Goal: Transaction & Acquisition: Purchase product/service

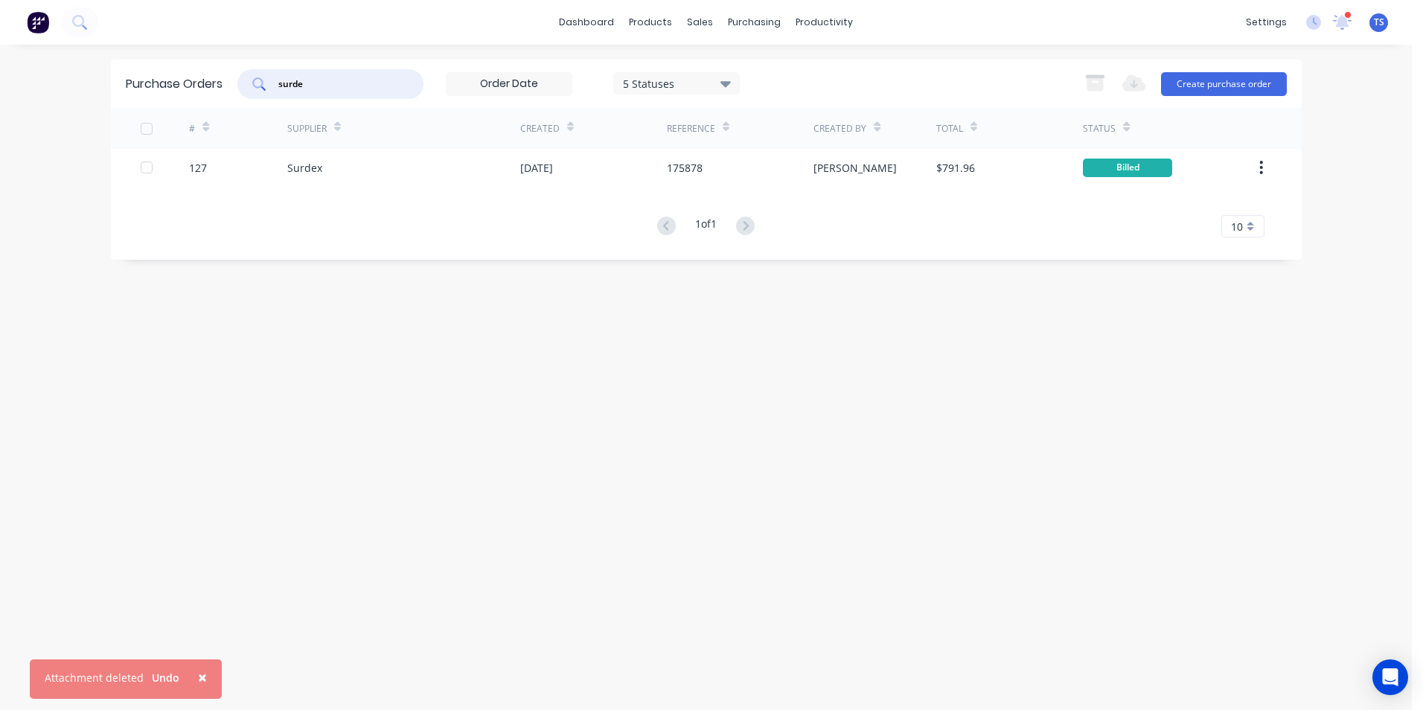
click at [331, 81] on input "surde" at bounding box center [339, 84] width 124 height 15
type input "s"
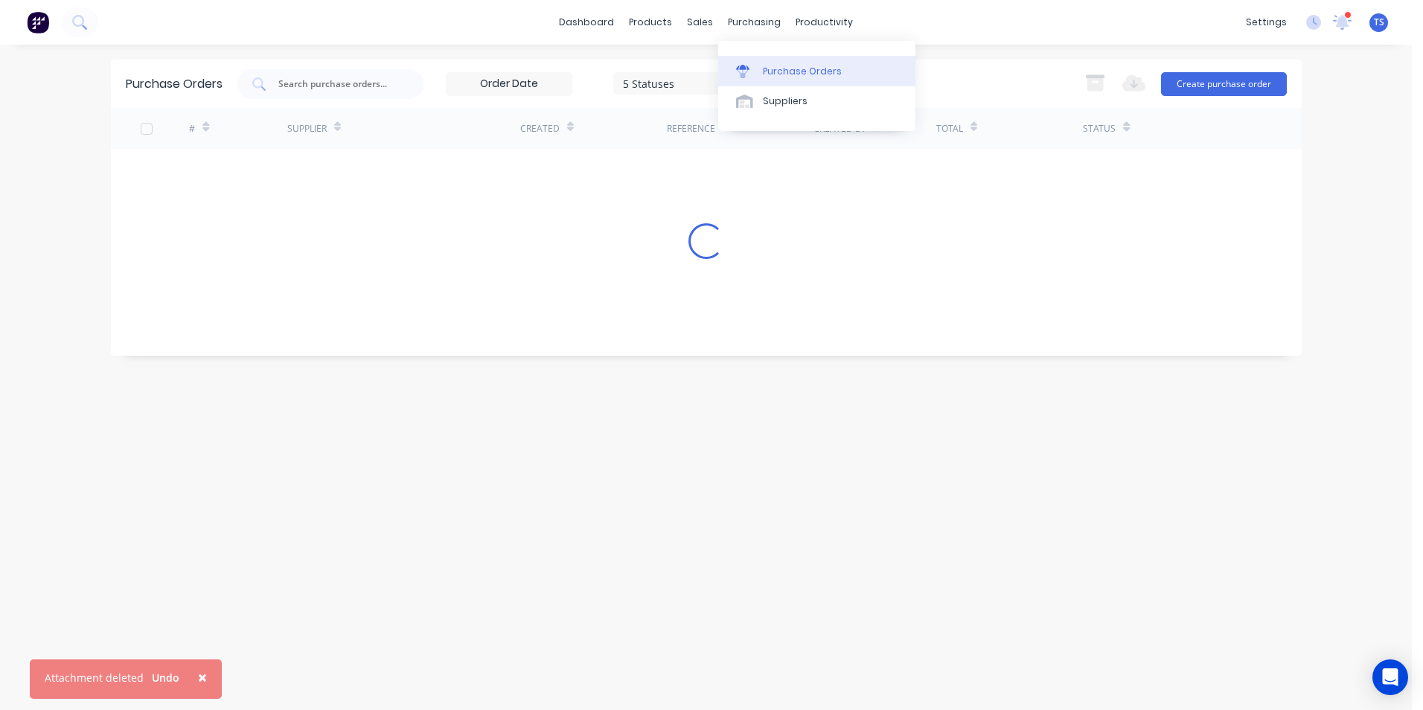
click at [775, 72] on div "Purchase Orders" at bounding box center [802, 71] width 79 height 13
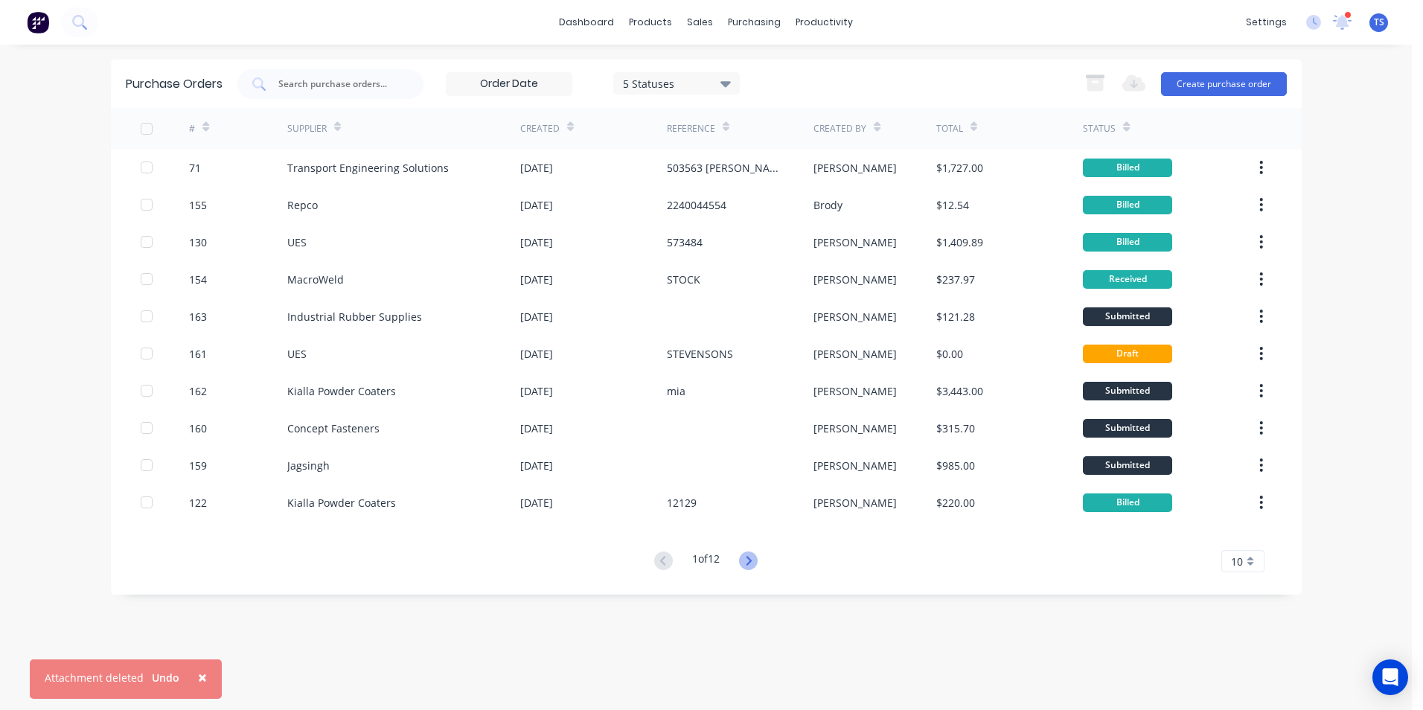
click at [747, 561] on icon at bounding box center [748, 561] width 19 height 19
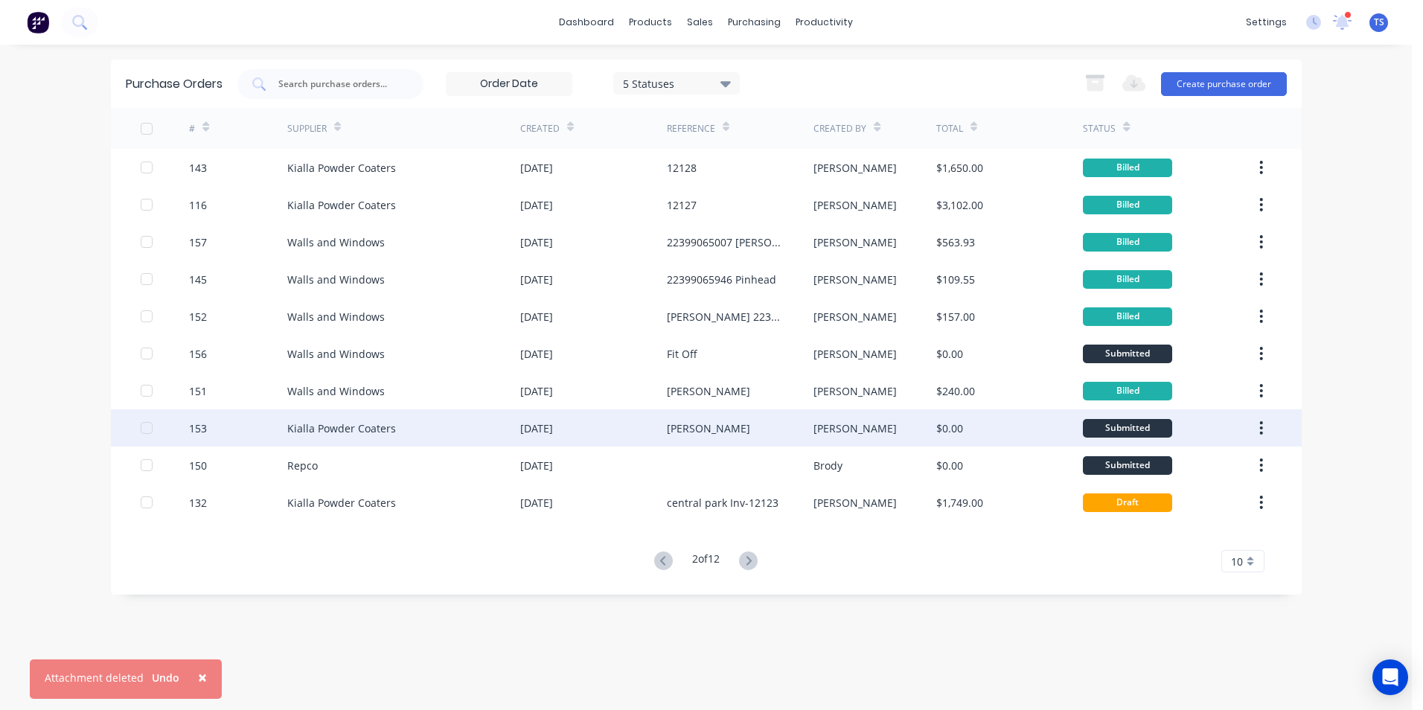
click at [380, 430] on div "Kialla Powder Coaters" at bounding box center [341, 429] width 109 height 16
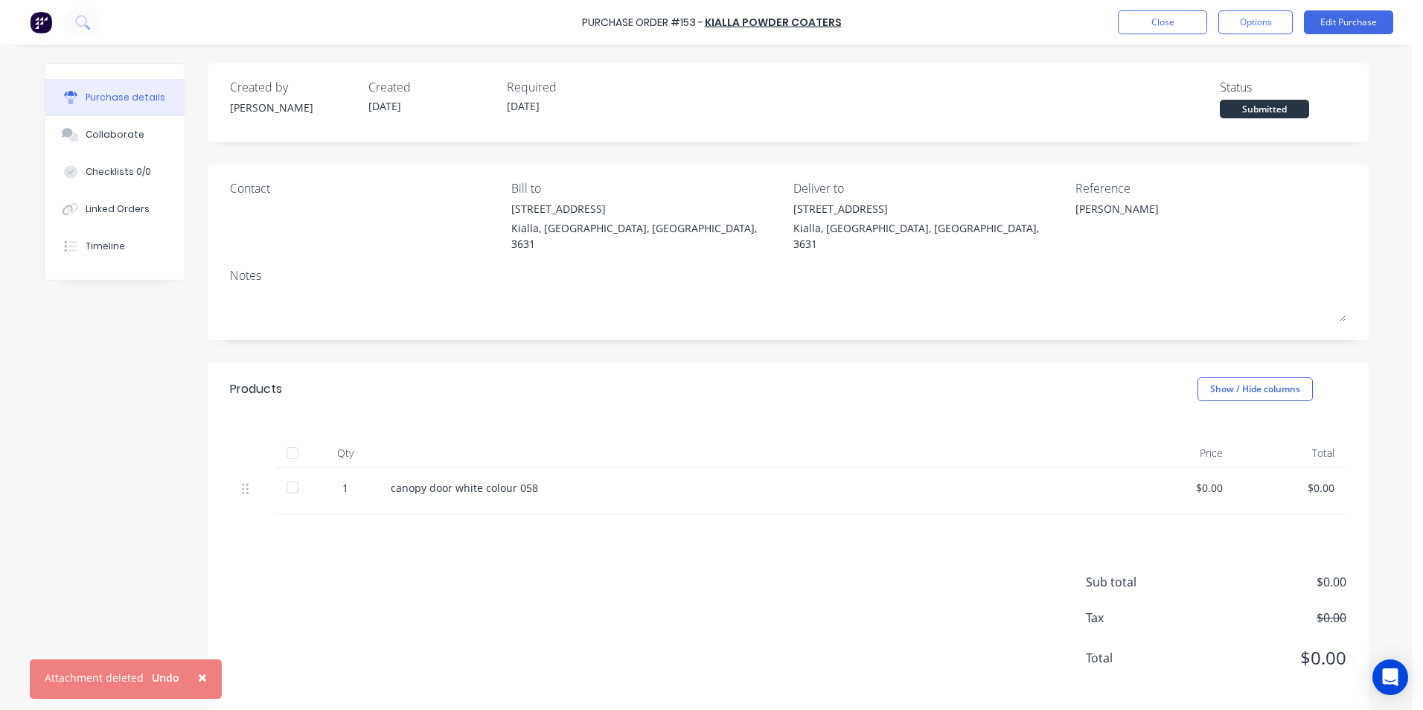
click at [288, 438] on div at bounding box center [293, 453] width 30 height 30
click at [1352, 18] on button "Edit Purchase" at bounding box center [1348, 22] width 89 height 24
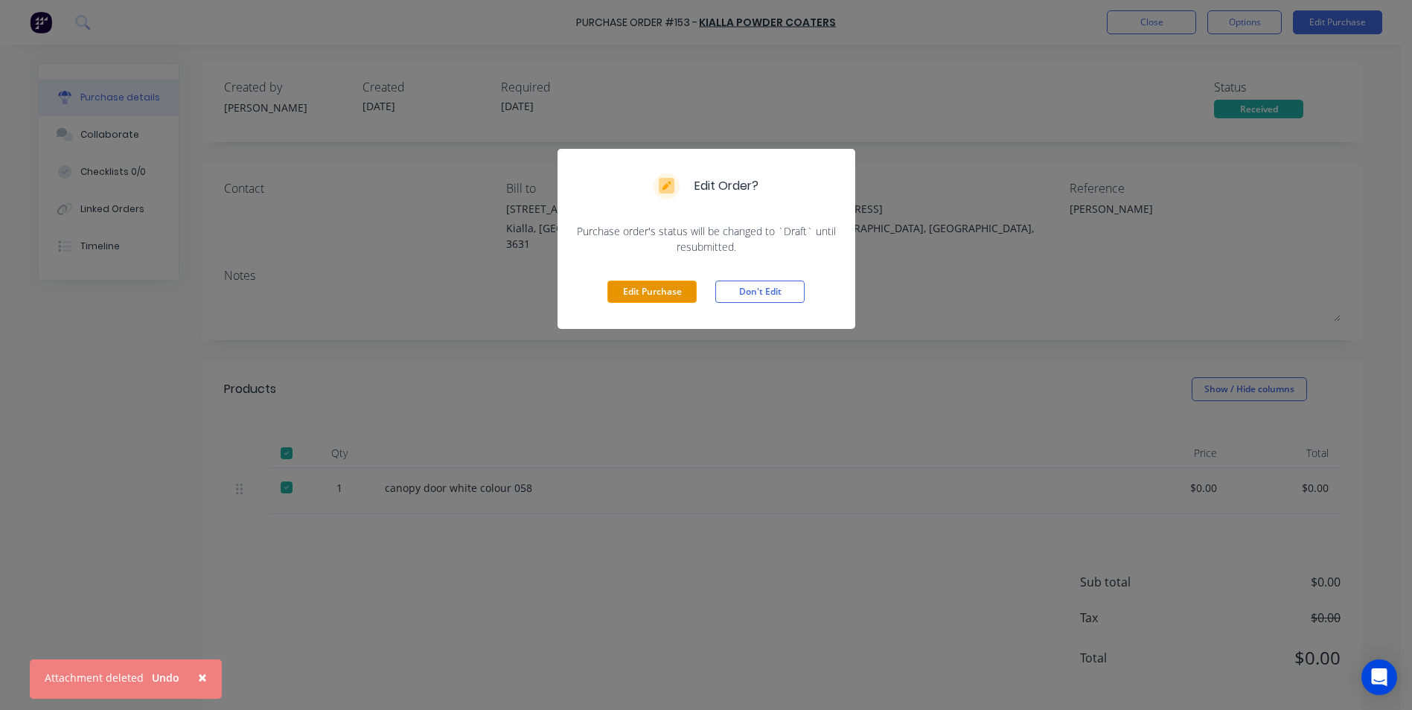
click at [686, 295] on button "Edit Purchase" at bounding box center [651, 292] width 89 height 22
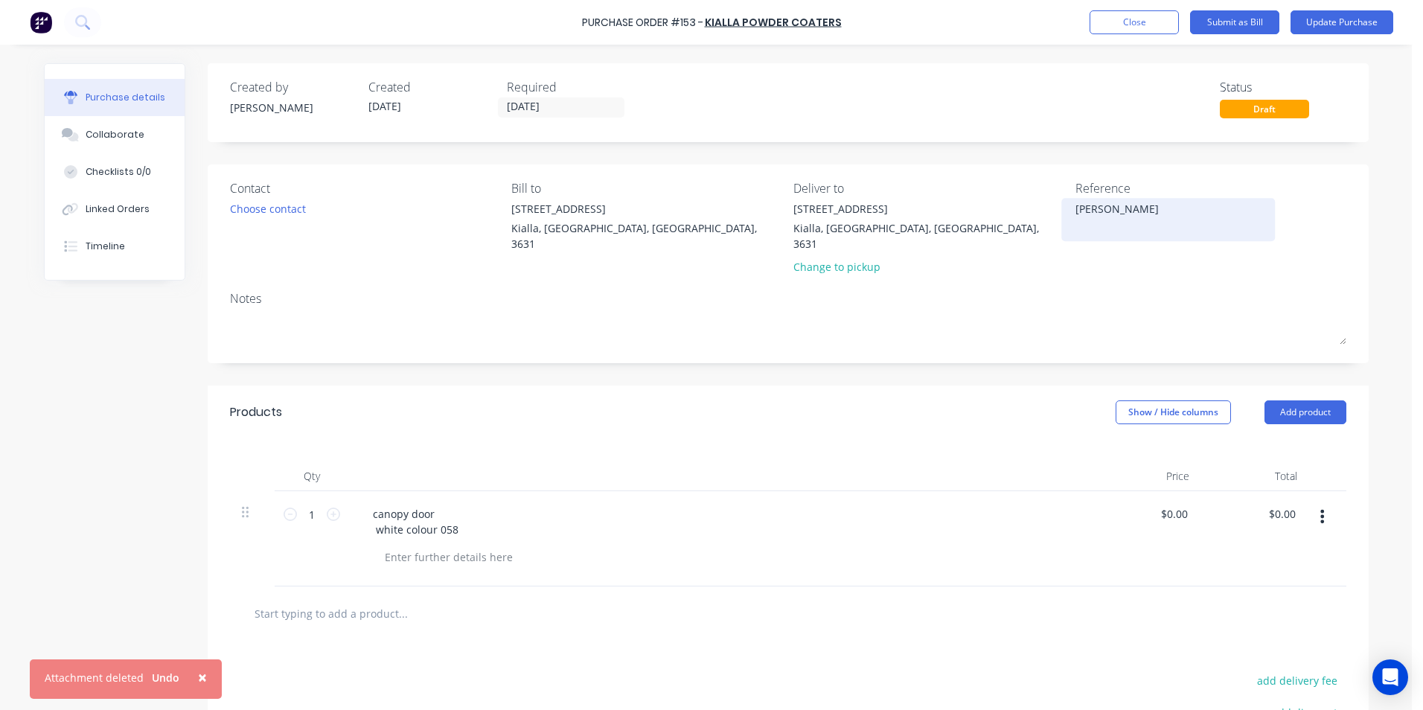
click at [1076, 208] on textarea "[PERSON_NAME]" at bounding box center [1169, 217] width 186 height 33
type textarea "x"
type textarea "[PERSON_NAME]"
type textarea "x"
click at [1077, 206] on textarea "[PERSON_NAME]" at bounding box center [1169, 217] width 186 height 33
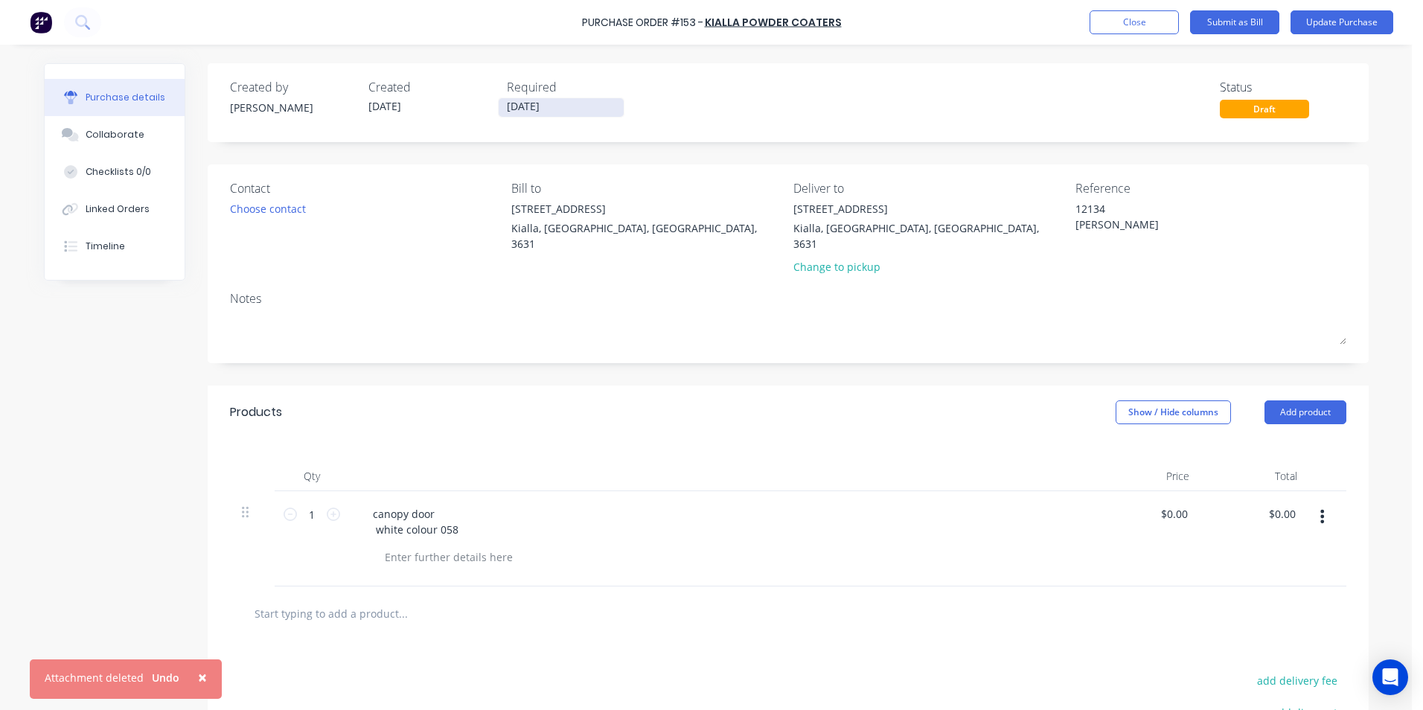
type textarea "12134 [PERSON_NAME]"
type textarea "x"
type textarea "12134 [PERSON_NAME]"
click at [547, 105] on input "[DATE]" at bounding box center [561, 107] width 125 height 19
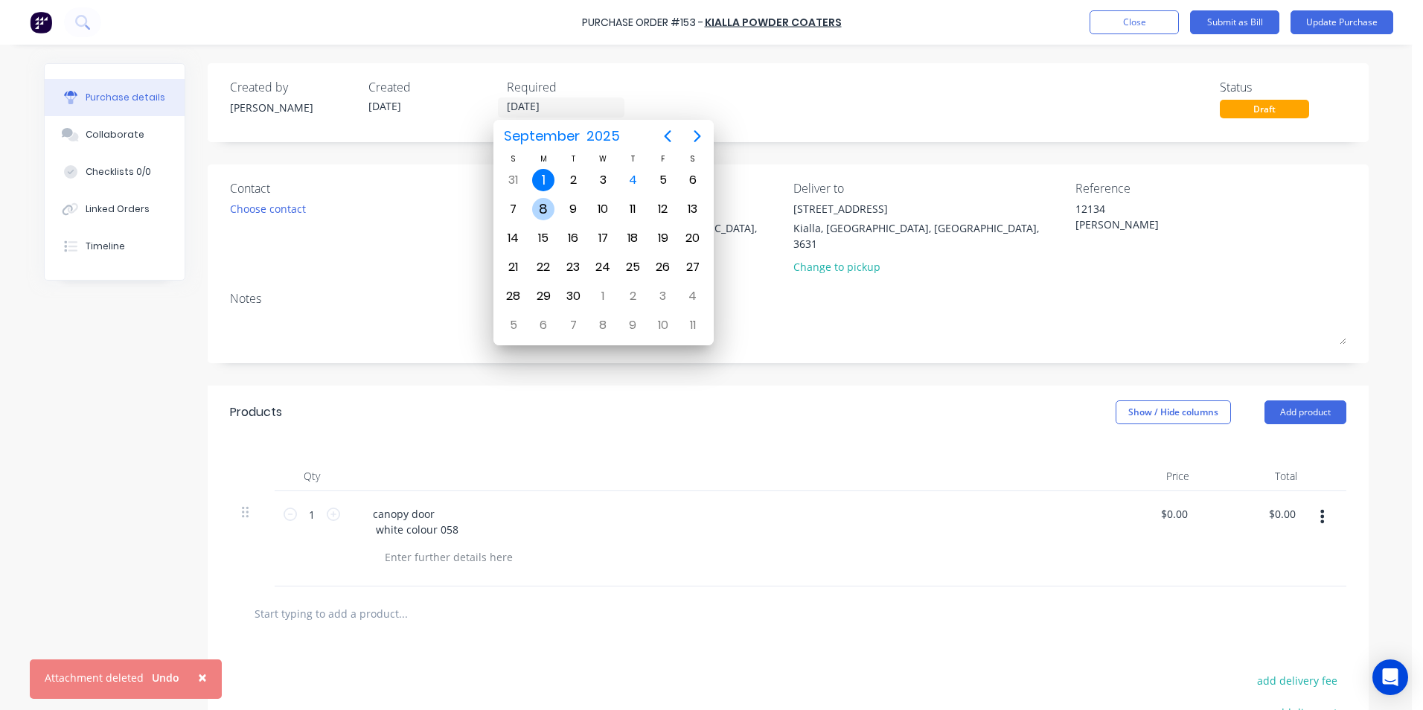
click at [545, 211] on div "8" at bounding box center [543, 209] width 22 height 22
type textarea "x"
type input "[DATE]"
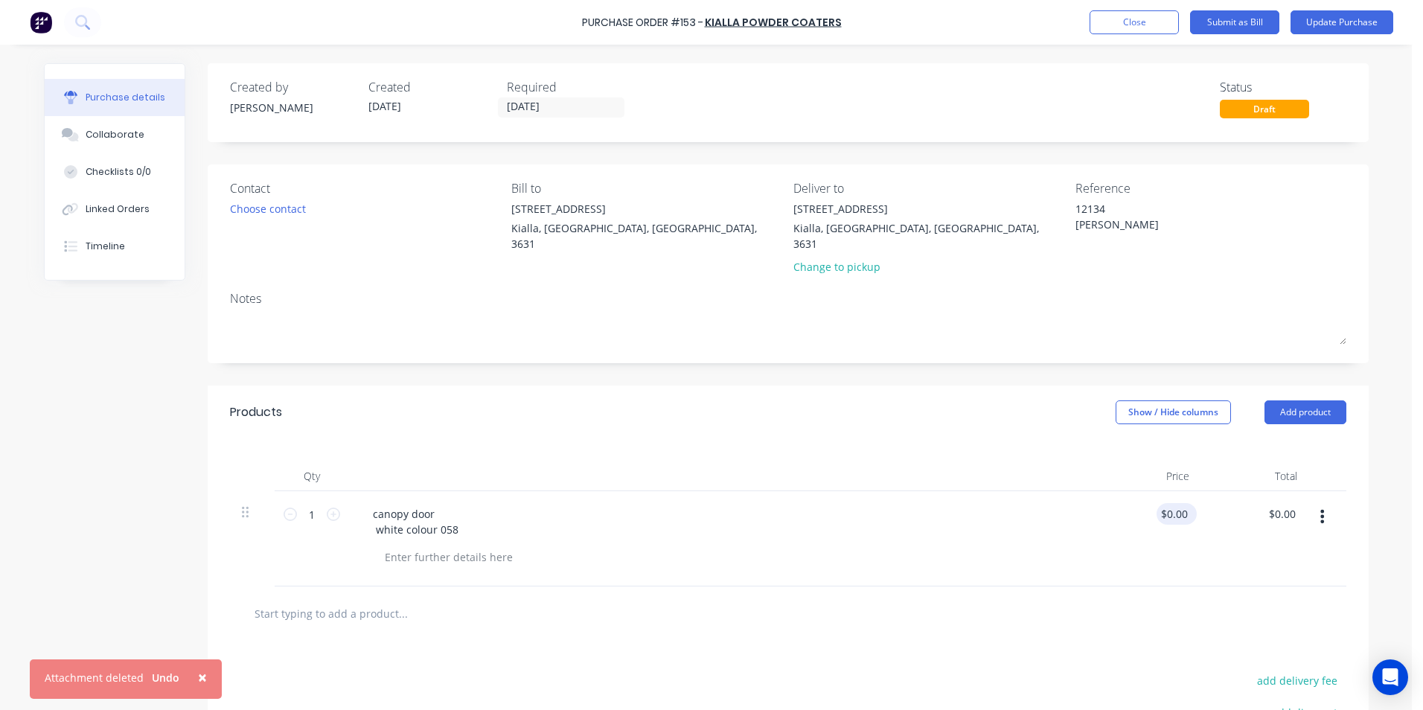
type textarea "x"
type input "0.0000"
click at [1185, 503] on input "0.0000" at bounding box center [1171, 514] width 40 height 22
type textarea "x"
click at [1185, 503] on input "0.0000" at bounding box center [1171, 514] width 40 height 22
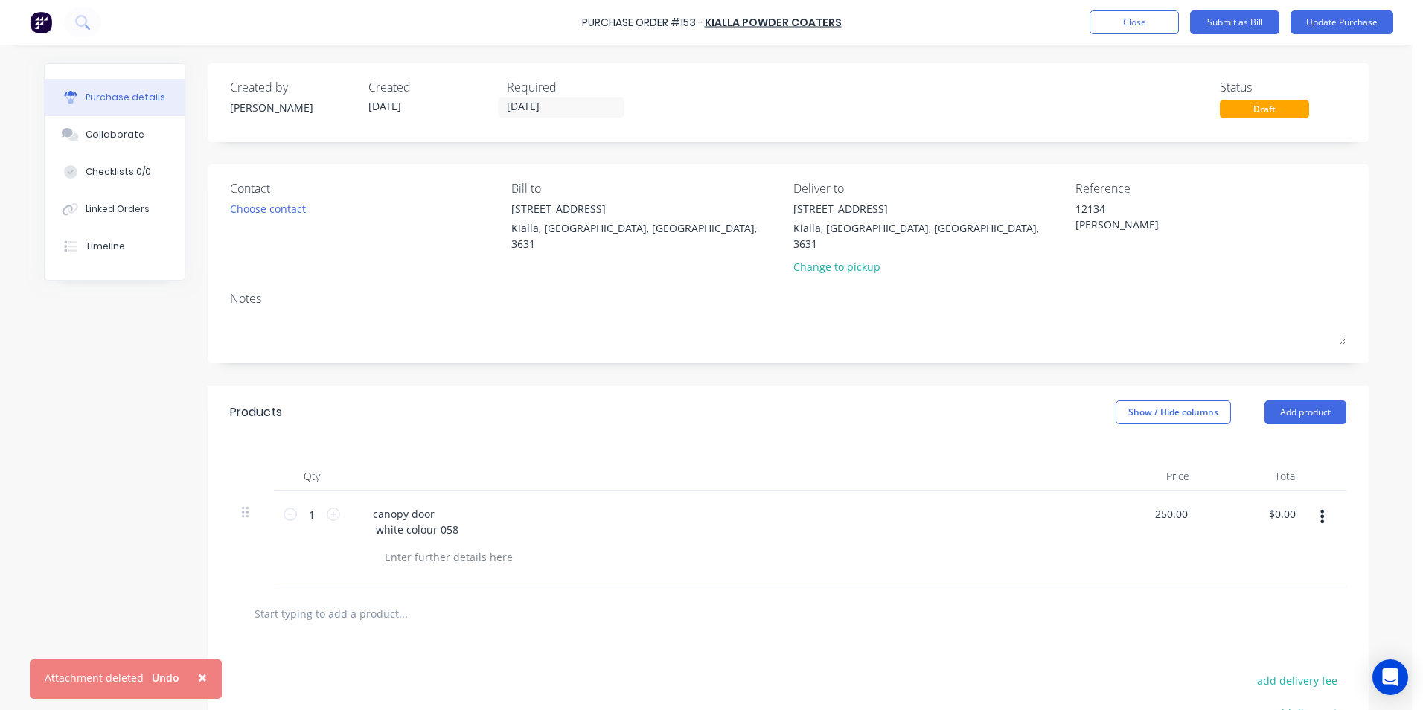
type input "250.00"
type textarea "x"
type input "$250.00"
click at [1232, 535] on div "$250.00 $250.00" at bounding box center [1256, 538] width 108 height 95
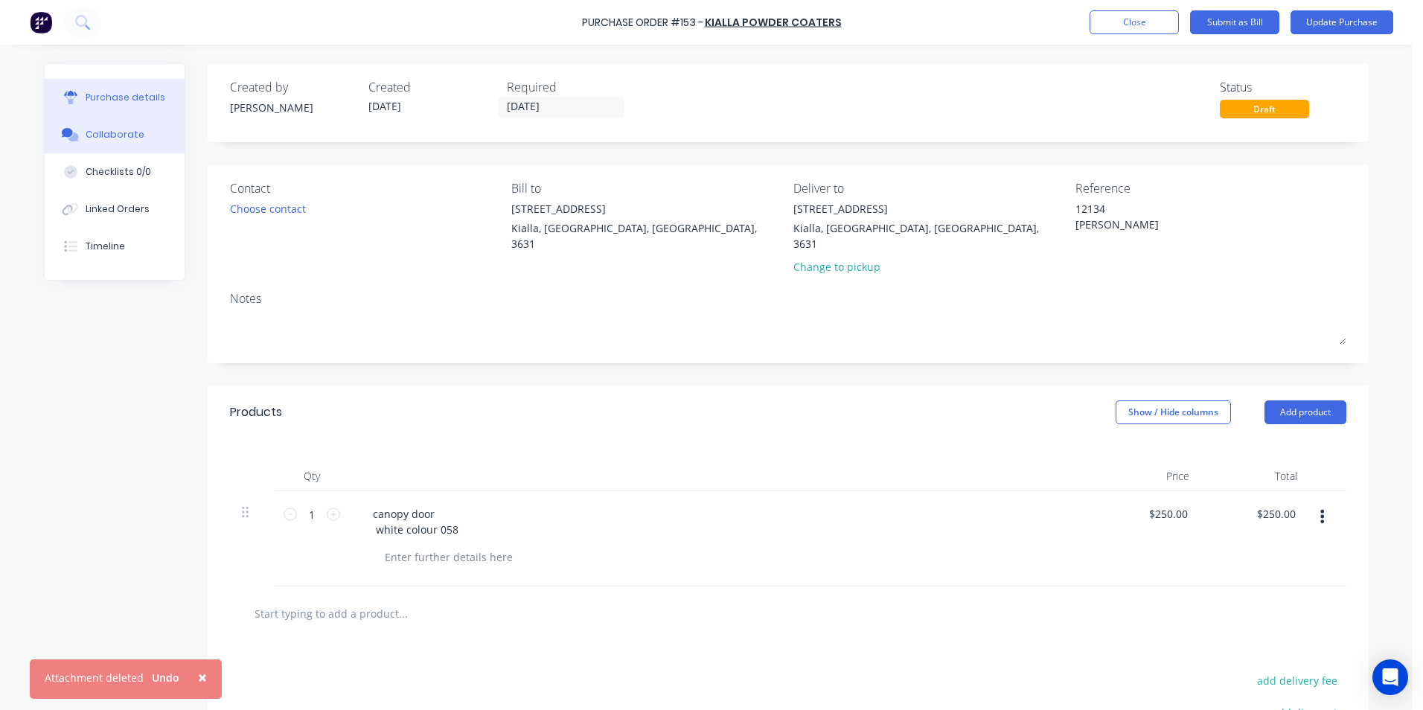
click at [112, 131] on div "Collaborate" at bounding box center [115, 134] width 59 height 13
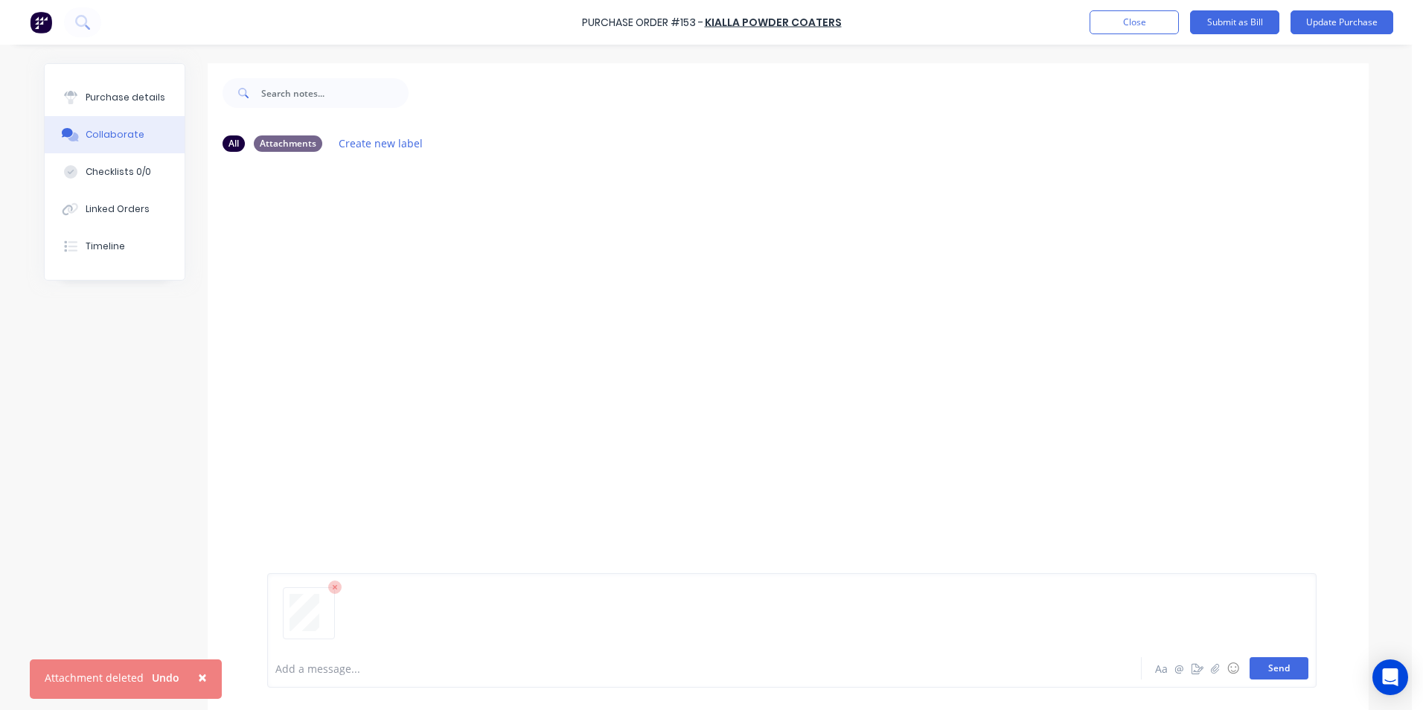
click at [1277, 665] on button "Send" at bounding box center [1279, 668] width 59 height 22
click at [122, 91] on div "Purchase details" at bounding box center [126, 97] width 80 height 13
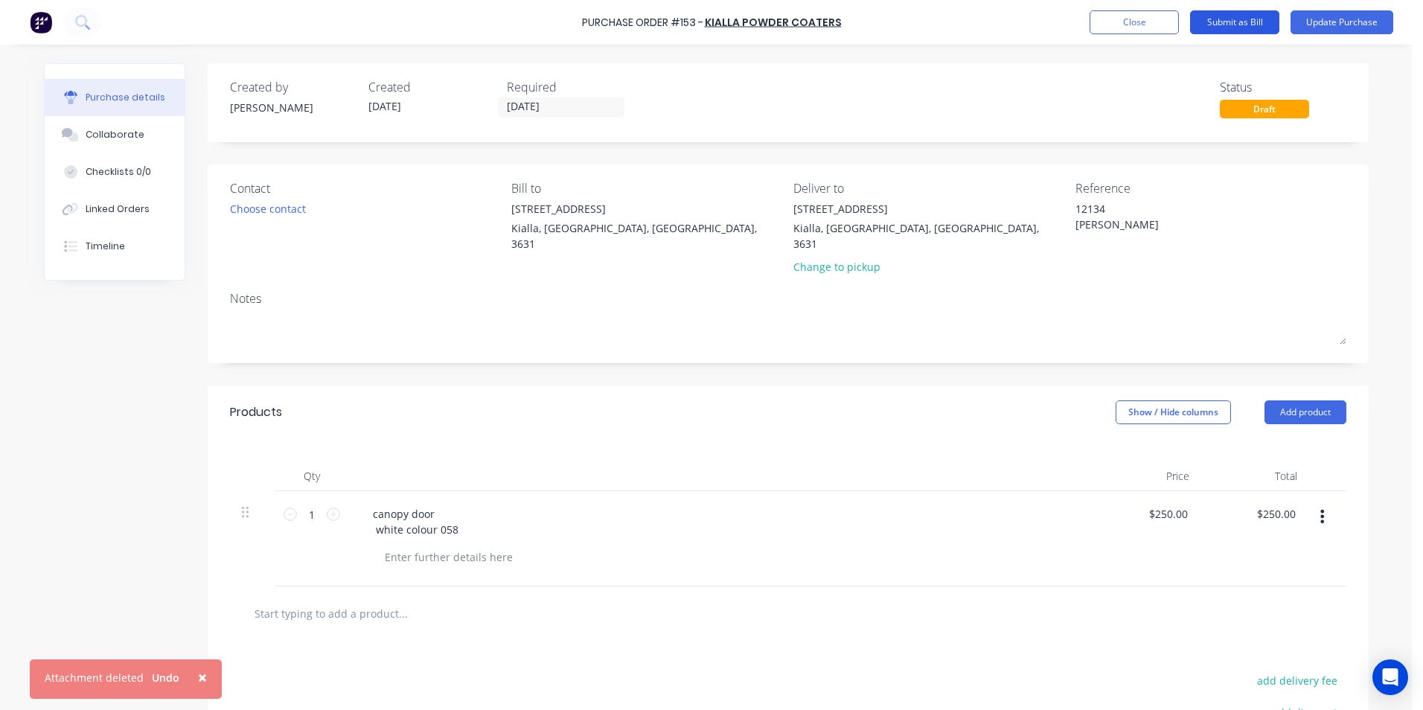
click at [1234, 19] on button "Submit as Bill" at bounding box center [1234, 22] width 89 height 24
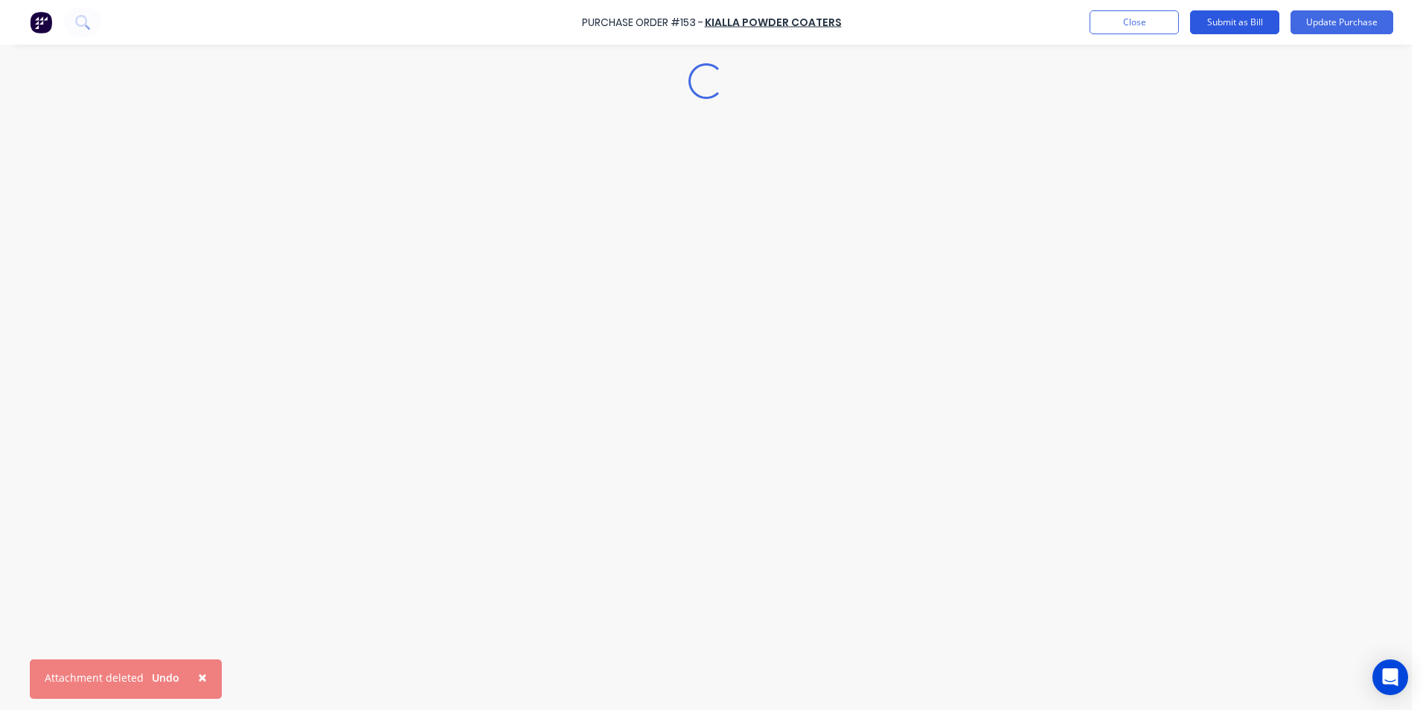
type textarea "x"
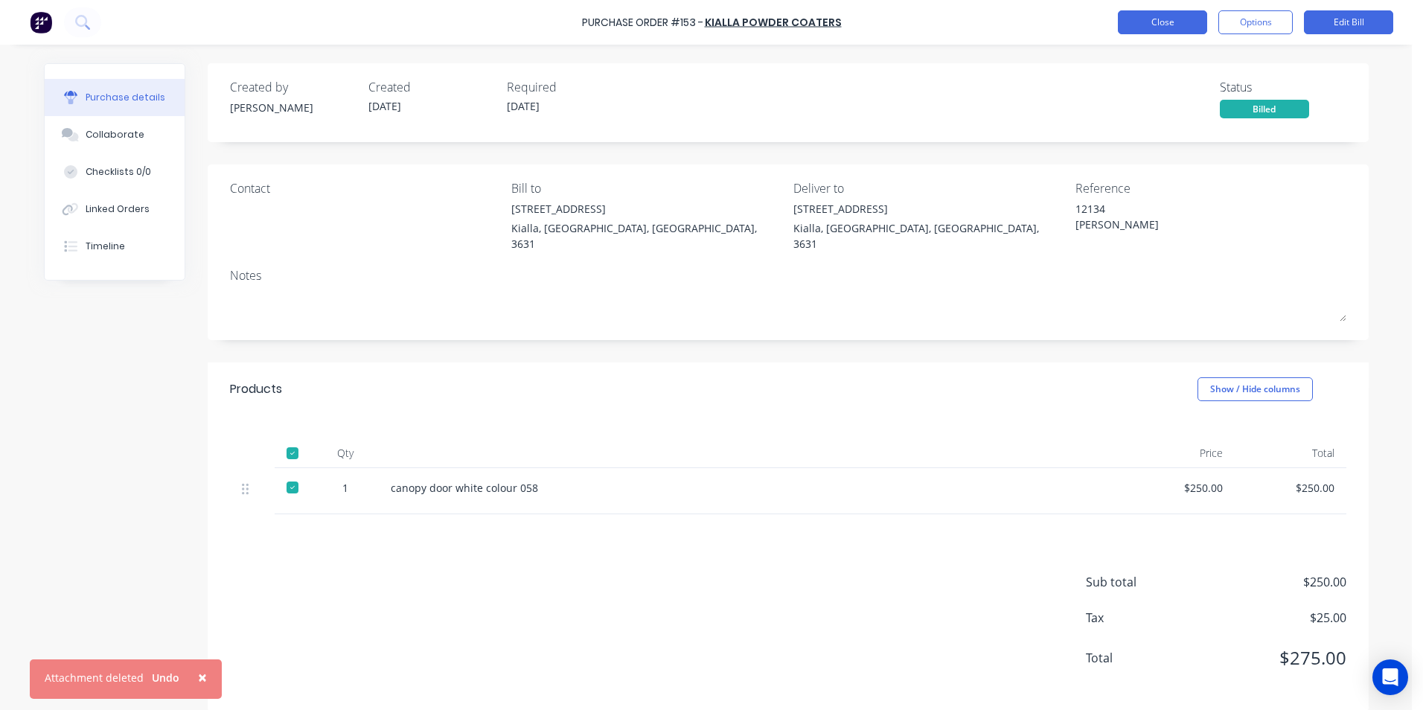
click at [1138, 22] on button "Close" at bounding box center [1162, 22] width 89 height 24
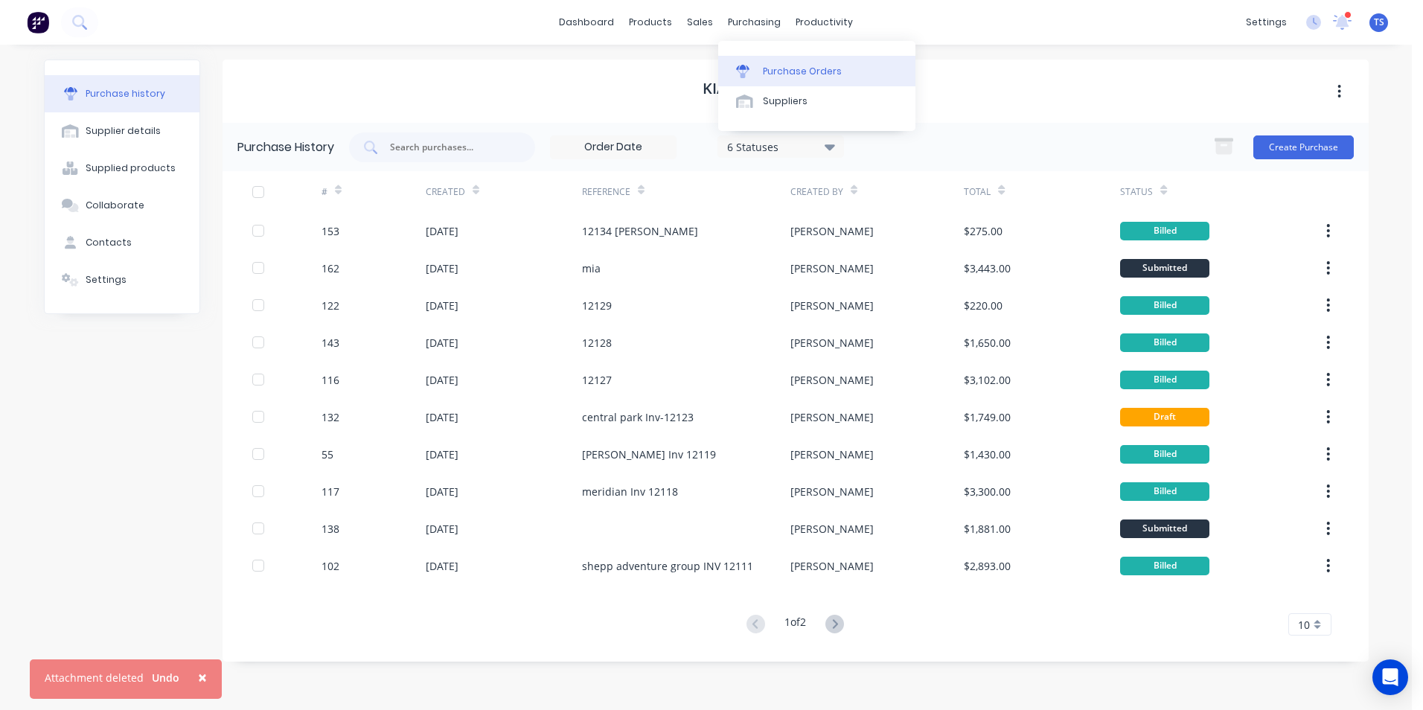
click at [781, 72] on div "Purchase Orders" at bounding box center [802, 71] width 79 height 13
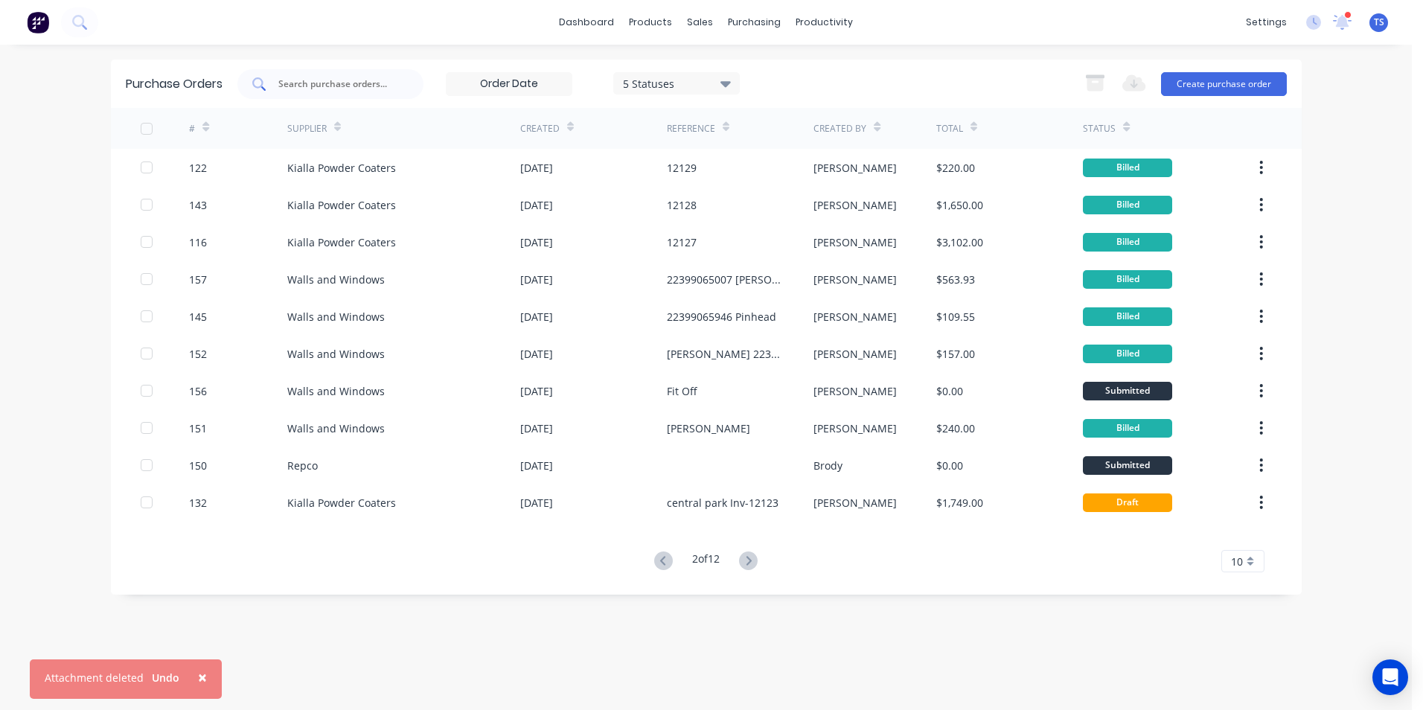
click at [281, 83] on input "text" at bounding box center [339, 84] width 124 height 15
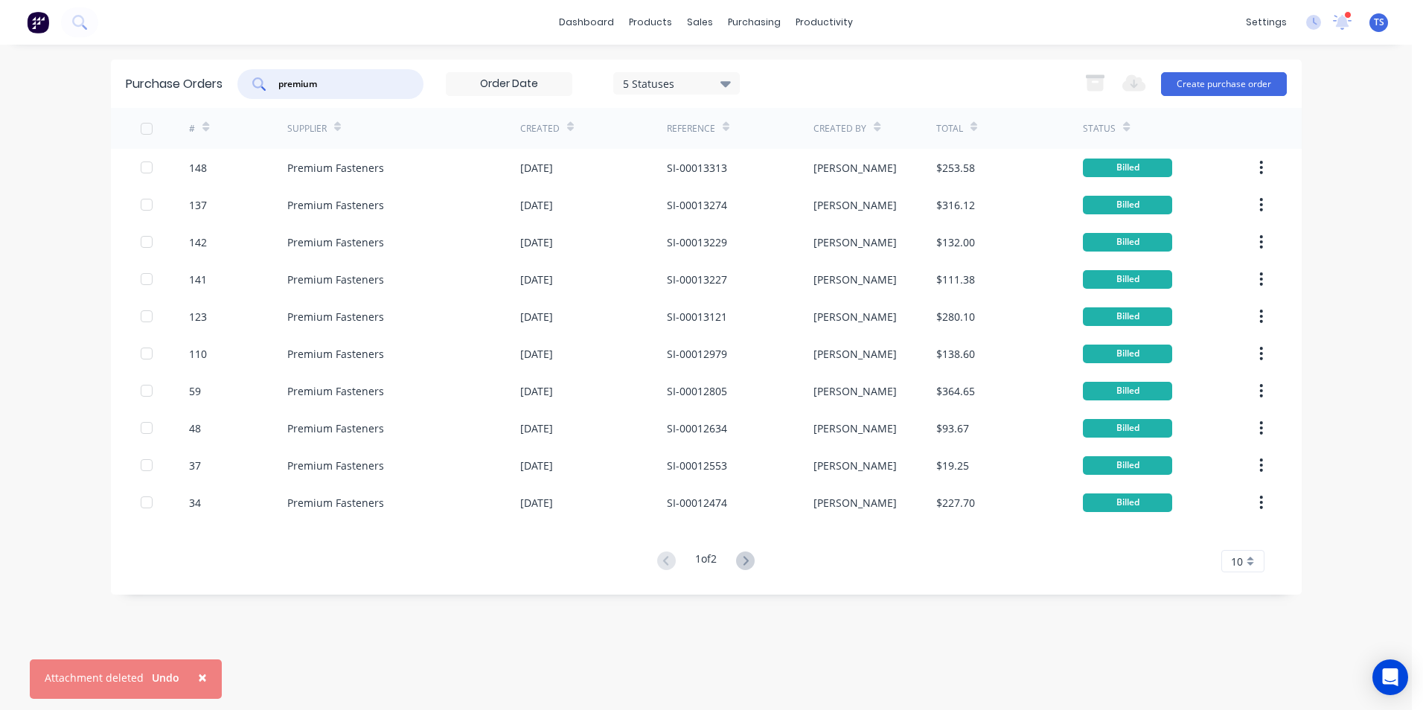
type input "premium"
click at [728, 81] on icon at bounding box center [726, 84] width 10 height 6
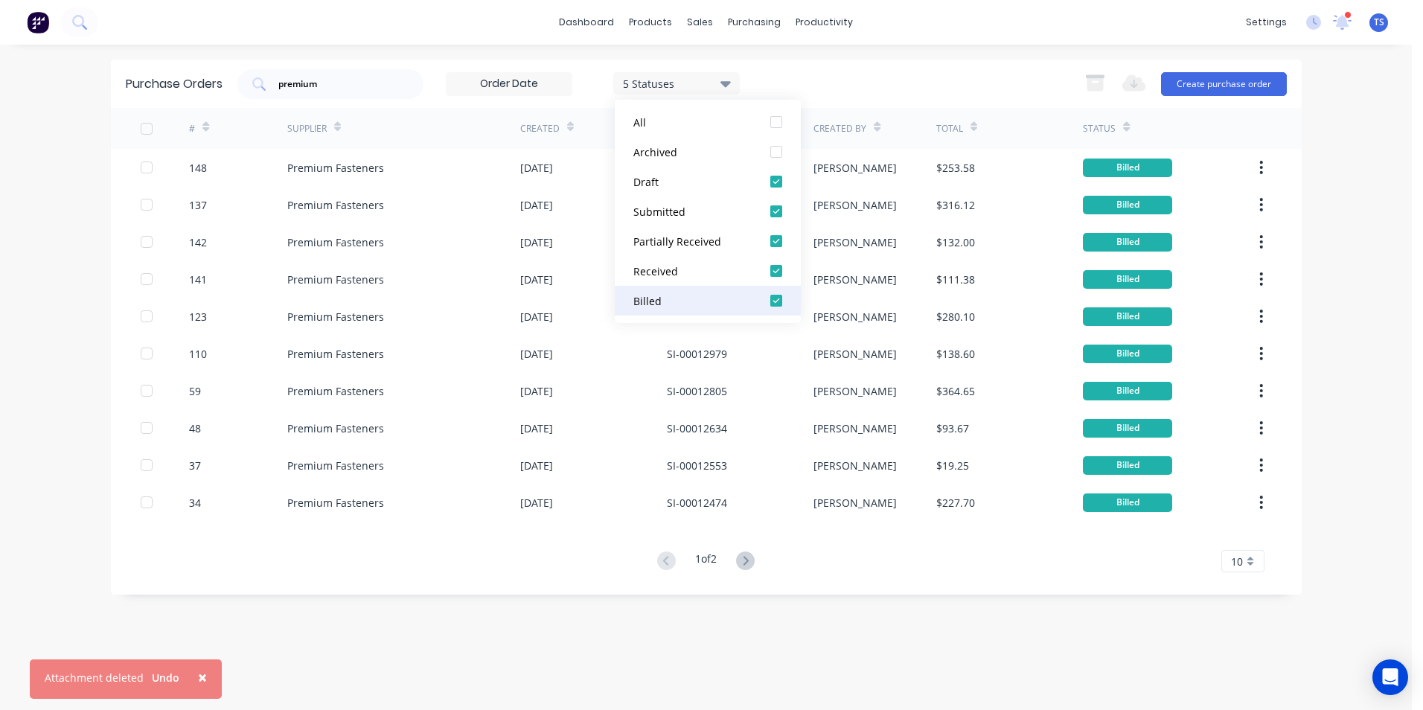
click at [776, 302] on div at bounding box center [777, 301] width 30 height 30
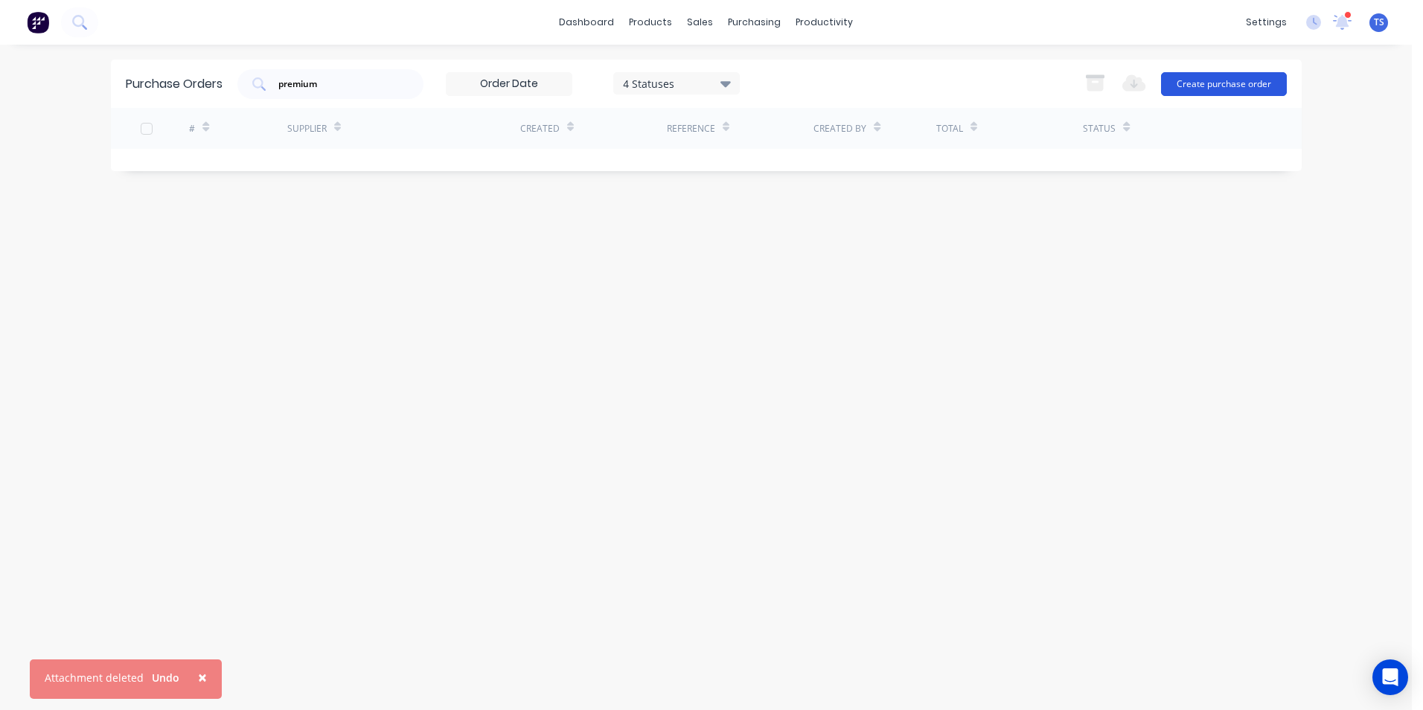
click at [1222, 86] on button "Create purchase order" at bounding box center [1224, 84] width 126 height 24
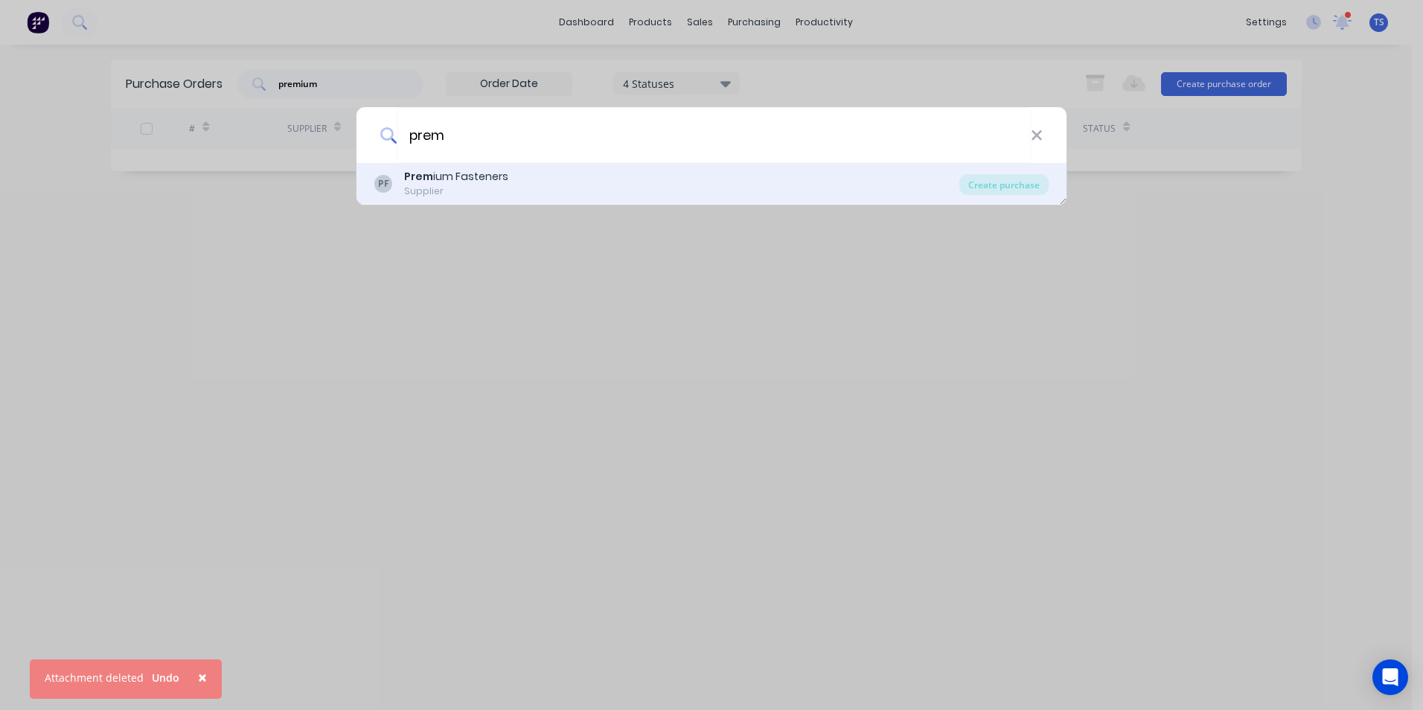
type input "prem"
click at [415, 185] on div "Supplier" at bounding box center [456, 191] width 104 height 13
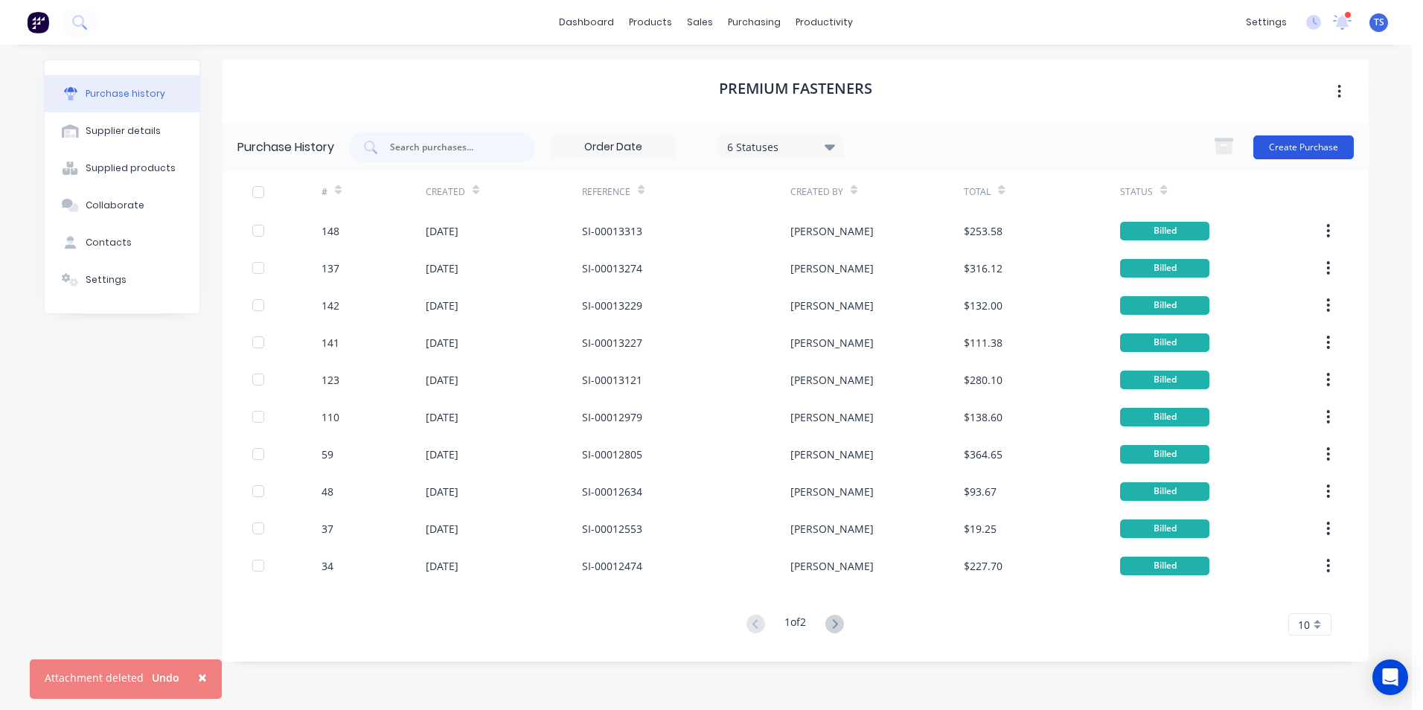
click at [1298, 145] on button "Create Purchase" at bounding box center [1304, 147] width 100 height 24
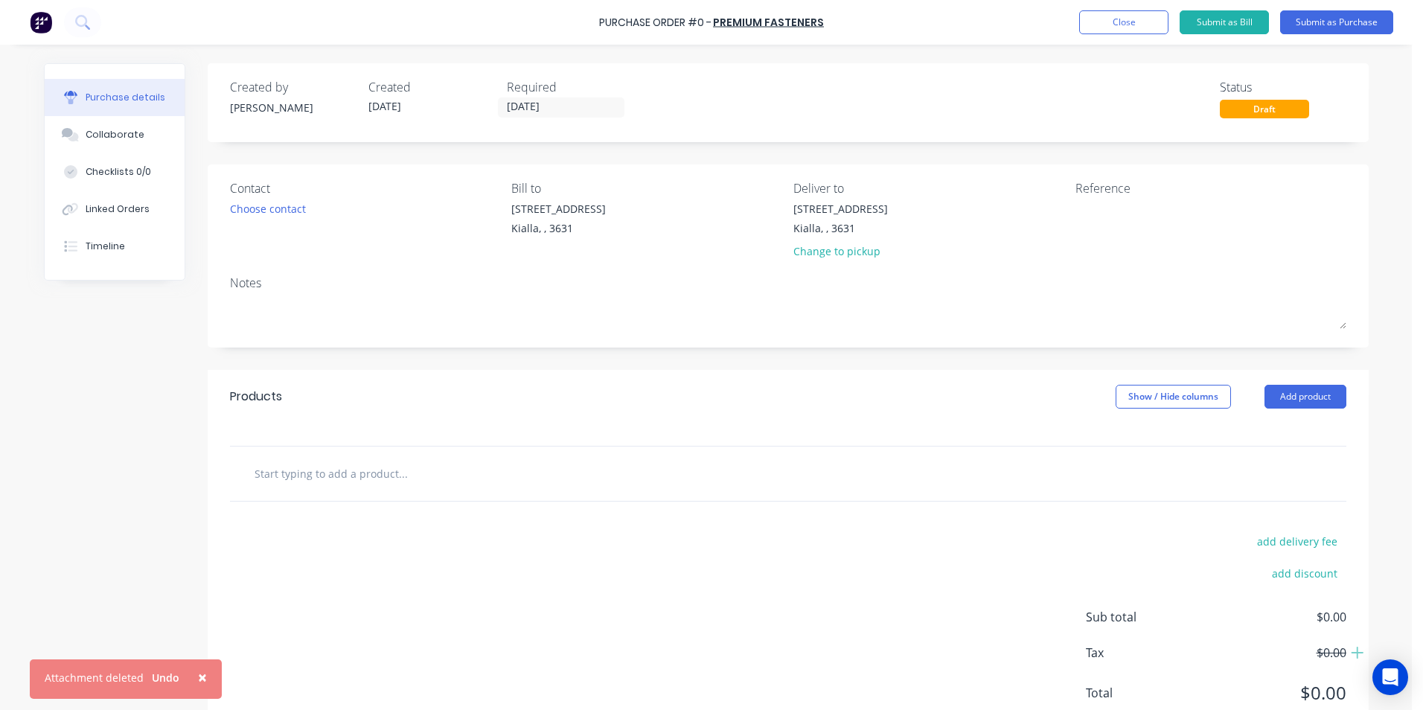
click at [264, 475] on input "text" at bounding box center [403, 474] width 298 height 30
click at [1295, 397] on button "Add product" at bounding box center [1306, 397] width 82 height 24
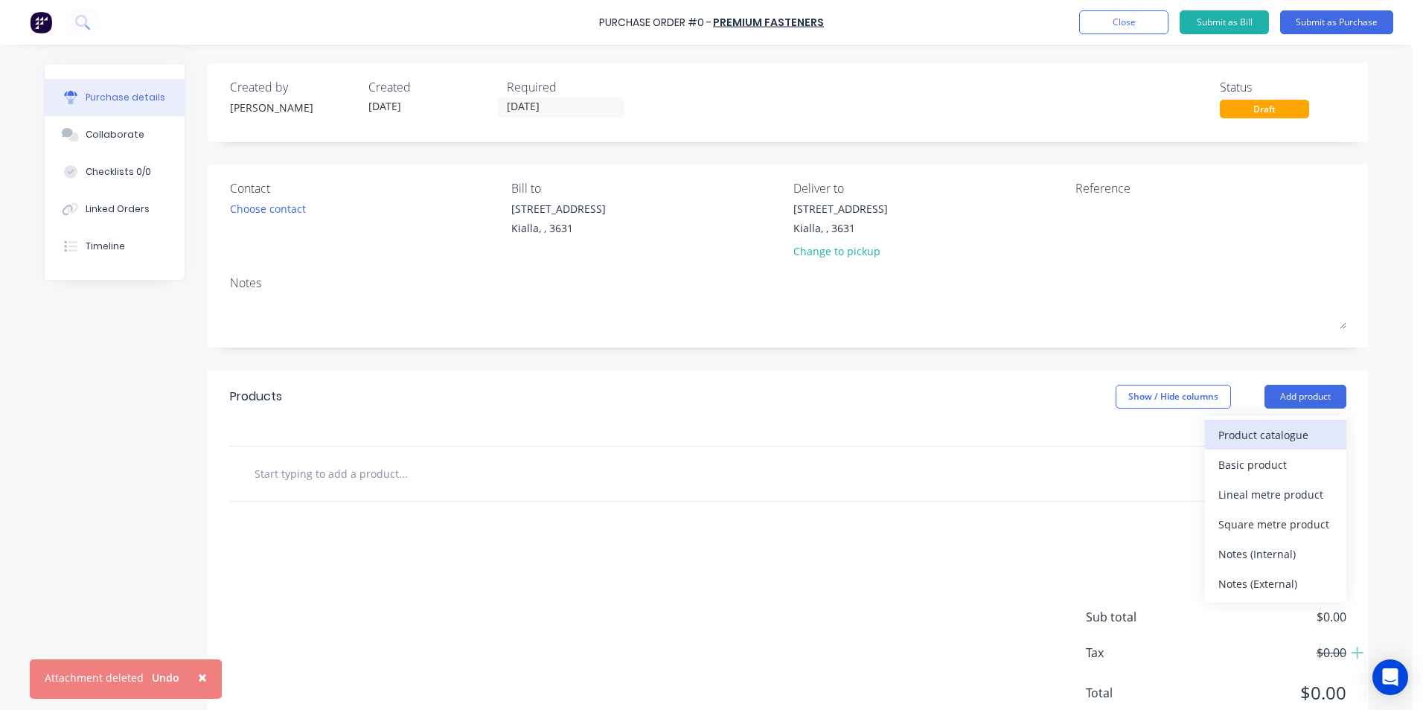
click at [1295, 433] on div "Product catalogue" at bounding box center [1276, 435] width 115 height 22
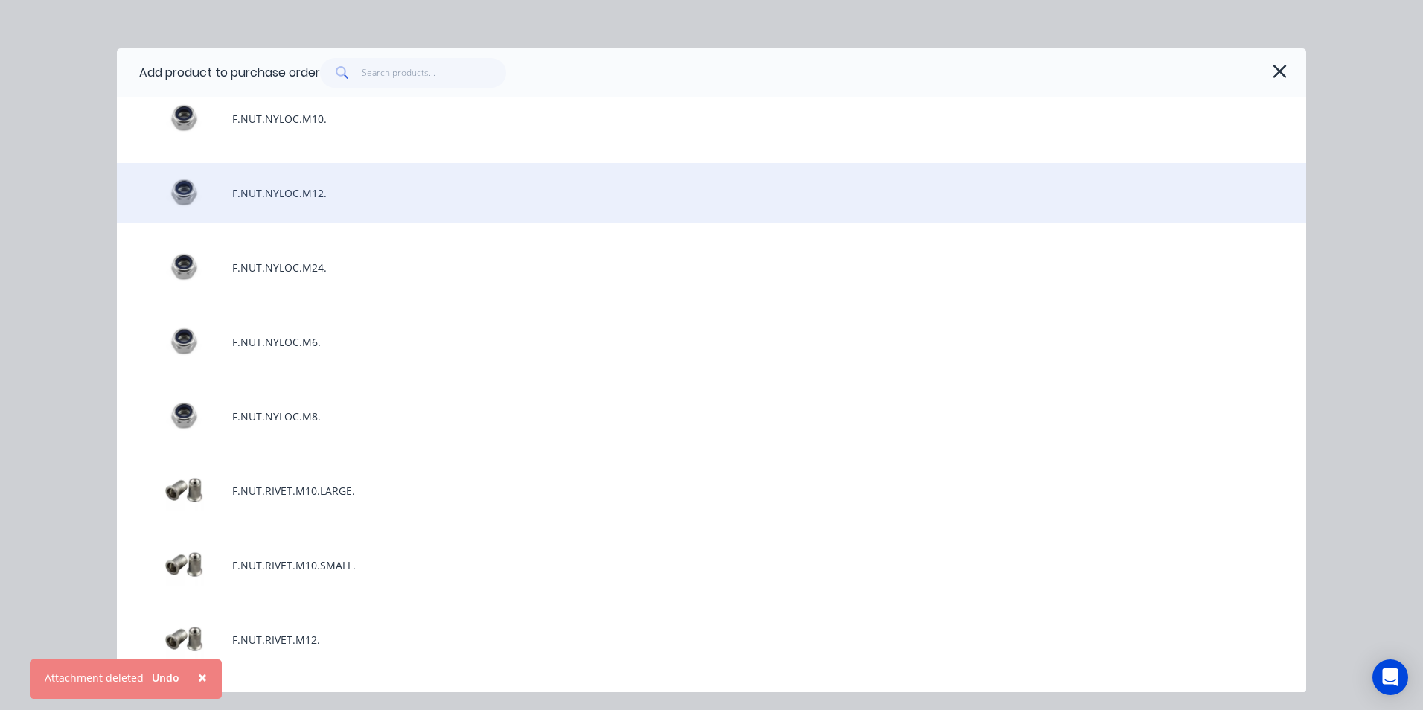
scroll to position [3201, 0]
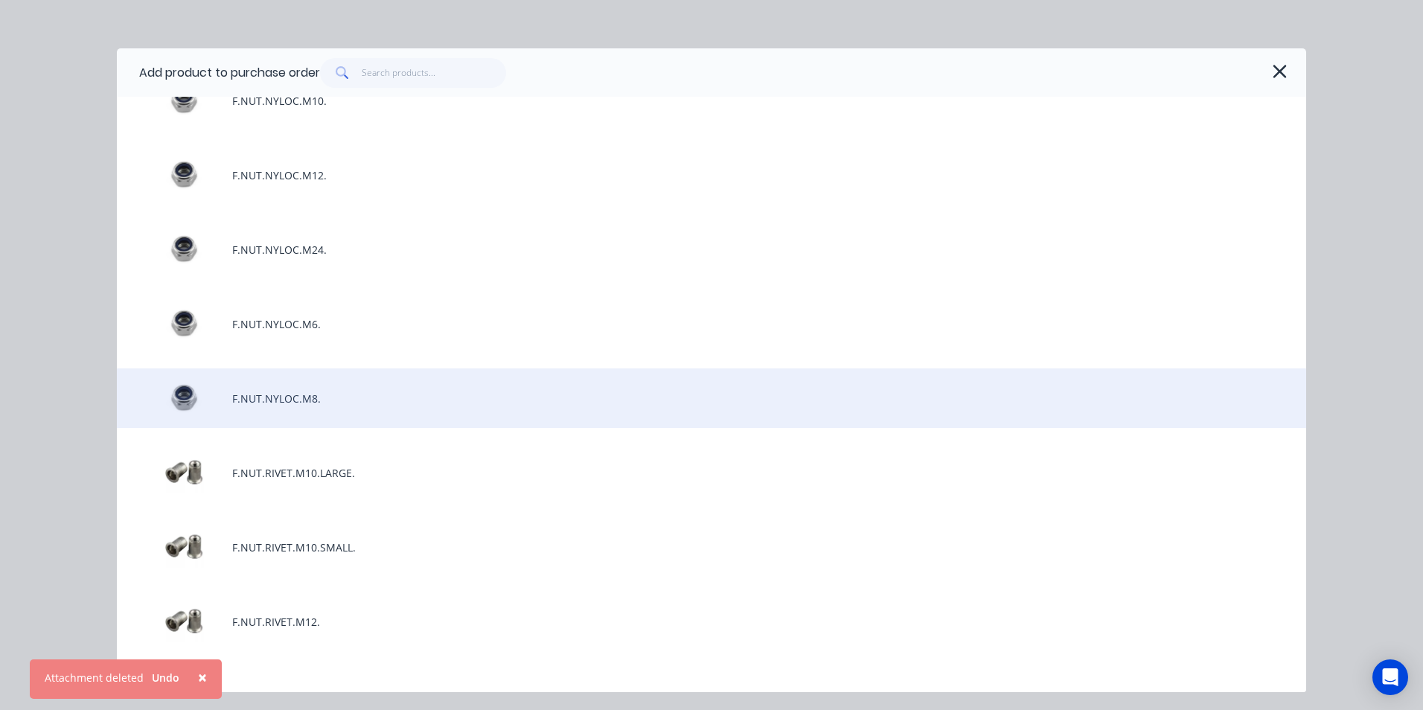
click at [241, 395] on div "F.NUT.NYLOC.M8." at bounding box center [712, 398] width 1190 height 60
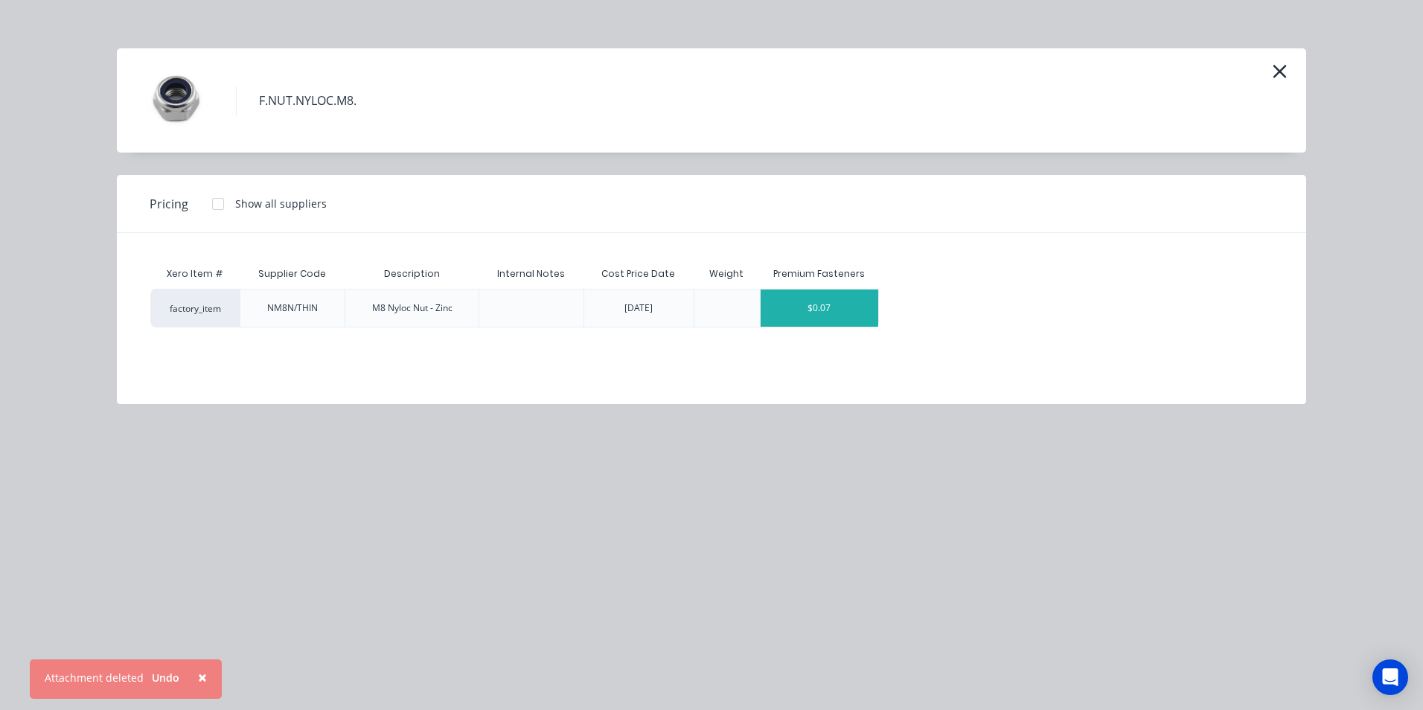
click at [852, 307] on div "$0.07" at bounding box center [820, 308] width 118 height 37
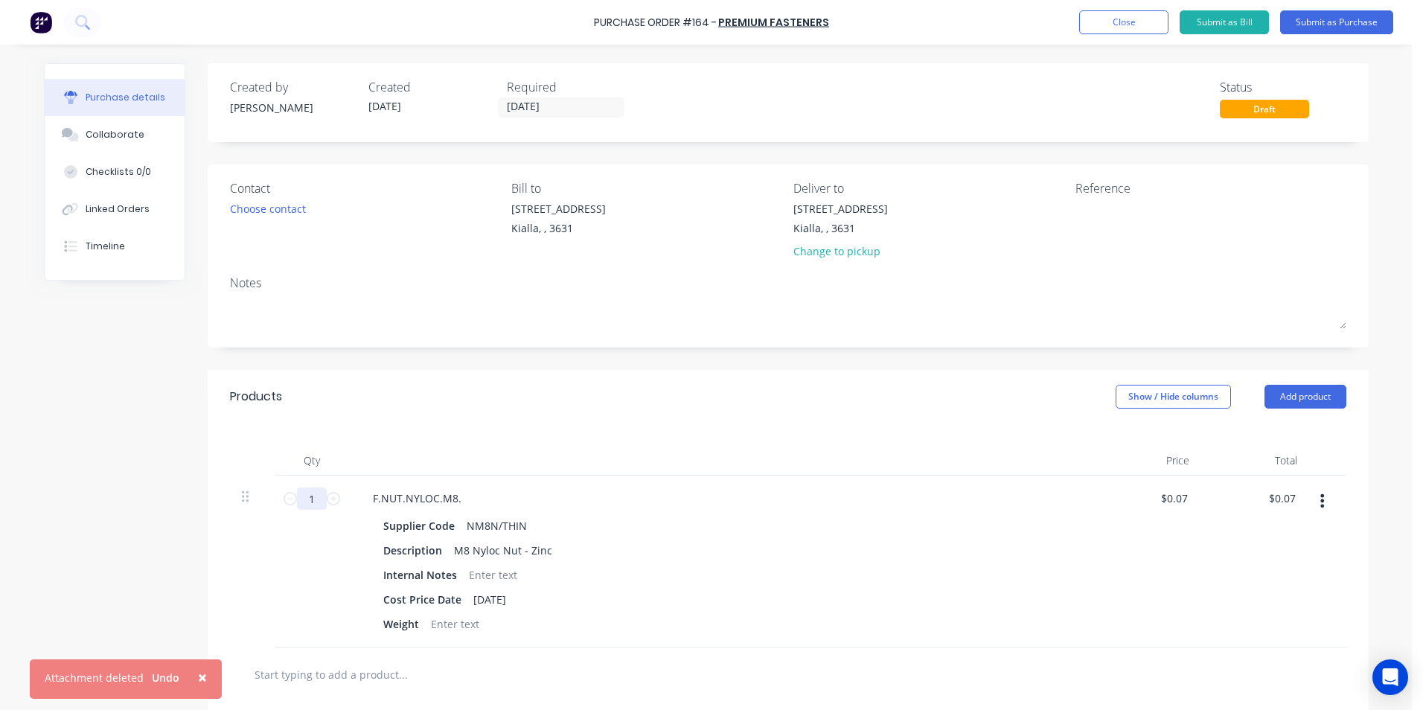
click at [310, 497] on input "1" at bounding box center [312, 499] width 30 height 22
type input "10"
type input "$0.70"
type input "100"
type input "$7.00"
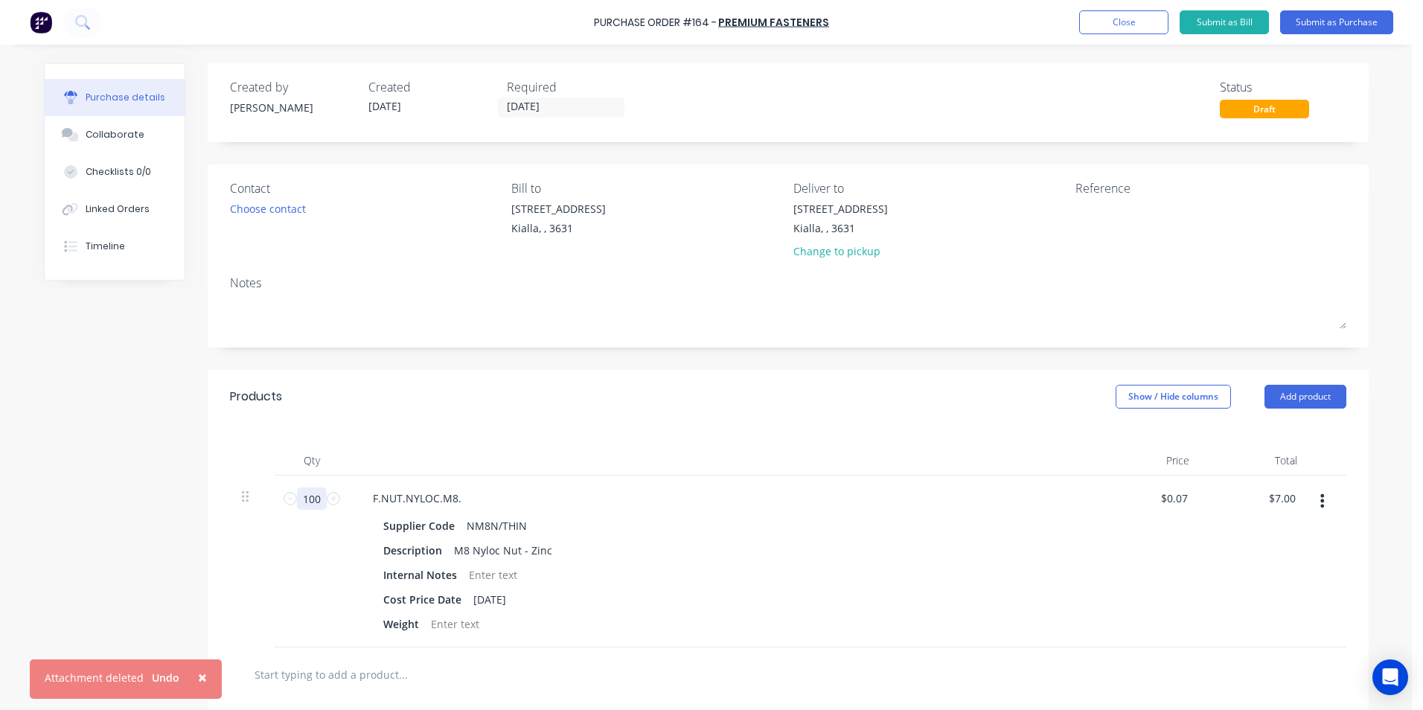
type input "100"
click at [709, 622] on div "Weight" at bounding box center [718, 624] width 682 height 22
click at [1183, 497] on input "0.0700" at bounding box center [1171, 499] width 40 height 22
type input "$0.06"
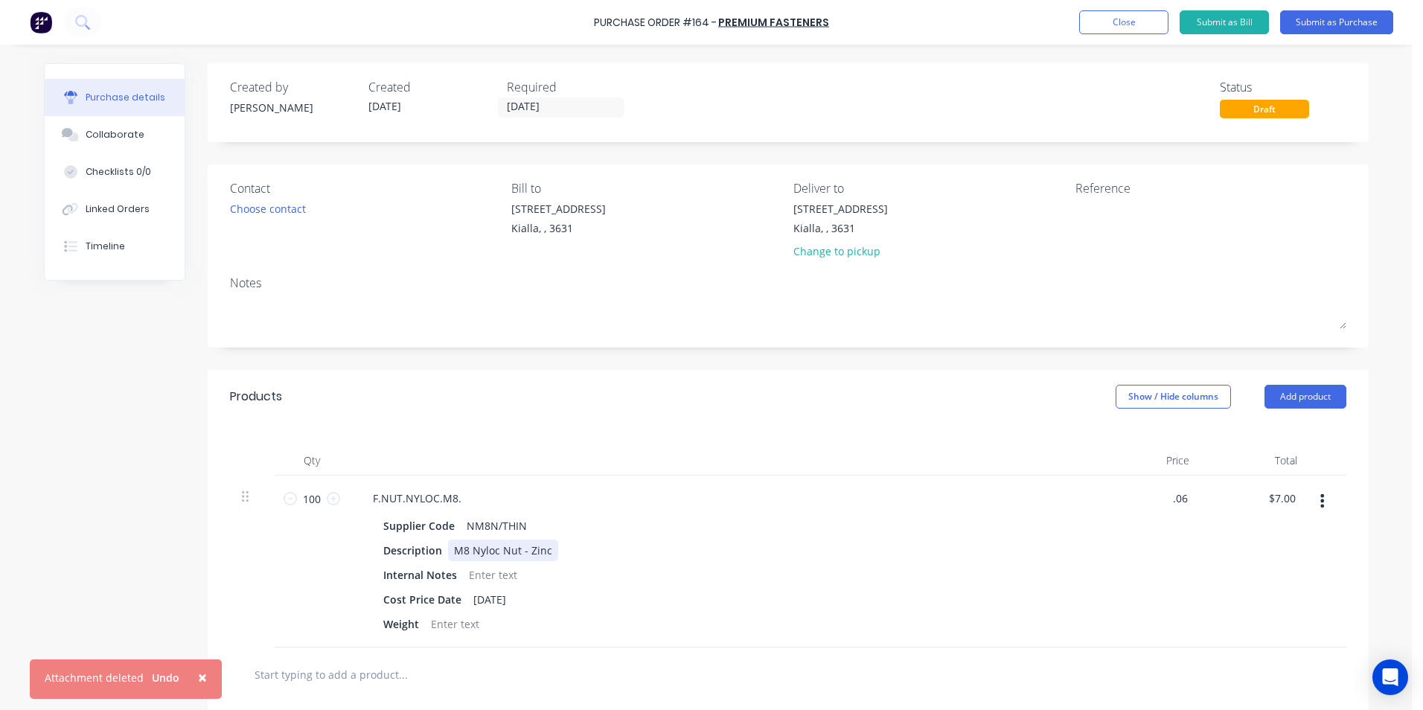
type input "$6.00"
click at [869, 554] on div "Description M8 Nyloc Nut - Zinc" at bounding box center [718, 551] width 682 height 22
click at [1359, 22] on button "Submit as Purchase" at bounding box center [1336, 22] width 113 height 24
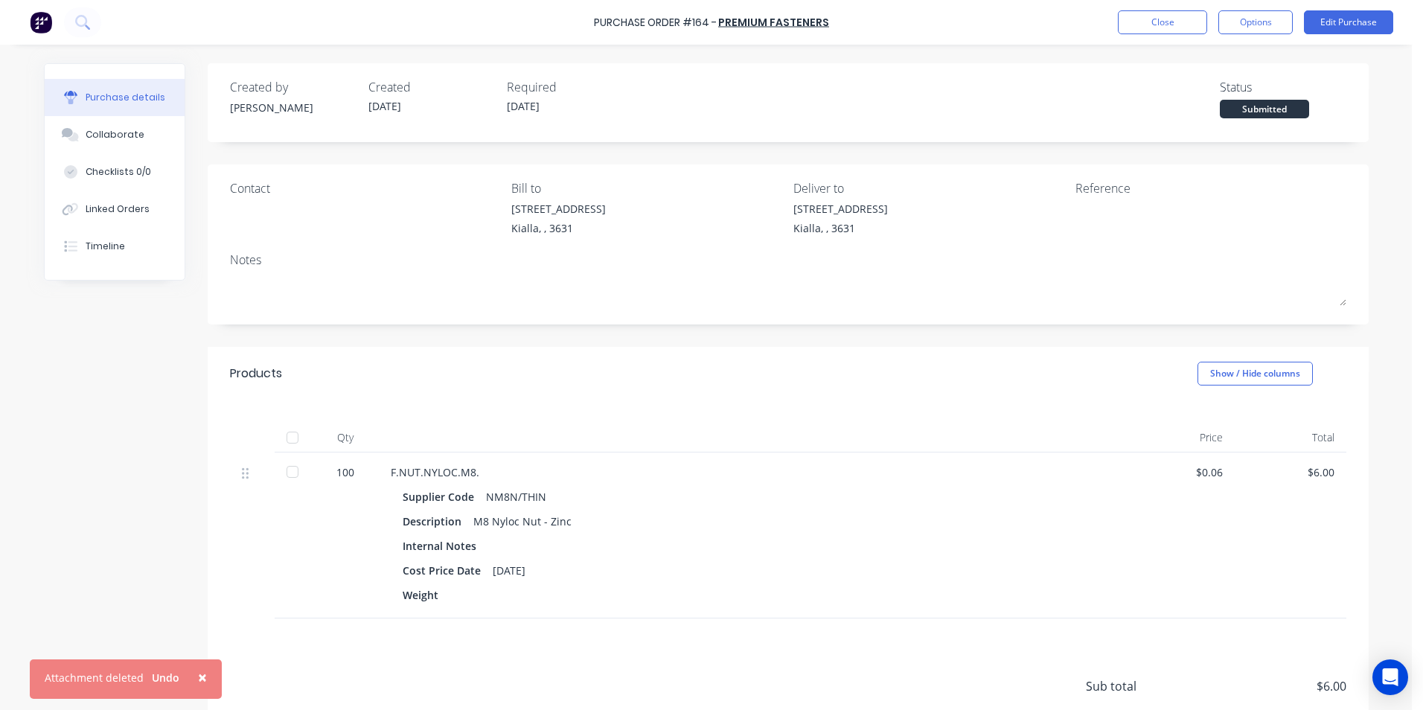
click at [287, 439] on div at bounding box center [293, 438] width 30 height 30
click at [1356, 17] on button "Edit Purchase" at bounding box center [1348, 22] width 89 height 24
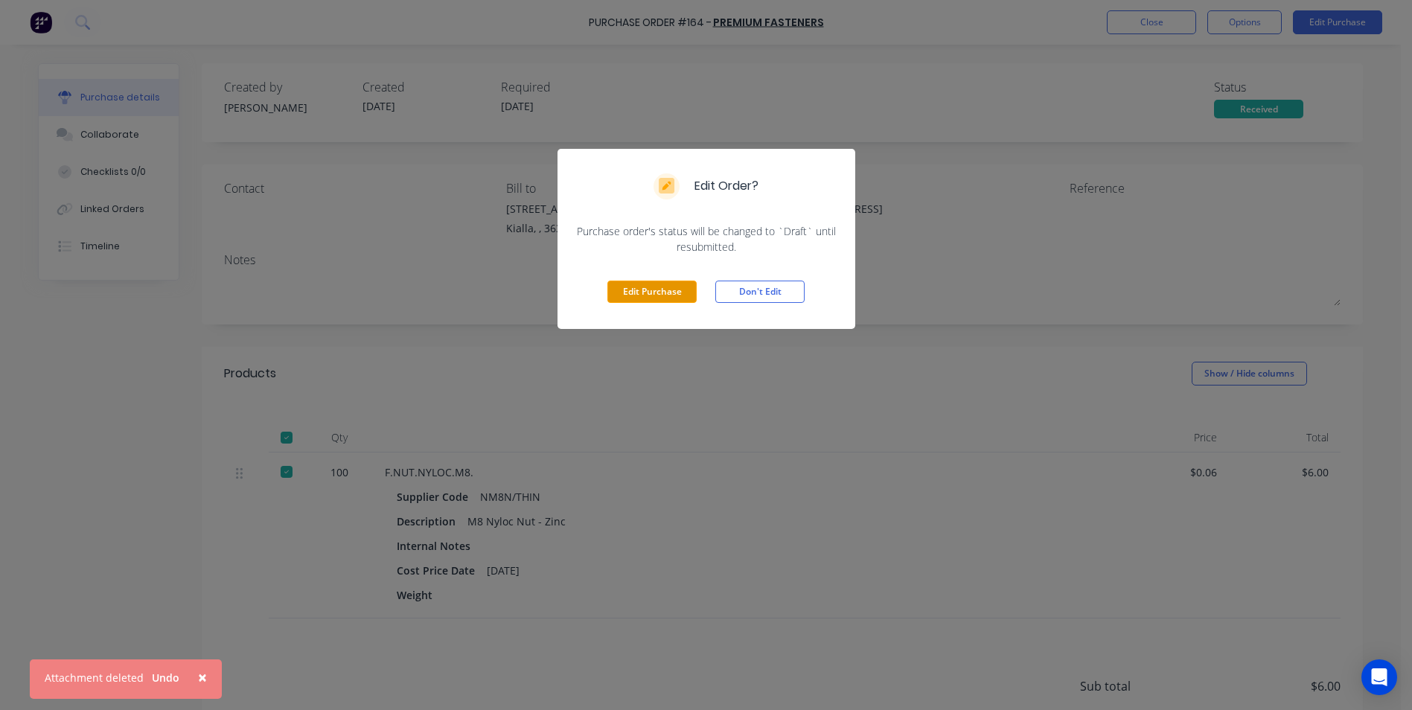
click at [669, 290] on button "Edit Purchase" at bounding box center [651, 292] width 89 height 22
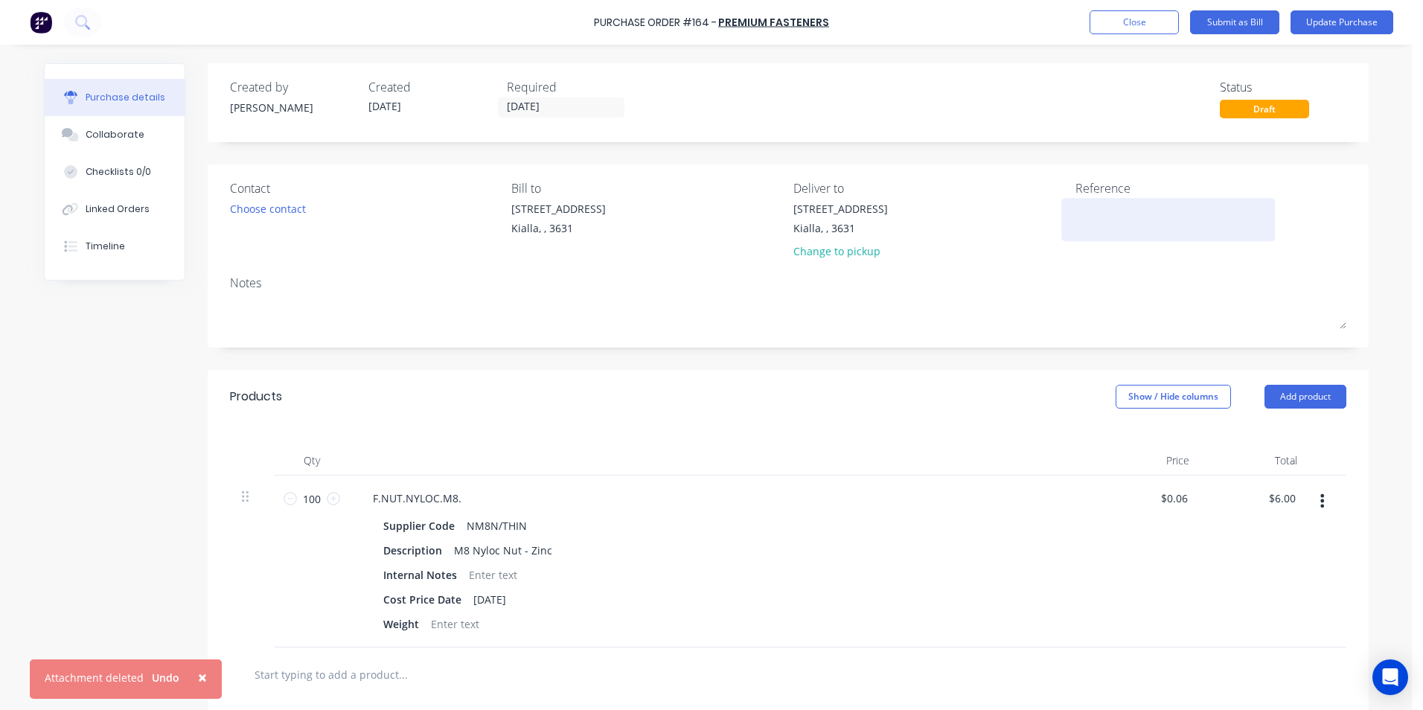
click at [1076, 206] on div at bounding box center [1169, 219] width 186 height 37
click at [1076, 201] on div at bounding box center [1169, 219] width 186 height 37
click at [1076, 210] on textarea at bounding box center [1169, 217] width 186 height 33
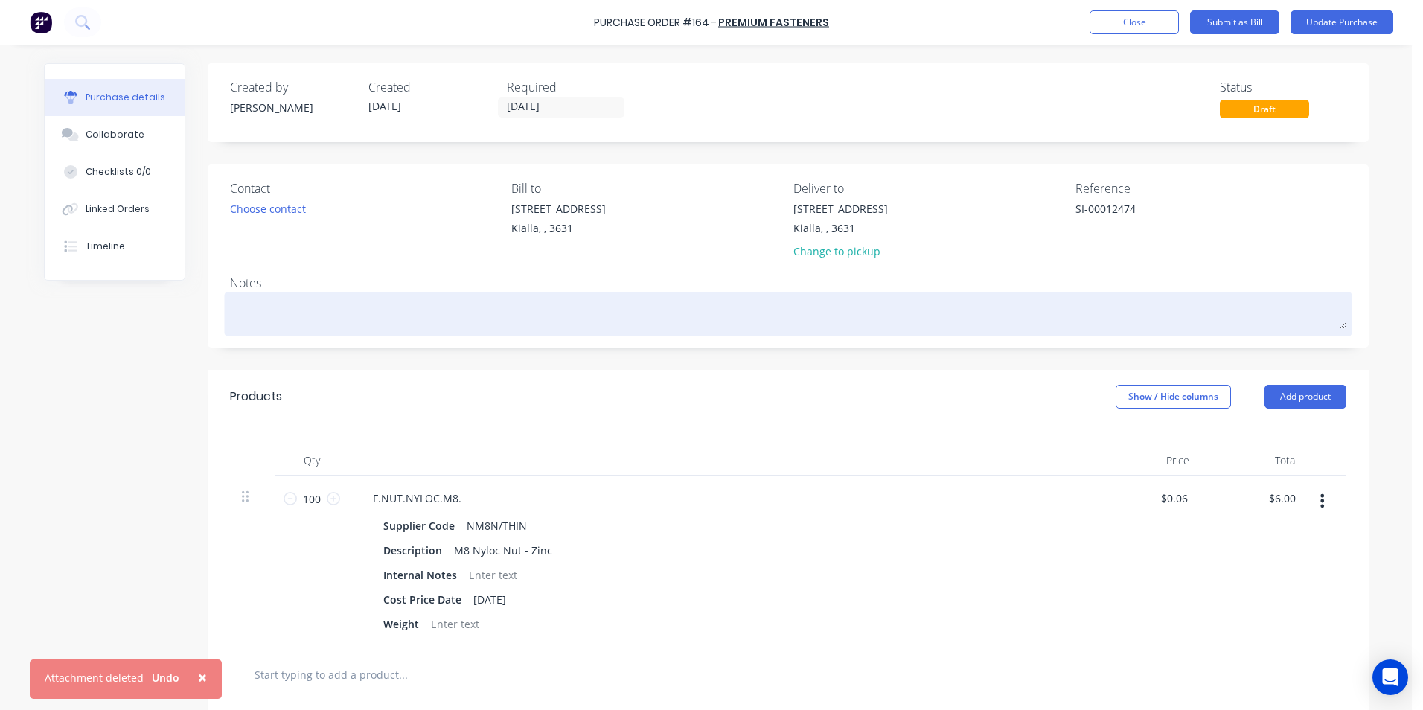
type textarea "SI-00012474"
type textarea "x"
type textarea "SI-00012474"
click at [246, 309] on textarea at bounding box center [788, 312] width 1117 height 33
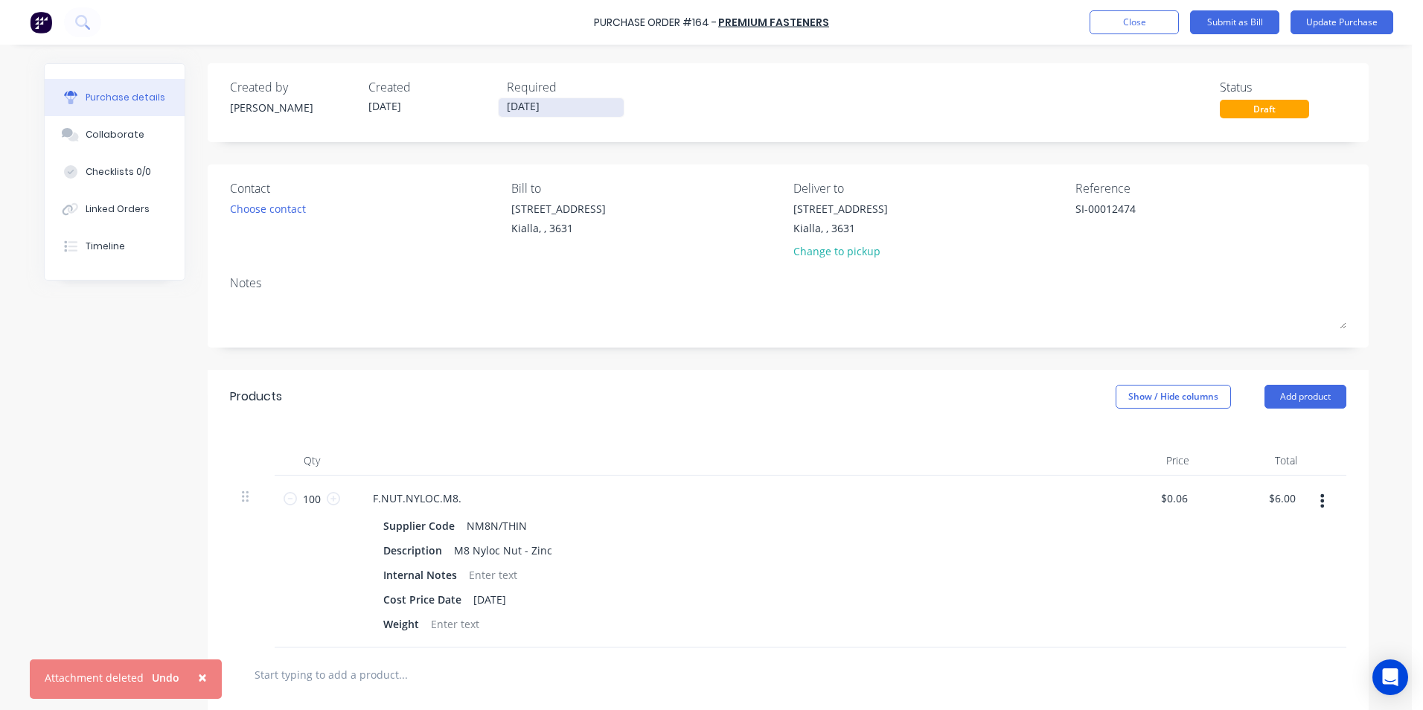
click at [549, 104] on input "[DATE]" at bounding box center [561, 107] width 125 height 19
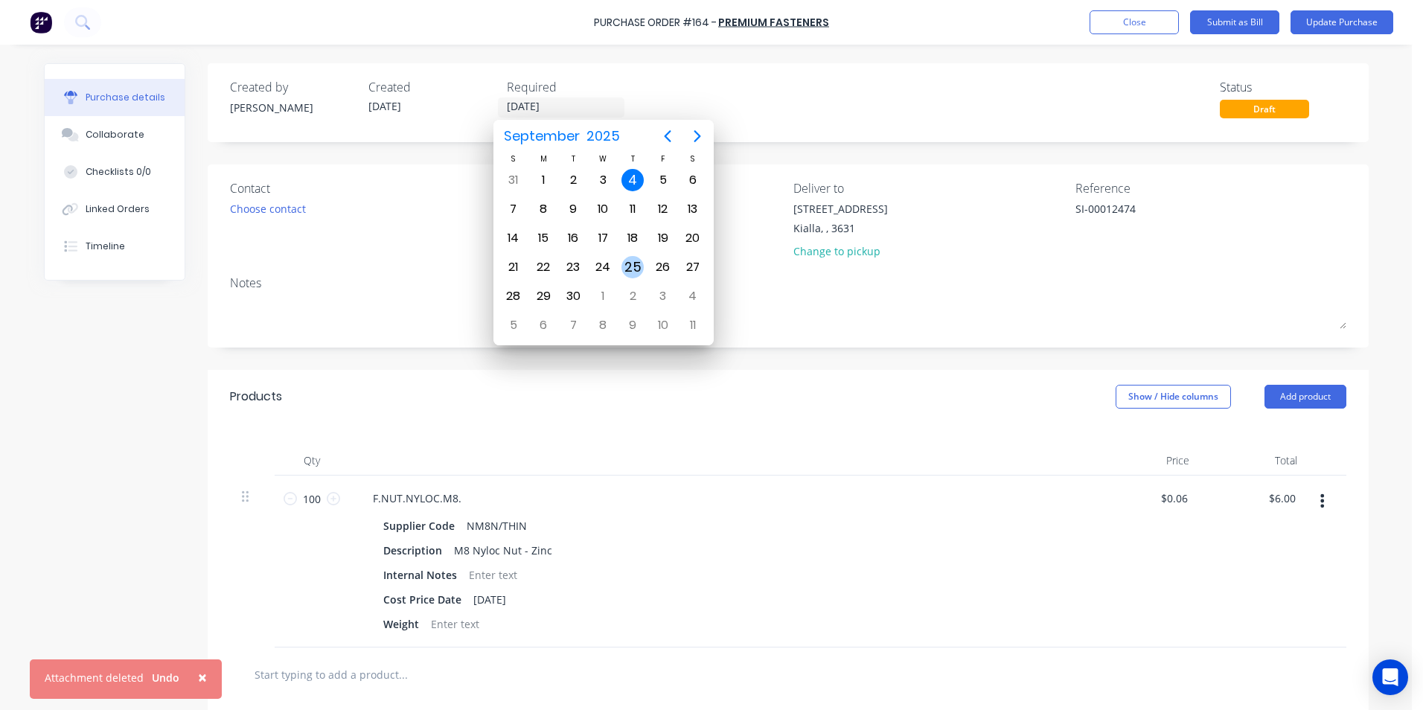
click at [631, 267] on div "25" at bounding box center [633, 267] width 22 height 22
type textarea "x"
type input "[DATE]"
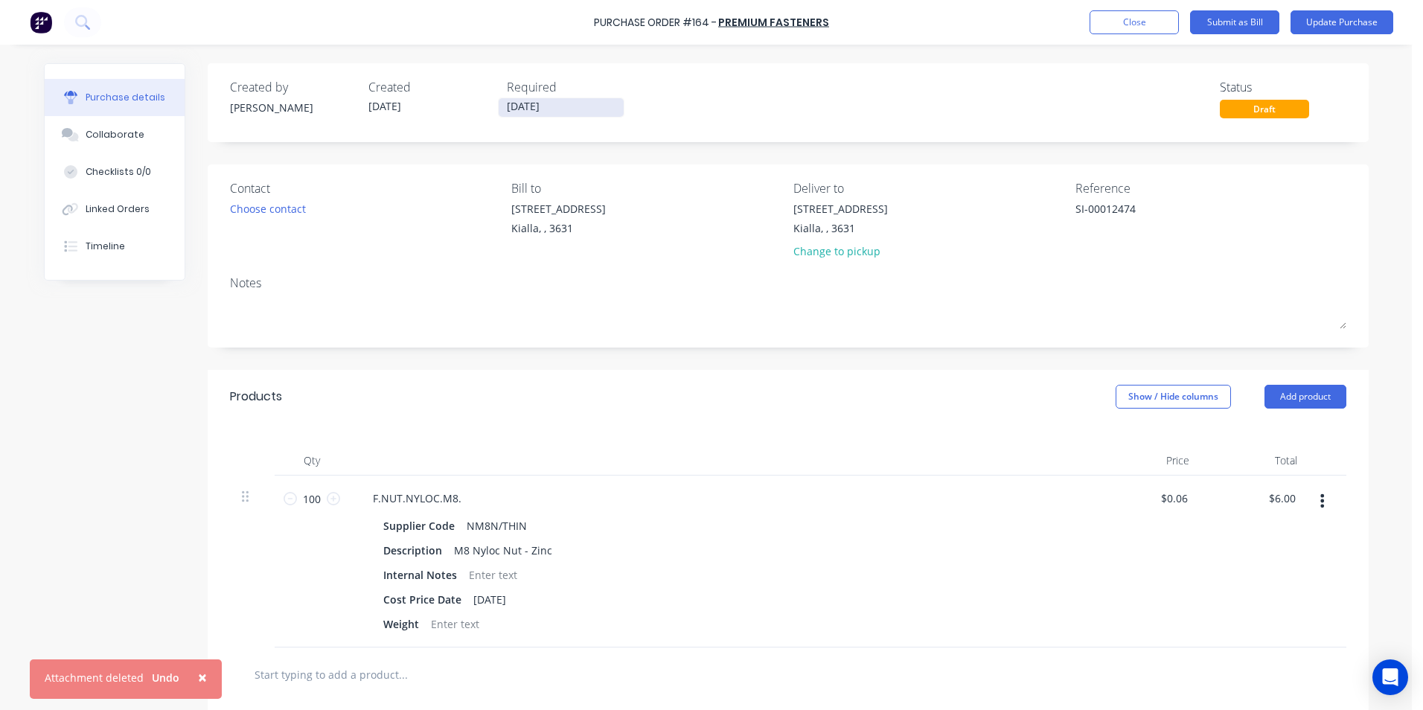
click at [579, 111] on input "[DATE]" at bounding box center [561, 107] width 125 height 19
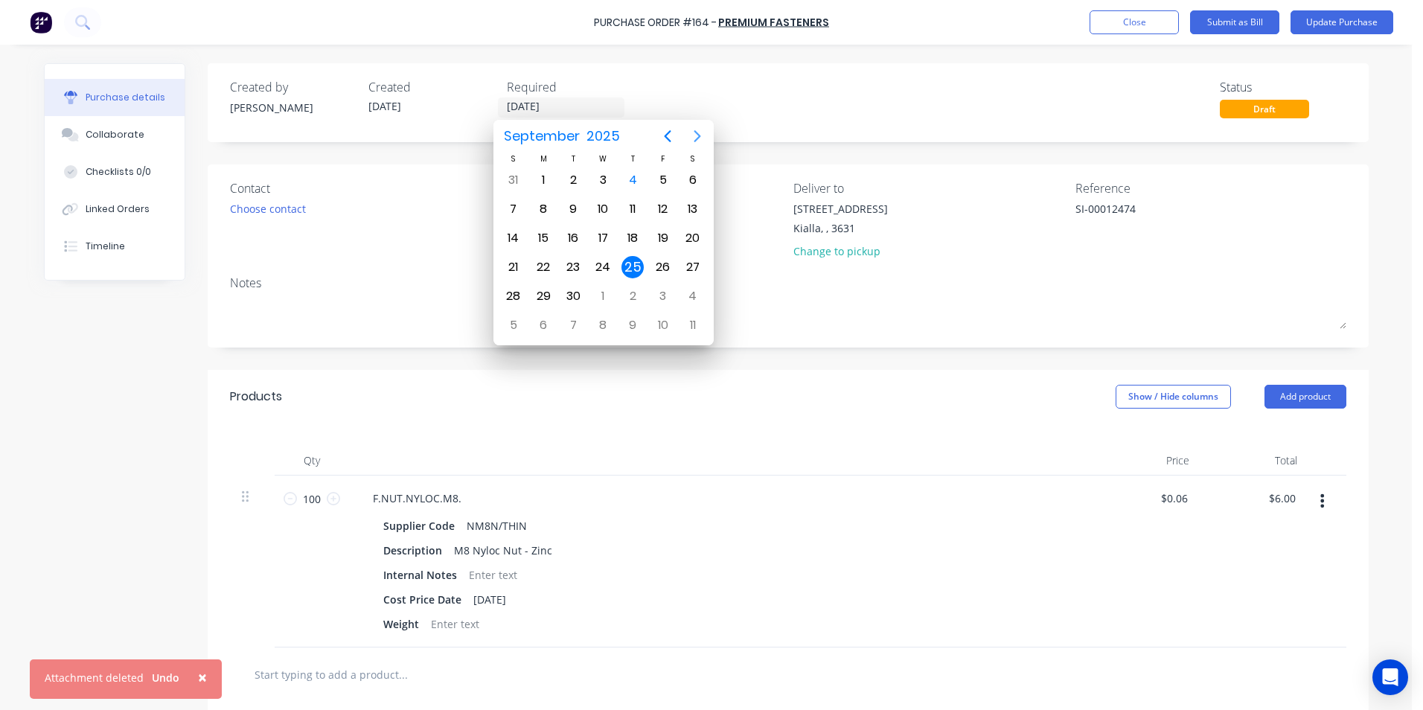
click at [702, 136] on icon "Next page" at bounding box center [698, 136] width 18 height 18
click at [691, 267] on div "25" at bounding box center [693, 267] width 22 height 22
type textarea "x"
type input "[DATE]"
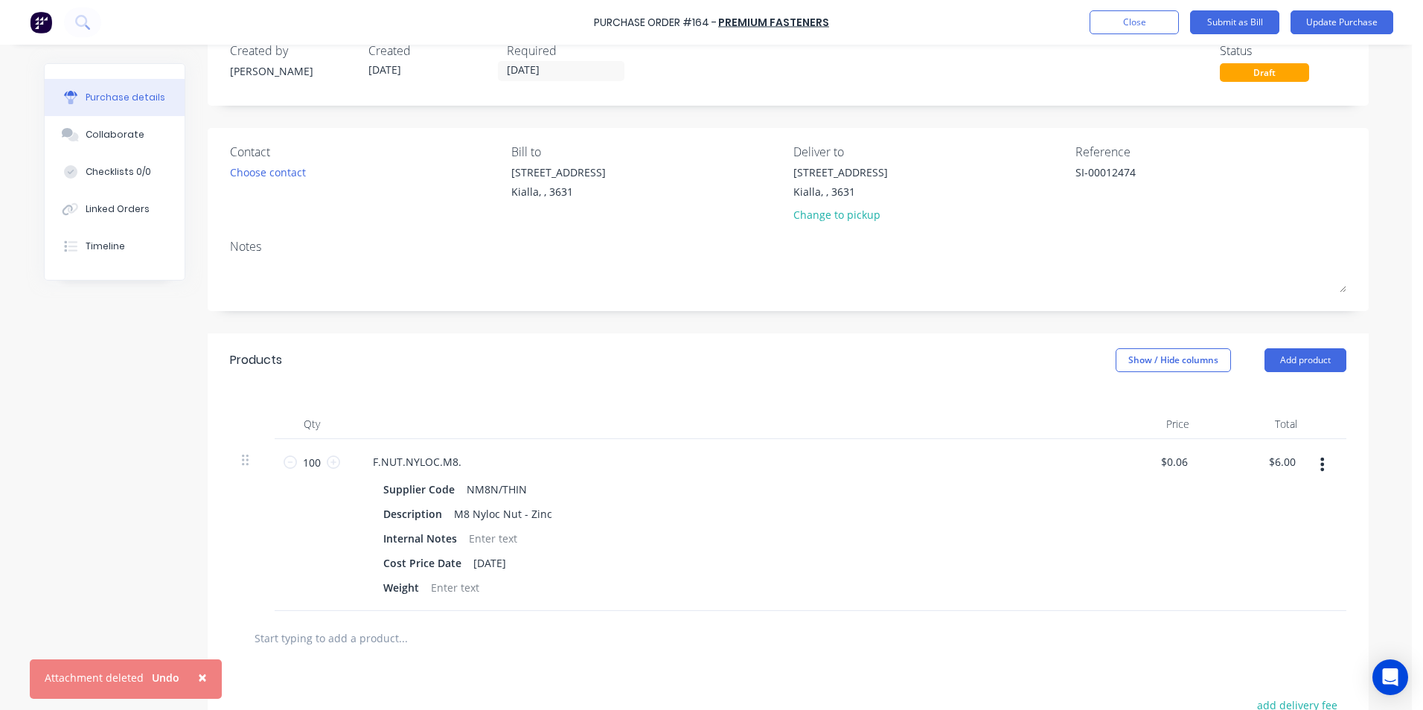
scroll to position [28, 0]
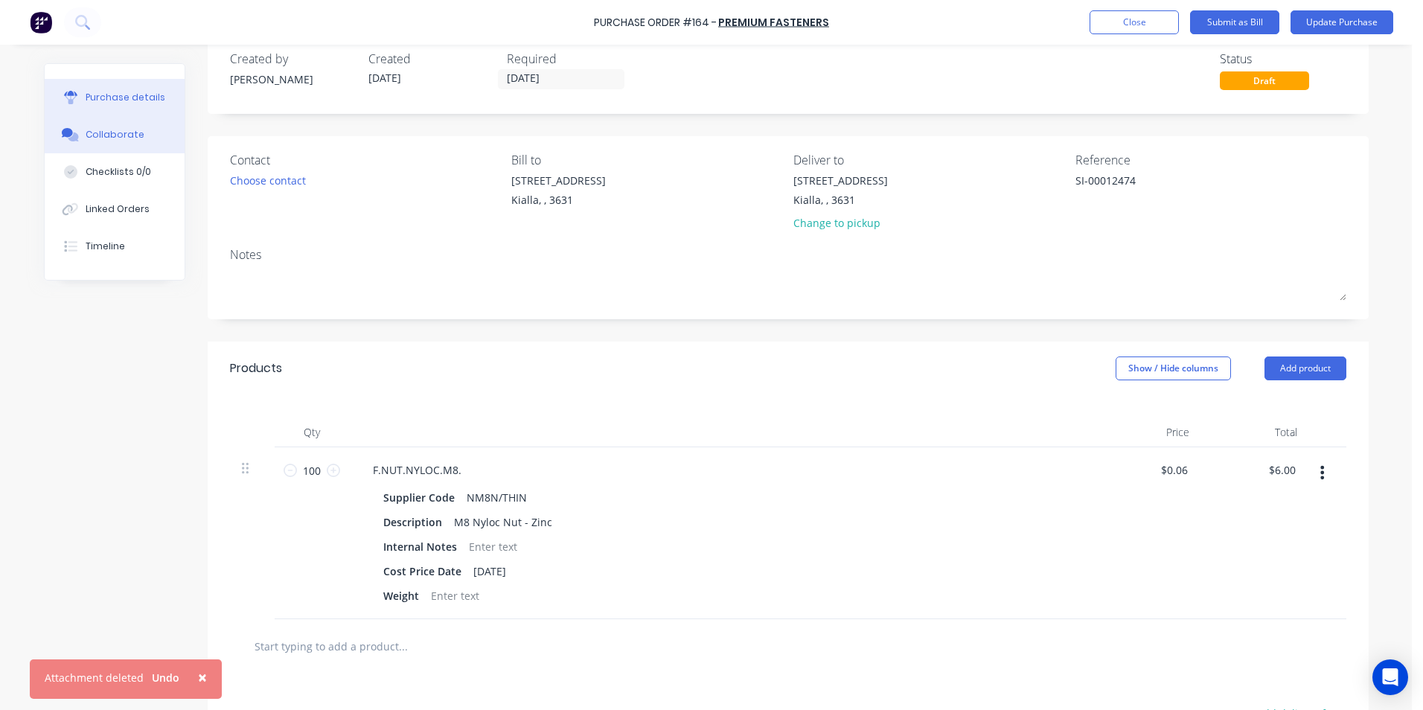
click at [117, 130] on div "Collaborate" at bounding box center [115, 134] width 59 height 13
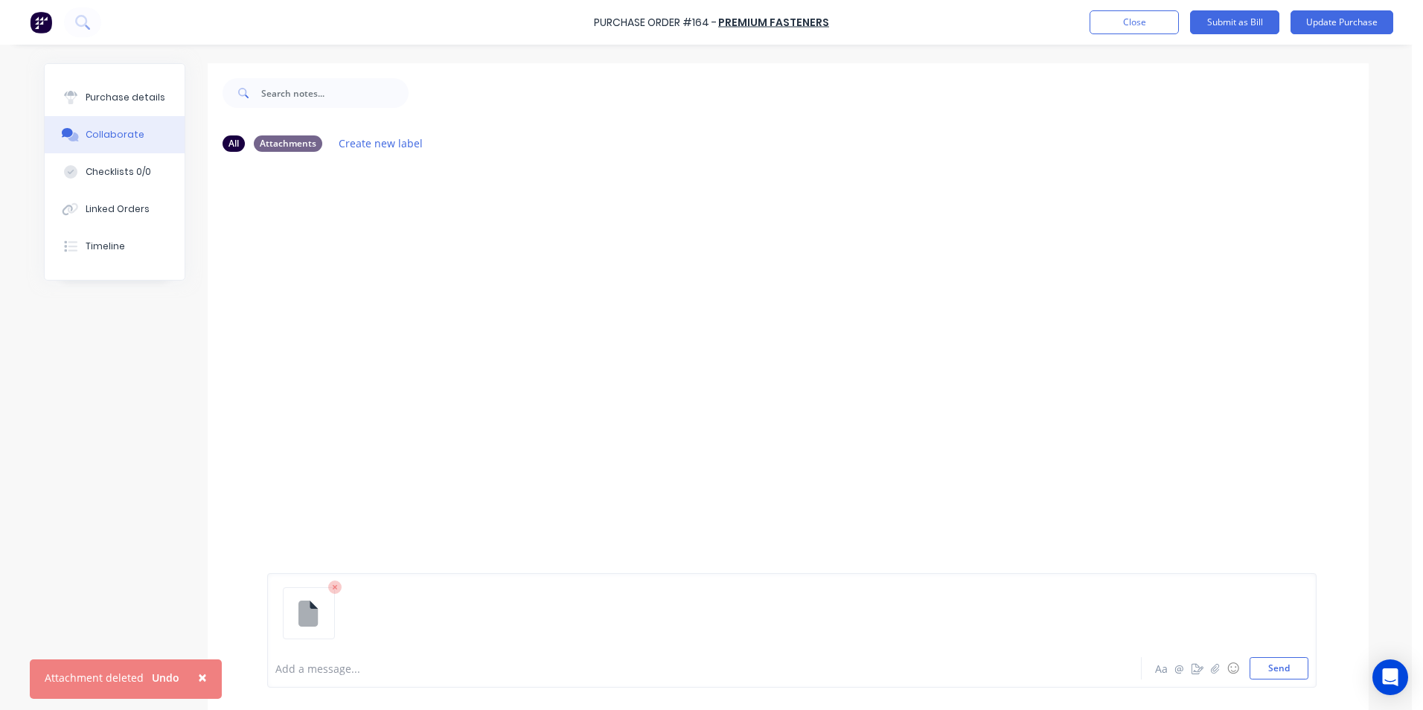
click at [328, 587] on icon at bounding box center [334, 587] width 13 height 13
click at [1286, 667] on button "Send" at bounding box center [1279, 668] width 59 height 22
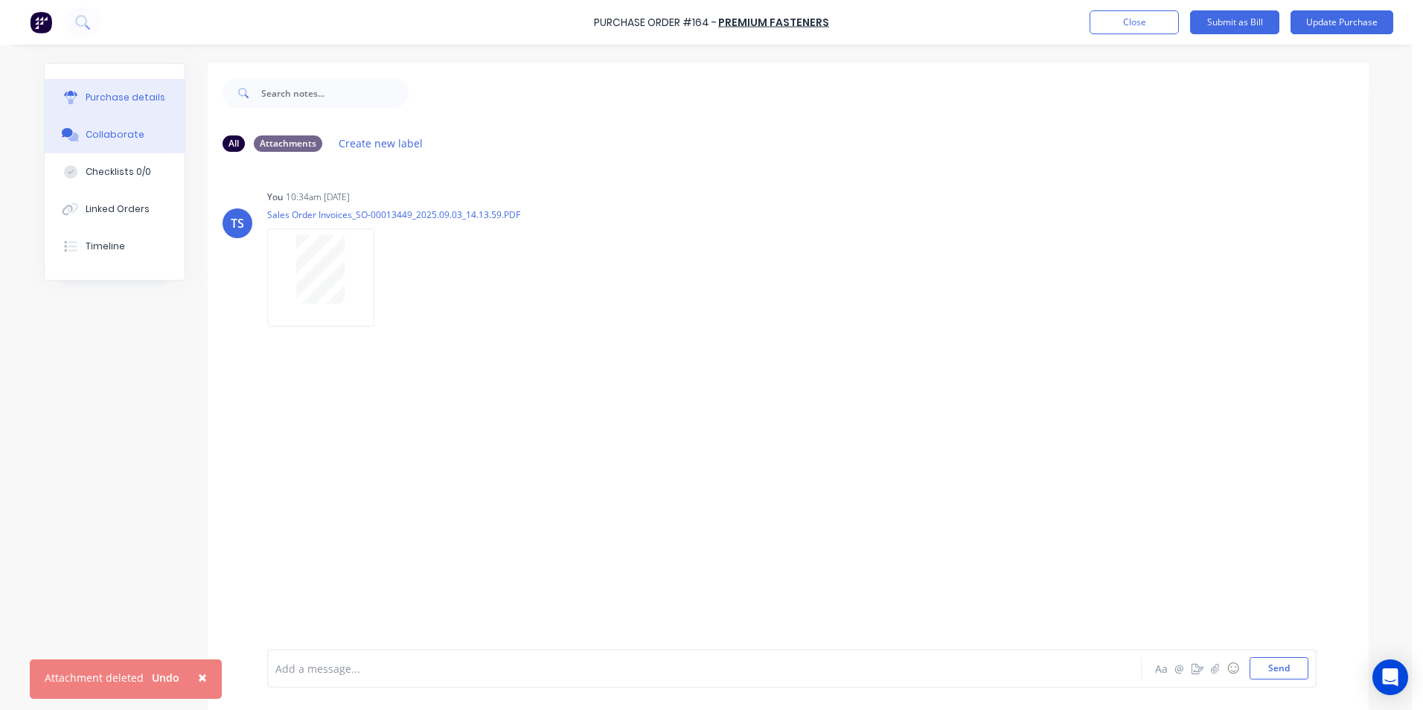
click at [145, 99] on div "Purchase details" at bounding box center [126, 97] width 80 height 13
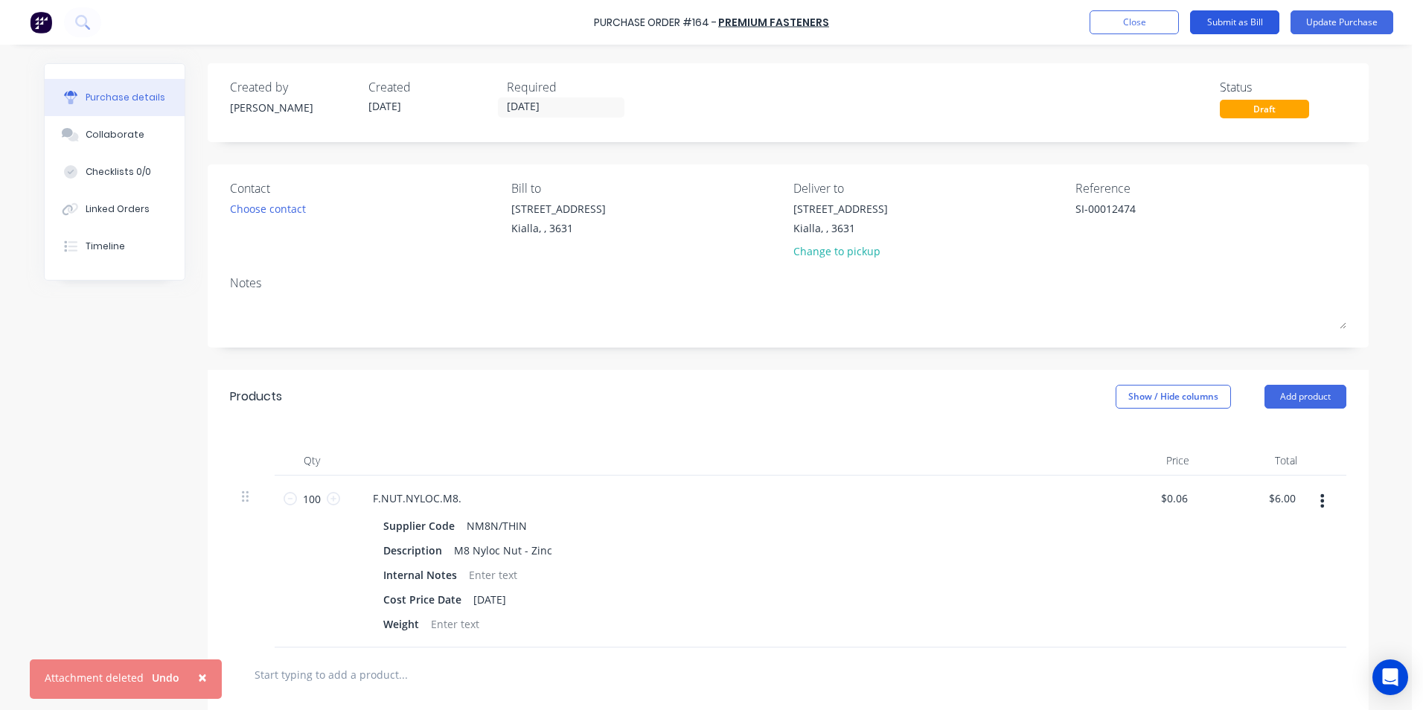
click at [1228, 22] on button "Submit as Bill" at bounding box center [1234, 22] width 89 height 24
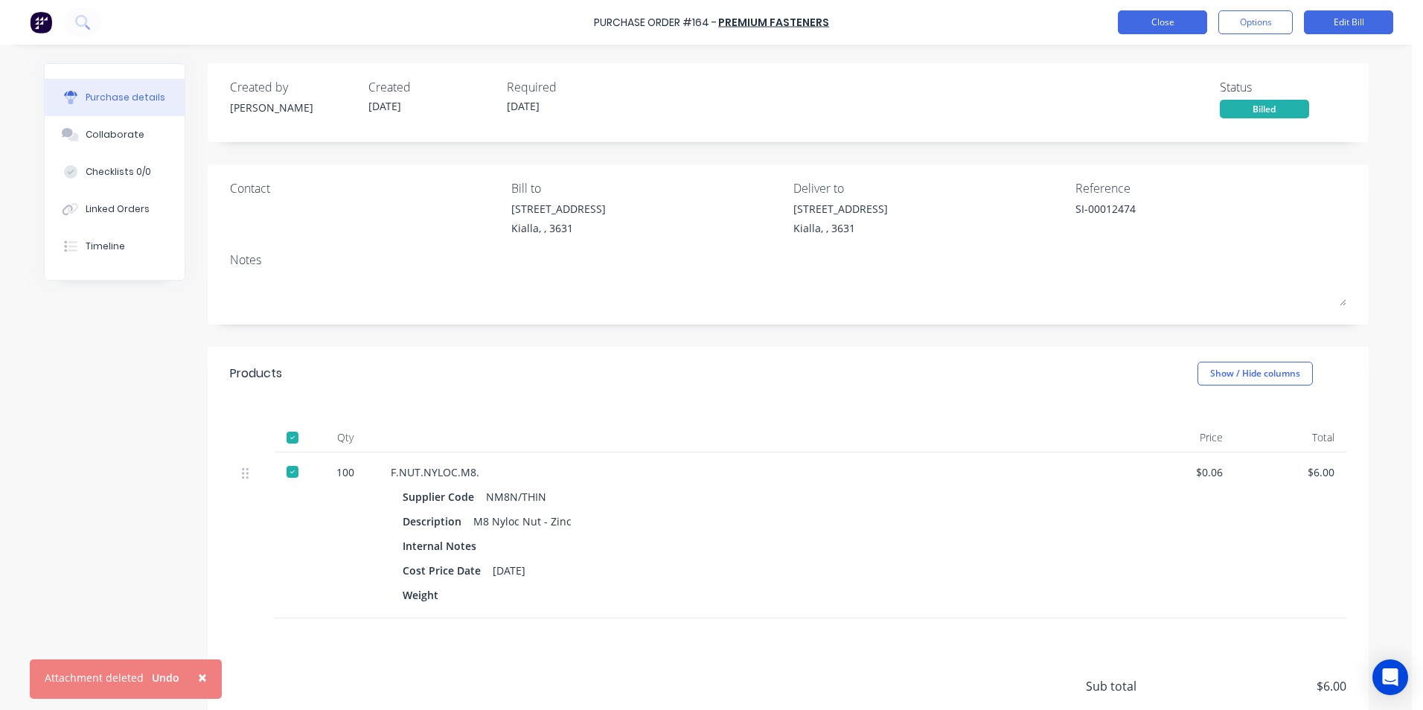
click at [1148, 23] on button "Close" at bounding box center [1162, 22] width 89 height 24
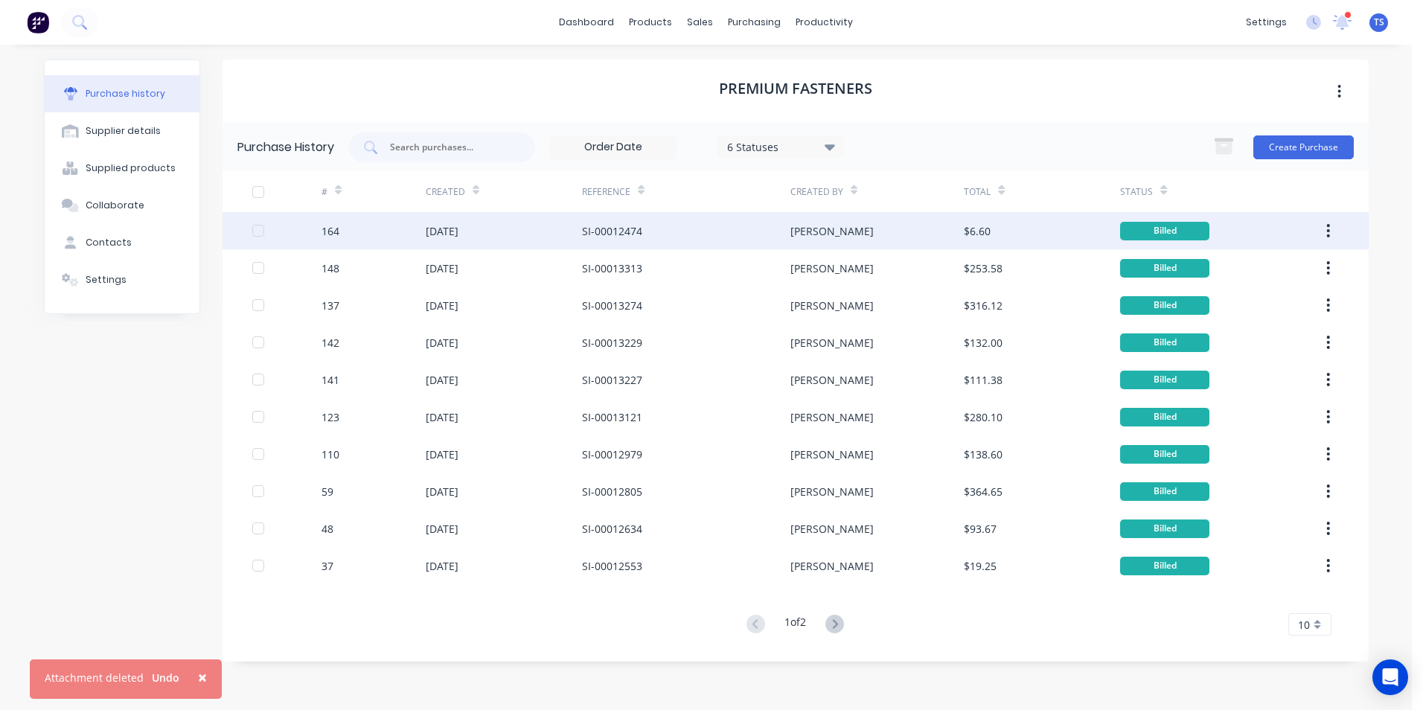
click at [455, 235] on div "[DATE]" at bounding box center [442, 231] width 33 height 16
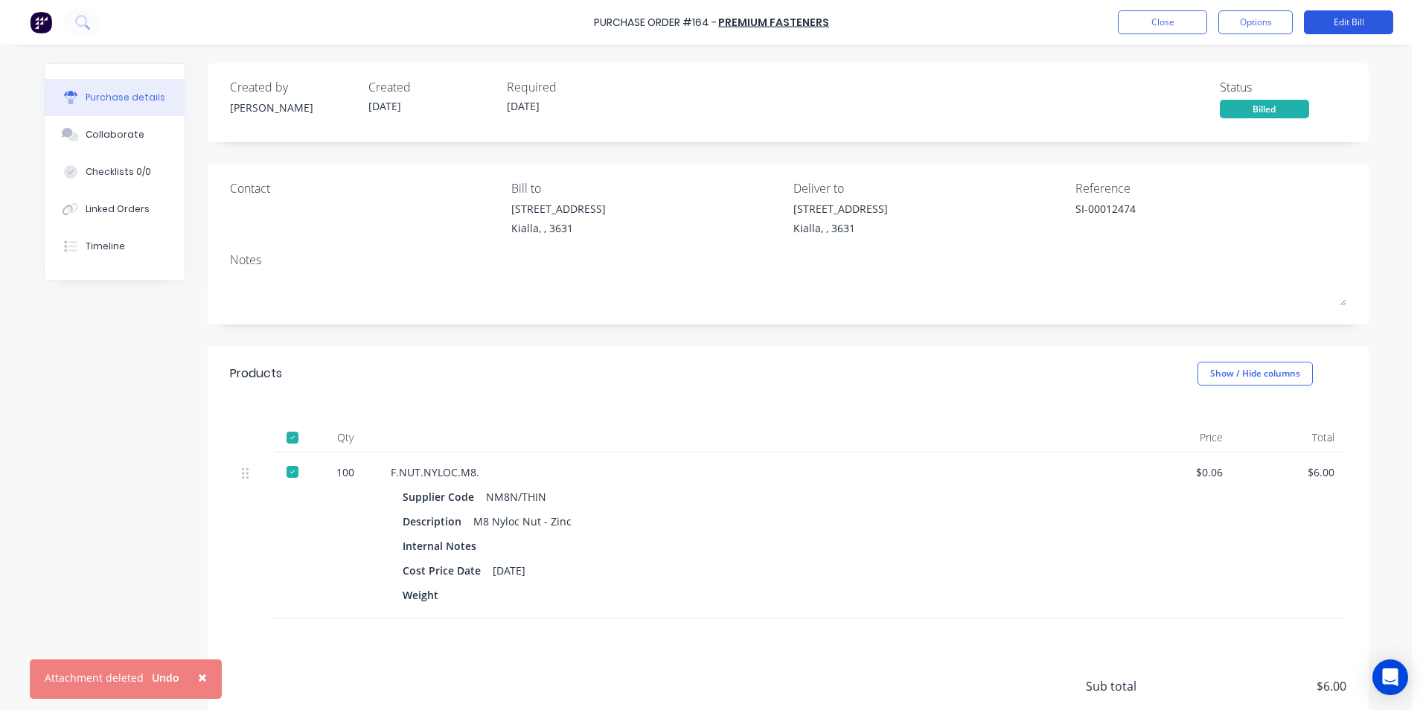
click at [1359, 16] on button "Edit Bill" at bounding box center [1348, 22] width 89 height 24
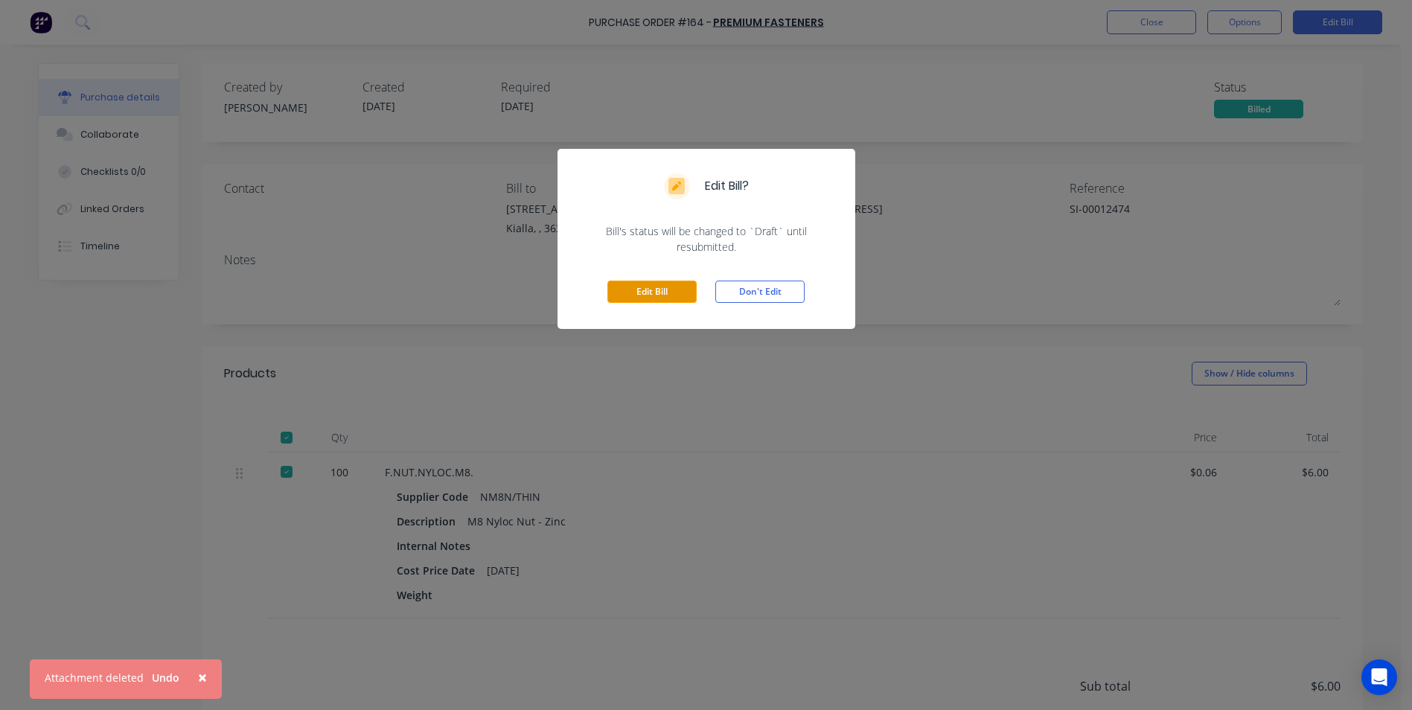
click at [671, 292] on button "Edit Bill" at bounding box center [651, 292] width 89 height 22
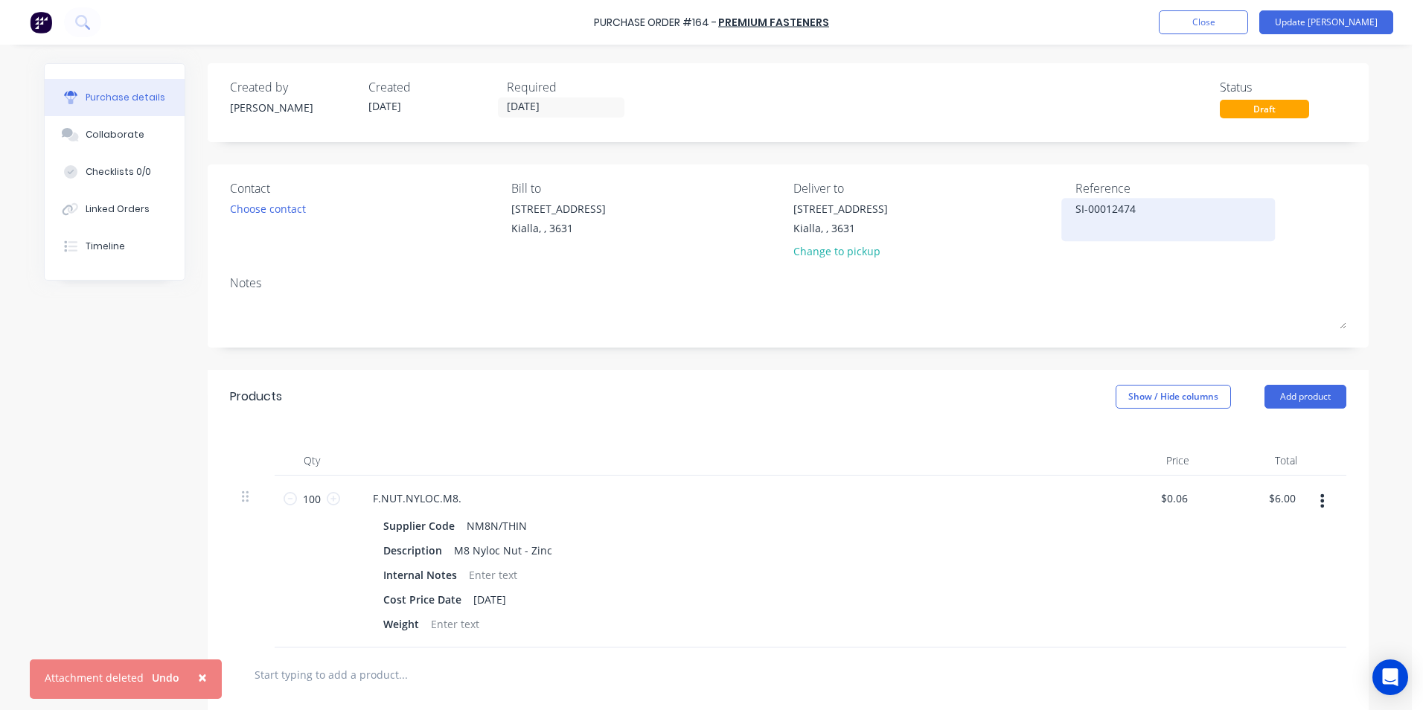
type textarea "x"
click at [1135, 211] on textarea "SI-00012474" at bounding box center [1169, 217] width 186 height 33
type textarea "SI-00013449"
type textarea "x"
type textarea "SI-00013449"
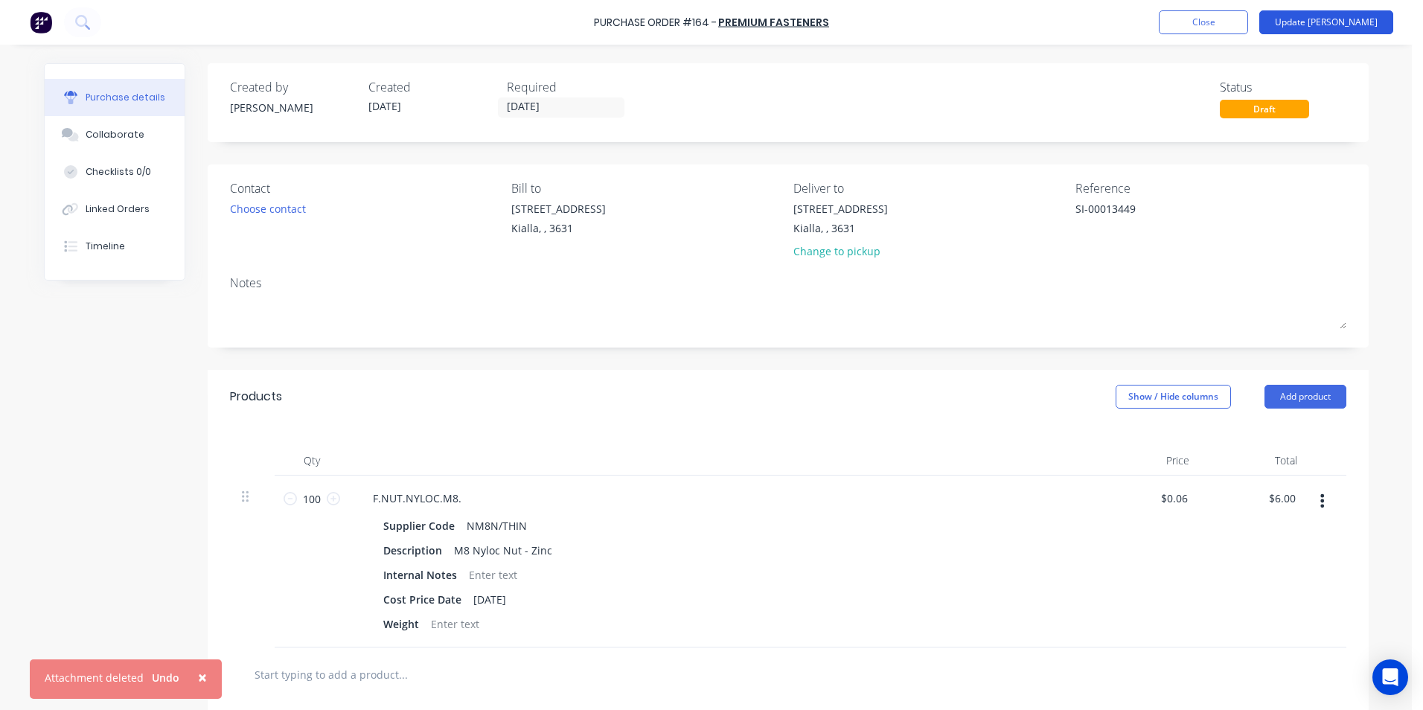
click at [1367, 22] on button "Update [PERSON_NAME]" at bounding box center [1327, 22] width 134 height 24
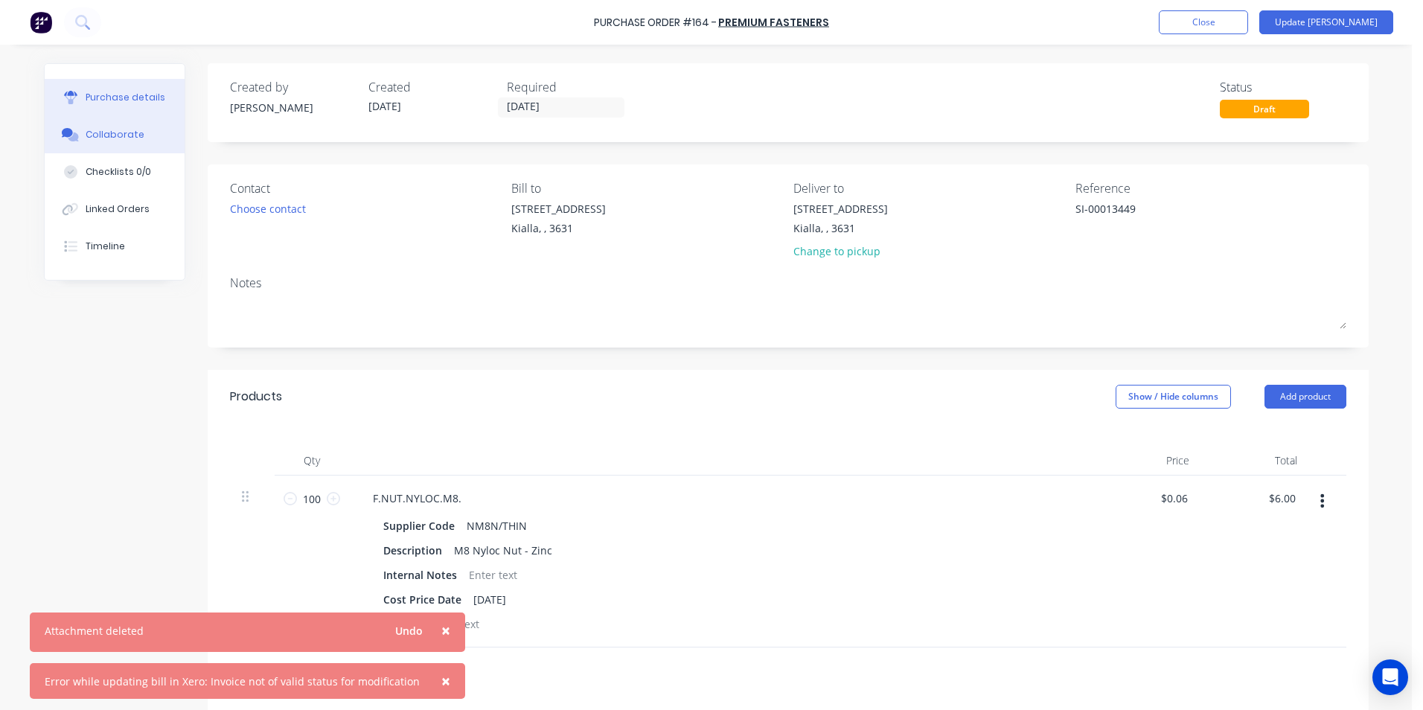
click at [121, 135] on div "Collaborate" at bounding box center [115, 134] width 59 height 13
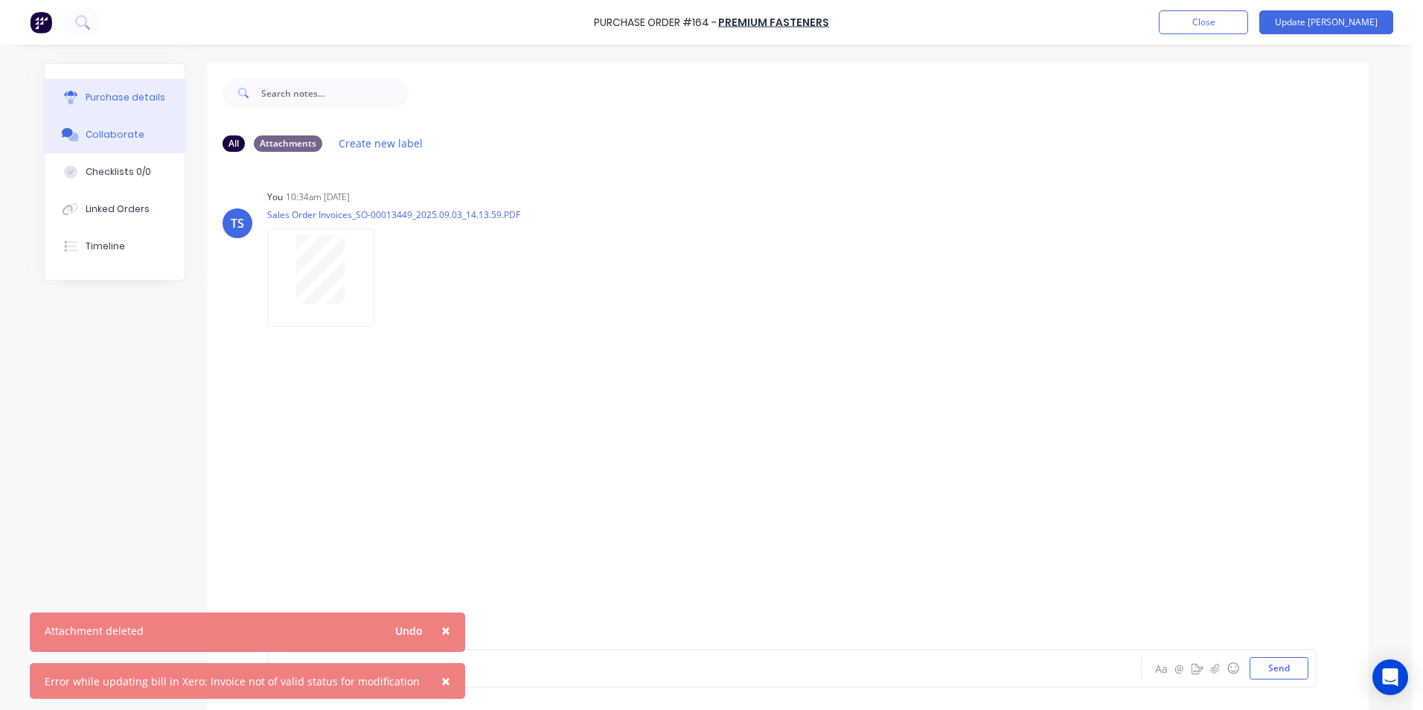
click at [132, 90] on button "Purchase details" at bounding box center [115, 97] width 140 height 37
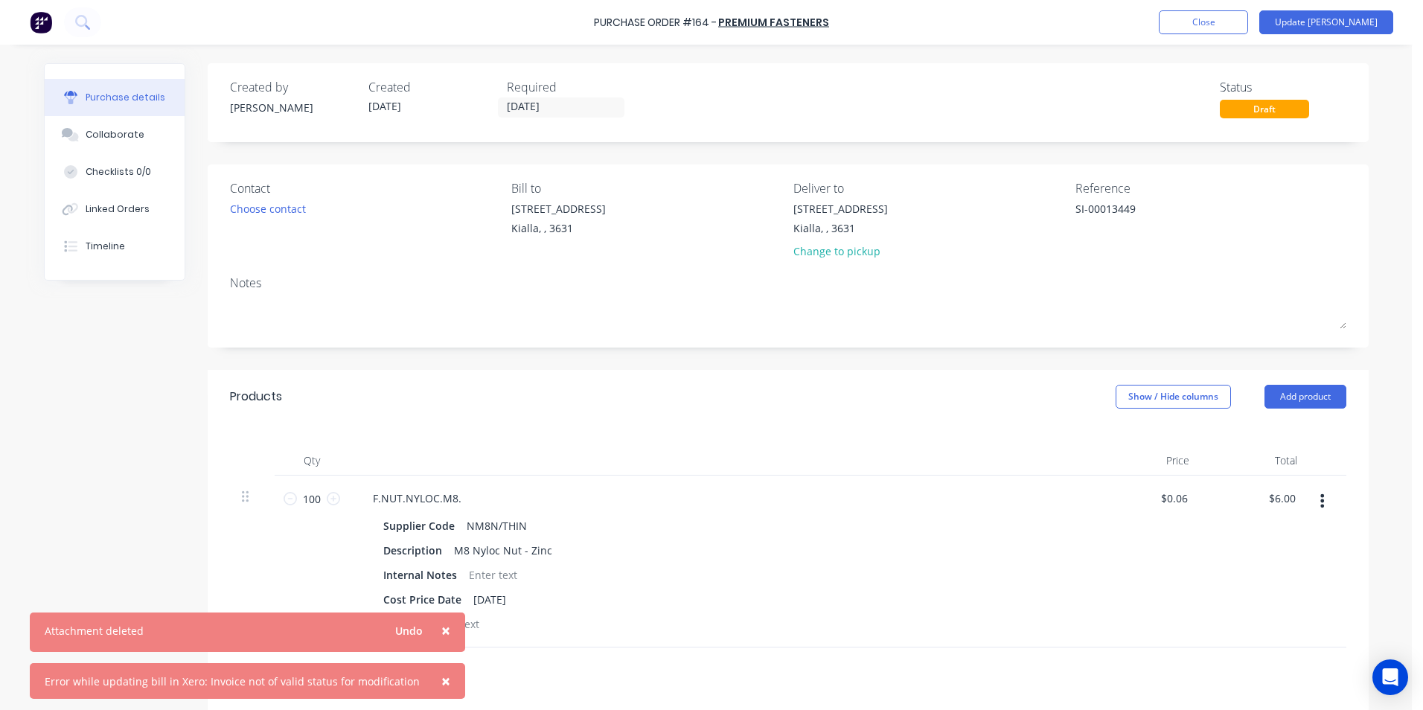
click at [441, 678] on span "×" at bounding box center [445, 681] width 9 height 21
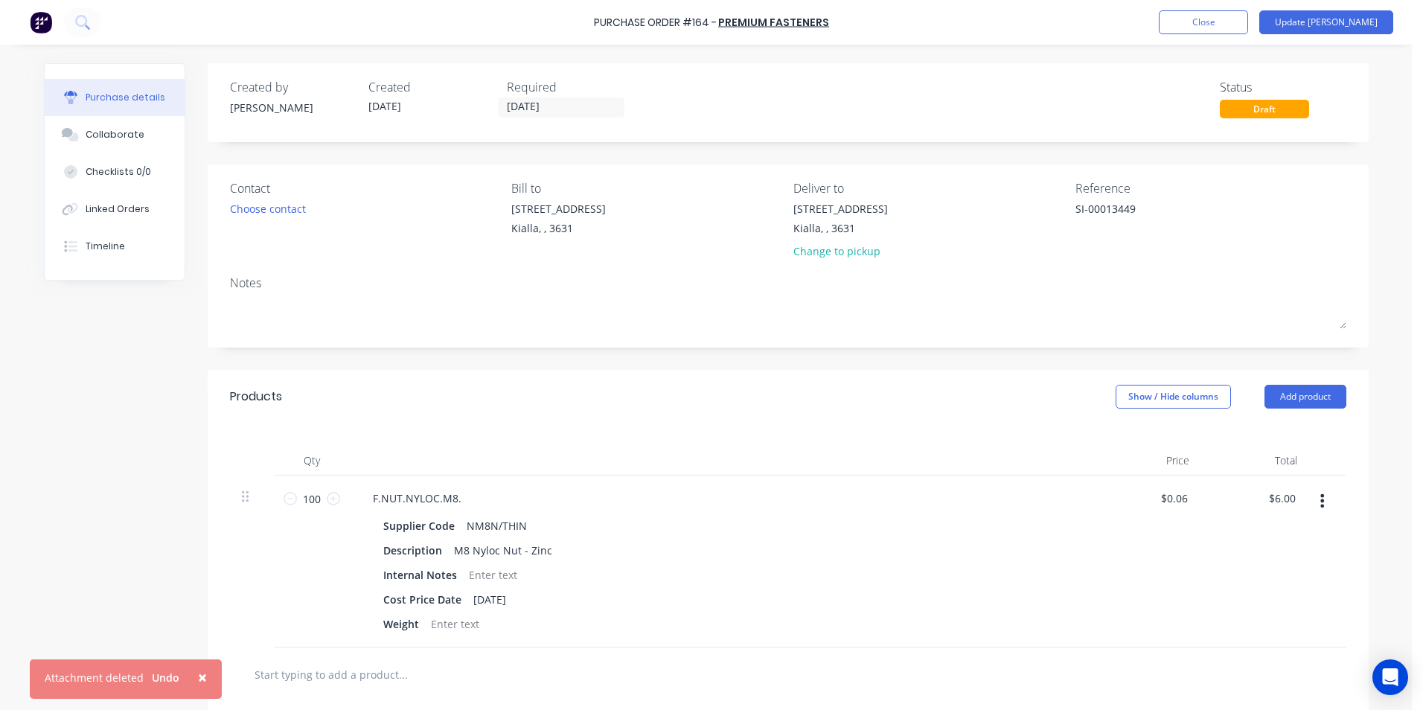
click at [199, 679] on span "×" at bounding box center [202, 677] width 9 height 21
click at [1360, 22] on button "Update [PERSON_NAME]" at bounding box center [1327, 22] width 134 height 24
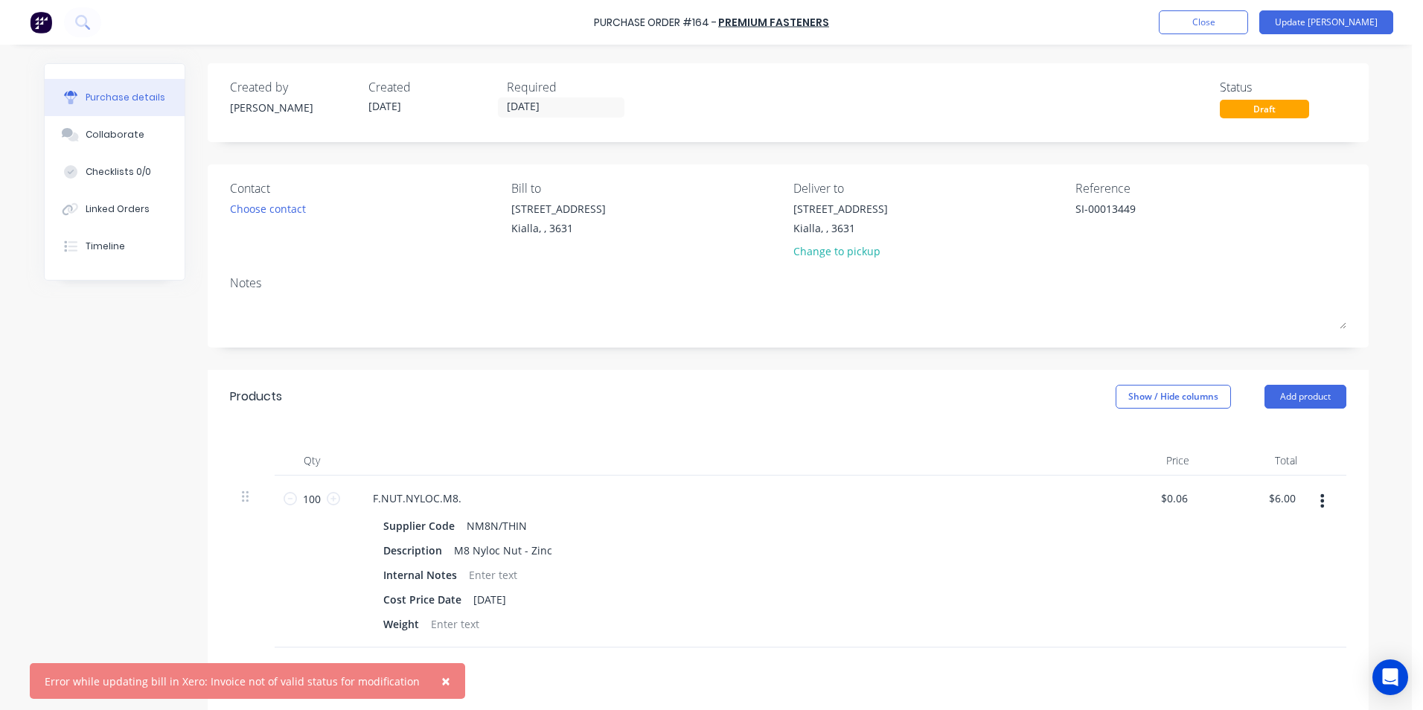
click at [1282, 107] on div "Draft" at bounding box center [1264, 109] width 89 height 19
click at [1237, 19] on button "Close" at bounding box center [1203, 22] width 89 height 24
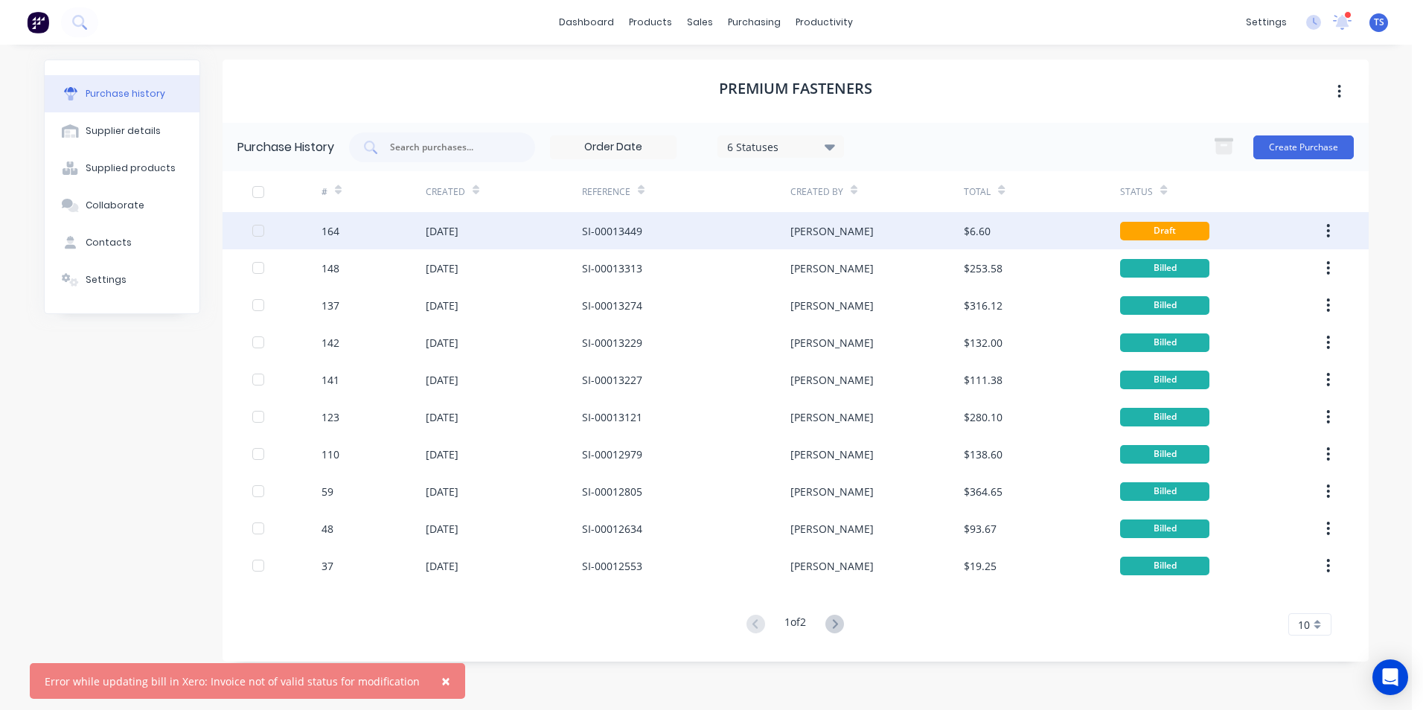
click at [489, 234] on div "[DATE]" at bounding box center [504, 230] width 156 height 37
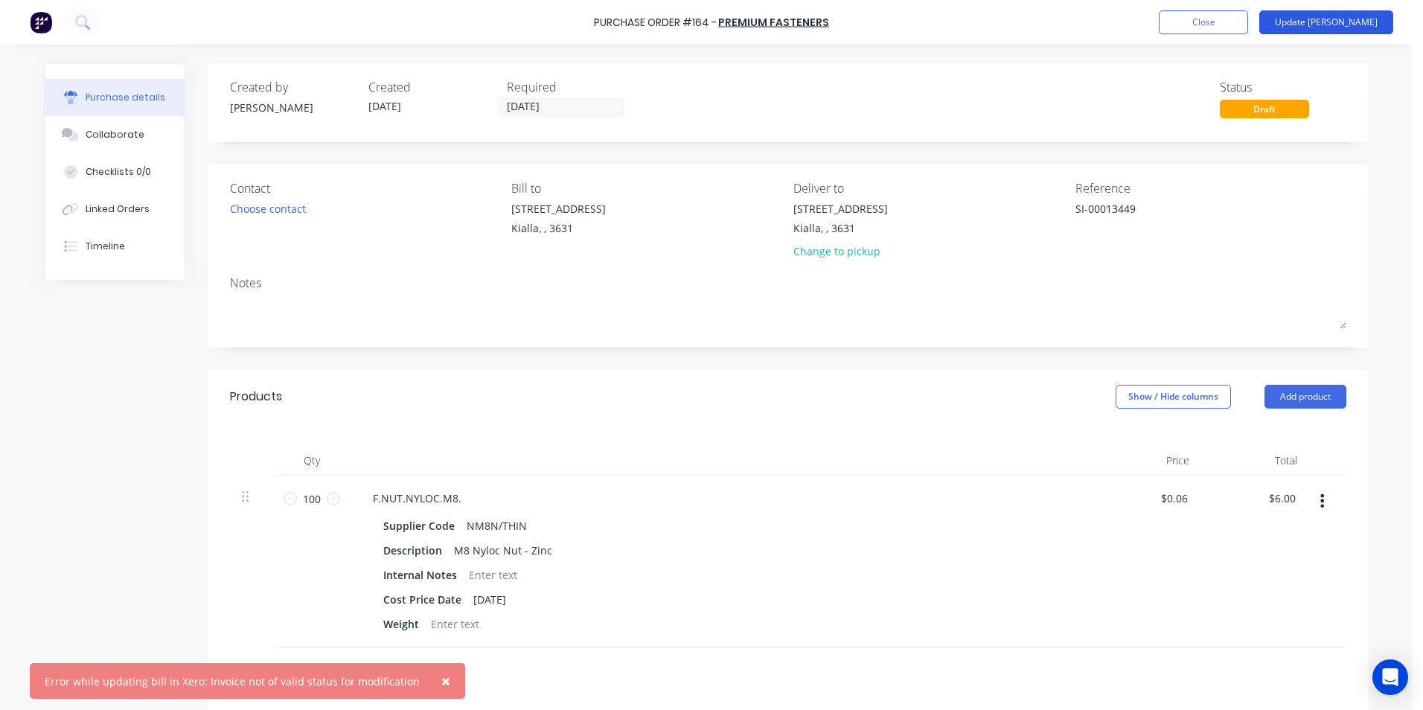
click at [1354, 19] on button "Update [PERSON_NAME]" at bounding box center [1327, 22] width 134 height 24
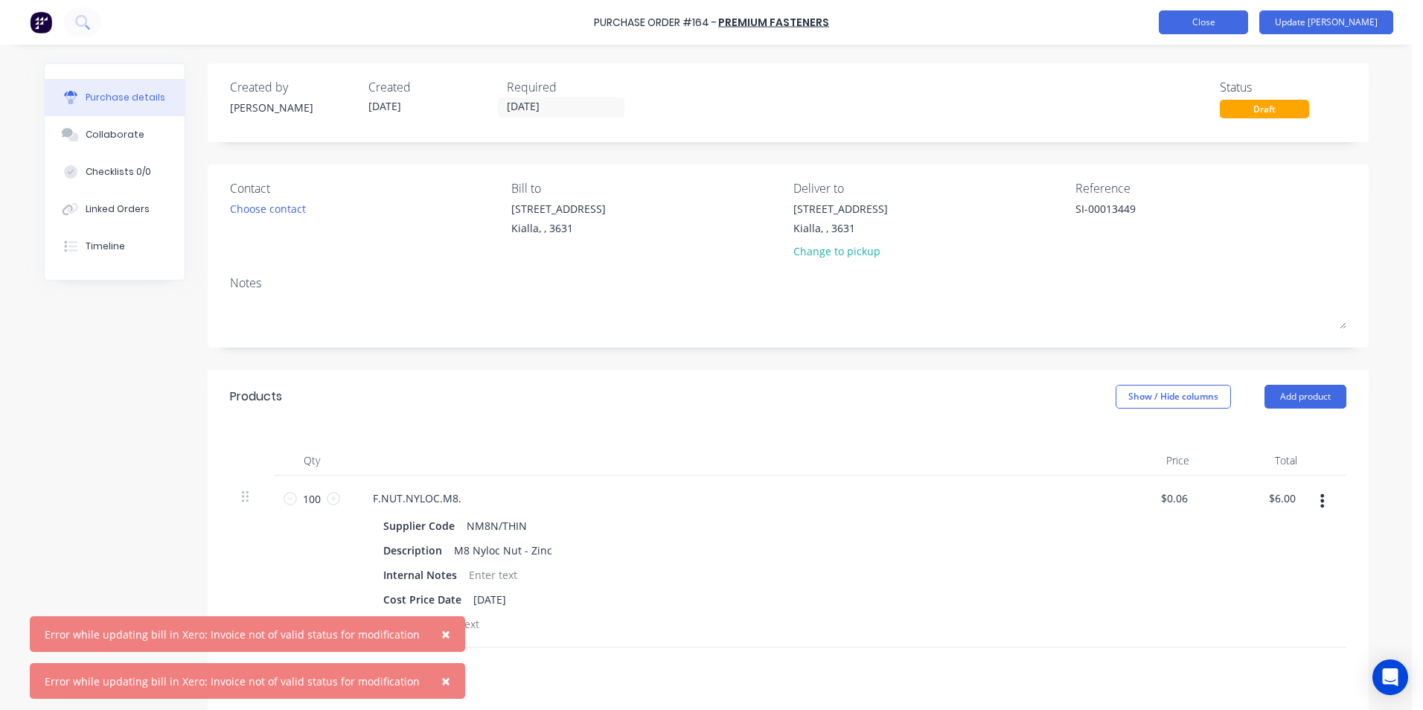
type textarea "x"
click at [1248, 19] on button "Close" at bounding box center [1203, 22] width 89 height 24
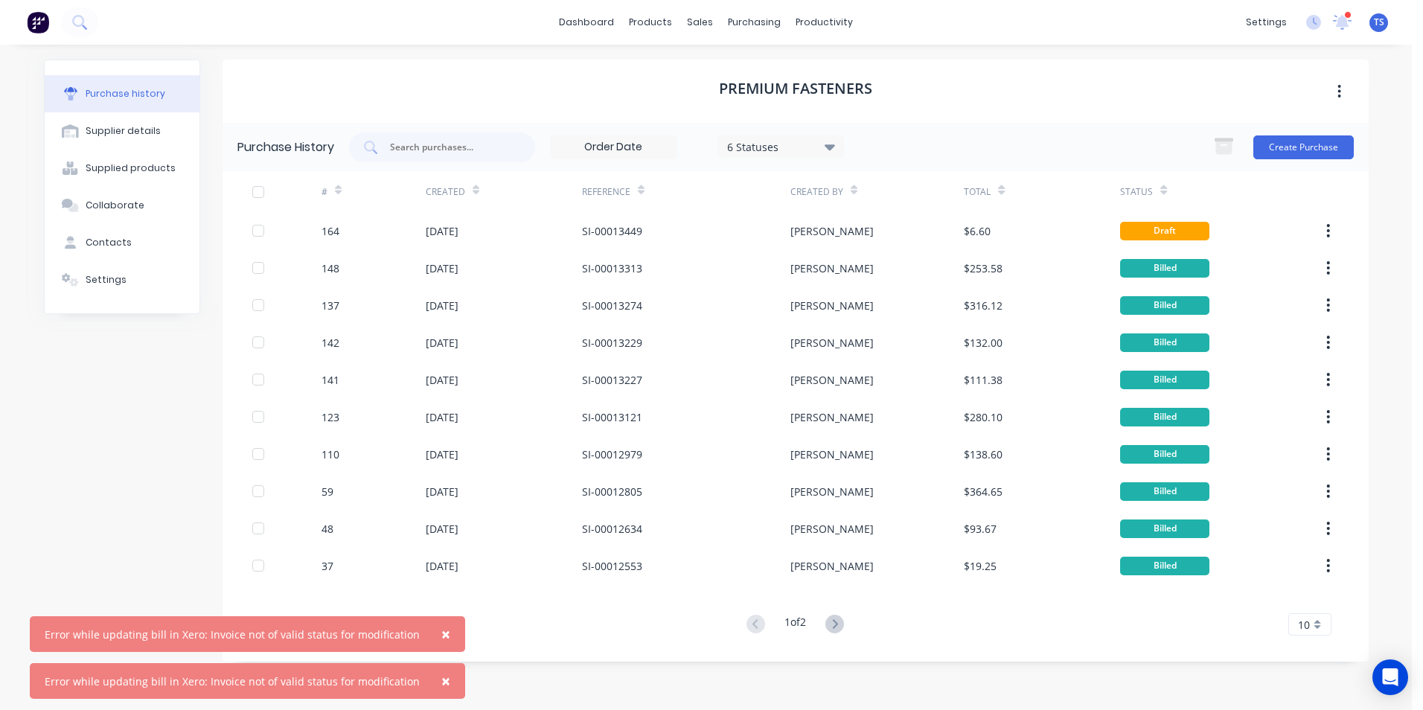
click at [441, 629] on span "×" at bounding box center [445, 634] width 9 height 21
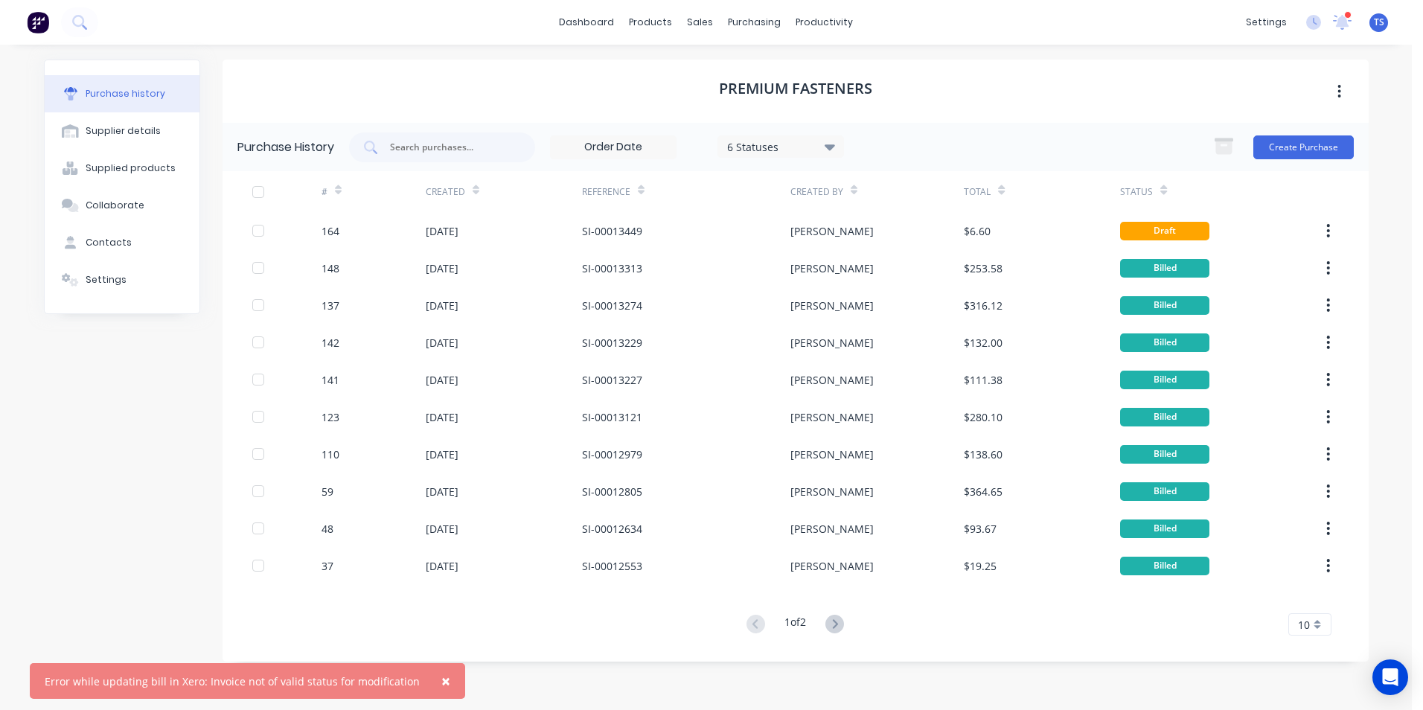
click at [441, 680] on span "×" at bounding box center [445, 681] width 9 height 21
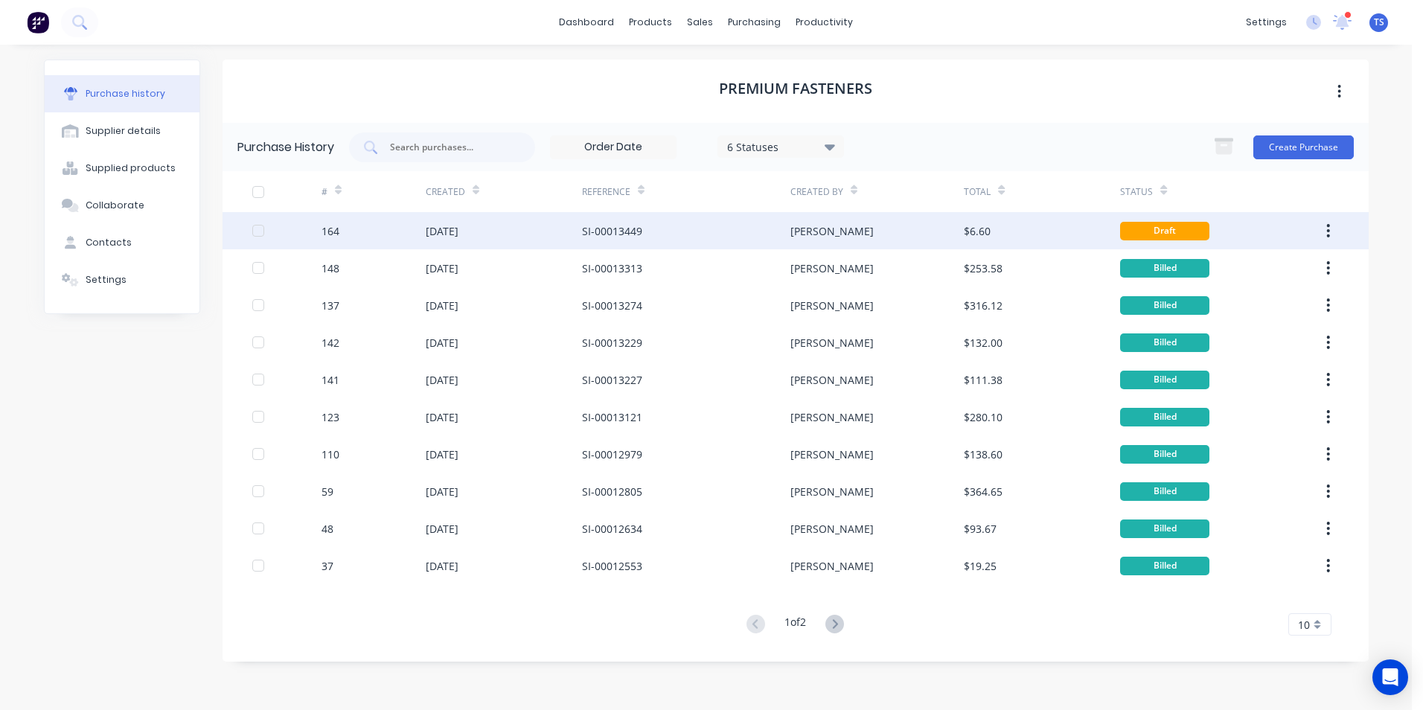
click at [1329, 229] on icon "button" at bounding box center [1328, 230] width 3 height 13
click at [1274, 303] on div "Duplicate" at bounding box center [1276, 300] width 115 height 22
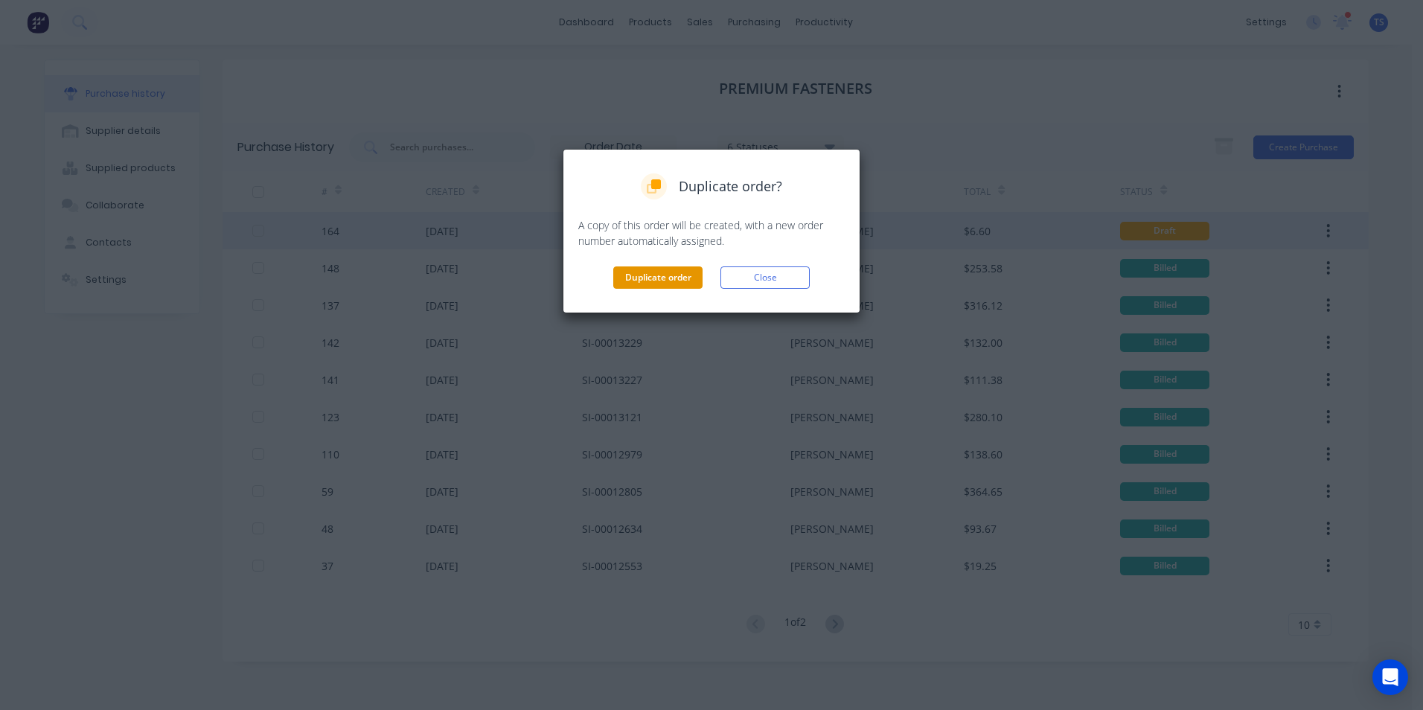
click at [690, 274] on button "Duplicate order" at bounding box center [657, 278] width 89 height 22
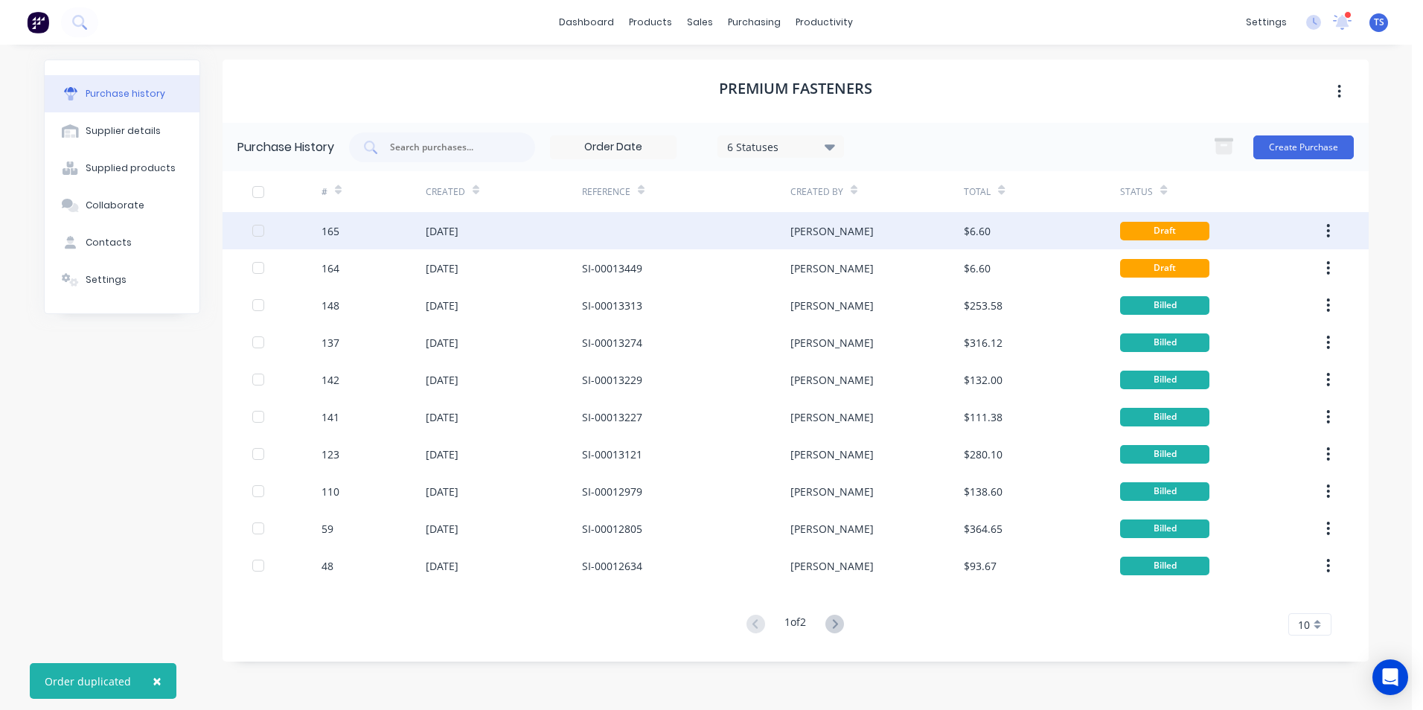
click at [456, 229] on div "[DATE]" at bounding box center [442, 231] width 33 height 16
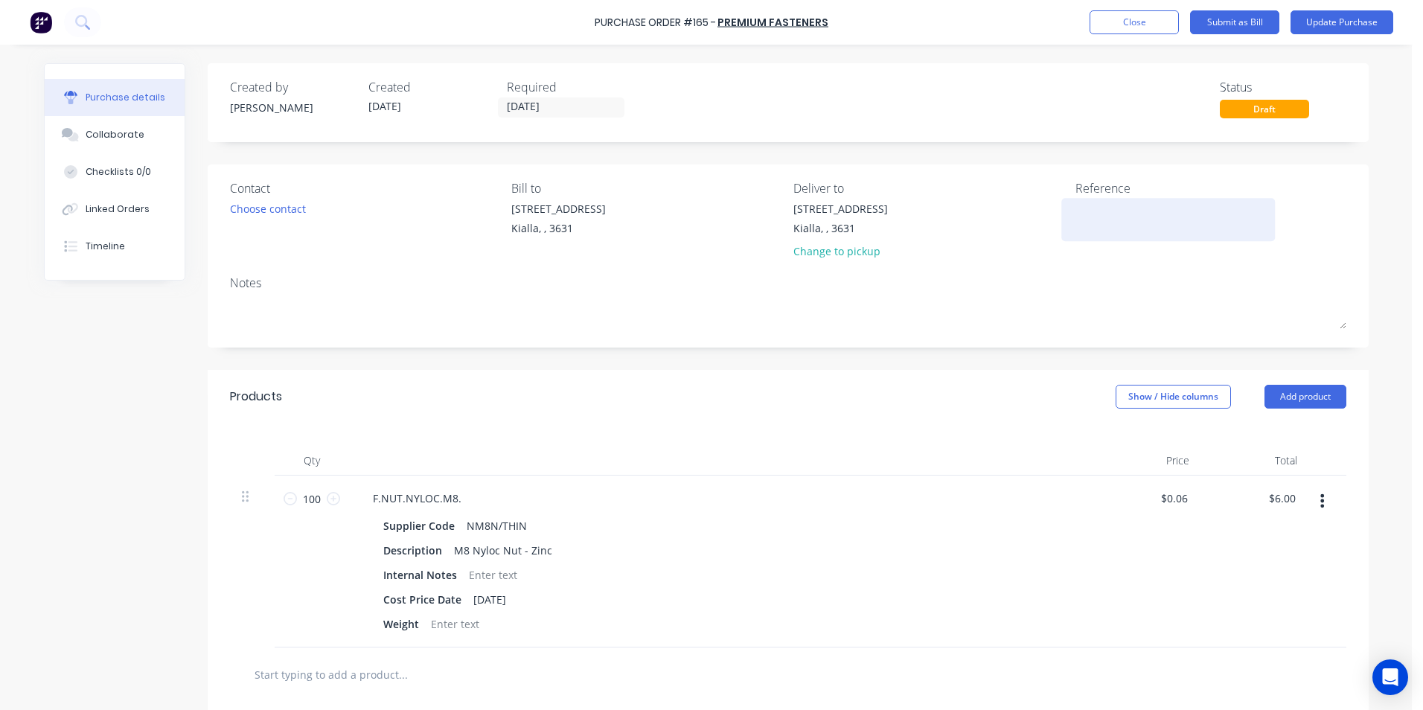
click at [1076, 208] on textarea at bounding box center [1169, 217] width 186 height 33
type textarea "SI-00013449"
type textarea "x"
type textarea "SI-00013449"
click at [1327, 24] on button "Update Purchase" at bounding box center [1342, 22] width 103 height 24
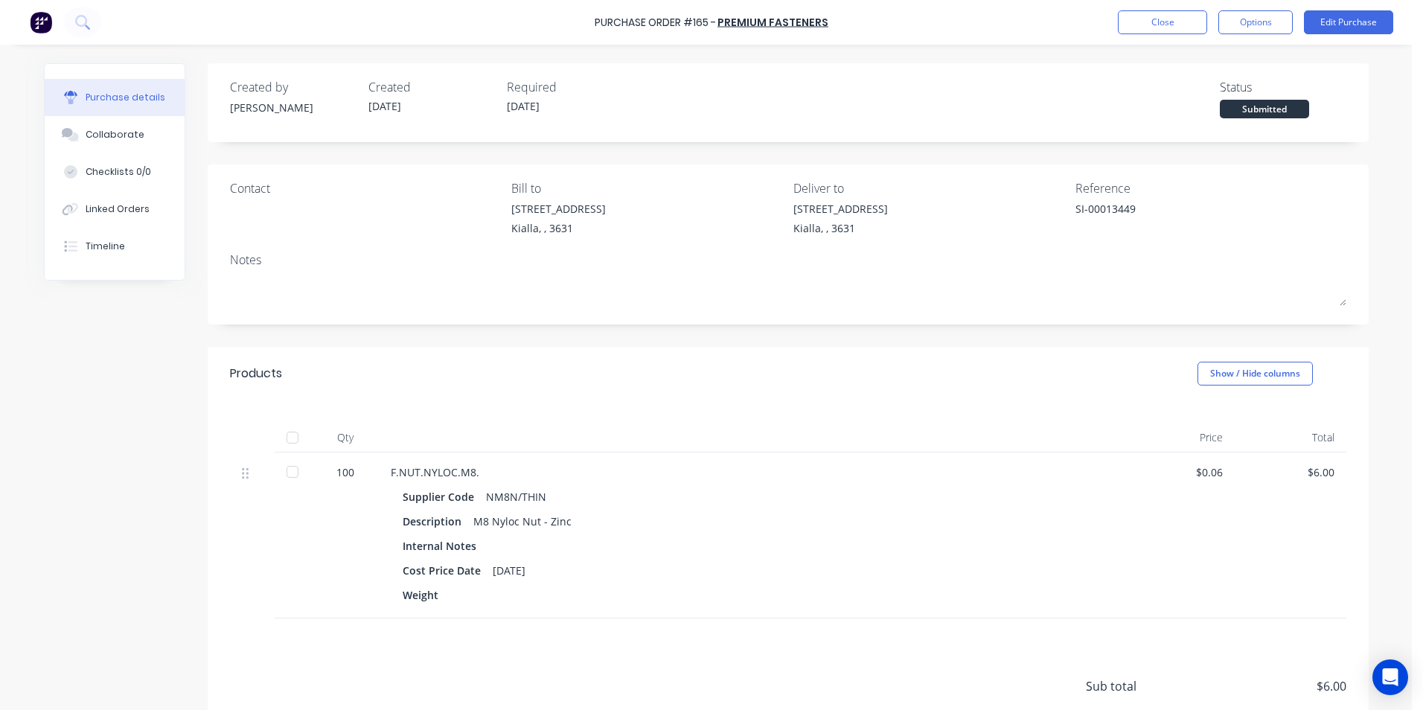
click at [287, 434] on div at bounding box center [293, 438] width 30 height 30
click at [87, 133] on div "Collaborate" at bounding box center [115, 134] width 59 height 13
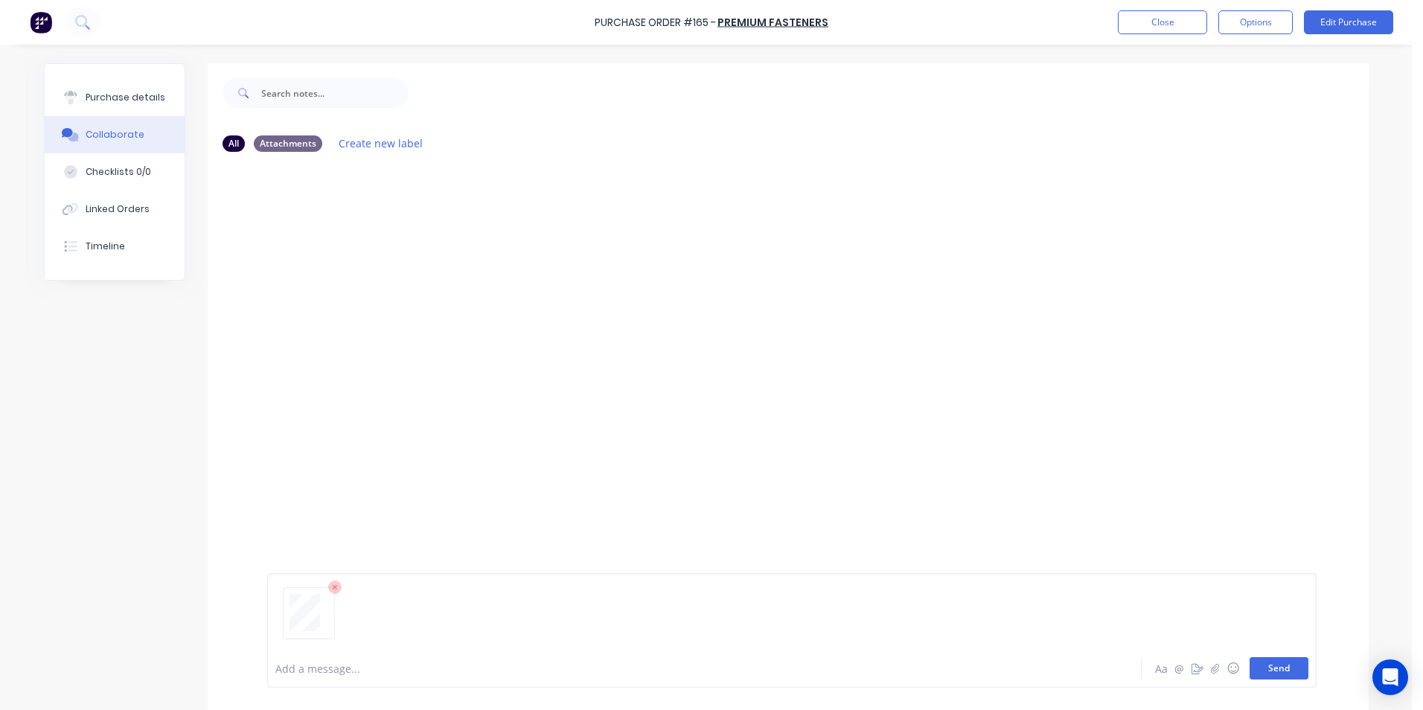
click at [1276, 669] on button "Send" at bounding box center [1279, 668] width 59 height 22
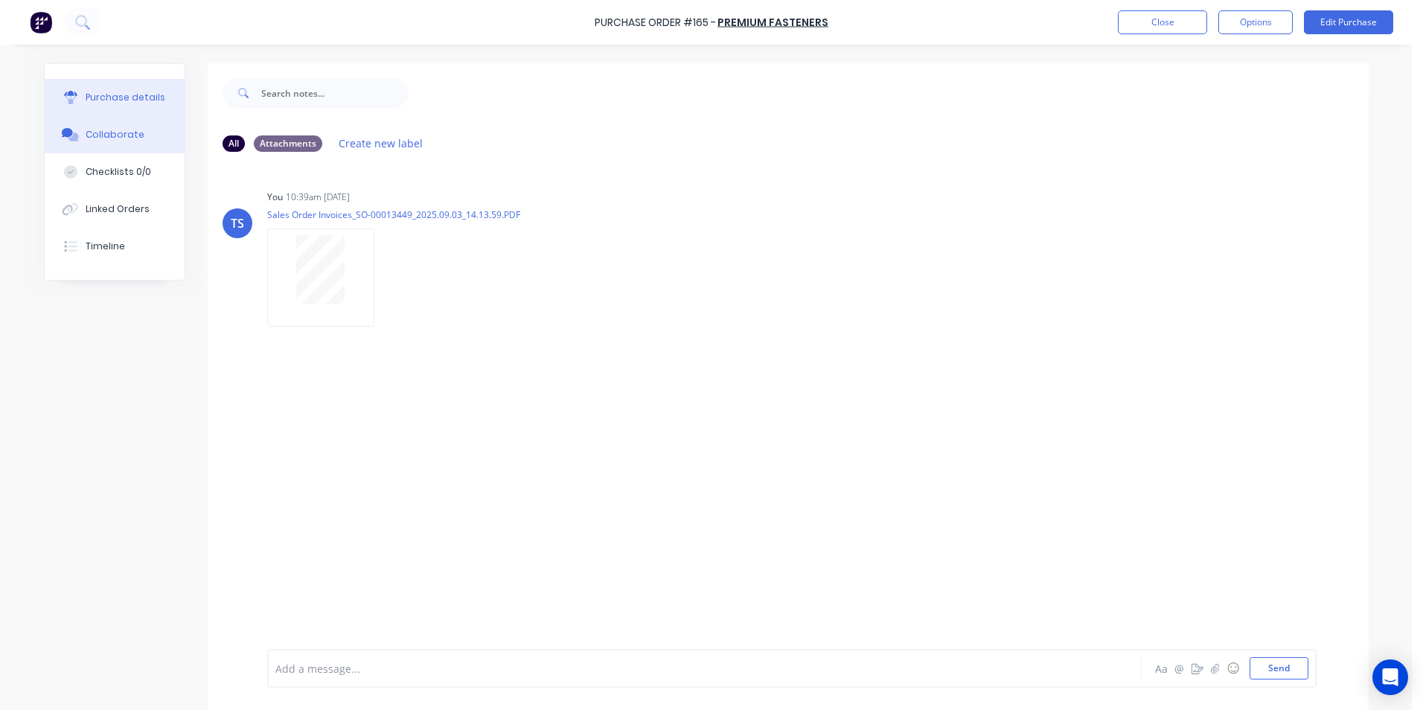
click at [121, 99] on div "Purchase details" at bounding box center [126, 97] width 80 height 13
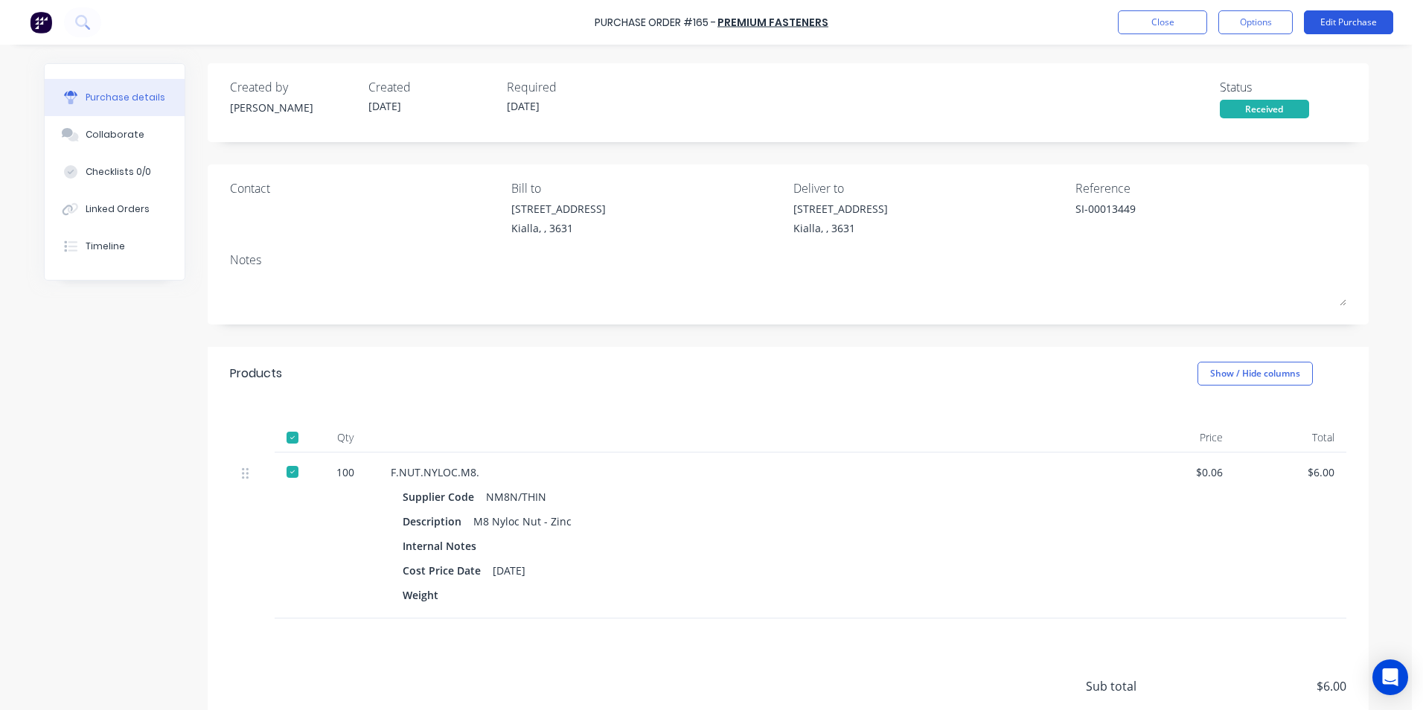
click at [1326, 22] on button "Edit Purchase" at bounding box center [1348, 22] width 89 height 24
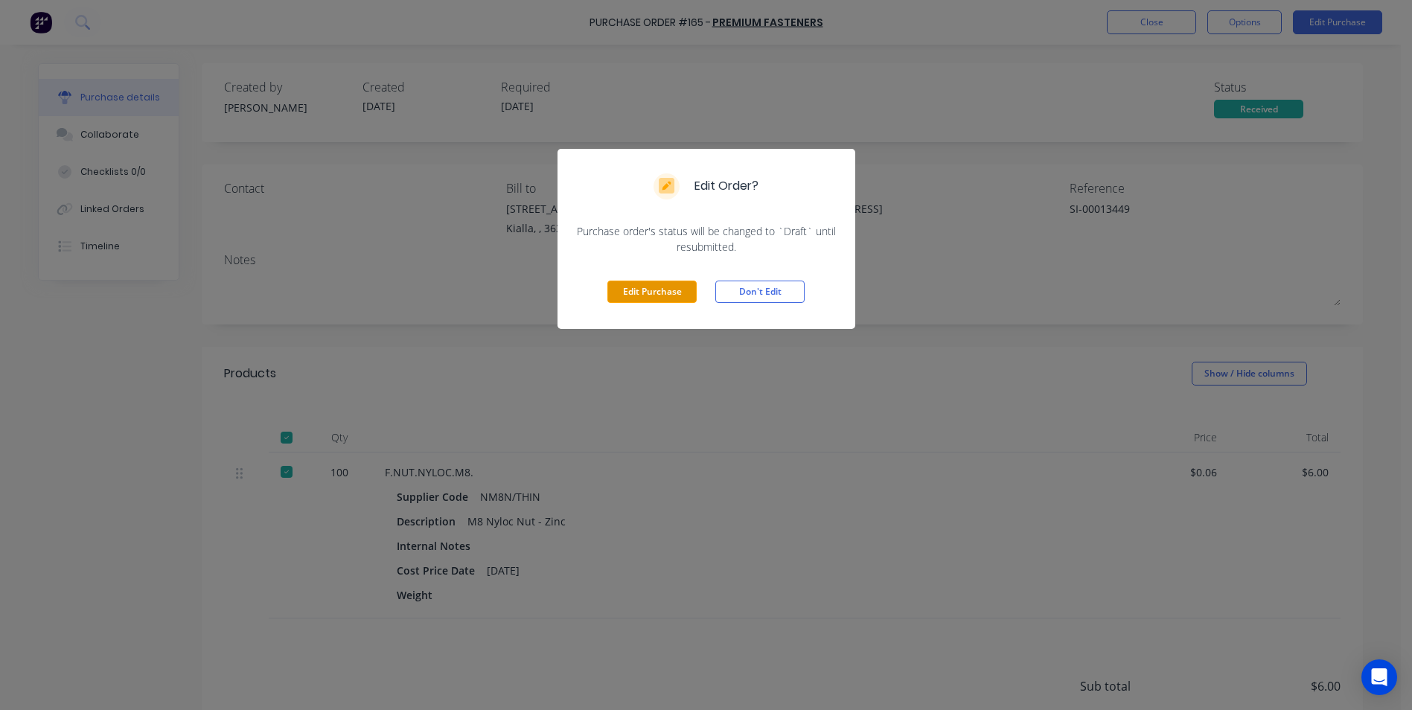
click at [672, 284] on button "Edit Purchase" at bounding box center [651, 292] width 89 height 22
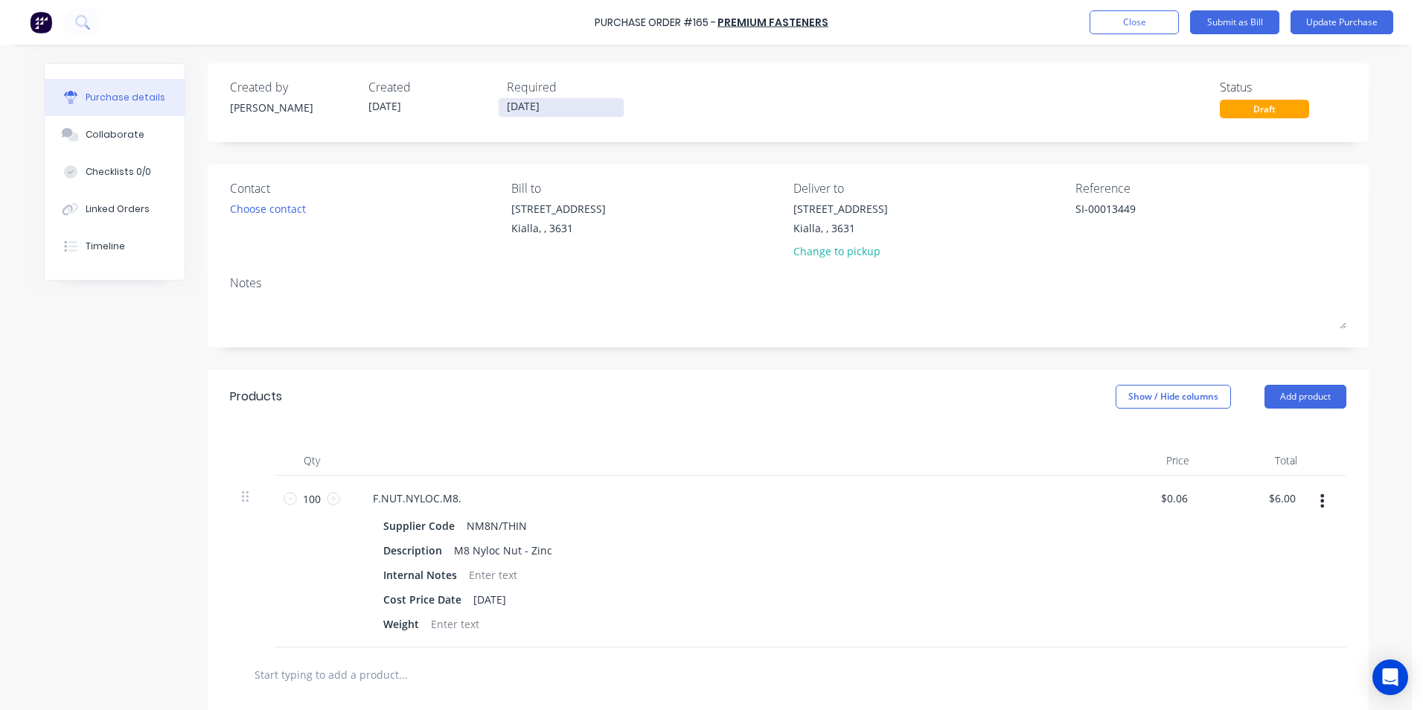
click at [544, 101] on input "[DATE]" at bounding box center [561, 107] width 125 height 19
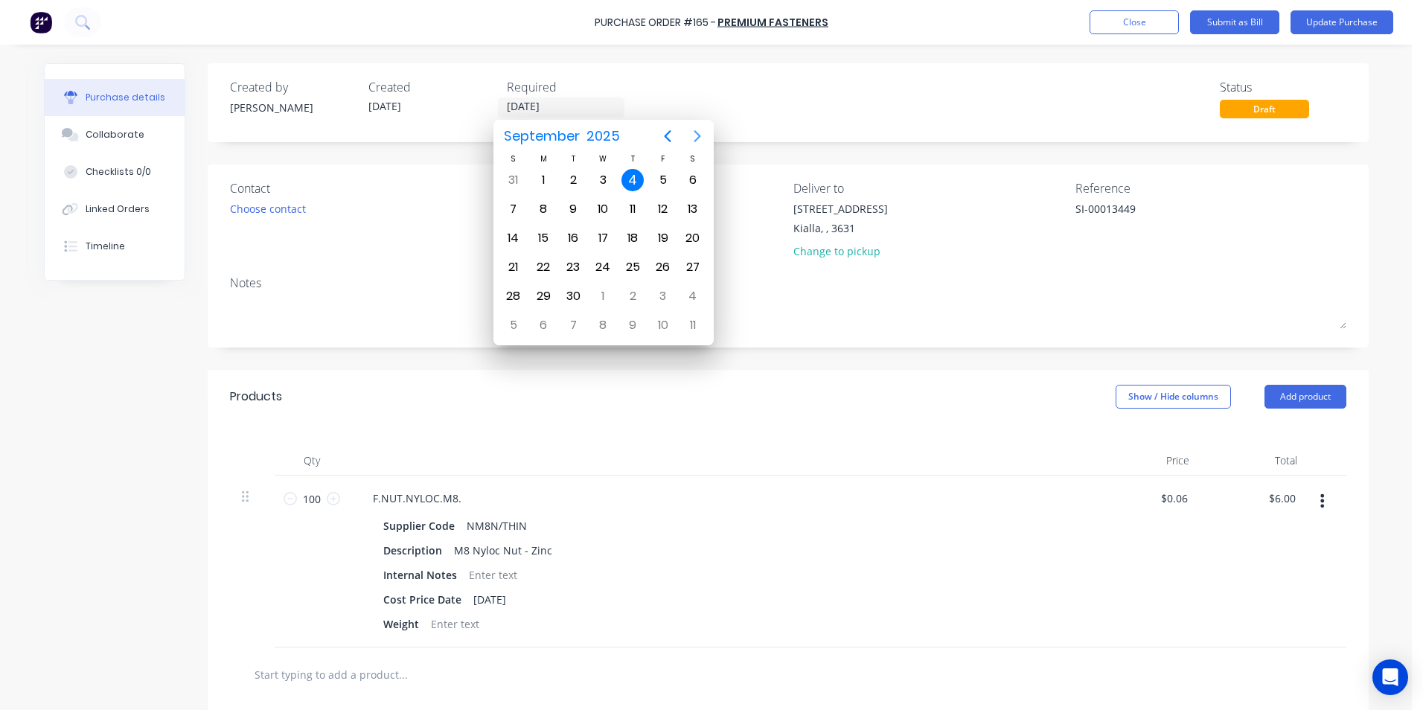
click at [698, 134] on icon "Next page" at bounding box center [697, 136] width 7 height 12
click at [694, 268] on div "25" at bounding box center [693, 267] width 22 height 22
type textarea "x"
type input "[DATE]"
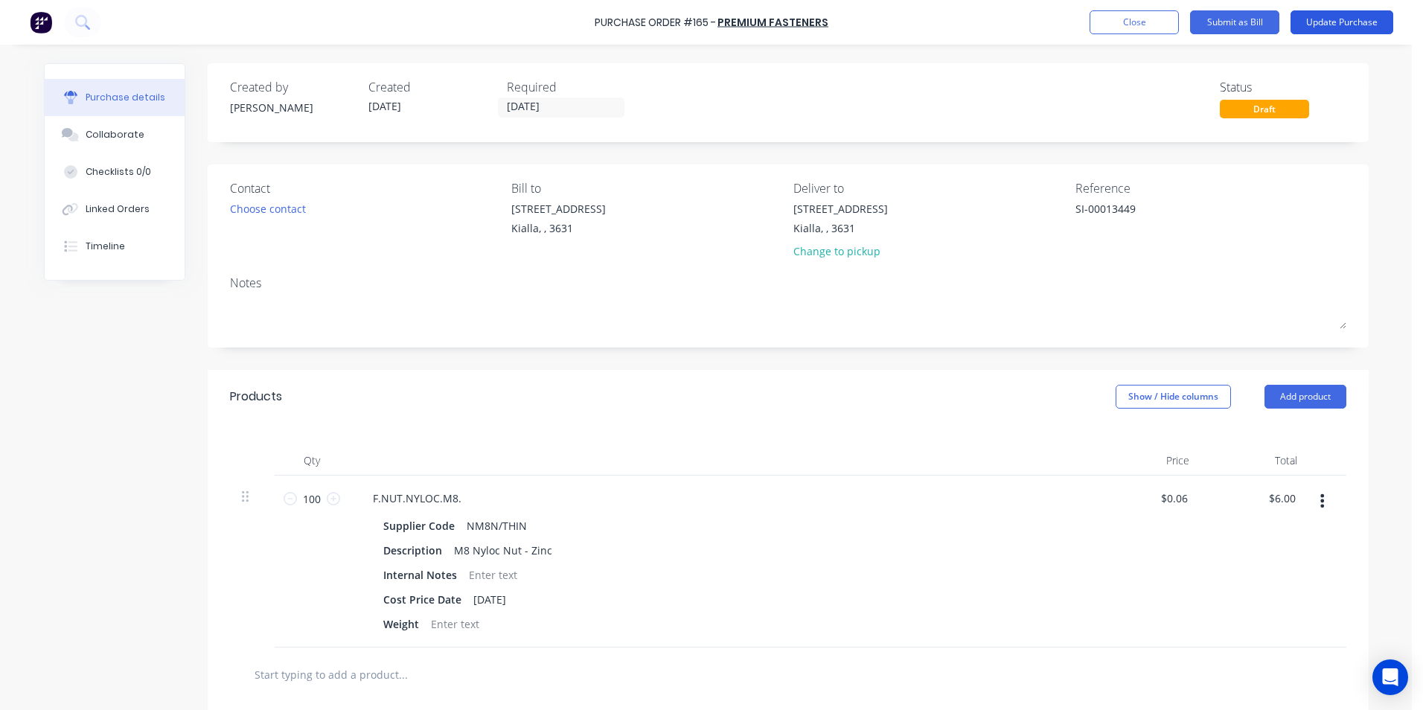
click at [1362, 22] on button "Update Purchase" at bounding box center [1342, 22] width 103 height 24
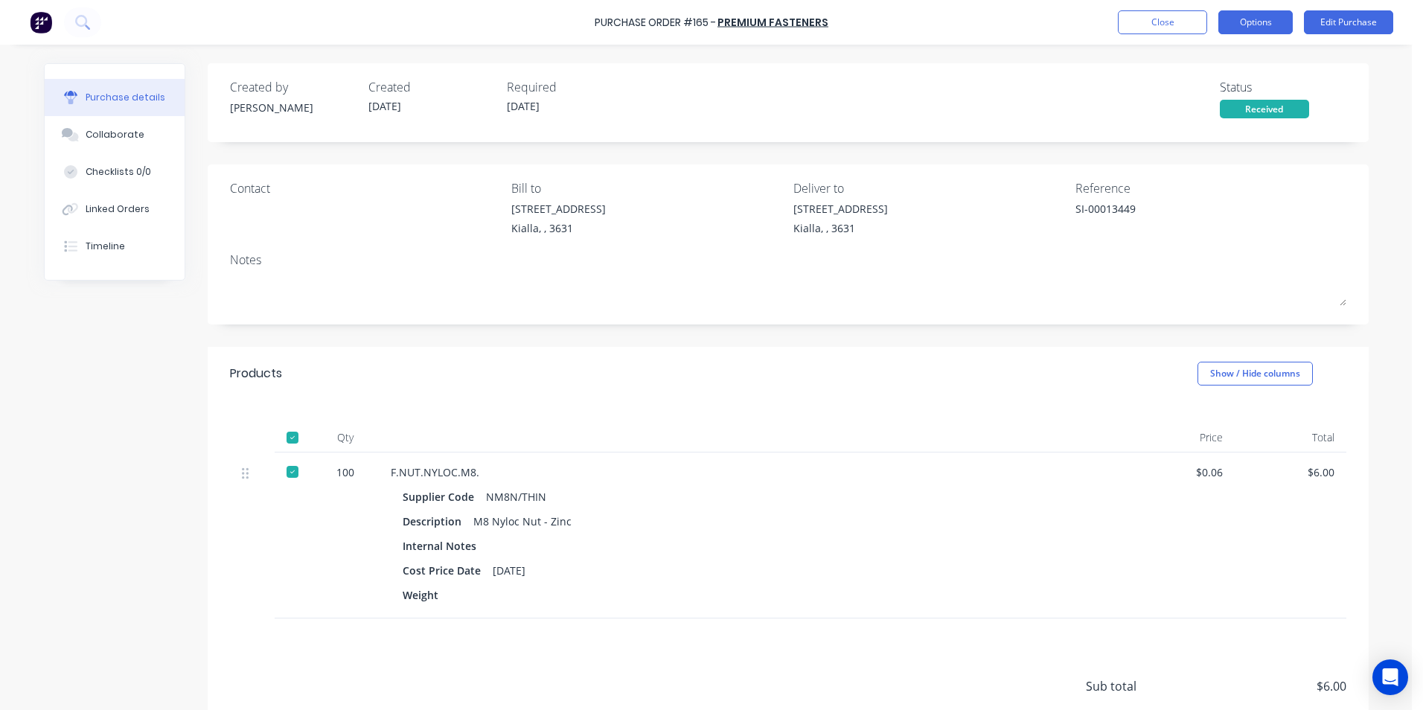
click at [1250, 22] on button "Options" at bounding box center [1256, 22] width 74 height 24
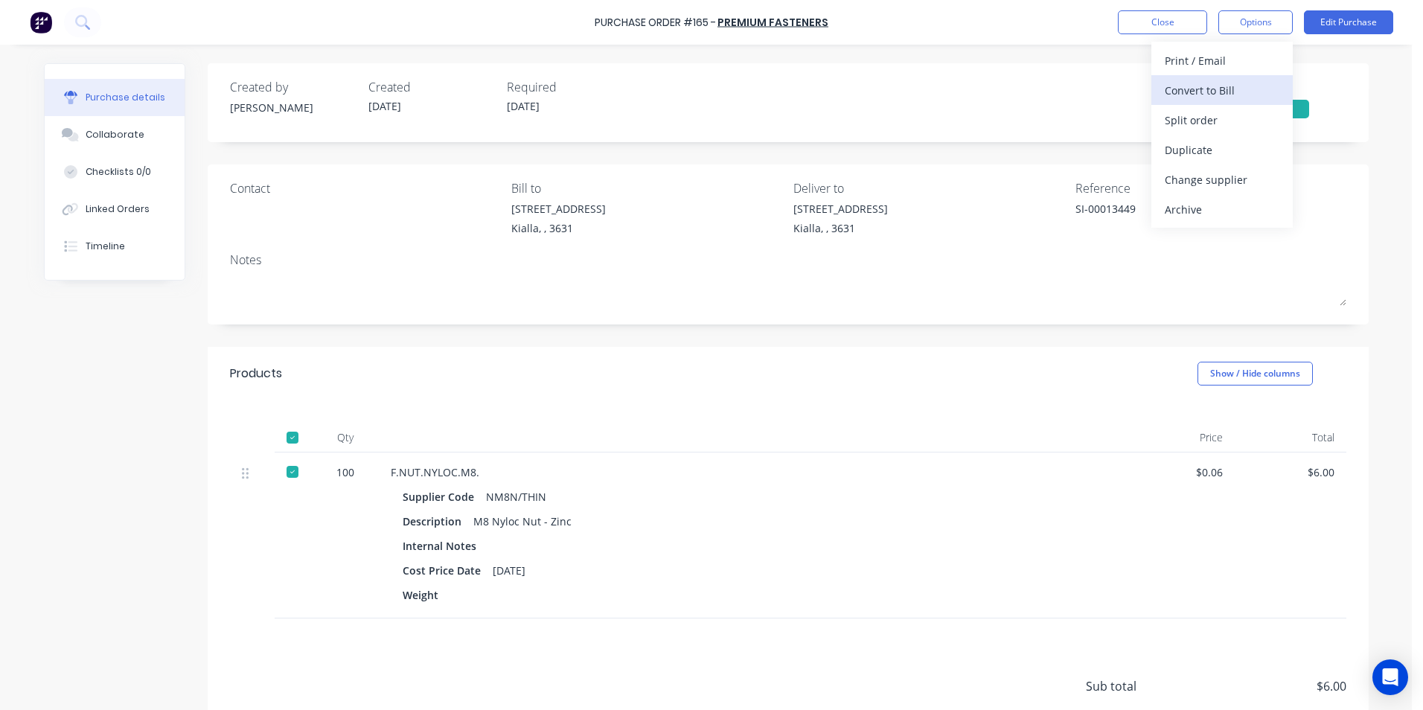
click at [1220, 90] on div "Convert to Bill" at bounding box center [1222, 91] width 115 height 22
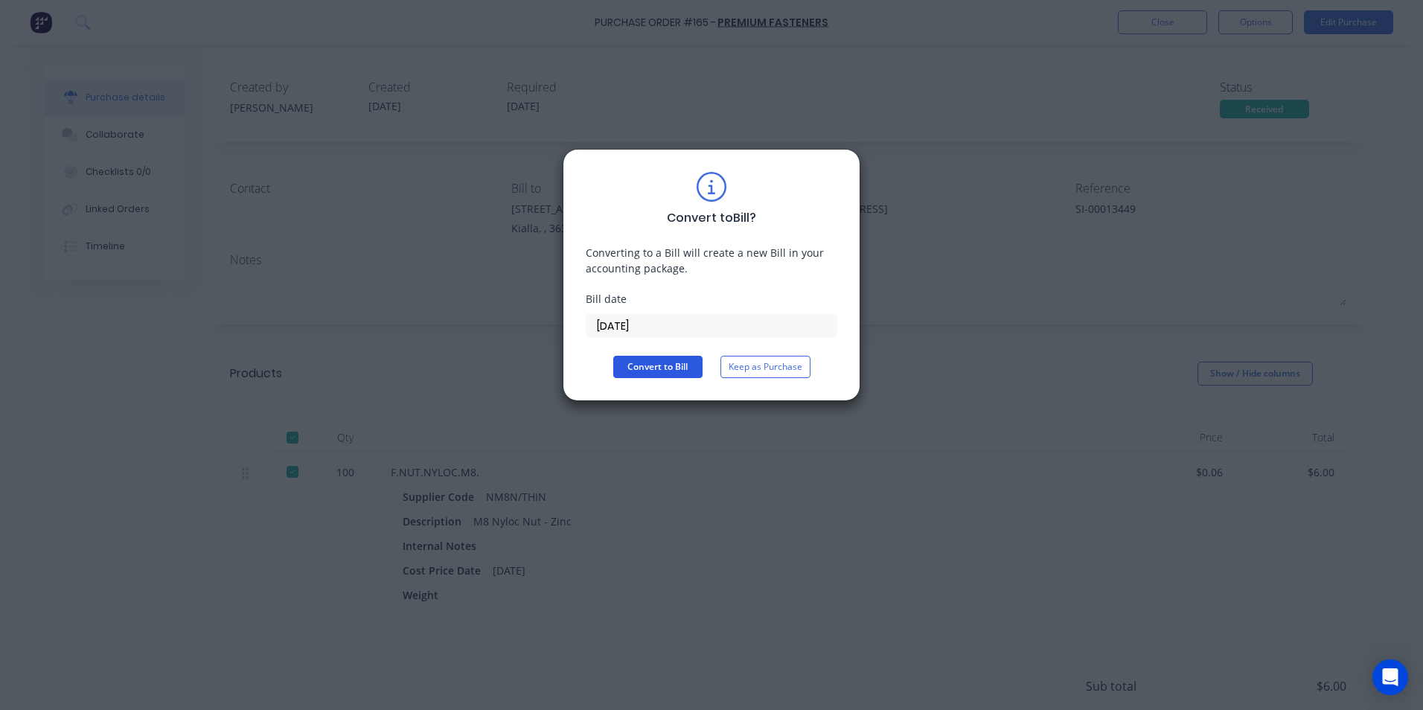
click at [666, 364] on button "Convert to Bill" at bounding box center [657, 367] width 89 height 22
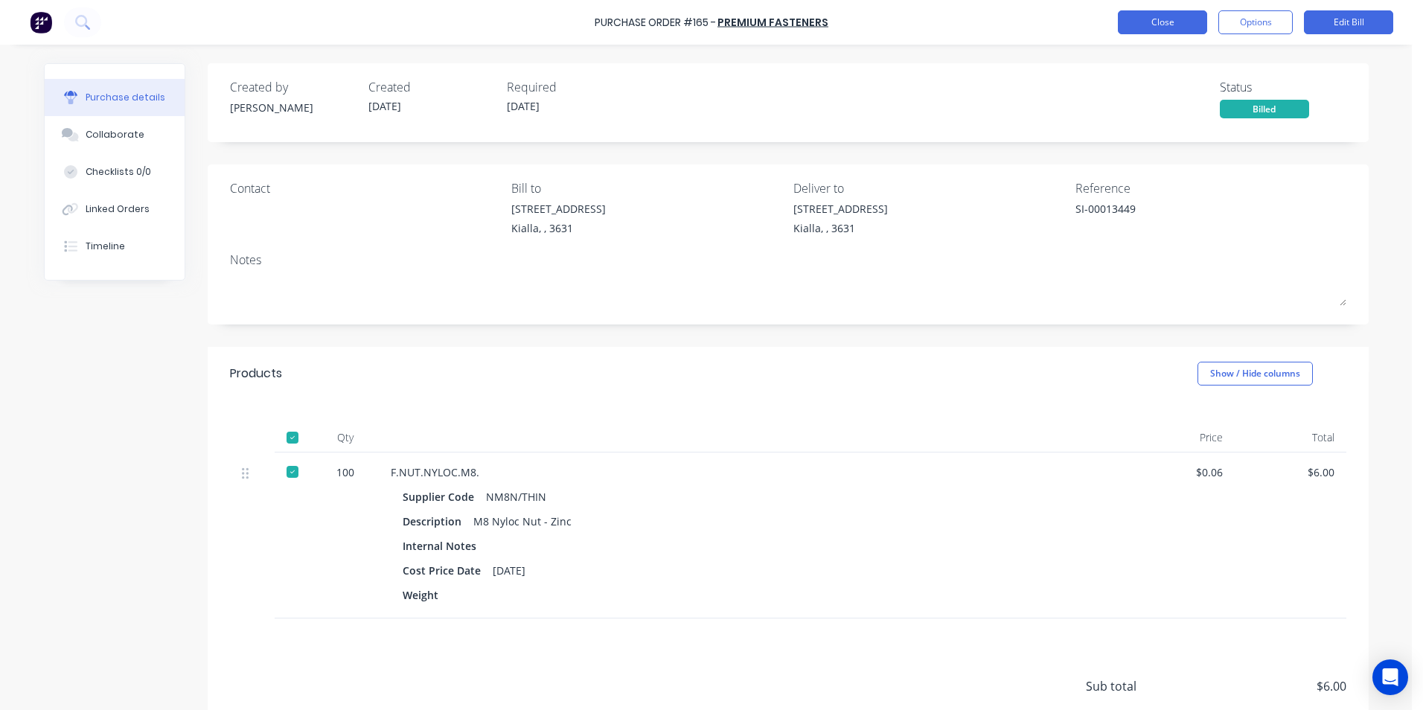
click at [1176, 20] on button "Close" at bounding box center [1162, 22] width 89 height 24
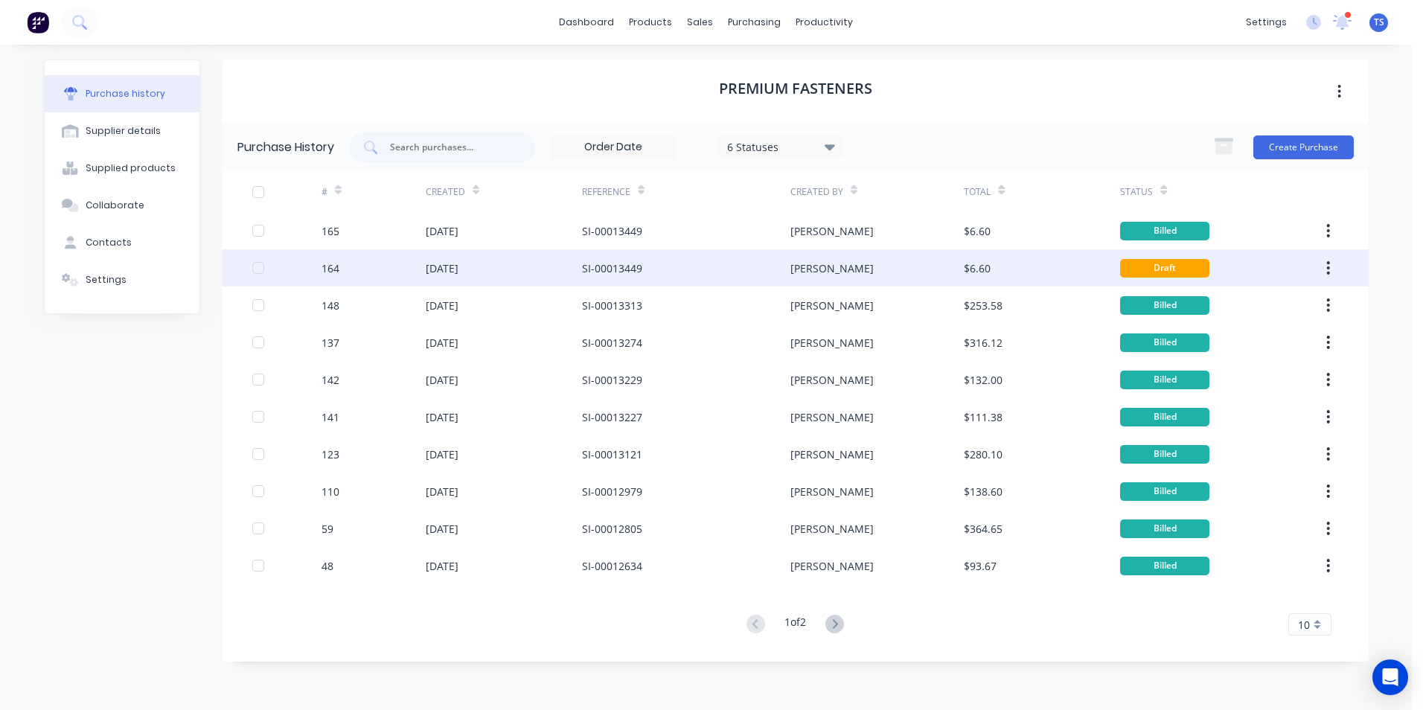
click at [1326, 270] on button "button" at bounding box center [1328, 268] width 35 height 27
click at [1247, 309] on div "Archive" at bounding box center [1276, 307] width 115 height 22
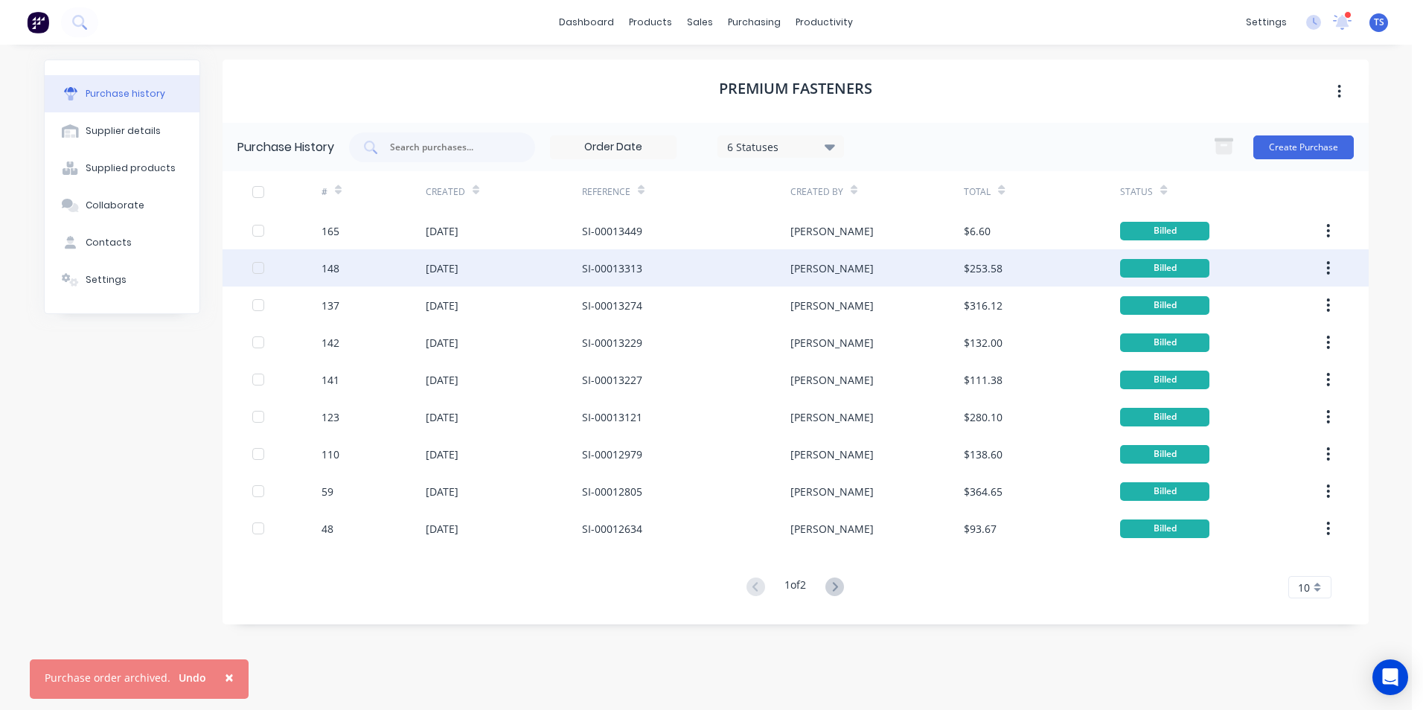
click at [225, 678] on span "×" at bounding box center [229, 677] width 9 height 21
click at [837, 589] on icon at bounding box center [835, 586] width 5 height 9
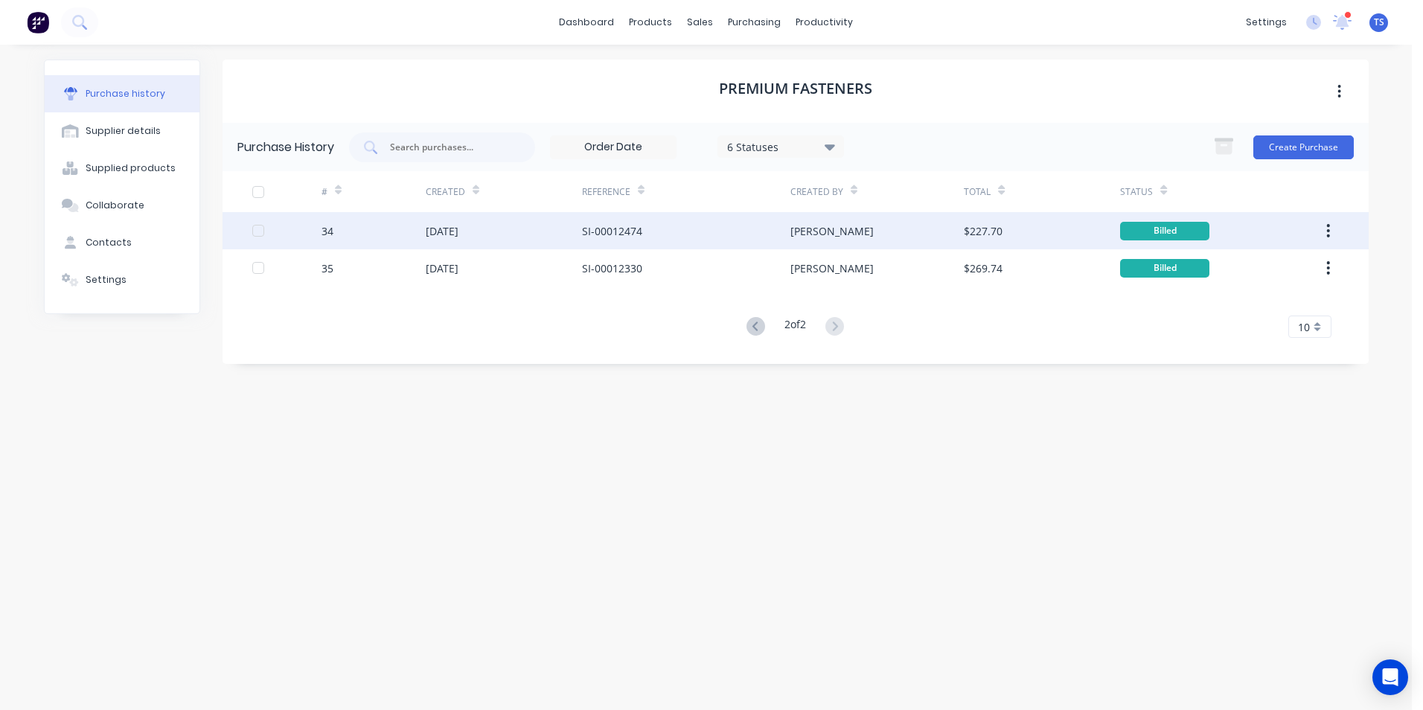
click at [443, 234] on div "[DATE]" at bounding box center [442, 231] width 33 height 16
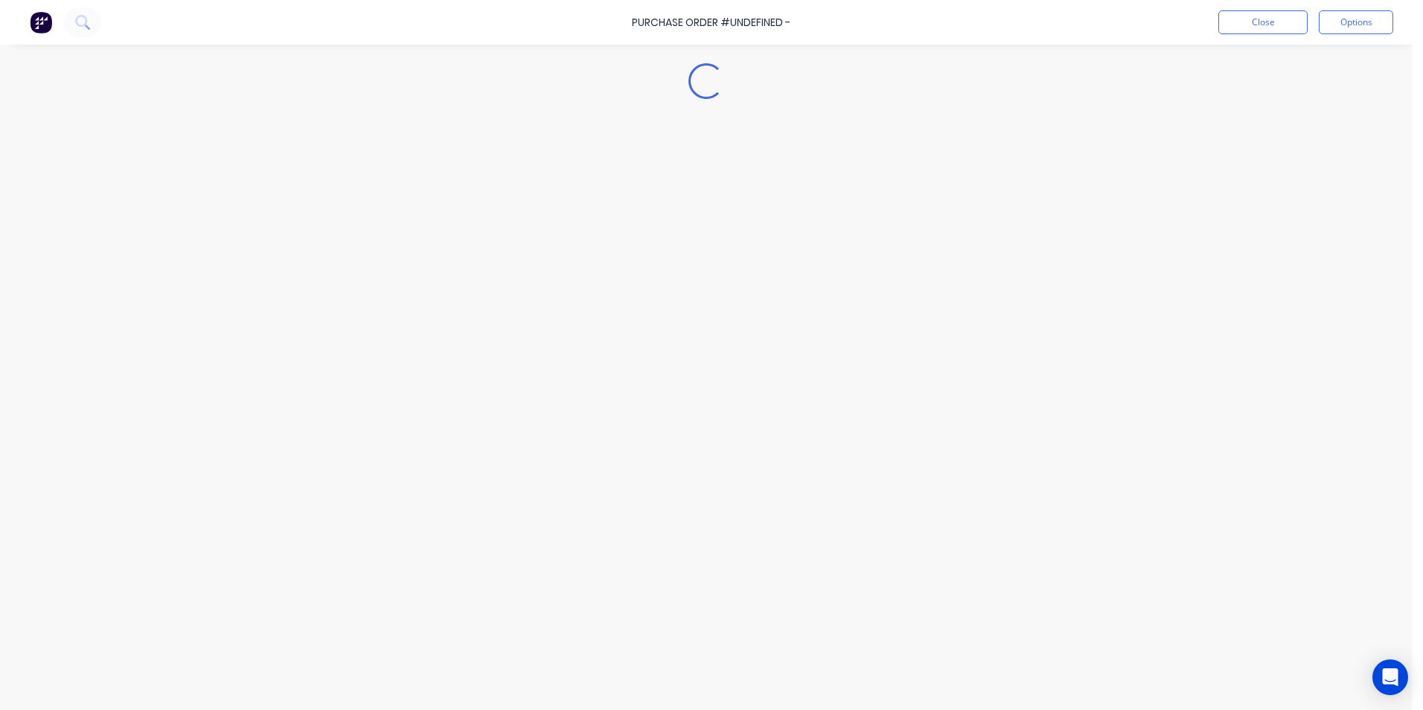
type textarea "x"
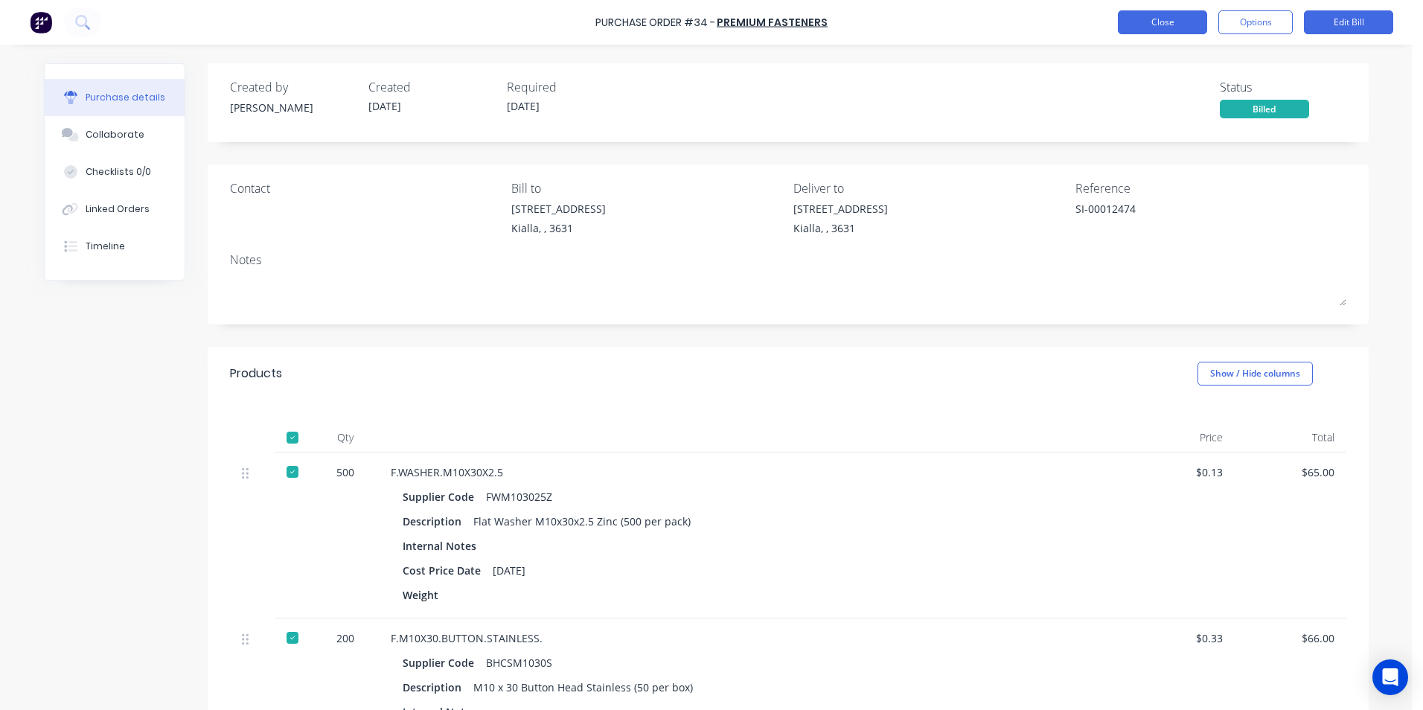
click at [1145, 25] on button "Close" at bounding box center [1162, 22] width 89 height 24
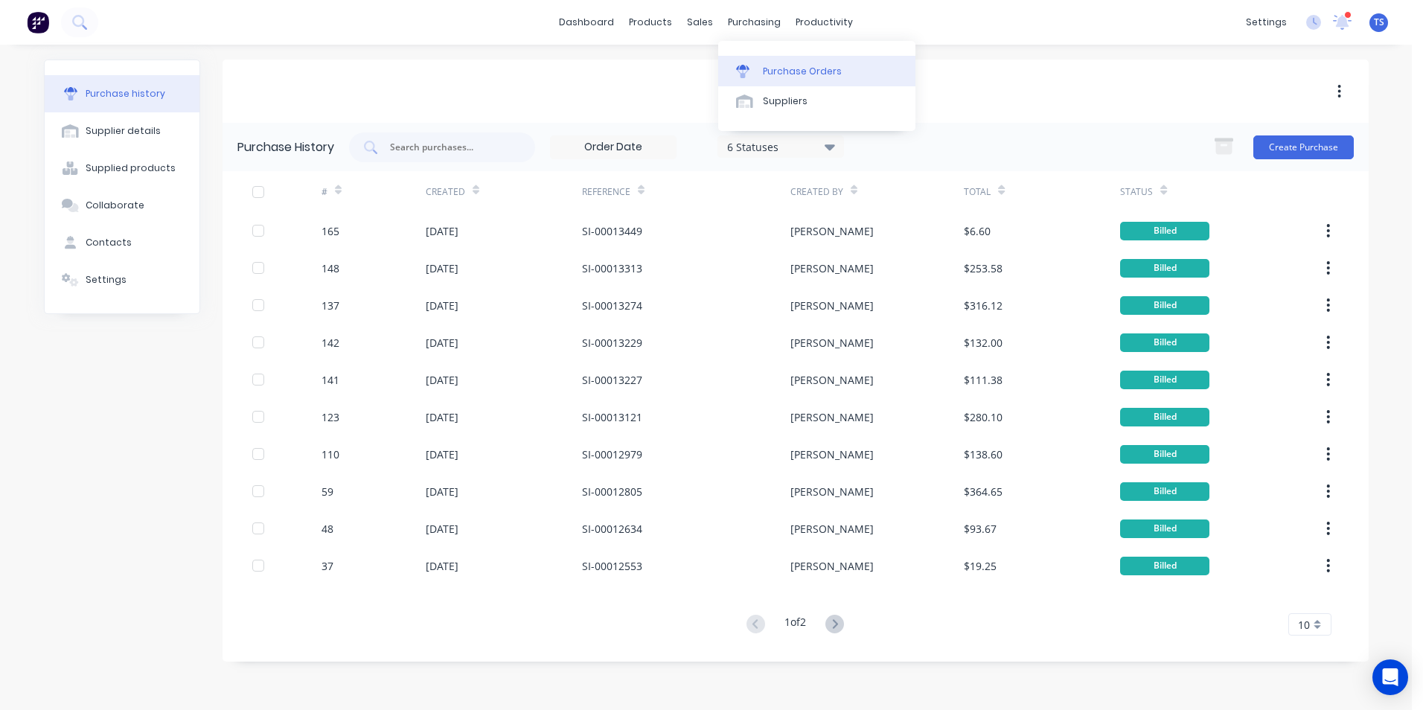
click at [763, 68] on div "Purchase Orders" at bounding box center [802, 71] width 79 height 13
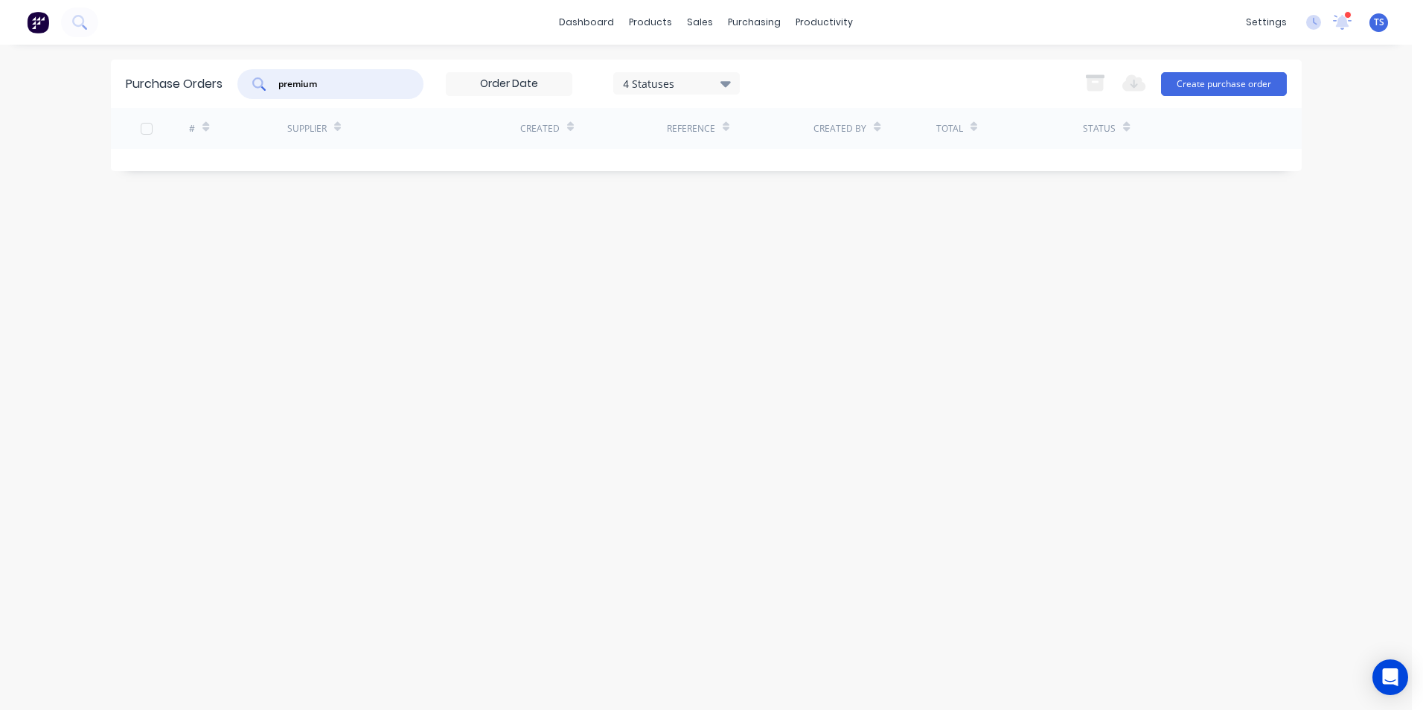
click at [337, 81] on input "premium" at bounding box center [339, 84] width 124 height 15
type input "p"
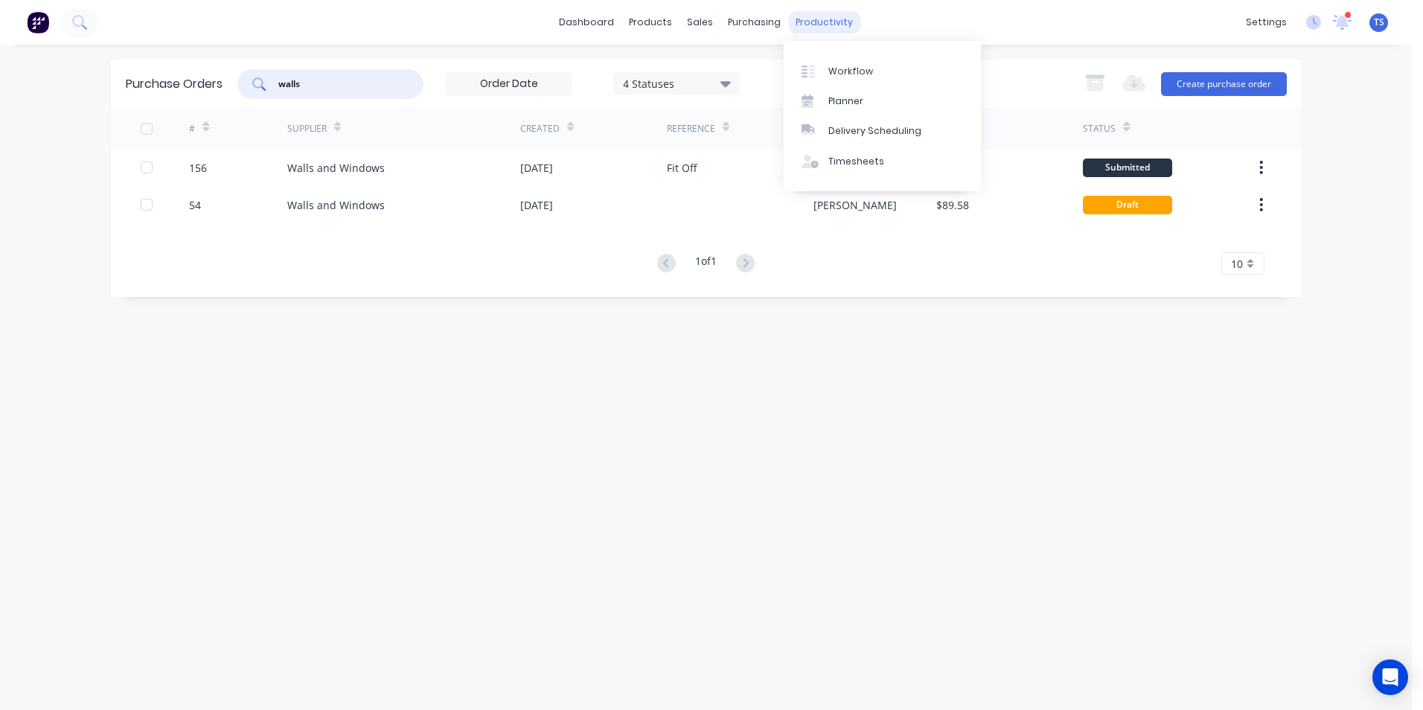
type input "walls"
click at [825, 19] on div "productivity" at bounding box center [824, 22] width 72 height 22
click at [811, 25] on div "productivity" at bounding box center [824, 22] width 72 height 22
click at [844, 72] on div "Workflow" at bounding box center [851, 71] width 45 height 13
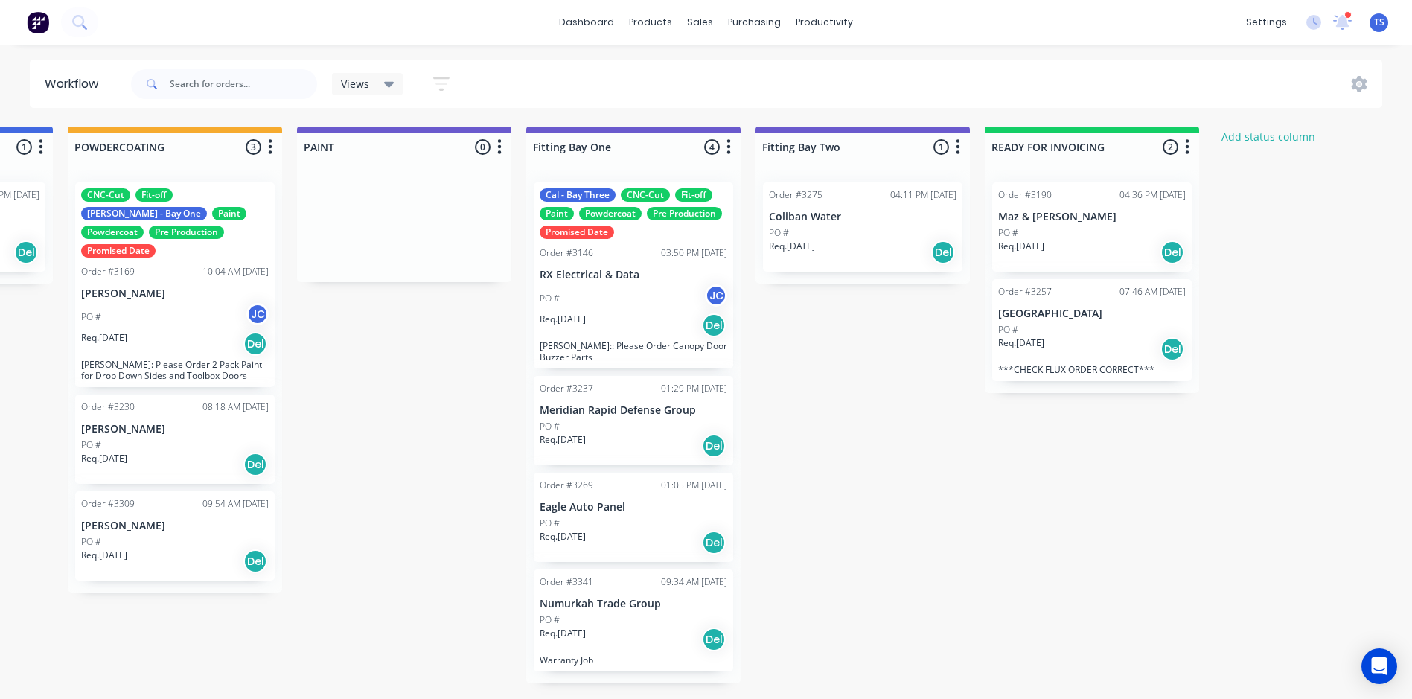
scroll to position [0, 3185]
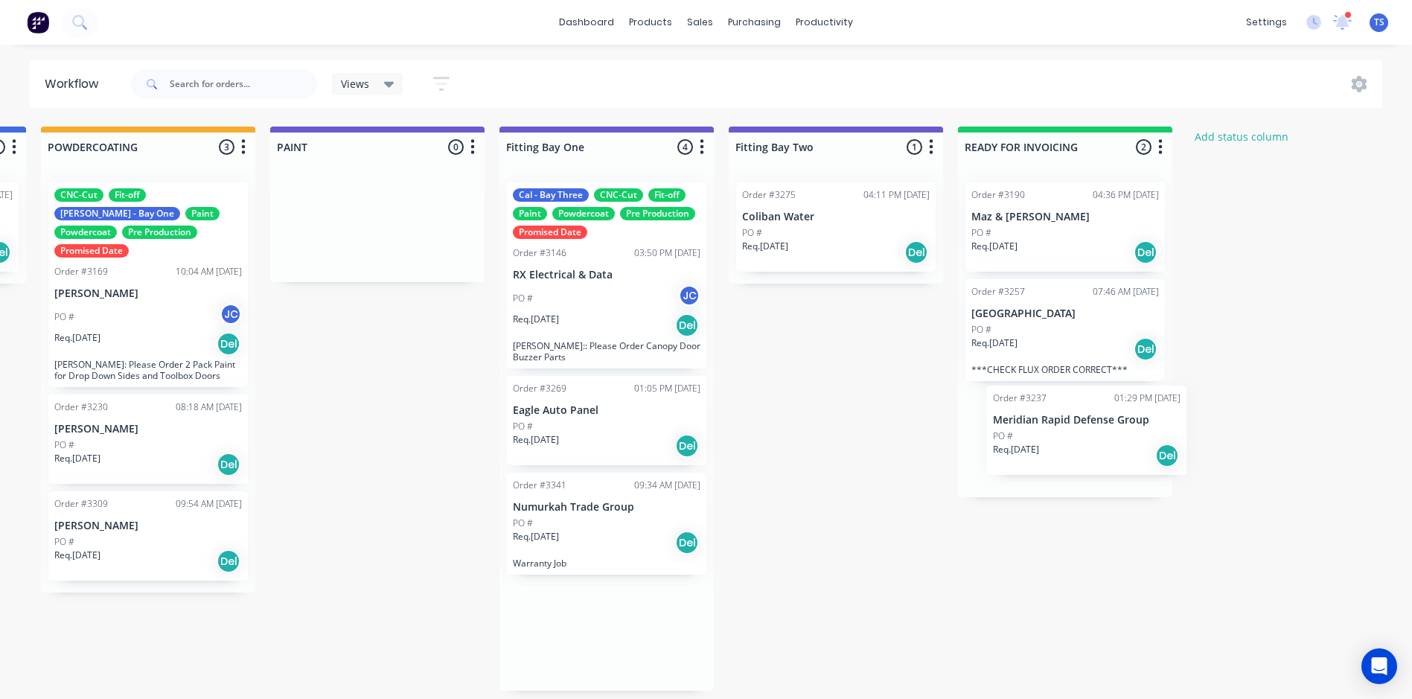
drag, startPoint x: 610, startPoint y: 407, endPoint x: 1099, endPoint y: 430, distance: 488.9
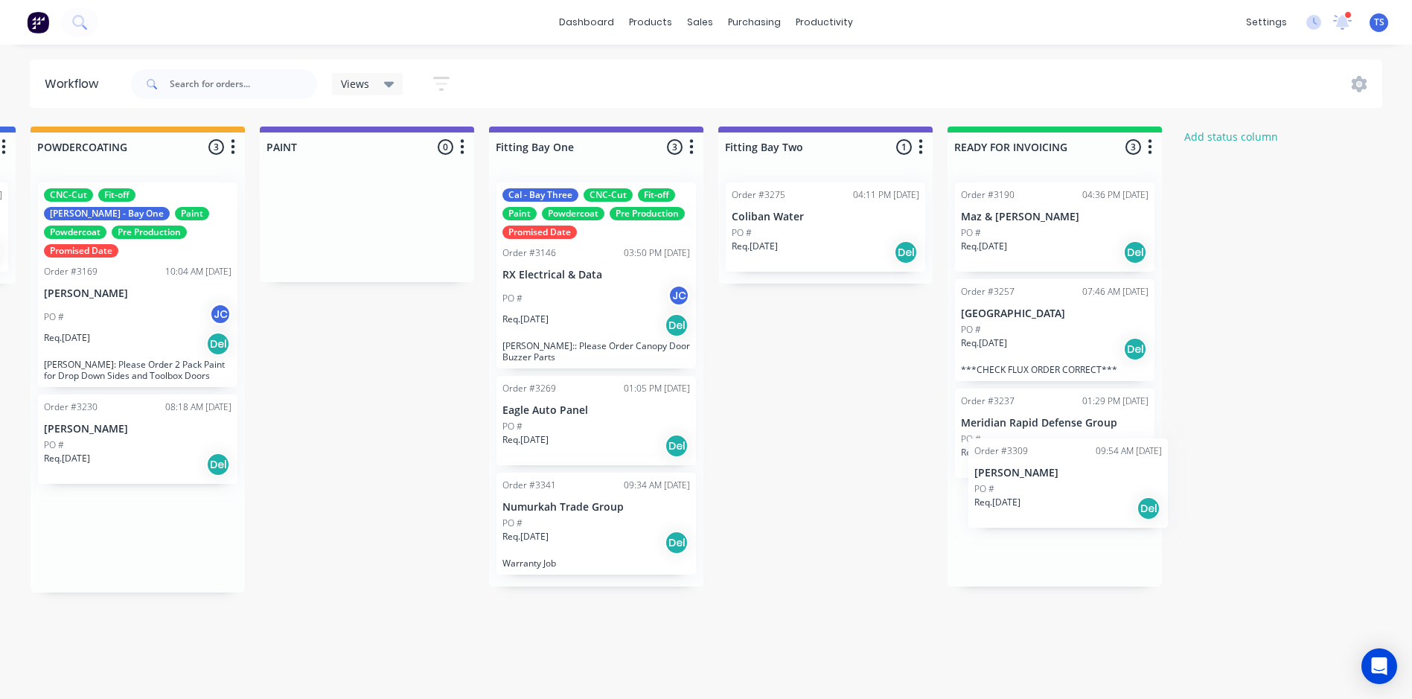
scroll to position [3, 3216]
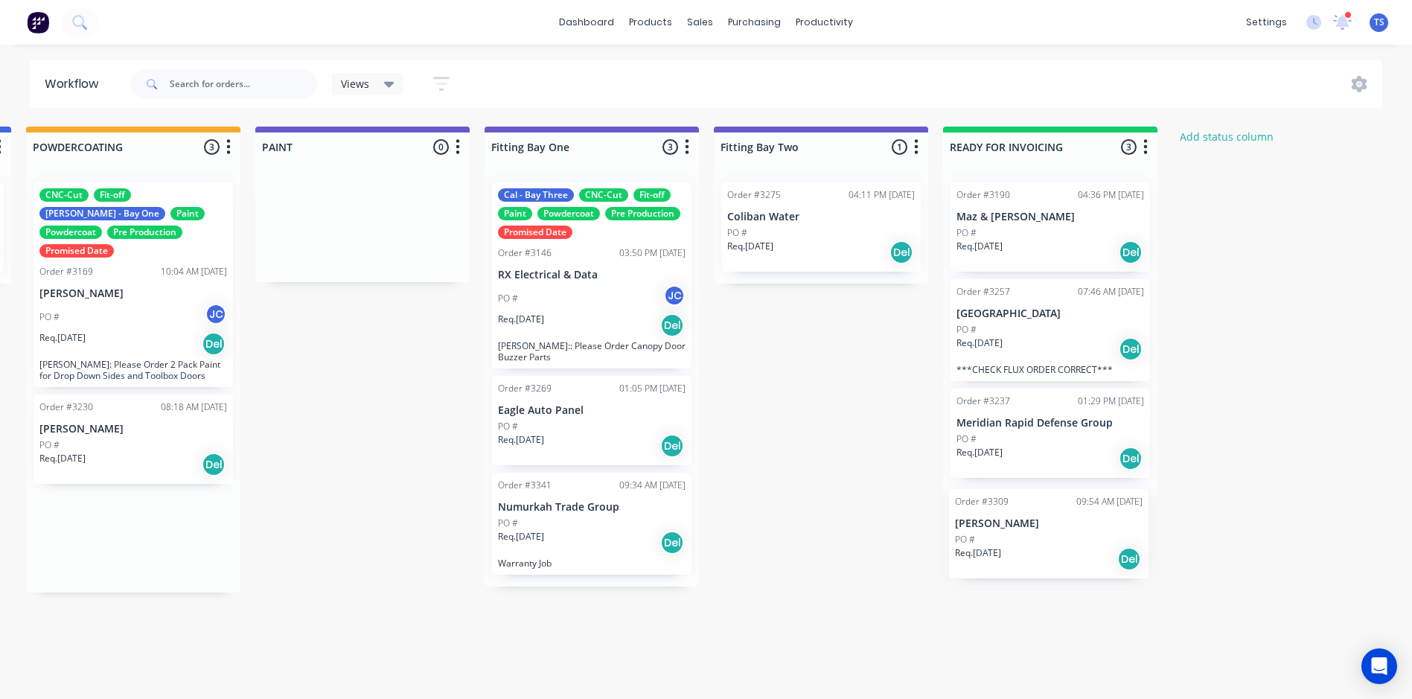
drag, startPoint x: 169, startPoint y: 526, endPoint x: 1058, endPoint y: 531, distance: 888.9
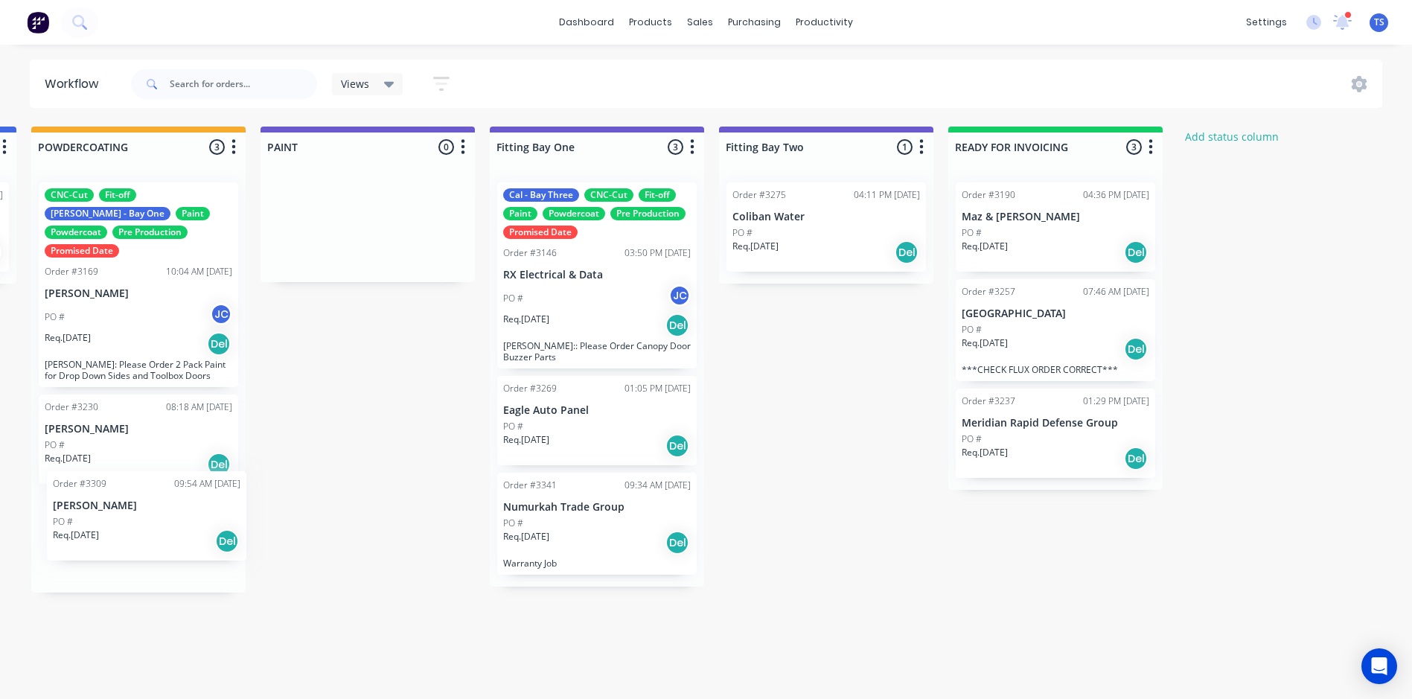
scroll to position [3, 3206]
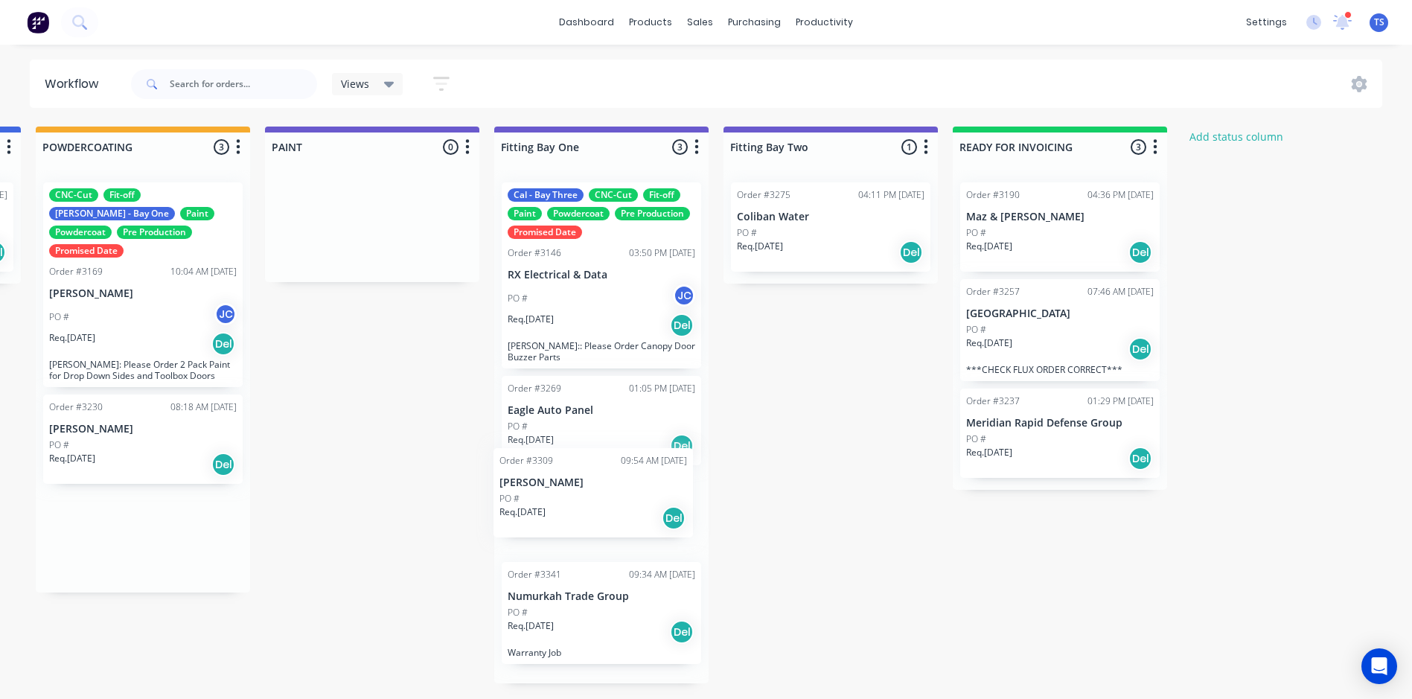
drag, startPoint x: 107, startPoint y: 523, endPoint x: 555, endPoint y: 511, distance: 448.3
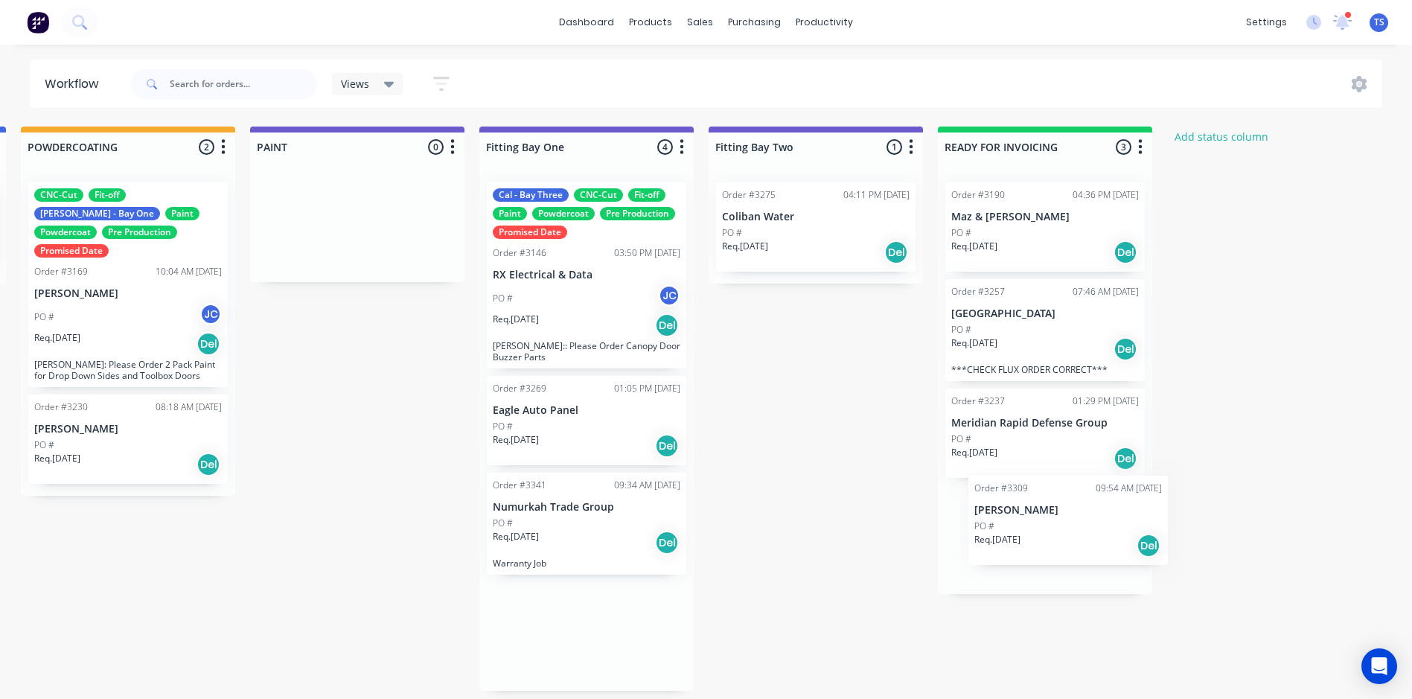
scroll to position [3, 3223]
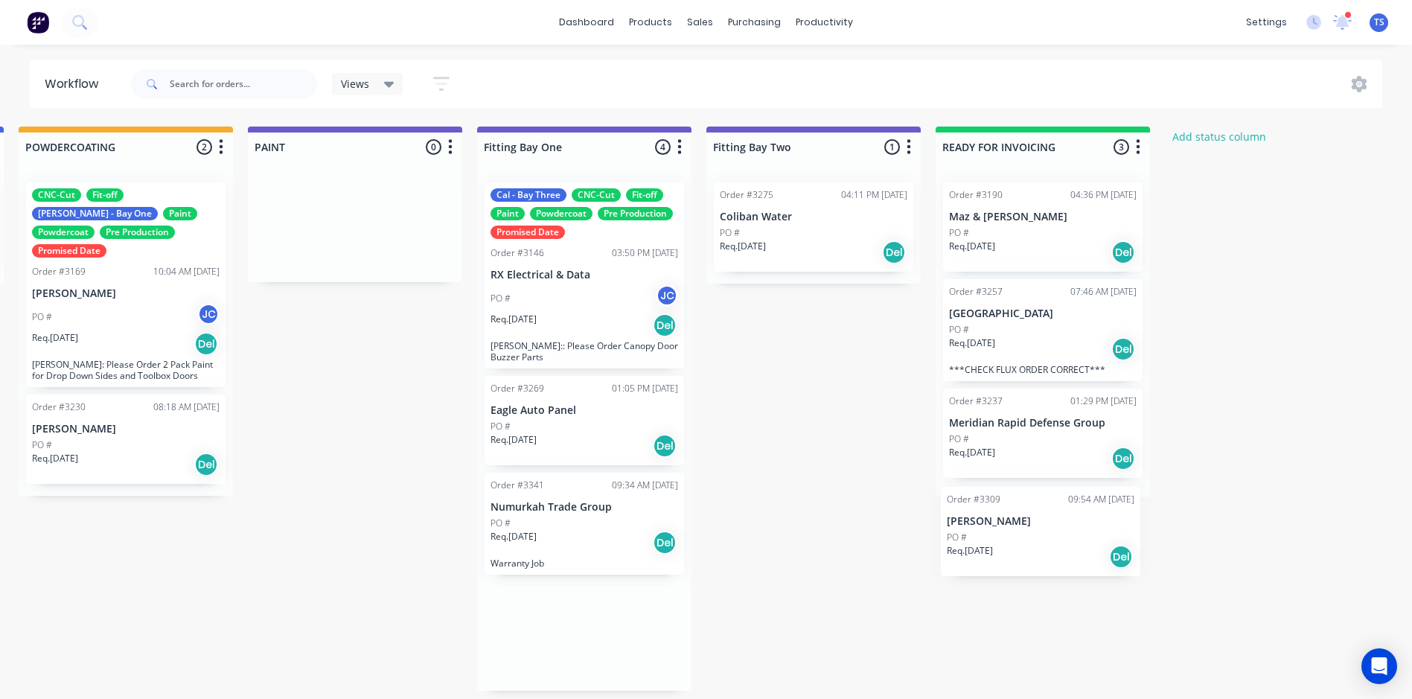
drag, startPoint x: 551, startPoint y: 509, endPoint x: 998, endPoint y: 543, distance: 448.7
drag, startPoint x: 619, startPoint y: 490, endPoint x: 1044, endPoint y: 479, distance: 425.2
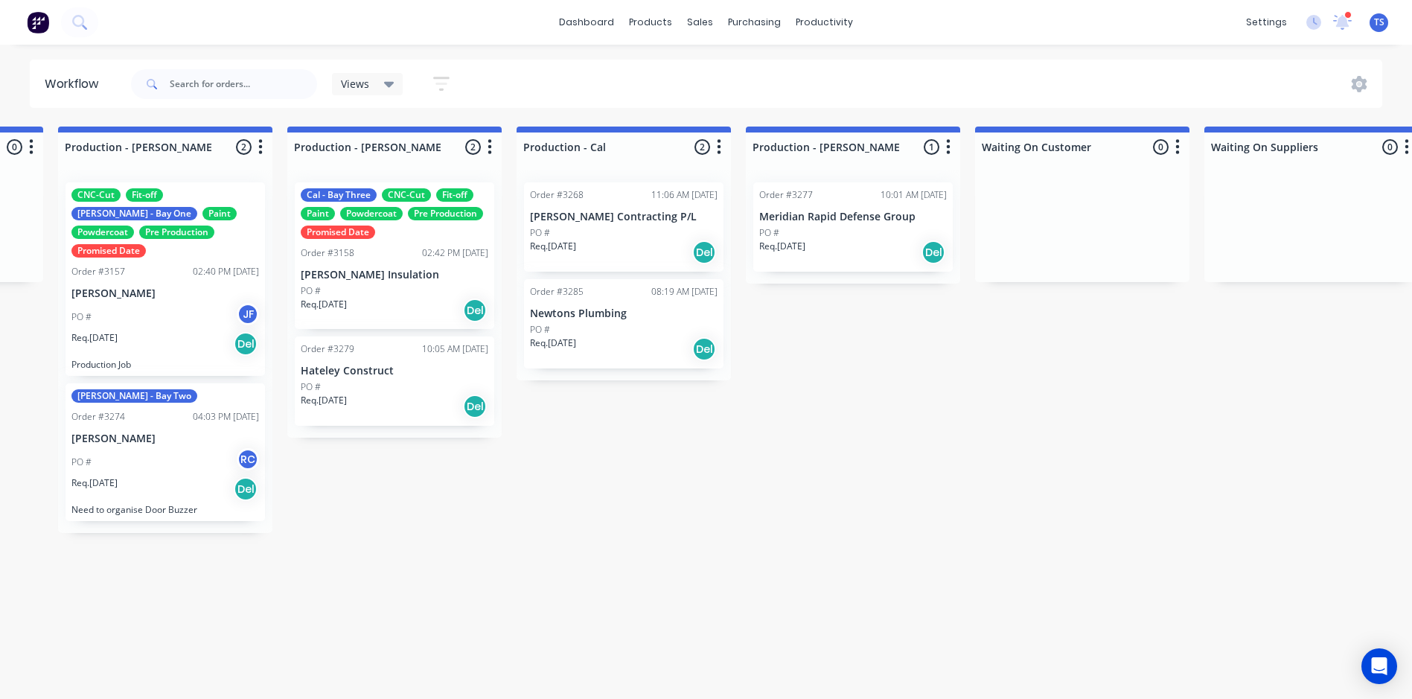
scroll to position [3, 1586]
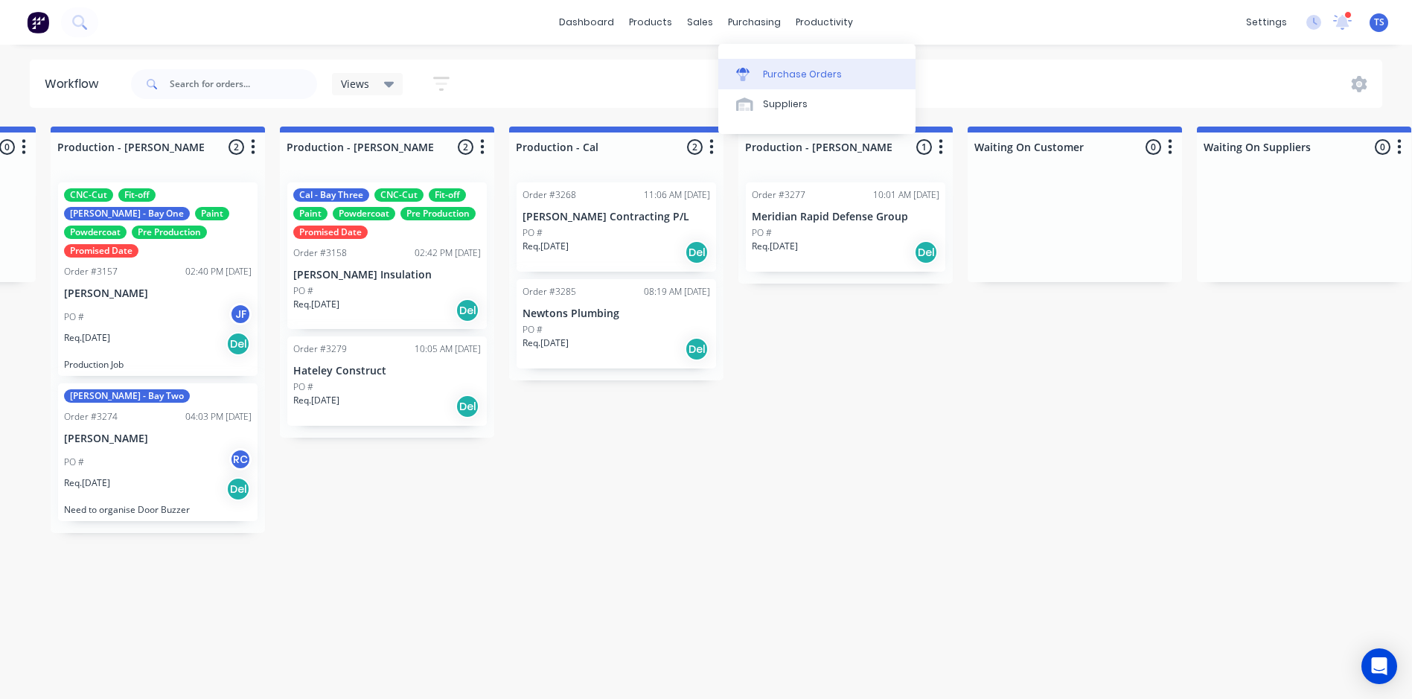
click at [769, 69] on div "Purchase Orders" at bounding box center [802, 74] width 79 height 13
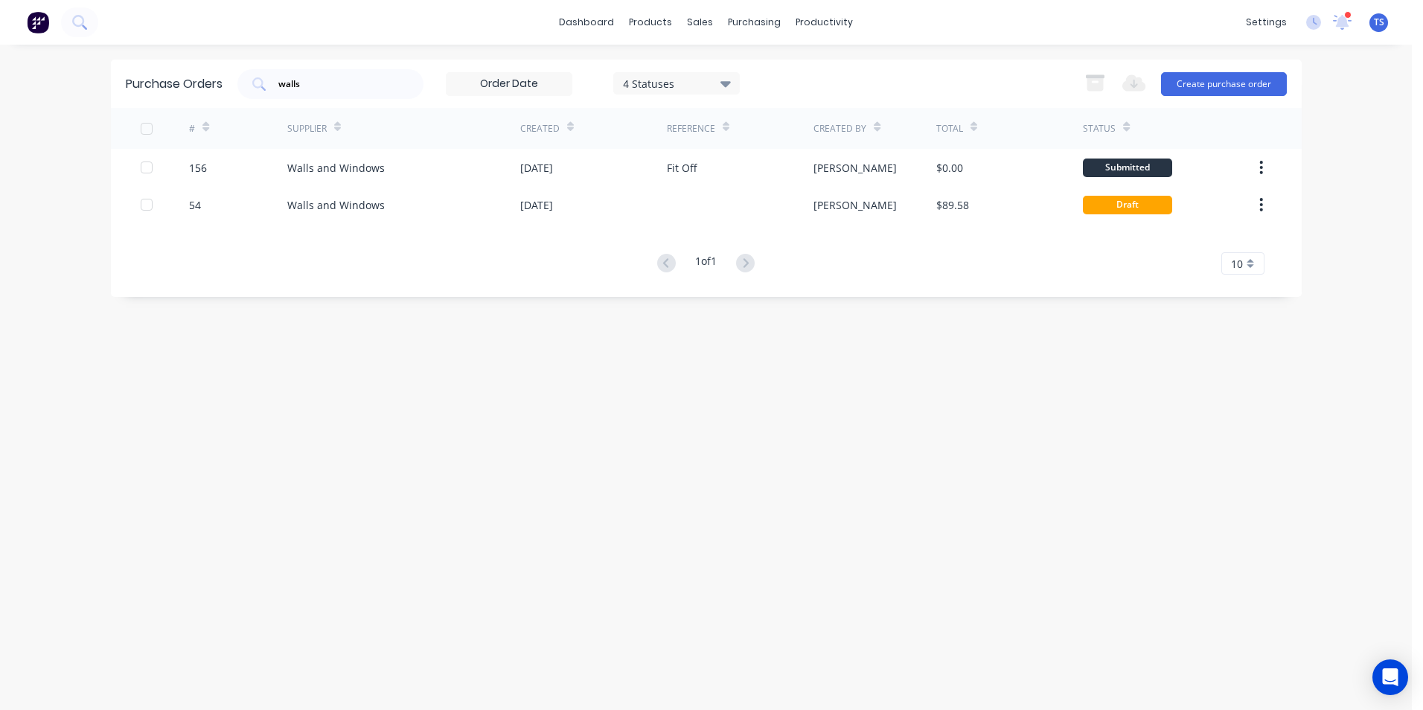
click at [727, 83] on icon at bounding box center [726, 84] width 10 height 6
click at [775, 124] on div at bounding box center [777, 122] width 30 height 30
click at [724, 432] on div "Purchase Orders walls 7 Statuses 7 Statuses Export to Excel (XLSX) Create purch…" at bounding box center [706, 378] width 1191 height 636
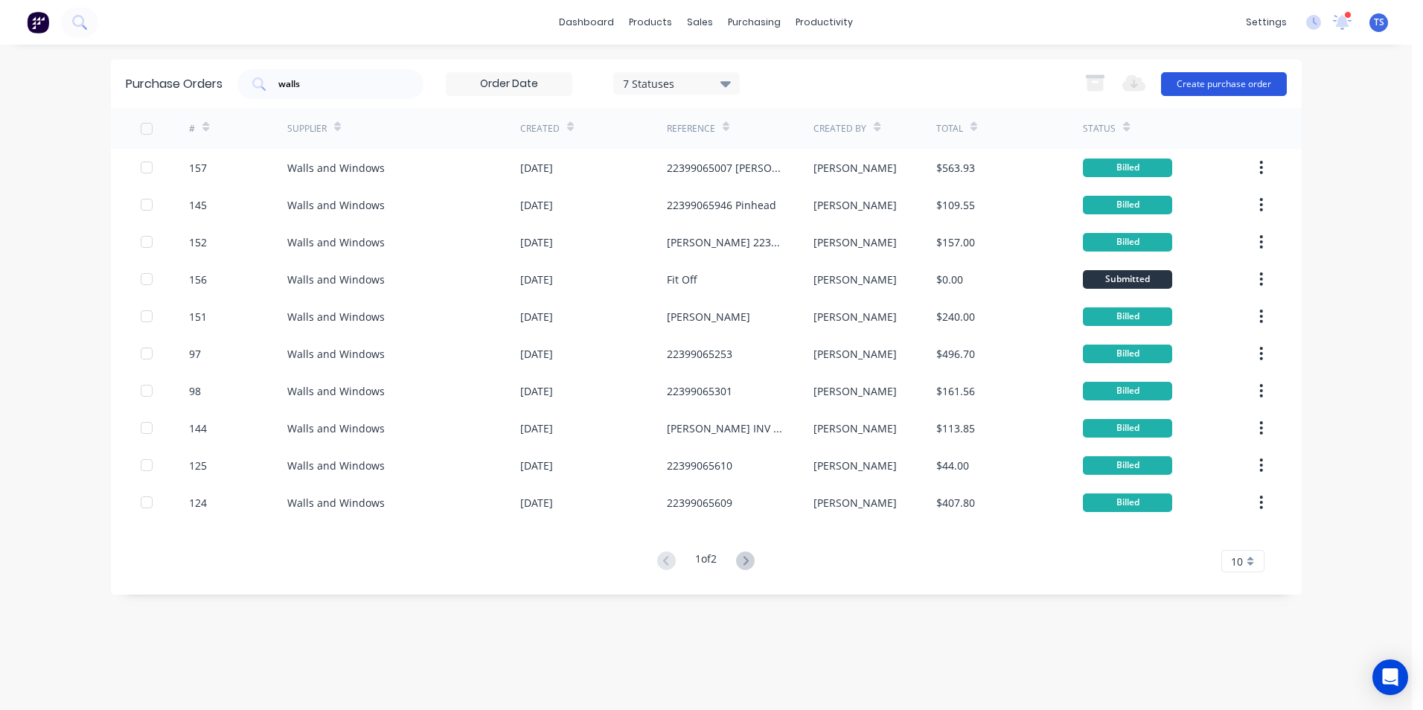
click at [1240, 85] on button "Create purchase order" at bounding box center [1224, 84] width 126 height 24
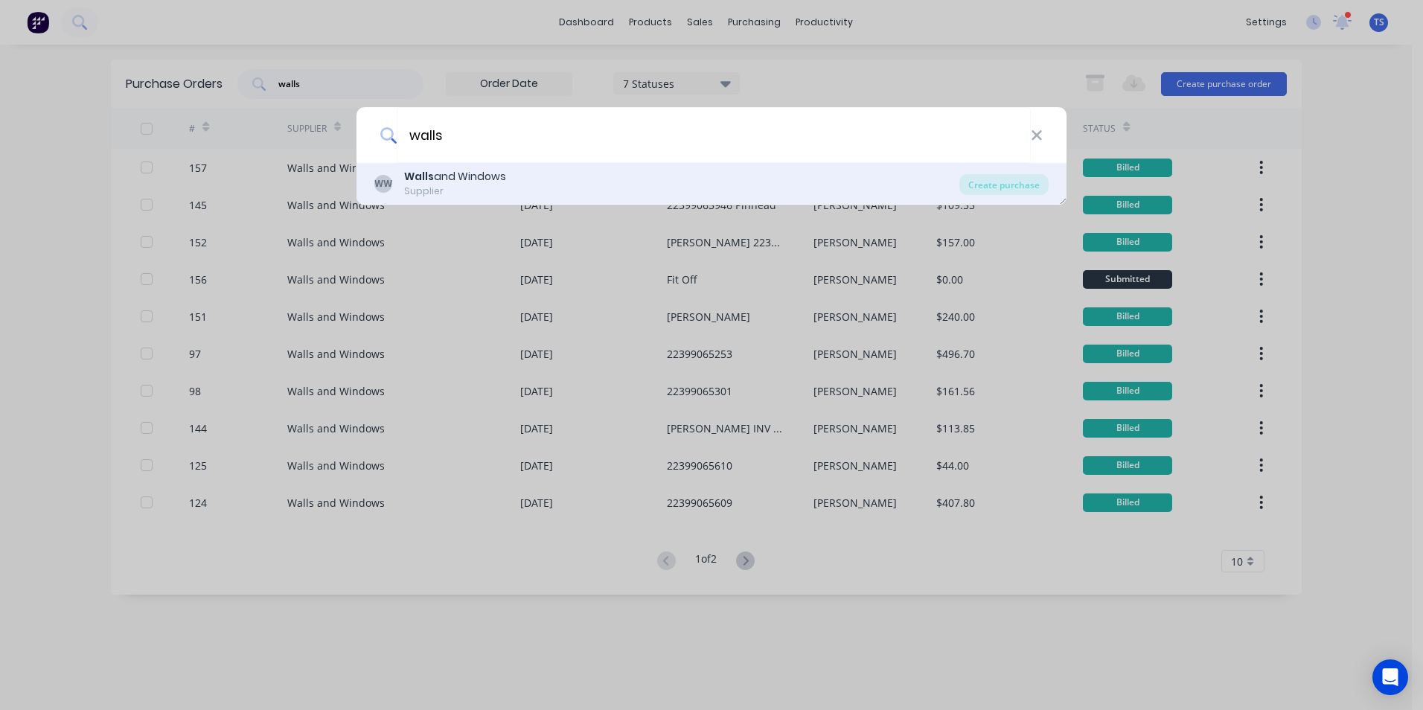
type input "walls"
click at [409, 183] on b "Walls" at bounding box center [419, 176] width 30 height 15
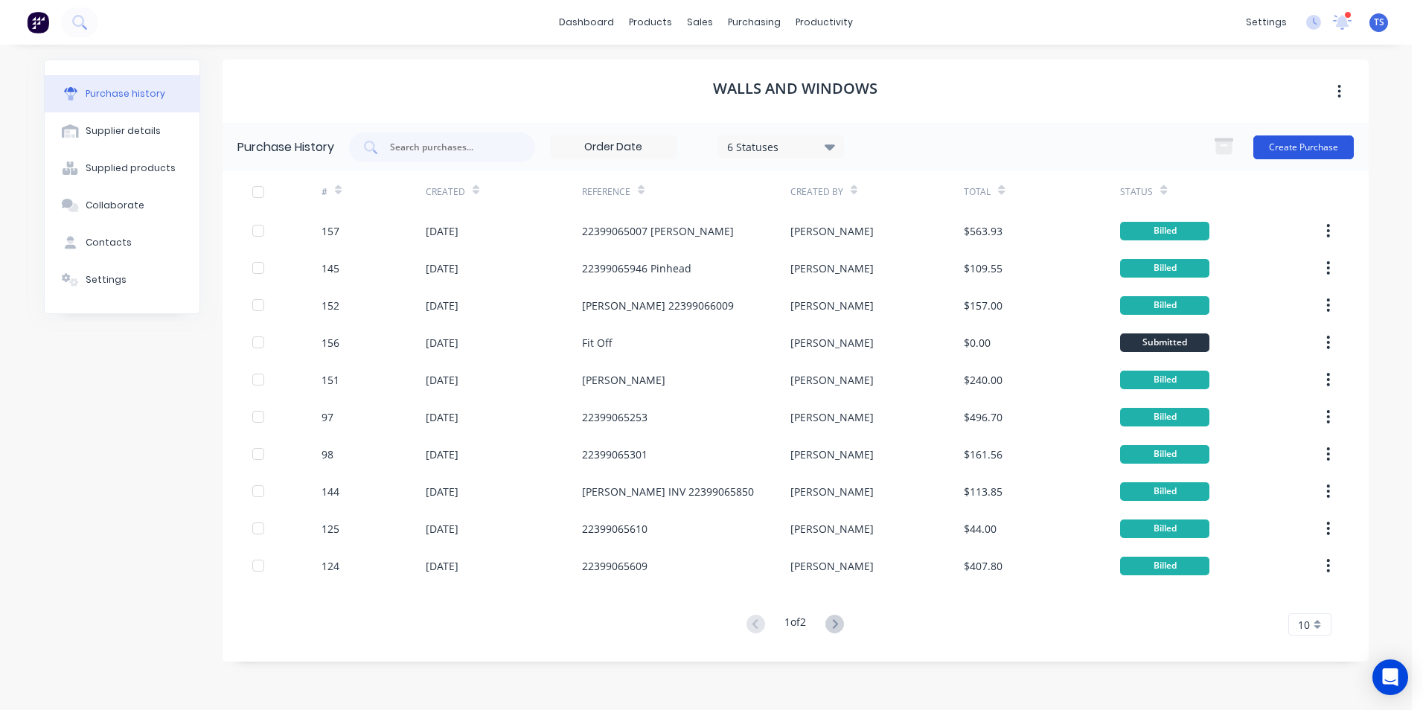
click at [1315, 149] on button "Create Purchase" at bounding box center [1304, 147] width 100 height 24
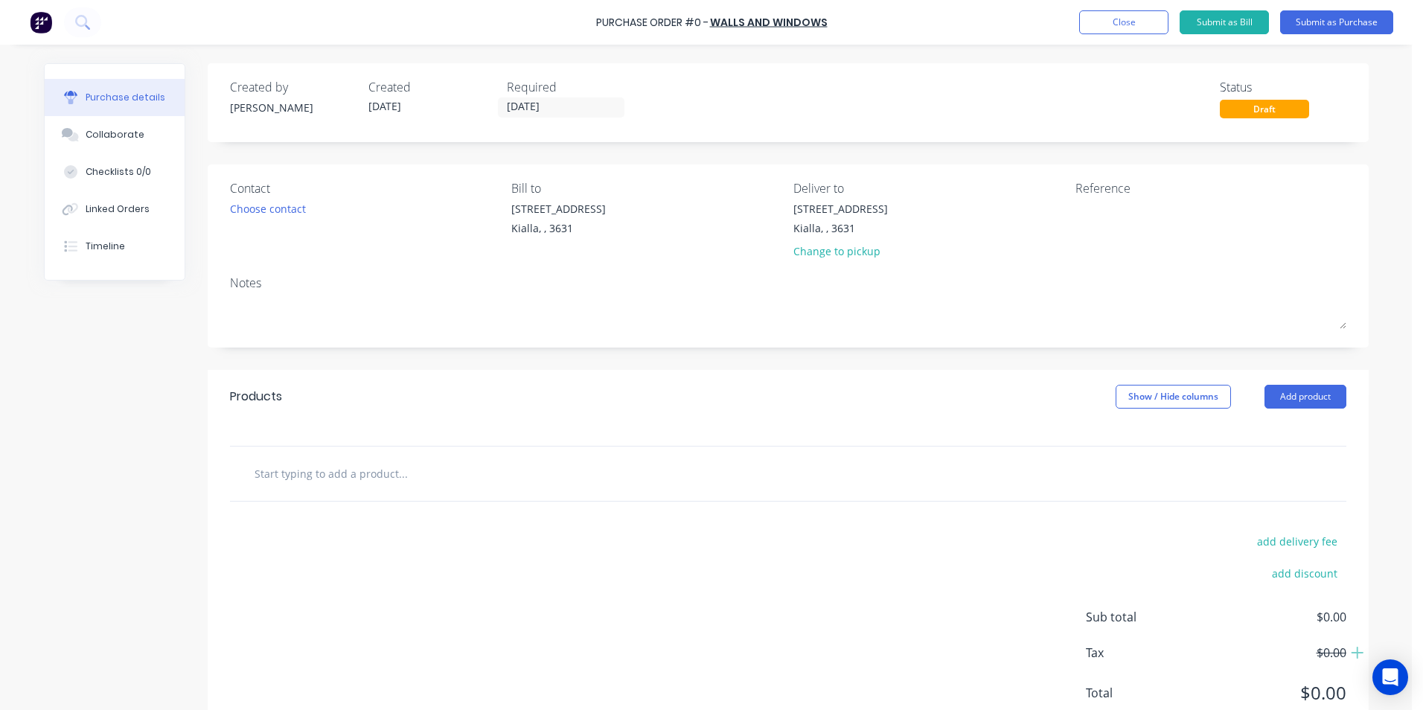
click at [290, 476] on input "text" at bounding box center [403, 474] width 298 height 30
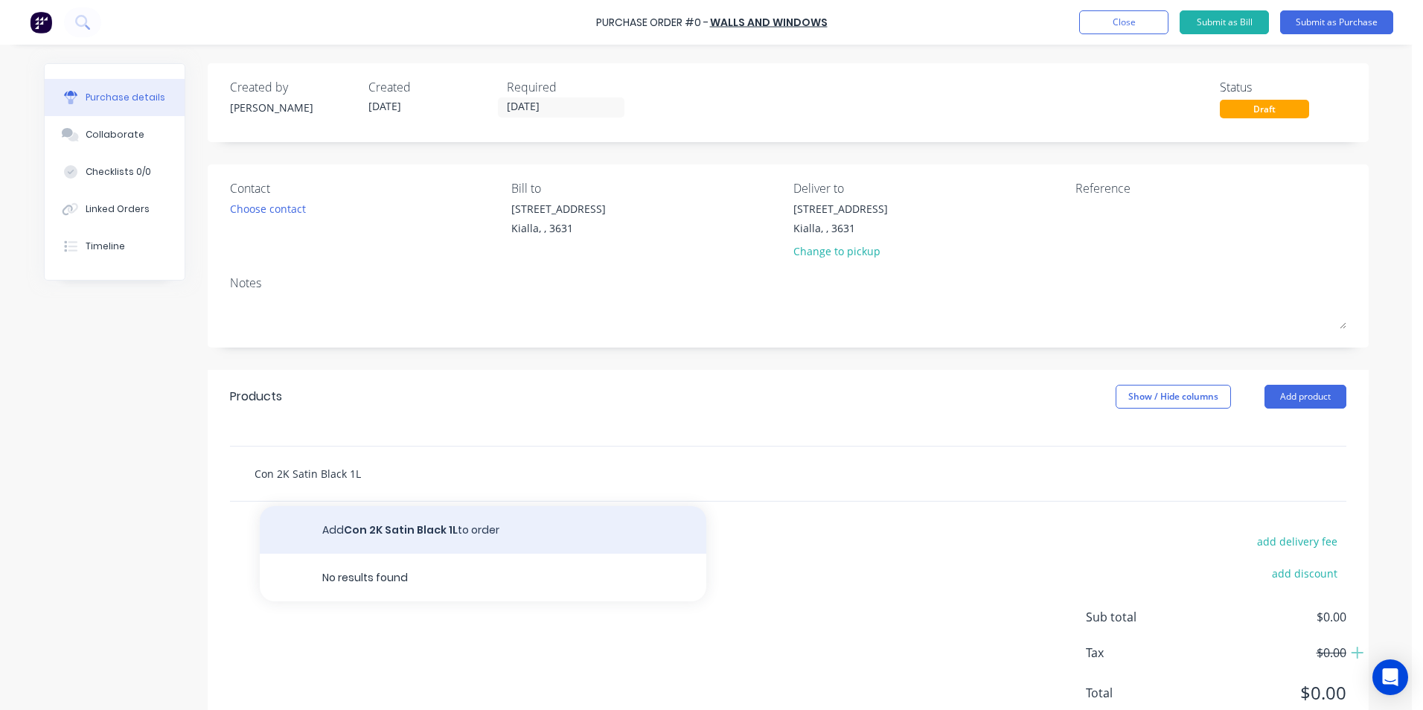
type input "Con 2K Satin Black 1L"
click at [366, 533] on button "Add Con 2K Satin Black 1L to order" at bounding box center [483, 530] width 447 height 48
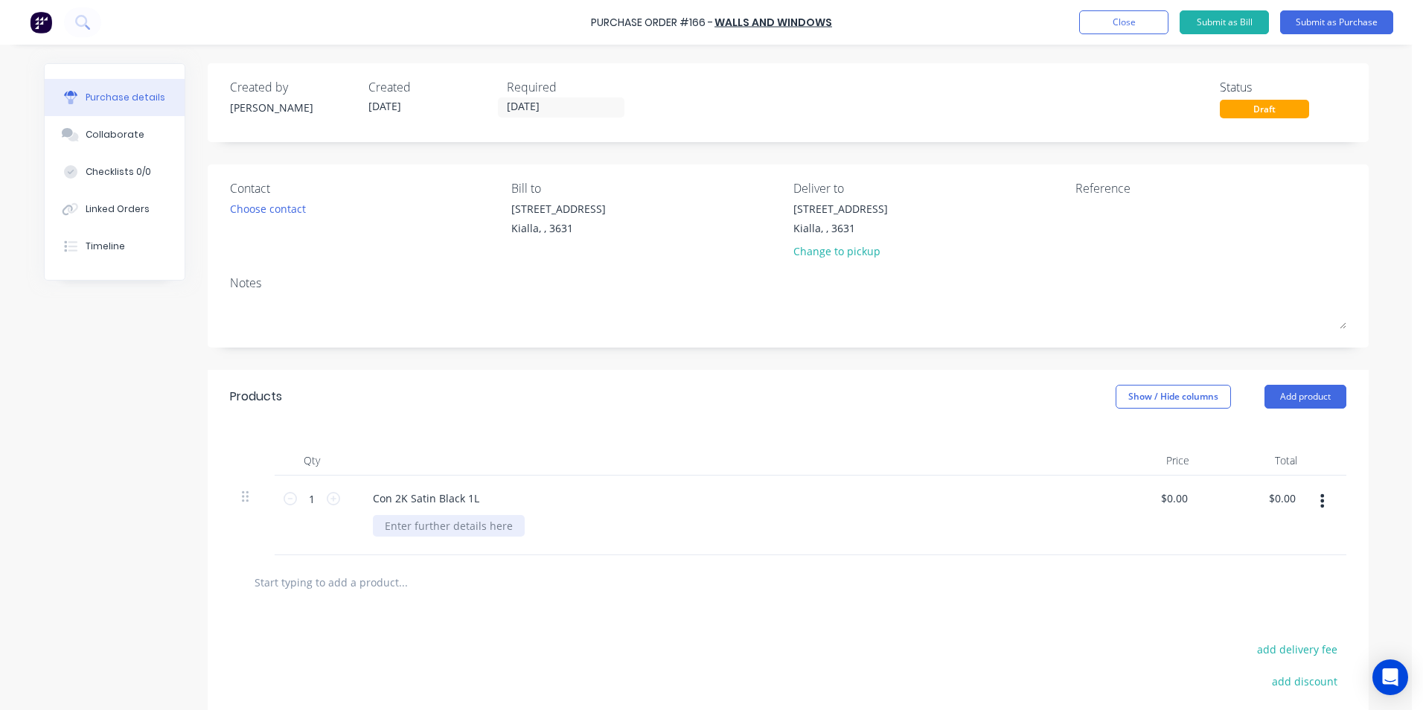
click at [377, 526] on div at bounding box center [449, 526] width 152 height 22
click at [1186, 498] on div "$0.00 $0.00" at bounding box center [1177, 499] width 40 height 22
click at [1185, 499] on div "$0.00 $0.00" at bounding box center [1174, 499] width 34 height 22
click at [1183, 500] on input "0.0000" at bounding box center [1174, 499] width 34 height 22
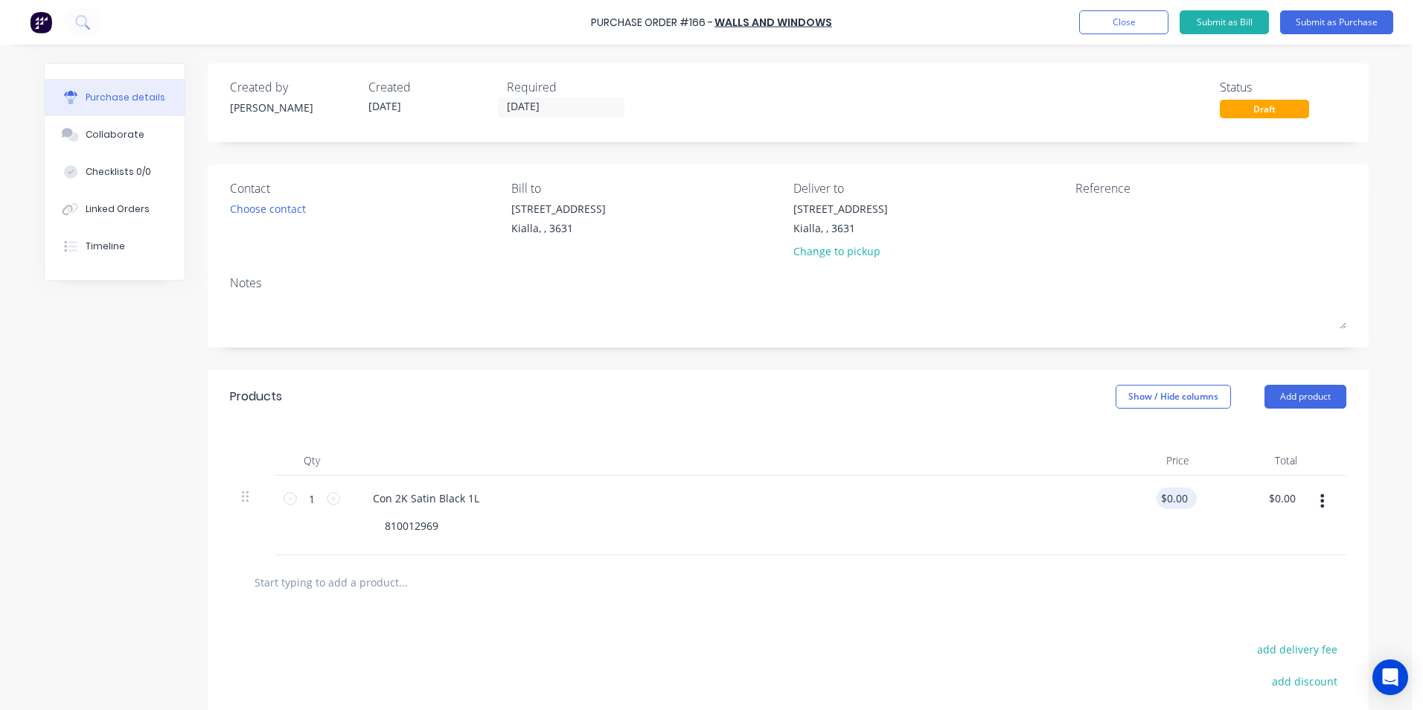
click at [1187, 500] on div "$0.00 $0.00" at bounding box center [1177, 499] width 40 height 22
type input "0"
click at [1182, 501] on input "0" at bounding box center [1174, 499] width 34 height 22
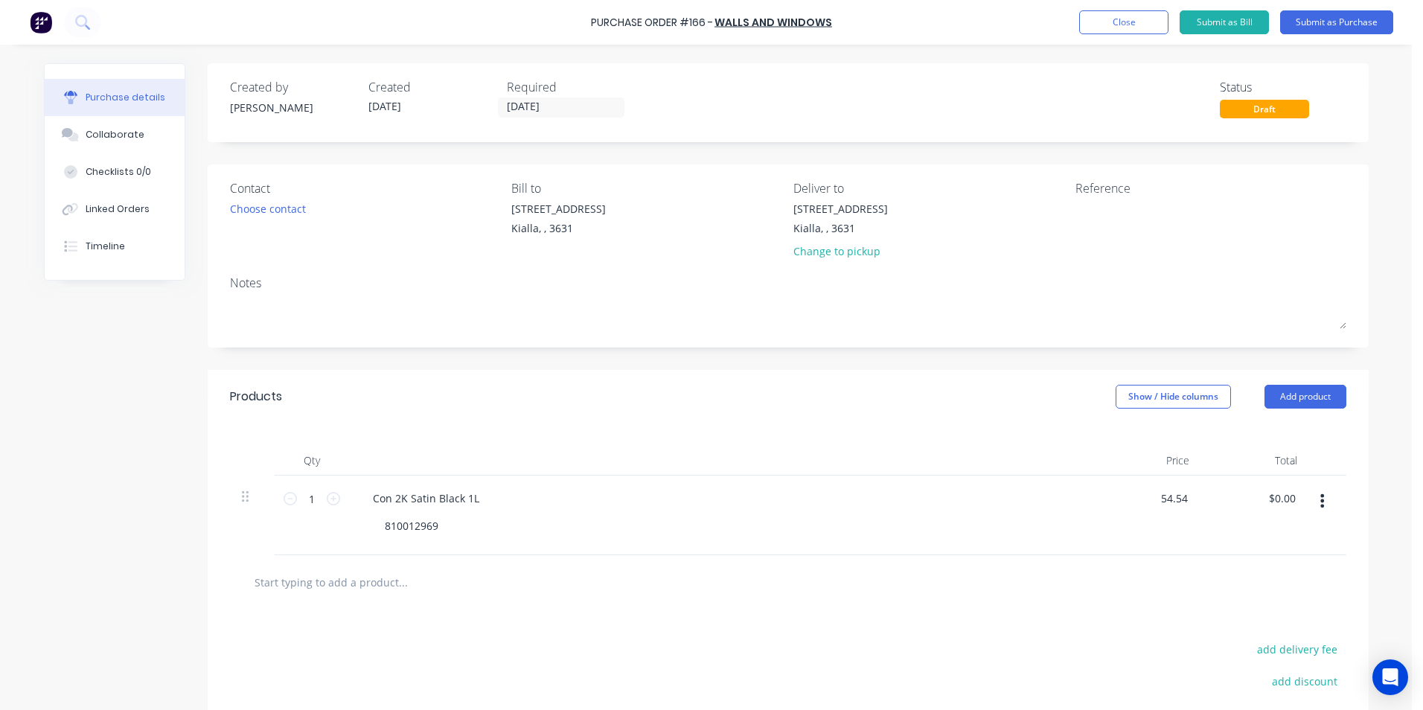
type input "$54.54"
click at [1281, 513] on div "$54.54 $54.54" at bounding box center [1256, 516] width 108 height 80
click at [381, 582] on input "text" at bounding box center [403, 582] width 298 height 30
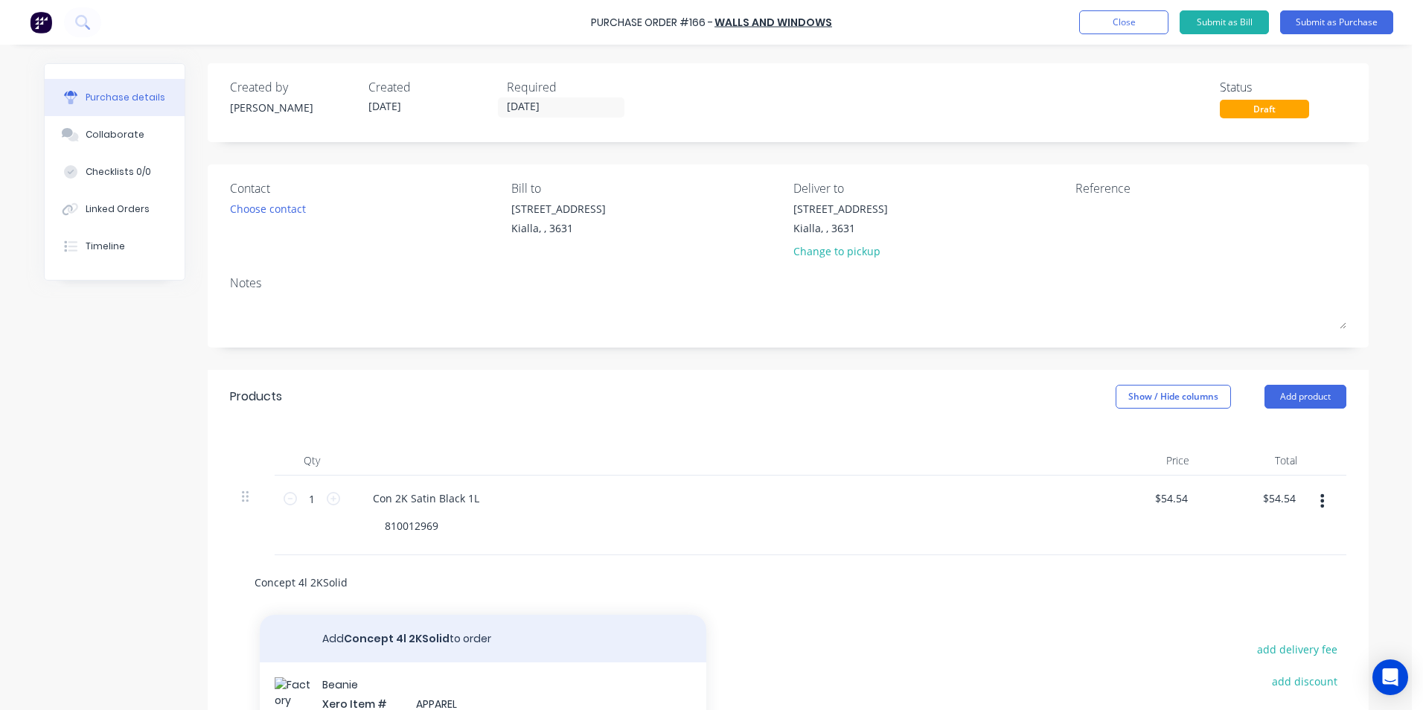
type input "Concept 4l 2KSolid"
click at [392, 639] on button "Add Concept 4l 2KSolid to order" at bounding box center [483, 639] width 447 height 48
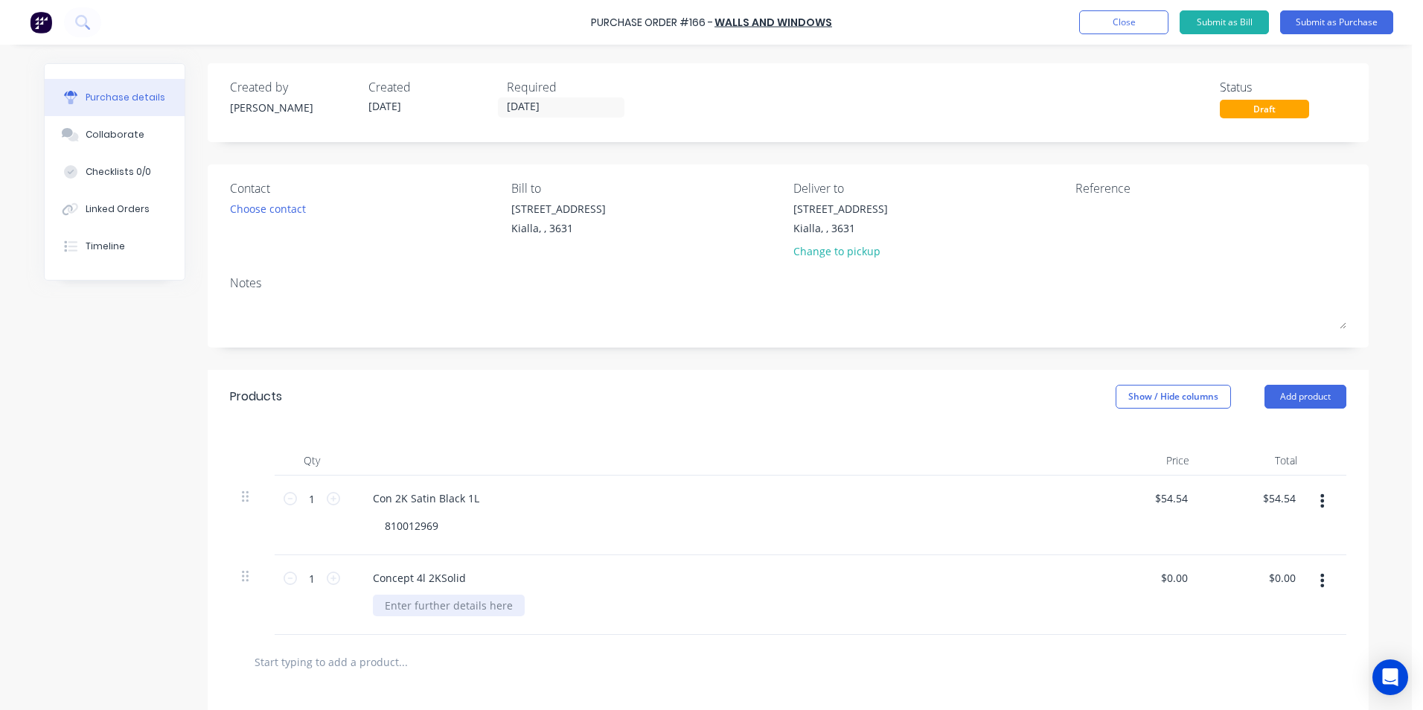
click at [386, 604] on div at bounding box center [449, 606] width 152 height 22
click at [1183, 581] on input "0.00" at bounding box center [1174, 578] width 34 height 22
click at [1183, 577] on input "0.00" at bounding box center [1177, 578] width 28 height 22
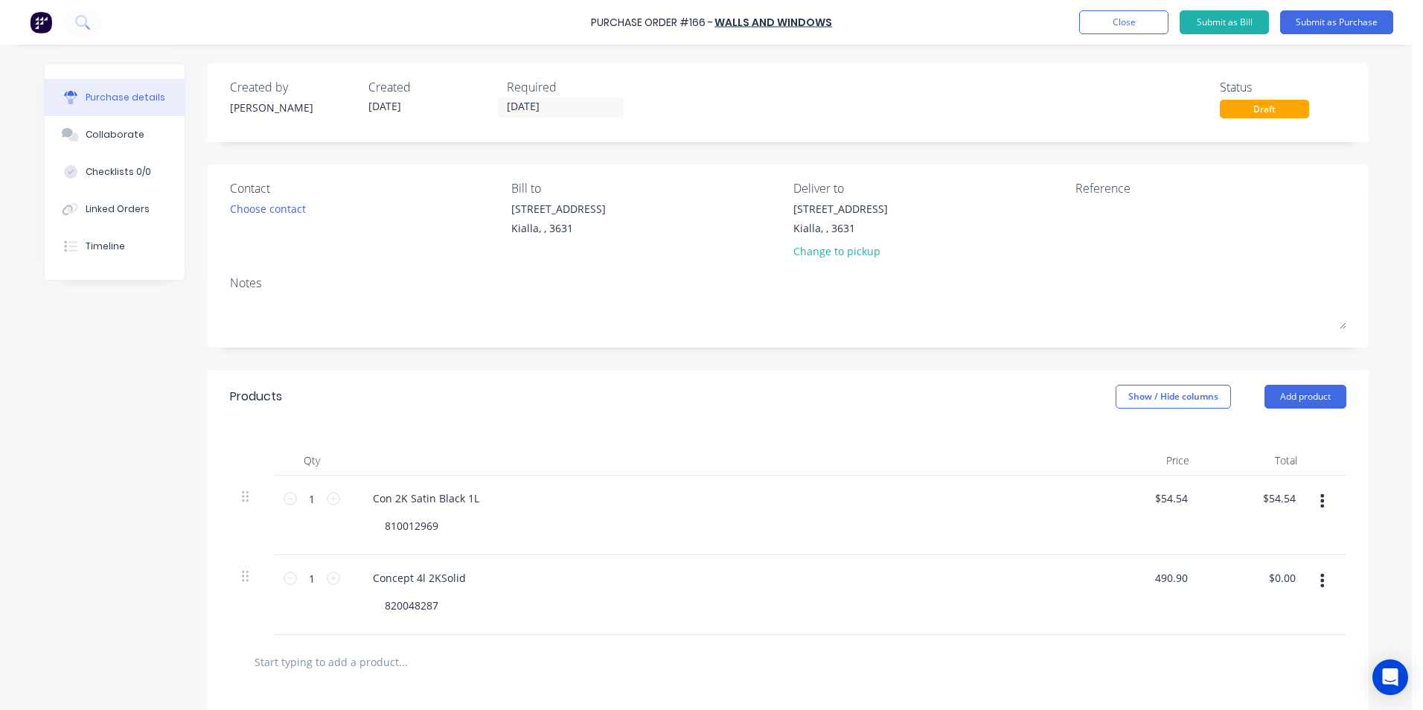
type input "$490.90"
click at [1251, 595] on div "$490.90 $490.90" at bounding box center [1256, 595] width 108 height 80
click at [433, 605] on div "820048287" at bounding box center [411, 606] width 77 height 22
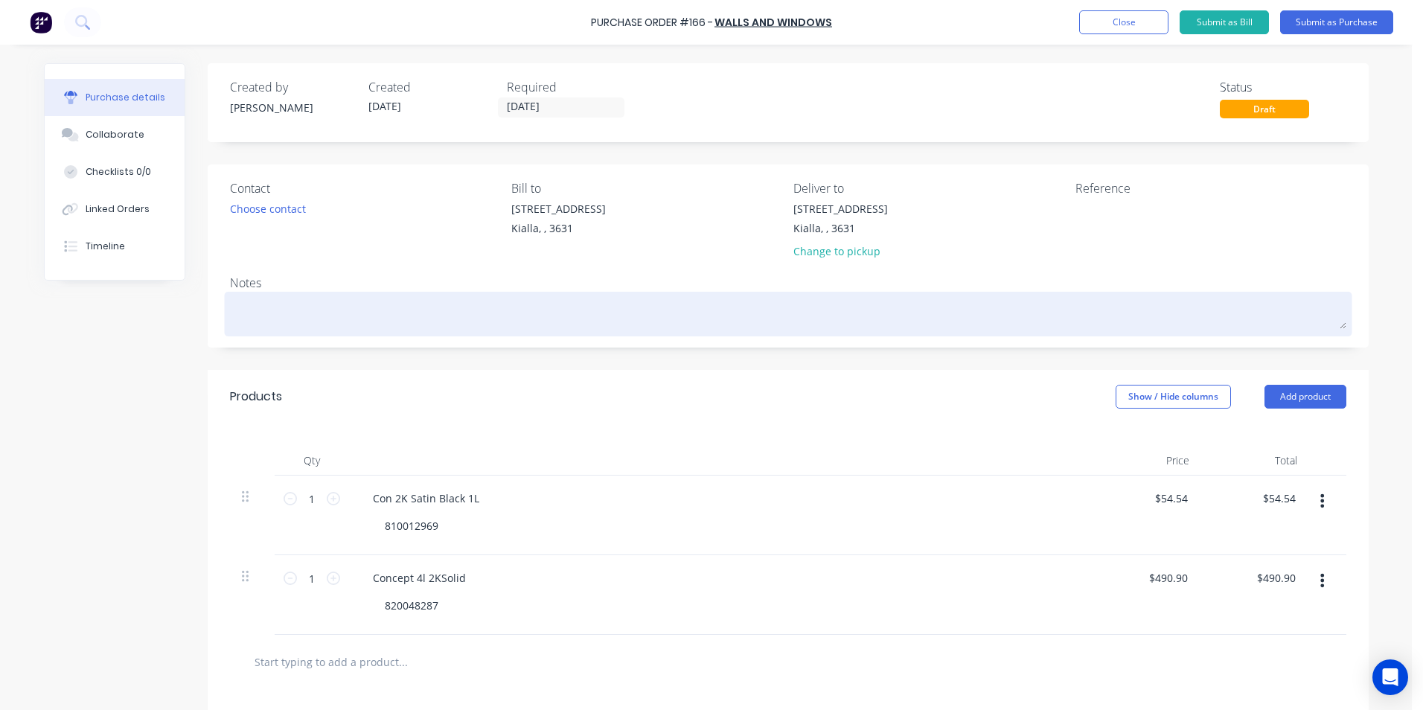
click at [247, 308] on textarea at bounding box center [788, 312] width 1117 height 33
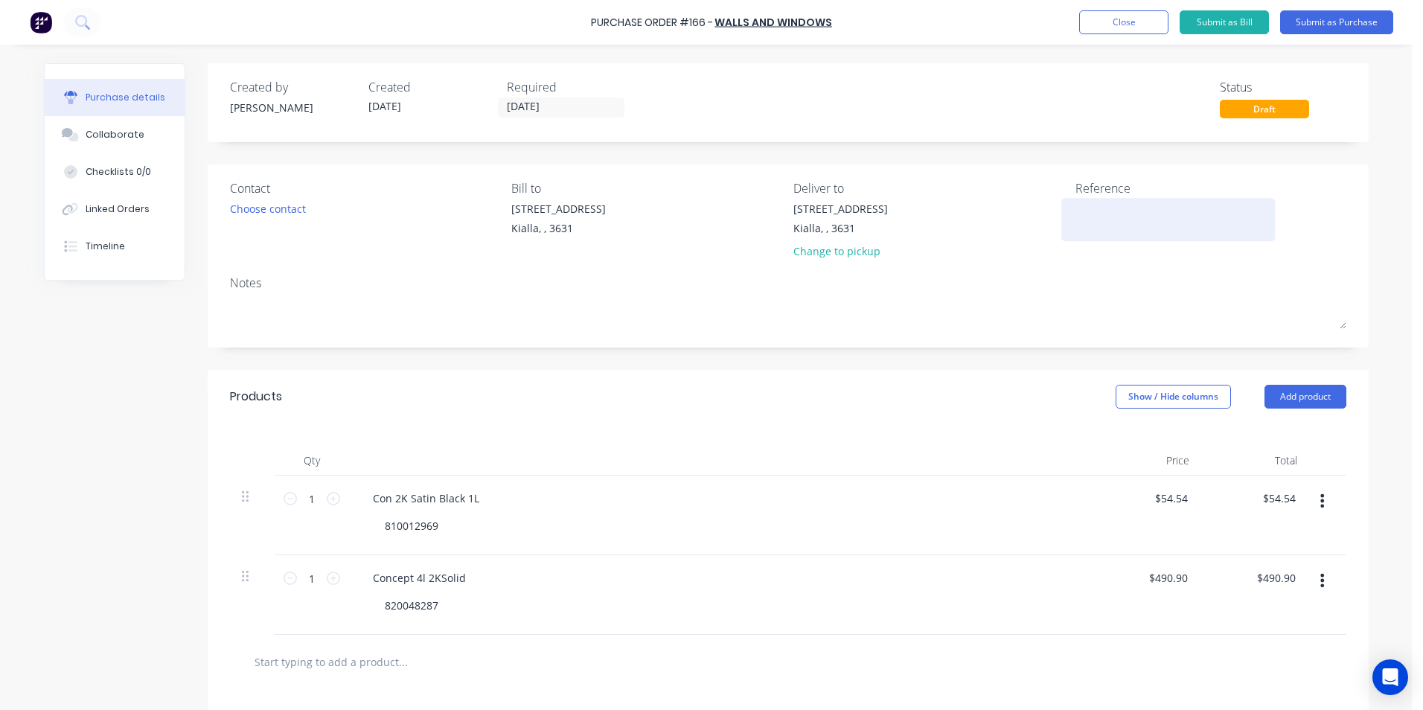
click at [1076, 211] on textarea at bounding box center [1169, 217] width 186 height 33
type textarea "[PERSON_NAME]"
type textarea "x"
type textarea "[PERSON_NAME]"
click at [438, 607] on div "820048287" at bounding box center [411, 606] width 77 height 22
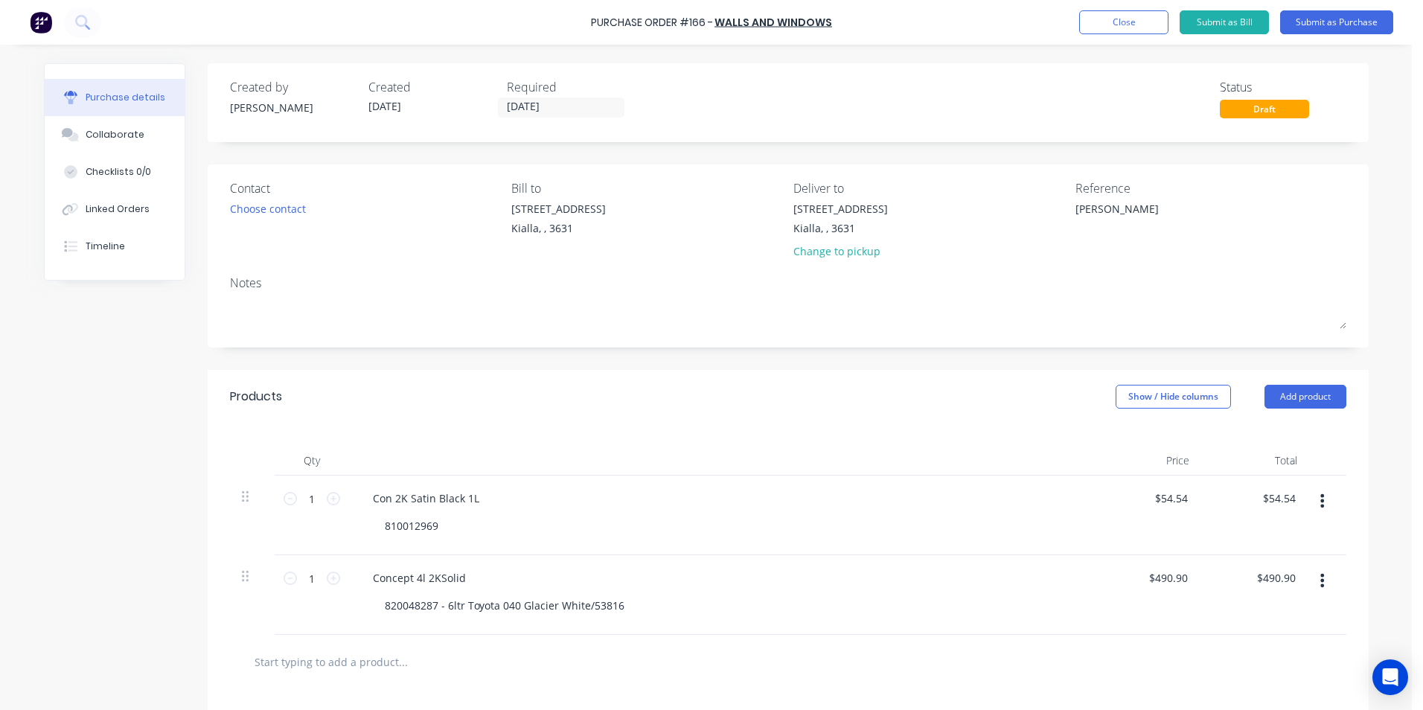
click at [381, 664] on input "text" at bounding box center [403, 662] width 298 height 30
type textarea "x"
type input "C"
type textarea "x"
type input "Co"
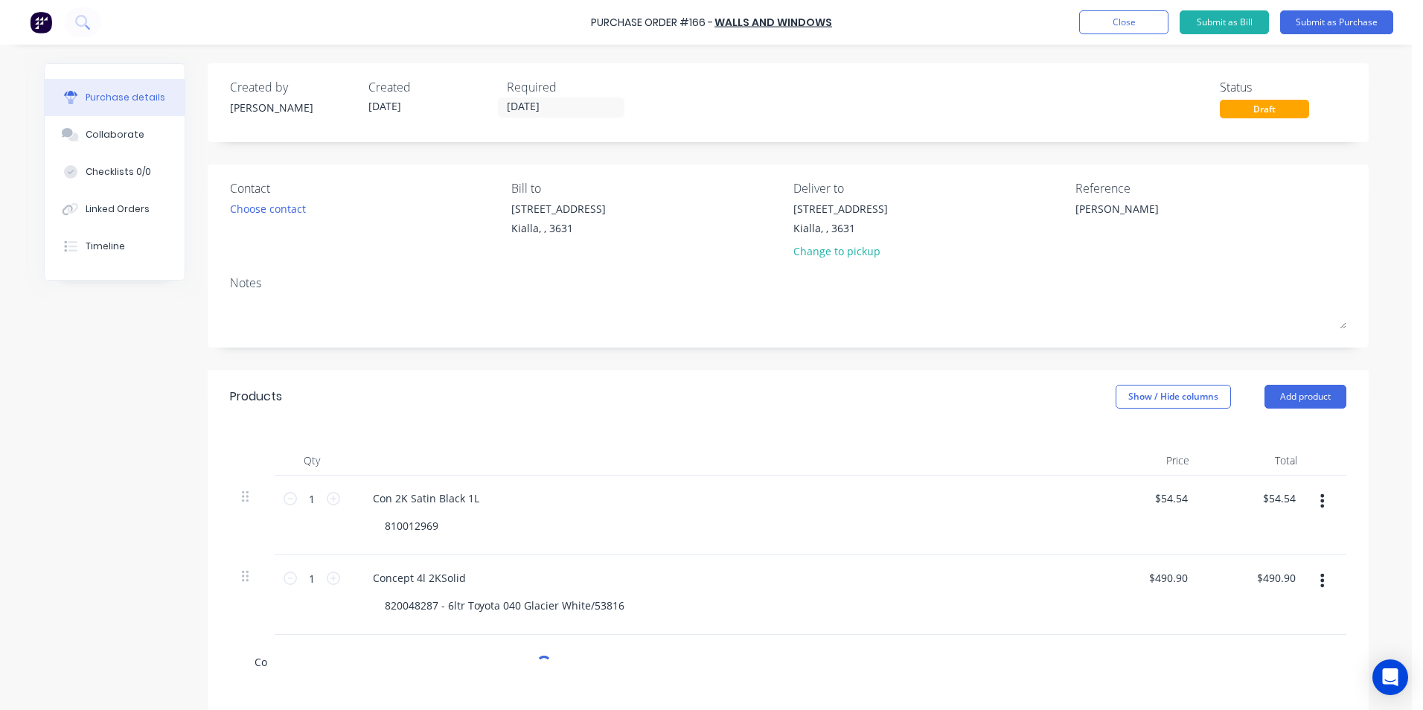
type textarea "x"
type input "Con"
type textarea "x"
type input "Con"
type textarea "x"
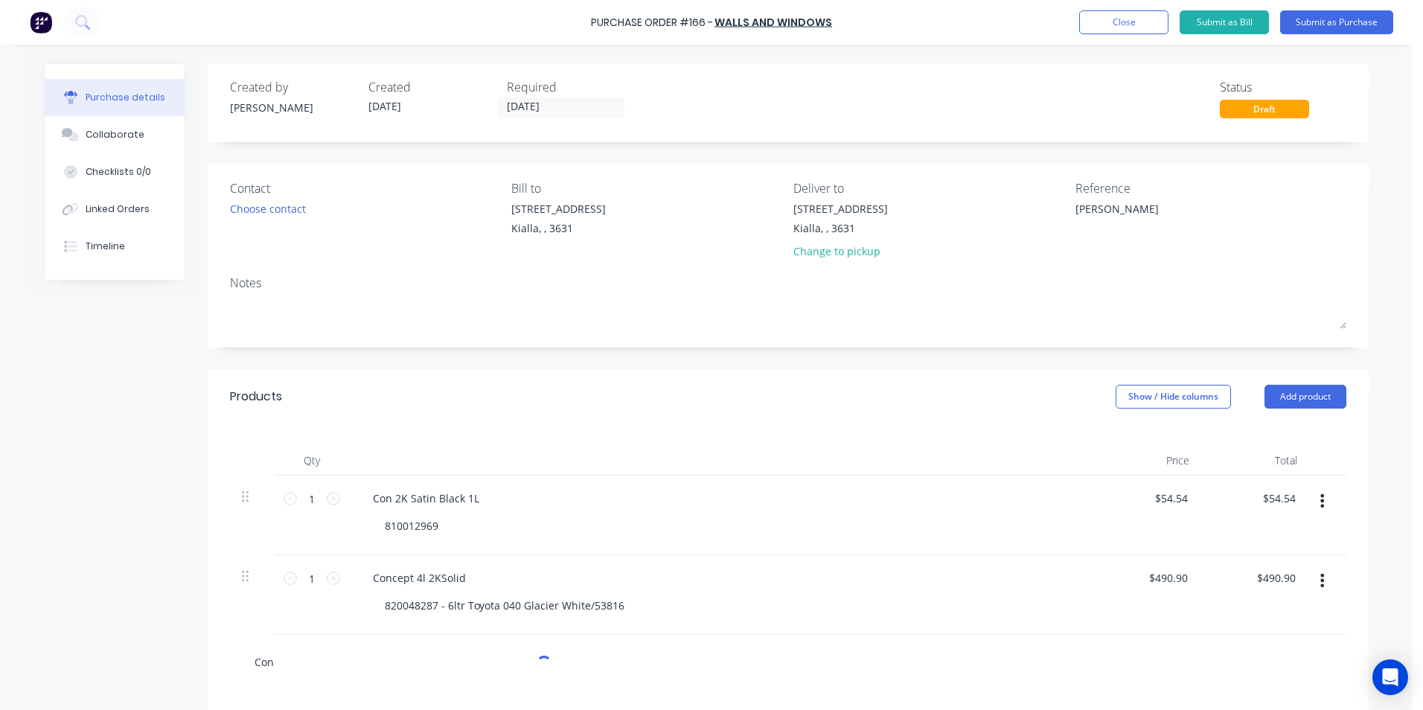
type input "Con M"
type textarea "x"
type input "Con Ms"
type textarea "x"
type input "Con Ms"
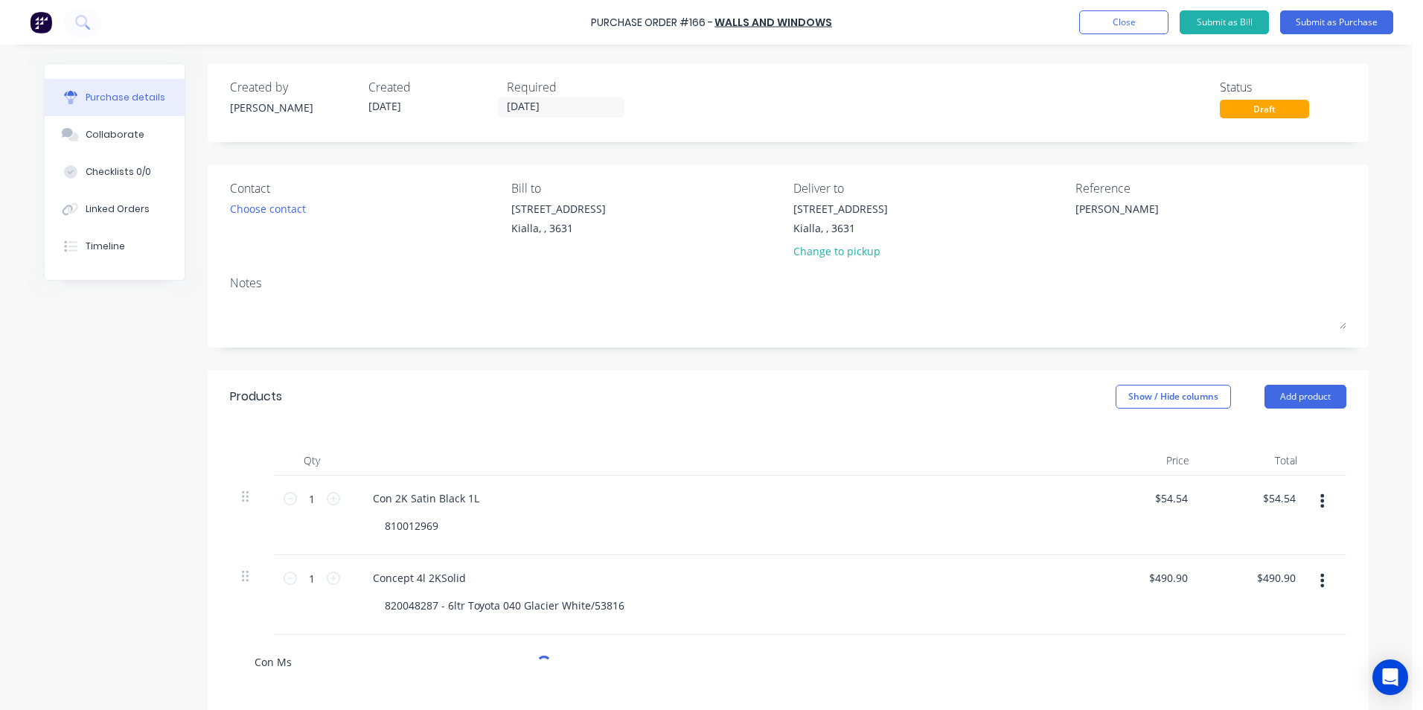
type textarea "x"
type input "Con Ms U"
type textarea "x"
type input "Con Ms [PERSON_NAME]"
type textarea "x"
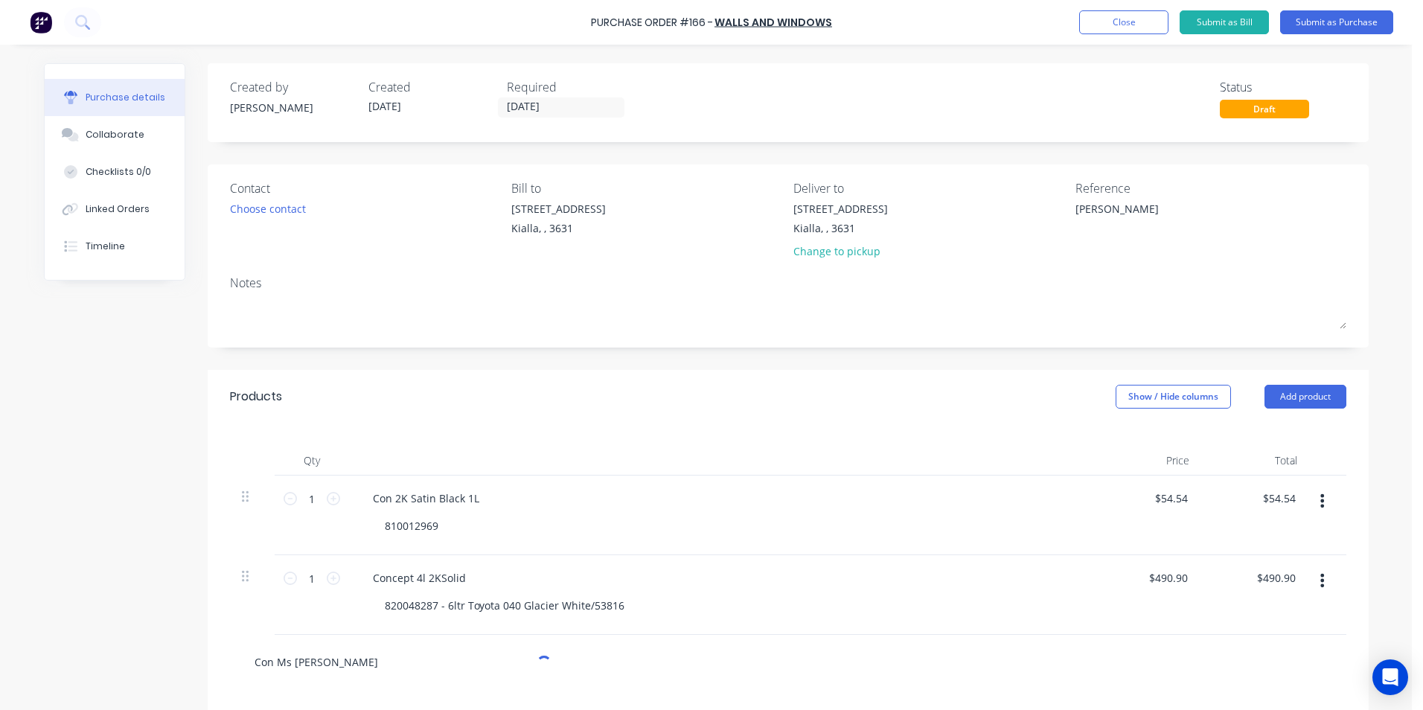
type input "Con Ms [PERSON_NAME]"
type textarea "x"
type input "Con Ms [PERSON_NAME]"
type textarea "x"
type input "Con Ms [PERSON_NAME]"
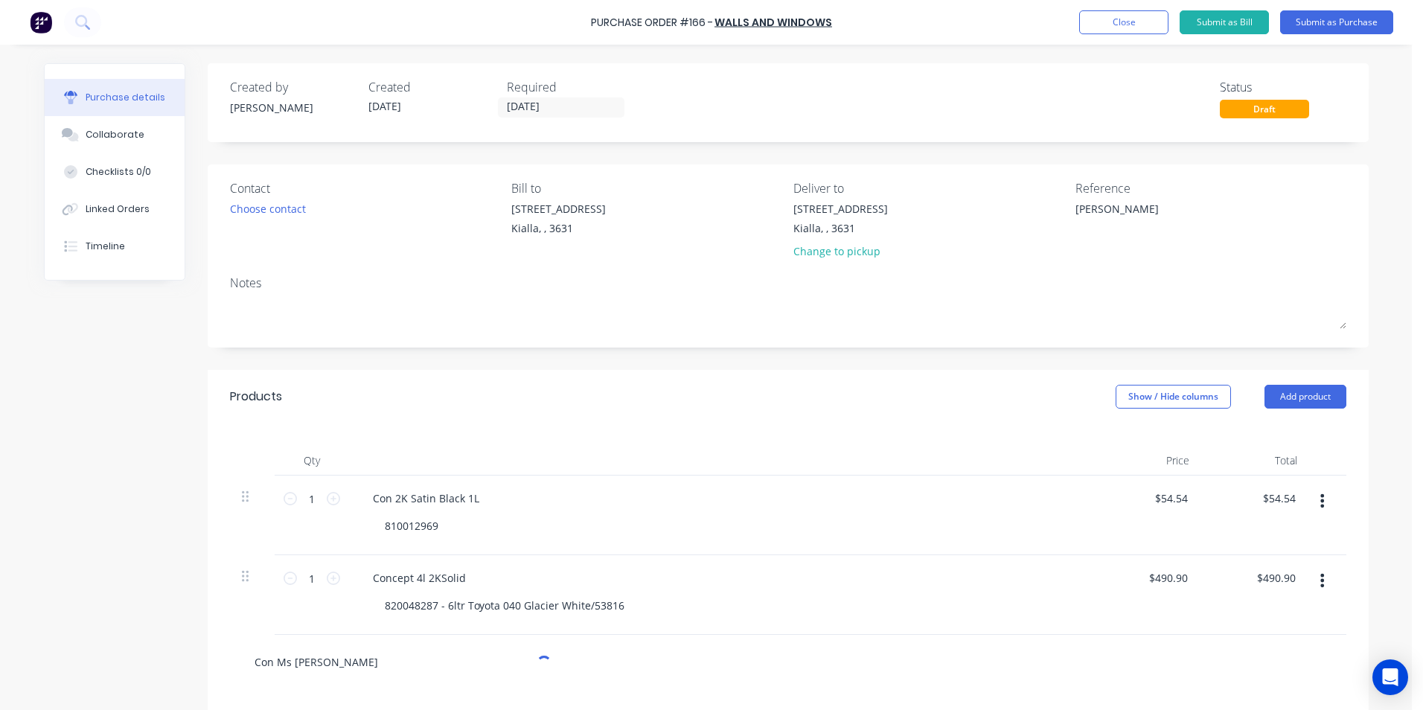
type textarea "x"
type input "Con Ms Uni Ha"
type textarea "x"
type input "Con Ms [PERSON_NAME]"
type textarea "x"
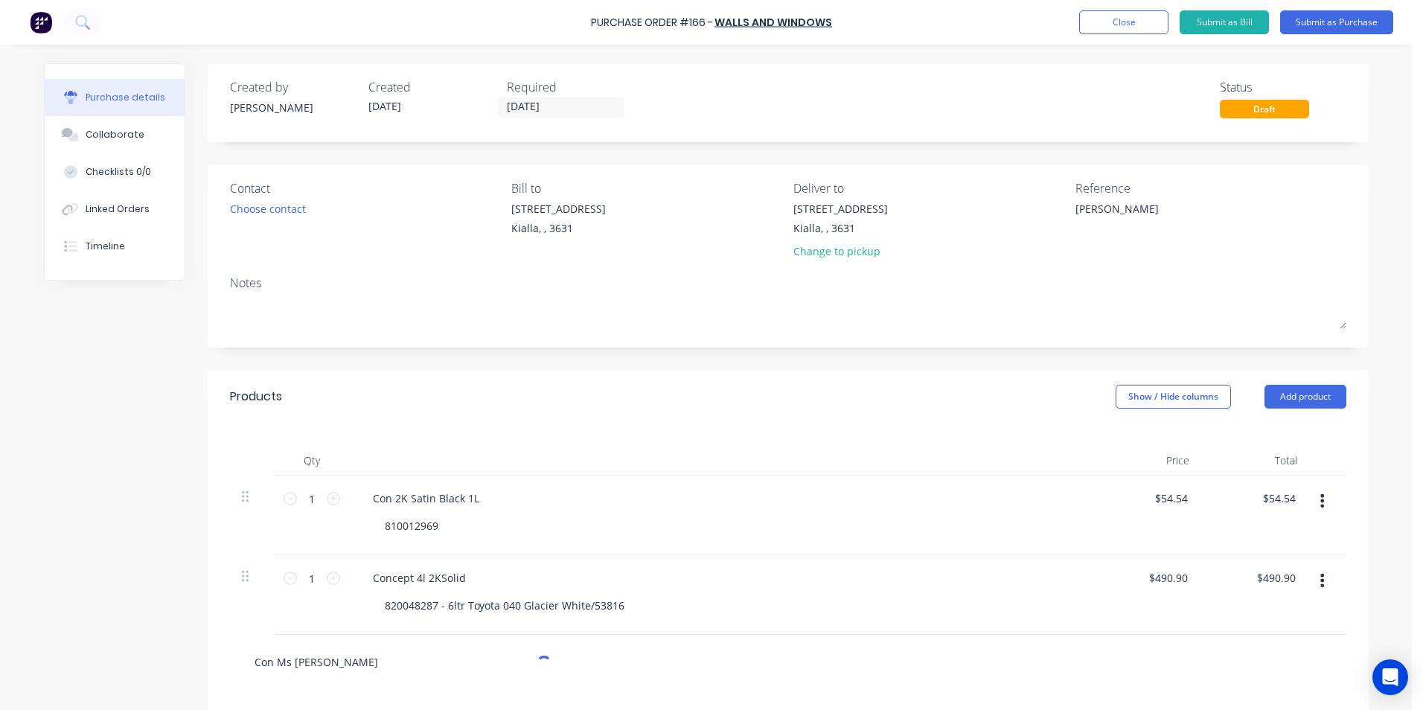
type input "Con Ms Uni Hard"
type textarea "x"
type input "Con Ms [PERSON_NAME]"
type textarea "x"
type input "Con Ms [PERSON_NAME]"
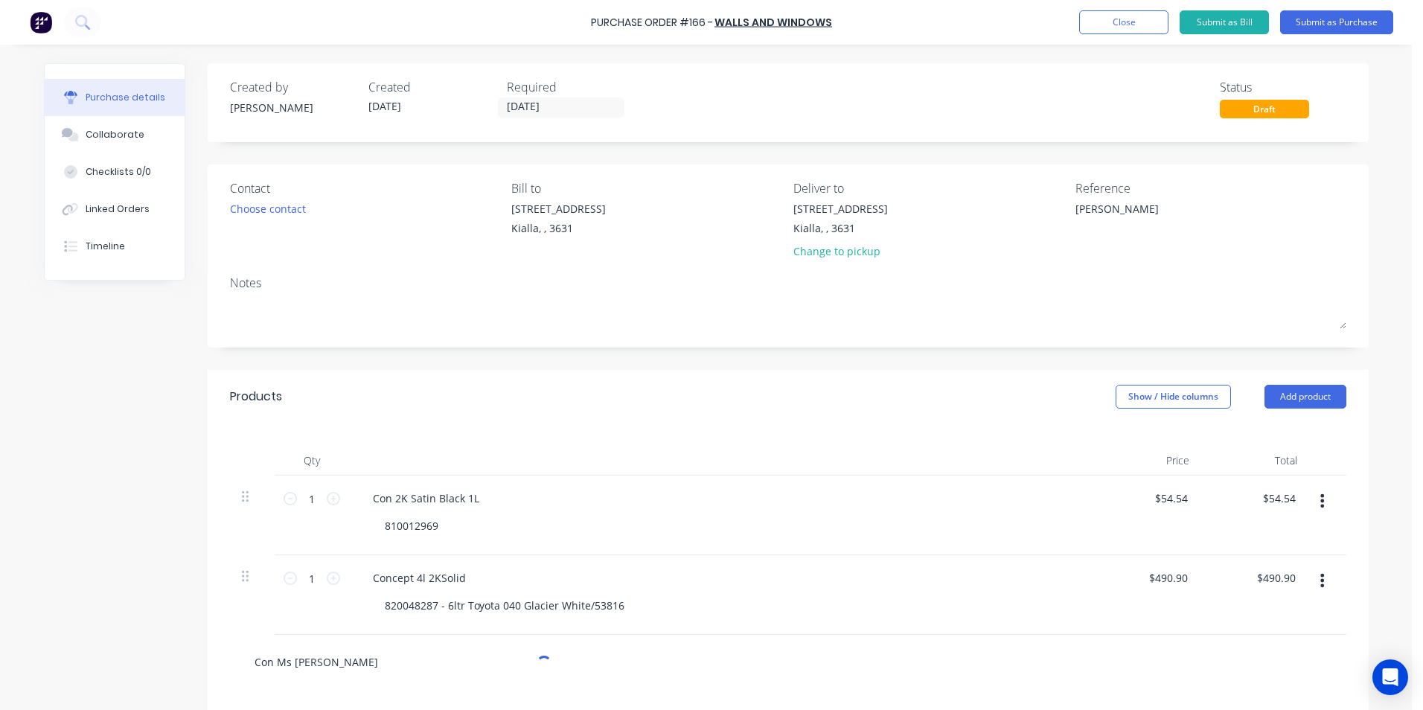
type textarea "x"
type input "Con Ms [PERSON_NAME]"
type textarea "x"
type input "Con Ms [PERSON_NAME]"
type textarea "x"
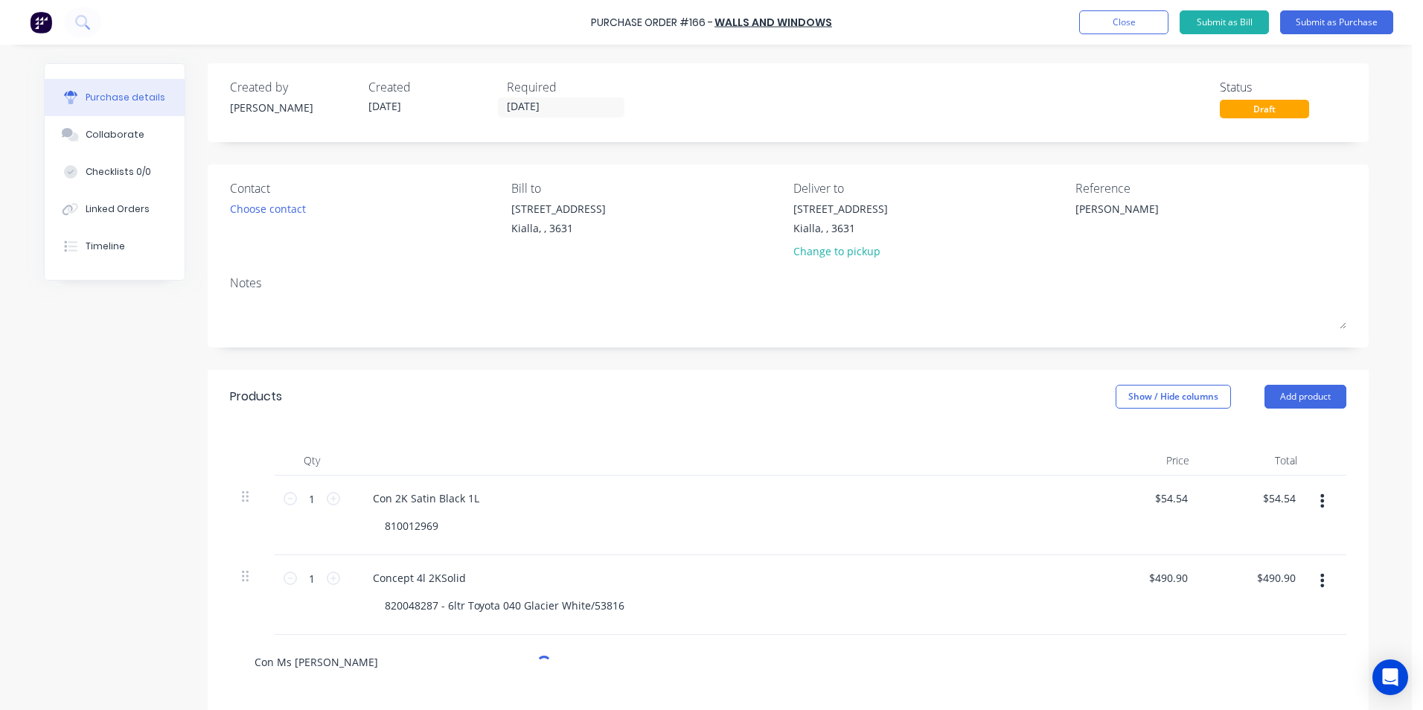
type input "Con Ms [PERSON_NAME]"
type textarea "x"
type input "Con Ms [PERSON_NAME] F"
type textarea "x"
type input "Con Ms [PERSON_NAME] Fa"
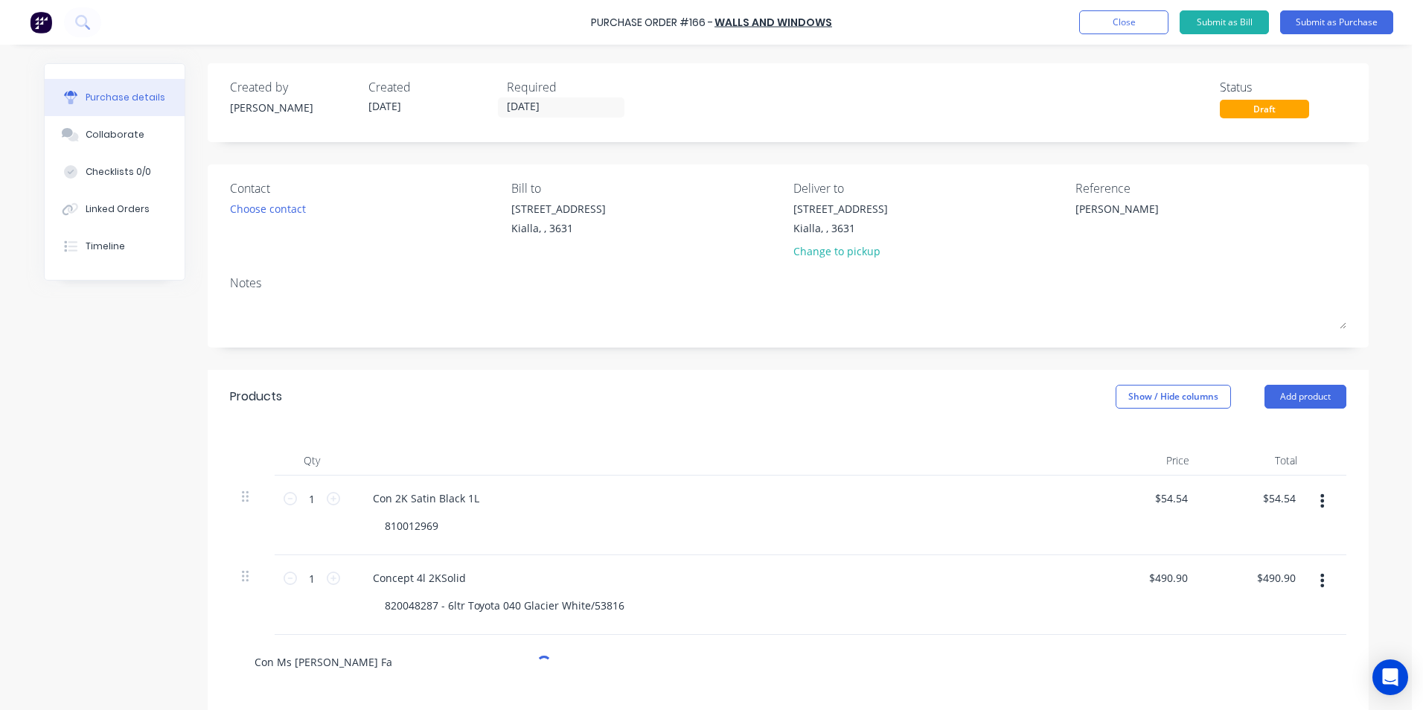
type textarea "x"
type input "Con Ms [PERSON_NAME] Fas"
type textarea "x"
type input "Con Ms [PERSON_NAME] Fast"
type textarea "x"
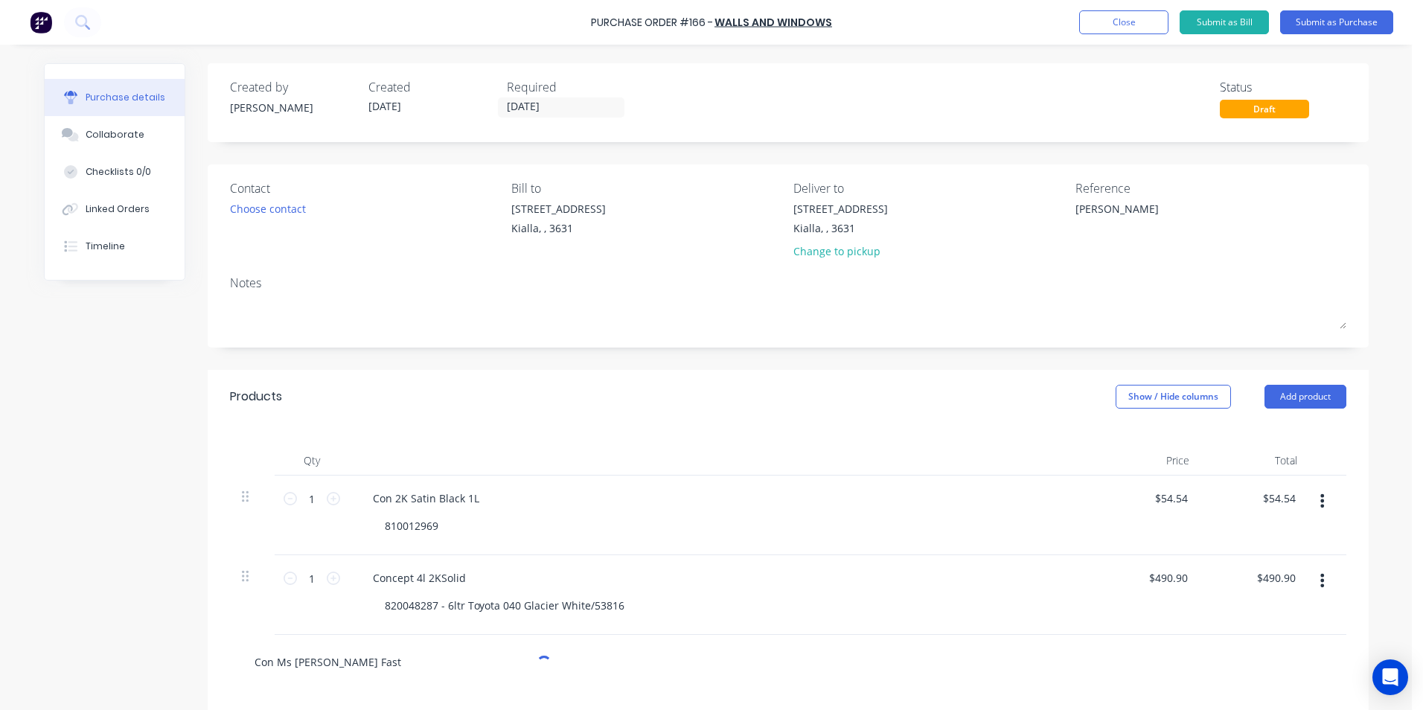
type input "Con Ms [PERSON_NAME] Fast"
type textarea "x"
type input "Con Ms [PERSON_NAME] Fast 1"
type textarea "x"
type input "Con Ms [PERSON_NAME] Fast 1L"
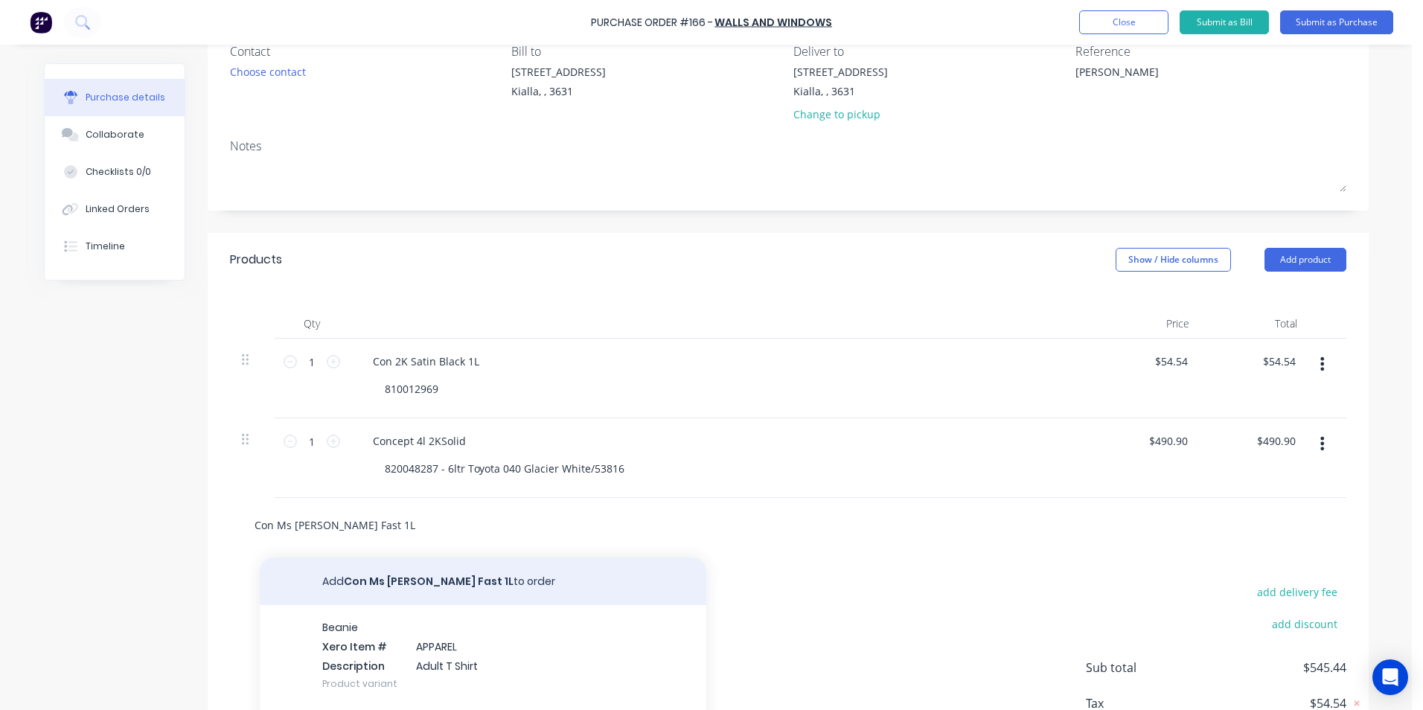
type textarea "x"
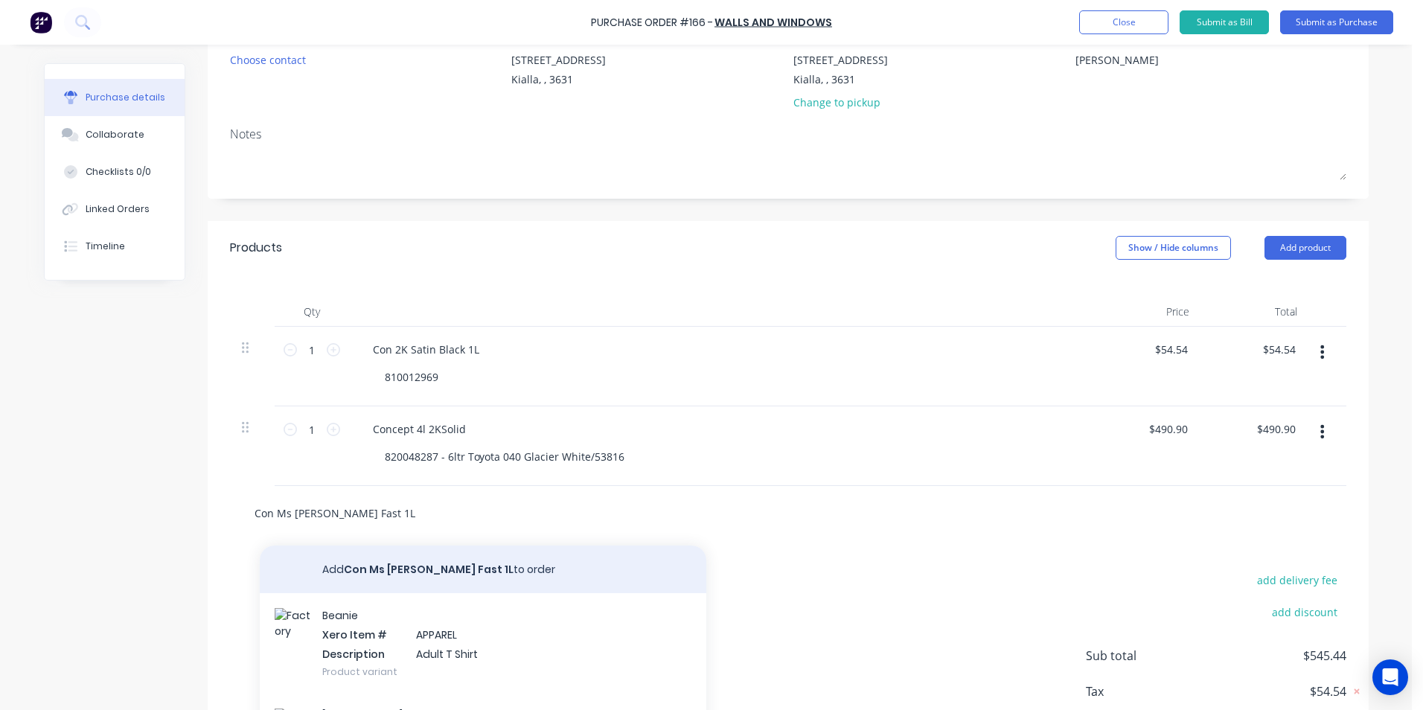
type input "Con Ms [PERSON_NAME] Fast 1L"
click at [446, 568] on button "Add Con Ms [PERSON_NAME] Fast 1L to order" at bounding box center [483, 570] width 447 height 48
type textarea "x"
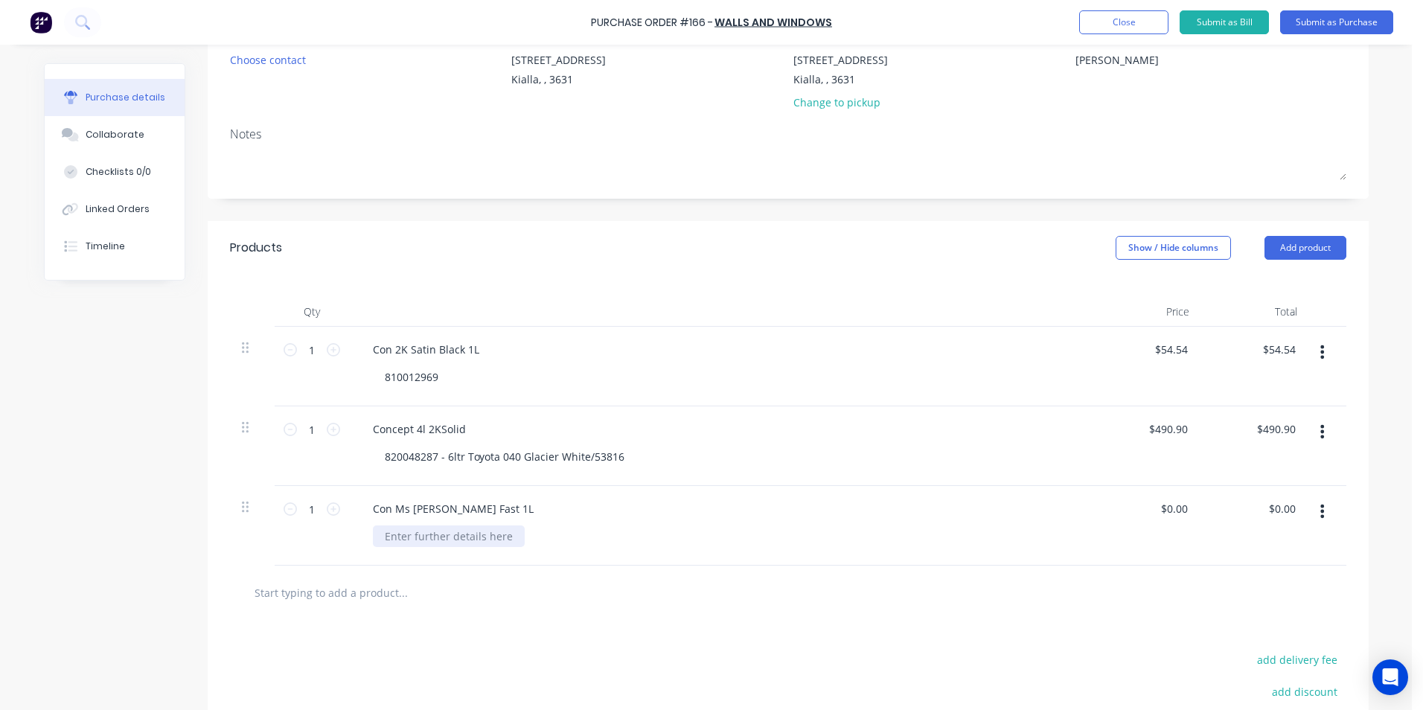
type textarea "x"
click at [398, 537] on div at bounding box center [449, 537] width 152 height 22
type textarea "x"
drag, startPoint x: 1182, startPoint y: 509, endPoint x: 1215, endPoint y: 492, distance: 37.0
click at [1182, 508] on input "0.00" at bounding box center [1177, 509] width 28 height 22
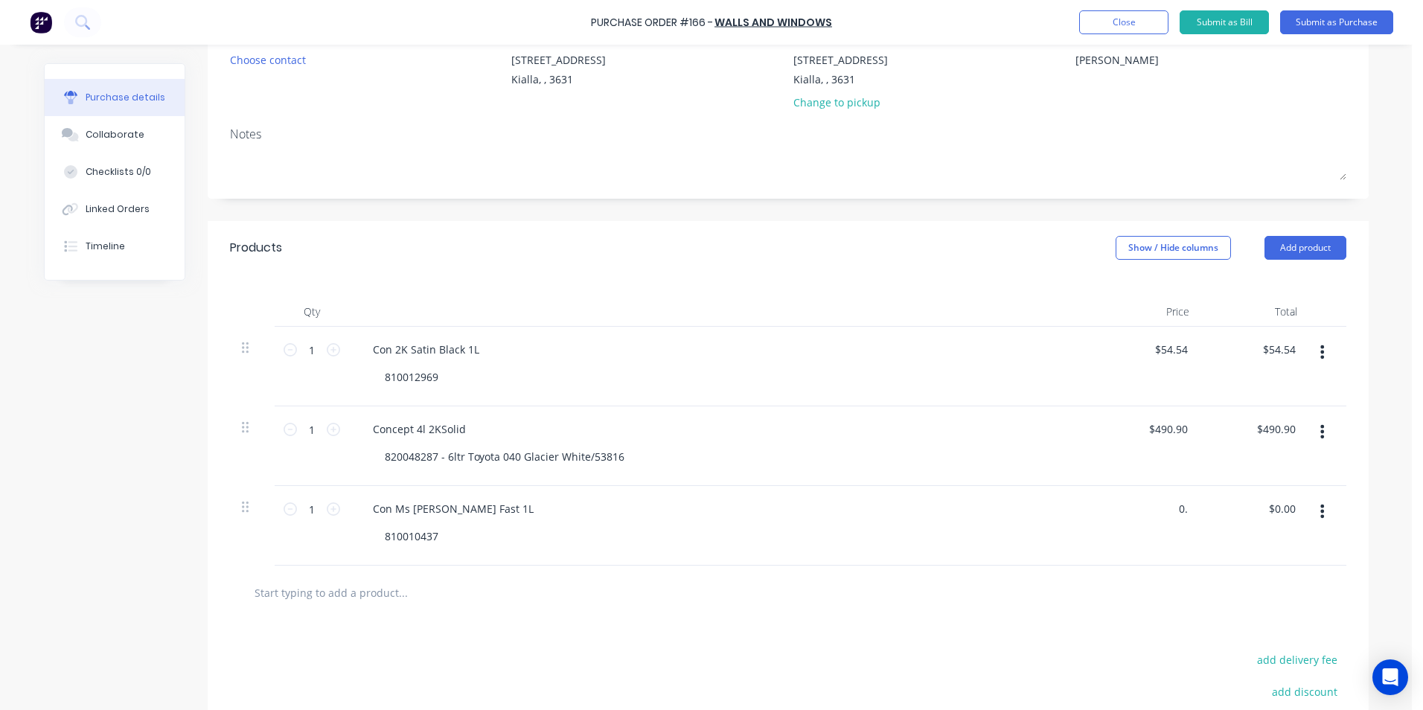
type input "0"
type textarea "x"
type input "$0.00"
click at [328, 511] on icon at bounding box center [333, 508] width 13 height 13
type textarea "x"
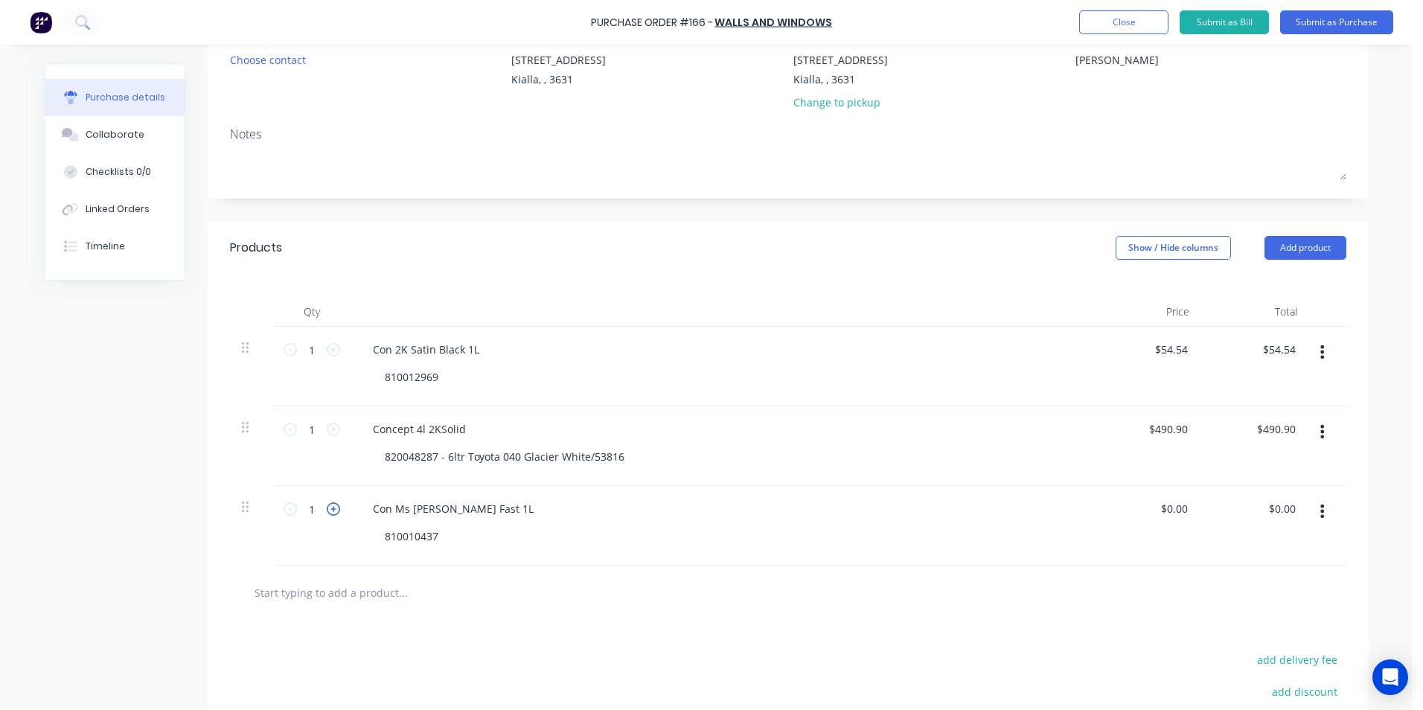
type input "2"
click at [1187, 510] on div "$0.00 $0.00" at bounding box center [1177, 509] width 40 height 22
click at [1188, 510] on div "$0.00 $0.00" at bounding box center [1177, 509] width 40 height 22
type textarea "x"
type input "0.00"
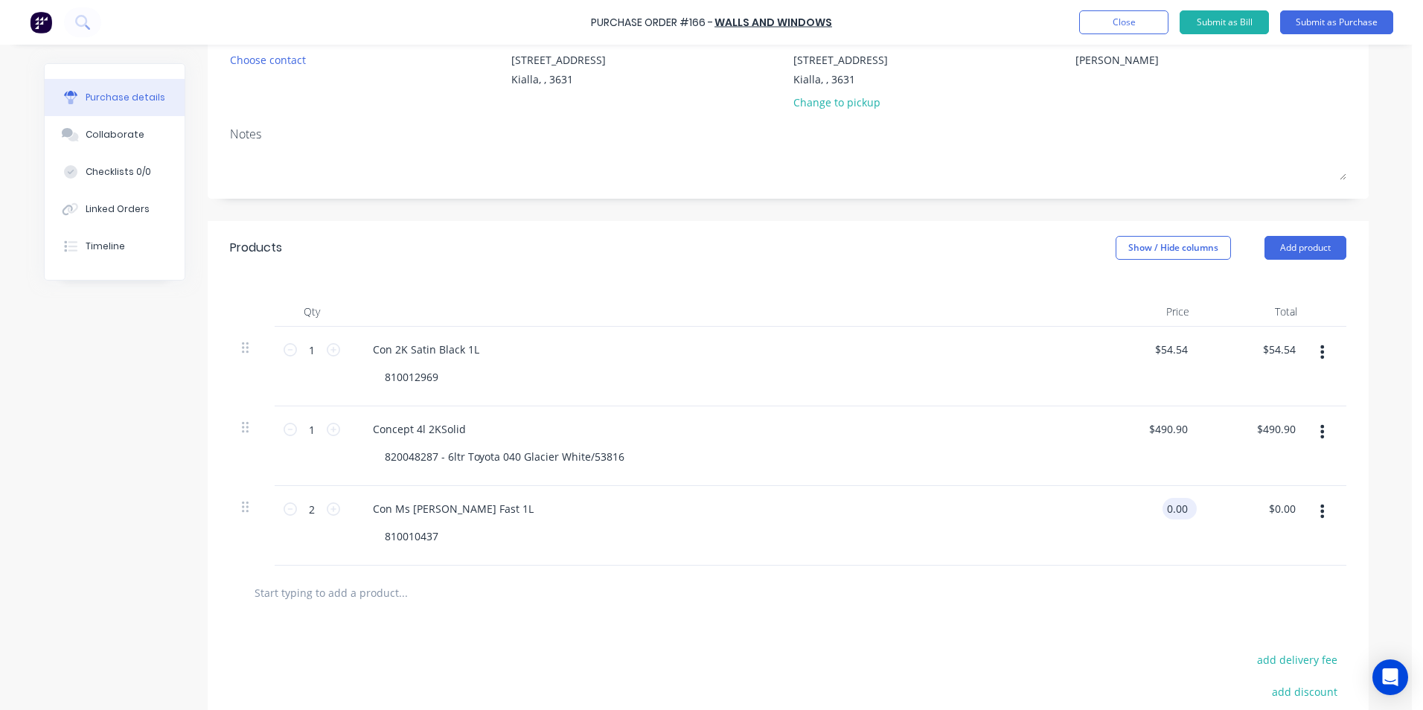
click at [1181, 506] on input "0.00" at bounding box center [1177, 509] width 28 height 22
type textarea "x"
click at [1181, 506] on input "0.00" at bounding box center [1177, 509] width 28 height 22
type input "42.68"
type textarea "x"
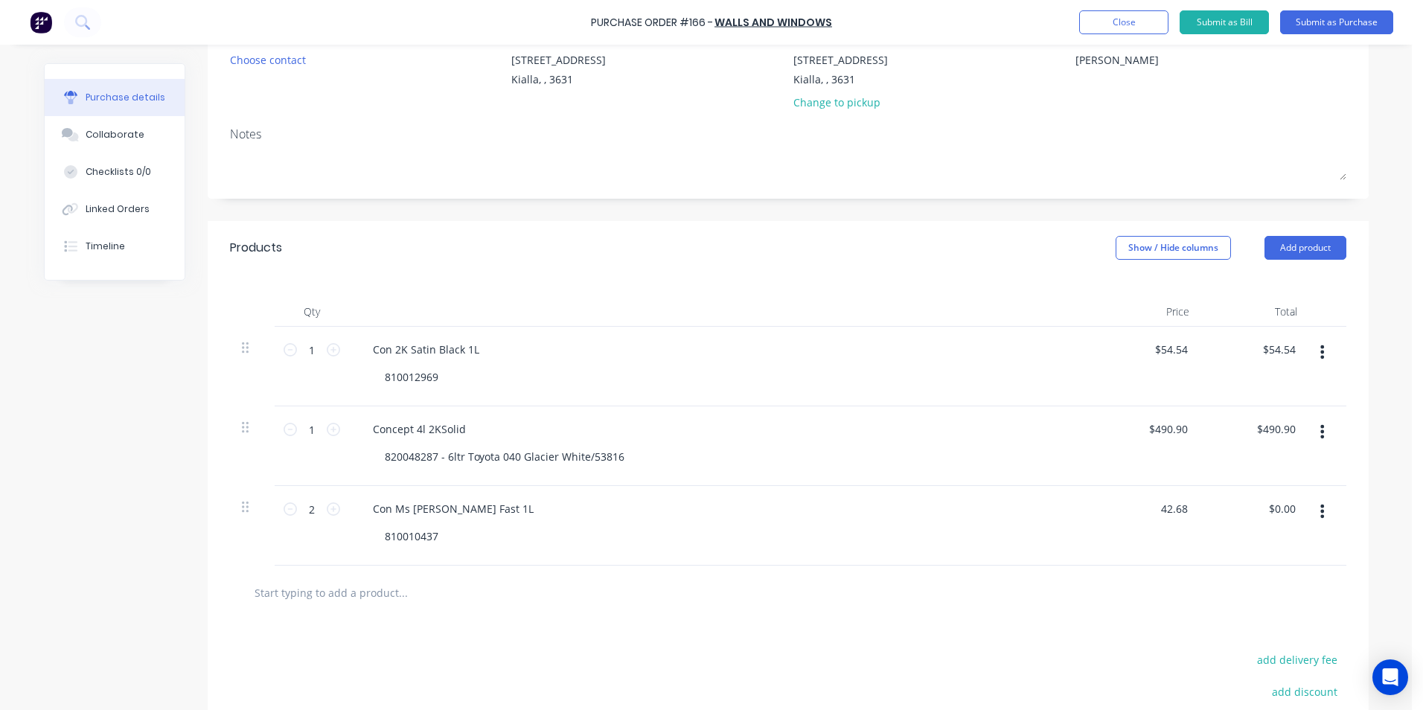
type input "$42.68"
type input "$85.36"
click at [762, 600] on div at bounding box center [788, 593] width 1093 height 30
click at [360, 591] on input "text" at bounding box center [403, 593] width 298 height 30
type textarea "x"
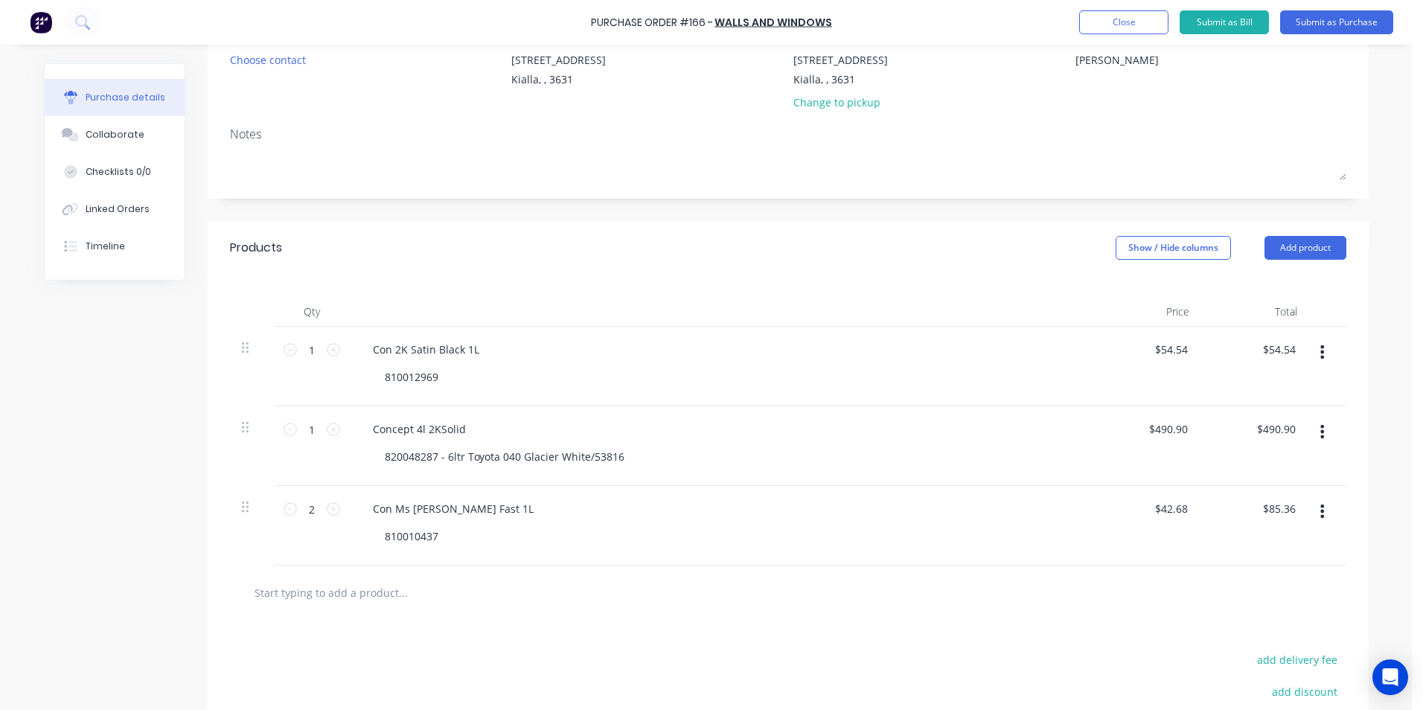
type input "C"
type textarea "x"
type input "Co"
type textarea "x"
type input "Con"
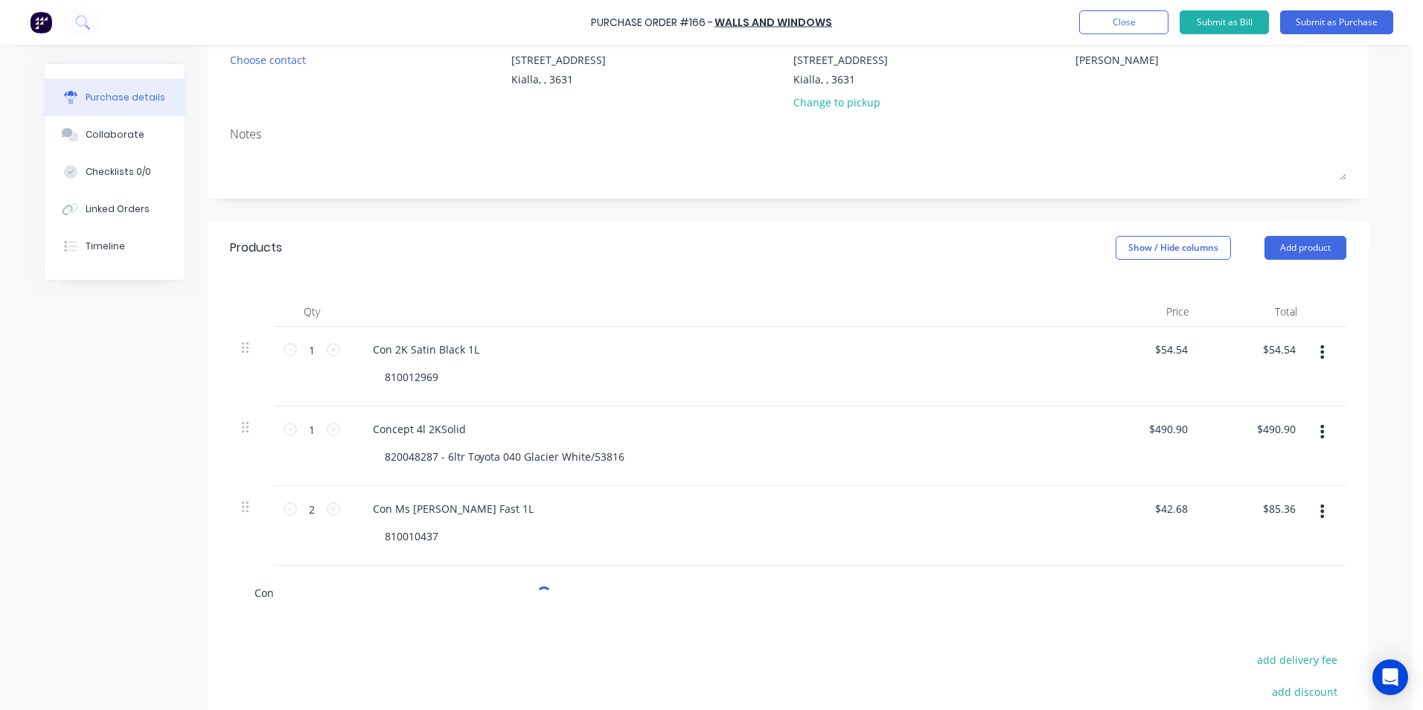
type textarea "x"
type input "Con"
type textarea "x"
type input "Con M"
type textarea "x"
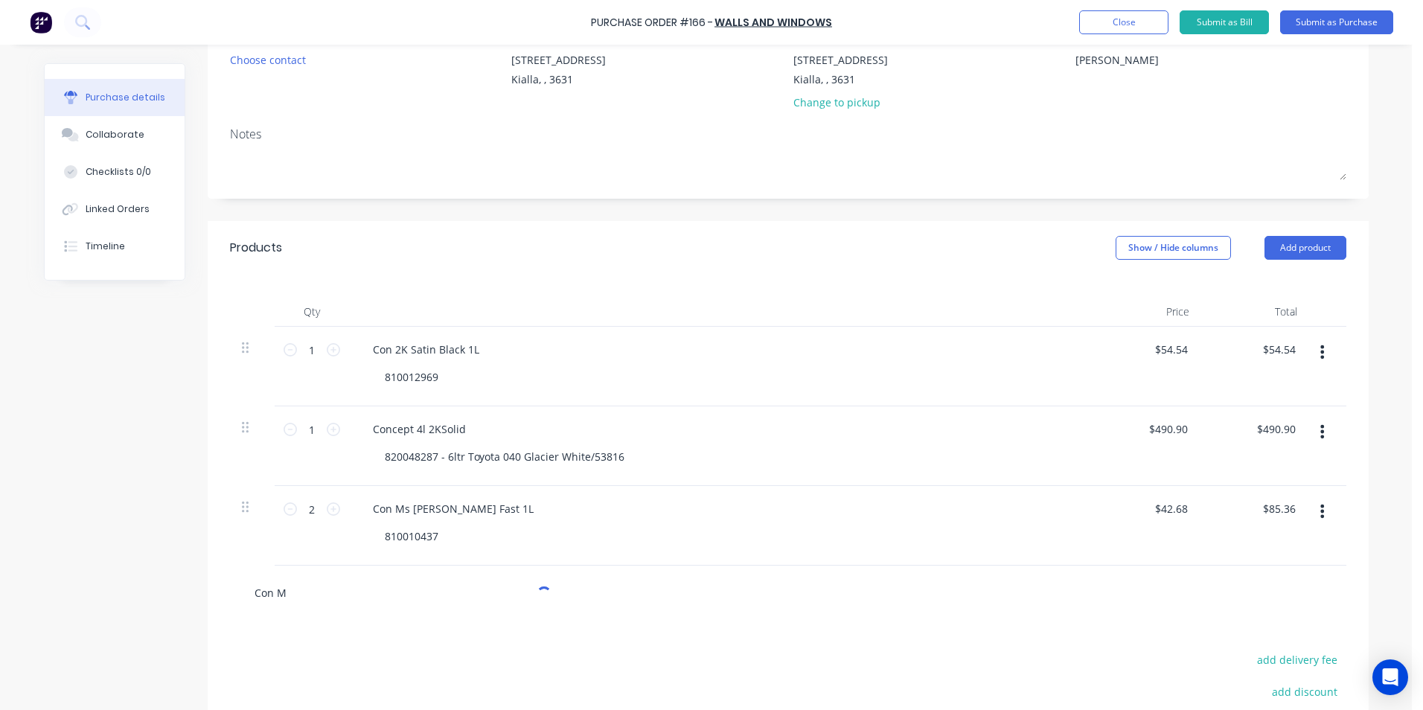
type input "Con Ms"
type textarea "x"
type input "Con Ms"
type textarea "x"
type input "Con Ms U"
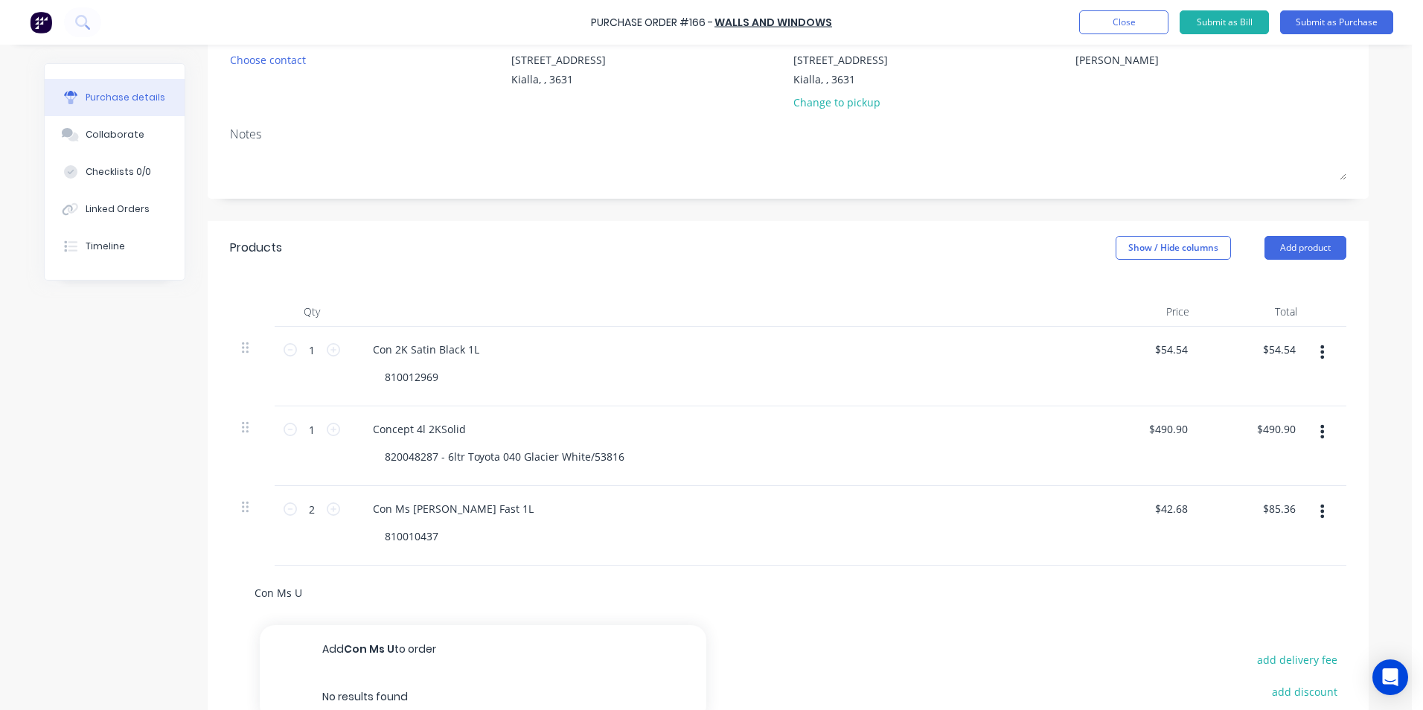
type textarea "x"
type input "Con Ms [PERSON_NAME]"
type textarea "x"
type input "Con Ms [PERSON_NAME]"
type textarea "x"
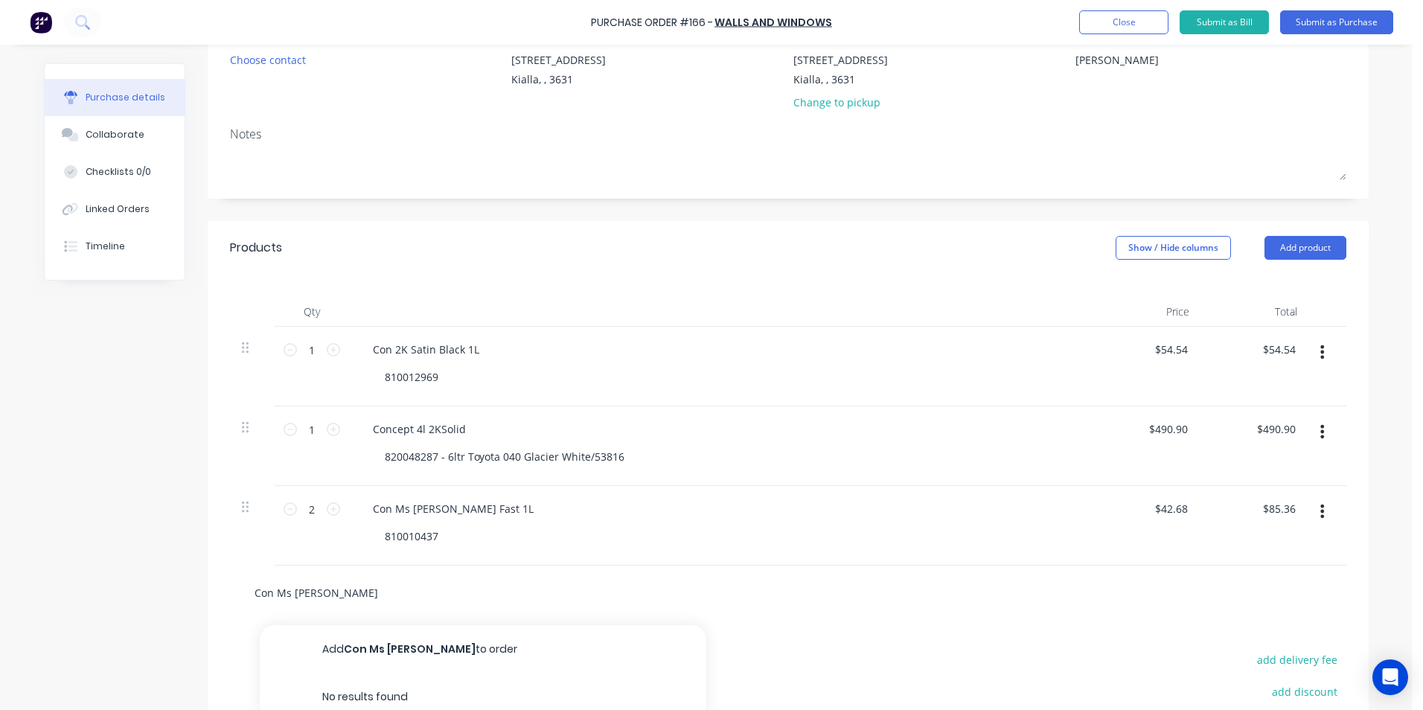
type input "Con Ms [PERSON_NAME]"
type textarea "x"
type input "Con Ms [PERSON_NAME]"
type textarea "x"
type input "Con Ms Uni Ha"
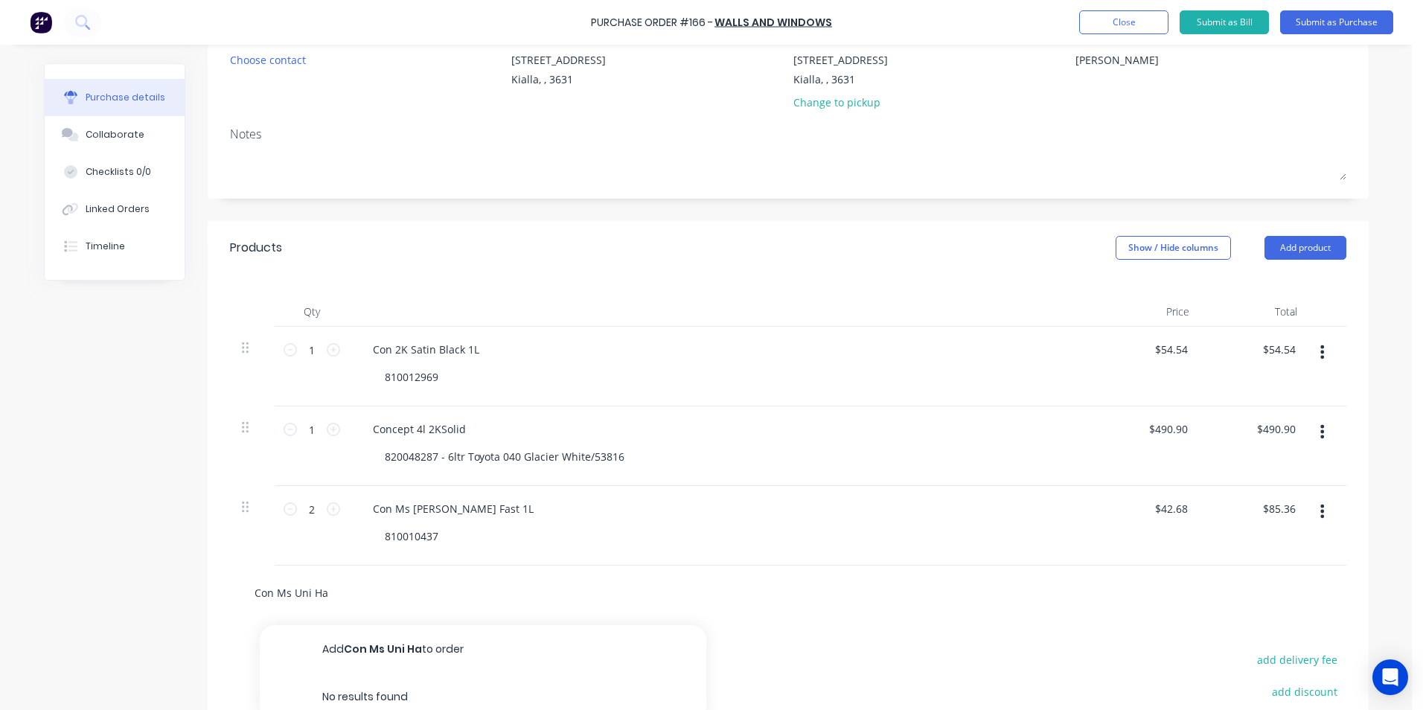
type textarea "x"
type input "Con Ms [PERSON_NAME]"
type textarea "x"
type input "Con Ms Uni Hard"
type textarea "x"
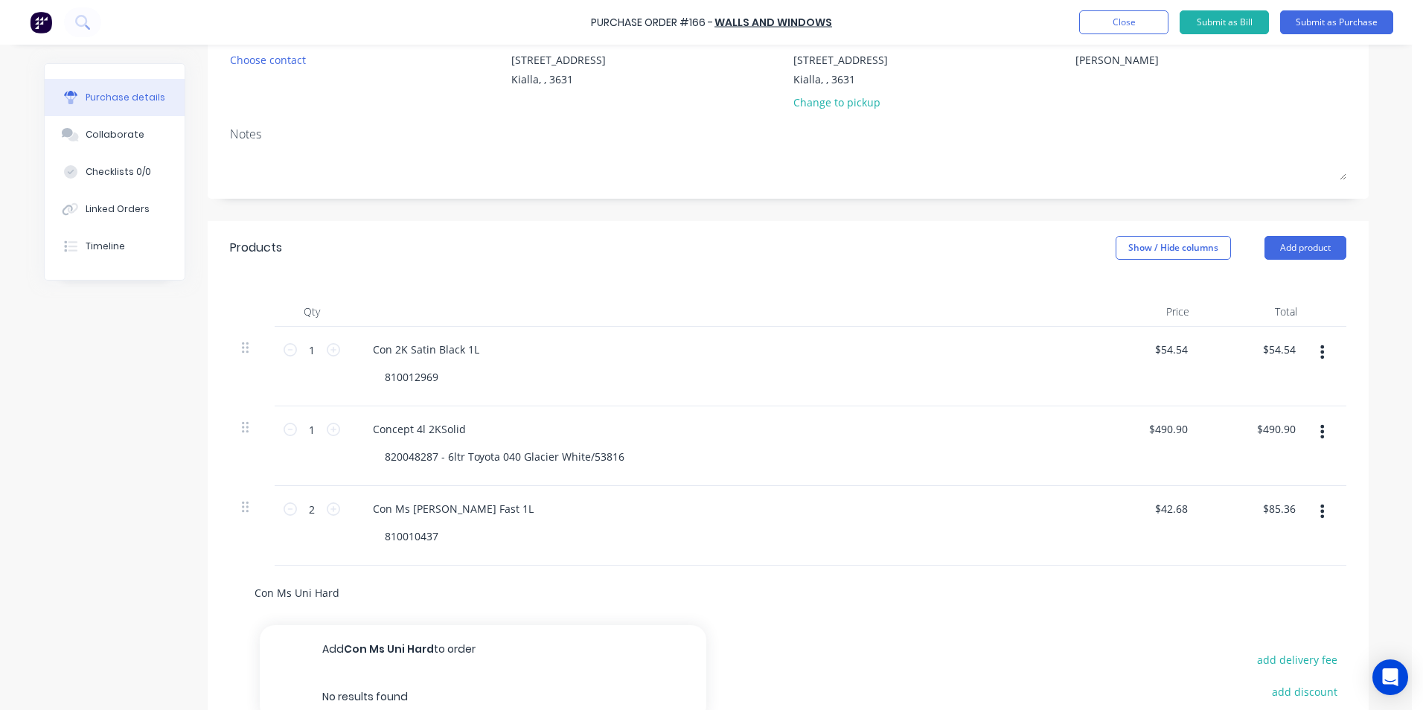
type input "Con Ms [PERSON_NAME]"
type textarea "x"
type input "Con Ms [PERSON_NAME]"
type textarea "x"
type input "Con Ms [PERSON_NAME]"
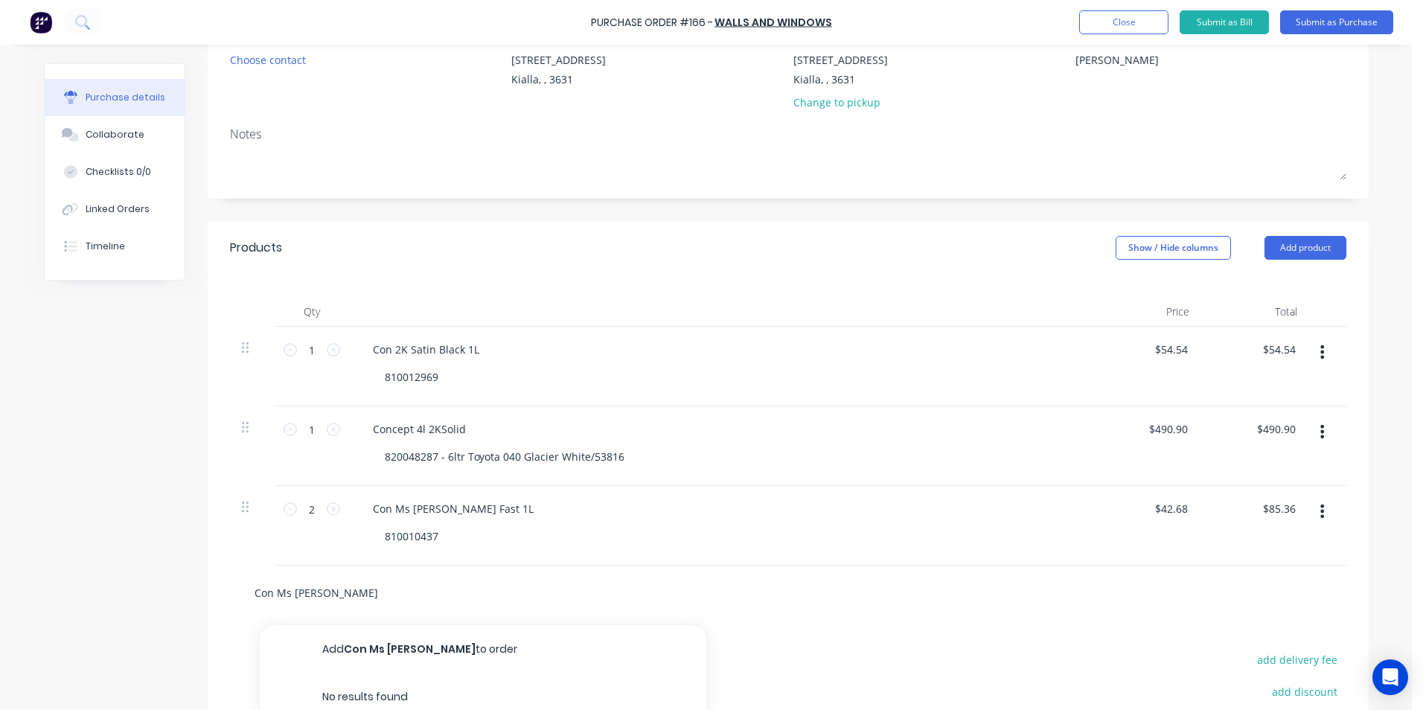
type textarea "x"
type input "Con Ms [PERSON_NAME]"
type textarea "x"
type input "Con Ms [PERSON_NAME]"
type textarea "x"
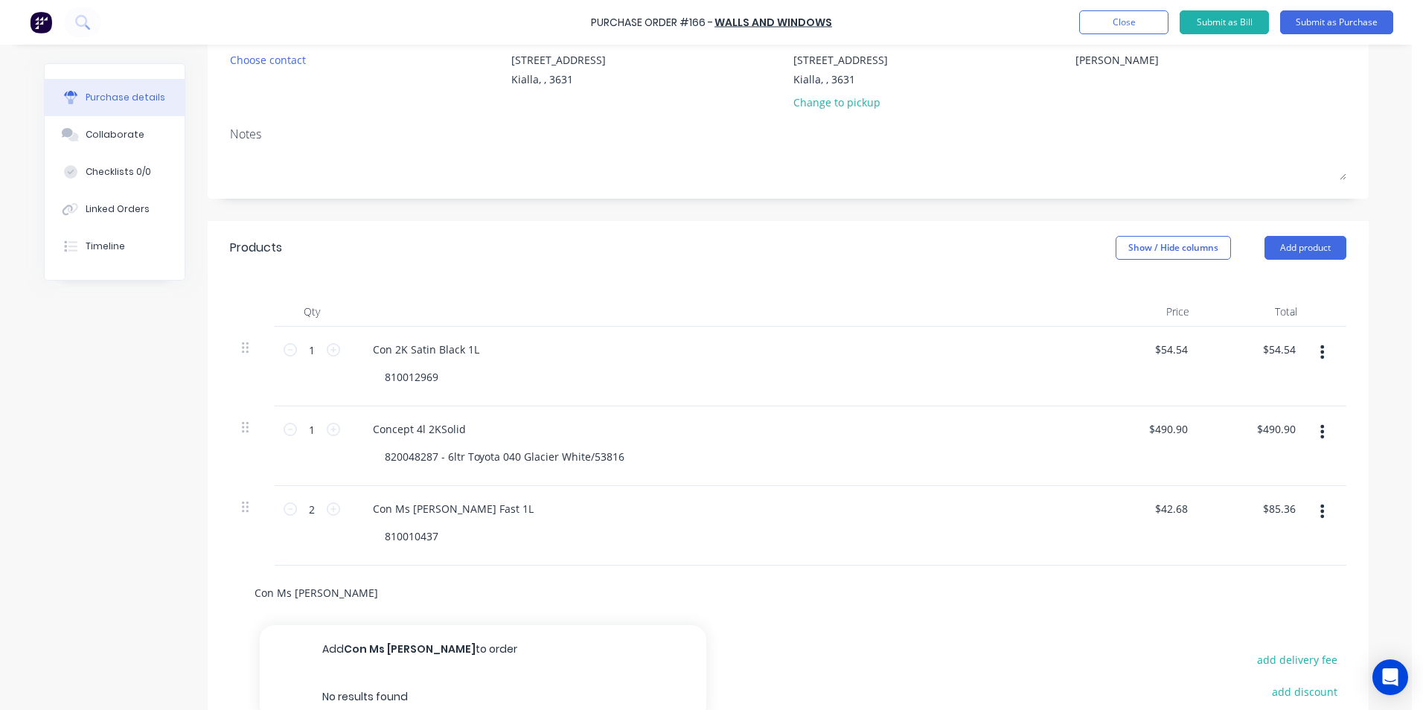
type input "Con Ms [PERSON_NAME] F"
type textarea "x"
type input "Con Ms [PERSON_NAME] Fa"
type textarea "x"
type input "Con Ms [PERSON_NAME] Fas"
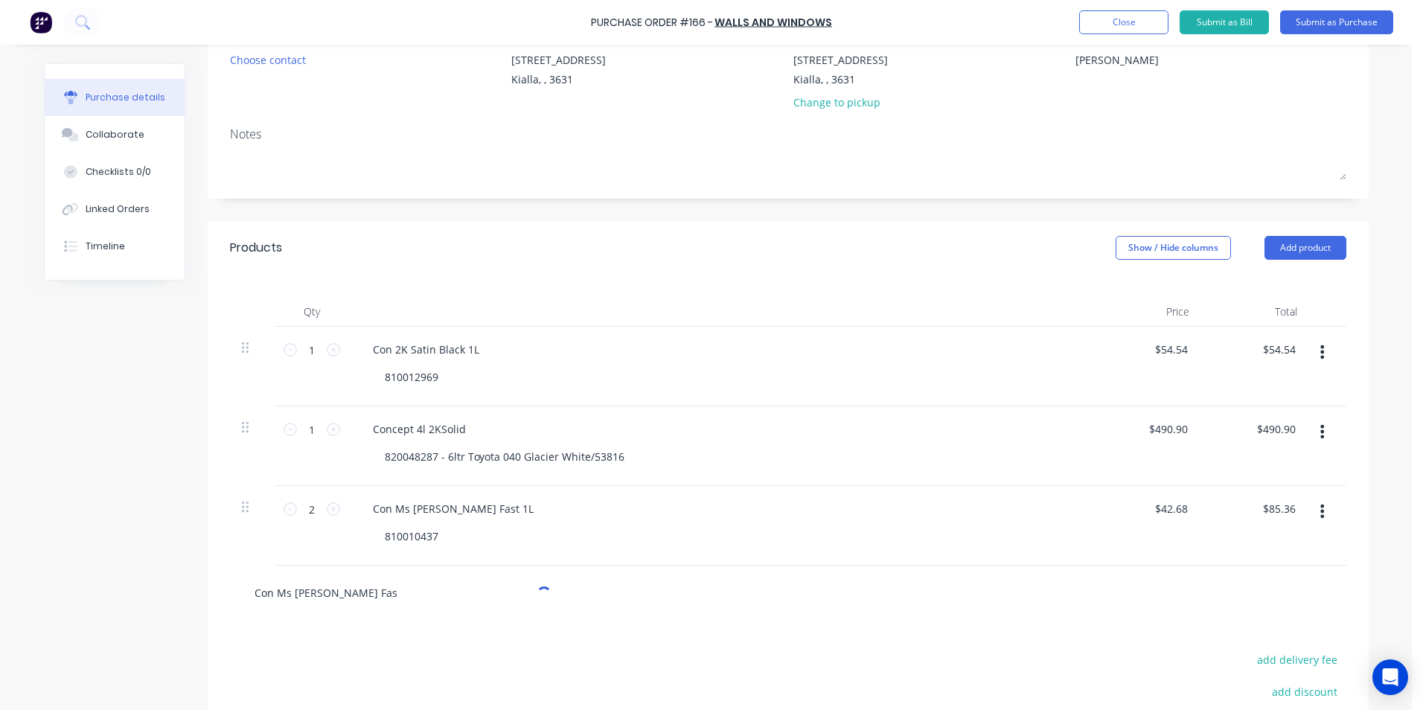
type textarea "x"
type input "Con Ms [PERSON_NAME] Fast"
type textarea "x"
type input "Con Ms [PERSON_NAME] Fast"
type textarea "x"
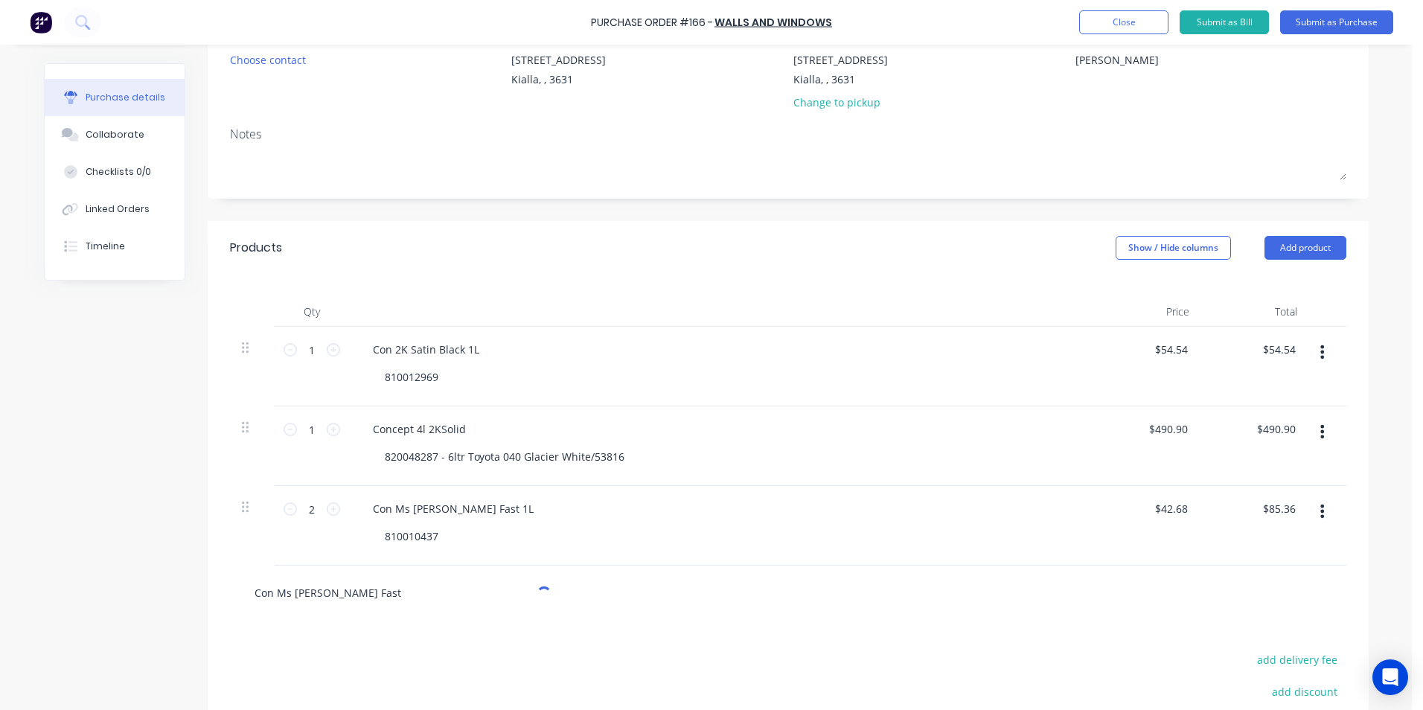
type input "Con Ms [PERSON_NAME] Fast 1"
type textarea "x"
type input "Con Ms [PERSON_NAME] Fast 1L"
type textarea "x"
type input "Con Ms [PERSON_NAME] Fast 1"
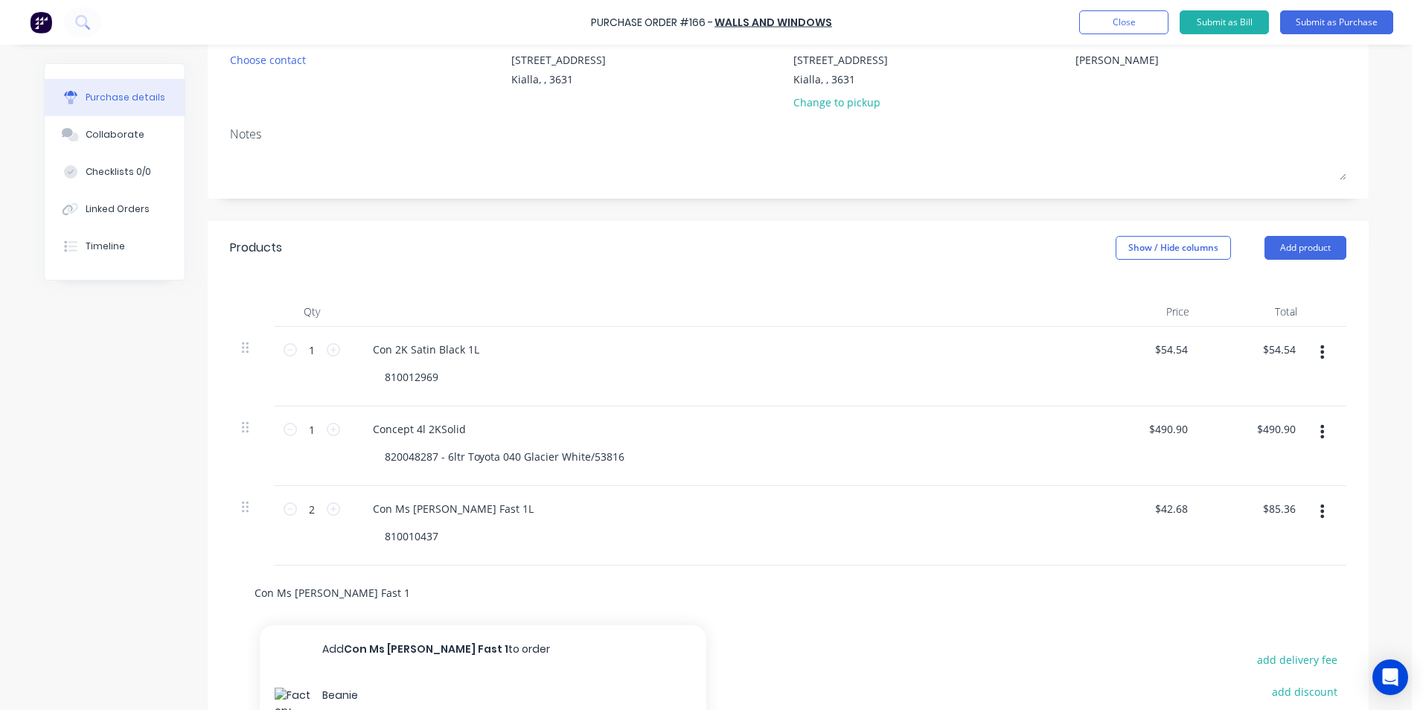
type textarea "x"
type input "Con Ms [PERSON_NAME] Fast"
type textarea "x"
type input "Con Ms [PERSON_NAME] Fast"
type textarea "x"
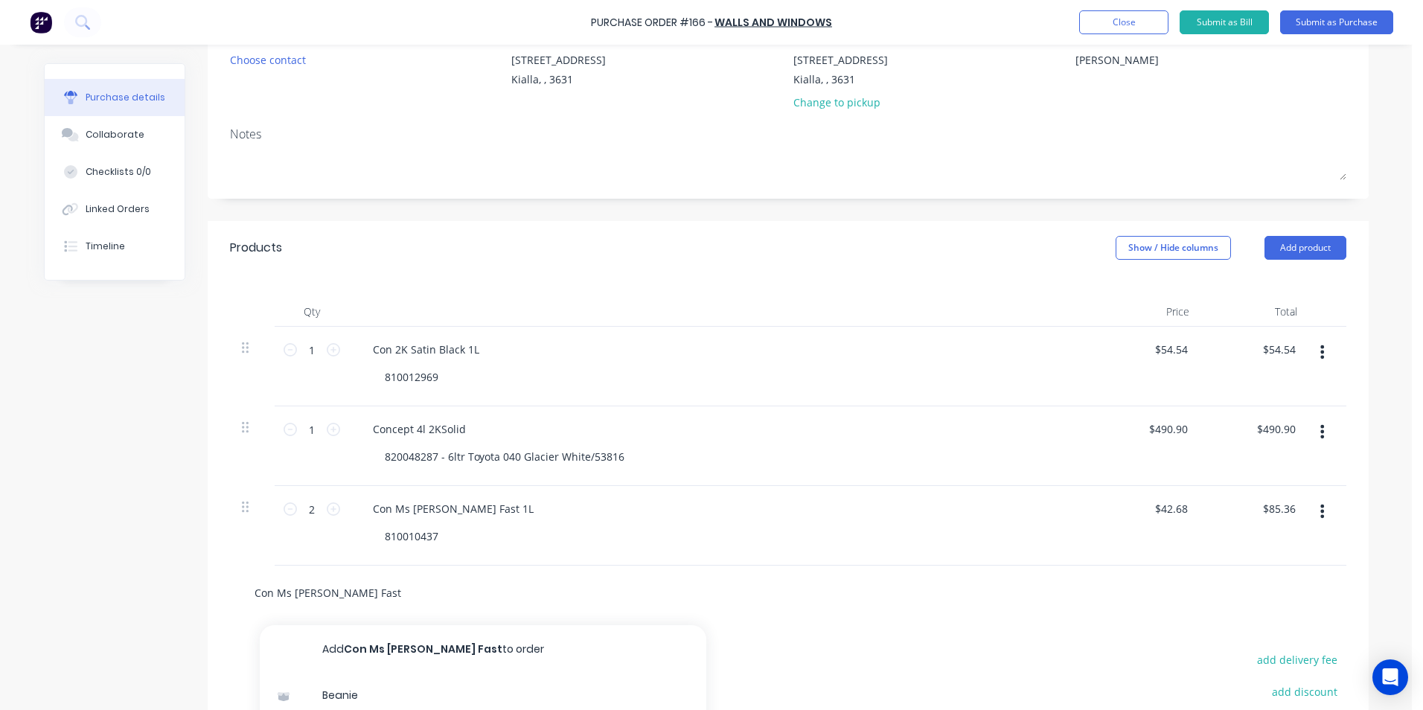
type input "Con Ms [PERSON_NAME] Fas"
type textarea "x"
type input "Con Ms [PERSON_NAME] Fa"
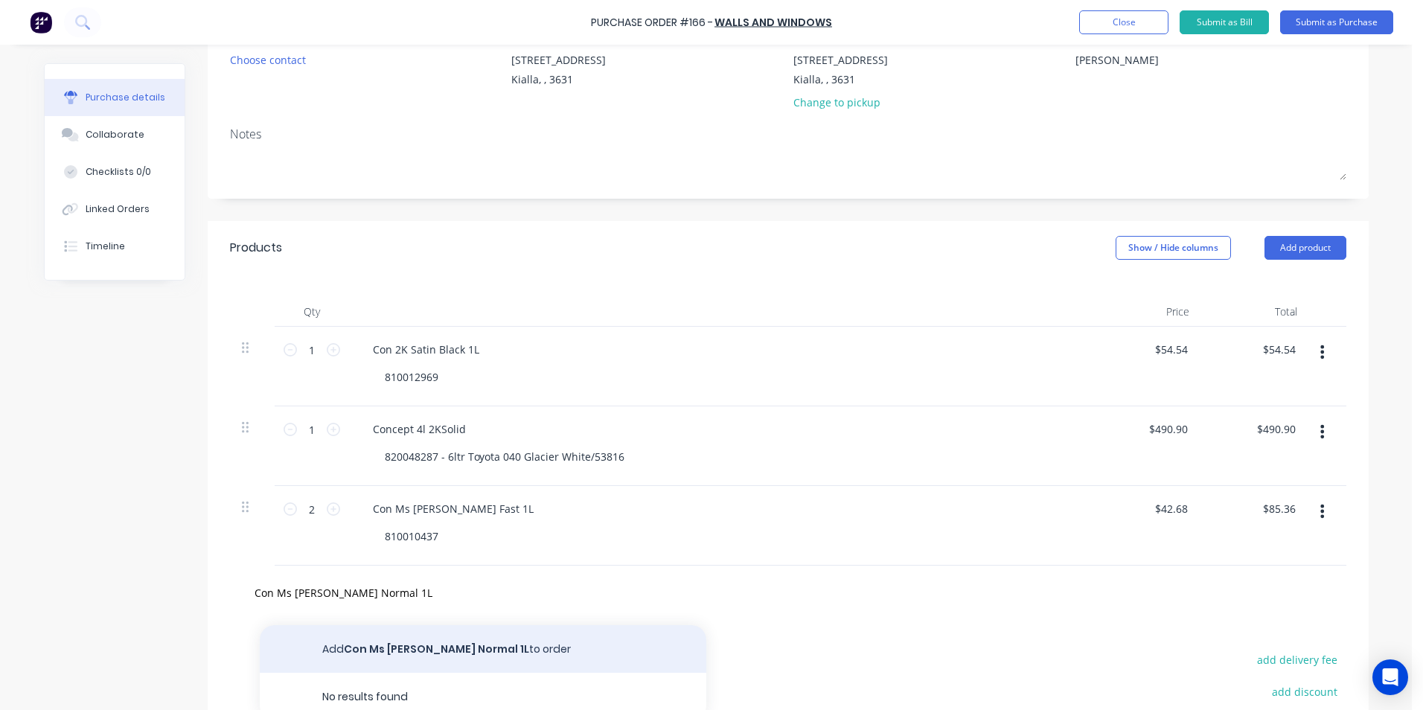
click at [408, 646] on button "Add Con Ms [PERSON_NAME] Normal 1L to order" at bounding box center [483, 649] width 447 height 48
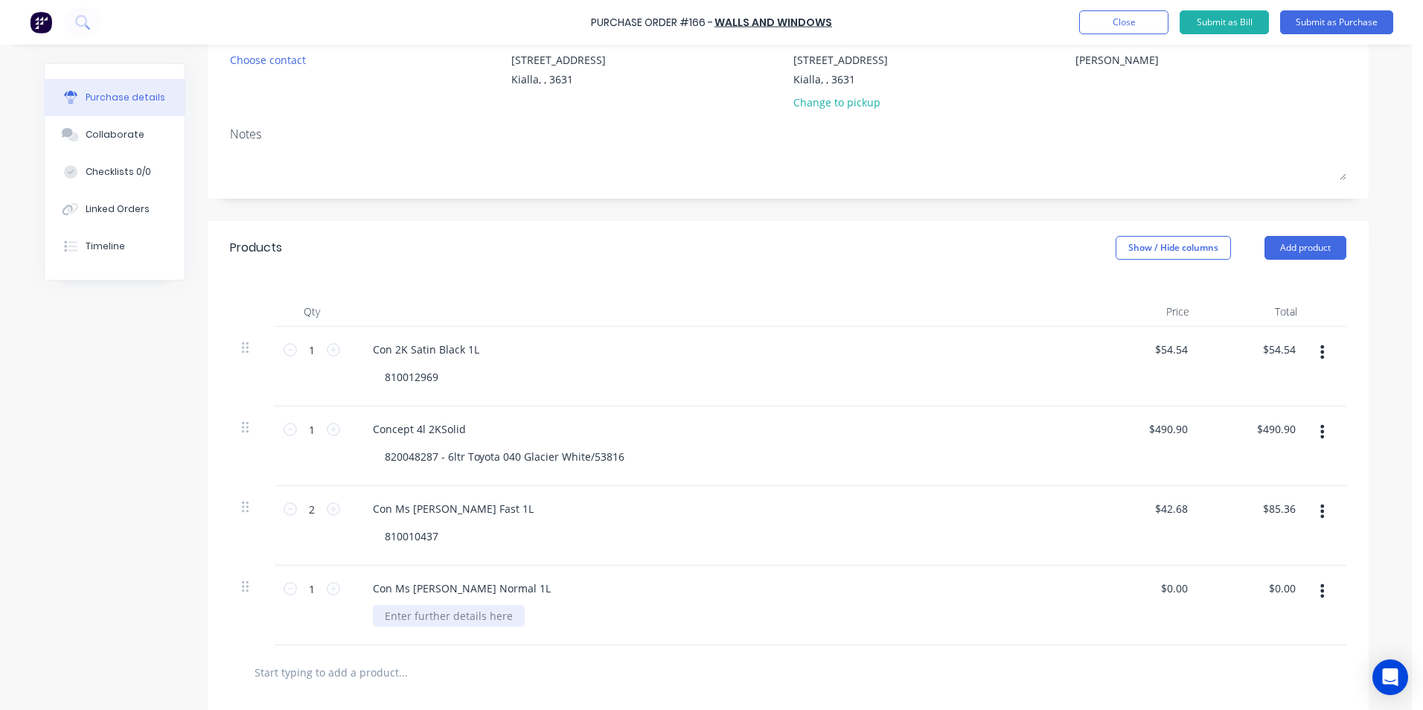
click at [383, 621] on div at bounding box center [449, 616] width 152 height 22
click at [328, 589] on icon at bounding box center [333, 588] width 13 height 13
click at [1185, 587] on div "$0.00 $0.00" at bounding box center [1174, 589] width 34 height 22
click at [1184, 588] on input "0.00" at bounding box center [1177, 589] width 28 height 22
click at [1202, 623] on div "$85.36 $85.36" at bounding box center [1256, 606] width 108 height 80
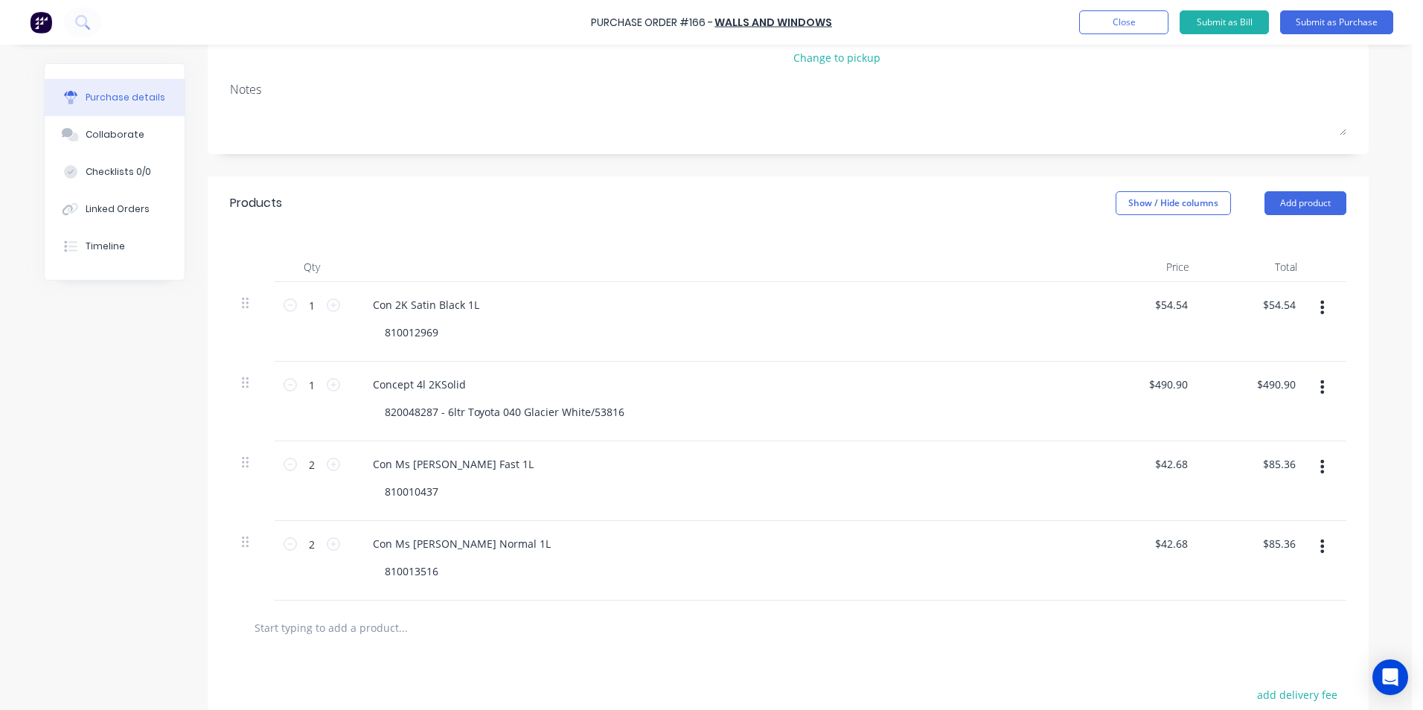
scroll to position [175, 0]
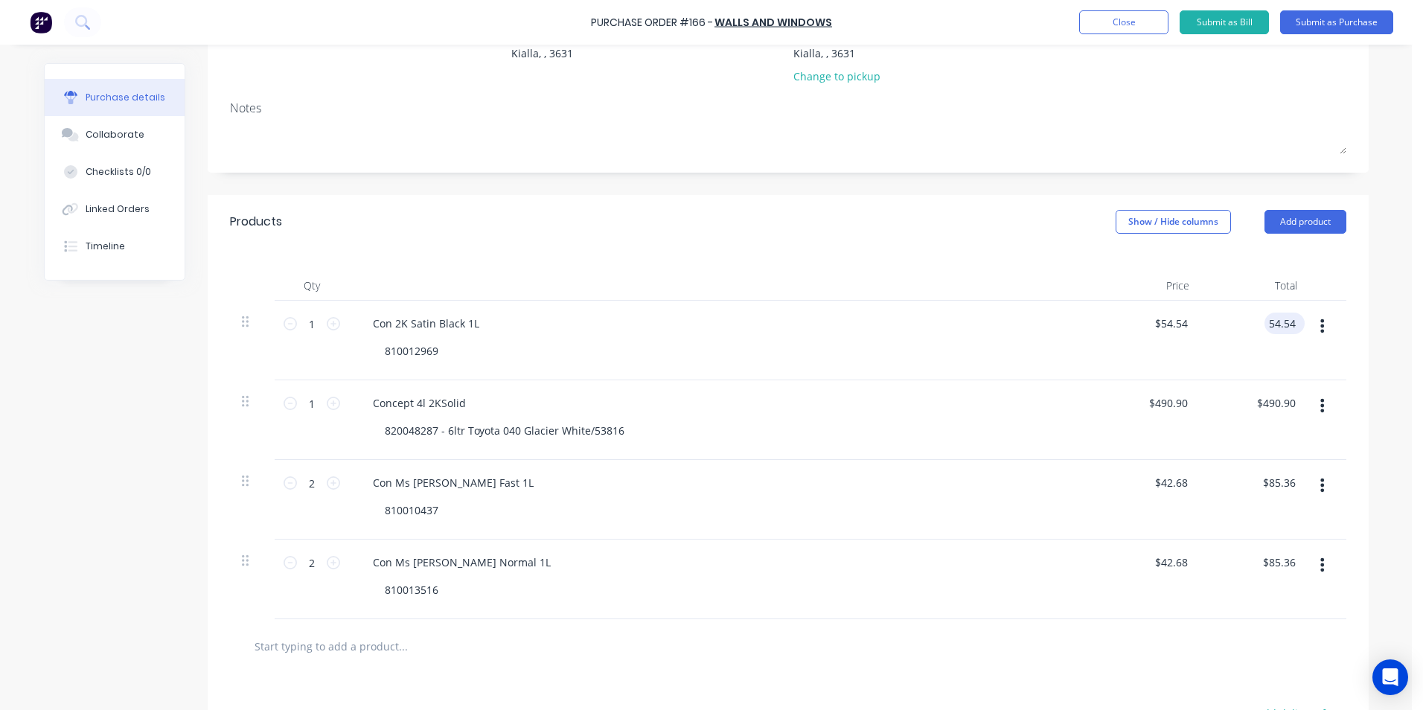
click at [1291, 324] on input "54.54" at bounding box center [1282, 324] width 34 height 22
click at [1072, 654] on div at bounding box center [788, 646] width 1093 height 30
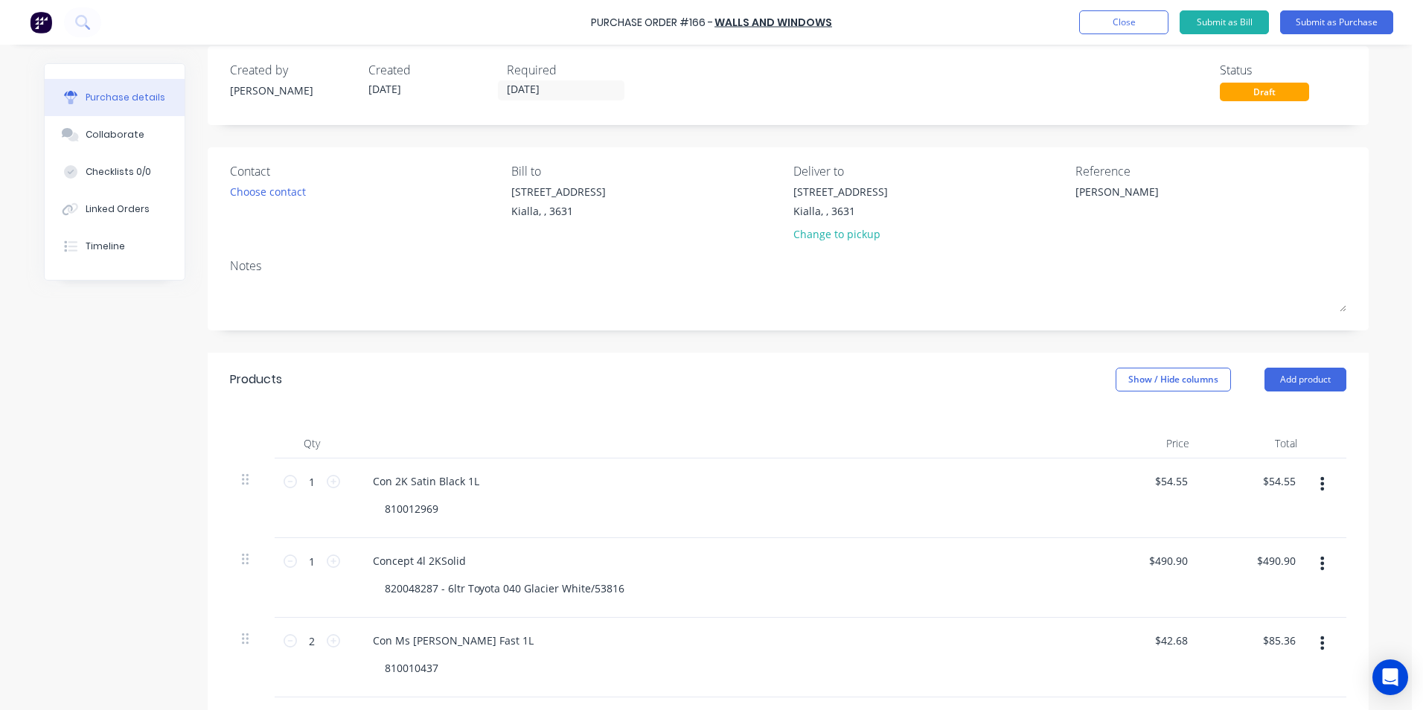
scroll to position [0, 0]
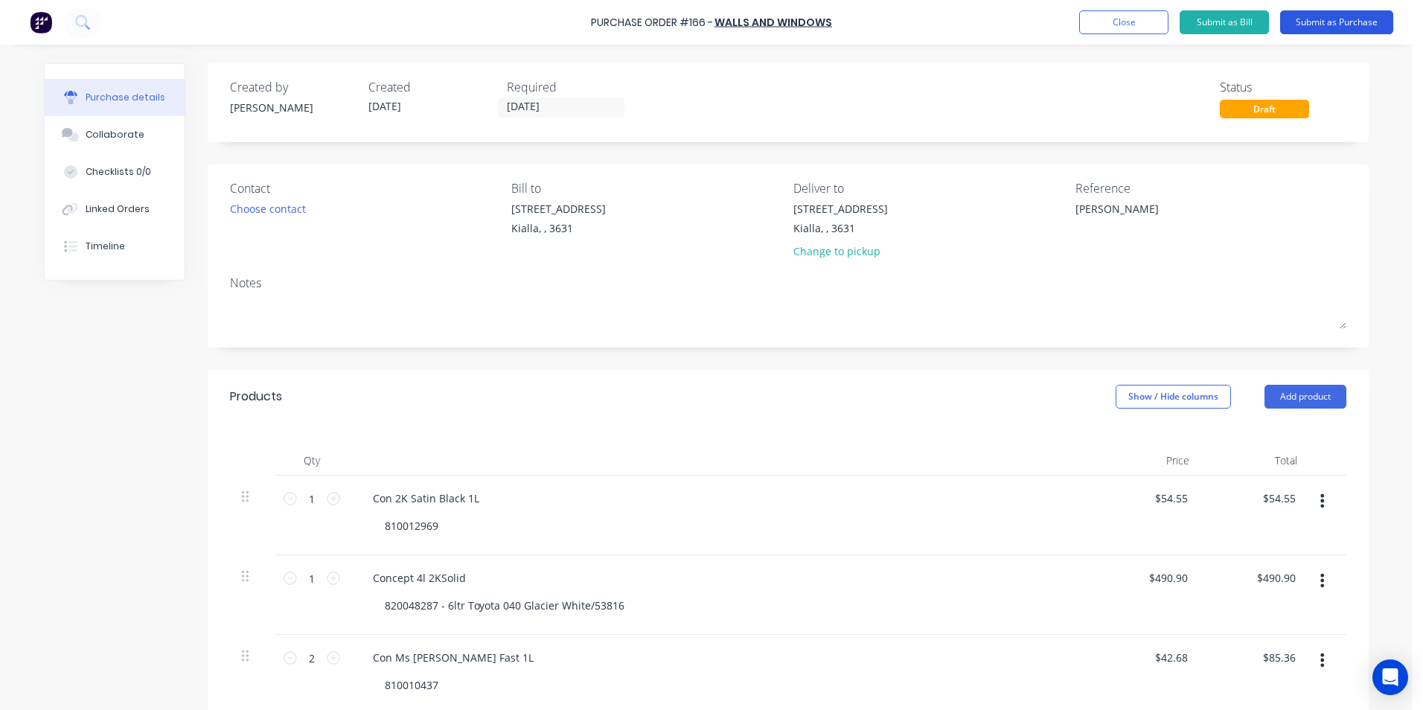
click at [1324, 19] on button "Submit as Purchase" at bounding box center [1336, 22] width 113 height 24
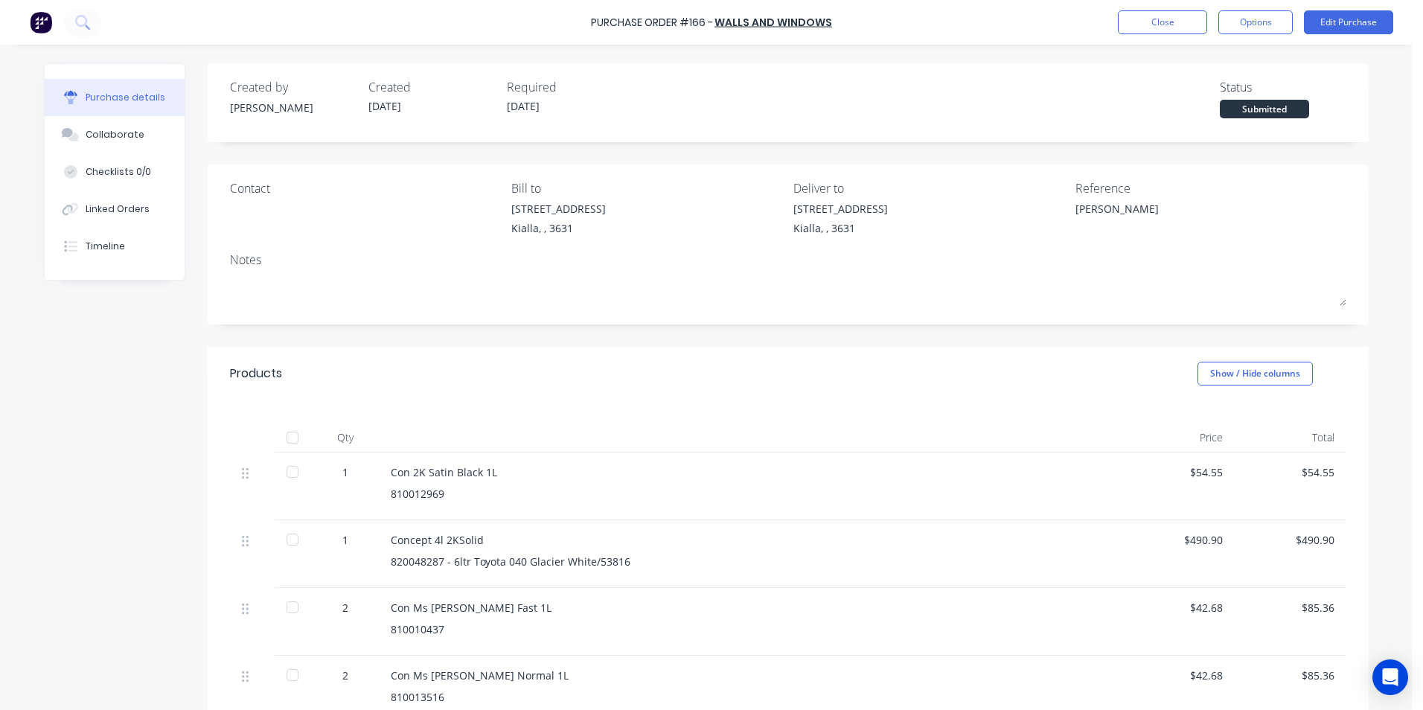
click at [287, 435] on div at bounding box center [293, 438] width 30 height 30
click at [1180, 25] on button "Close" at bounding box center [1162, 22] width 89 height 24
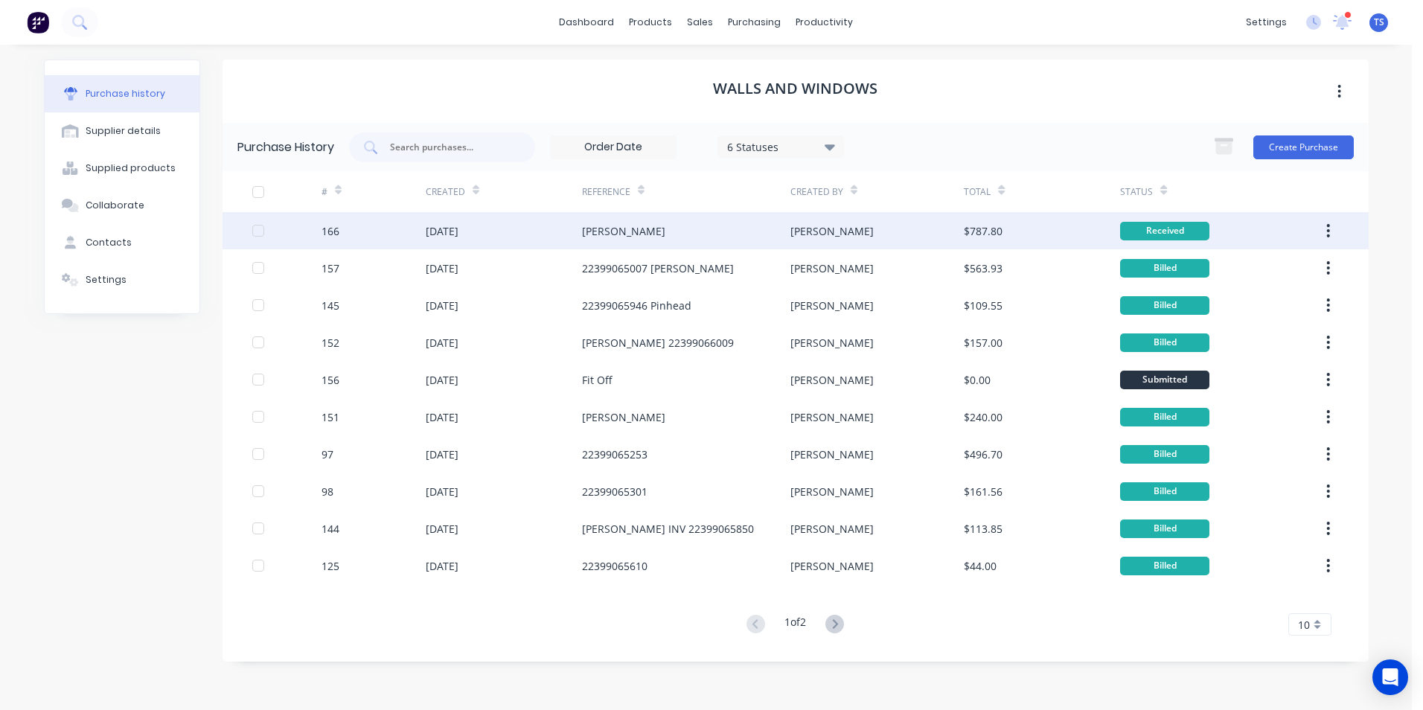
click at [635, 234] on div "[PERSON_NAME]" at bounding box center [686, 230] width 208 height 37
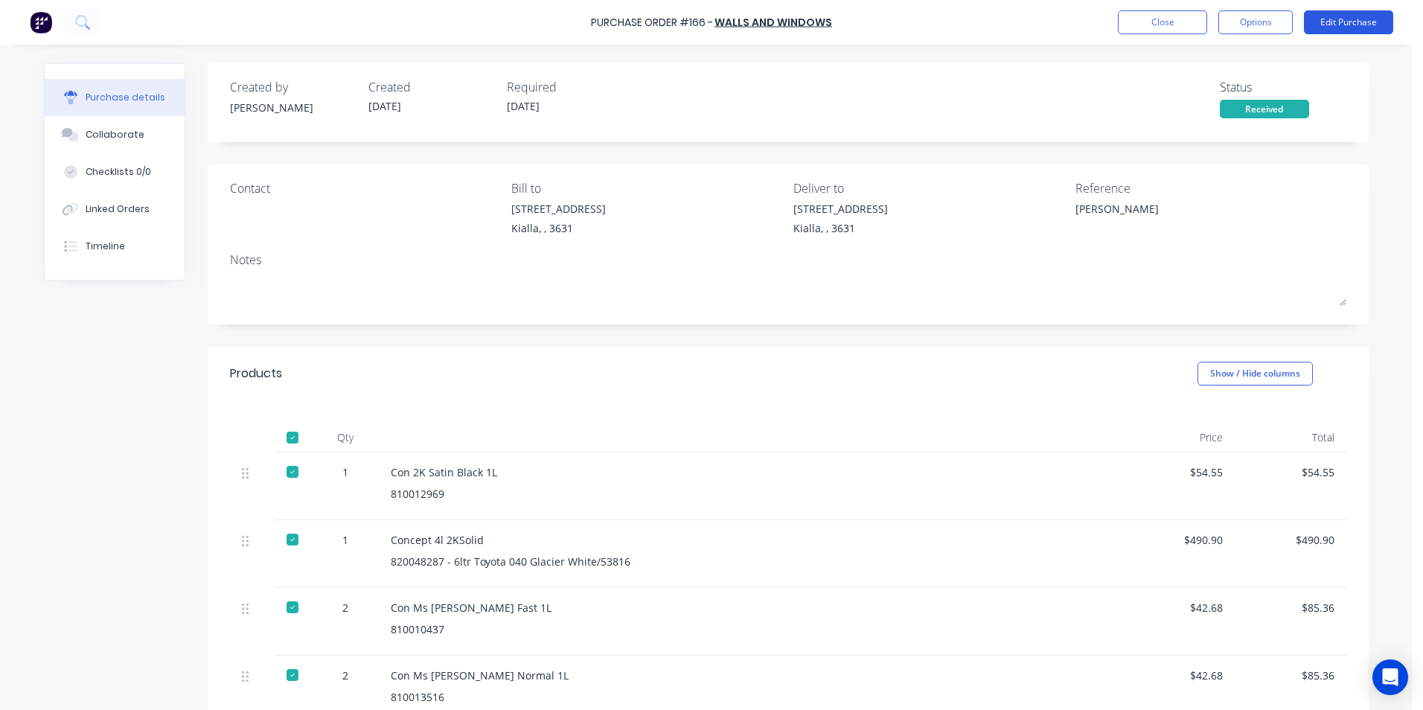
click at [1362, 18] on button "Edit Purchase" at bounding box center [1348, 22] width 89 height 24
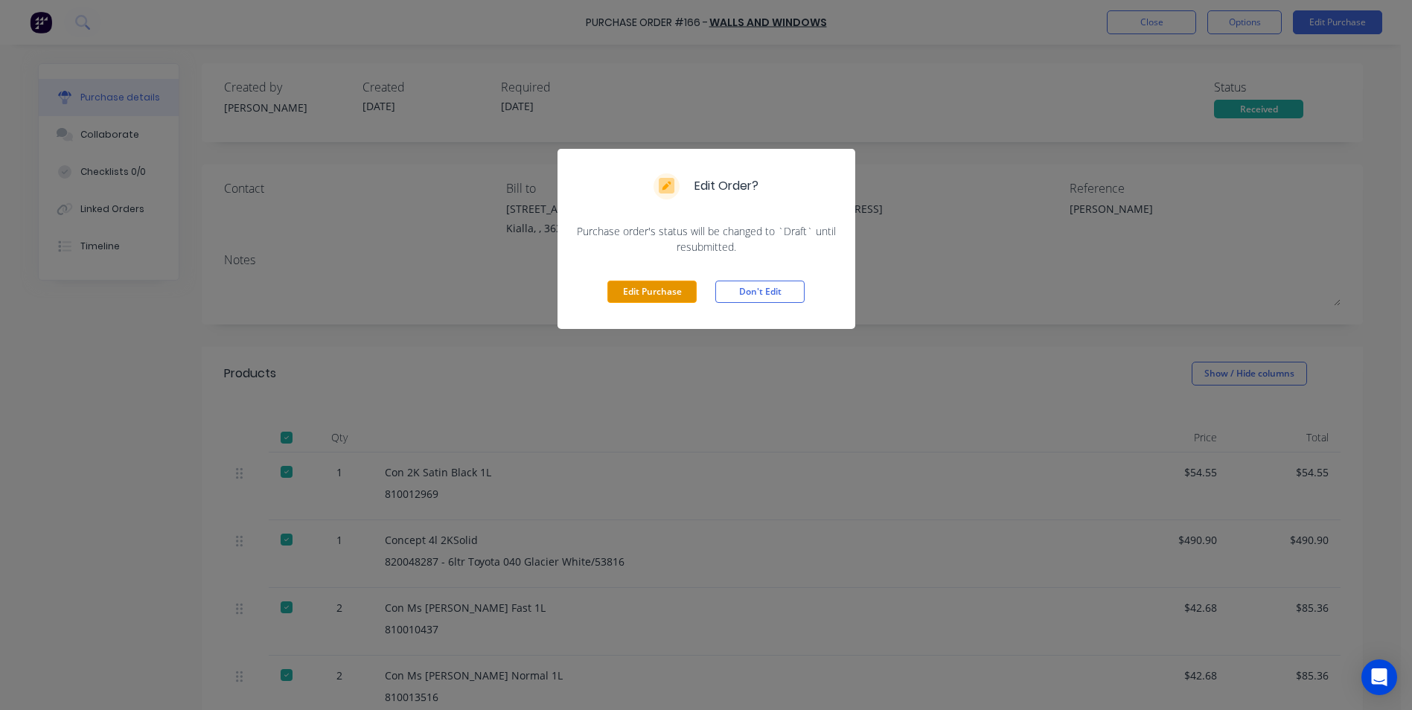
click at [678, 293] on button "Edit Purchase" at bounding box center [651, 292] width 89 height 22
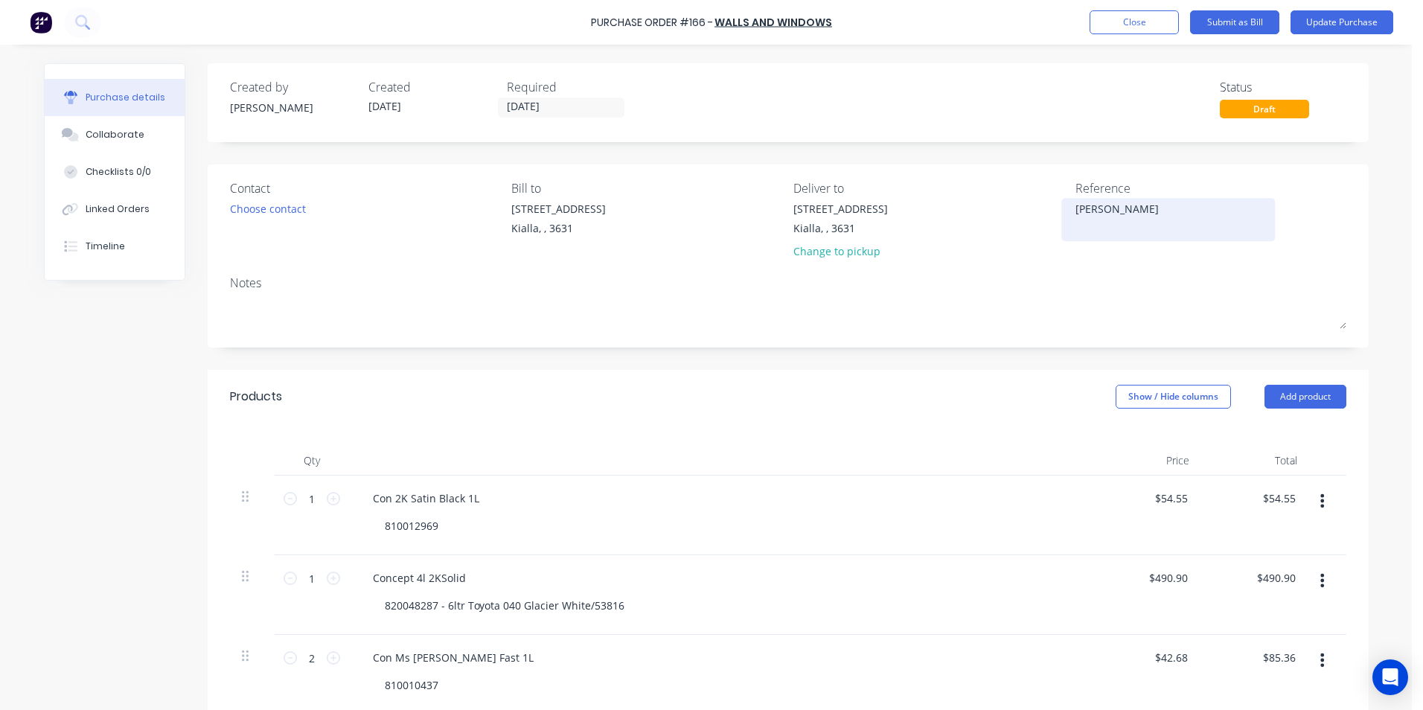
click at [1076, 212] on textarea "[PERSON_NAME]" at bounding box center [1169, 217] width 186 height 33
click at [1076, 208] on textarea "[PERSON_NAME]" at bounding box center [1169, 217] width 186 height 33
click at [546, 108] on input "[DATE]" at bounding box center [561, 107] width 125 height 19
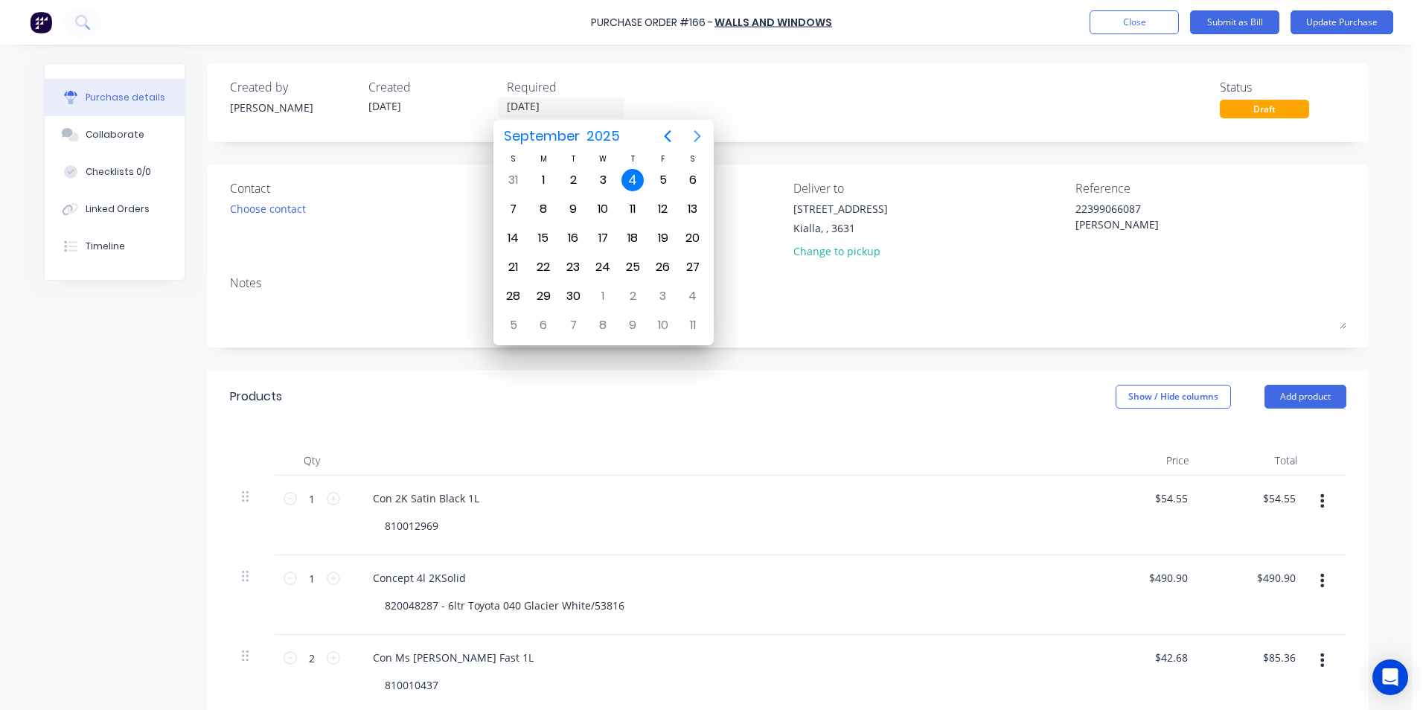
click at [697, 138] on icon "Next page" at bounding box center [697, 136] width 7 height 12
click at [665, 296] on div "31" at bounding box center [663, 296] width 22 height 22
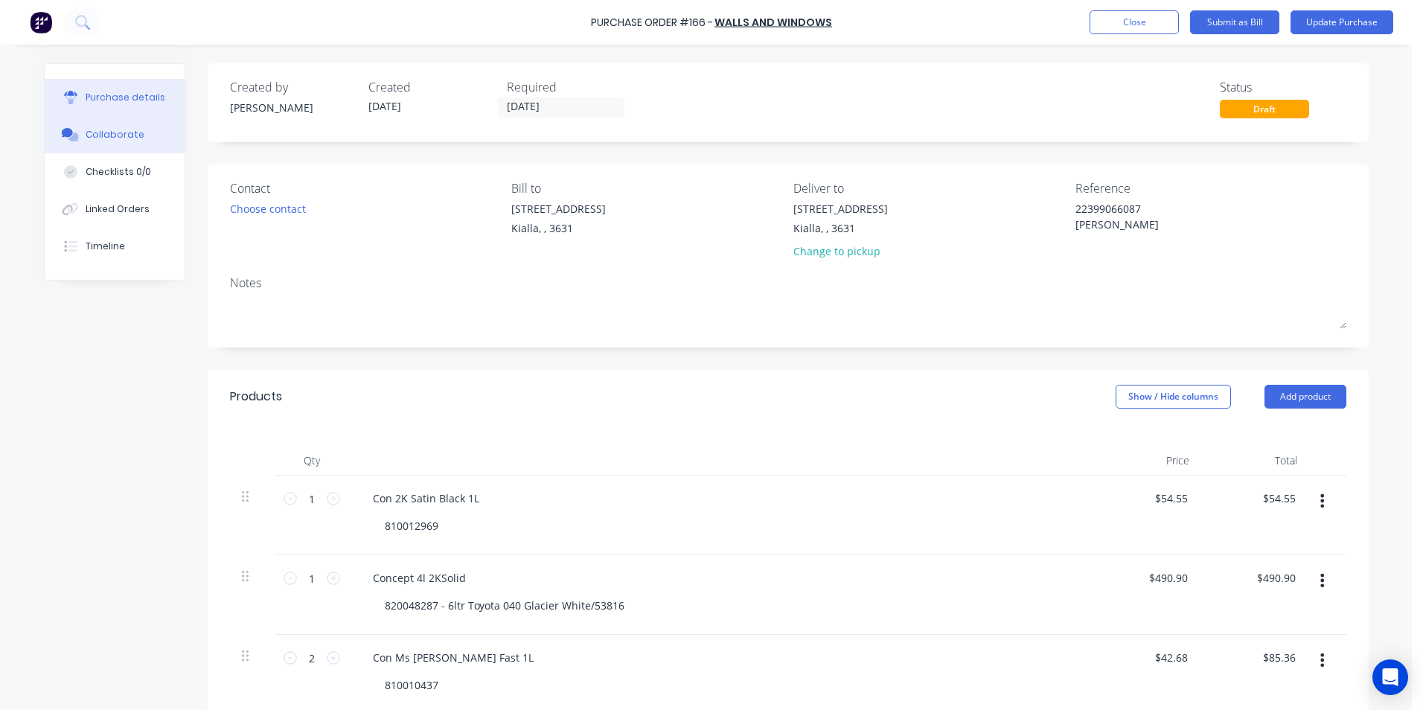
click at [135, 136] on button "Collaborate" at bounding box center [115, 134] width 140 height 37
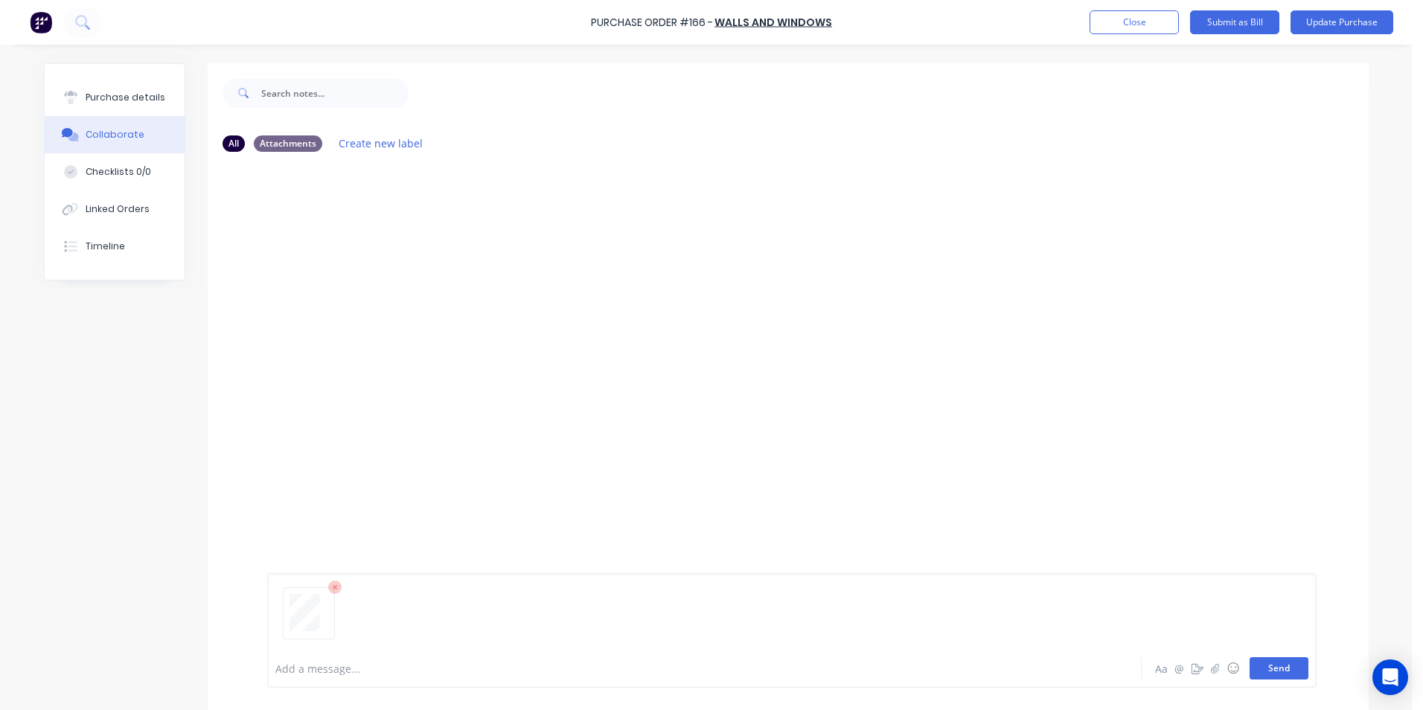
click at [1268, 667] on button "Send" at bounding box center [1279, 668] width 59 height 22
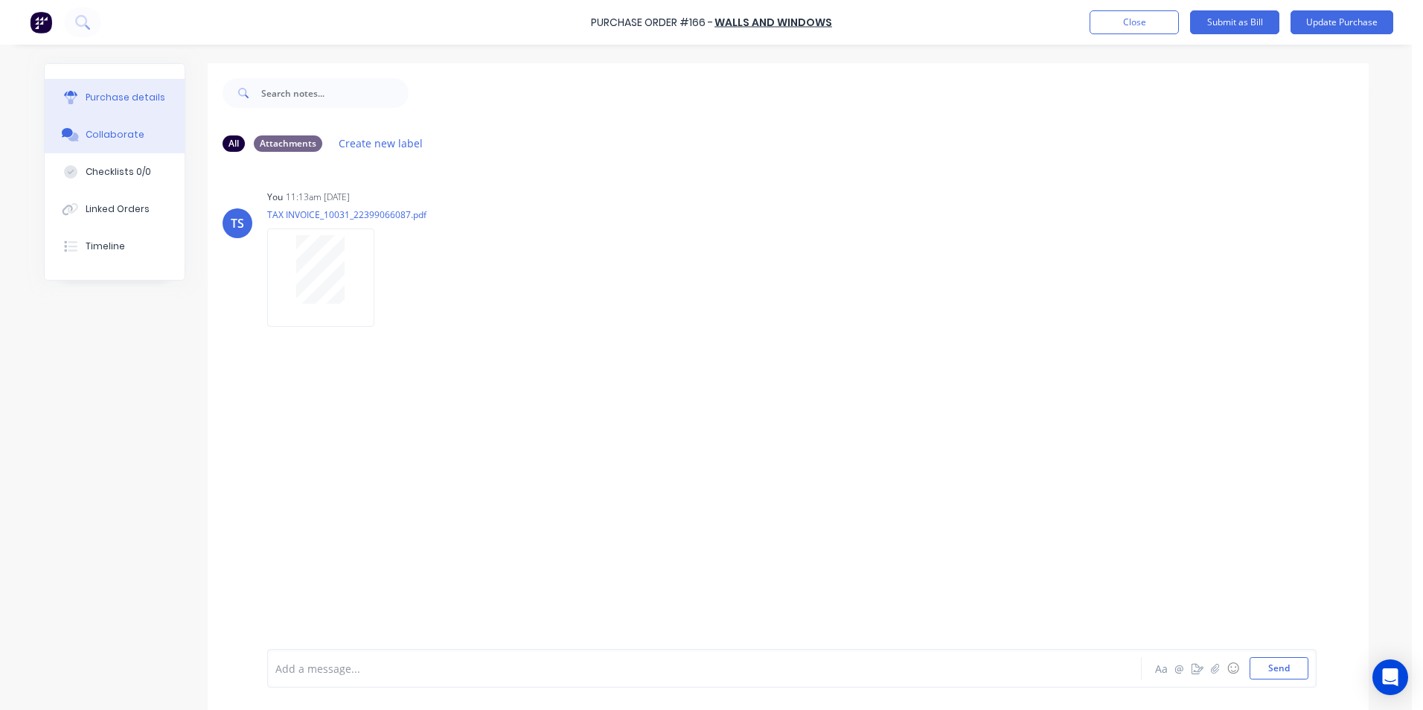
click at [115, 98] on div "Purchase details" at bounding box center [126, 97] width 80 height 13
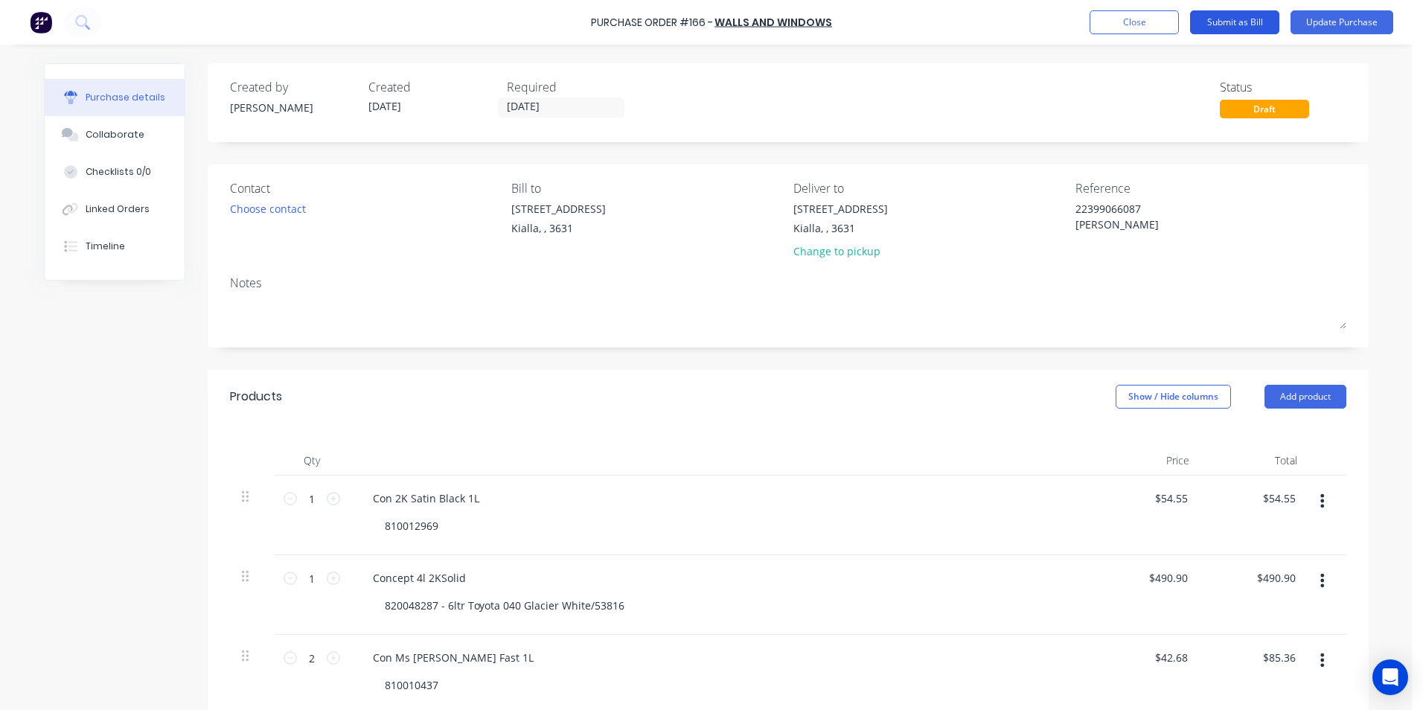
click at [1245, 21] on button "Submit as Bill" at bounding box center [1234, 22] width 89 height 24
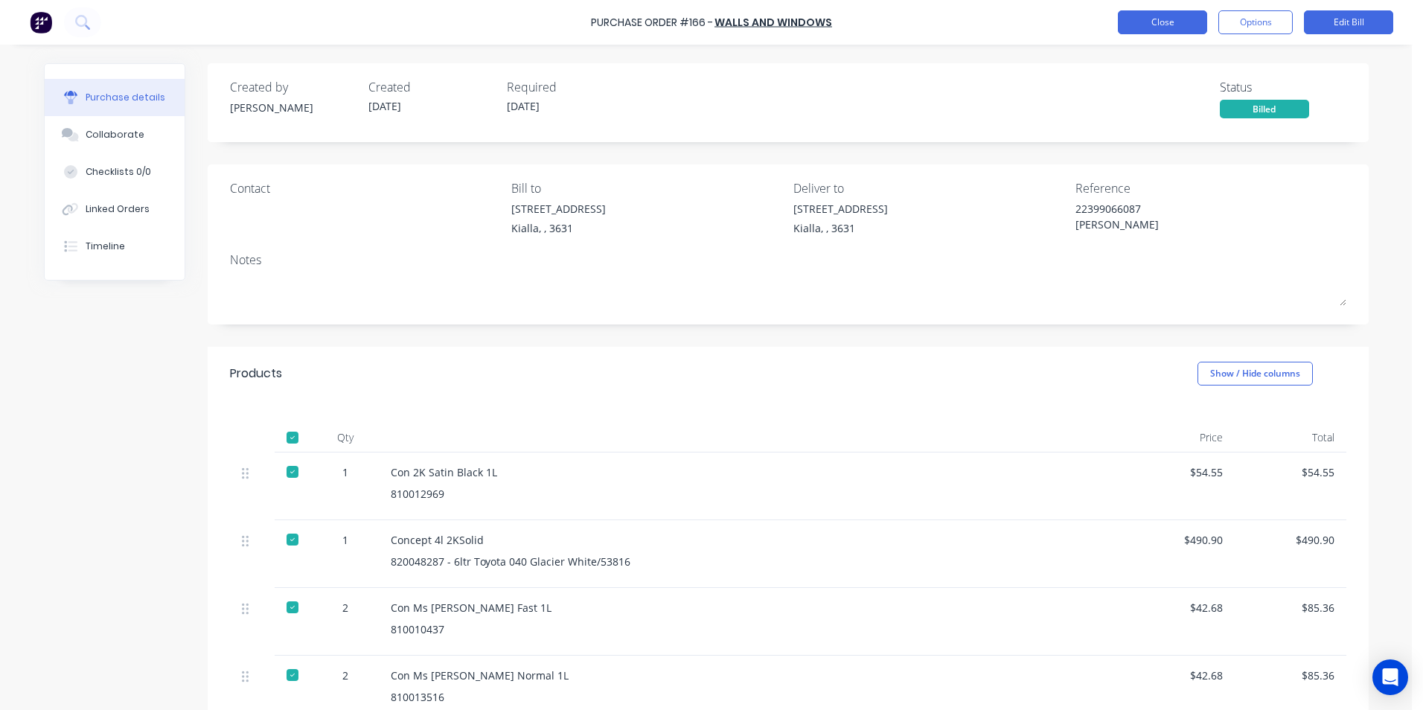
click at [1170, 26] on button "Close" at bounding box center [1162, 22] width 89 height 24
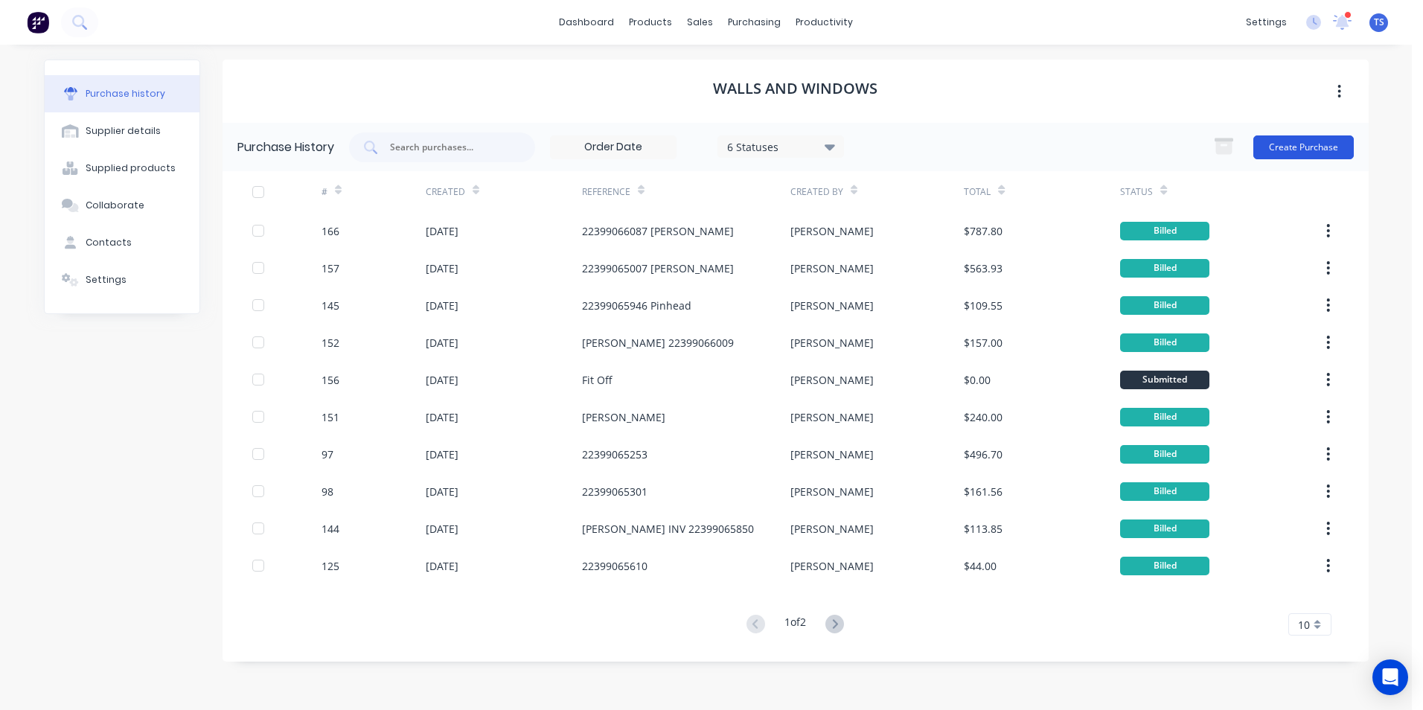
click at [1318, 144] on button "Create Purchase" at bounding box center [1304, 147] width 100 height 24
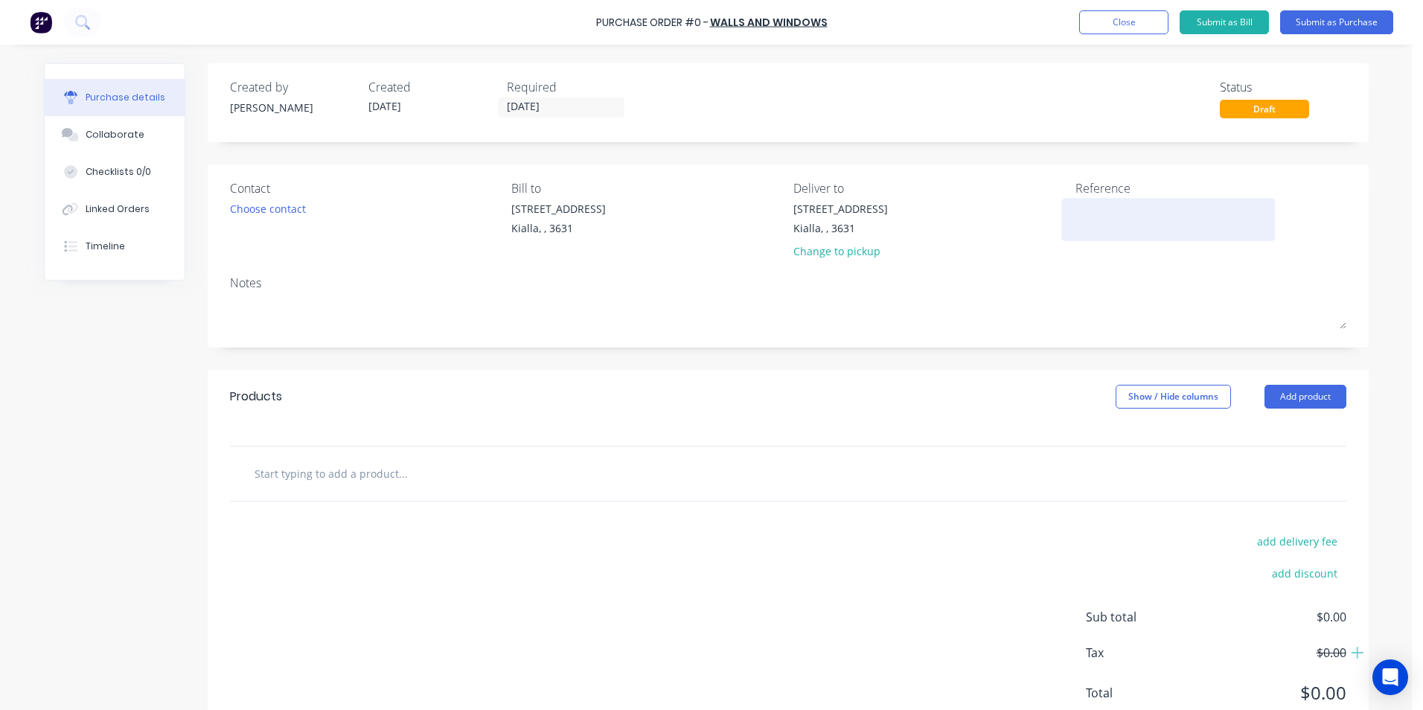
click at [1079, 207] on textarea at bounding box center [1169, 217] width 186 height 33
click at [316, 475] on input "text" at bounding box center [403, 474] width 298 height 30
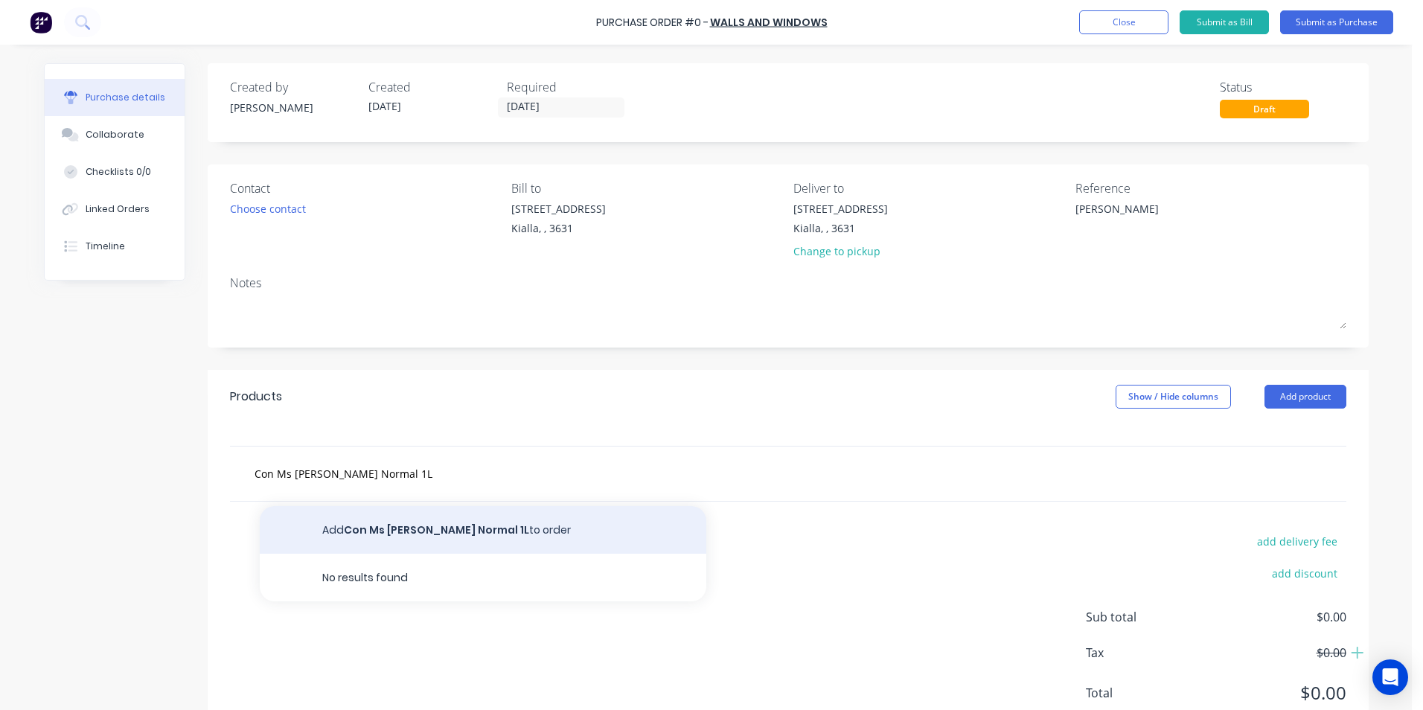
click at [393, 529] on button "Add Con Ms [PERSON_NAME] Normal 1L to order" at bounding box center [483, 530] width 447 height 48
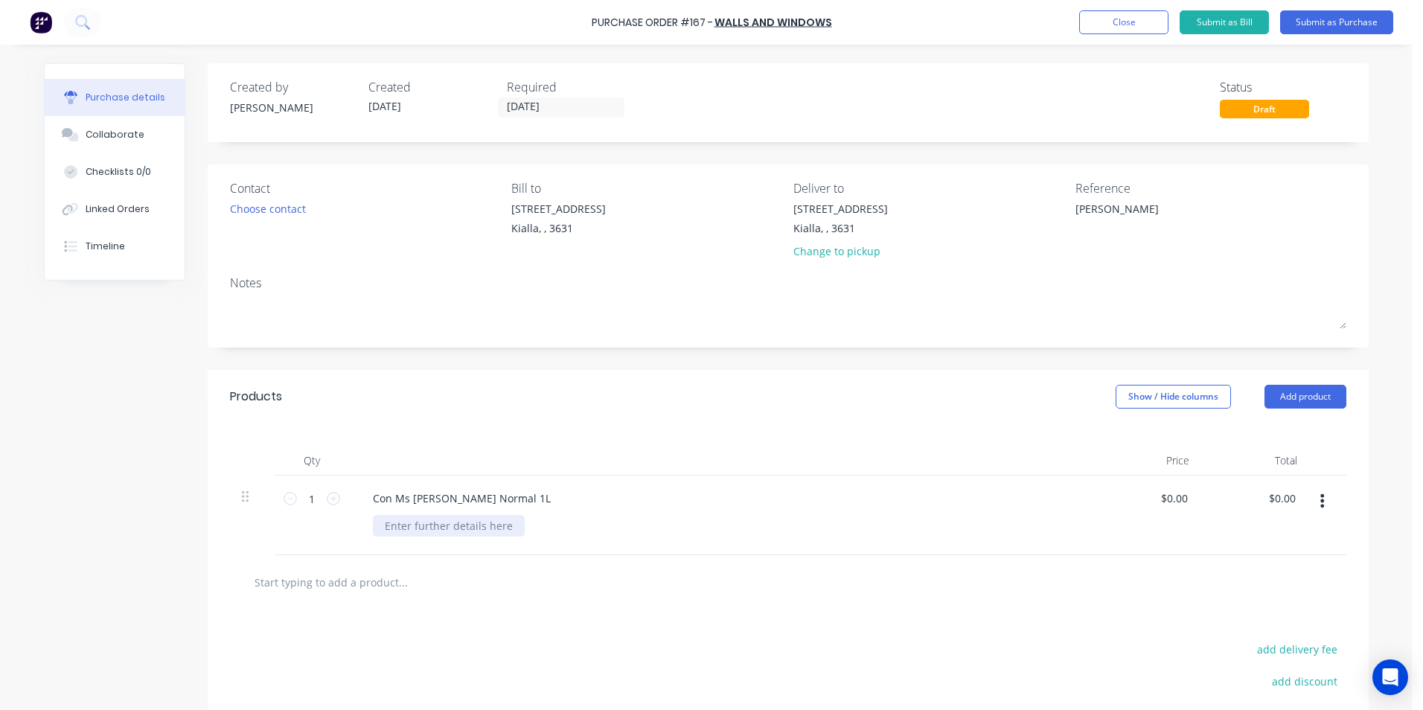
click at [391, 529] on div at bounding box center [449, 526] width 152 height 22
click at [1183, 497] on input "0.0000" at bounding box center [1171, 499] width 40 height 22
click at [957, 526] on div "810013516" at bounding box center [727, 526] width 709 height 22
click at [363, 584] on input "text" at bounding box center [403, 582] width 298 height 30
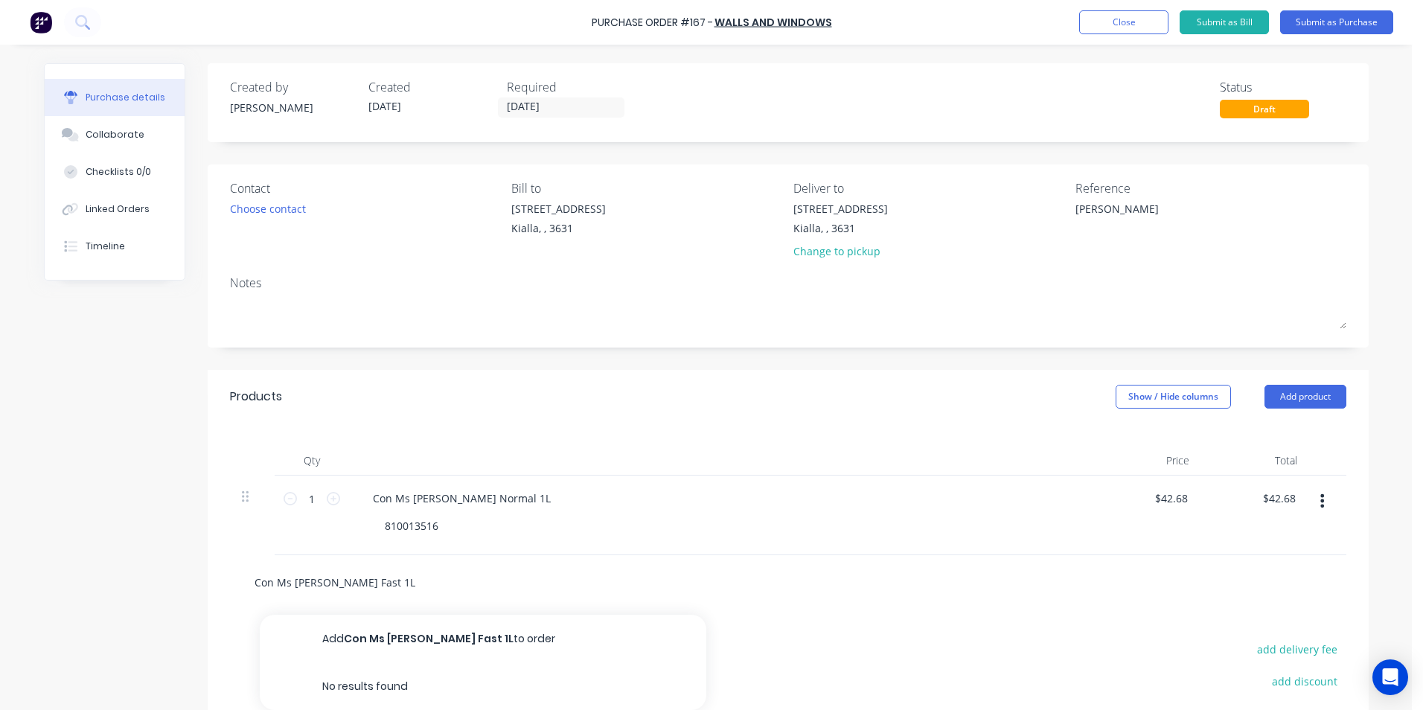
click at [345, 582] on input "Con Ms [PERSON_NAME] Fast 1L" at bounding box center [403, 582] width 298 height 30
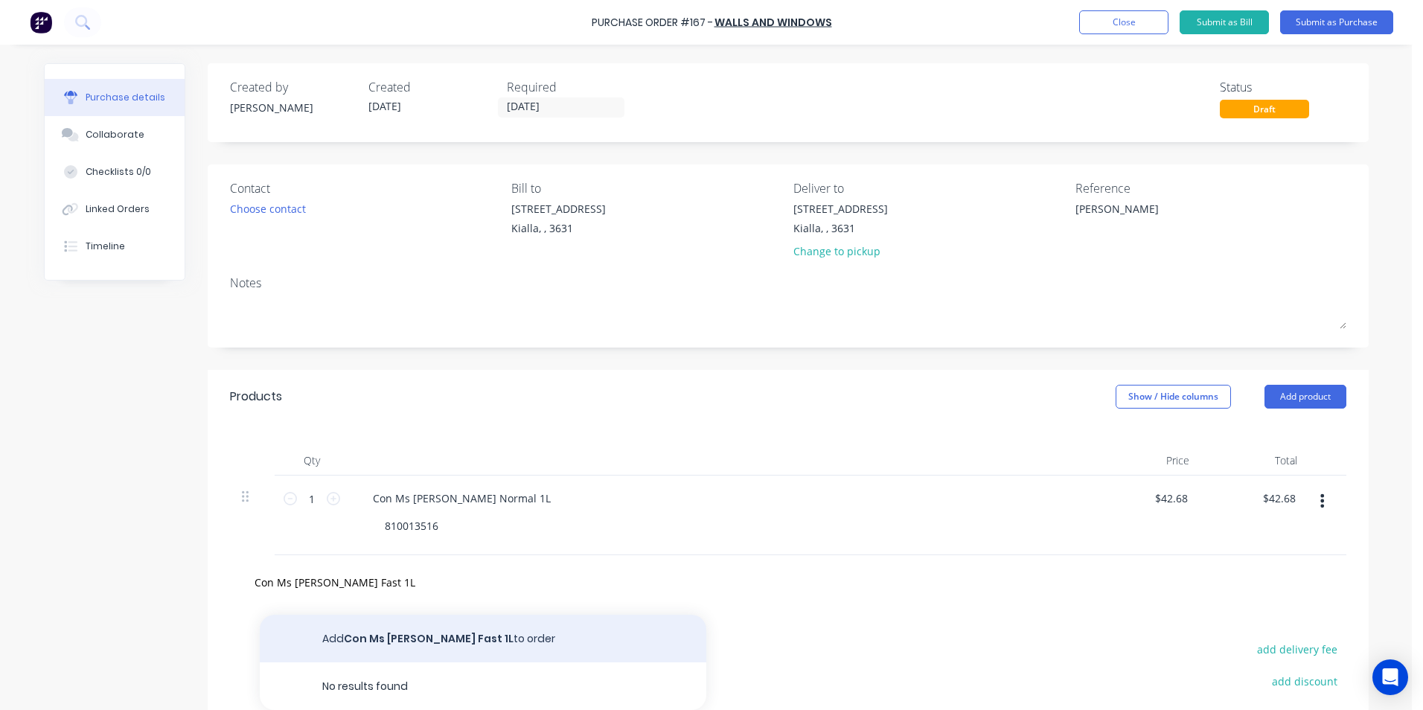
click at [418, 634] on button "Add Con Ms [PERSON_NAME] Fast 1L to order" at bounding box center [483, 639] width 447 height 48
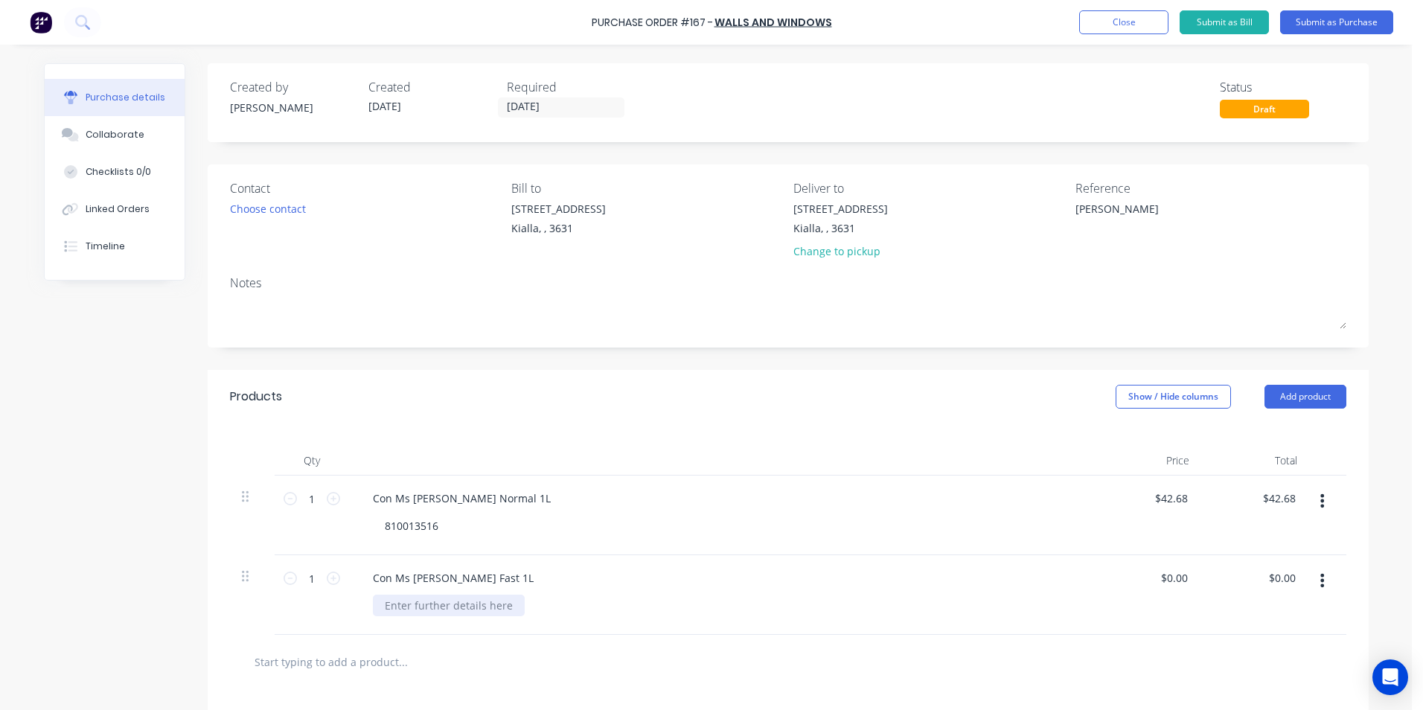
click at [380, 605] on div at bounding box center [449, 606] width 152 height 22
click at [1187, 578] on div "$0.00 $0.00" at bounding box center [1177, 578] width 40 height 22
type textarea "x"
click at [1187, 578] on div "$0.00 $0.00" at bounding box center [1177, 578] width 40 height 22
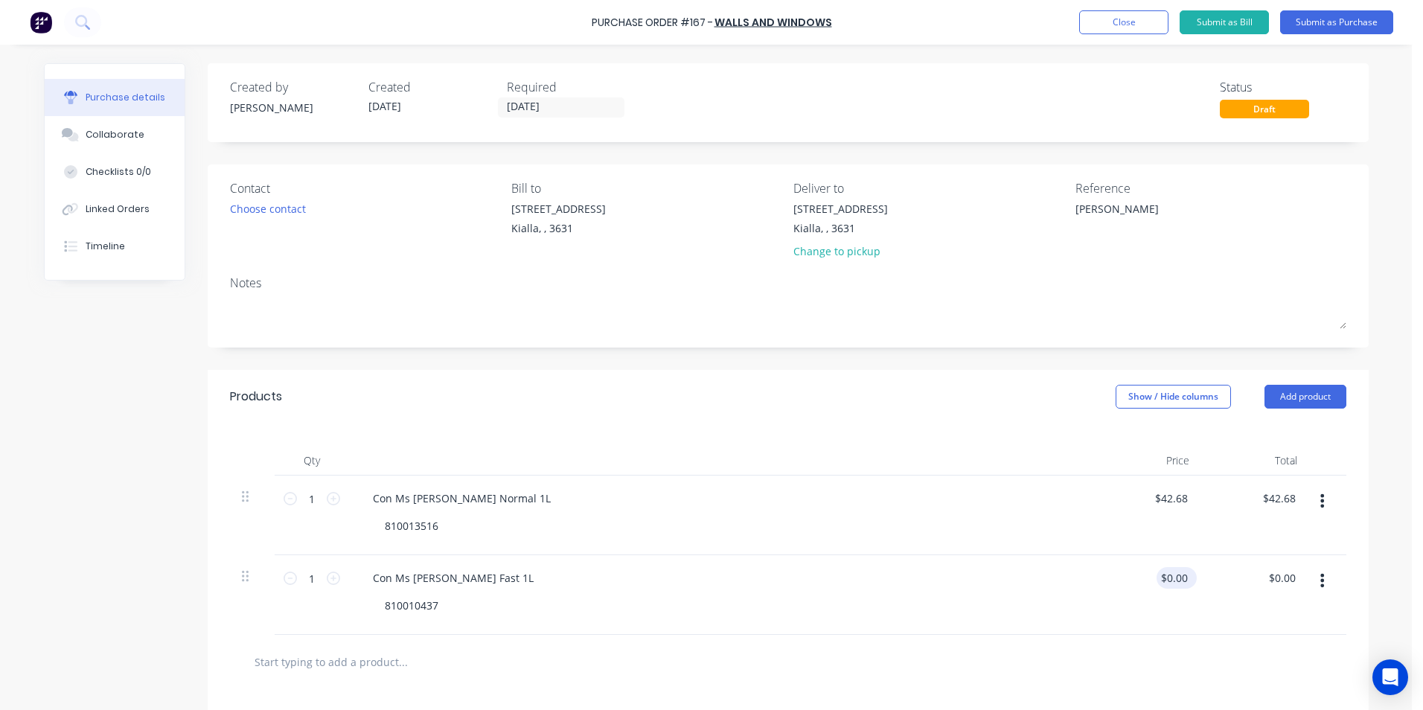
type input "0.00"
type textarea "x"
drag, startPoint x: 1184, startPoint y: 578, endPoint x: 1133, endPoint y: 585, distance: 51.2
click at [1137, 587] on div "0.00 0.00" at bounding box center [1148, 595] width 108 height 80
type input "$42.68"
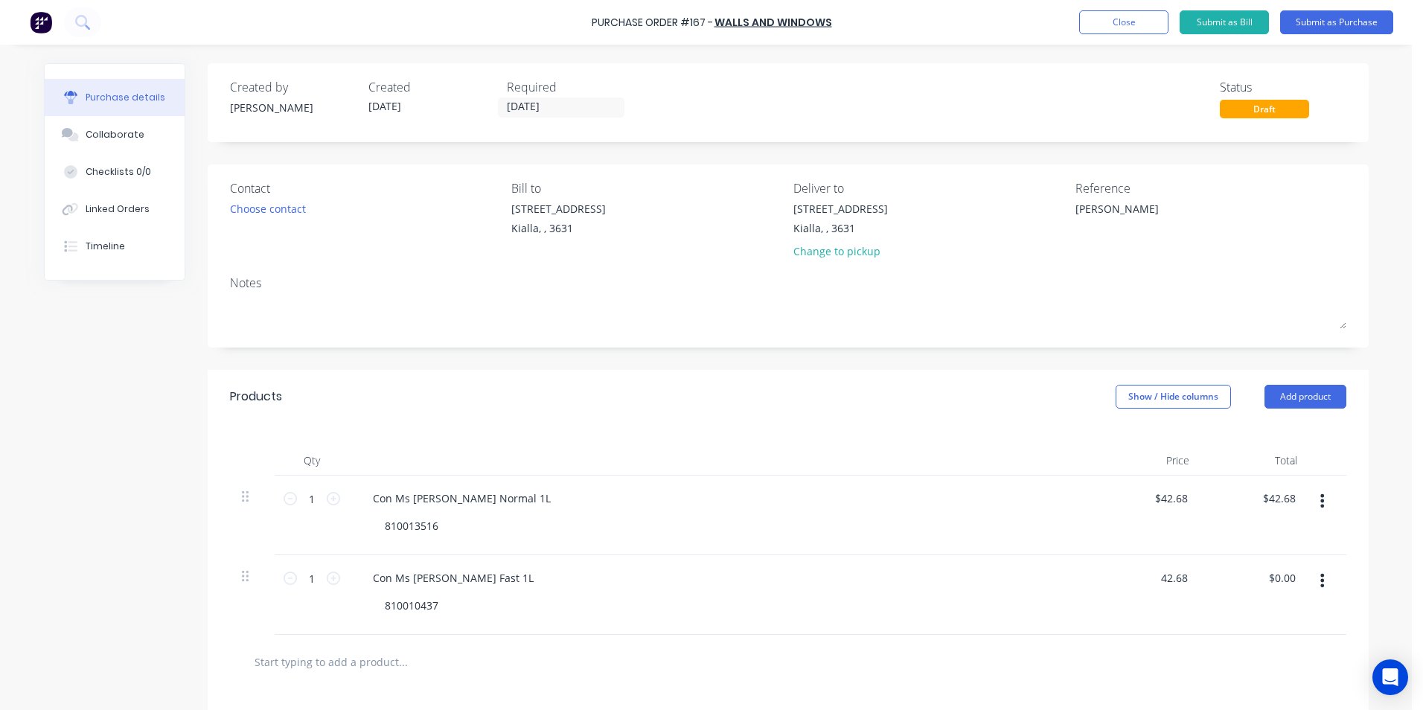
type input "$42.68"
click at [370, 660] on input "text" at bounding box center [403, 662] width 298 height 30
click at [1321, 403] on button "Add product" at bounding box center [1306, 397] width 82 height 24
click at [1254, 441] on div "Product catalogue" at bounding box center [1276, 435] width 115 height 22
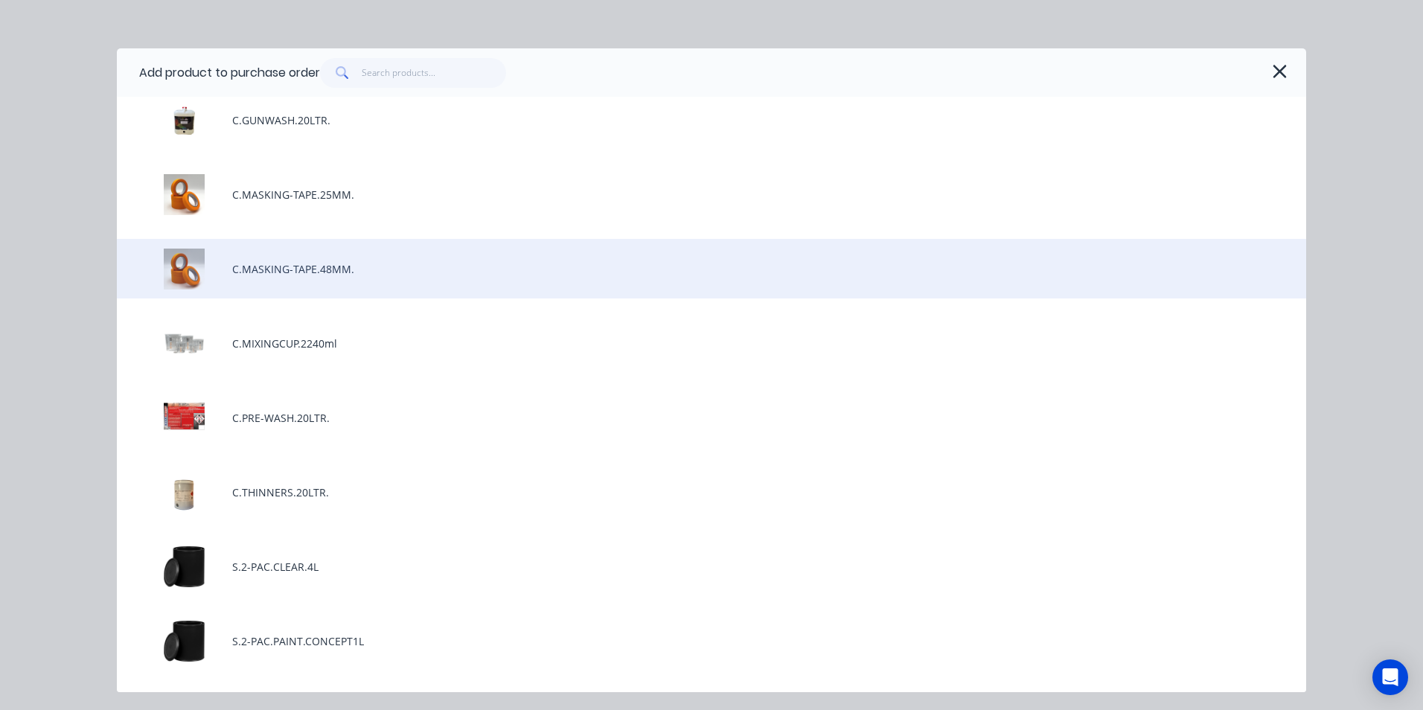
scroll to position [223, 0]
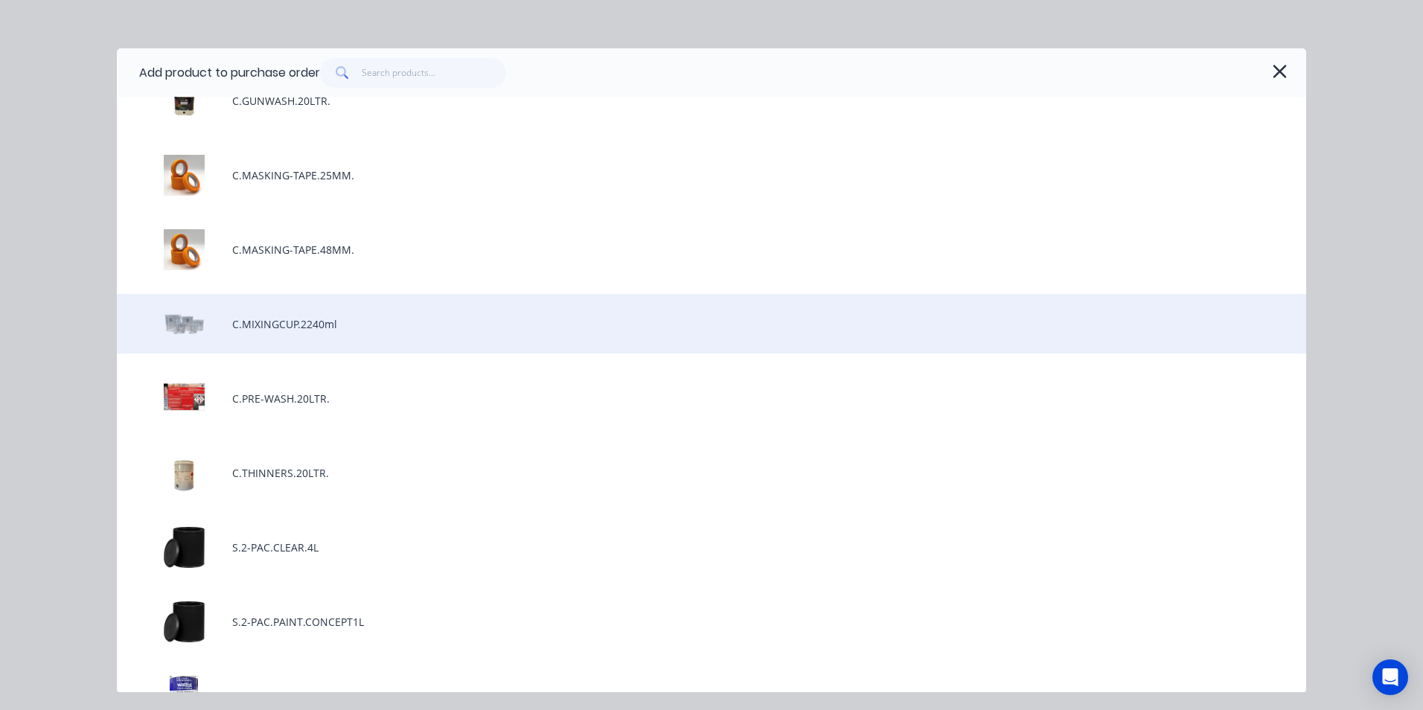
click at [319, 334] on div "C.MIXINGCUP.2240ml" at bounding box center [712, 324] width 1190 height 60
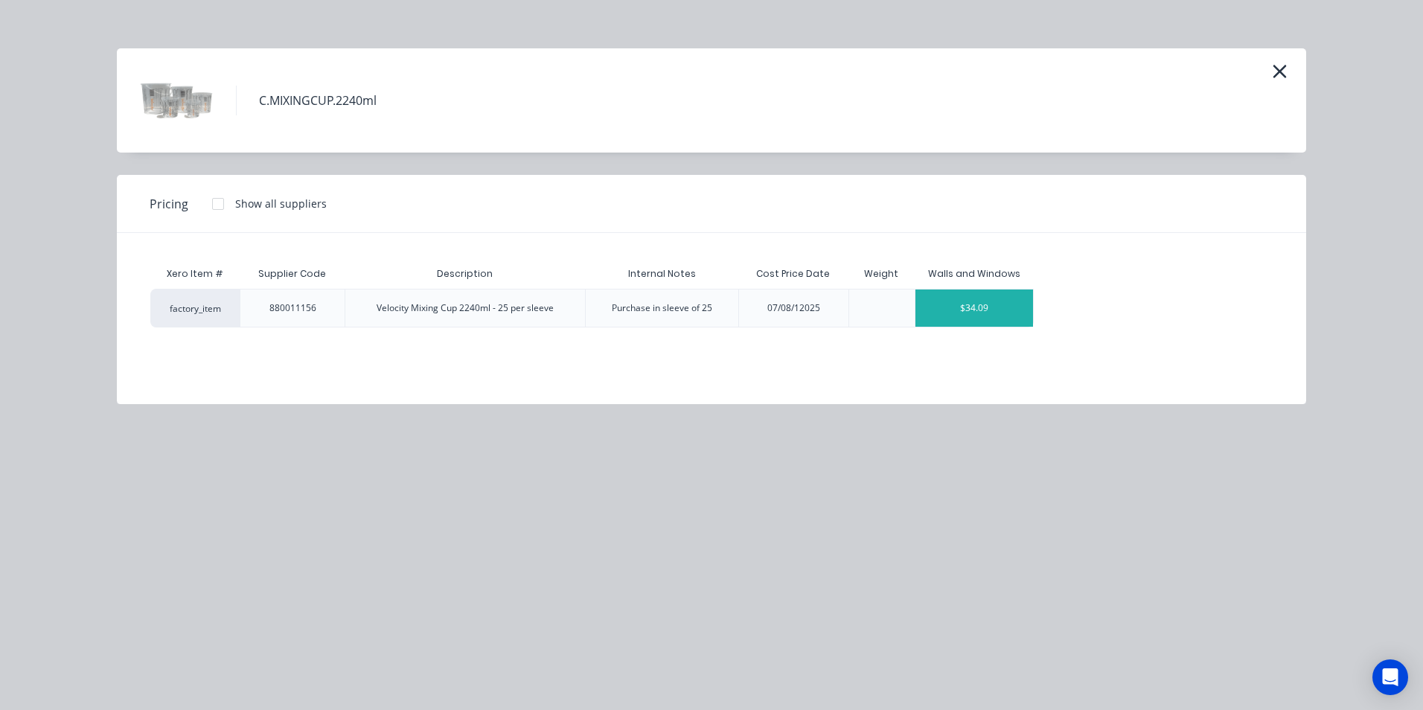
click at [926, 318] on div "$34.09" at bounding box center [975, 308] width 118 height 37
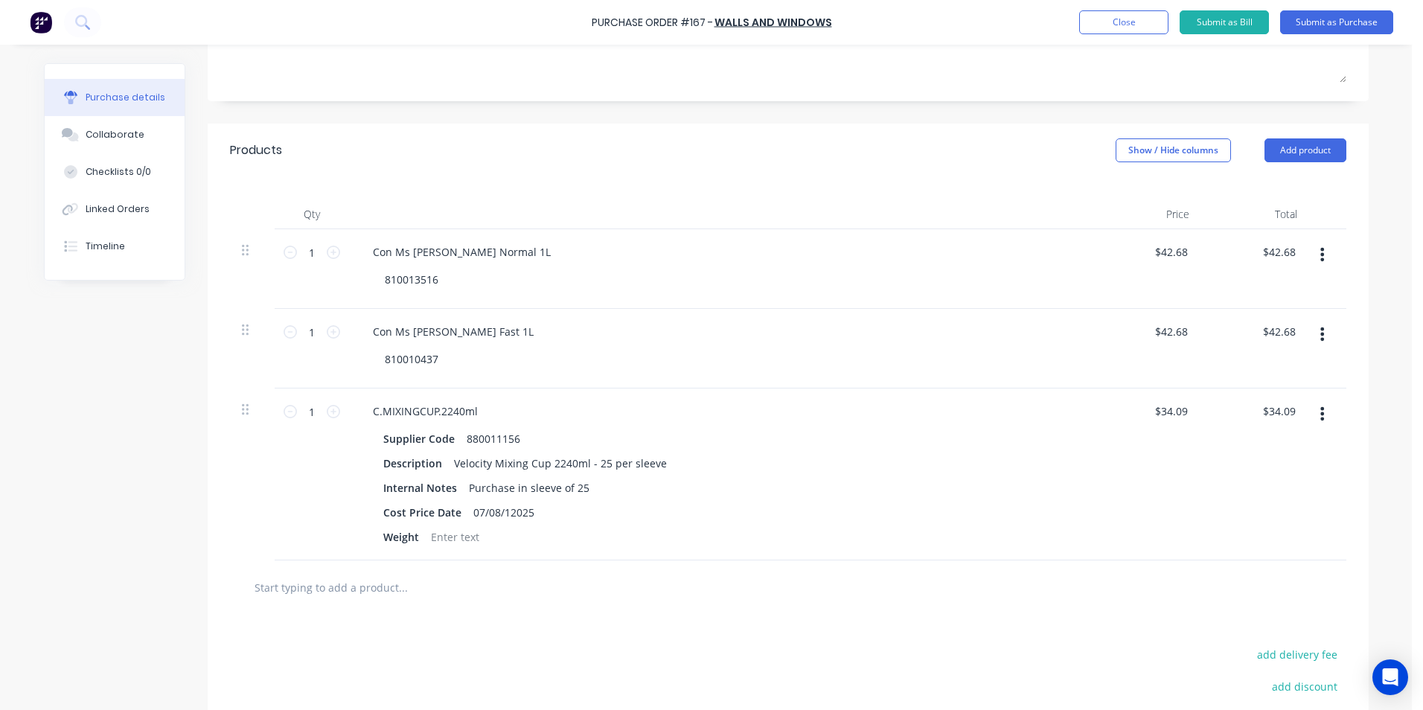
scroll to position [298, 0]
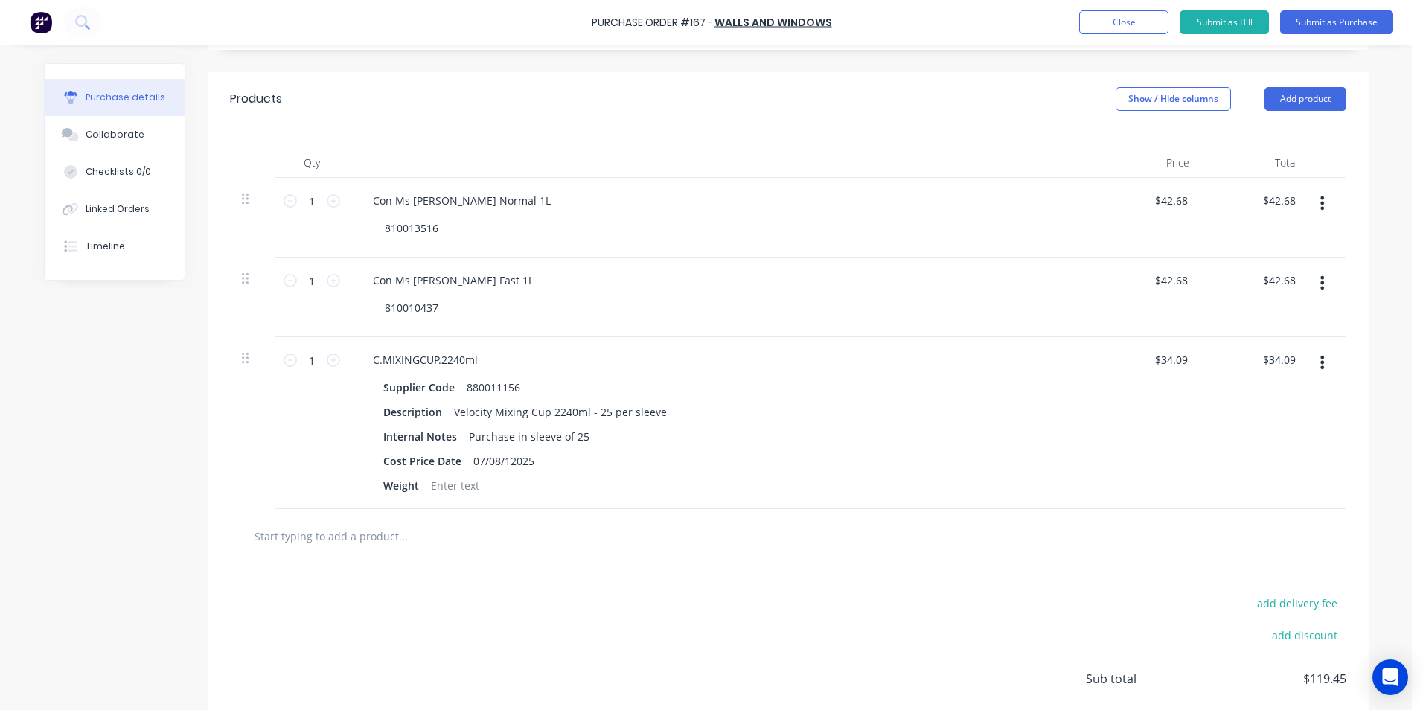
click at [1321, 363] on icon "button" at bounding box center [1323, 362] width 4 height 16
click at [860, 468] on div "Cost Price Date 07/08/12025" at bounding box center [718, 461] width 682 height 22
click at [327, 360] on icon at bounding box center [333, 360] width 13 height 13
type textarea "x"
type input "2"
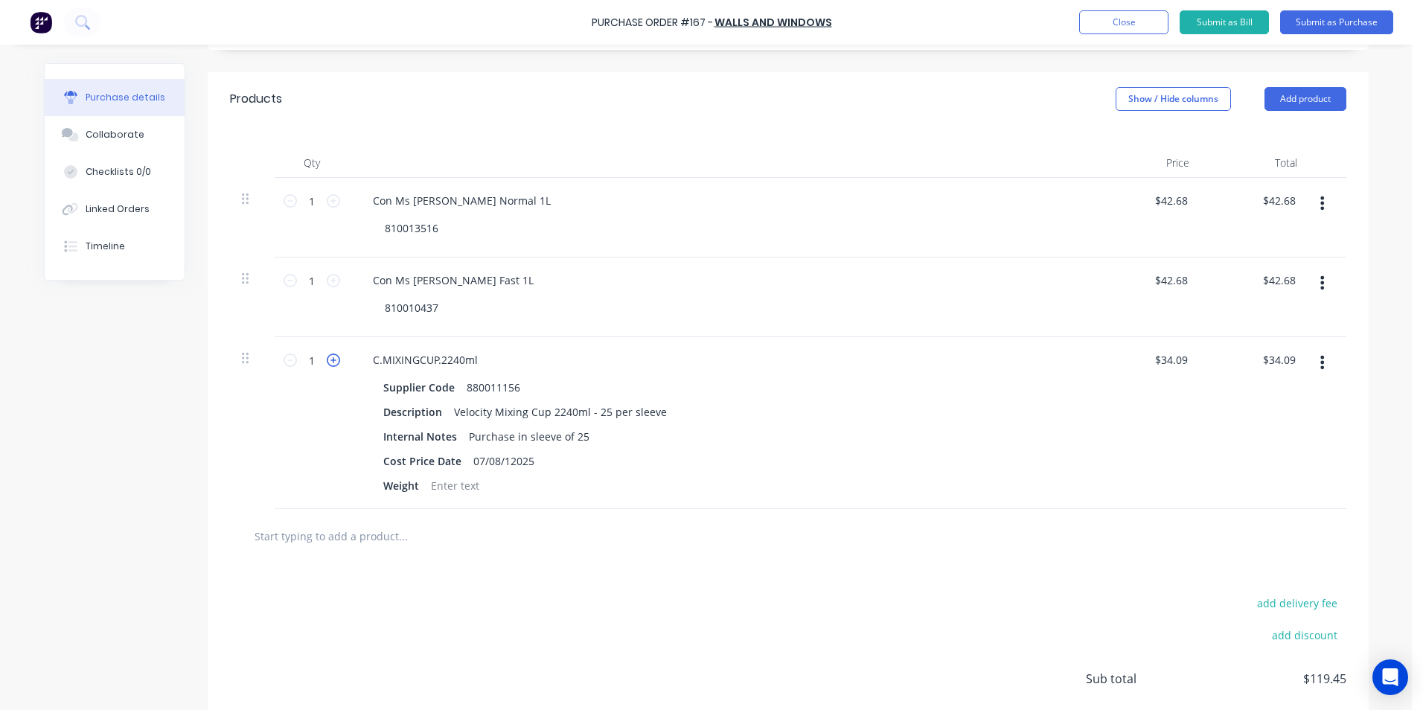
type input "$68.18"
click at [327, 360] on icon at bounding box center [333, 360] width 13 height 13
type textarea "x"
type input "3"
type input "$102.27"
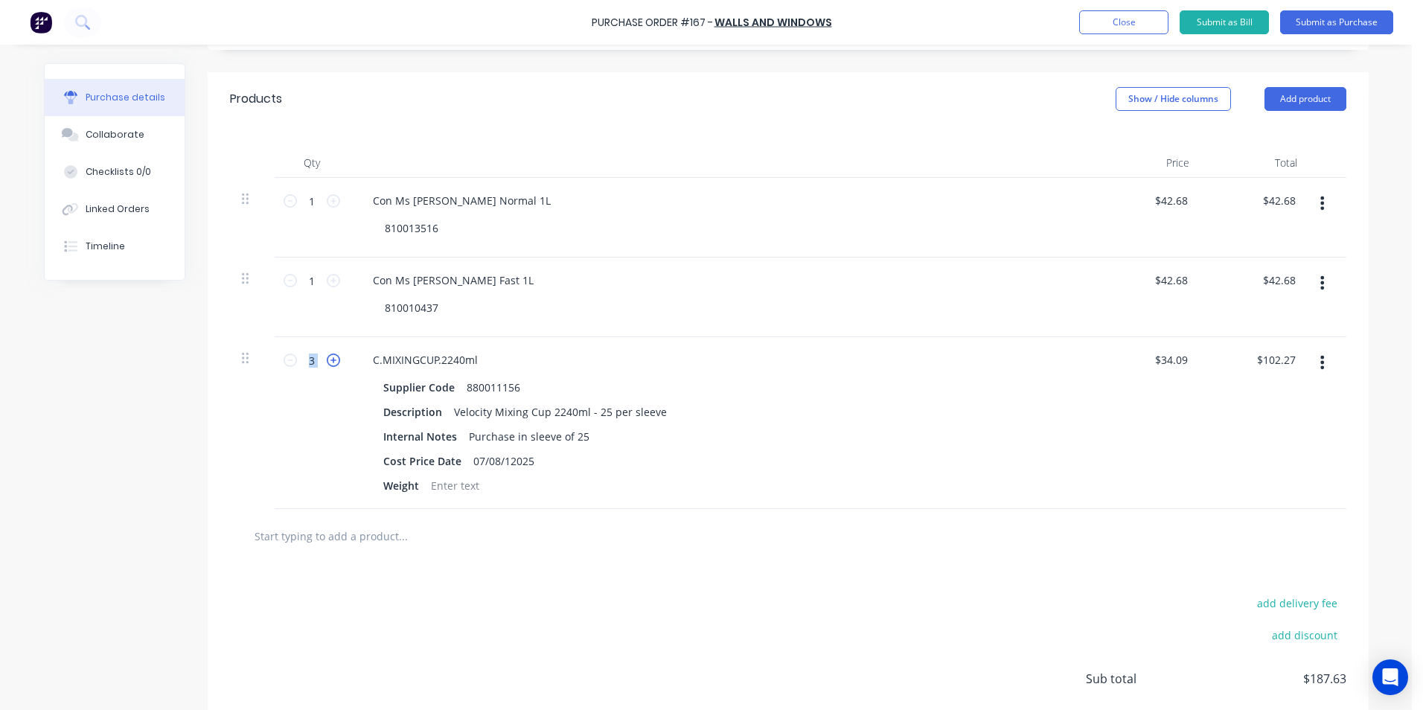
click at [327, 360] on icon at bounding box center [333, 360] width 13 height 13
type textarea "x"
type input "4"
type input "$136.36"
click at [327, 360] on icon at bounding box center [333, 360] width 13 height 13
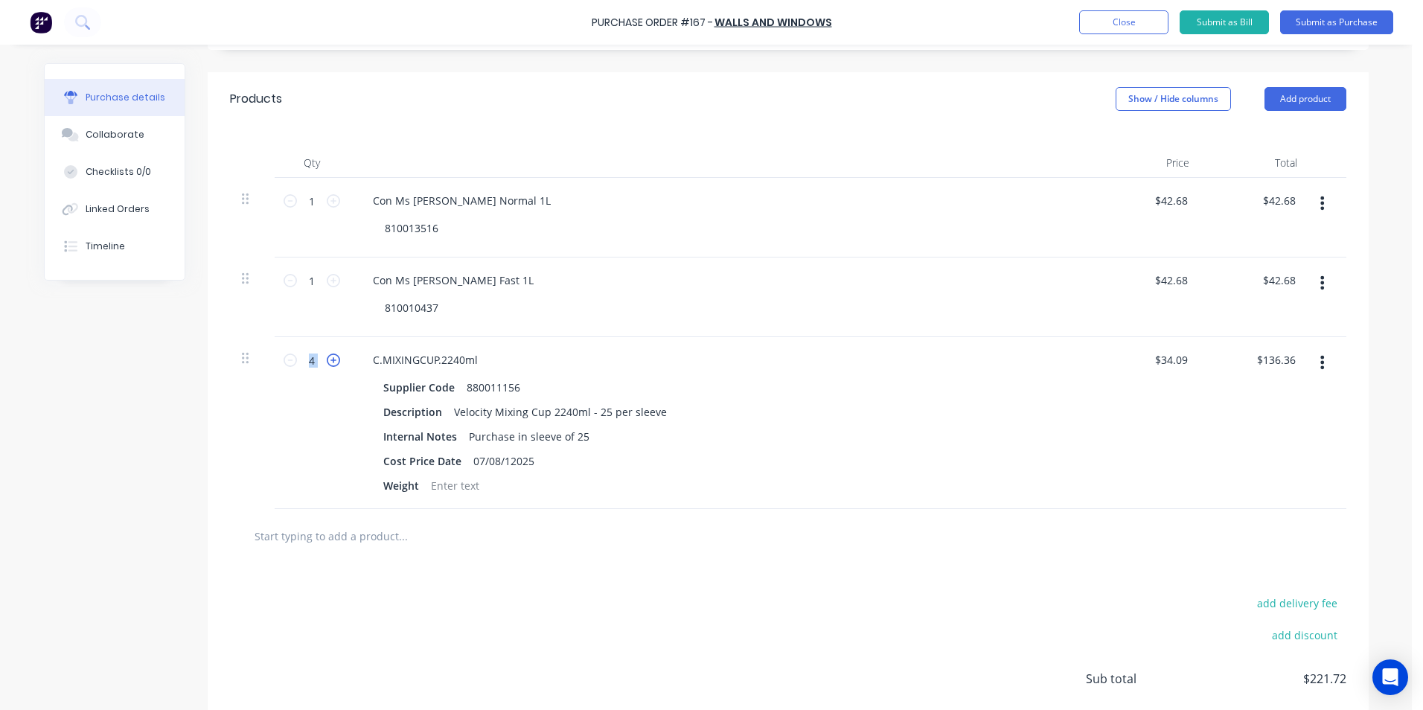
type textarea "x"
type input "5"
type input "$170.45"
click at [327, 360] on icon at bounding box center [333, 360] width 13 height 13
type textarea "x"
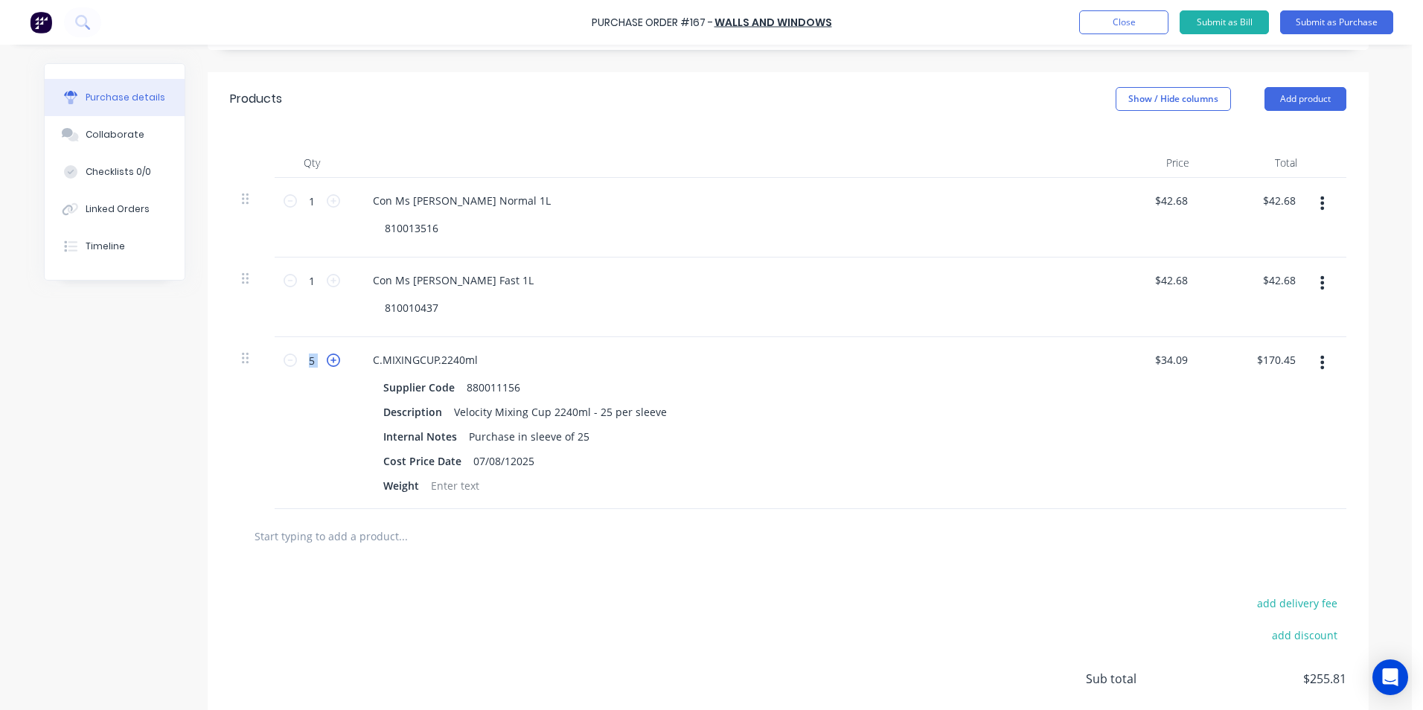
type input "6"
type input "$204.54"
click at [329, 361] on icon at bounding box center [333, 360] width 13 height 13
type textarea "x"
type input "7"
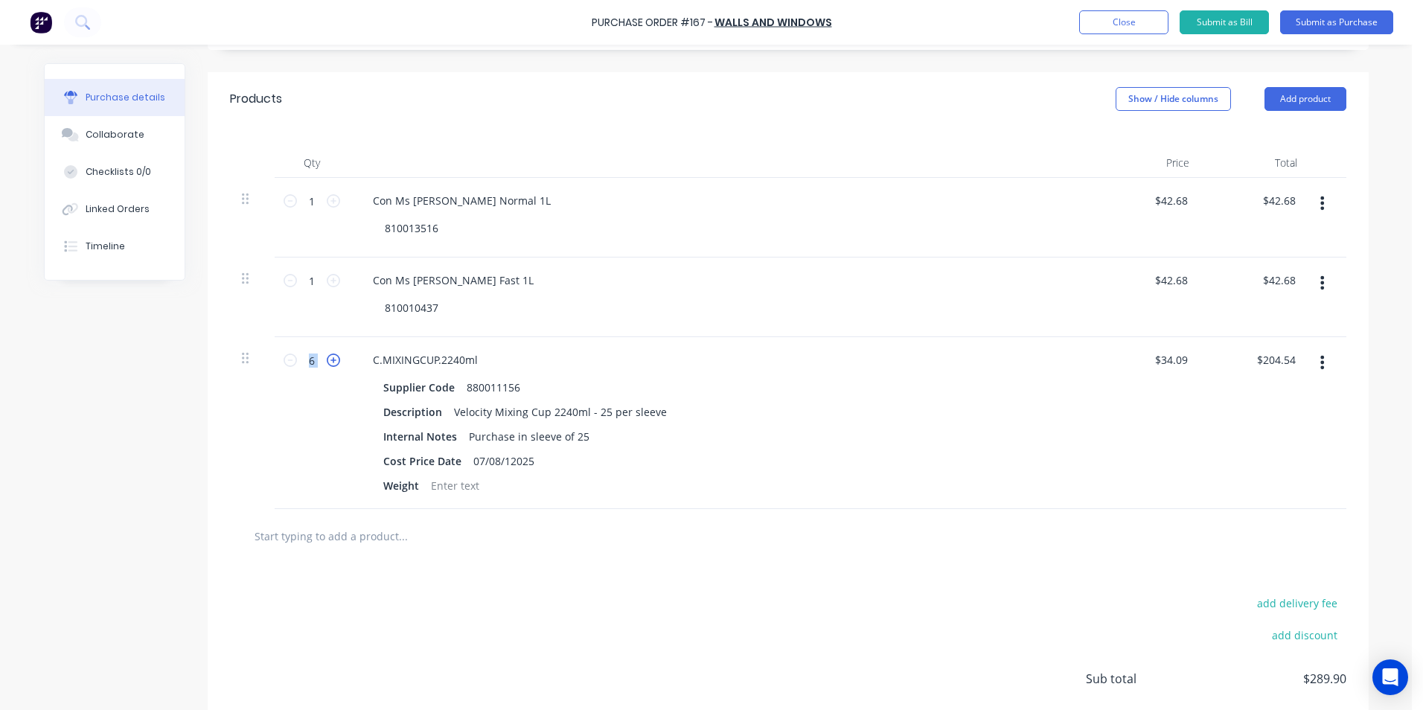
type input "$238.63"
click at [1185, 359] on div "$34.09 $34.09" at bounding box center [1171, 360] width 40 height 22
drag, startPoint x: 1185, startPoint y: 359, endPoint x: 1142, endPoint y: 365, distance: 43.6
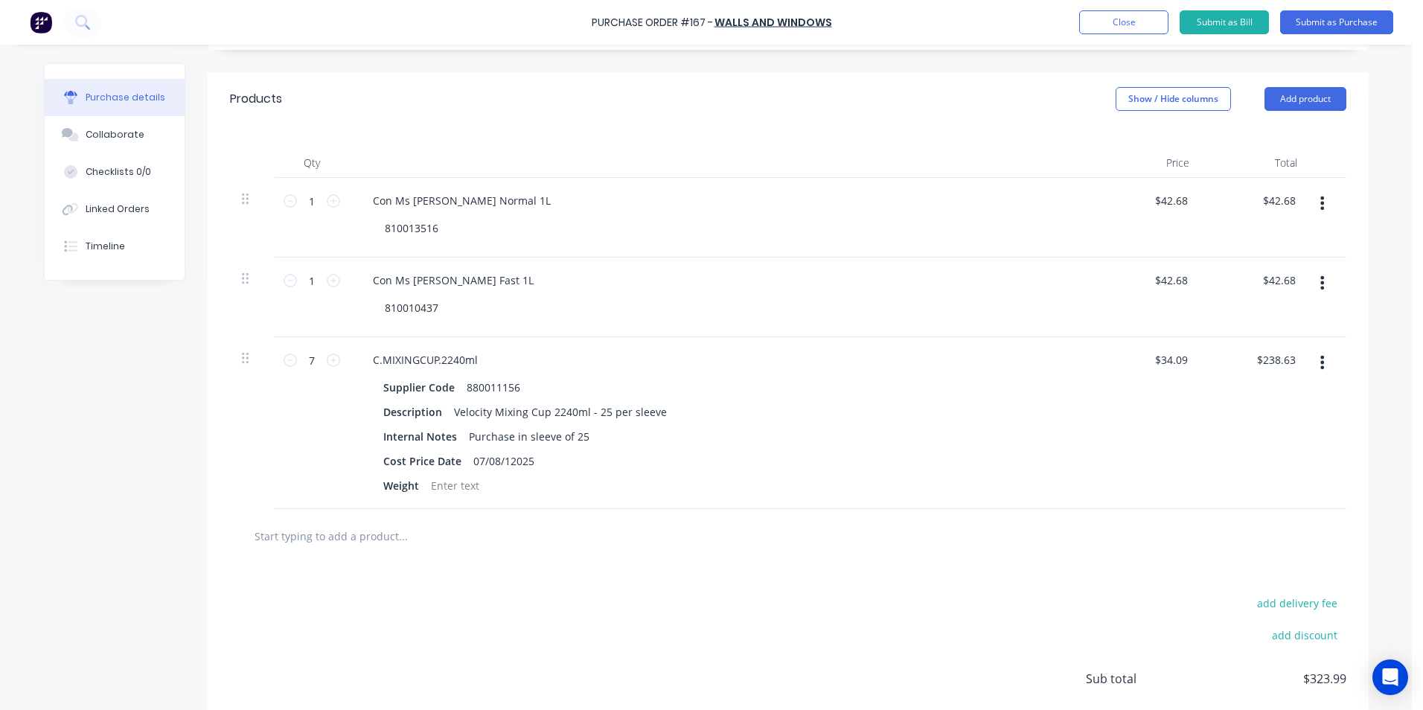
click at [1142, 365] on div "$34.09 $34.09" at bounding box center [1148, 423] width 108 height 172
type textarea "x"
type input "34.09"
drag, startPoint x: 1142, startPoint y: 365, endPoint x: 1184, endPoint y: 368, distance: 41.9
click at [1180, 366] on input "34.09" at bounding box center [1174, 360] width 34 height 22
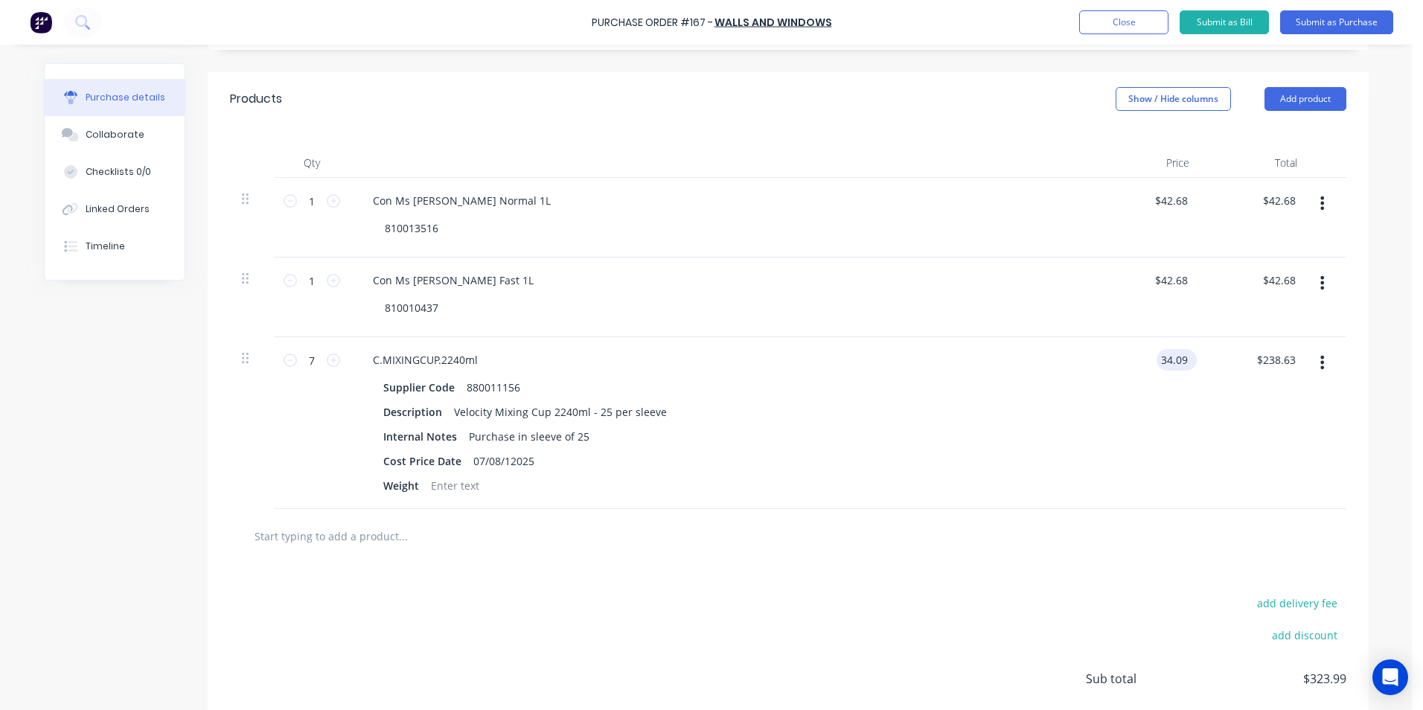
type textarea "x"
type input "349.0"
type textarea "x"
click at [1184, 355] on input "349.0" at bounding box center [1174, 360] width 34 height 22
type input "3"
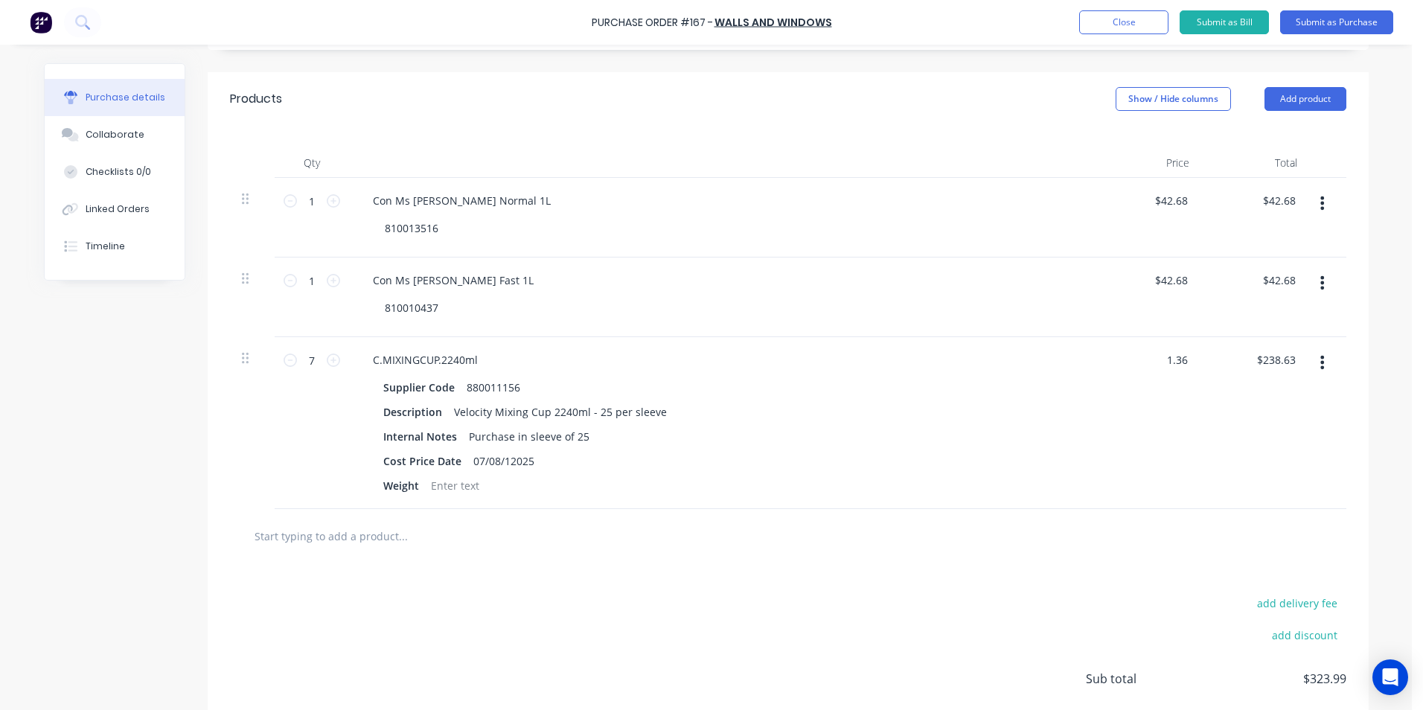
type input "1.36"
type textarea "x"
type input "$1.36"
type input "$9.52"
click at [1070, 433] on div "Supplier Code 880011156 Description Velocity Mixing Cup 2240ml - 25 per sleeve …" at bounding box center [721, 437] width 721 height 120
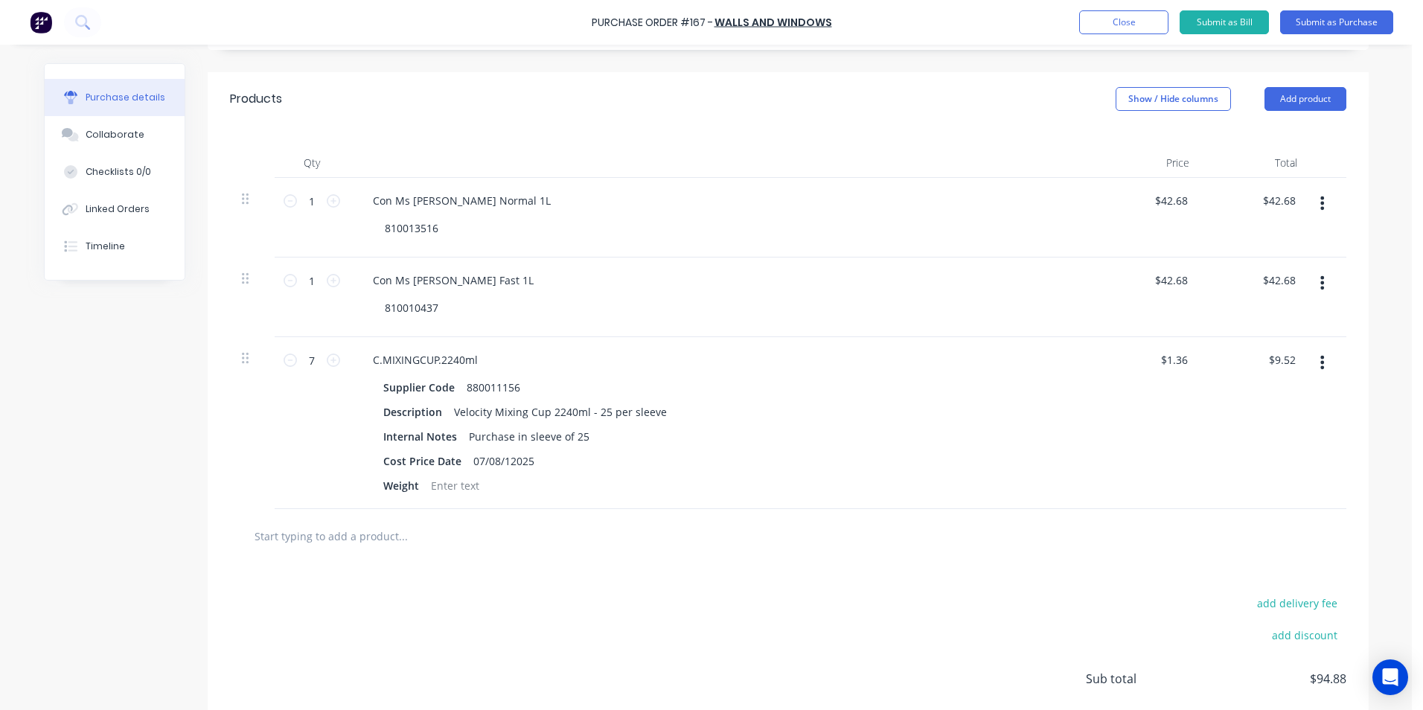
click at [355, 540] on input "text" at bounding box center [403, 536] width 298 height 30
click at [1310, 96] on button "Add product" at bounding box center [1306, 99] width 82 height 24
click at [1292, 138] on div "Product catalogue" at bounding box center [1276, 138] width 115 height 22
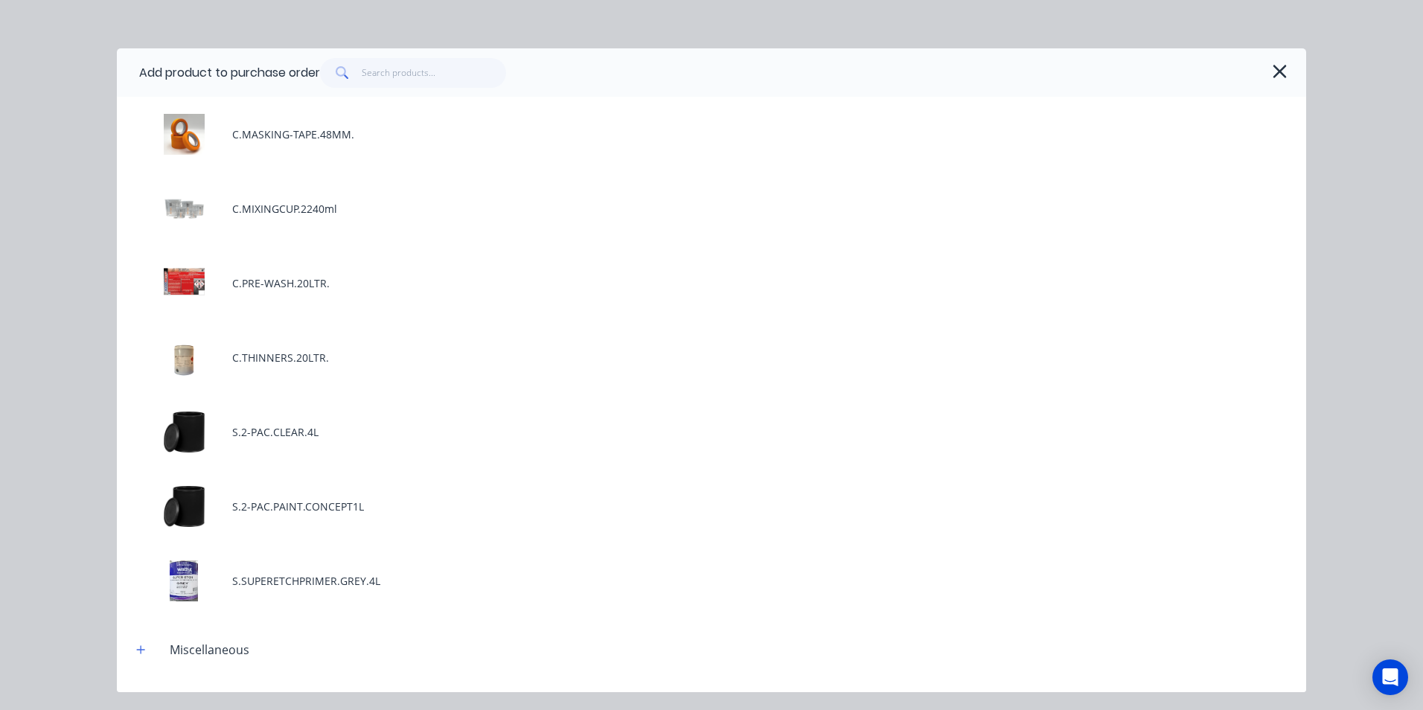
scroll to position [0, 0]
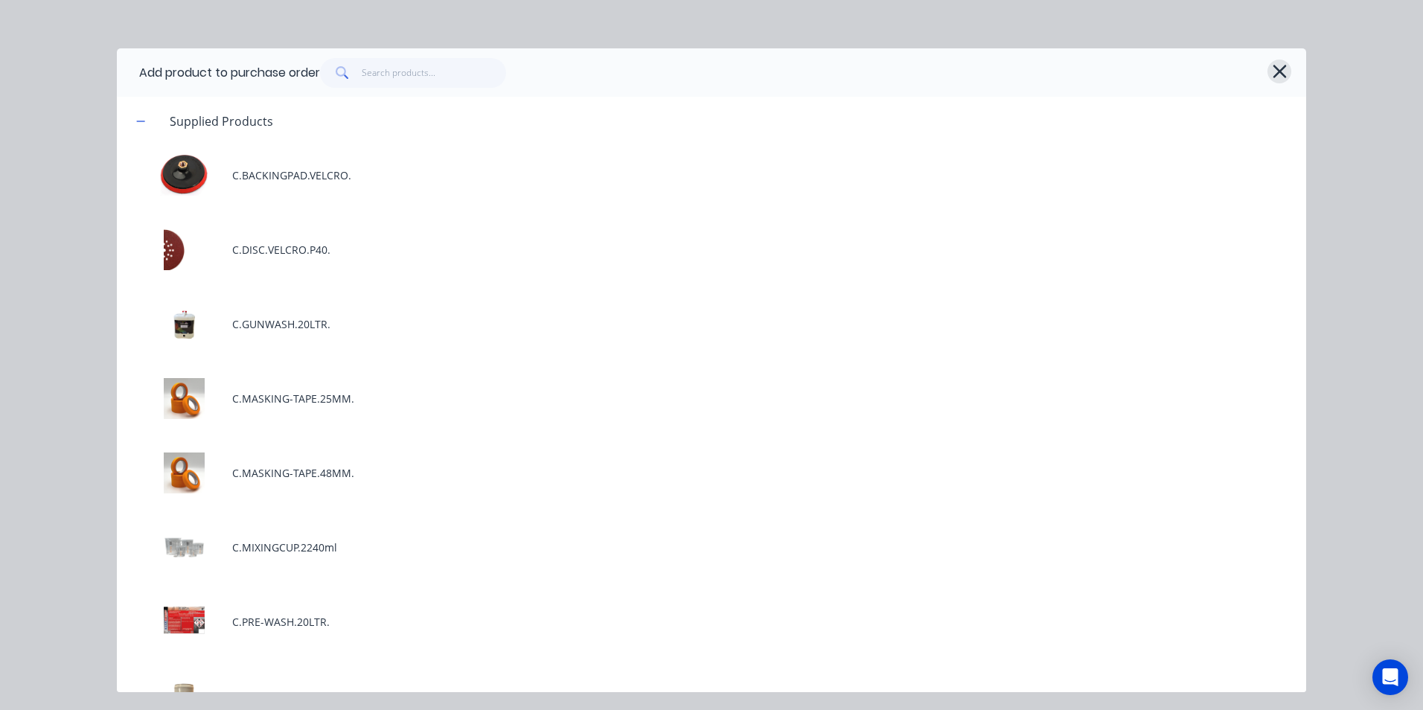
click at [1286, 71] on icon "button" at bounding box center [1280, 71] width 16 height 21
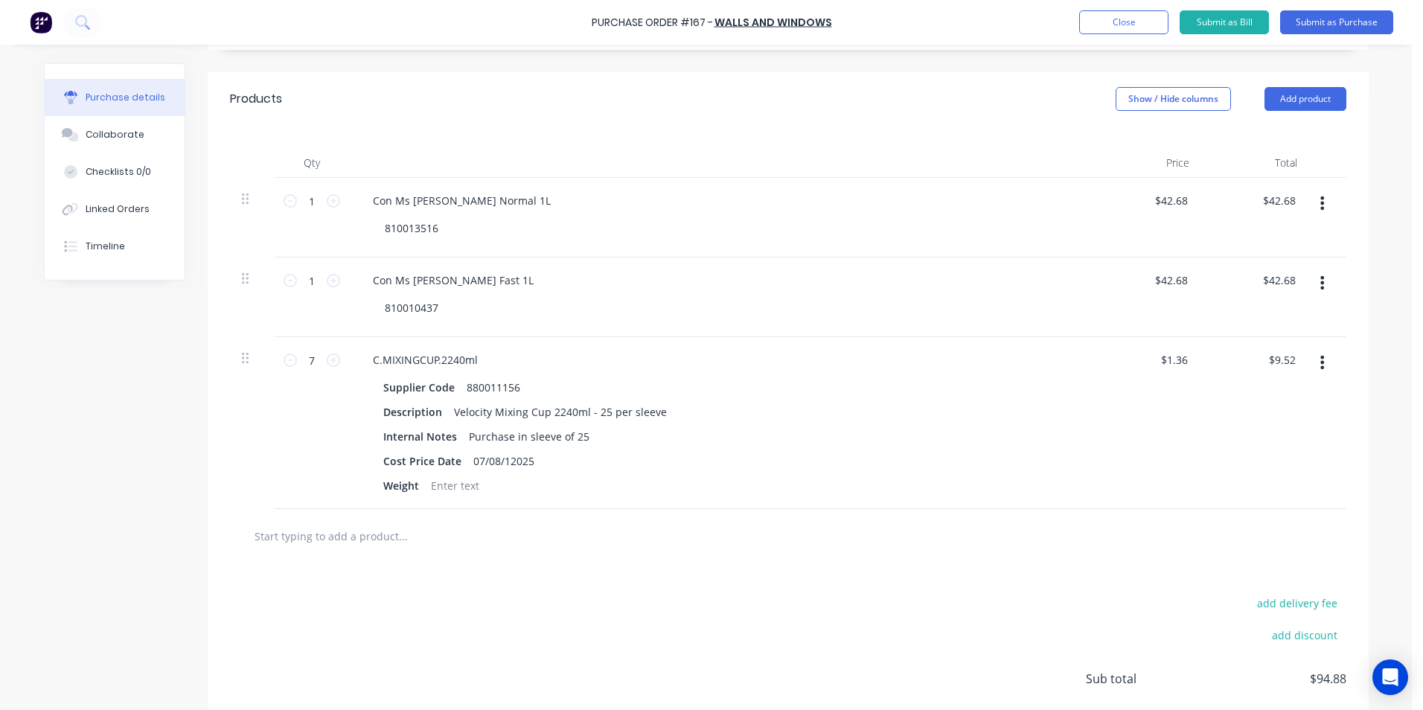
type textarea "x"
click at [341, 530] on input "text" at bounding box center [403, 536] width 298 height 30
type input "M"
type textarea "x"
type input "Mi"
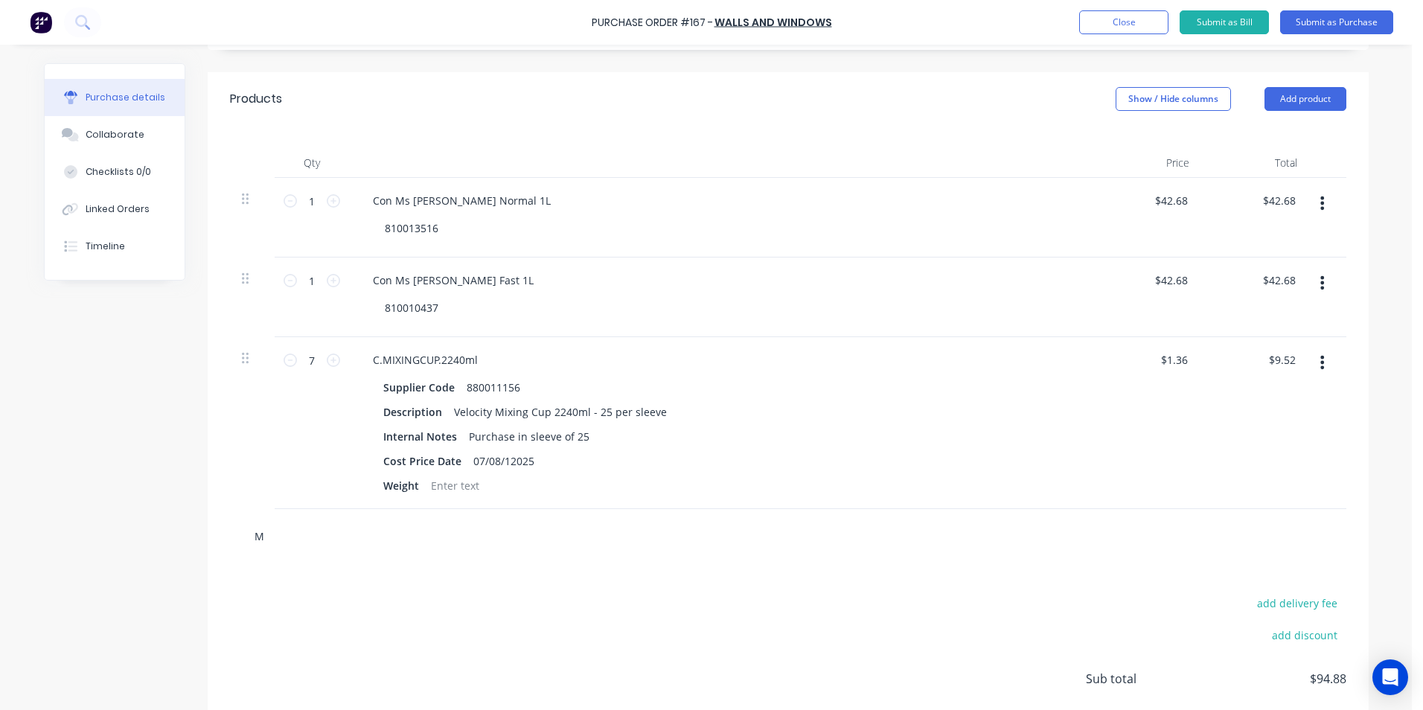
type textarea "x"
type input "Mix"
type textarea "x"
type input "Mixi"
type textarea "x"
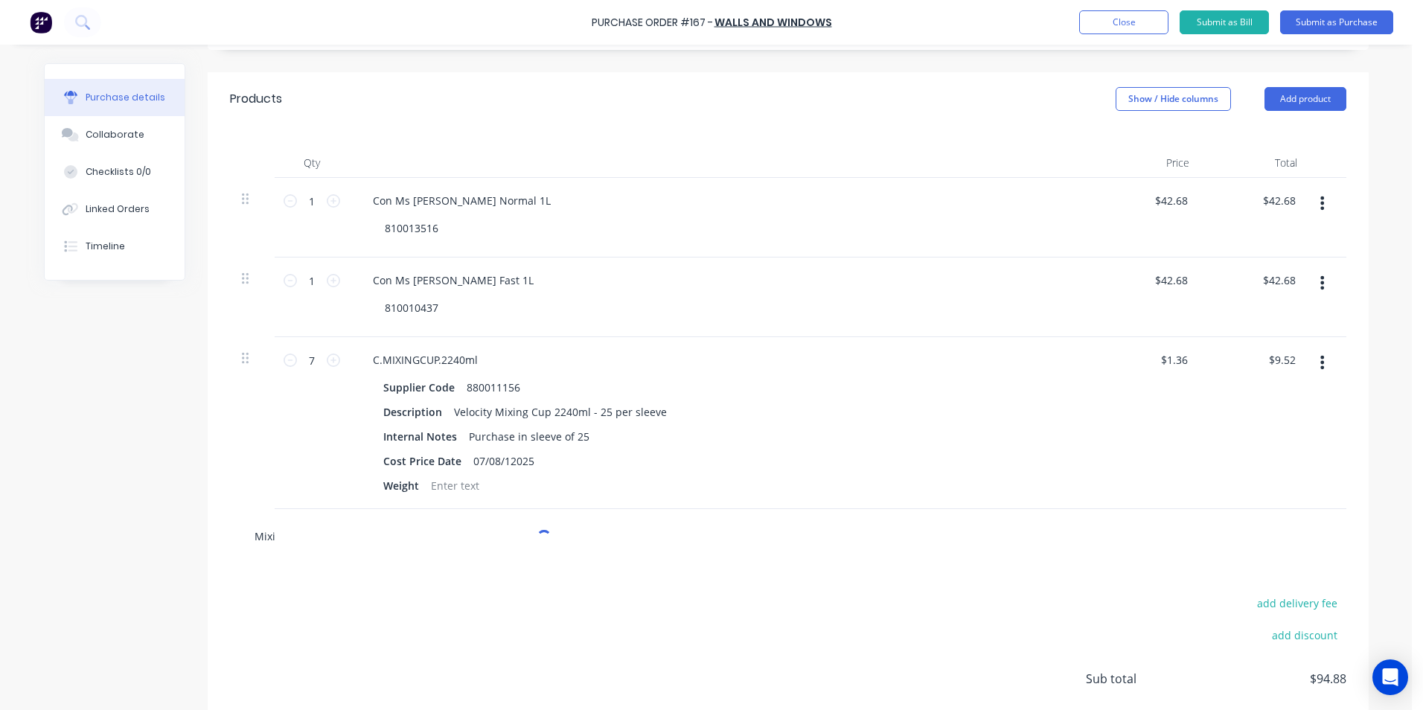
type input "Mixin"
type textarea "x"
type input "Mixing"
type textarea "x"
type input "Mixing"
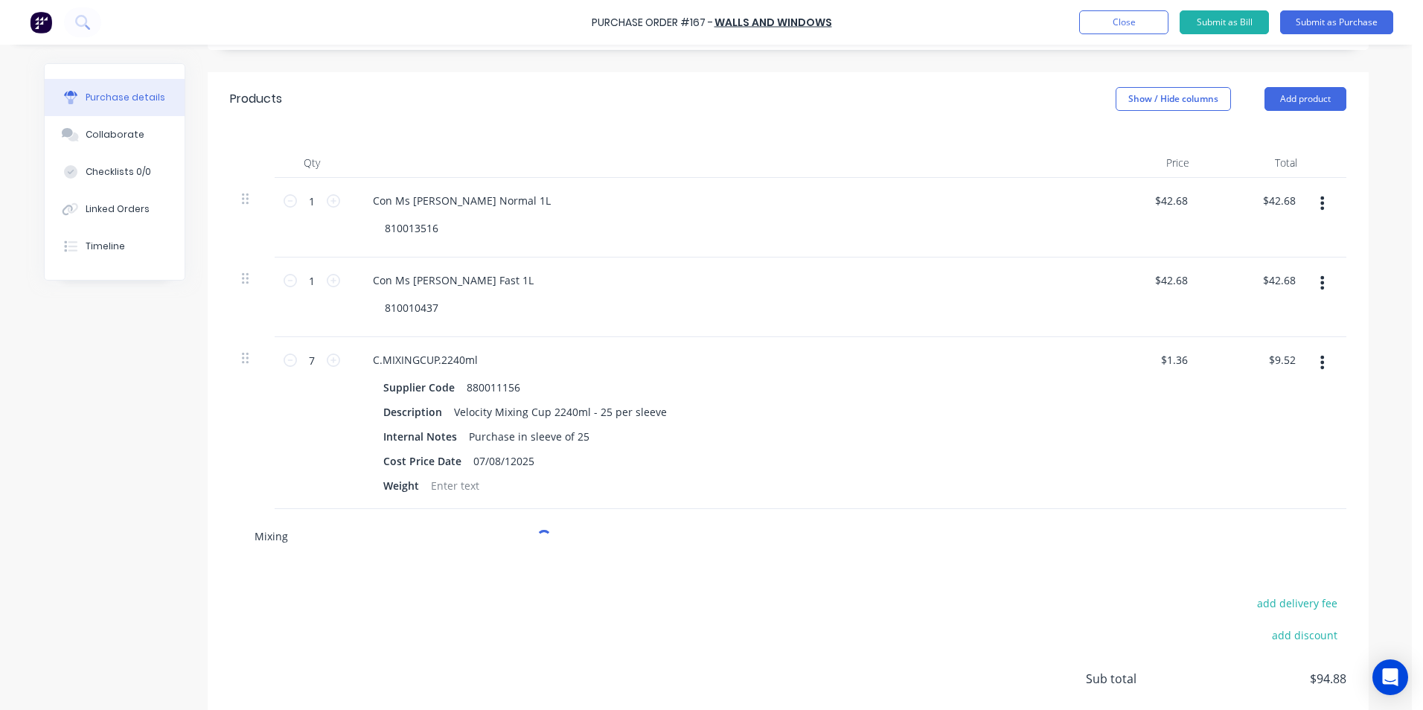
type textarea "x"
type input "Mixing C"
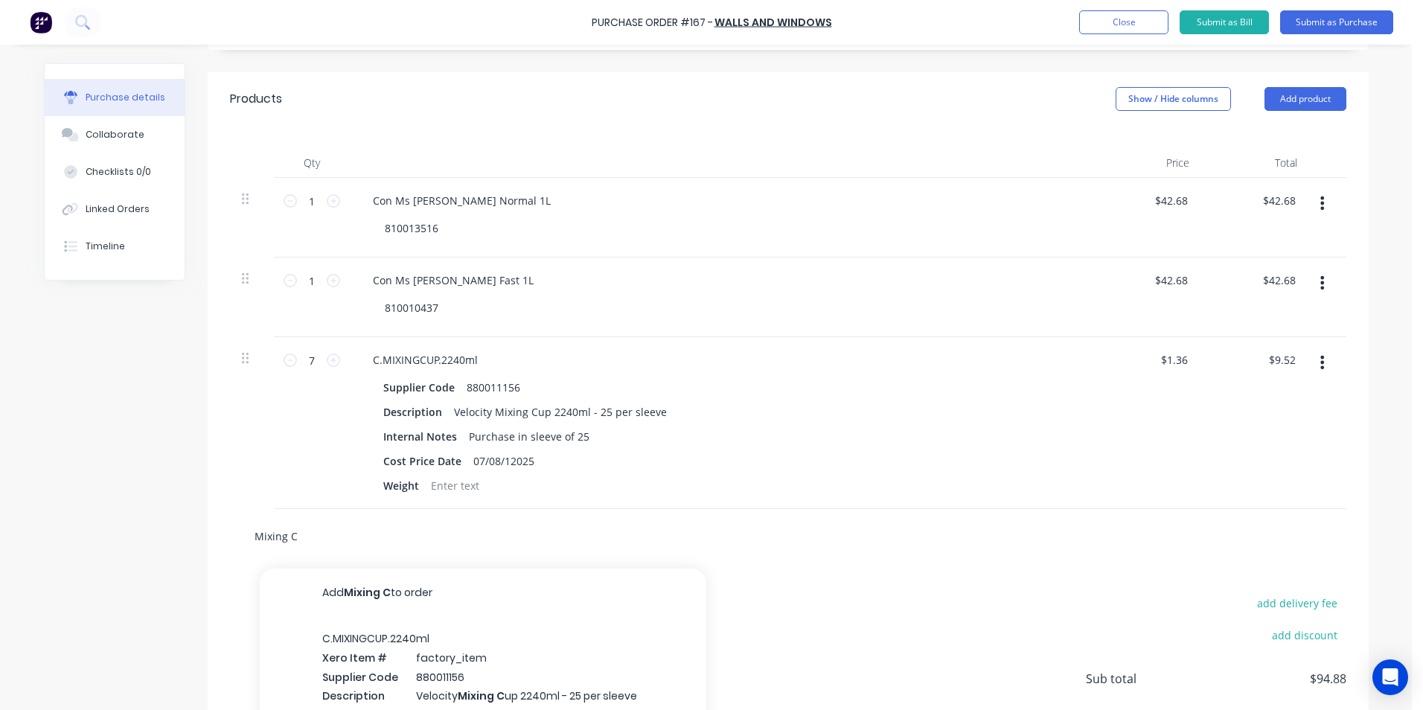
type textarea "x"
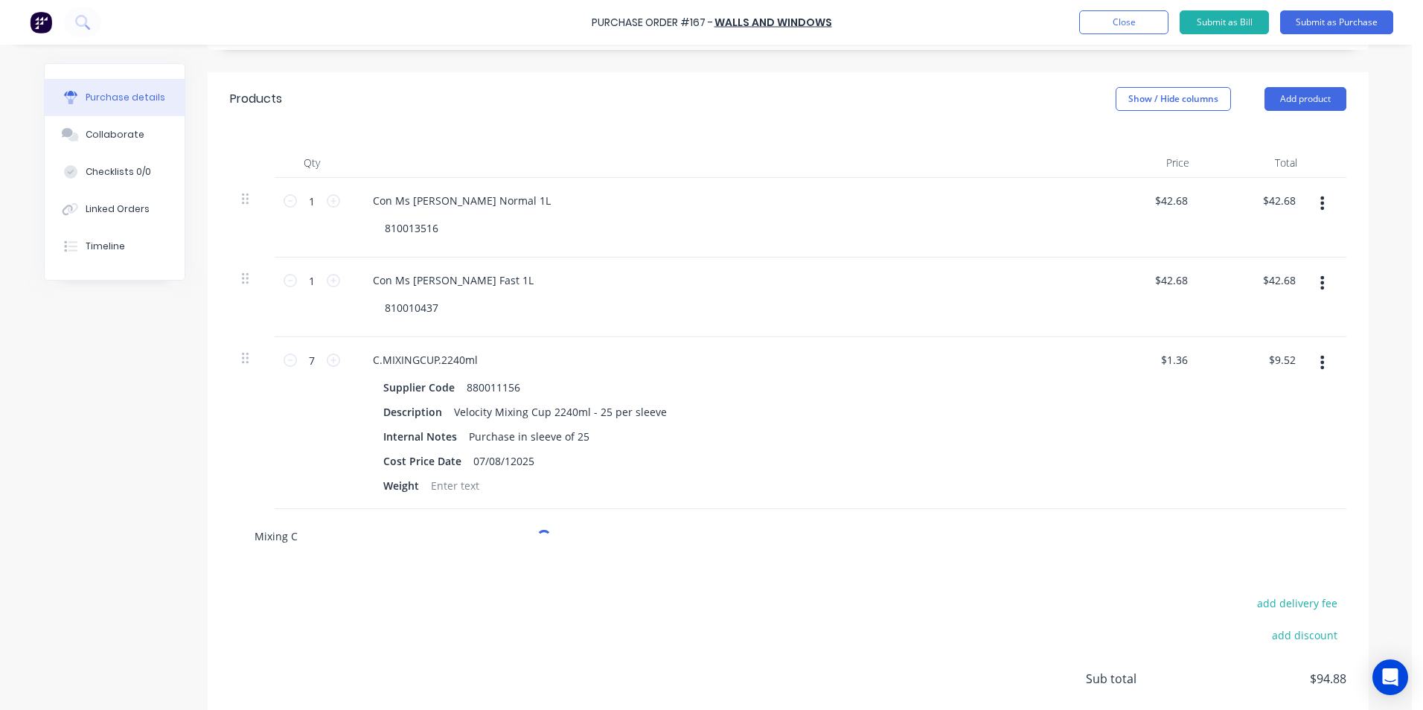
type input "Mixing Cu"
type textarea "x"
type input "Mixing Cup"
type textarea "x"
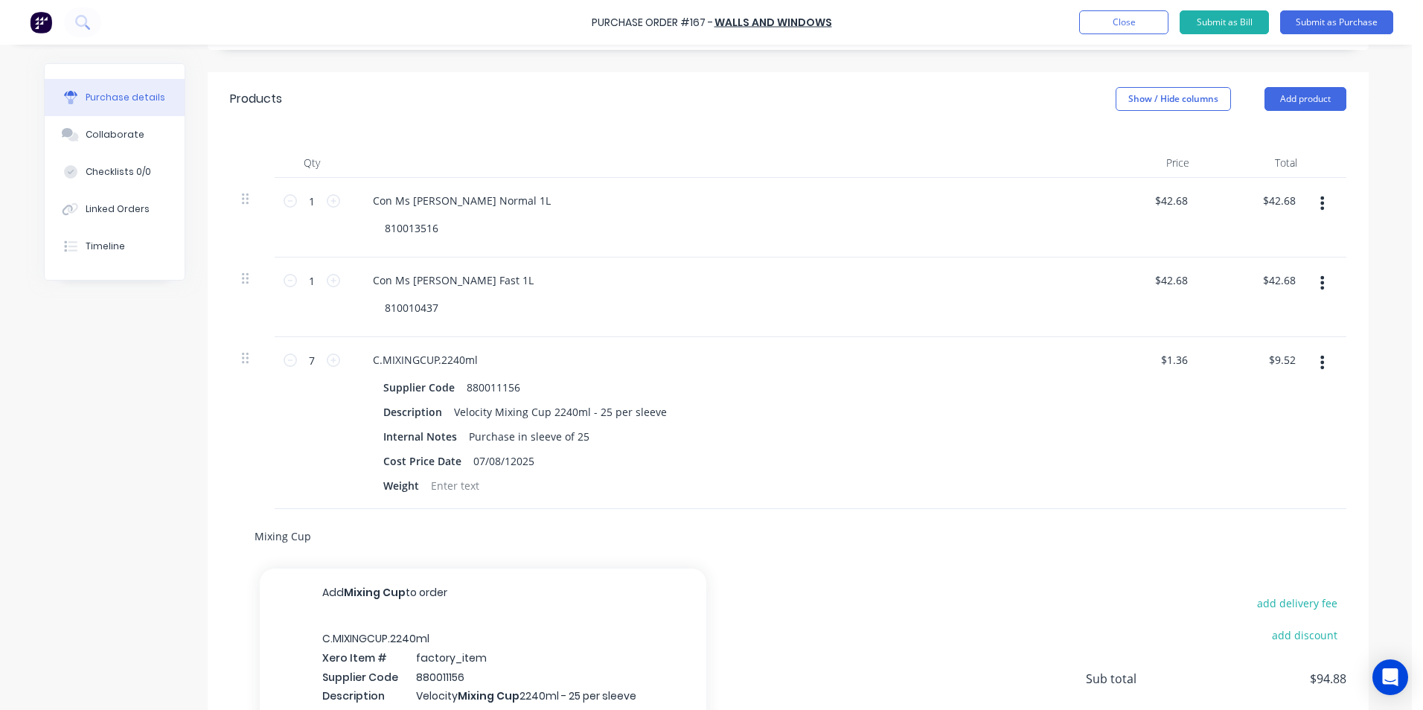
type input "Mixing Cup"
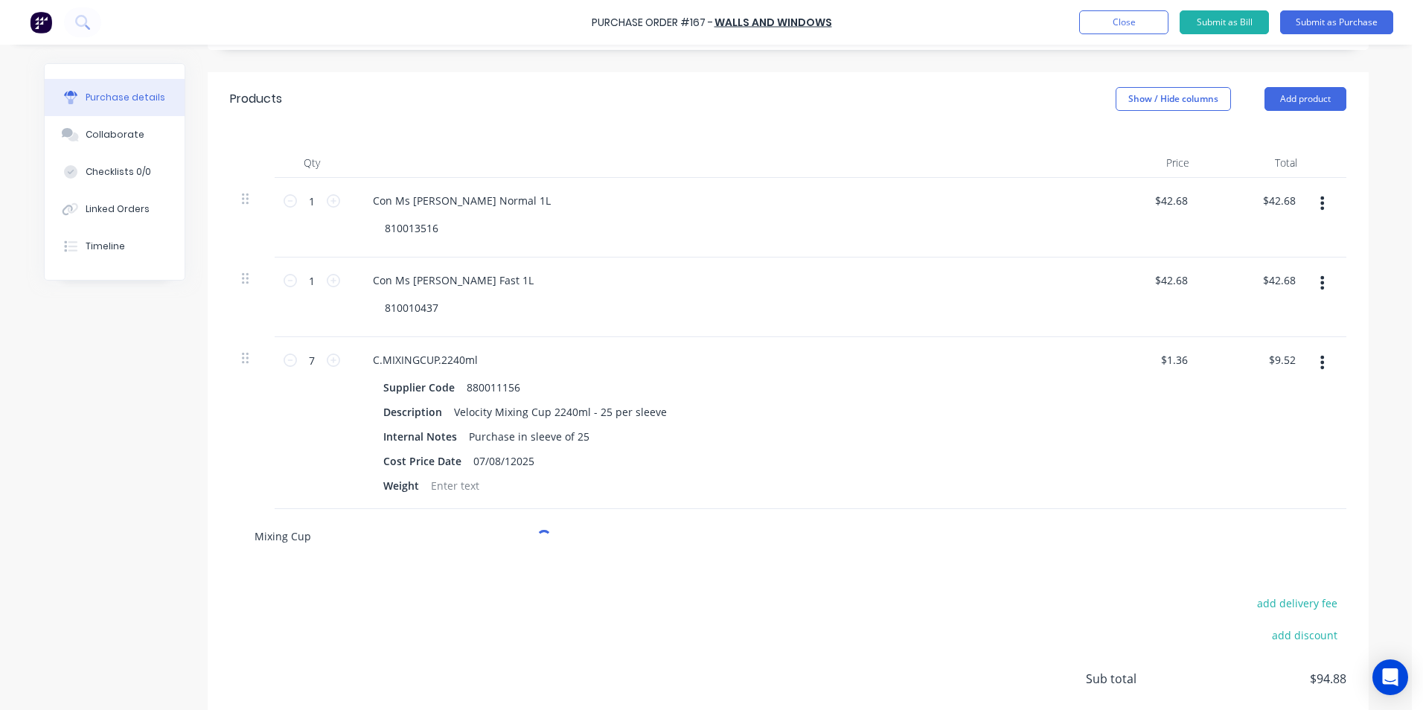
type textarea "x"
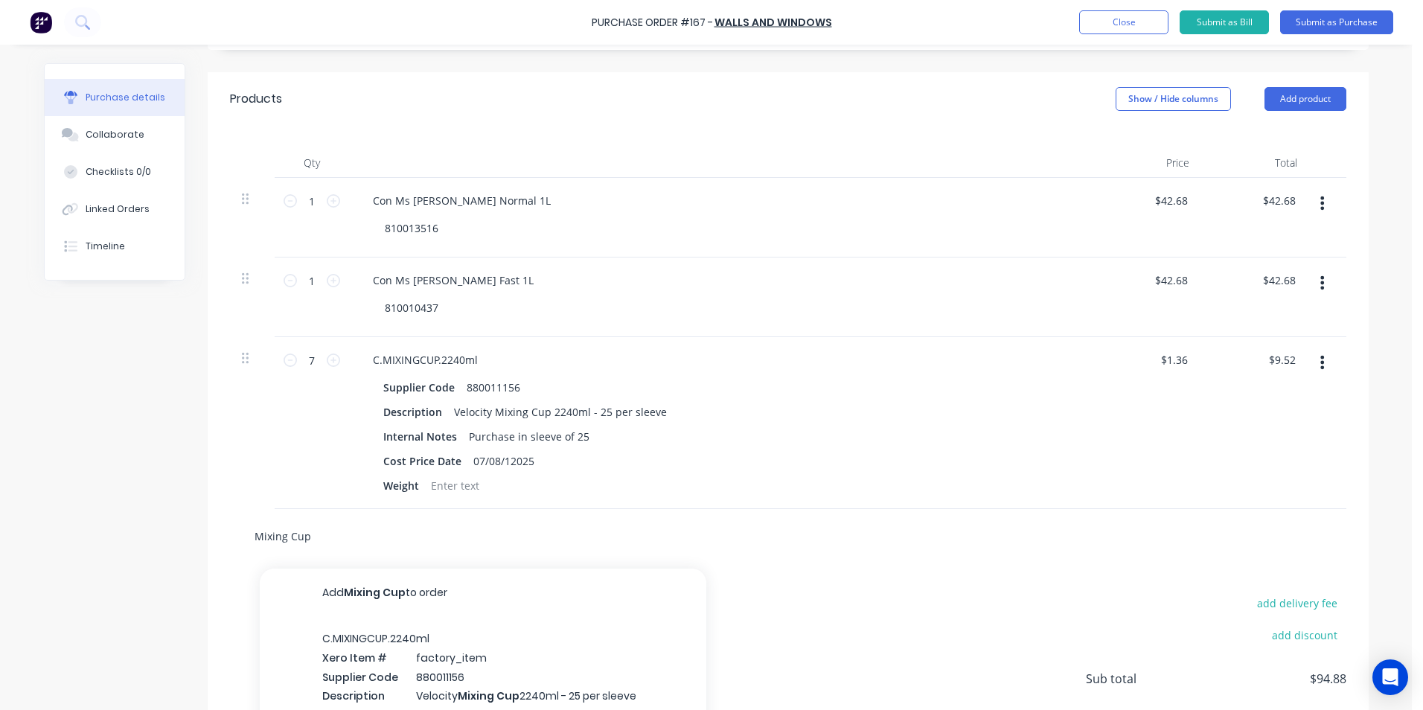
type input "Mixing Cup 6"
type textarea "x"
type input "Mixing Cup 65"
type textarea "x"
type input "Mixing Cup 650"
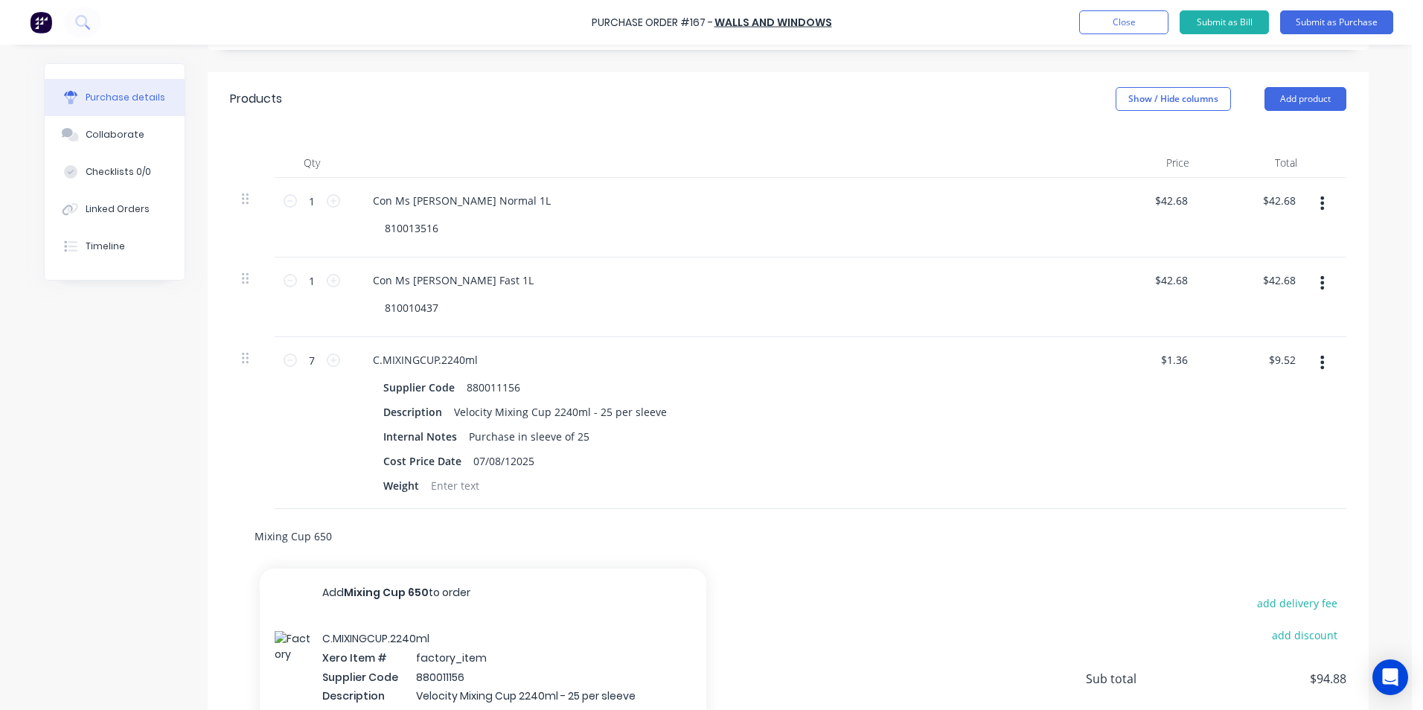
type textarea "x"
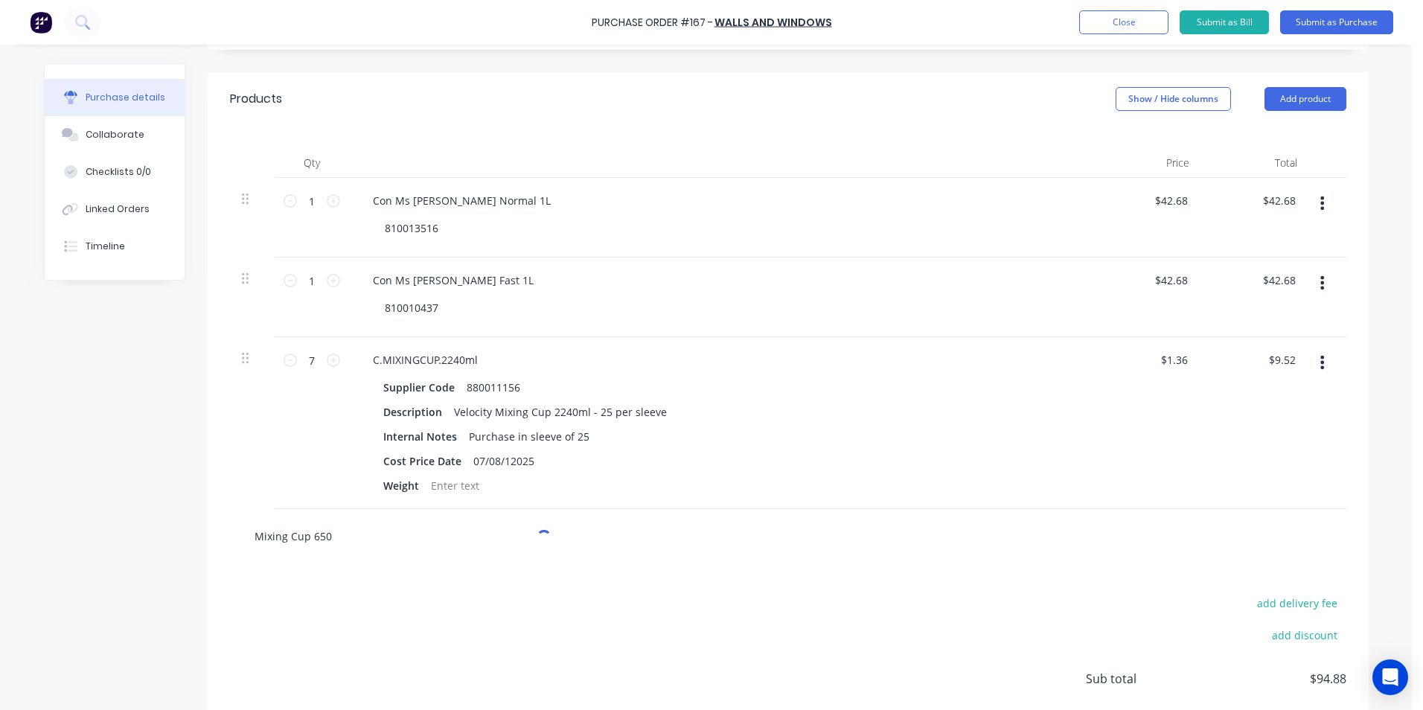
type input "Mixing Cup 650m"
type textarea "x"
type input "Mixing Cup 650ml"
type textarea "x"
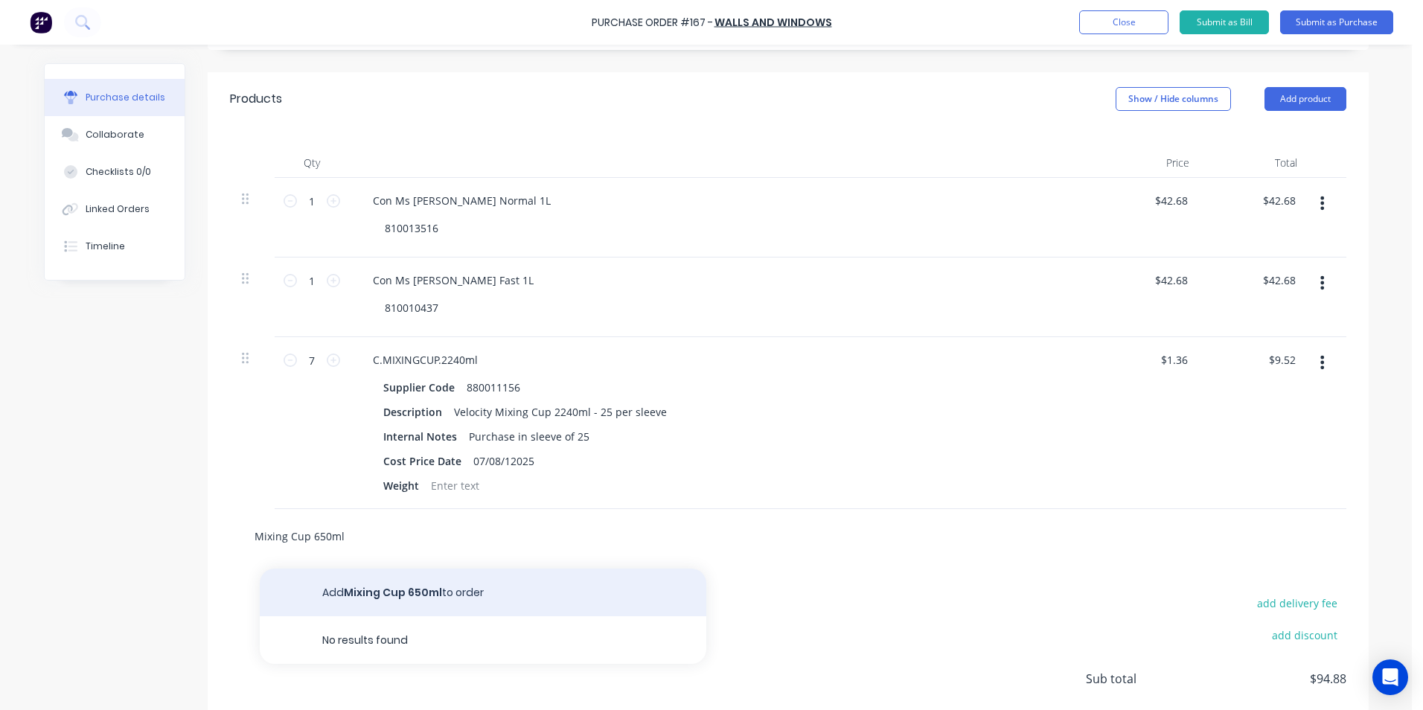
type input "Mixing Cup 650ml"
click at [368, 594] on button "Add Mixing Cup 650ml to order" at bounding box center [483, 593] width 447 height 48
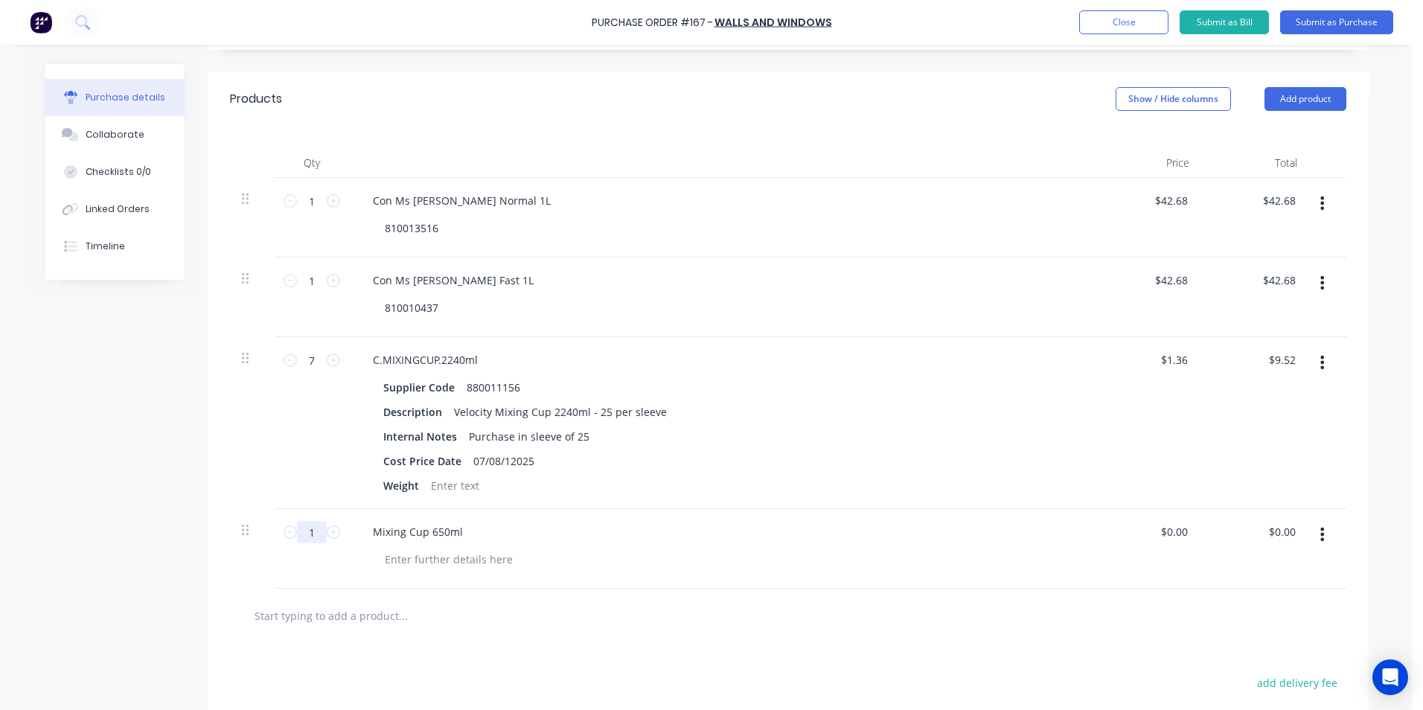
click at [310, 533] on input "1" at bounding box center [312, 532] width 30 height 22
type textarea "x"
type input "9"
type textarea "x"
type input "9"
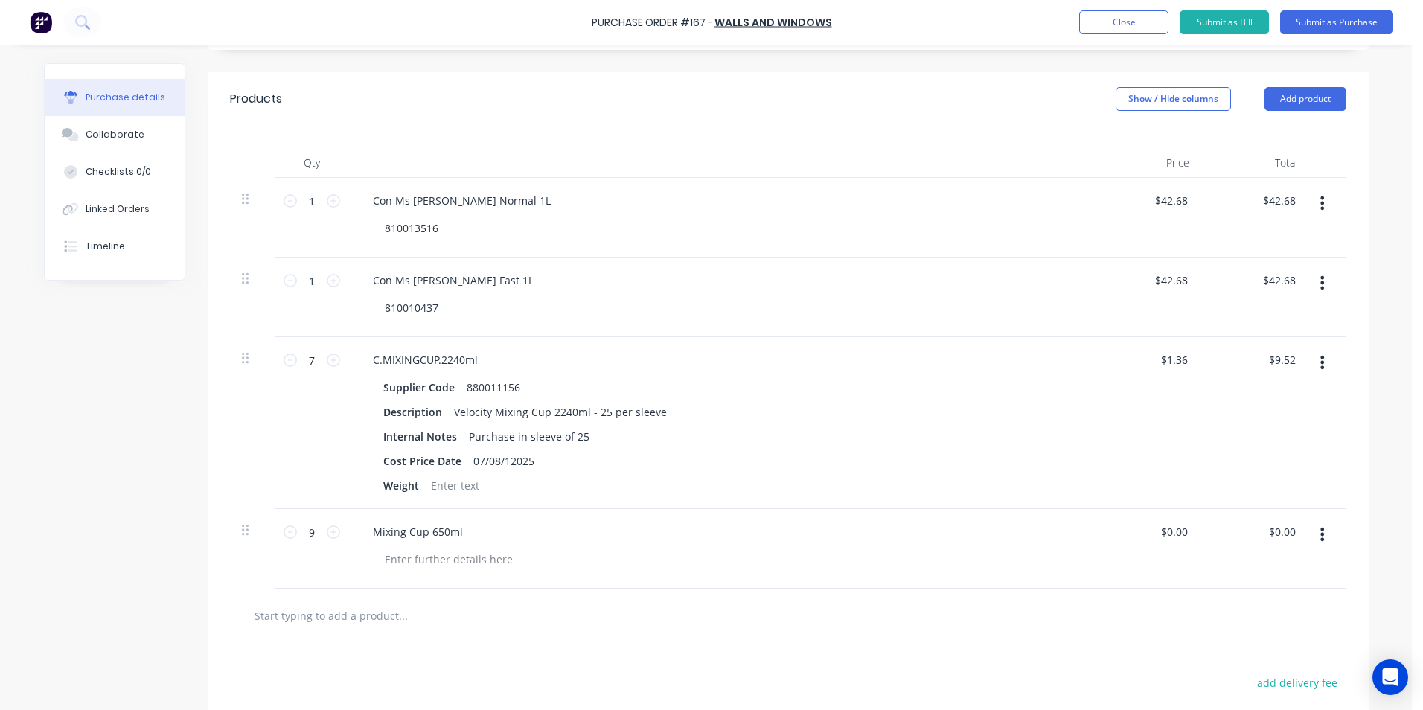
click at [628, 561] on div at bounding box center [727, 560] width 709 height 22
type textarea "x"
click at [1183, 532] on input "0.00" at bounding box center [1177, 532] width 28 height 22
type input "0"
type input ".63"
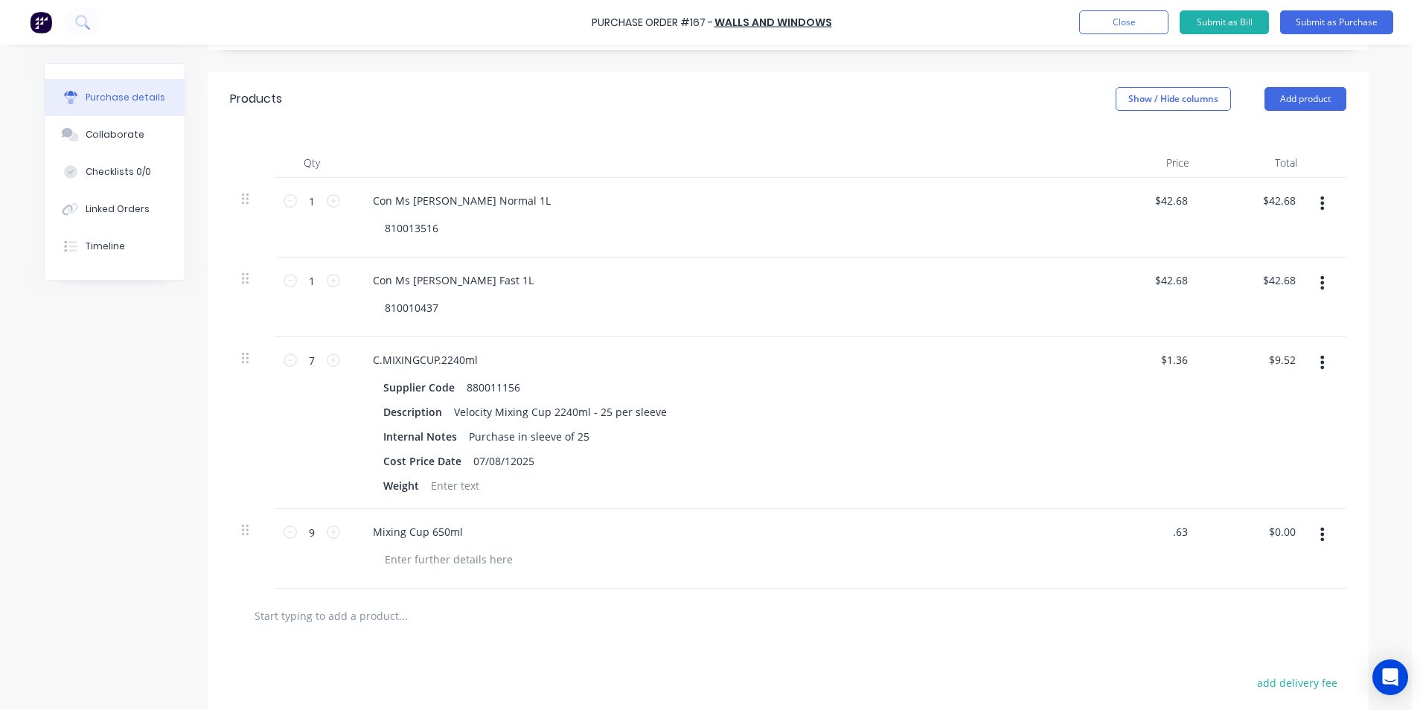
type textarea "x"
type input "$0.63"
type input "$5.67"
click at [1087, 627] on div at bounding box center [788, 616] width 1093 height 30
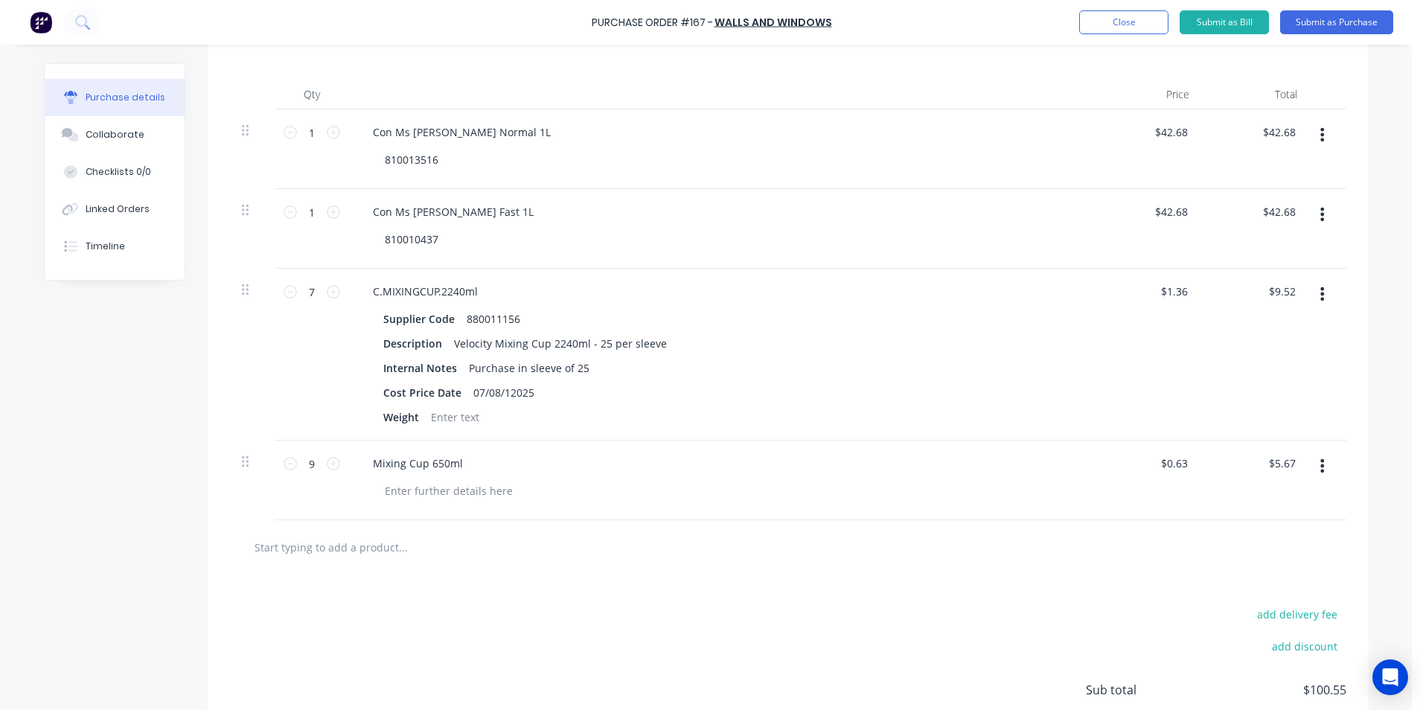
scroll to position [342, 0]
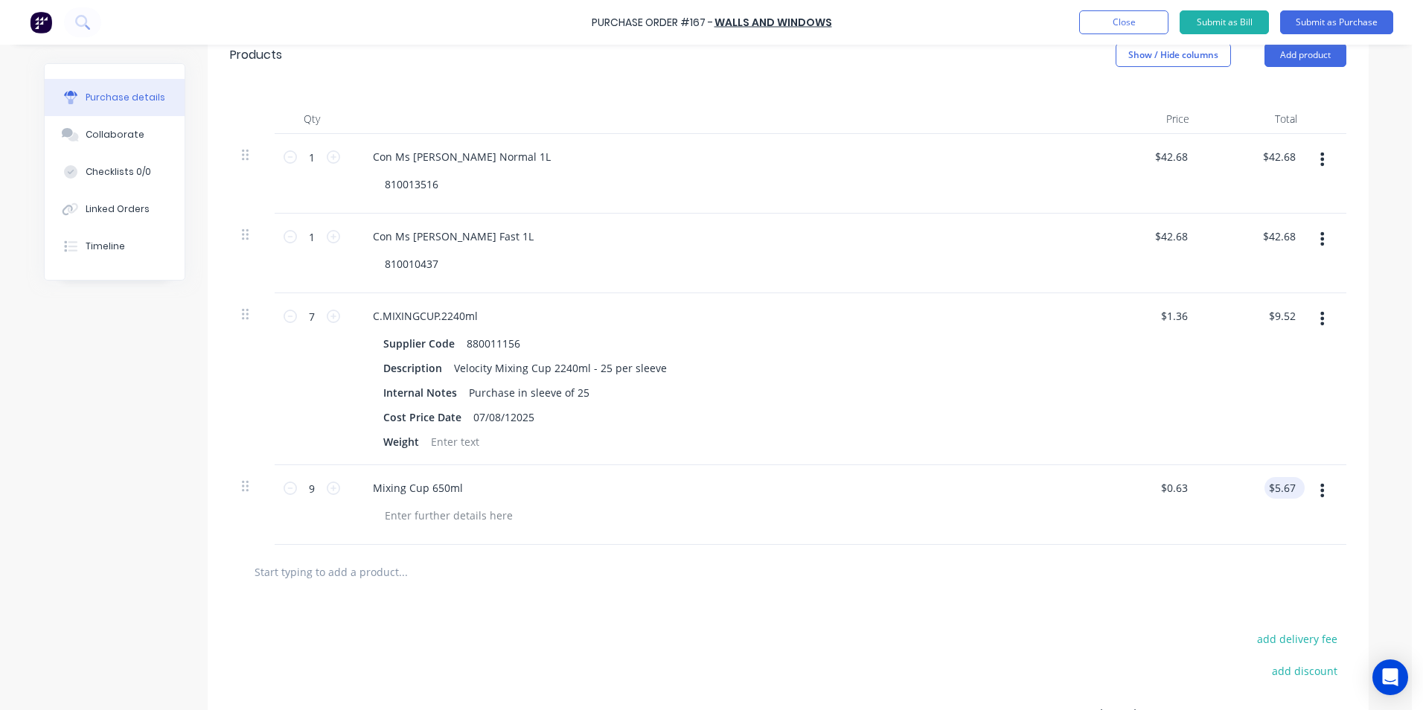
type textarea "x"
click at [1289, 485] on input "5.67" at bounding box center [1282, 488] width 34 height 22
type input "5.70"
type textarea "x"
type input "$0.6333"
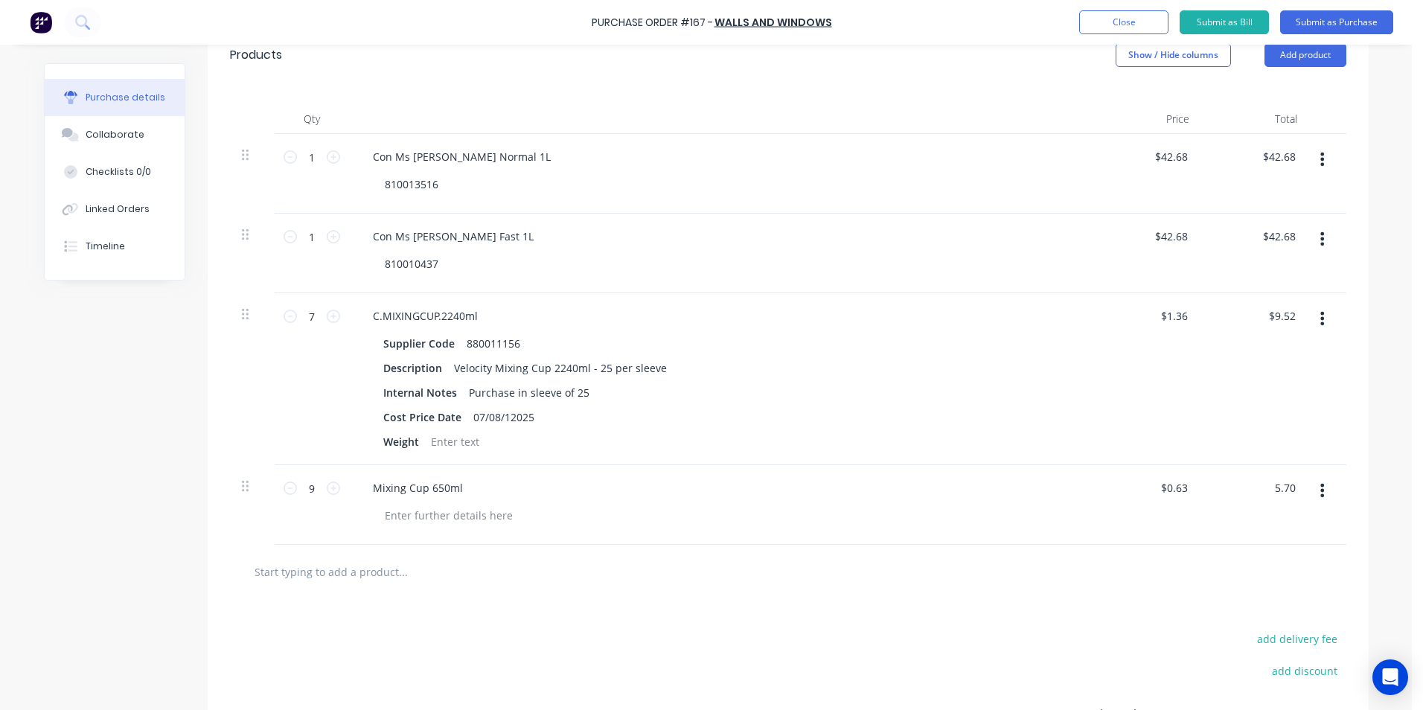
type input "$5.70"
click at [899, 613] on div "add delivery fee add discount Sub total $100.55 Tax $10.06 Total $110.61" at bounding box center [788, 721] width 1161 height 245
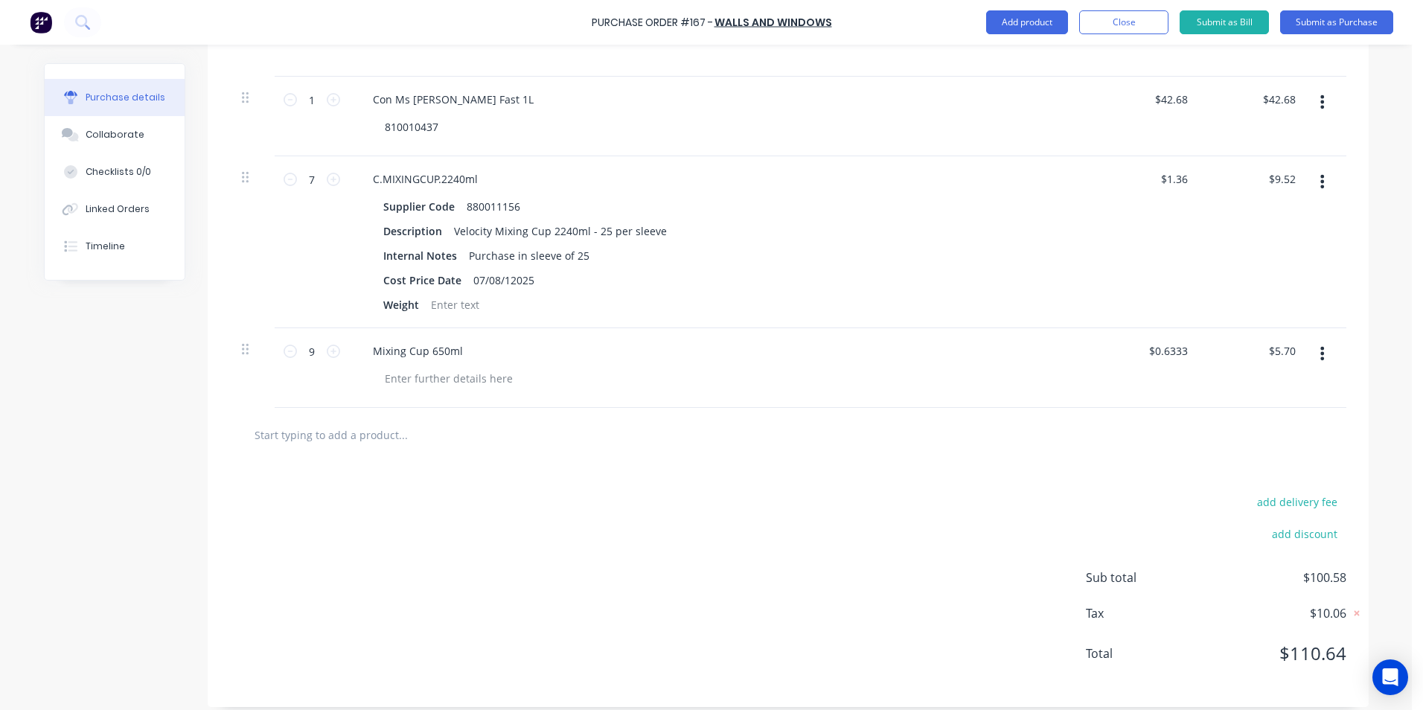
scroll to position [491, 0]
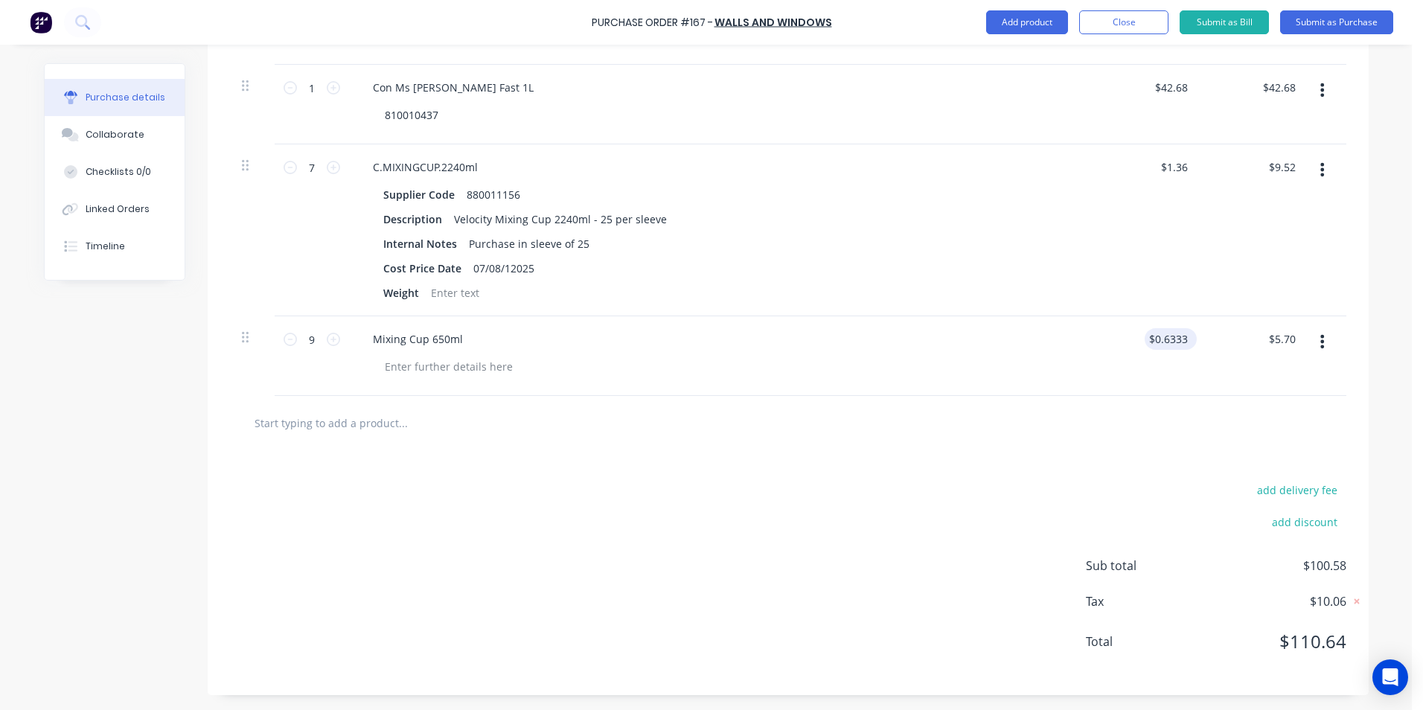
type textarea "x"
click at [1183, 338] on input "0.6333" at bounding box center [1171, 339] width 40 height 22
type input "0"
type input ".63"
type textarea "x"
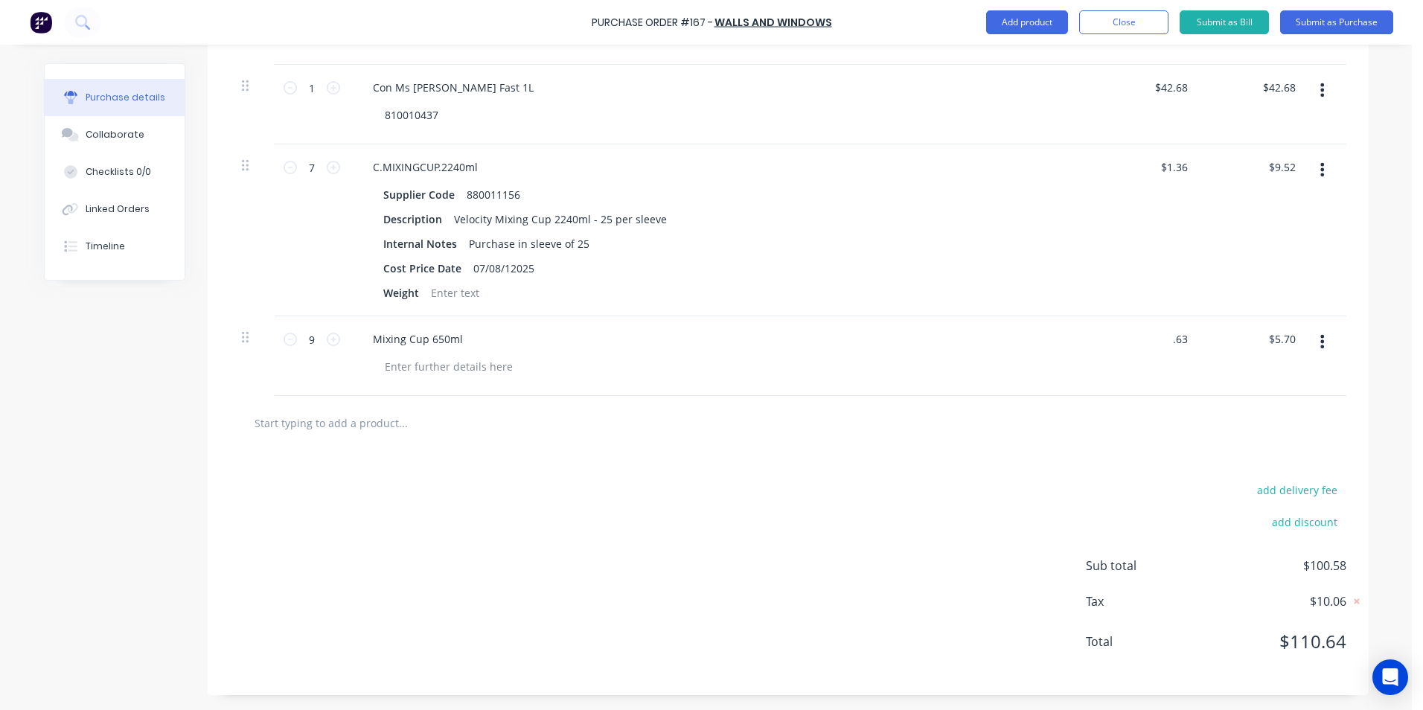
type input "$0.63"
type input "$5.67"
click at [1070, 443] on div at bounding box center [788, 423] width 1117 height 54
click at [320, 424] on input "text" at bounding box center [403, 423] width 298 height 30
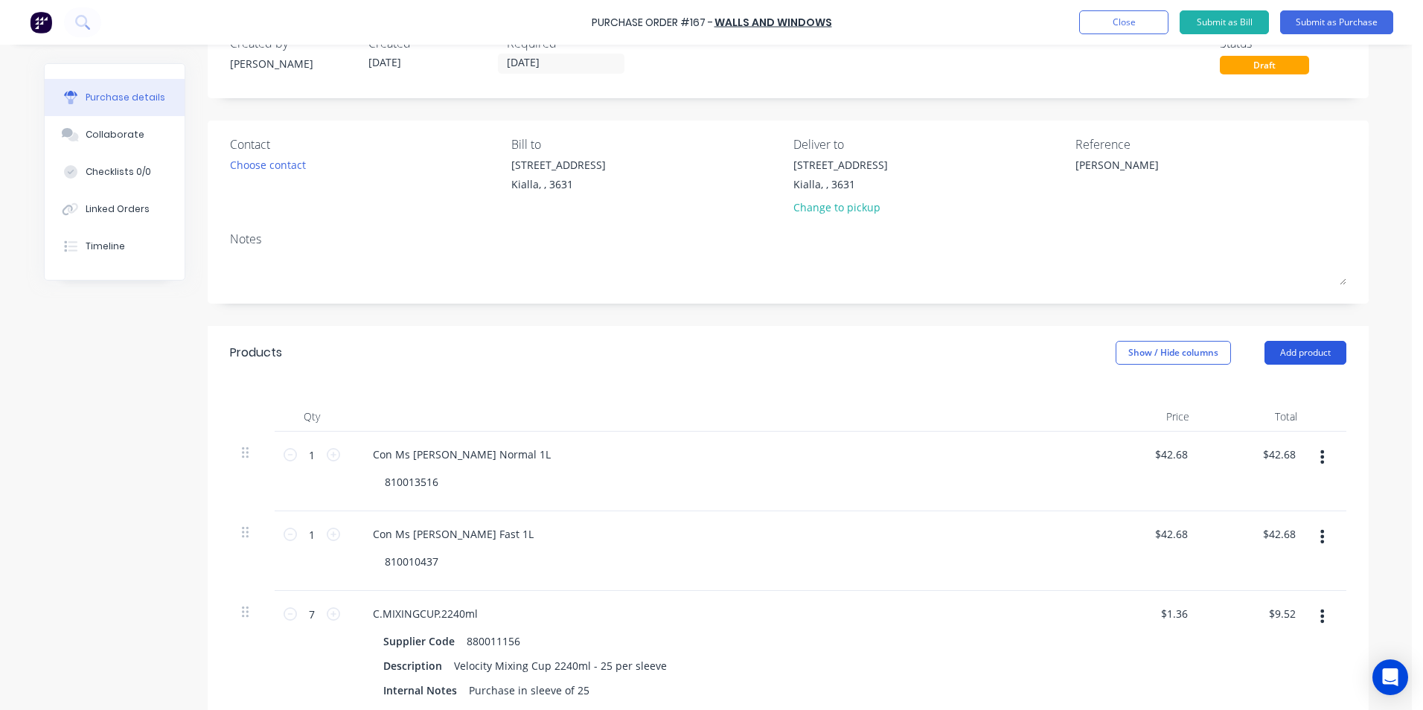
click at [1308, 351] on button "Add product" at bounding box center [1306, 353] width 82 height 24
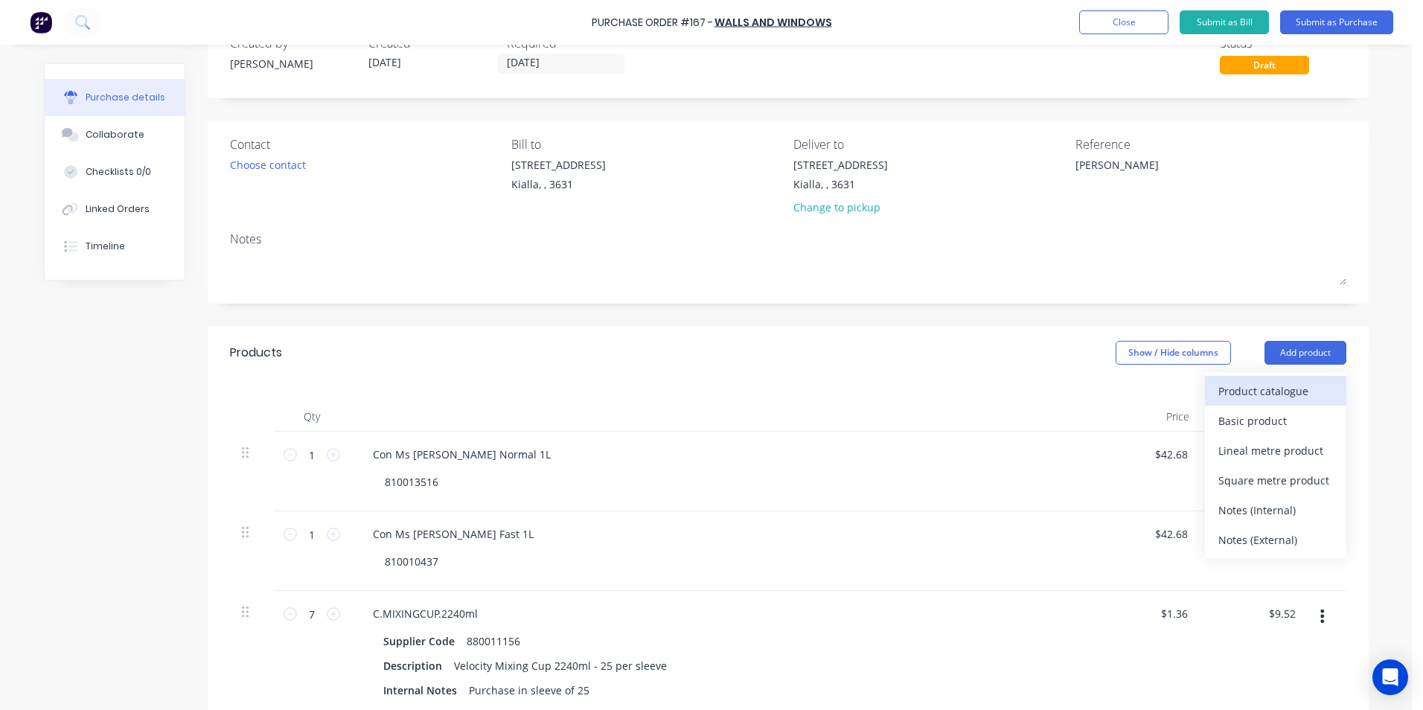
click at [1286, 393] on div "Product catalogue" at bounding box center [1276, 391] width 115 height 22
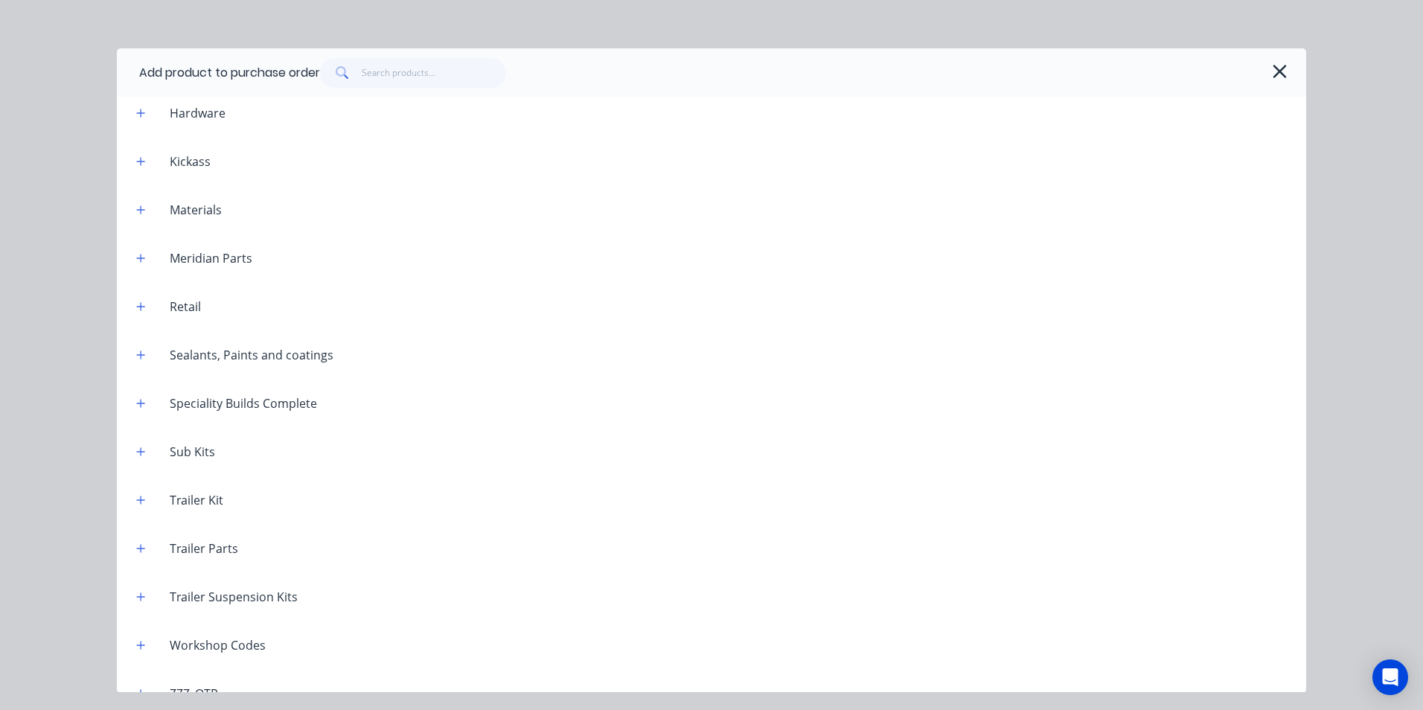
scroll to position [1288, 0]
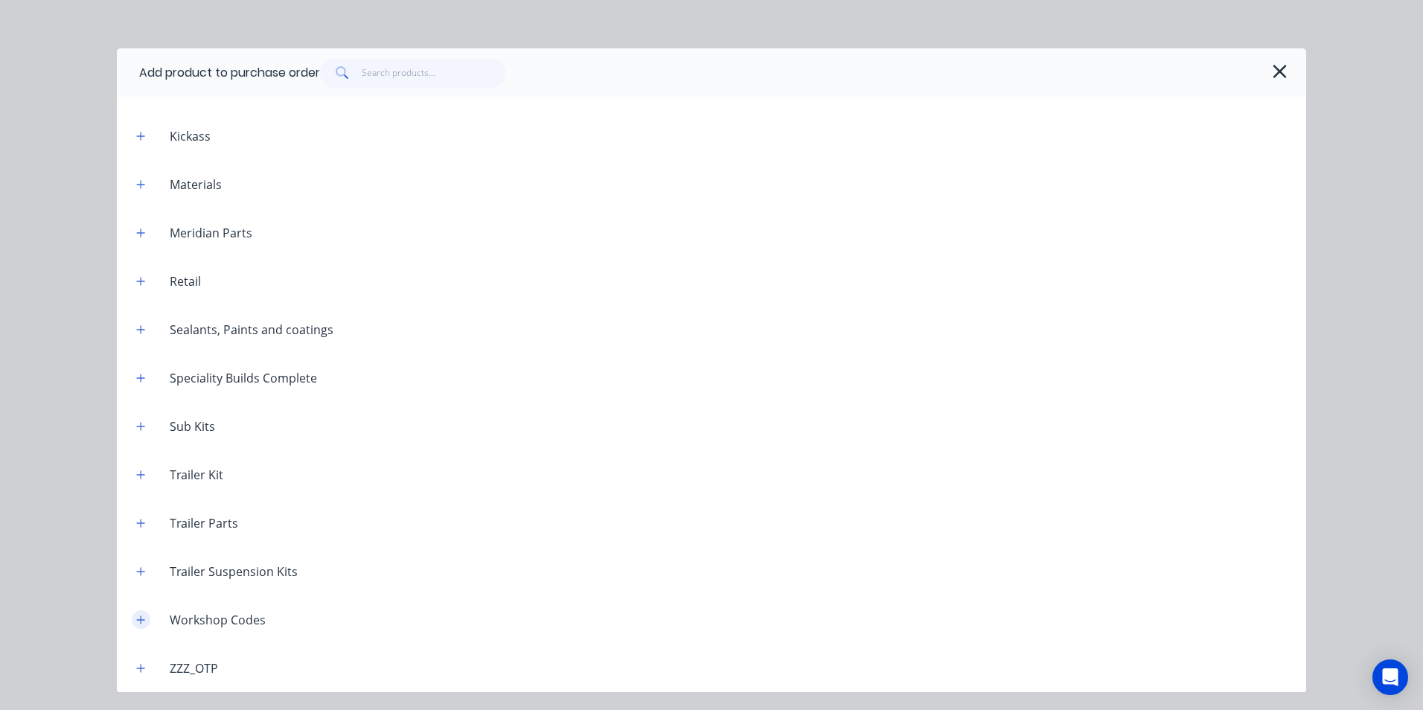
click at [138, 619] on icon "button" at bounding box center [140, 620] width 9 height 10
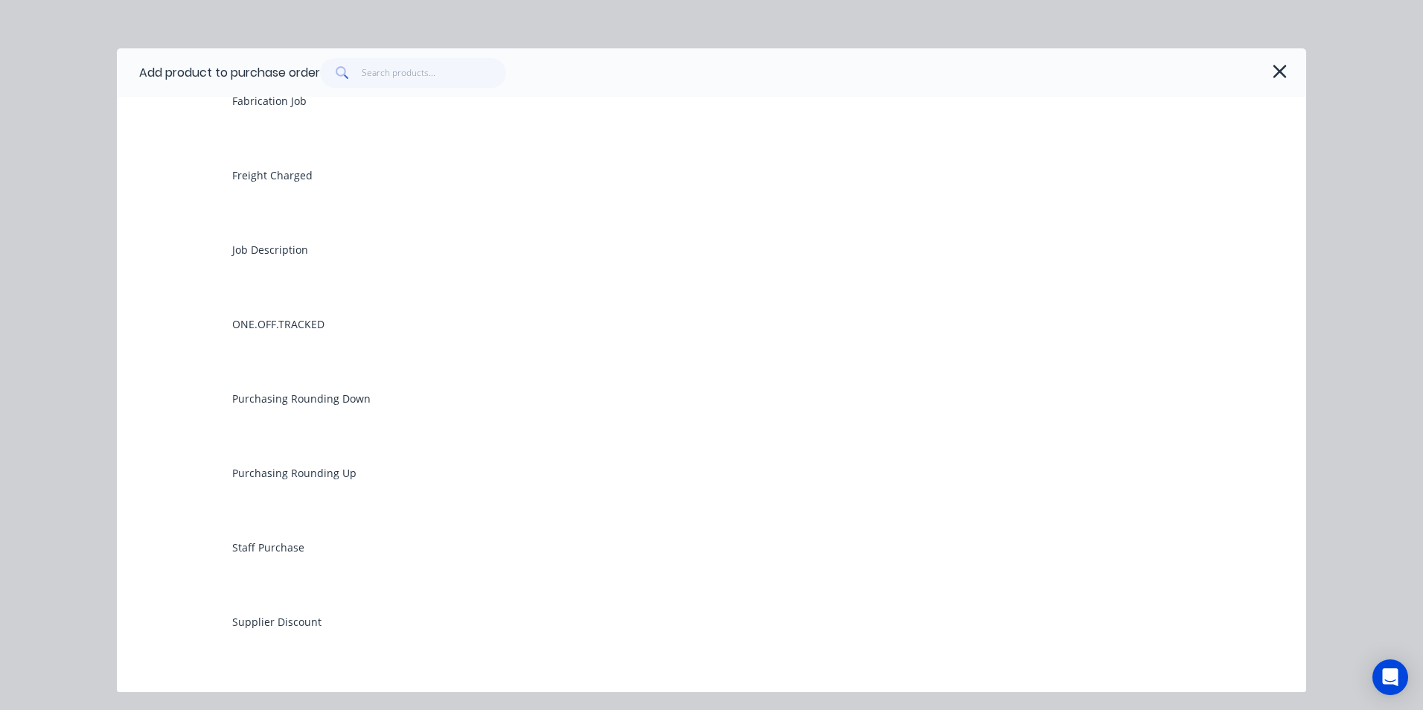
scroll to position [2107, 0]
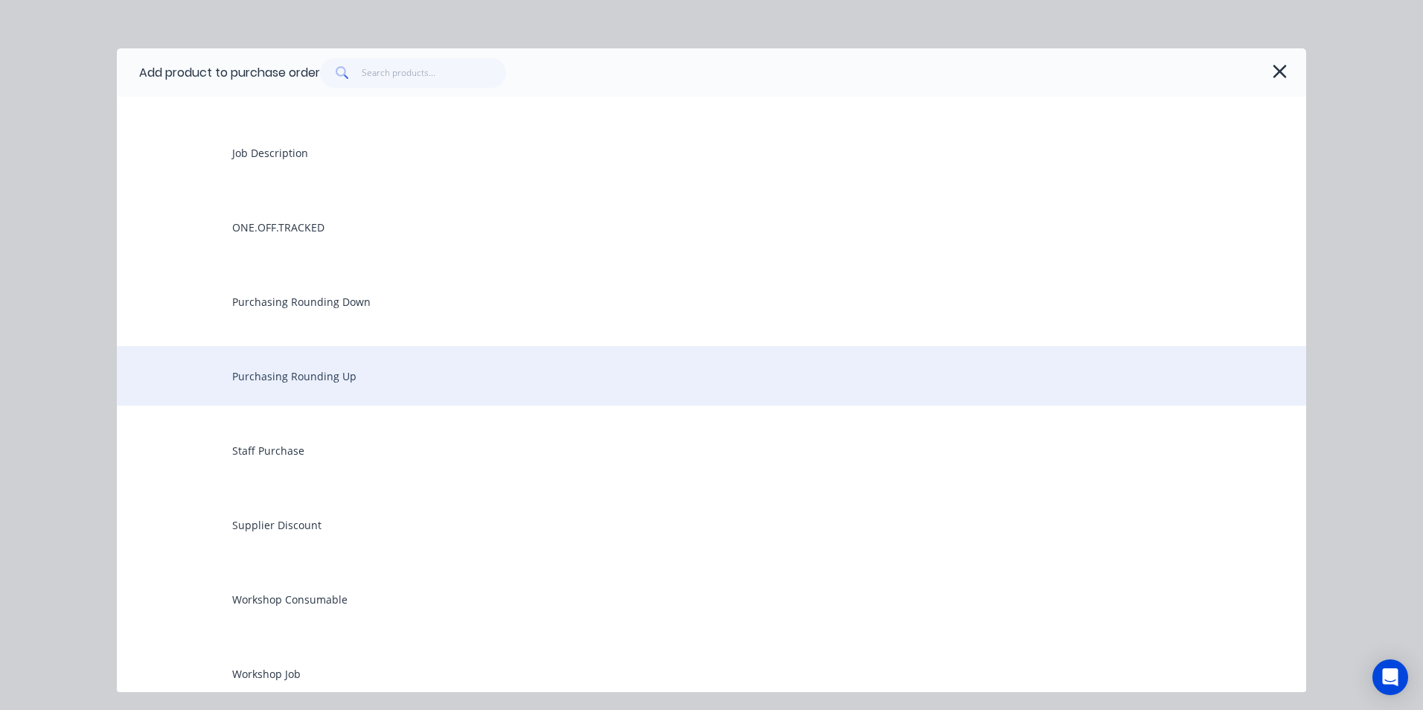
click at [332, 378] on div "Purchasing Rounding Up" at bounding box center [712, 376] width 1190 height 60
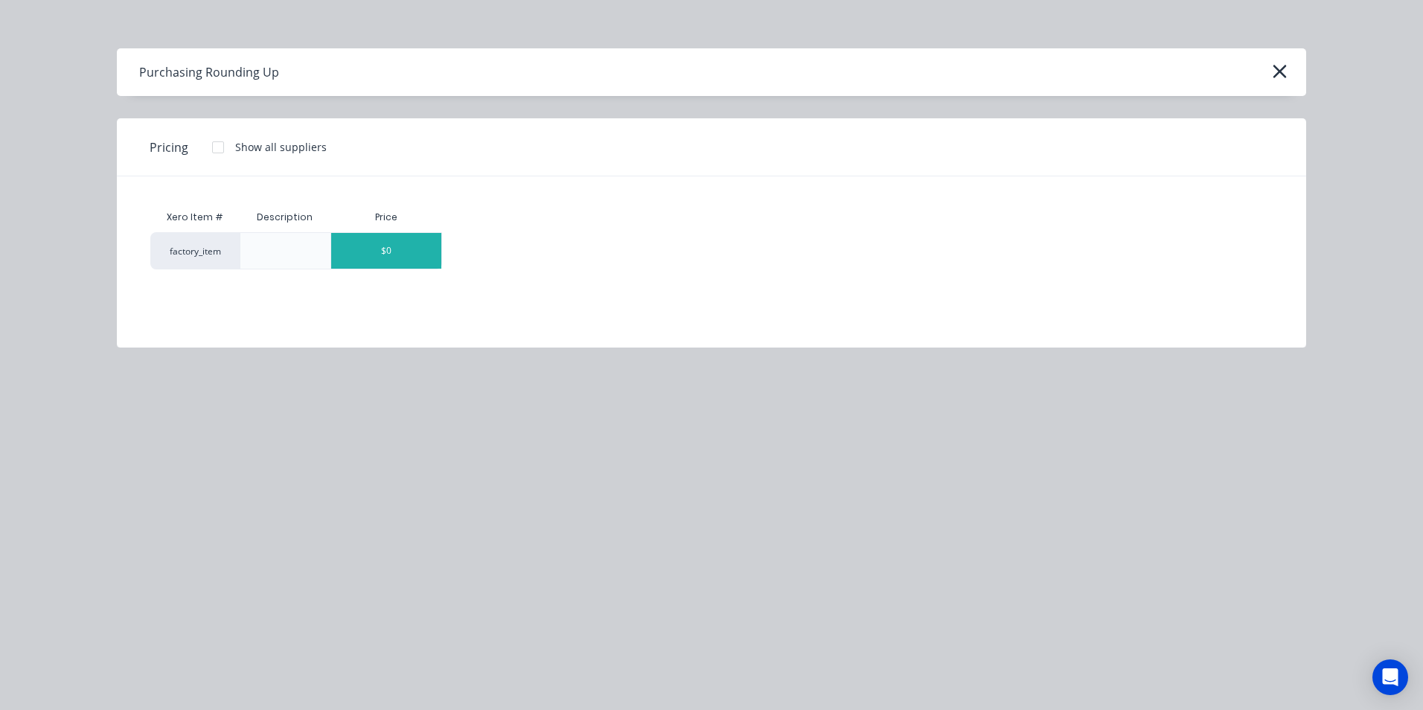
click at [425, 253] on div "$0" at bounding box center [386, 251] width 110 height 36
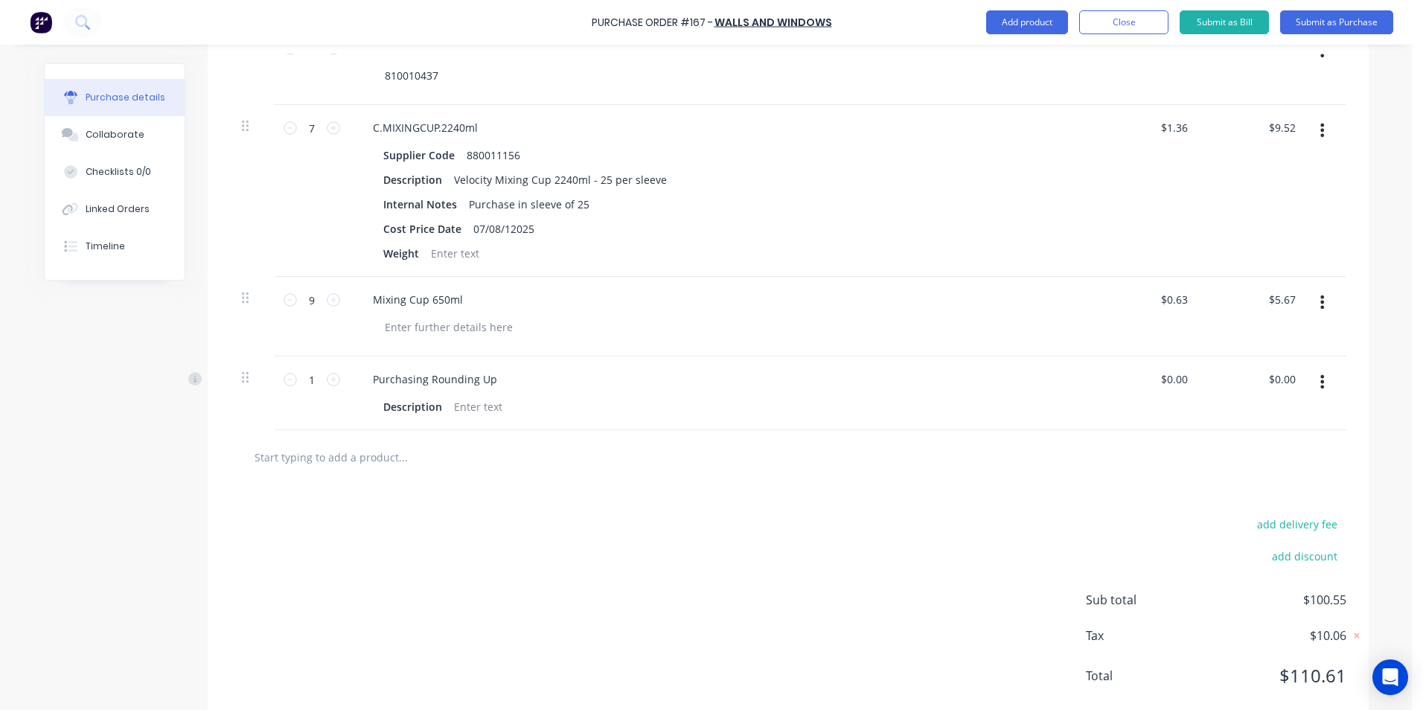
scroll to position [564, 0]
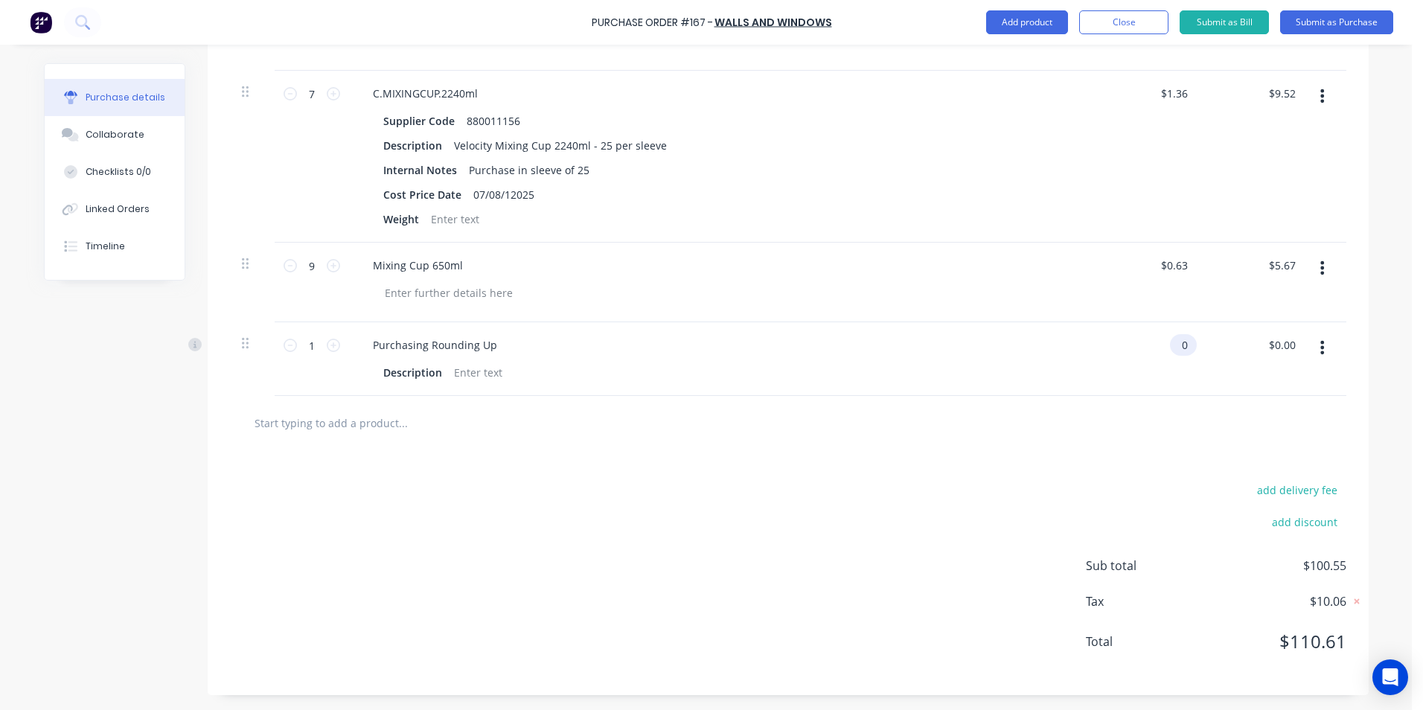
type textarea "x"
type input "0"
click at [1182, 344] on input "0" at bounding box center [1180, 345] width 21 height 22
type input ".09"
type textarea "x"
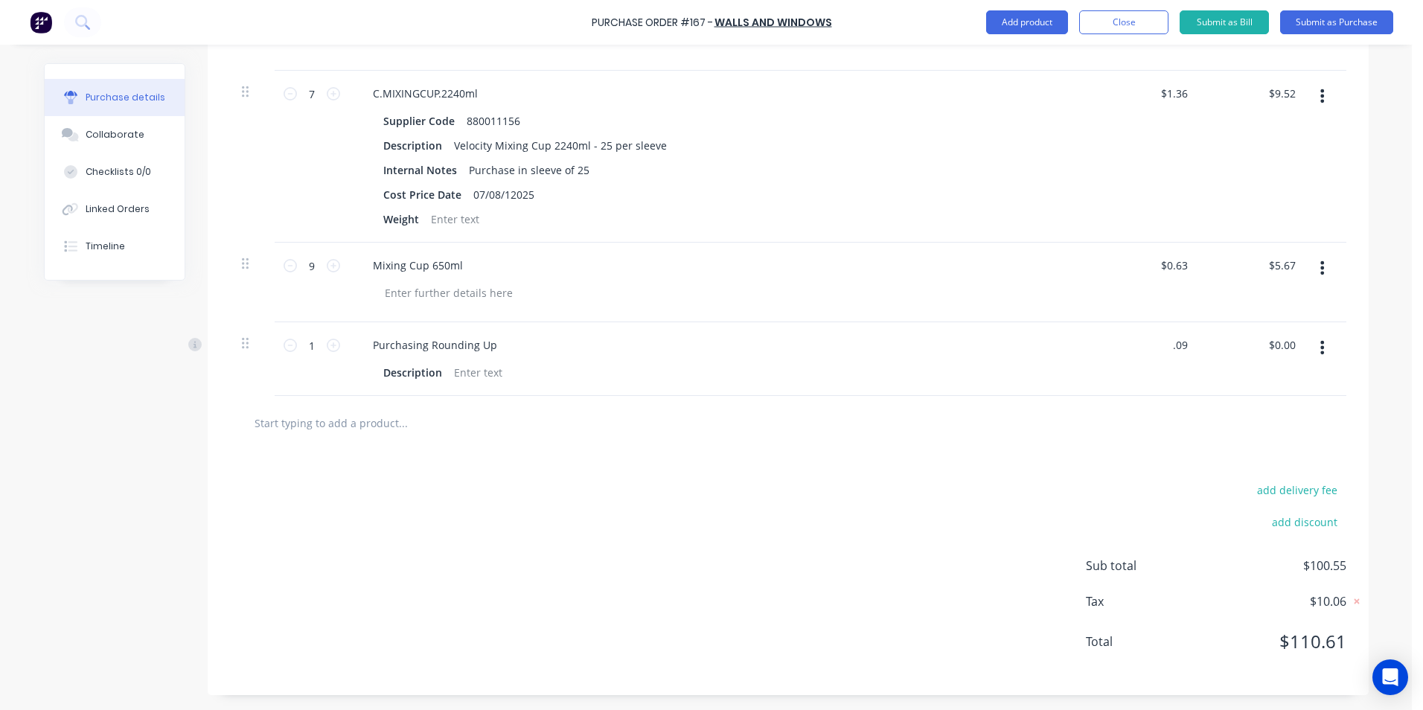
type input "$0.09"
click at [1079, 484] on div "add delivery fee add discount Sub total $100.55 Tax $10.06 Total $110.61" at bounding box center [788, 572] width 1161 height 245
click at [1187, 347] on div "$0.09 $0.09" at bounding box center [1177, 345] width 40 height 22
type textarea "x"
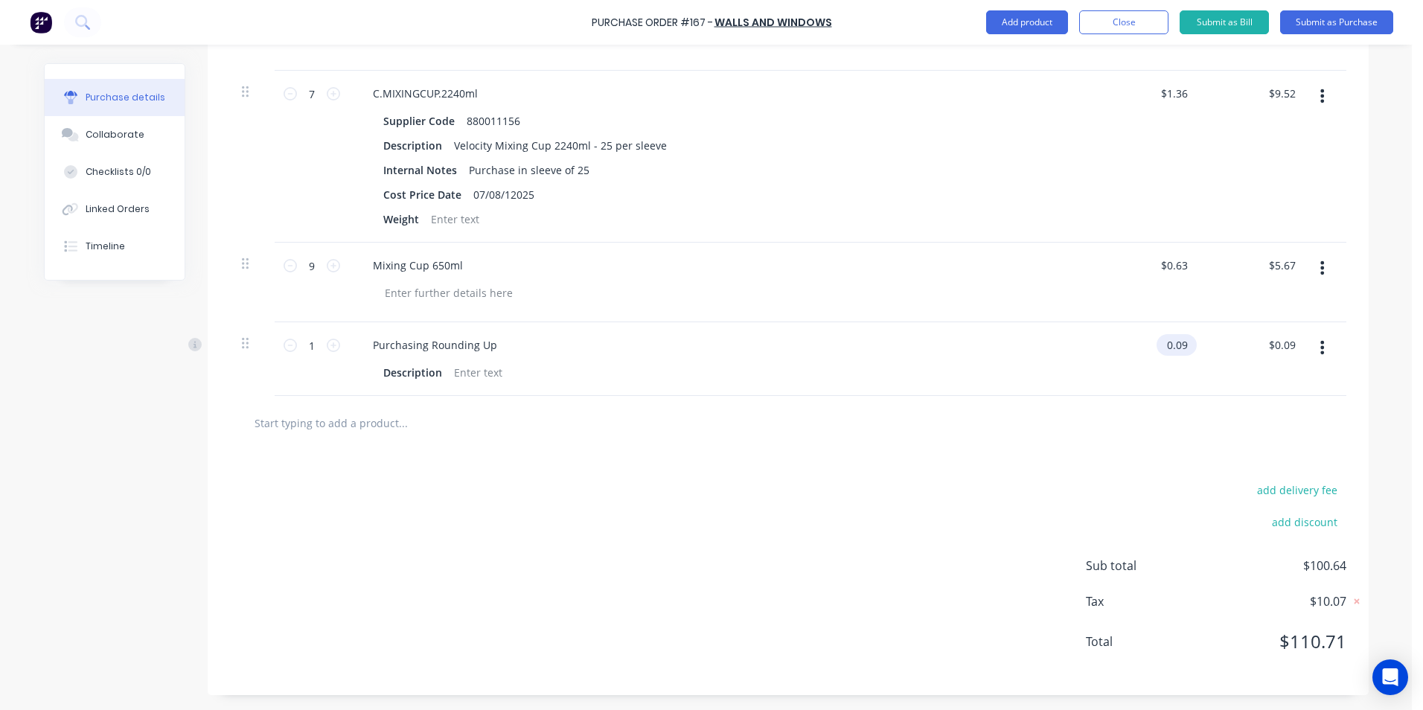
click at [1182, 344] on input "0.09" at bounding box center [1174, 345] width 34 height 22
type input "0.08"
type textarea "x"
type input "$0.08"
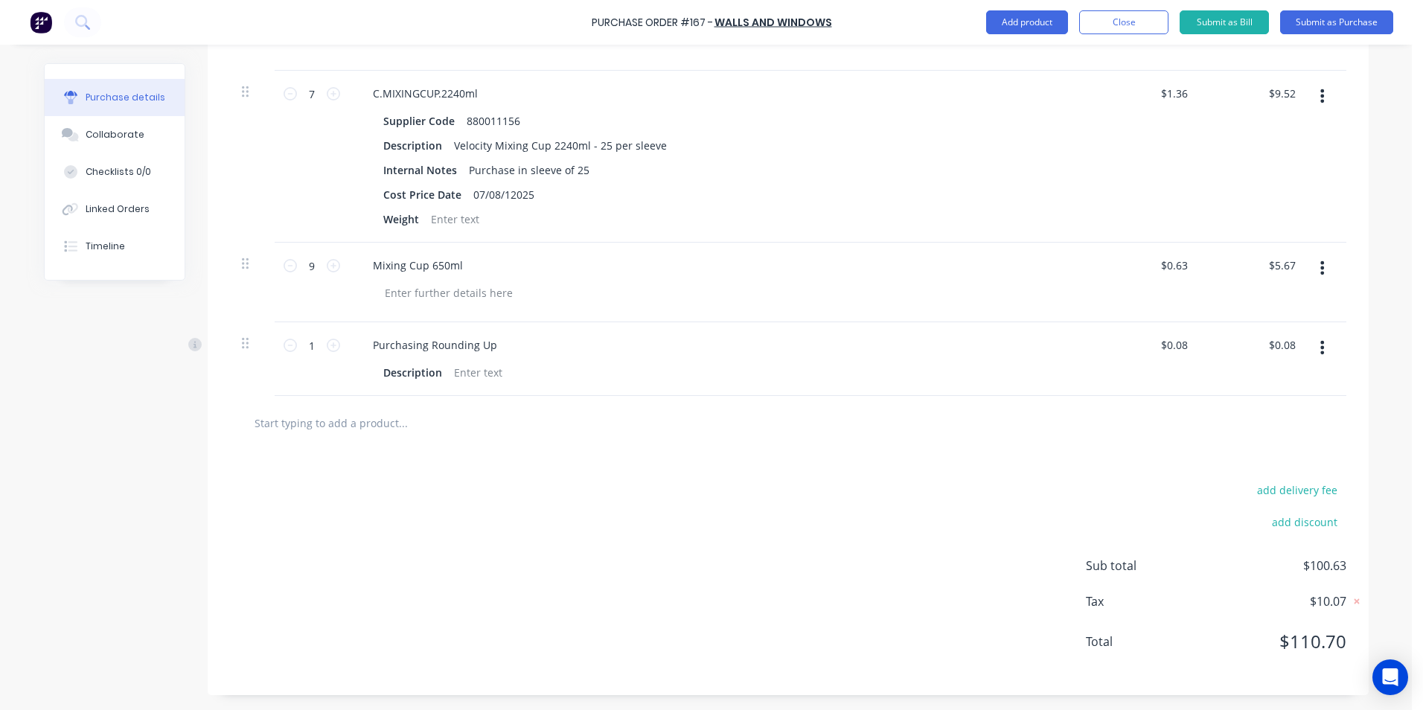
click at [800, 576] on div "add delivery fee add discount Sub total $100.63 Tax $10.07 Total $110.70" at bounding box center [788, 572] width 1161 height 245
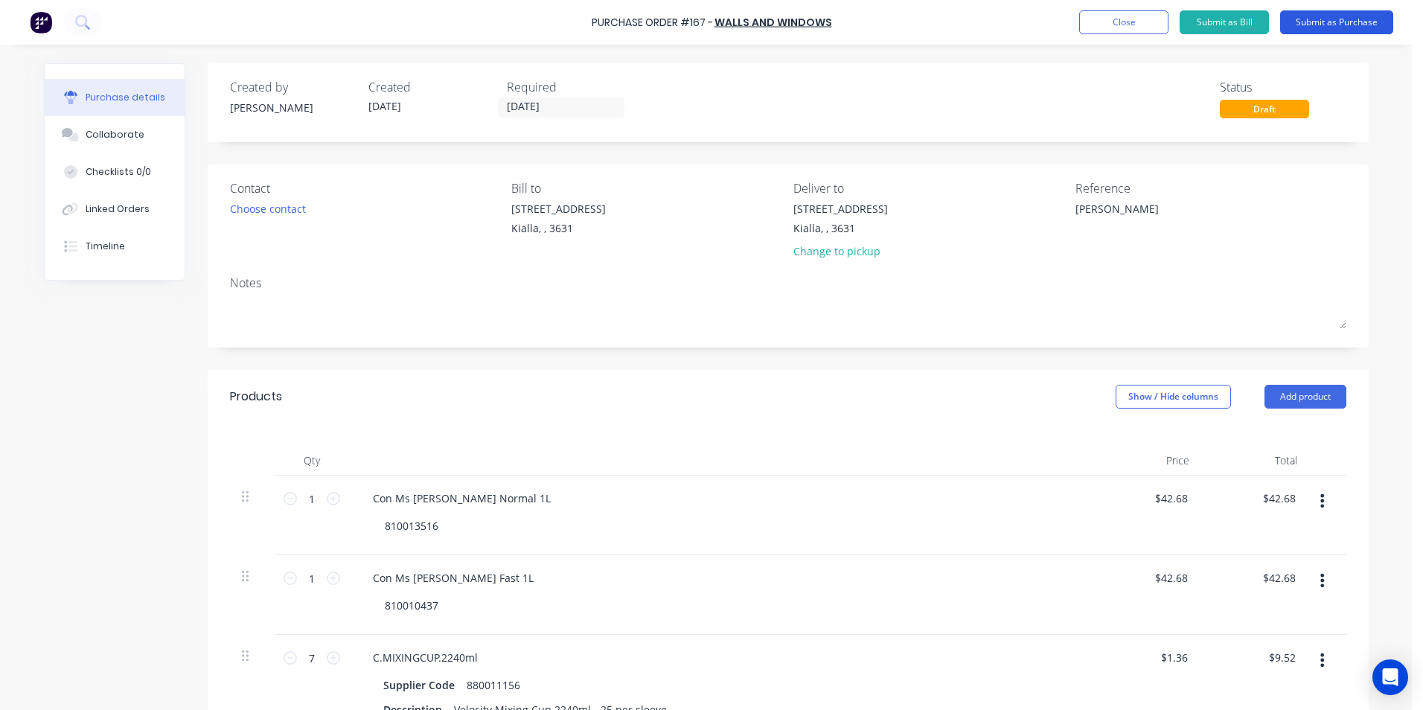
click at [1311, 24] on button "Submit as Purchase" at bounding box center [1336, 22] width 113 height 24
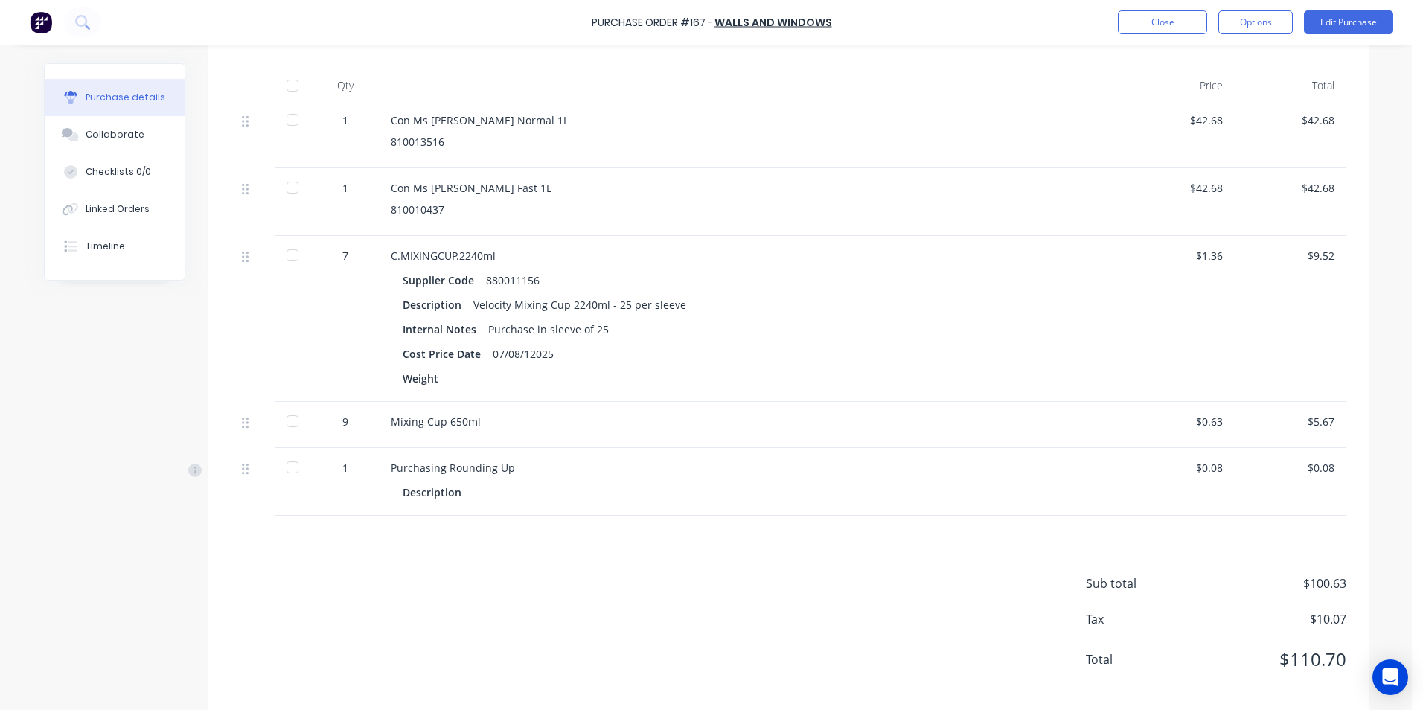
scroll to position [370, 0]
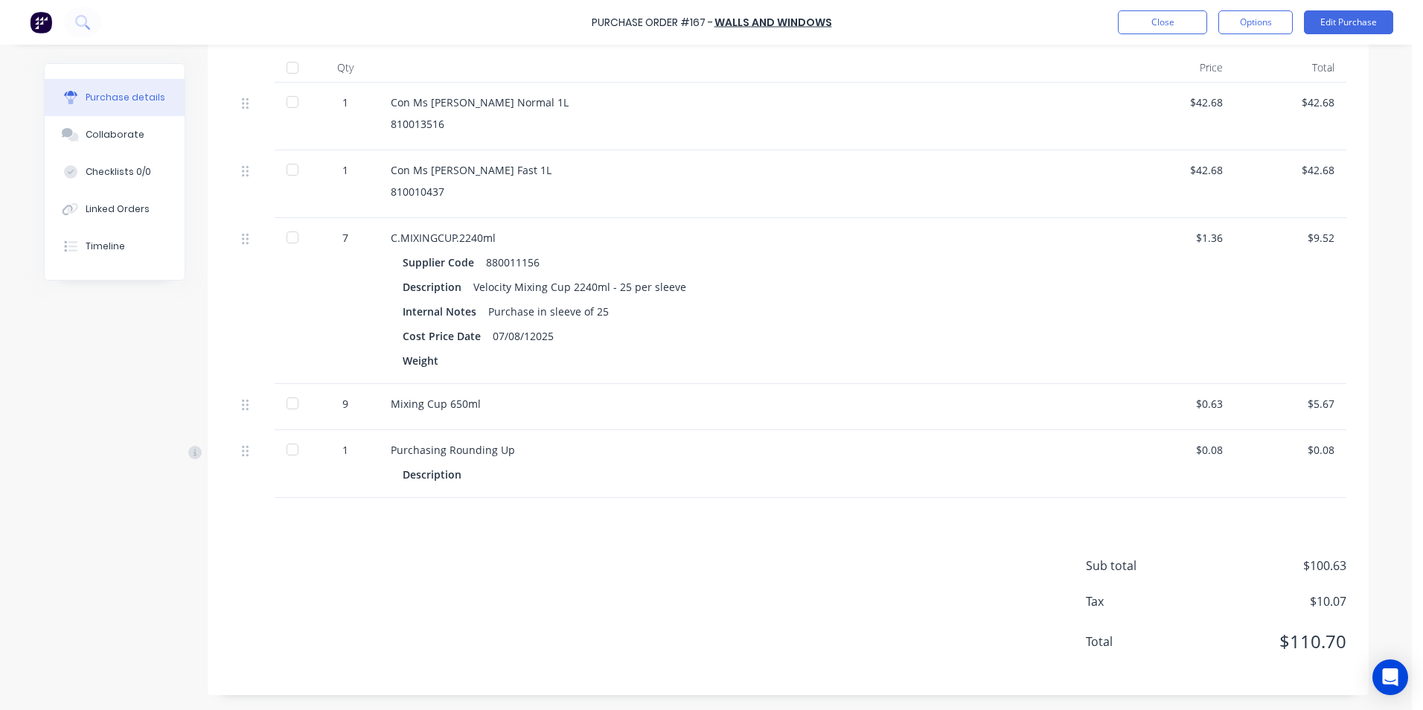
click at [287, 68] on div at bounding box center [293, 68] width 30 height 30
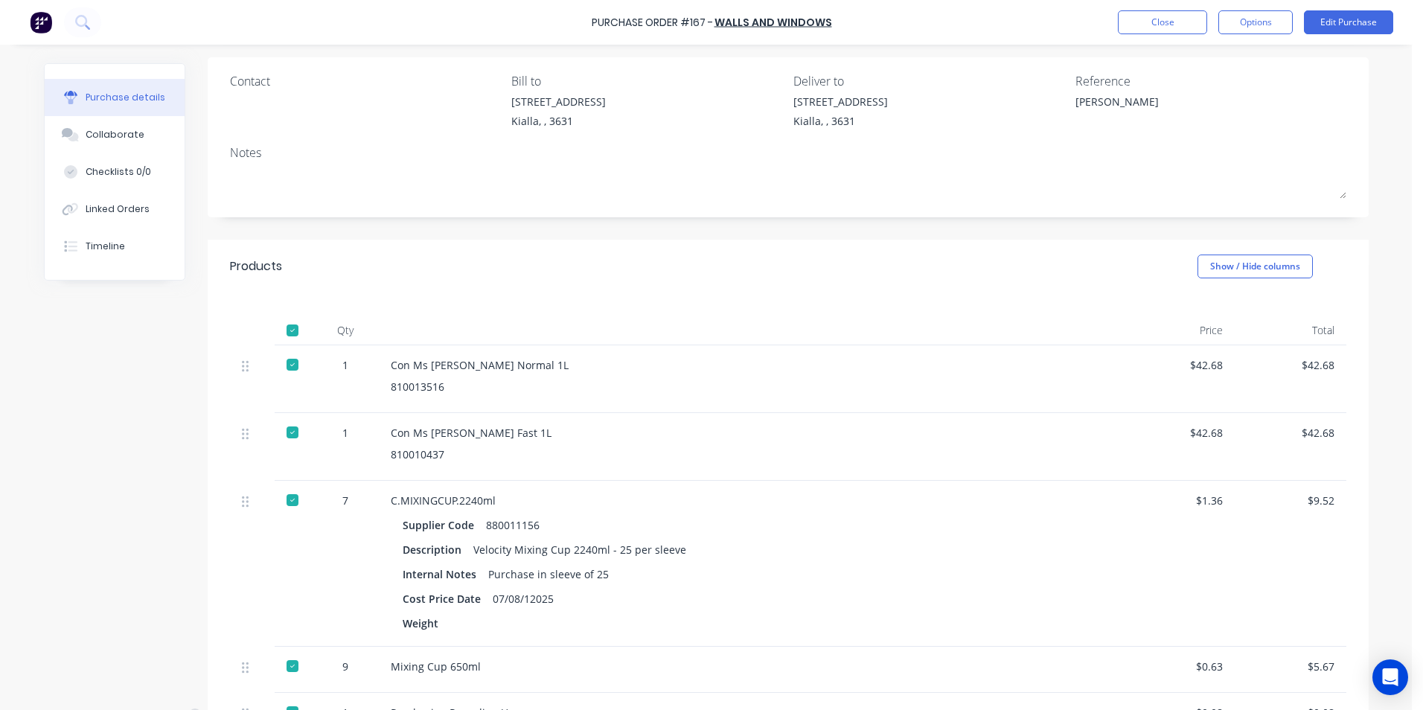
scroll to position [0, 0]
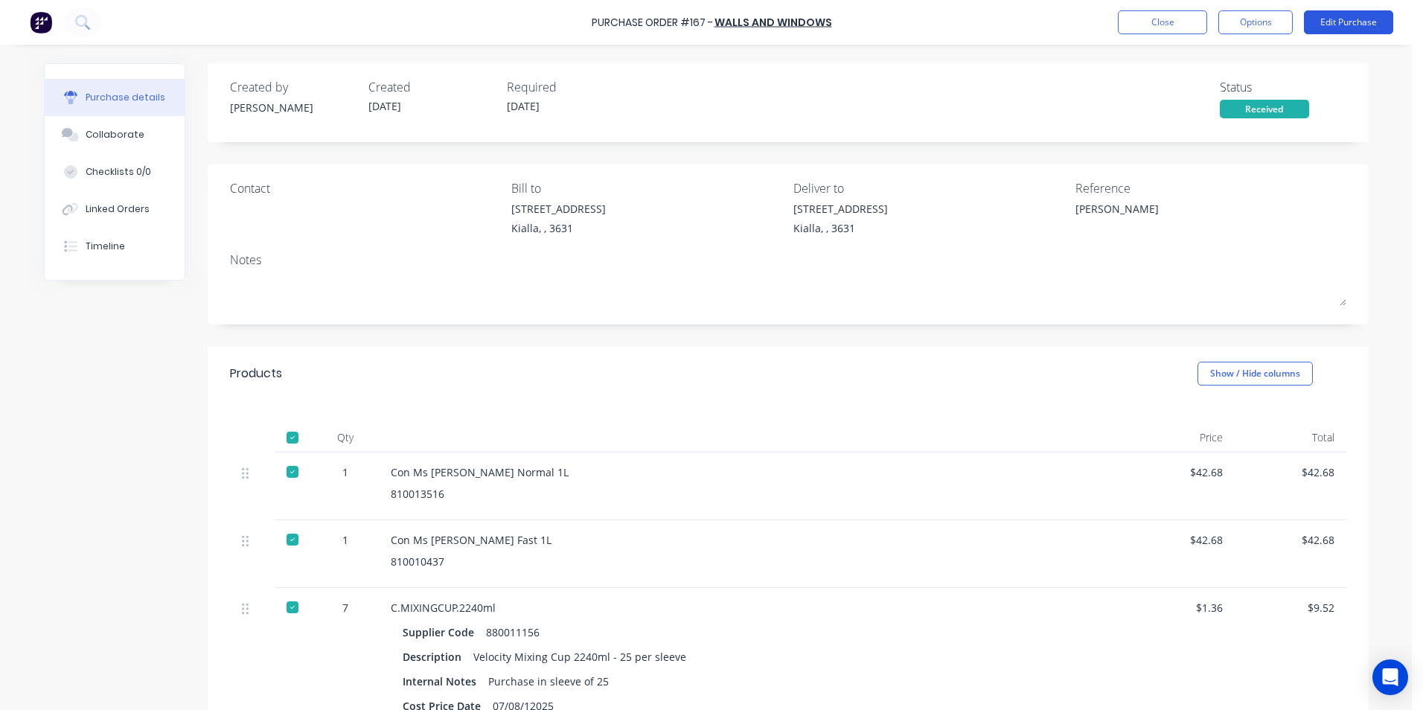
click at [1338, 21] on button "Edit Purchase" at bounding box center [1348, 22] width 89 height 24
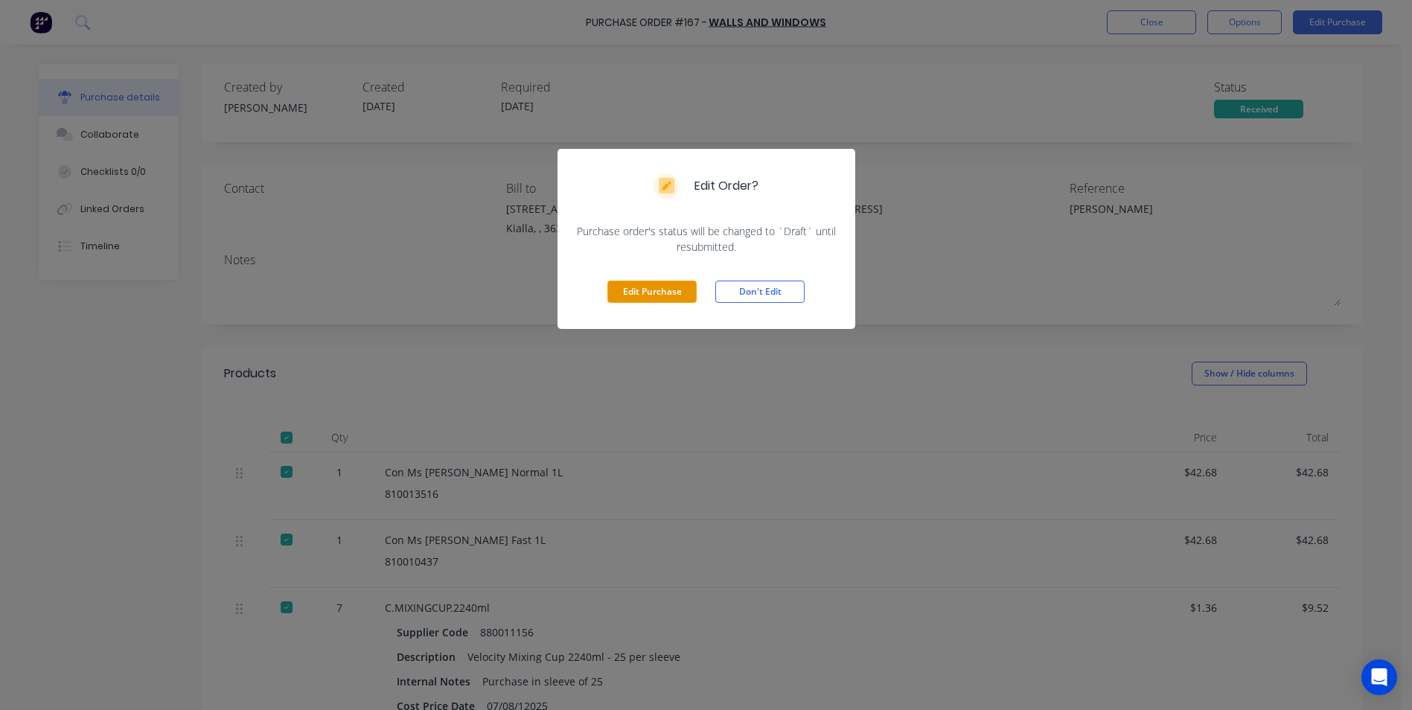
click at [658, 293] on button "Edit Purchase" at bounding box center [651, 292] width 89 height 22
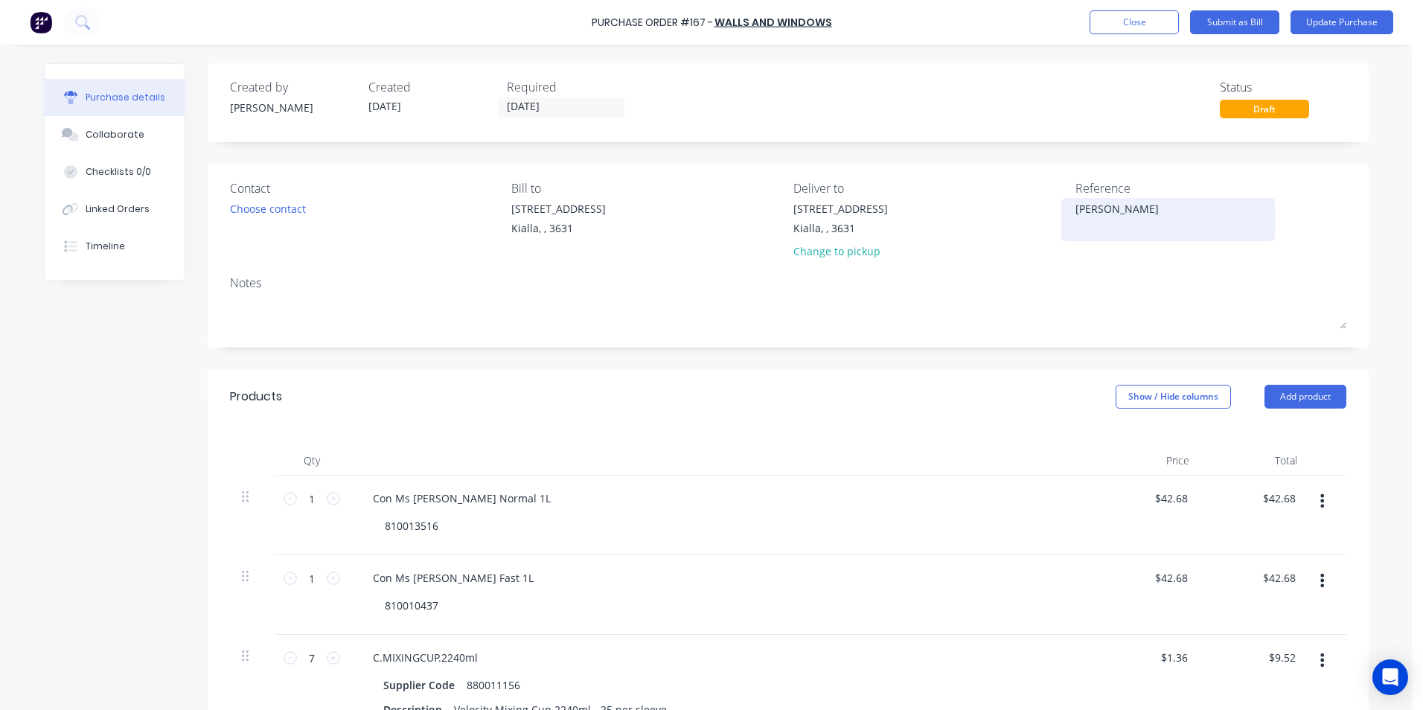
click at [1076, 209] on textarea "[PERSON_NAME]" at bounding box center [1169, 217] width 186 height 33
type textarea "x"
type textarea "[PERSON_NAME]"
type textarea "x"
click at [1076, 204] on textarea "[PERSON_NAME]" at bounding box center [1169, 217] width 186 height 33
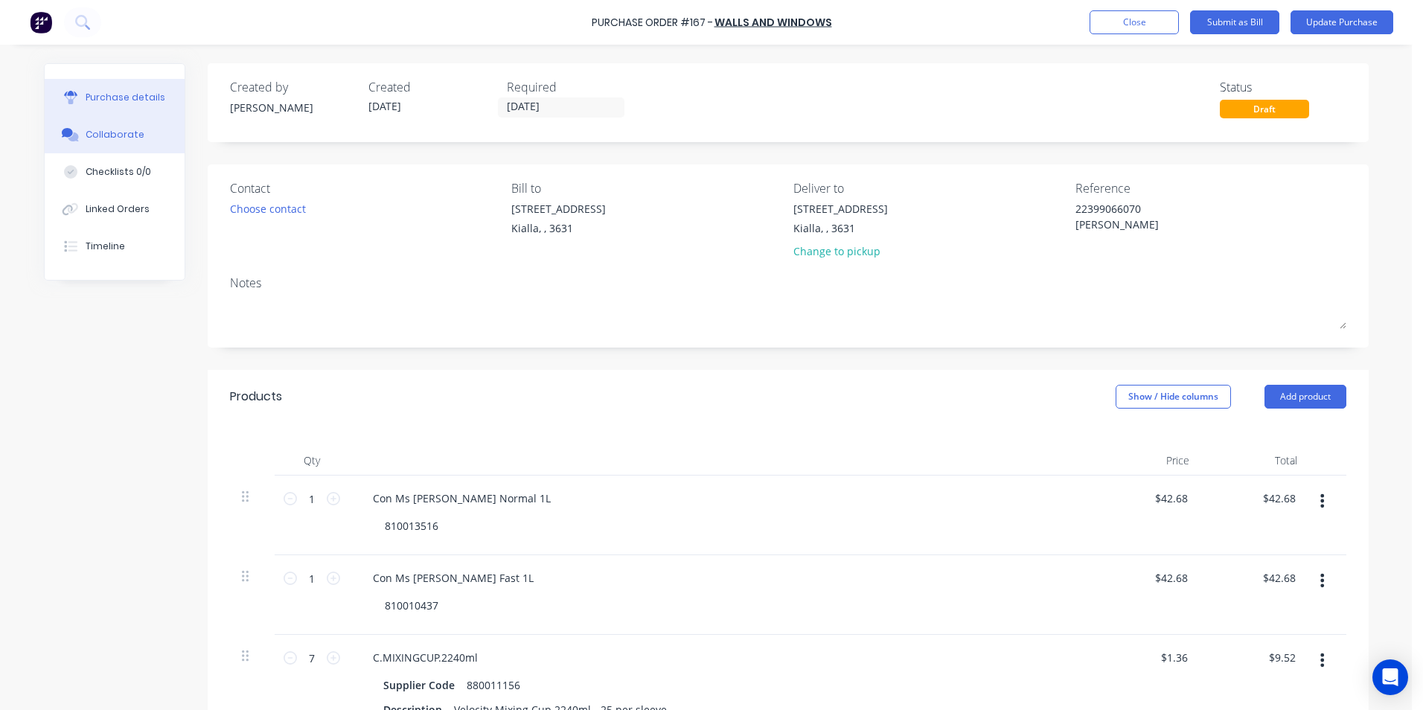
type textarea "22399066070 Tim Ward"
type textarea "x"
type textarea "22399066070 Tim Ward"
click at [131, 130] on div "Collaborate" at bounding box center [115, 134] width 59 height 13
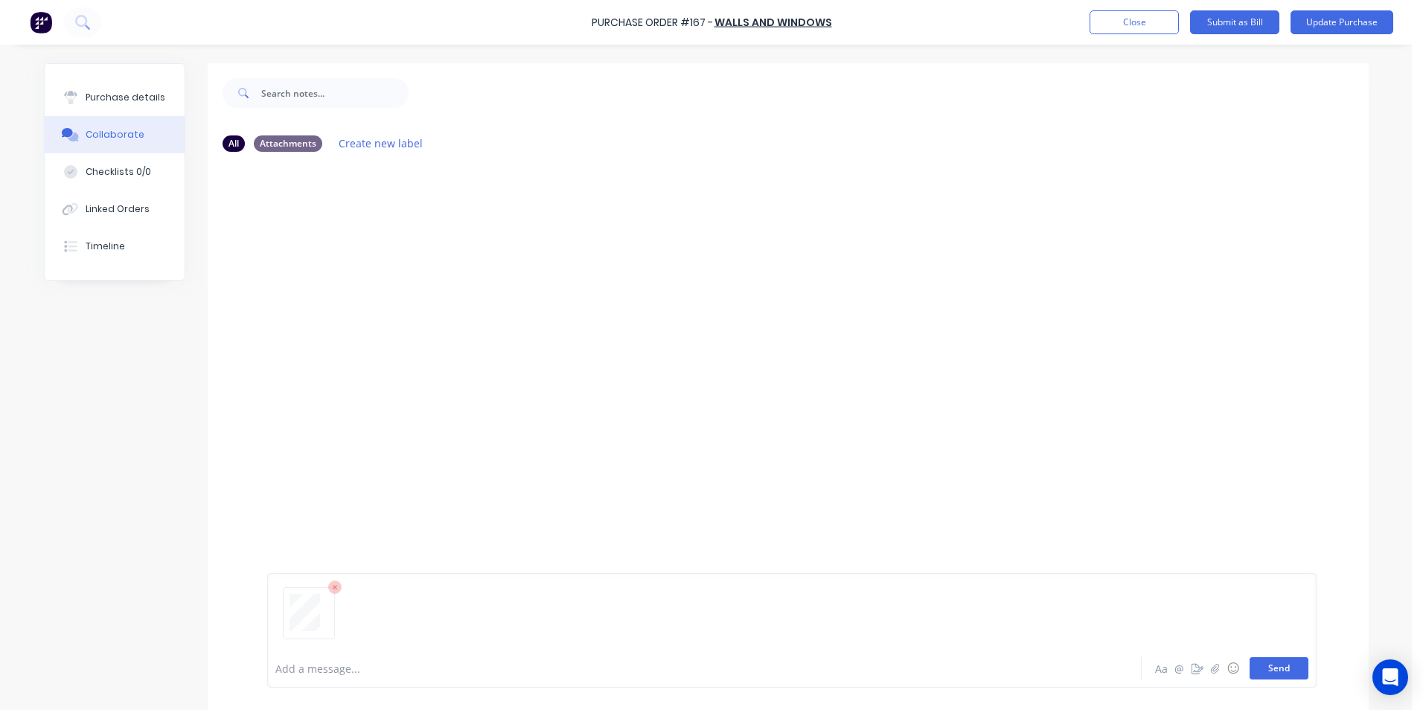
click at [1273, 666] on button "Send" at bounding box center [1279, 668] width 59 height 22
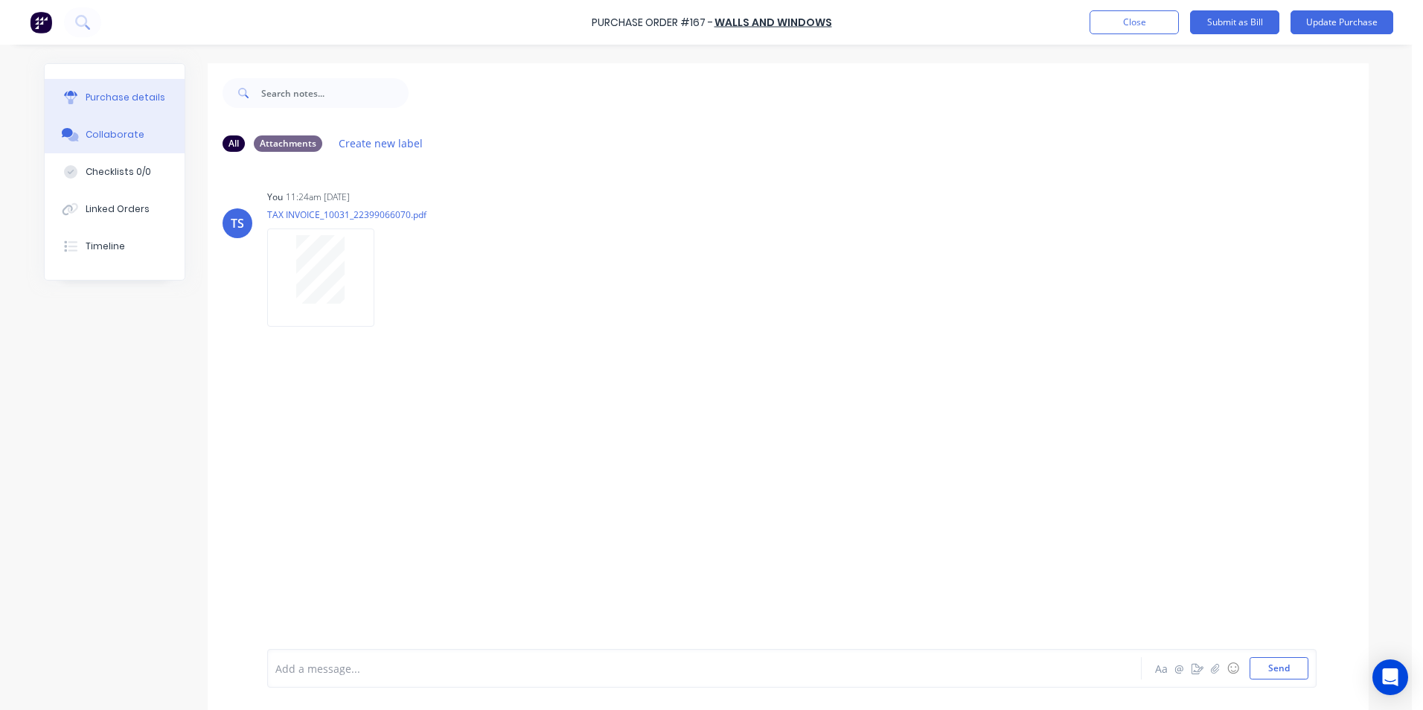
click at [116, 95] on div "Purchase details" at bounding box center [126, 97] width 80 height 13
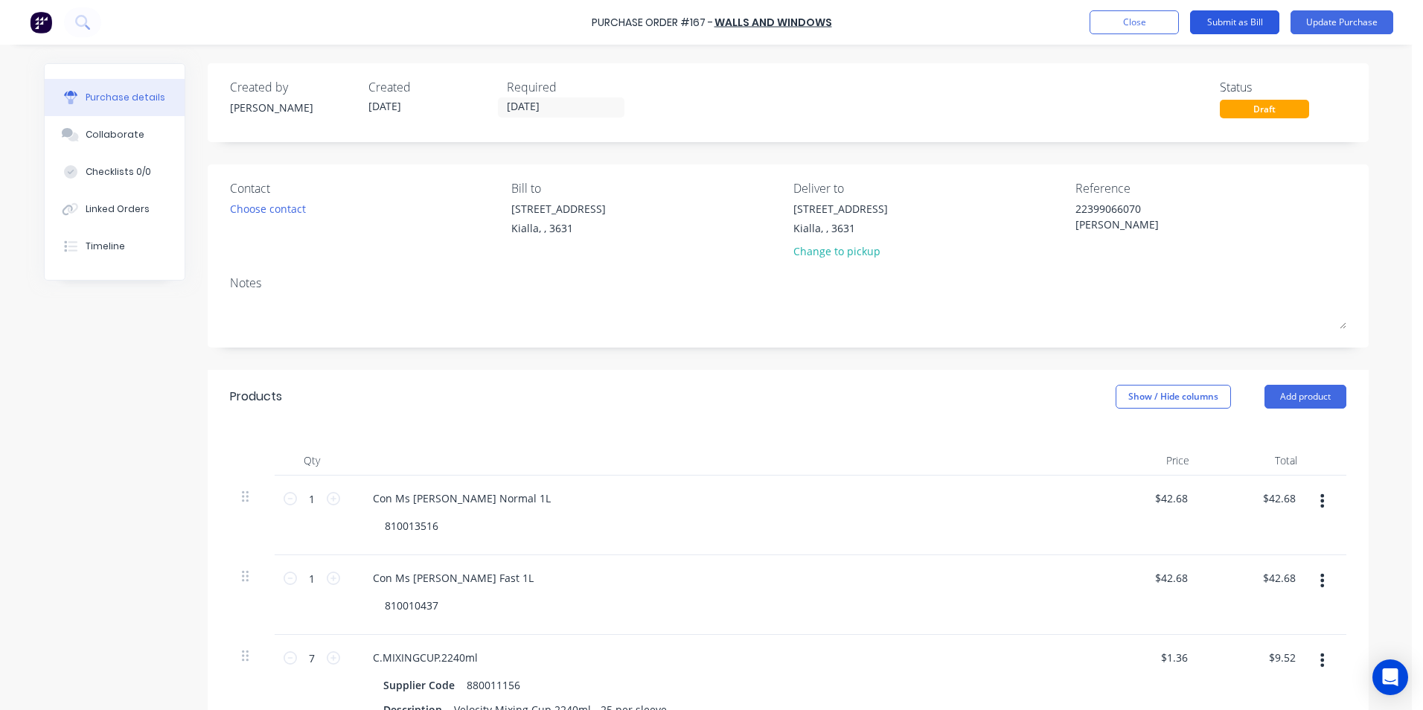
click at [1246, 22] on button "Submit as Bill" at bounding box center [1234, 22] width 89 height 24
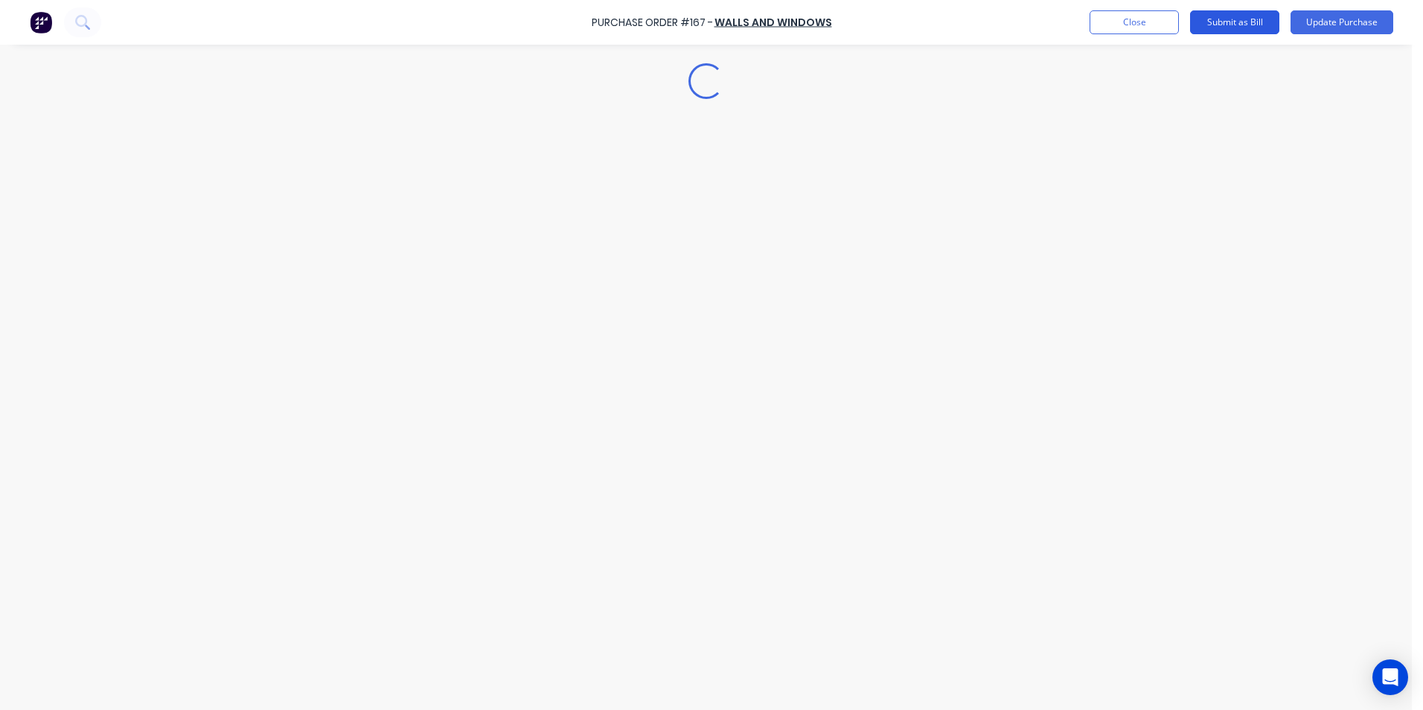
type textarea "x"
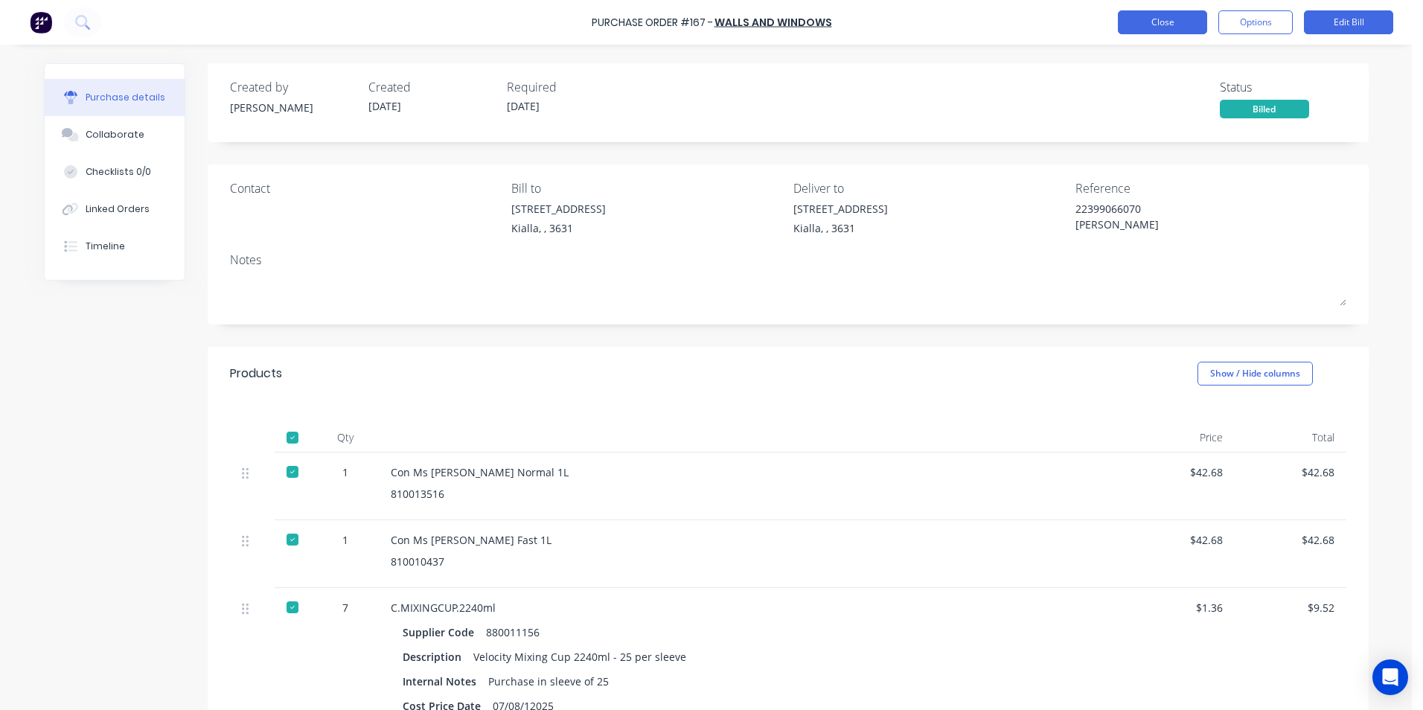
click at [1159, 27] on button "Close" at bounding box center [1162, 22] width 89 height 24
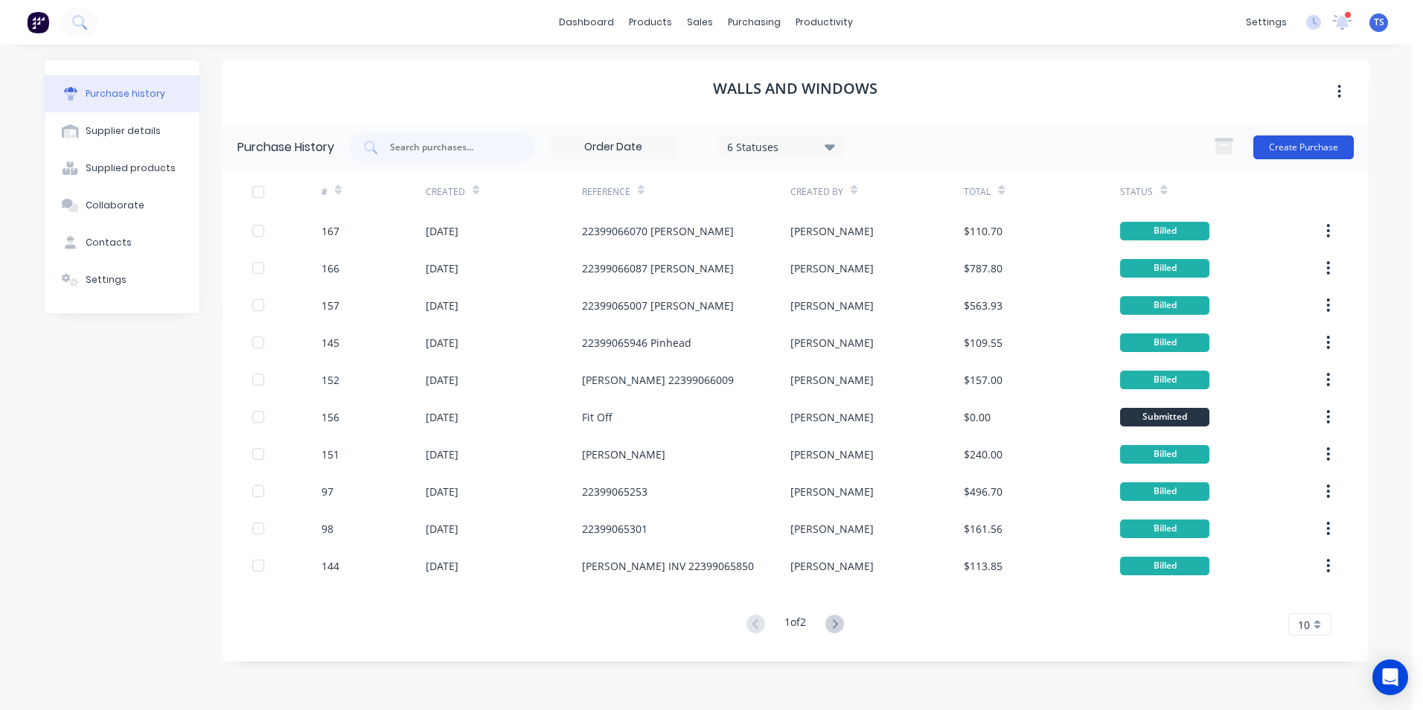
click at [1287, 150] on button "Create Purchase" at bounding box center [1304, 147] width 100 height 24
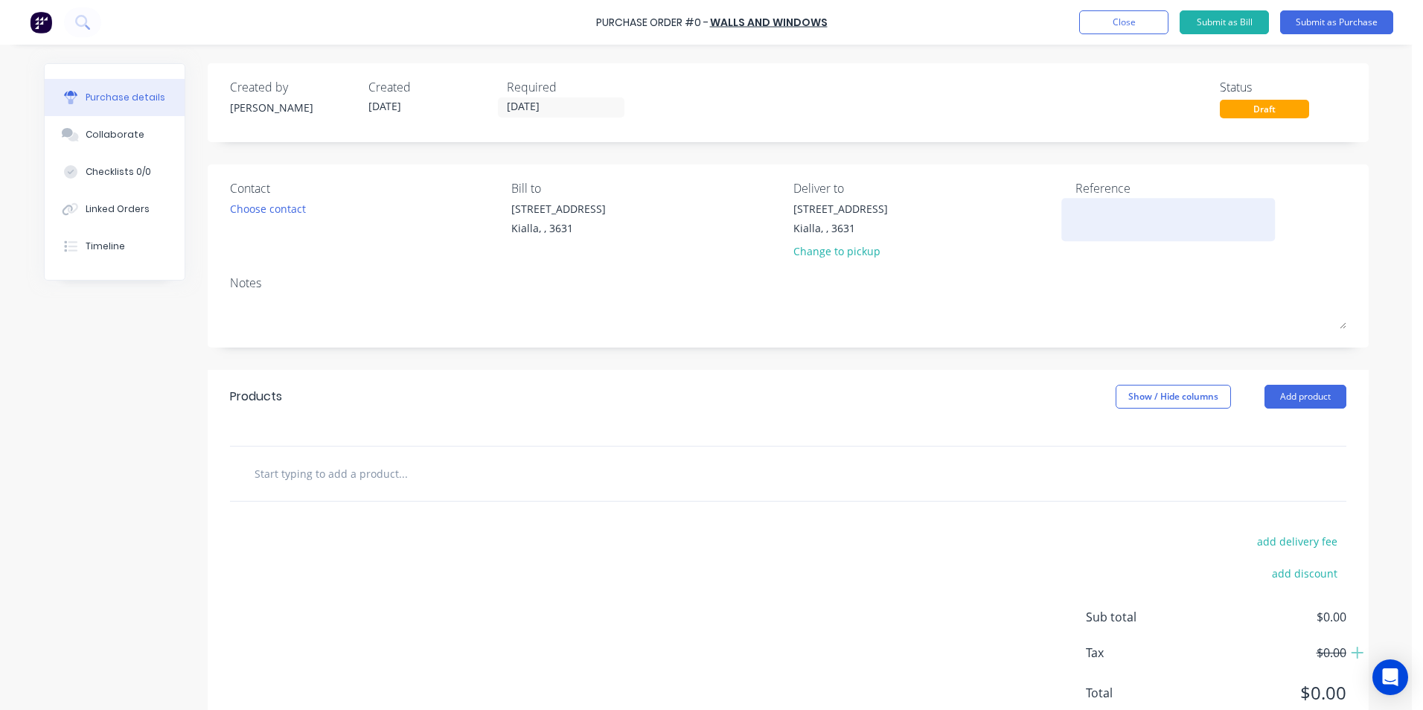
click at [1076, 211] on textarea at bounding box center [1169, 217] width 186 height 33
type textarea "Maz/Saul-Conrad"
type textarea "x"
type textarea "Maz/Saul-Conrad"
click at [289, 476] on input "text" at bounding box center [403, 474] width 298 height 30
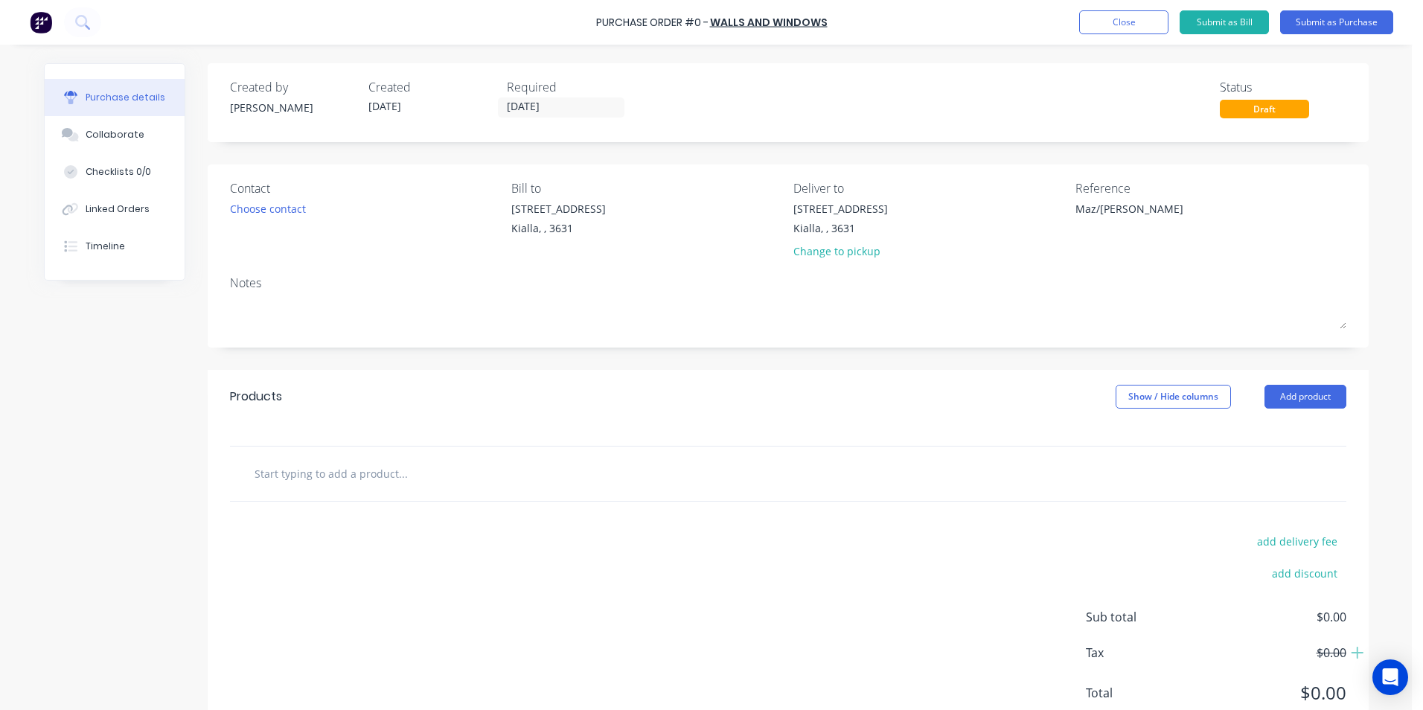
type textarea "x"
type input "C"
type textarea "x"
type input "Co"
type textarea "x"
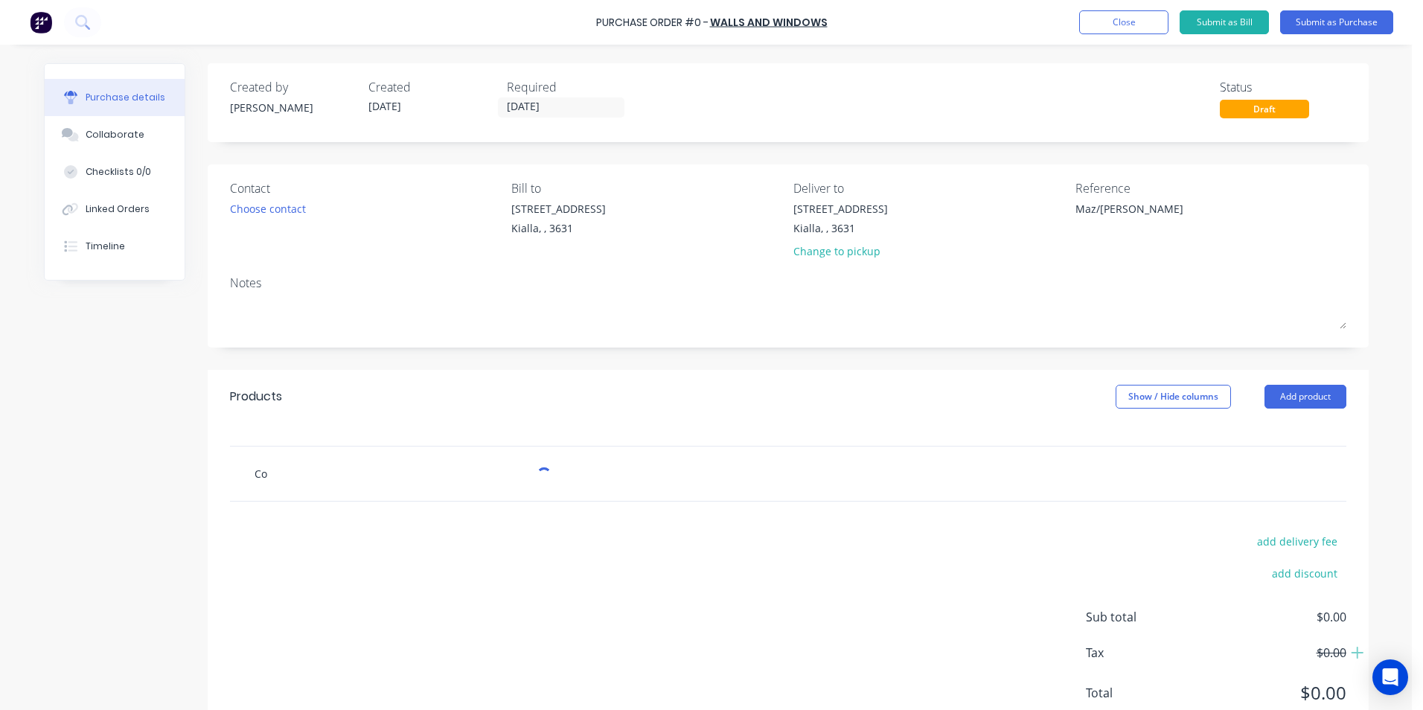
type input "Con"
type textarea "x"
type input "Conc"
type textarea "x"
type input "Conce"
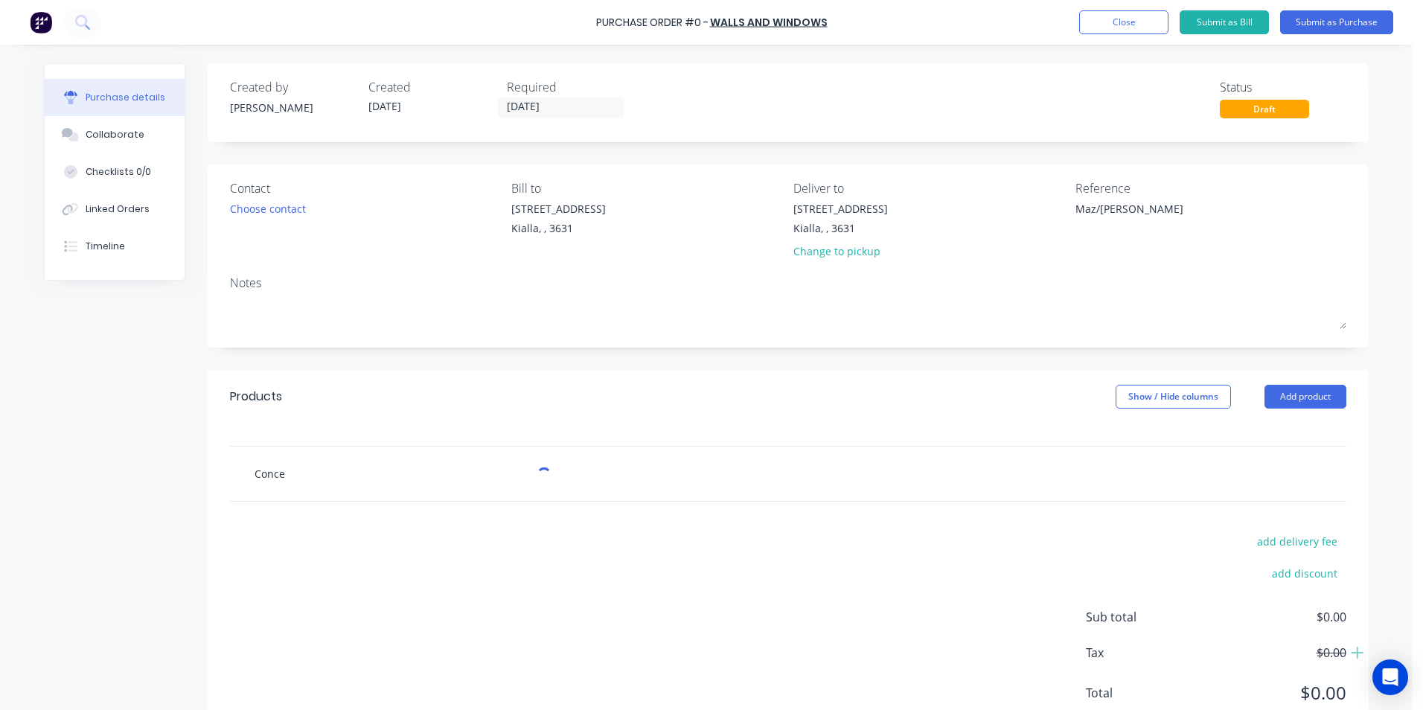
type textarea "x"
type input "Concep"
type textarea "x"
type input "Concept"
type textarea "x"
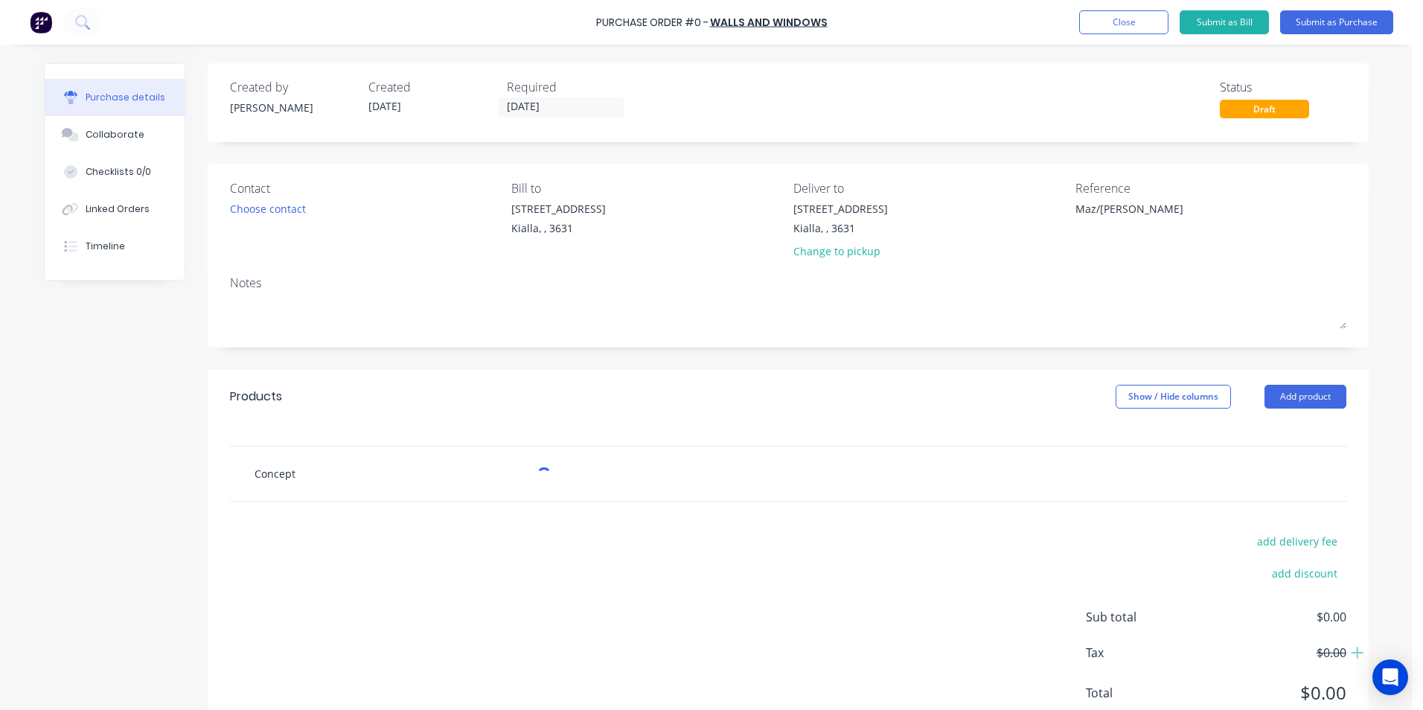
type input "Concept"
type textarea "x"
type input "Concept 2"
type textarea "x"
type input "Concept 25"
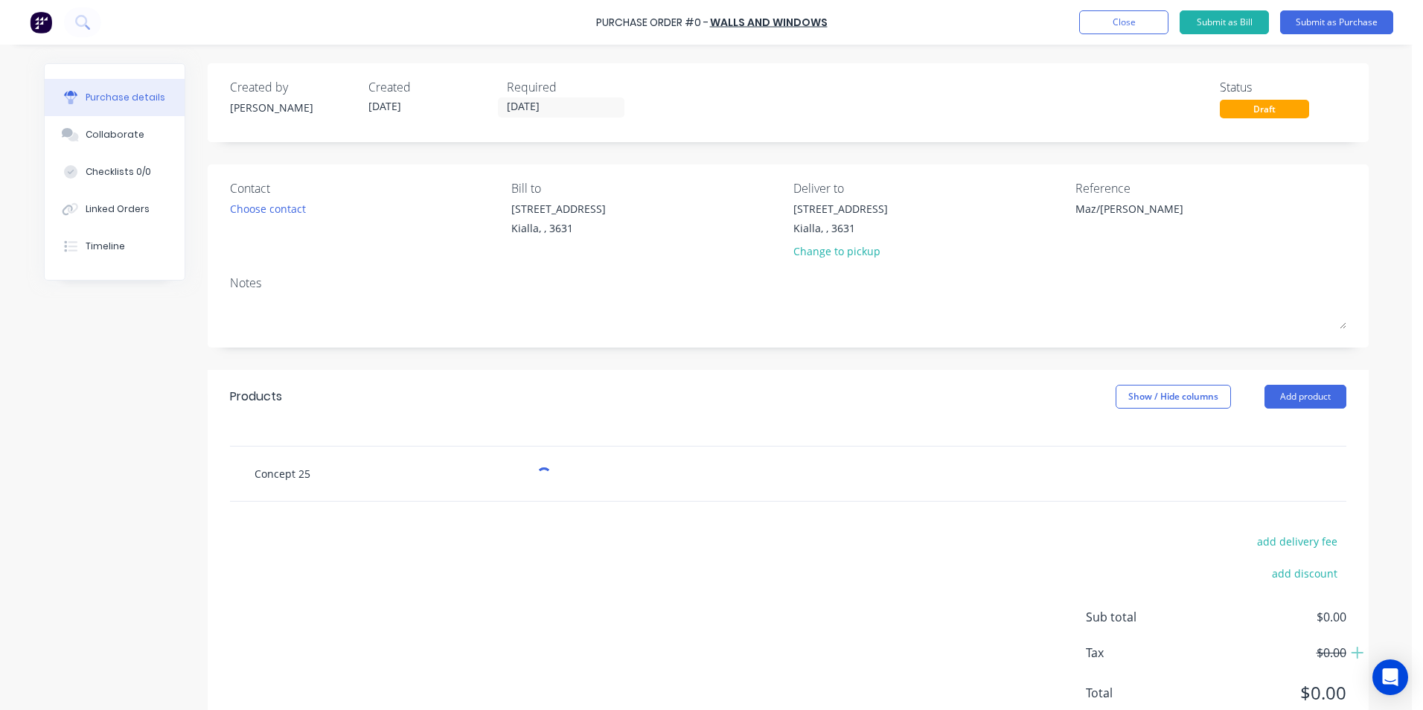
type textarea "x"
type input "Concept 250"
type textarea "x"
type input "Concept 250m"
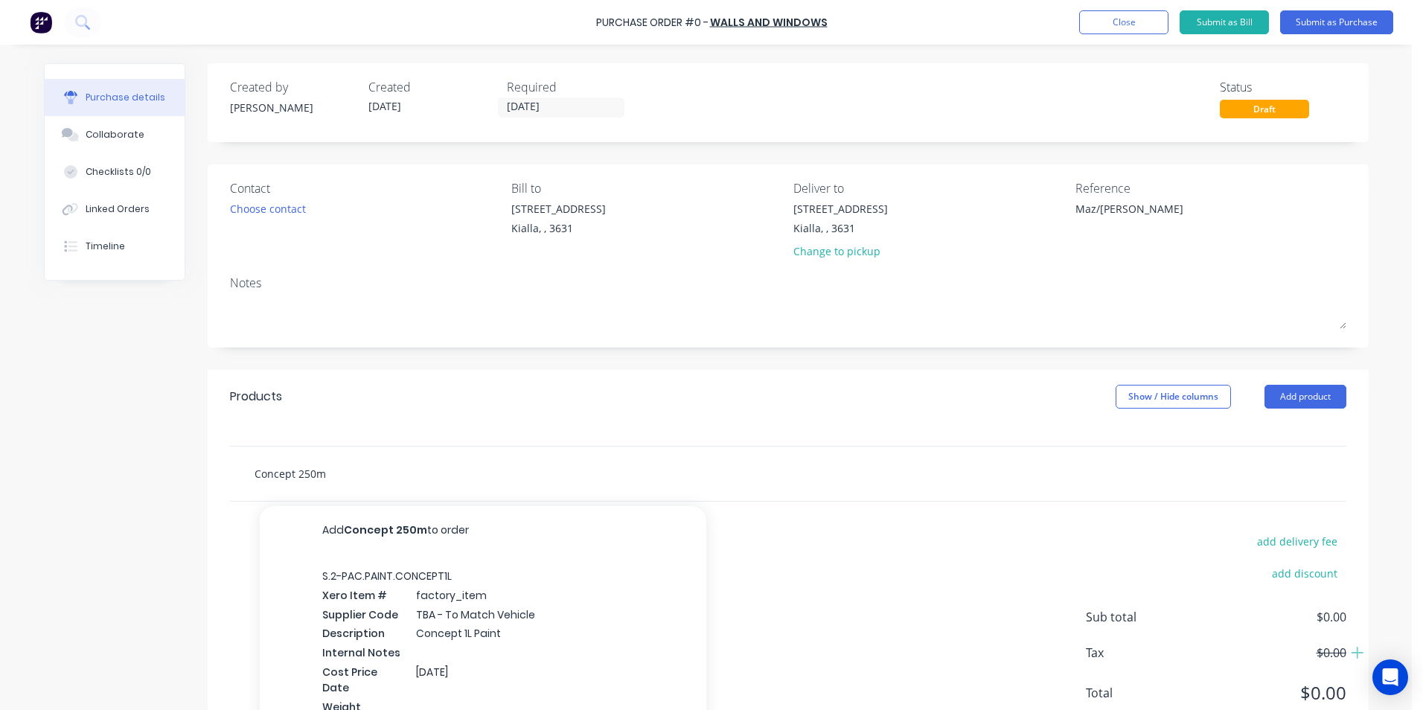
type textarea "x"
type input "Concept 250ml"
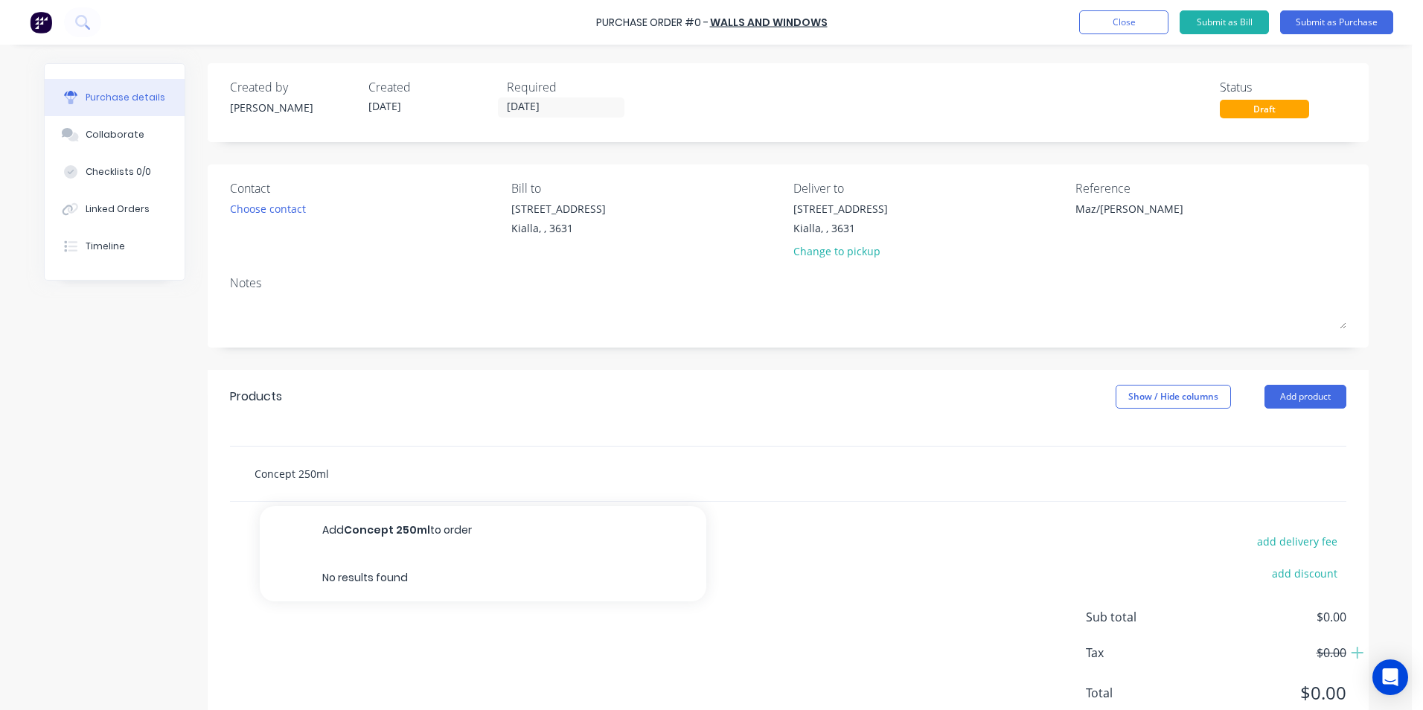
type textarea "x"
type input "Concept 250ml"
type textarea "x"
type input "Concept 250ml 2"
type textarea "x"
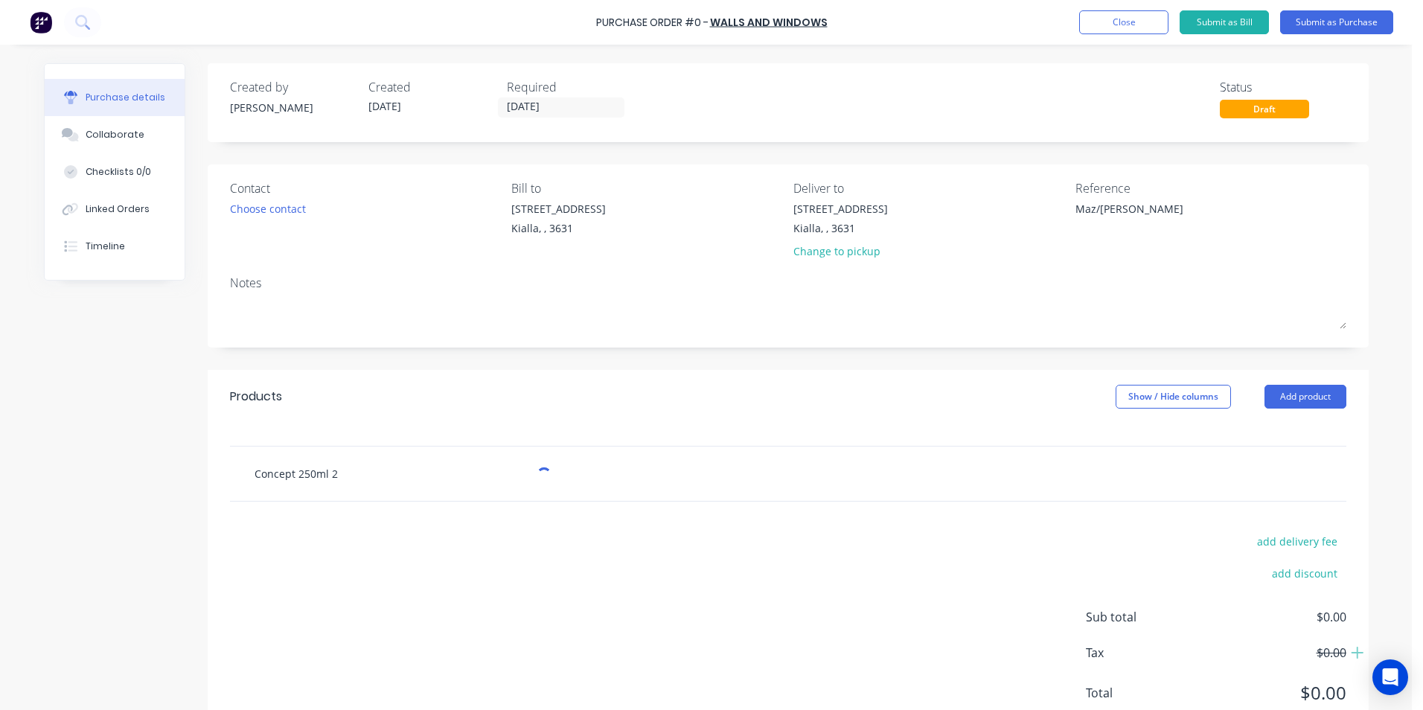
type input "Concept 250ml 2k"
type textarea "x"
type input "Concept 250ml 2k"
type textarea "x"
type input "Concept 250ml 2k B"
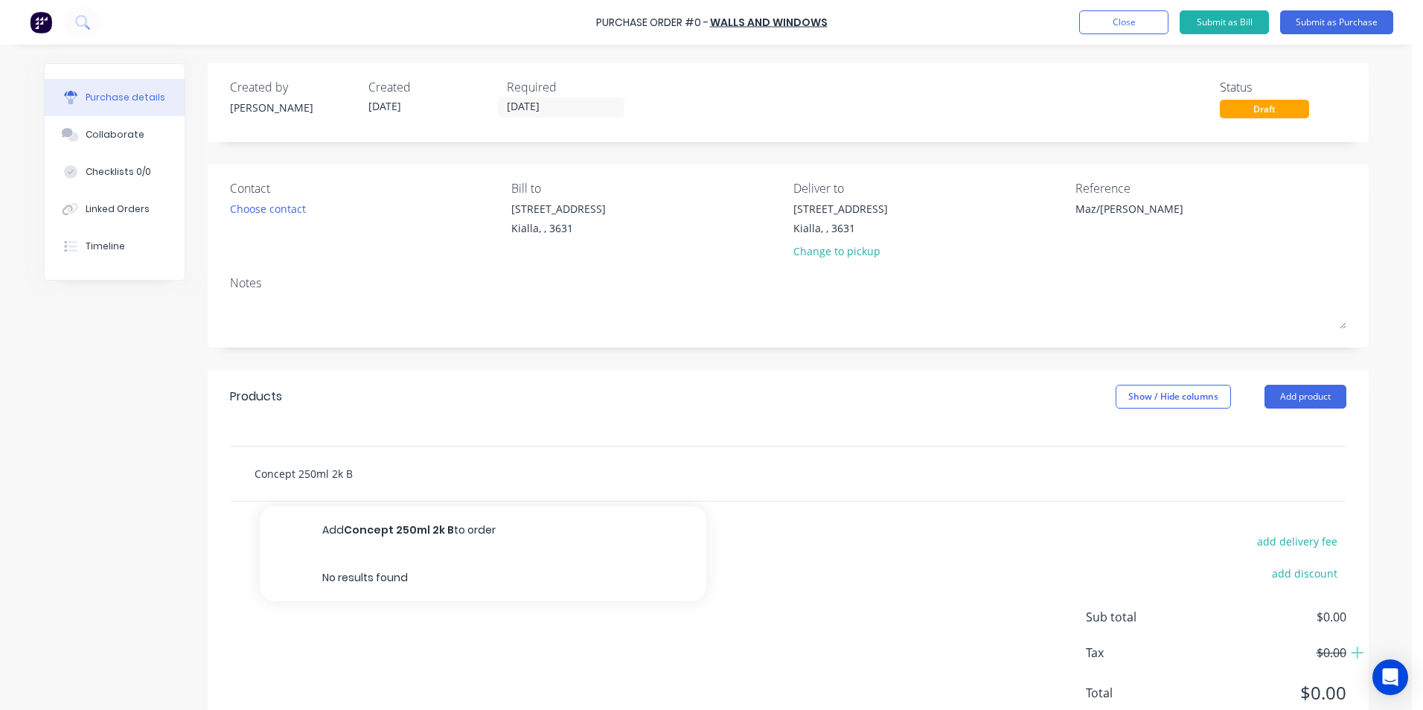
type textarea "x"
type input "Concept 250ml 2k Ba"
type textarea "x"
type input "Concept 250ml 2k Bas"
type textarea "x"
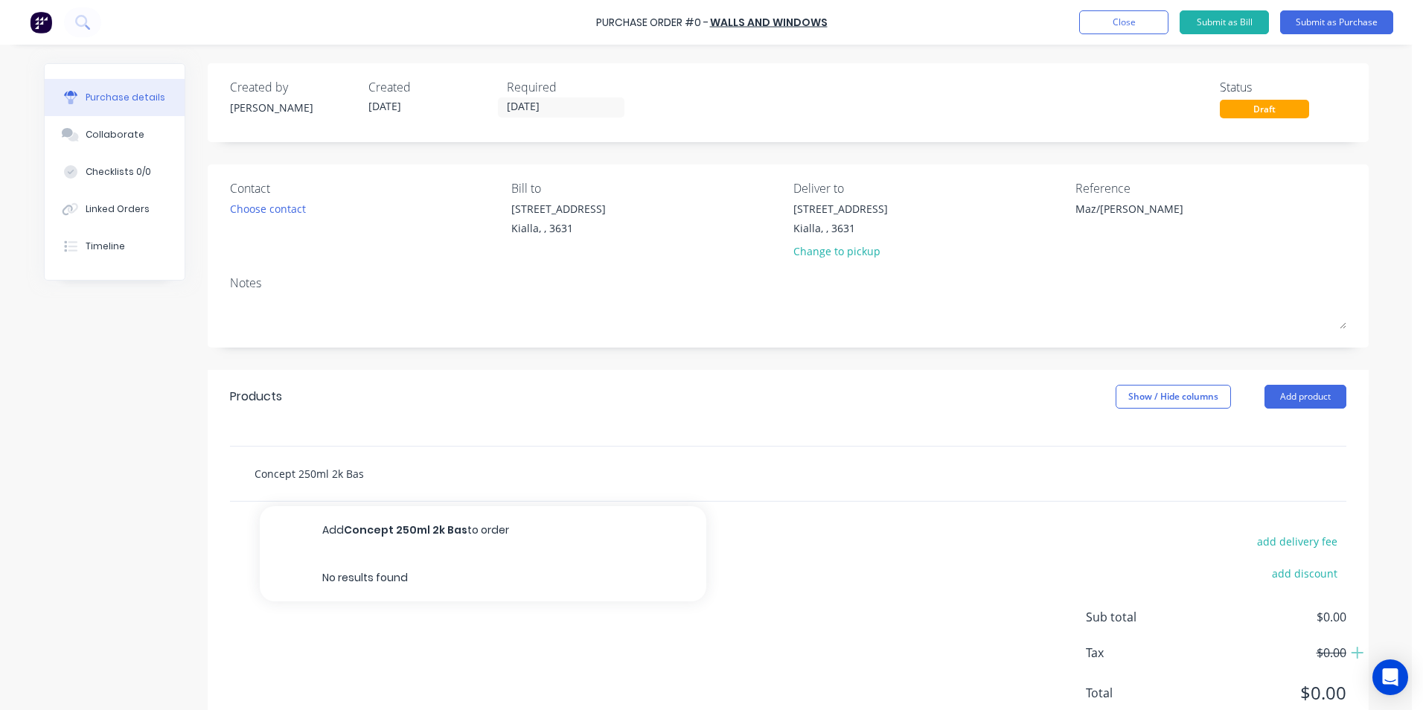
type input "Concept 250ml 2k Base"
type textarea "x"
type input "Concept 250ml 2k Base"
type textarea "x"
type input "Concept 250ml 2k Base O"
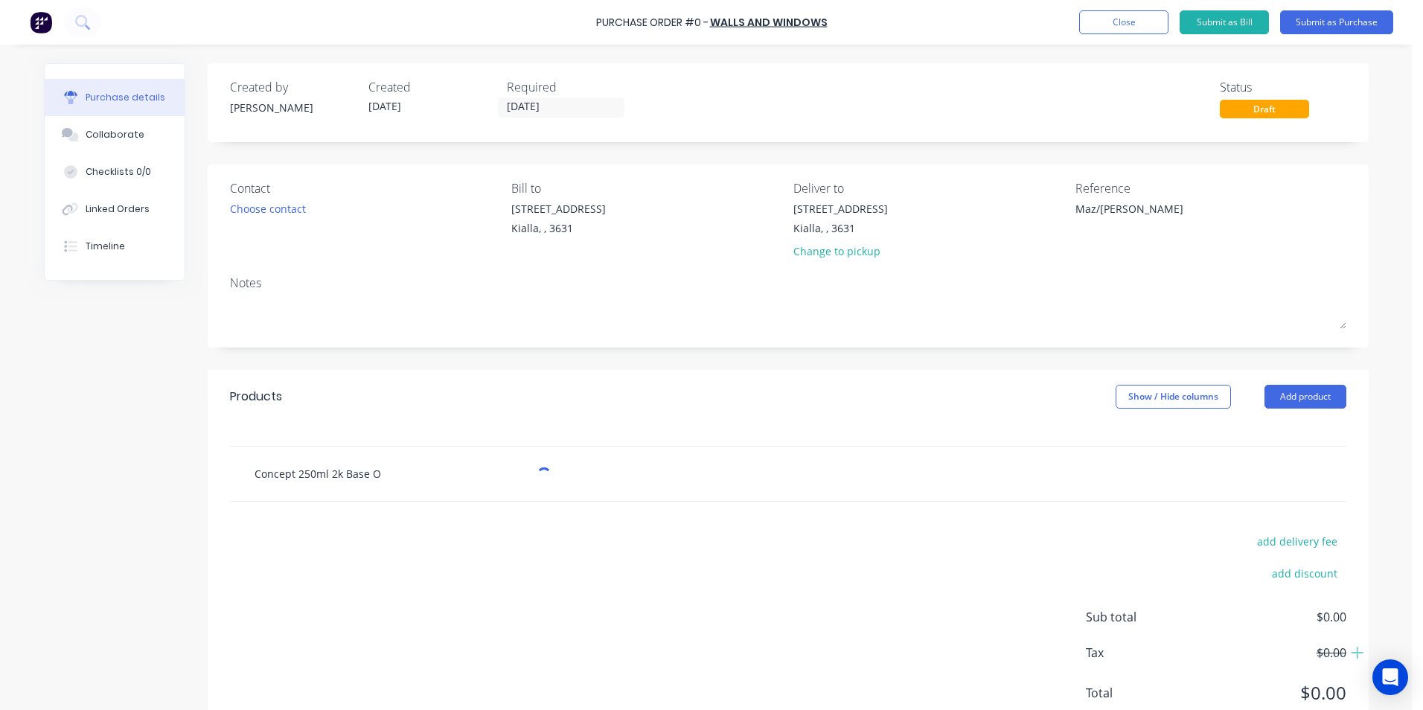
type textarea "x"
type input "Concept 250ml 2k Base Ob"
type textarea "x"
type input "Concept 250ml 2k Base Obs"
type textarea "x"
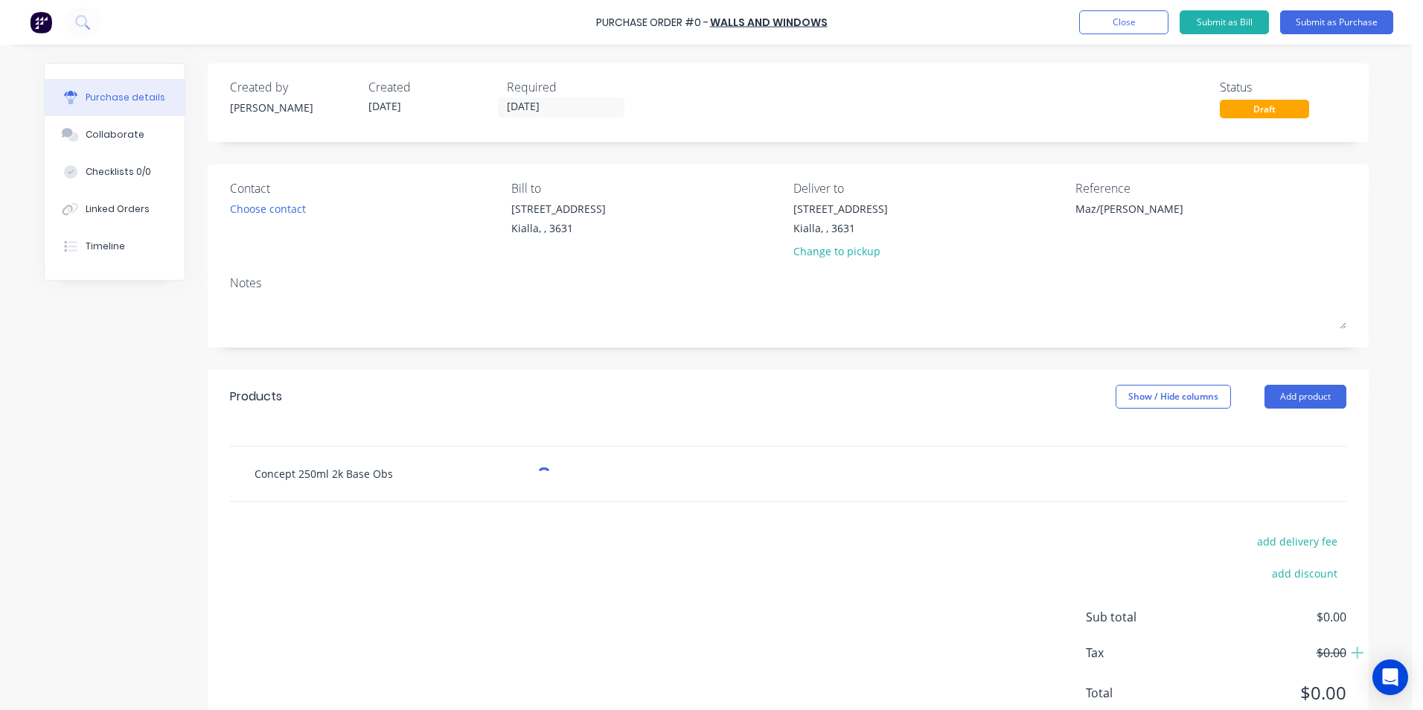
type input "Concept 250ml 2k Base Obsi"
type textarea "x"
type input "Concept 250ml 2k Base Obsid"
type textarea "x"
type input "Concept 250ml 2k Base Obsidi"
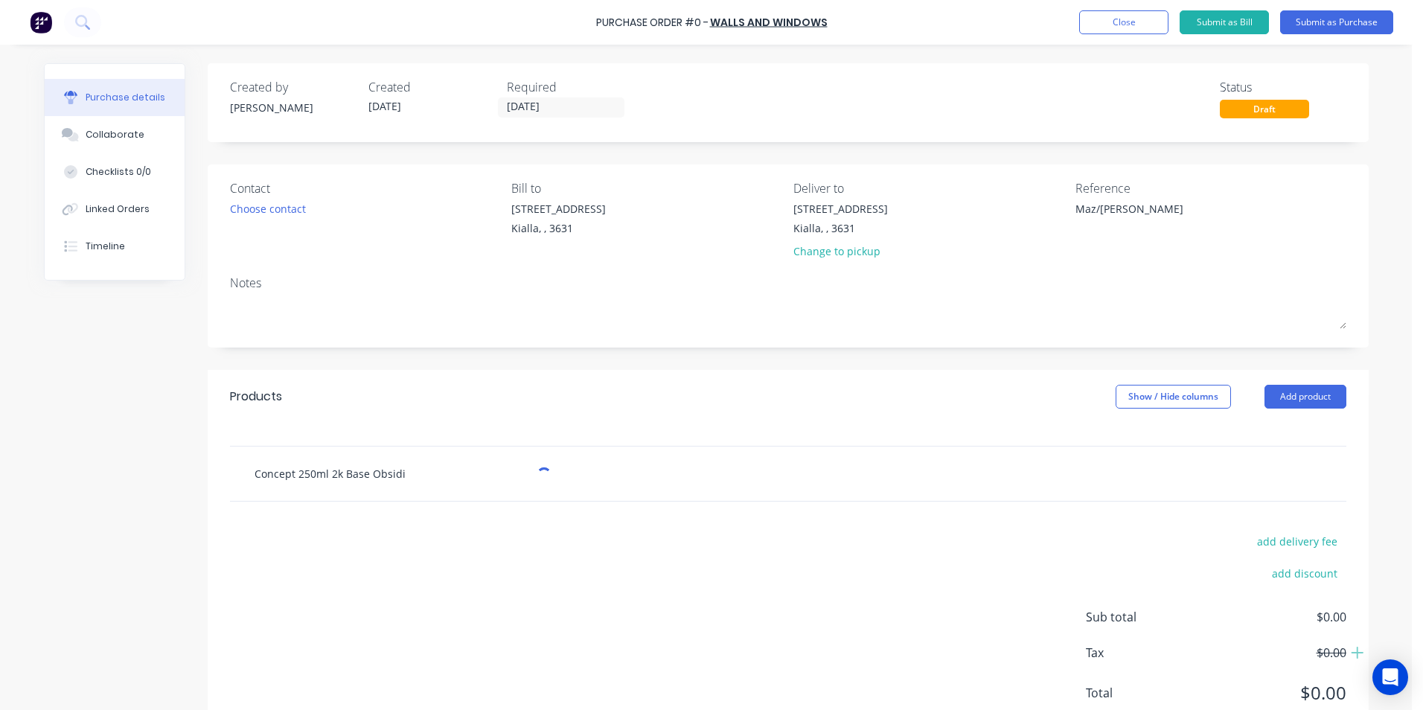
type textarea "x"
type input "Concept 250ml 2k Base Obsidia"
type textarea "x"
type input "Concept 250ml 2k Base Obsidian"
type textarea "x"
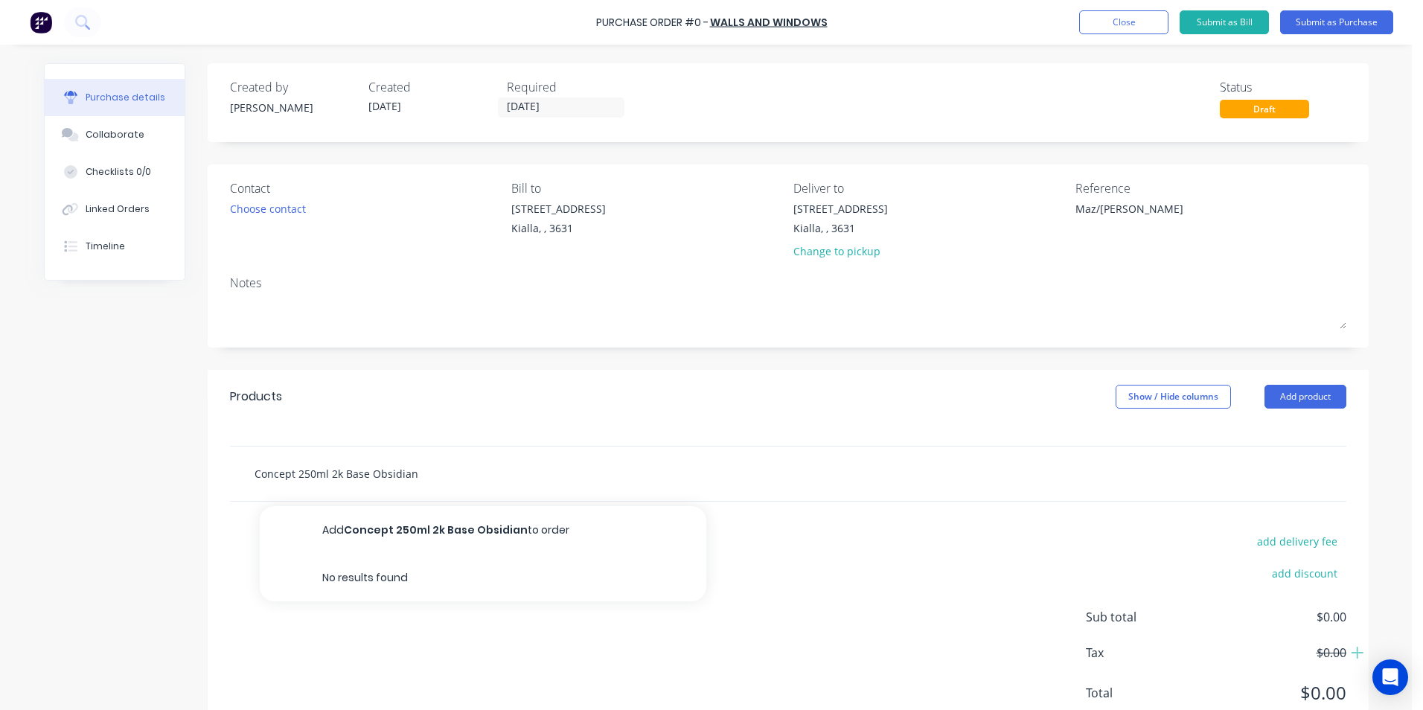
type input "Concept 250ml 2k Base Obsidian"
type textarea "x"
type input "Concept 250ml 2k Base Obsidian G"
type textarea "x"
type input "Concept 250ml 2k Base Obsidian Gr"
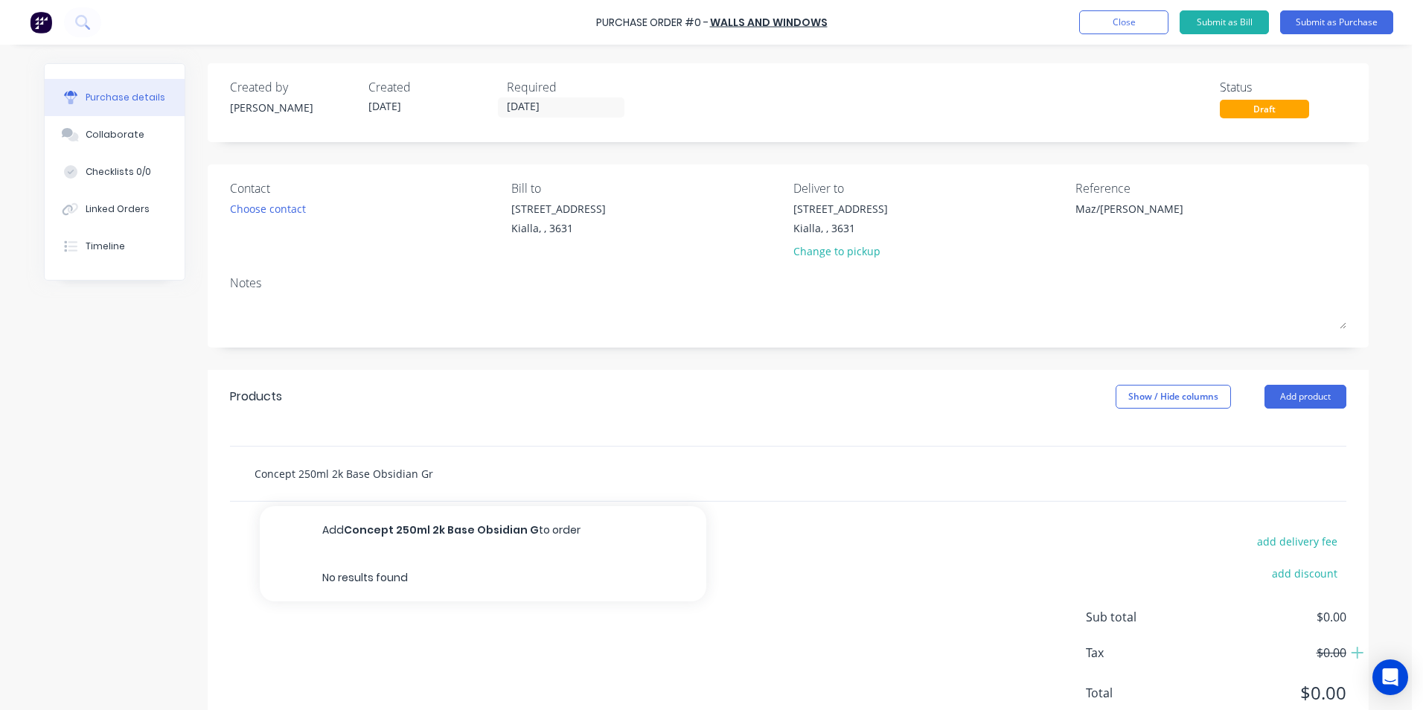
type textarea "x"
type input "Concept 250ml 2k Base Obsidian Gre"
type textarea "x"
type input "Concept 250ml 2k Base Obsidian Grey"
type textarea "x"
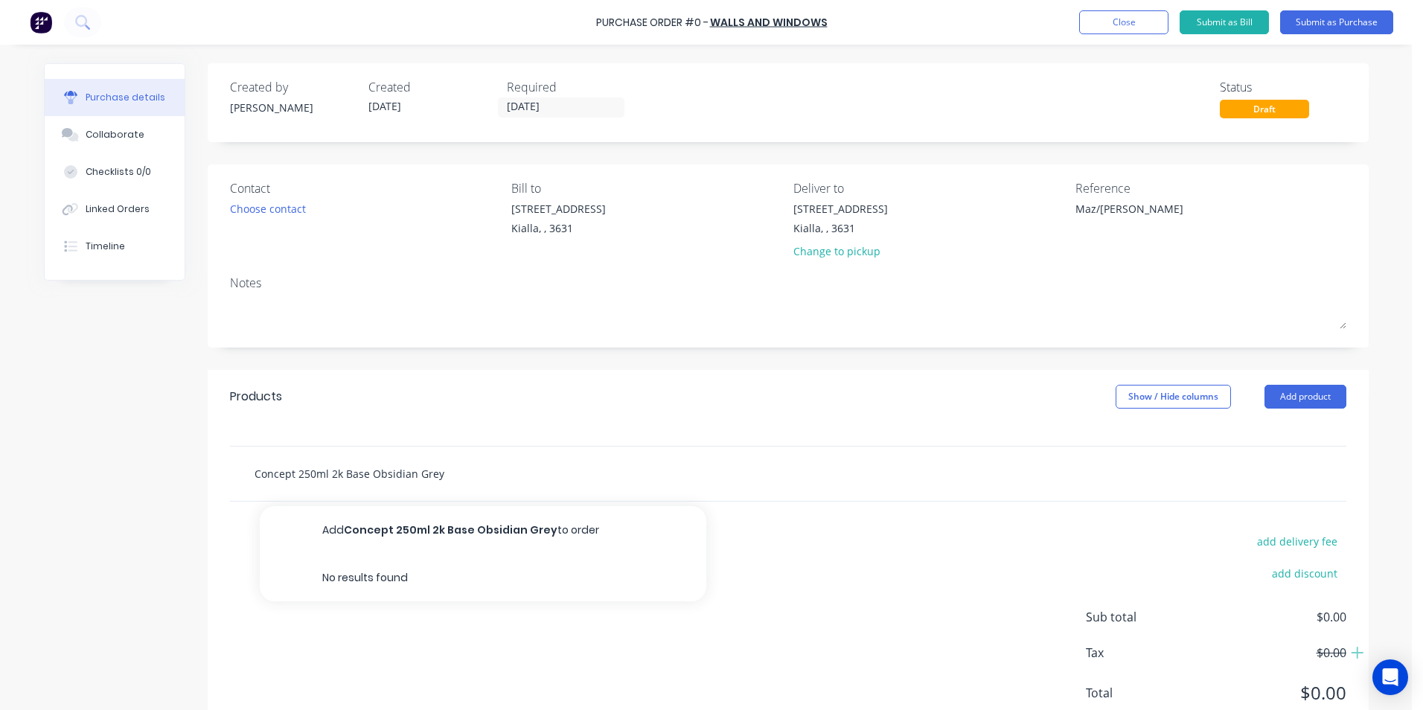
type input "Concept 250ml 2k Base Obsidian Grey"
type textarea "x"
type input "Concept 250ml 2k Base Obsidian Grey 5"
type textarea "x"
type input "Concept 250ml 2k Base Obsidian Grey 55"
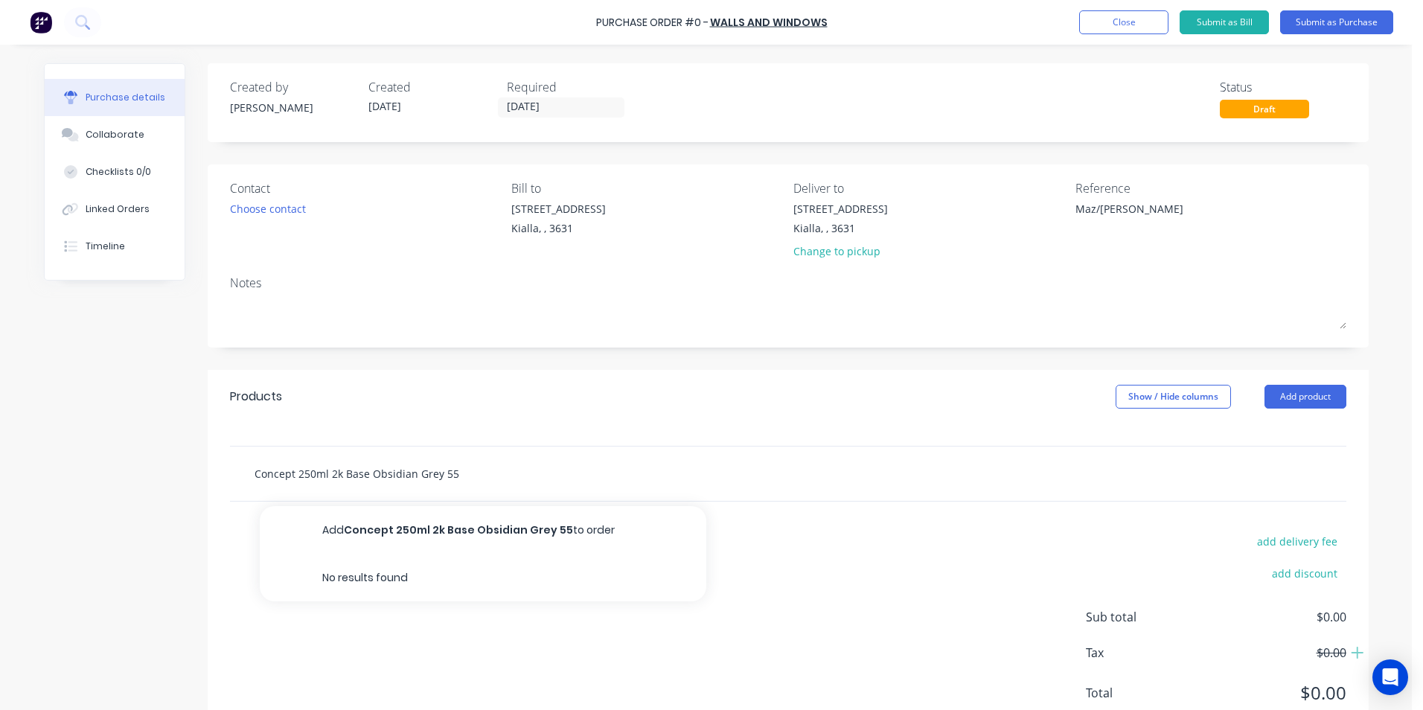
type textarea "x"
type input "Concept 250ml 2k Base Obsidian Grey 554"
type textarea "x"
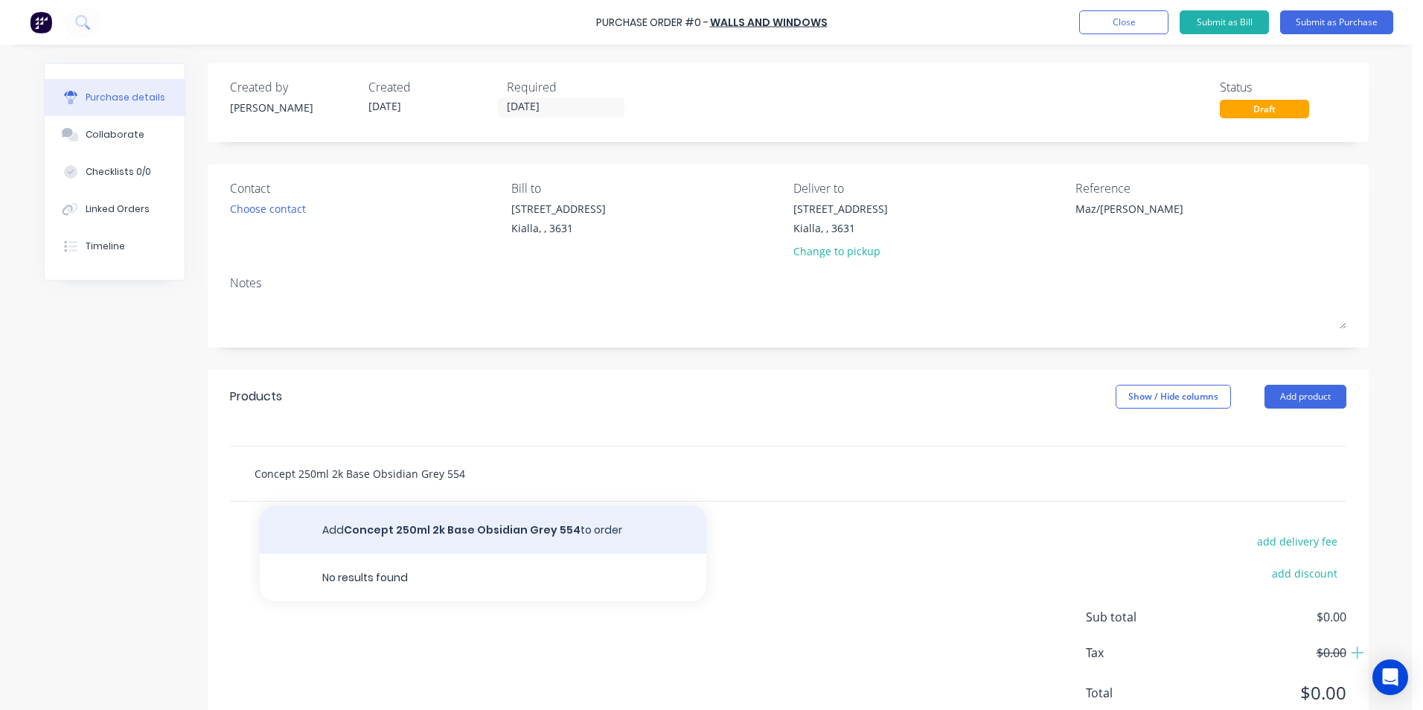
type input "Concept 250ml 2k Base Obsidian Grey 554"
click at [487, 529] on button "Add Concept 250ml 2k Base Obsidian Grey 554 to order" at bounding box center [483, 530] width 447 height 48
type textarea "x"
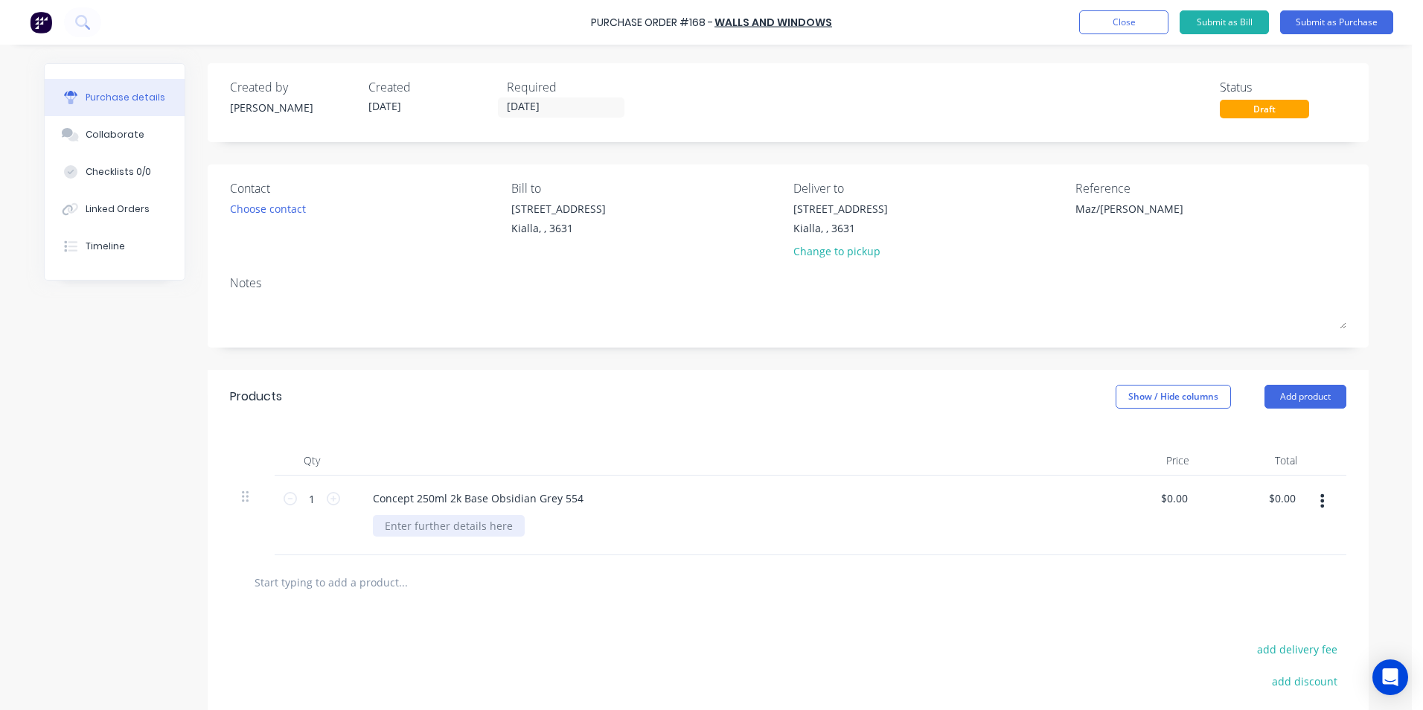
type textarea "x"
click at [406, 526] on div at bounding box center [449, 526] width 152 height 22
type textarea "x"
type input "0.0000"
click at [1181, 500] on input "0.0000" at bounding box center [1171, 499] width 40 height 22
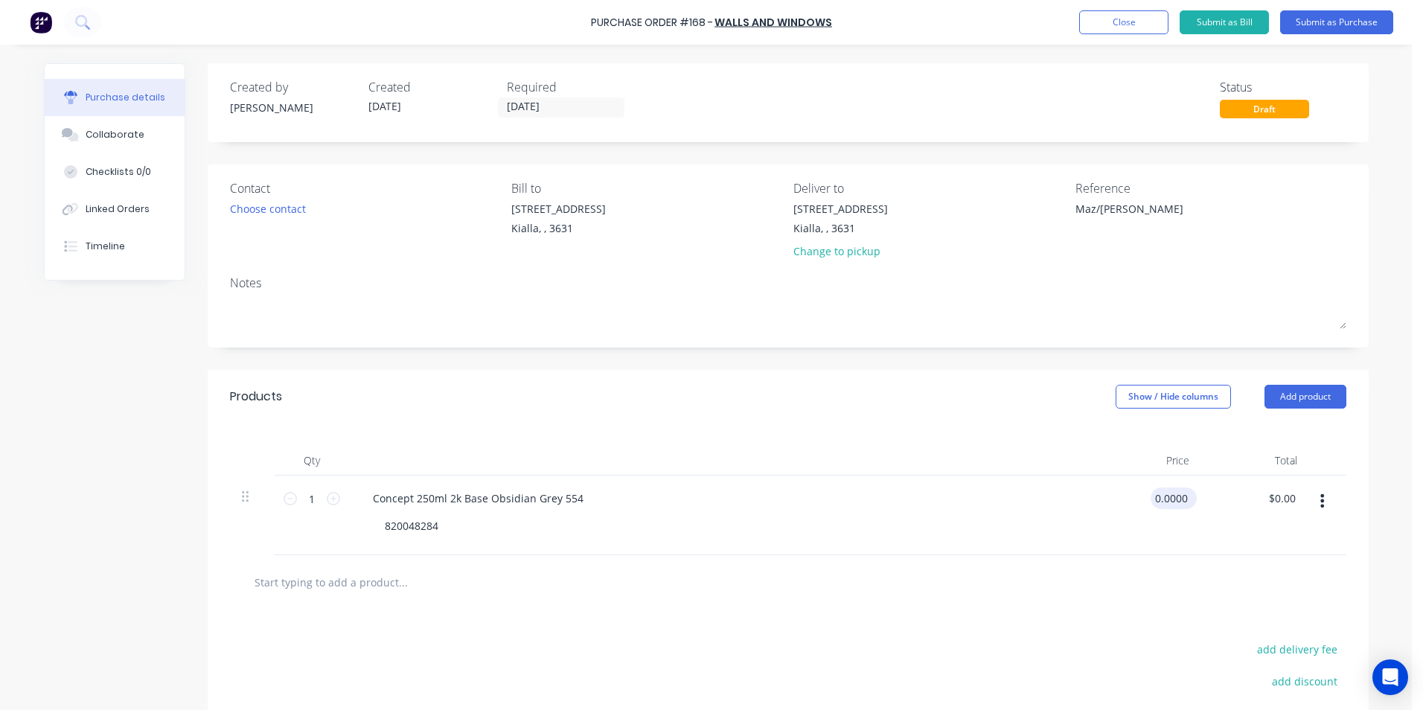
type textarea "x"
drag, startPoint x: 1183, startPoint y: 497, endPoint x: 1144, endPoint y: 504, distance: 39.3
click at [1144, 504] on div "0.0000 0.0000" at bounding box center [1148, 516] width 108 height 80
type input "39.20"
type textarea "x"
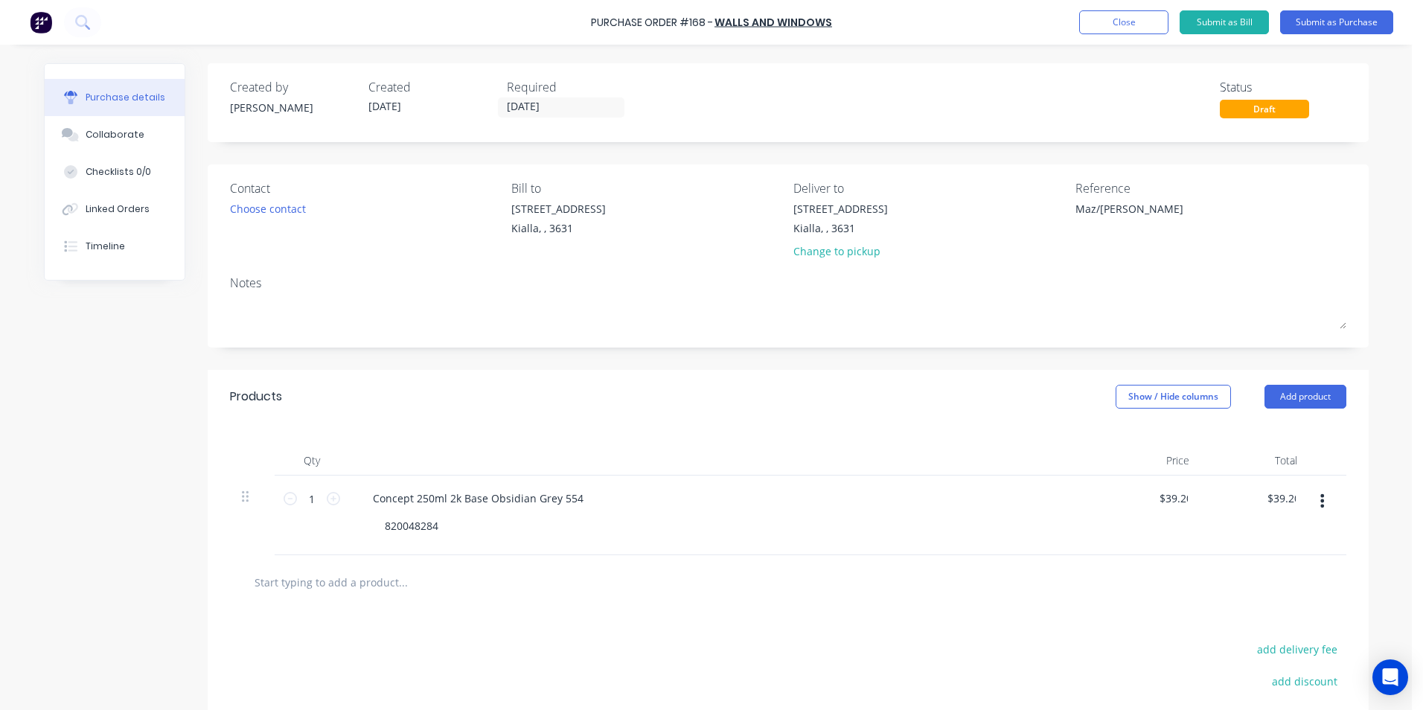
click at [1272, 518] on div "$39.20 $0.00" at bounding box center [1256, 516] width 108 height 80
click at [272, 581] on input "text" at bounding box center [403, 582] width 298 height 30
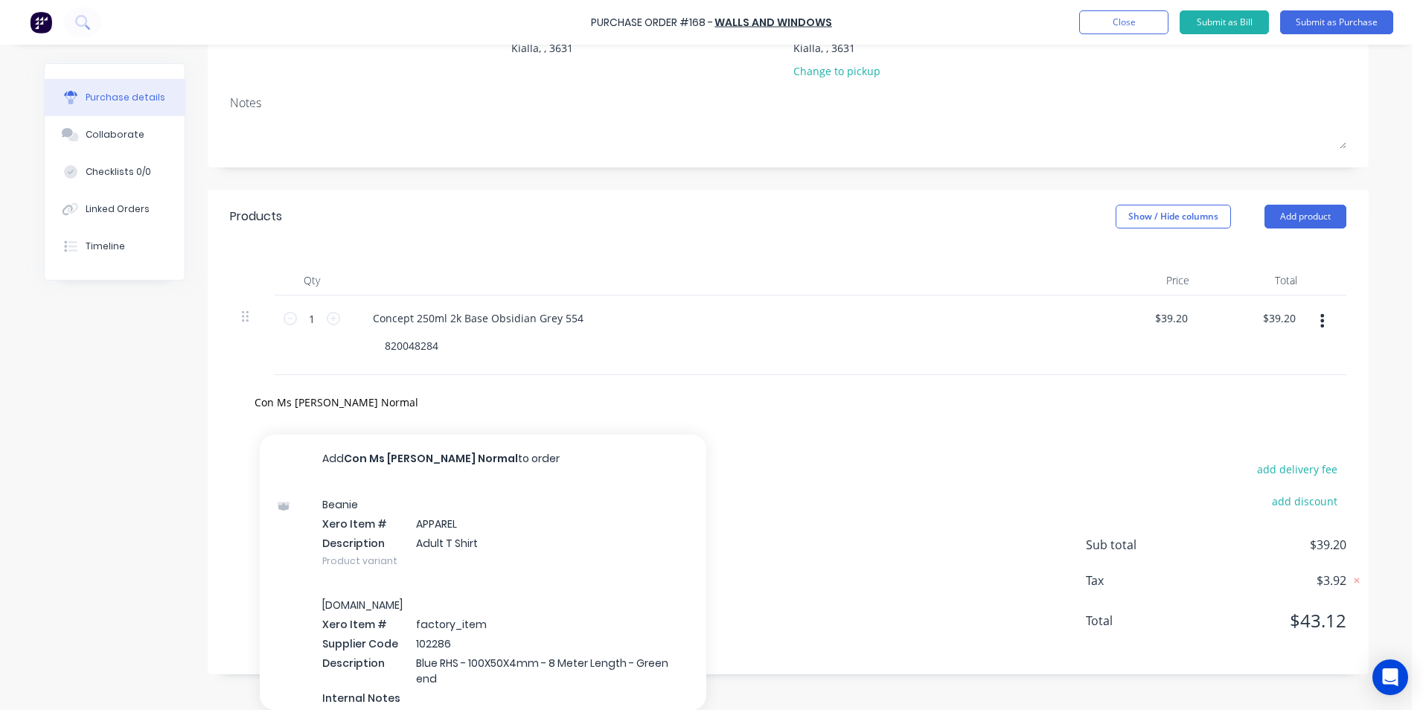
scroll to position [31, 0]
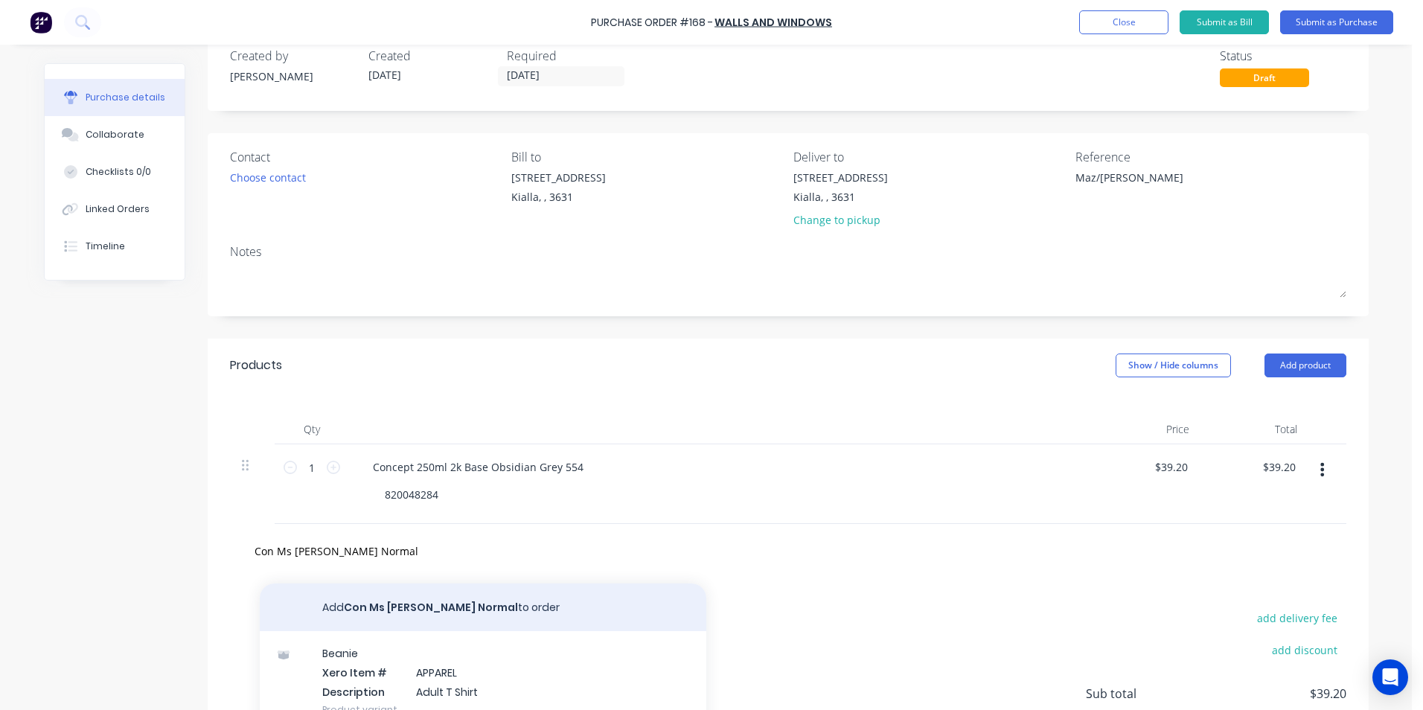
click at [420, 610] on button "Add Con Ms Uni Hardener Normal to order" at bounding box center [483, 608] width 447 height 48
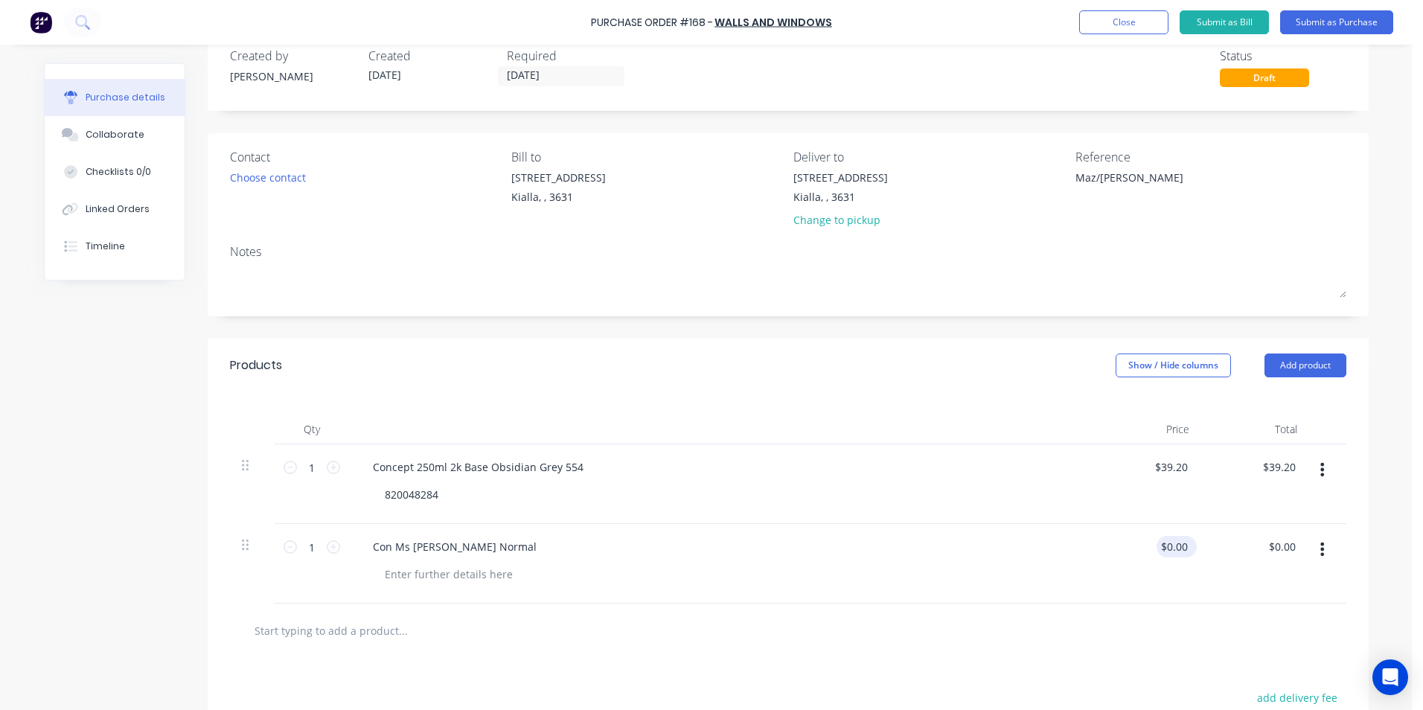
click at [1187, 549] on div "$0.00 $0.00" at bounding box center [1177, 547] width 40 height 22
click at [1186, 546] on div "$0.00 $0.00" at bounding box center [1177, 547] width 40 height 22
click at [1184, 549] on input "0.00" at bounding box center [1177, 547] width 28 height 22
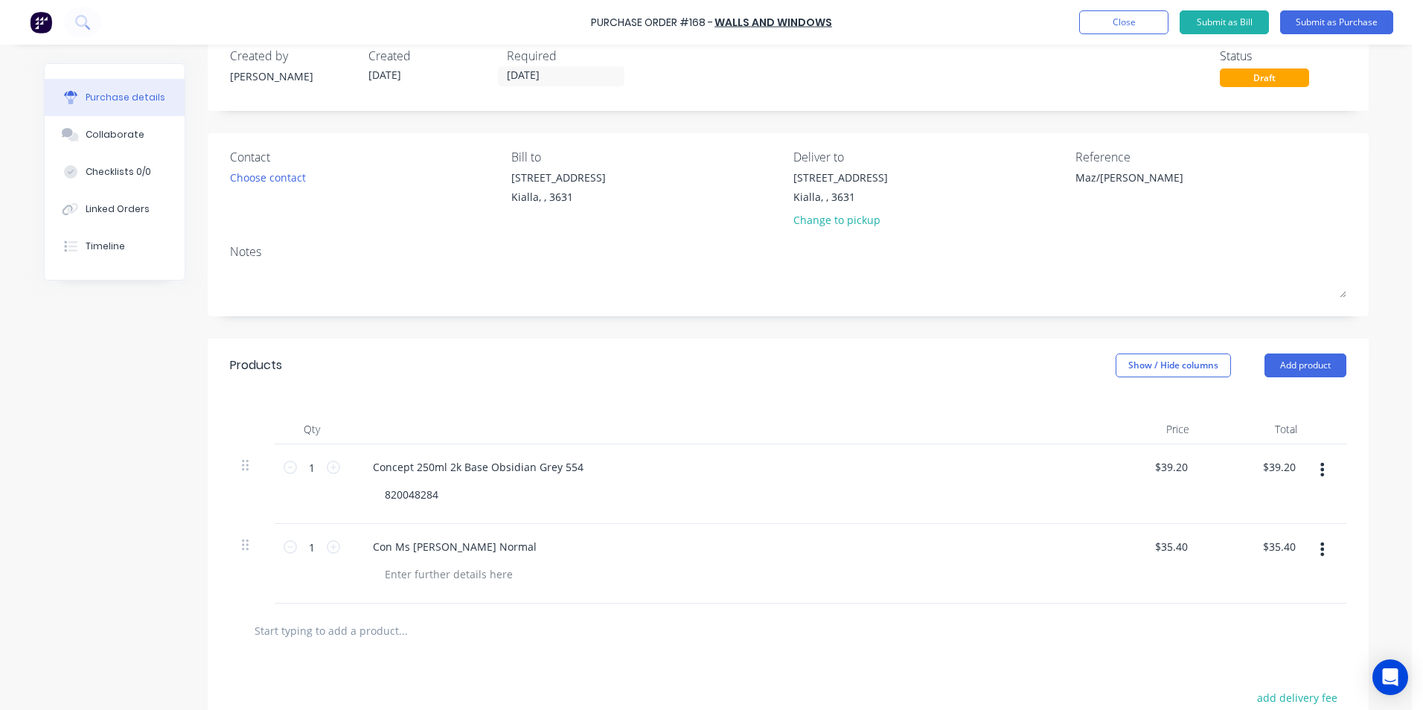
click at [1257, 564] on div "$35.40 $35.40" at bounding box center [1256, 564] width 108 height 80
click at [294, 636] on input "text" at bounding box center [403, 631] width 298 height 30
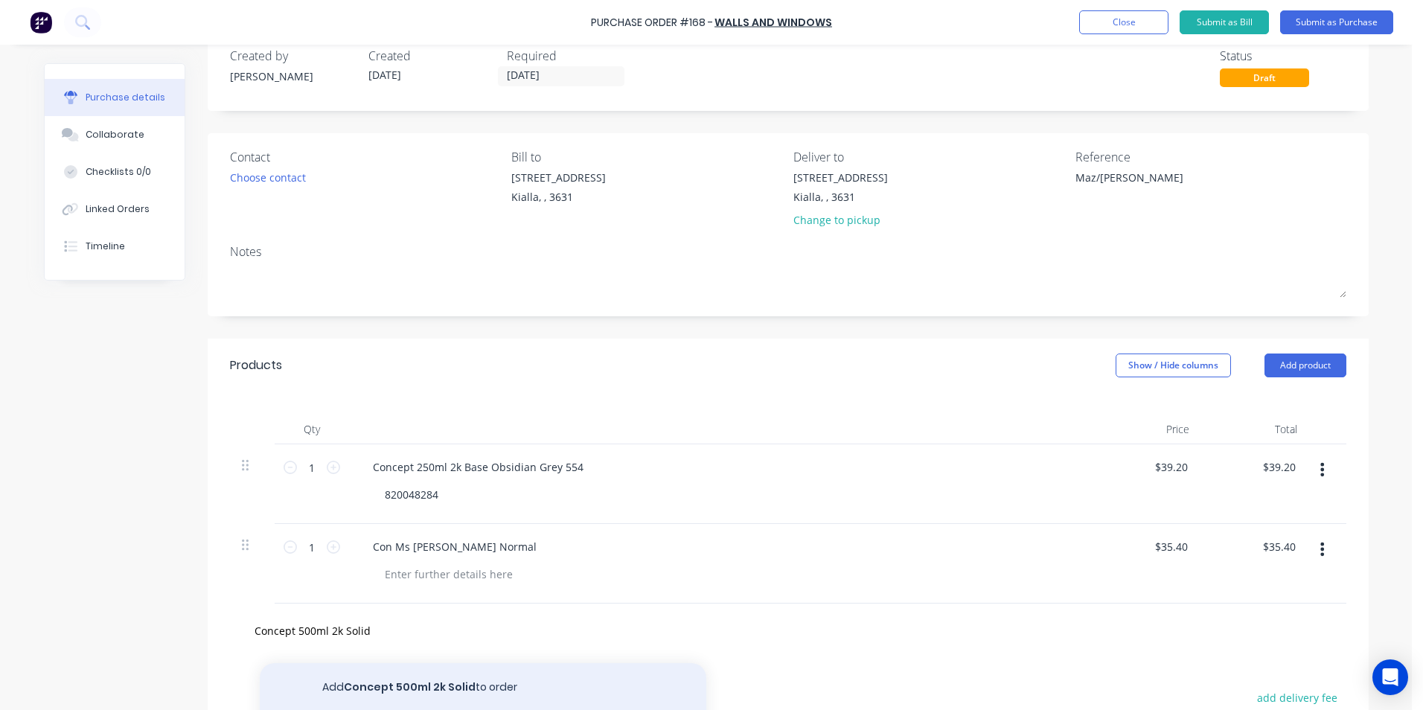
click at [435, 686] on button "Add Concept 500ml 2k Solid to order" at bounding box center [483, 687] width 447 height 48
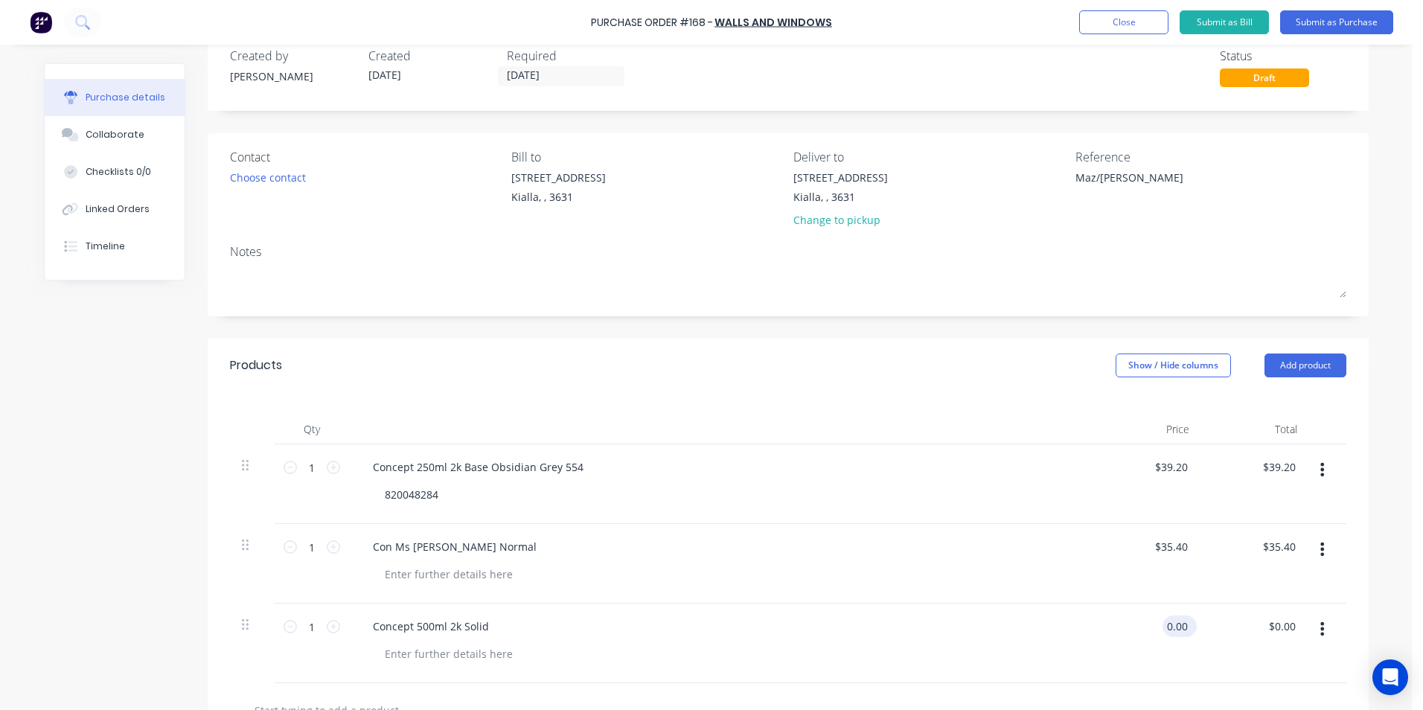
click at [1182, 626] on input "0.00" at bounding box center [1177, 627] width 28 height 22
click at [1280, 649] on div "$60.00 $60.00" at bounding box center [1256, 644] width 108 height 80
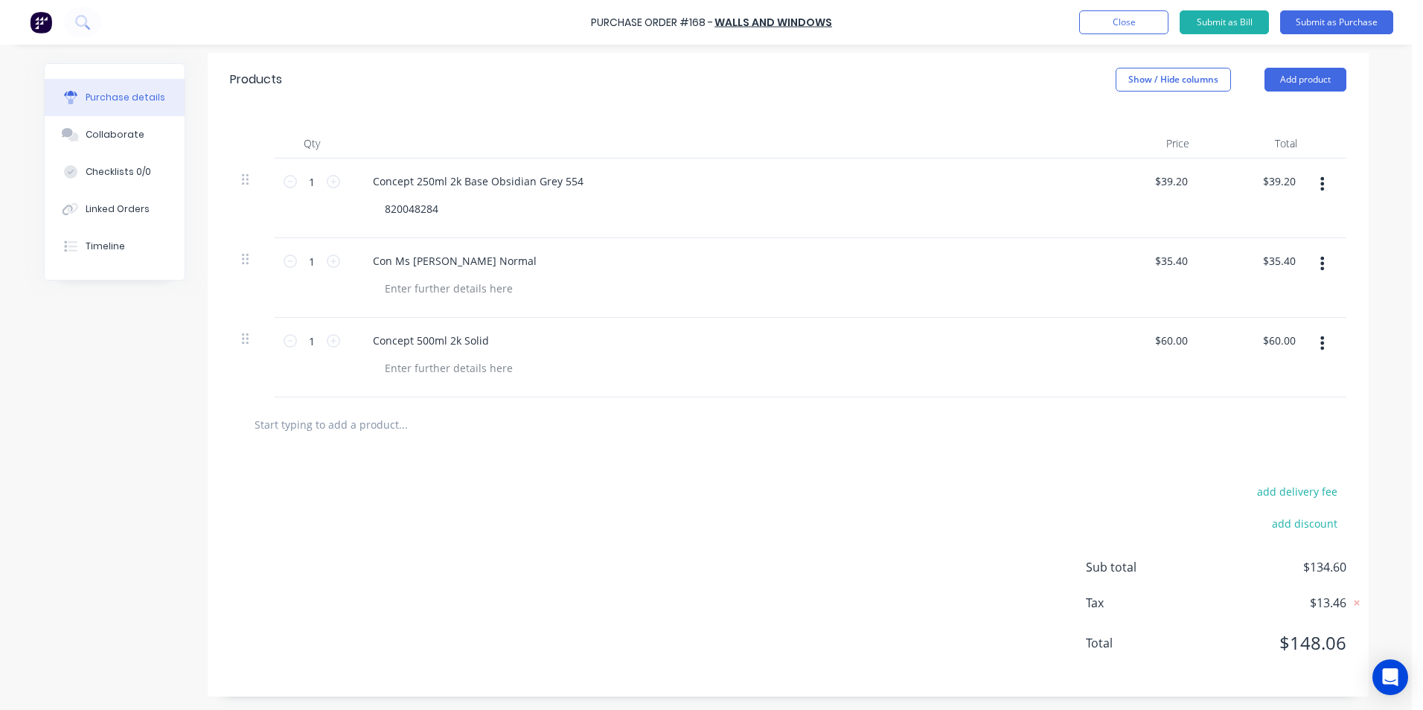
scroll to position [319, 0]
click at [1295, 180] on div "$39.20 $39.20" at bounding box center [1282, 180] width 46 height 22
click at [1294, 179] on div "$39.20 $39.20" at bounding box center [1282, 180] width 46 height 22
click at [1292, 177] on input "39.20" at bounding box center [1279, 180] width 40 height 22
click at [948, 474] on div "add delivery fee add discount Sub total $134.61 Tax $13.46 Total $148.07" at bounding box center [788, 572] width 1161 height 245
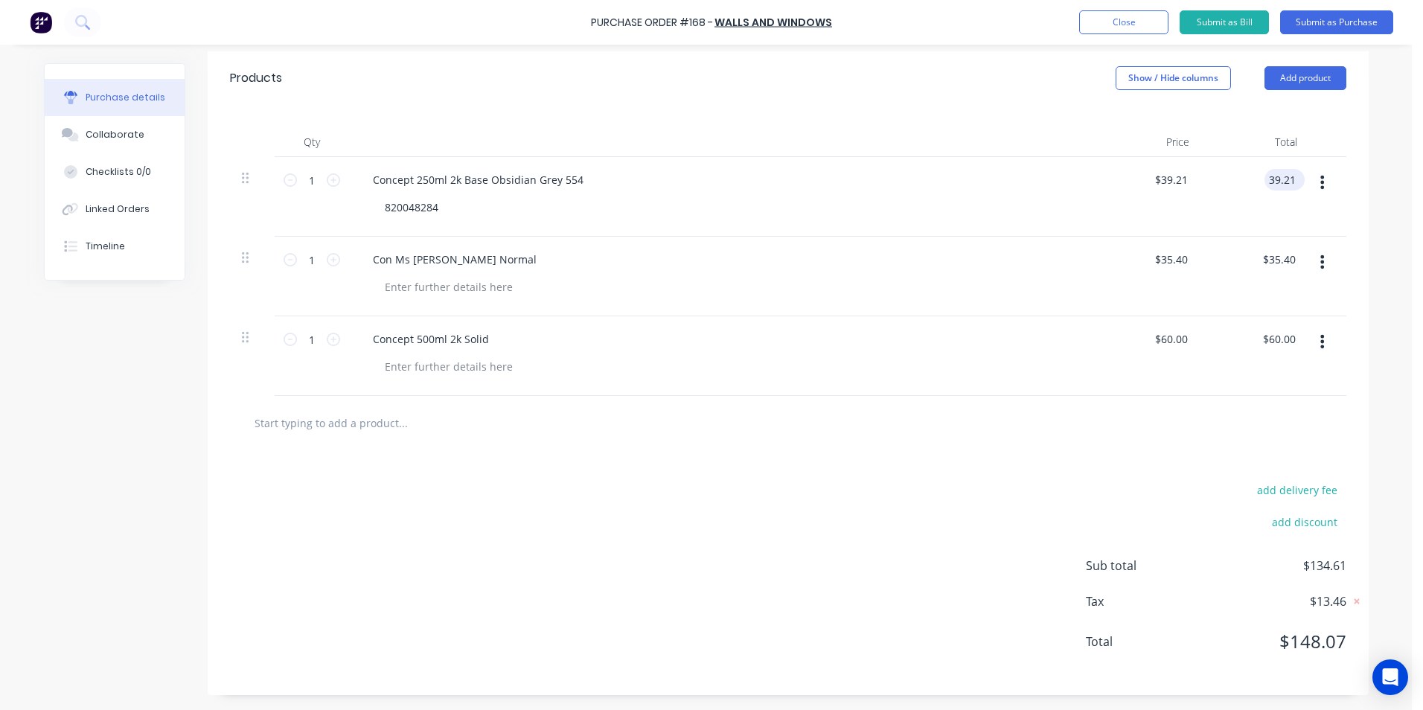
click at [1288, 178] on input "39.21" at bounding box center [1282, 180] width 34 height 22
click at [814, 523] on div "add delivery fee add discount Sub total $134.60 Tax $13.46 Total $148.06" at bounding box center [788, 572] width 1161 height 245
click at [1292, 180] on input "39.20" at bounding box center [1282, 180] width 34 height 22
click at [682, 569] on div "add delivery fee add discount Sub total $134.60 Tax $13.46 Total $148.06" at bounding box center [788, 572] width 1161 height 245
click at [1291, 179] on input "39.24" at bounding box center [1279, 180] width 40 height 22
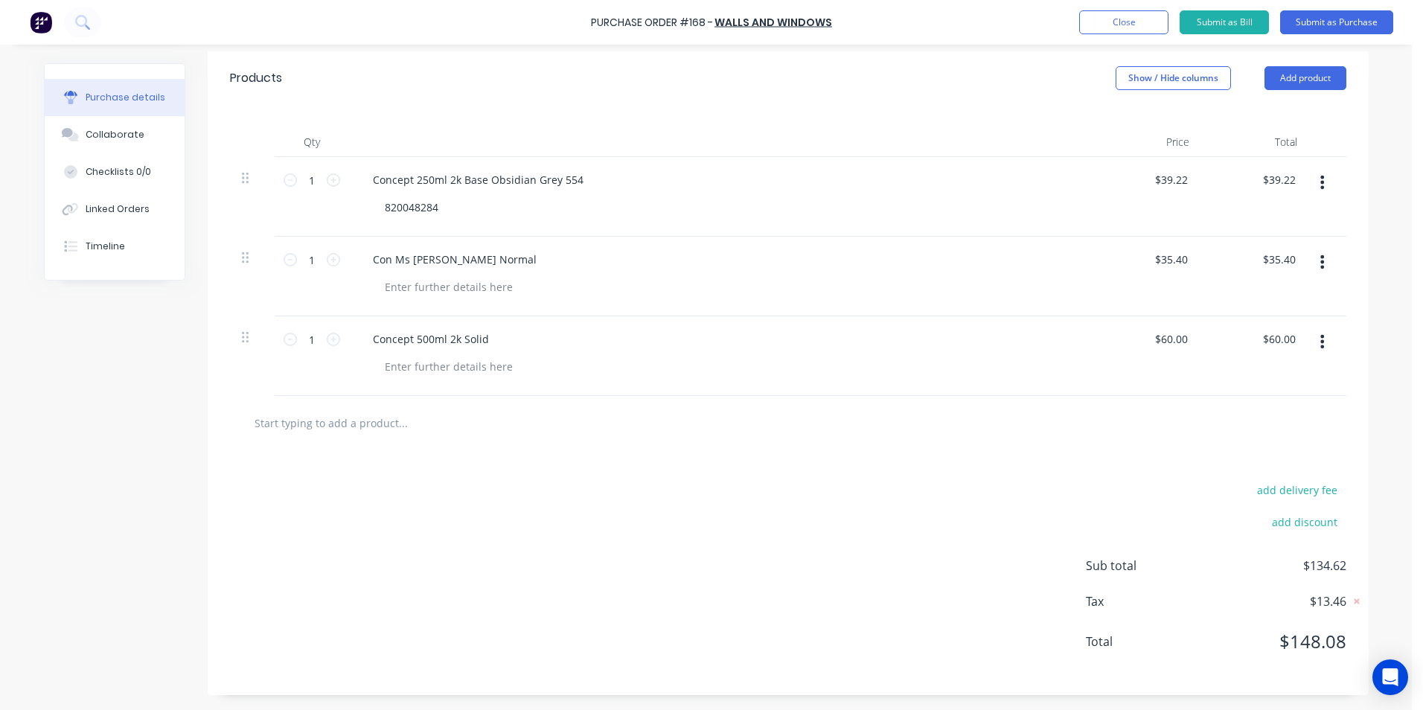
click at [960, 507] on div "add delivery fee add discount Sub total $134.62 Tax $13.46 Total $148.08" at bounding box center [788, 572] width 1161 height 245
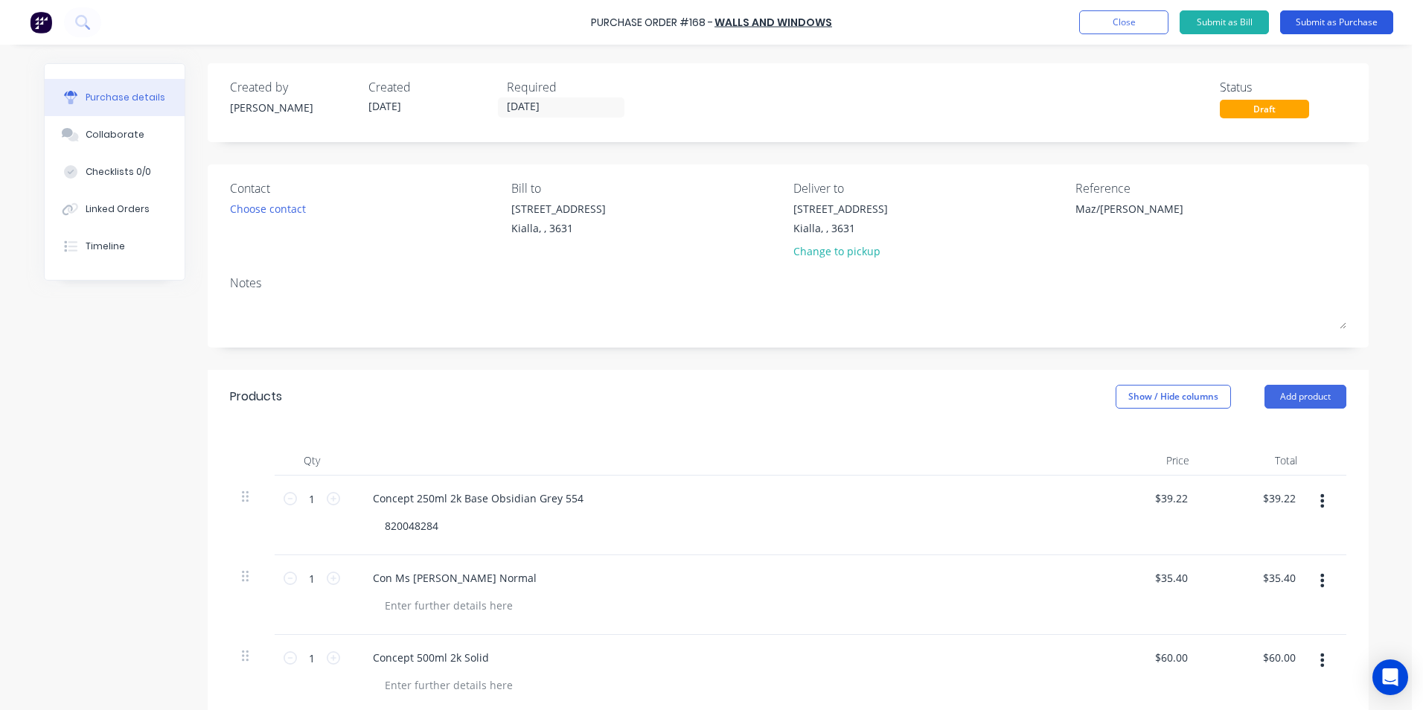
click at [1312, 23] on button "Submit as Purchase" at bounding box center [1336, 22] width 113 height 24
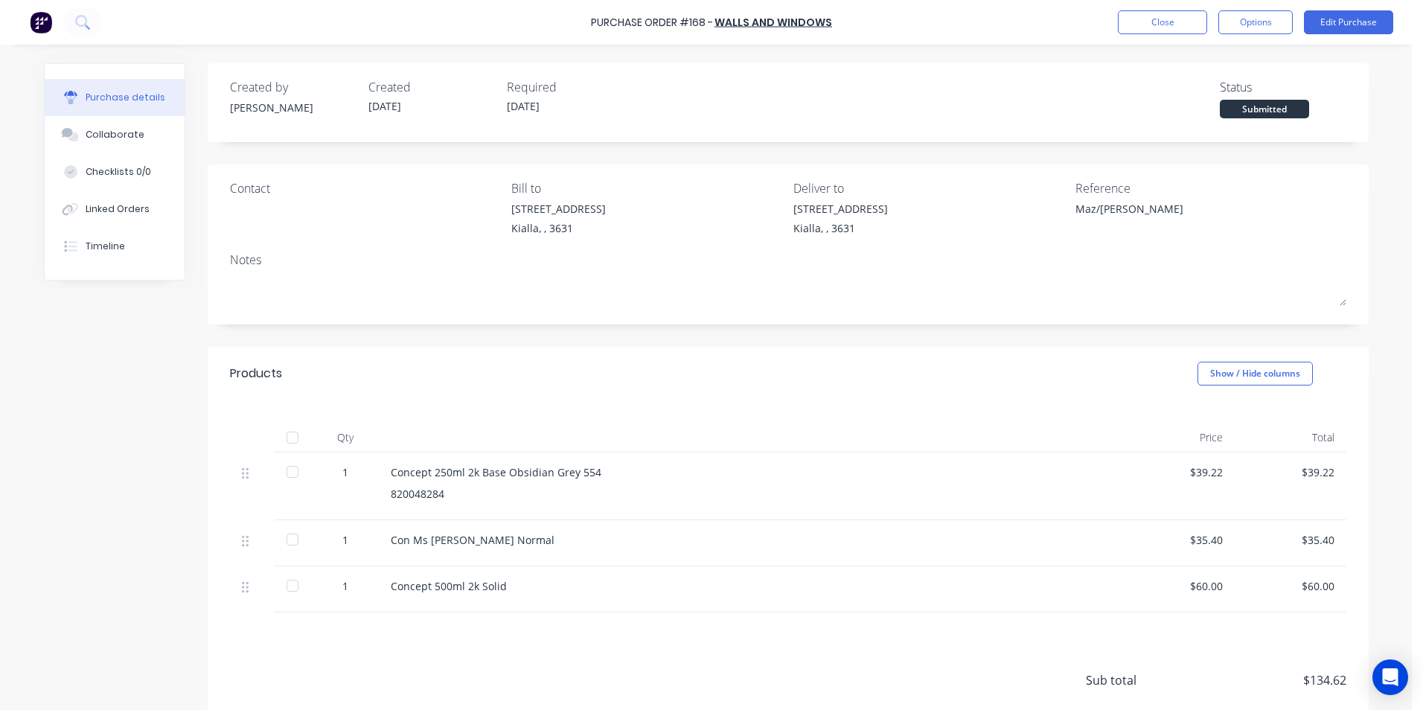
click at [283, 438] on div at bounding box center [293, 438] width 30 height 30
click at [1358, 26] on button "Edit Purchase" at bounding box center [1348, 22] width 89 height 24
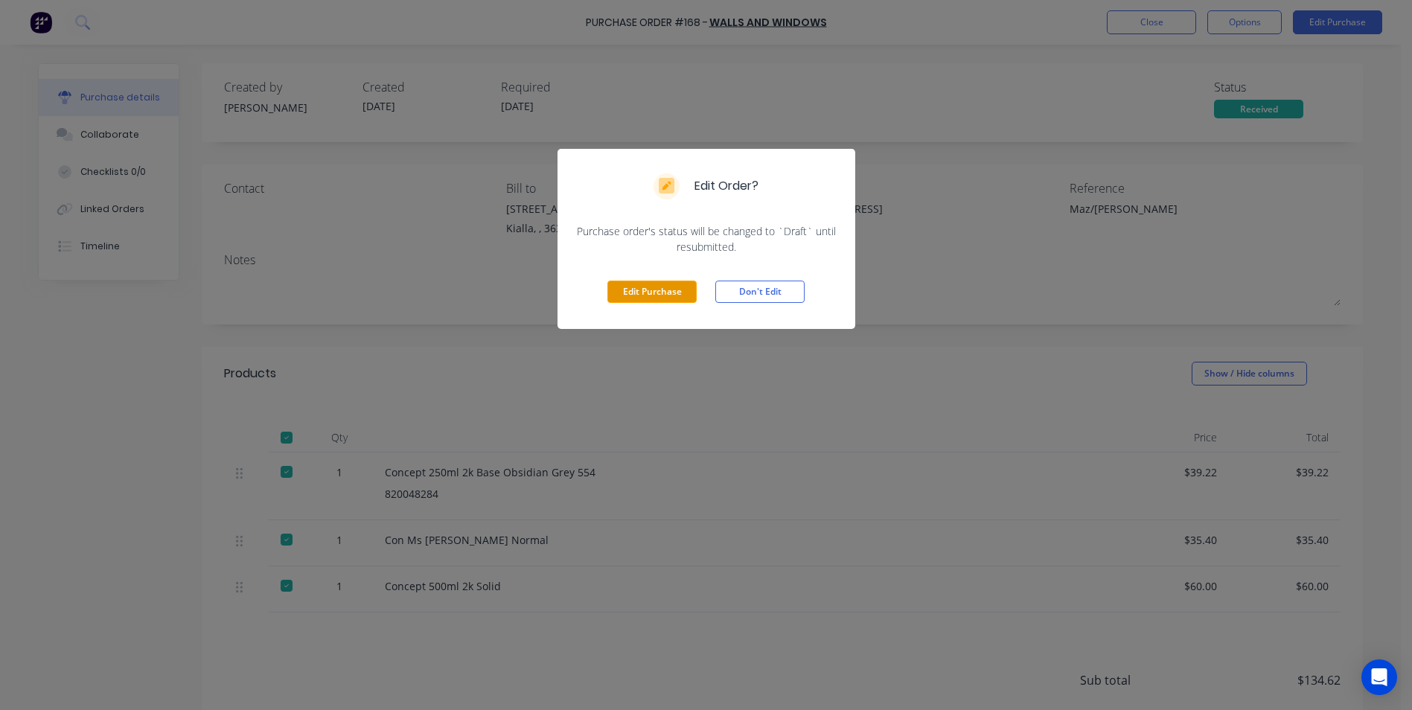
click at [659, 291] on button "Edit Purchase" at bounding box center [651, 292] width 89 height 22
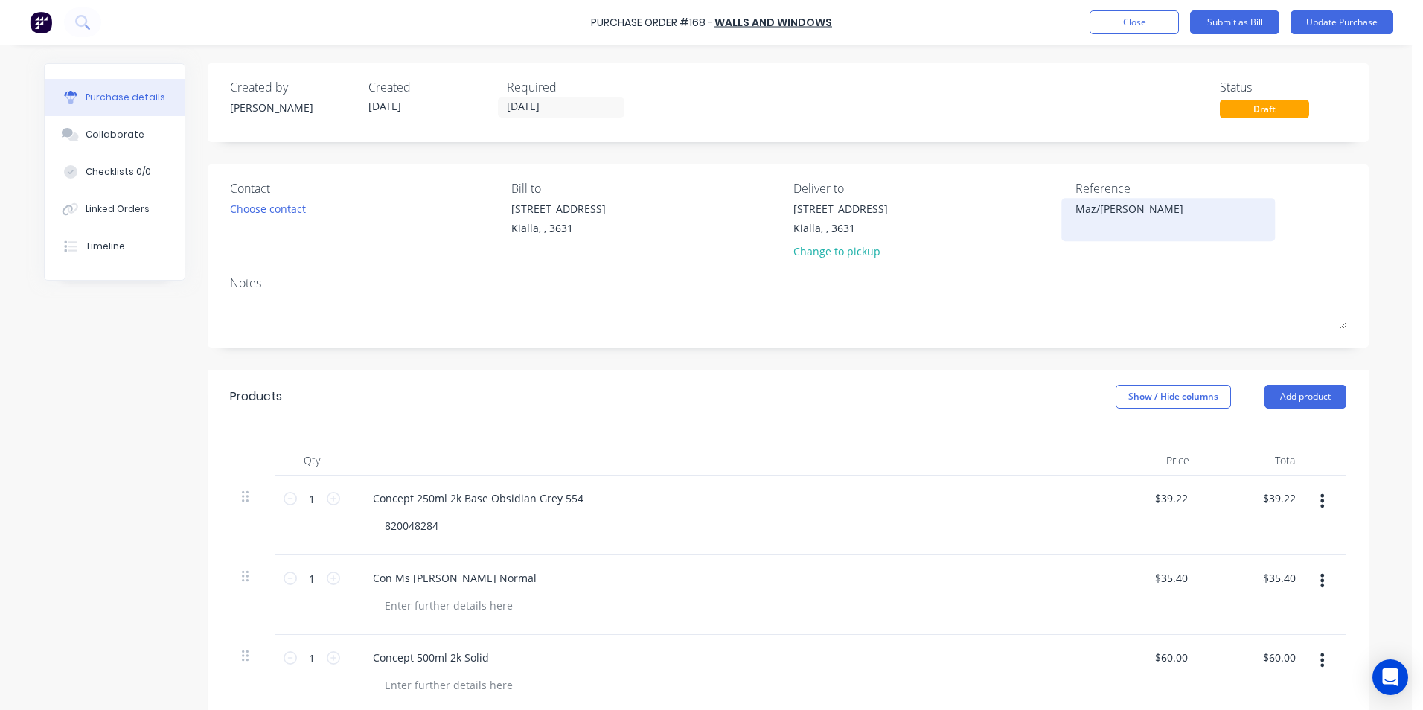
click at [1076, 208] on textarea "Maz/Saul-Conrad" at bounding box center [1169, 217] width 186 height 33
click at [1076, 206] on textarea "Maz/Saul-Conrad" at bounding box center [1169, 217] width 186 height 33
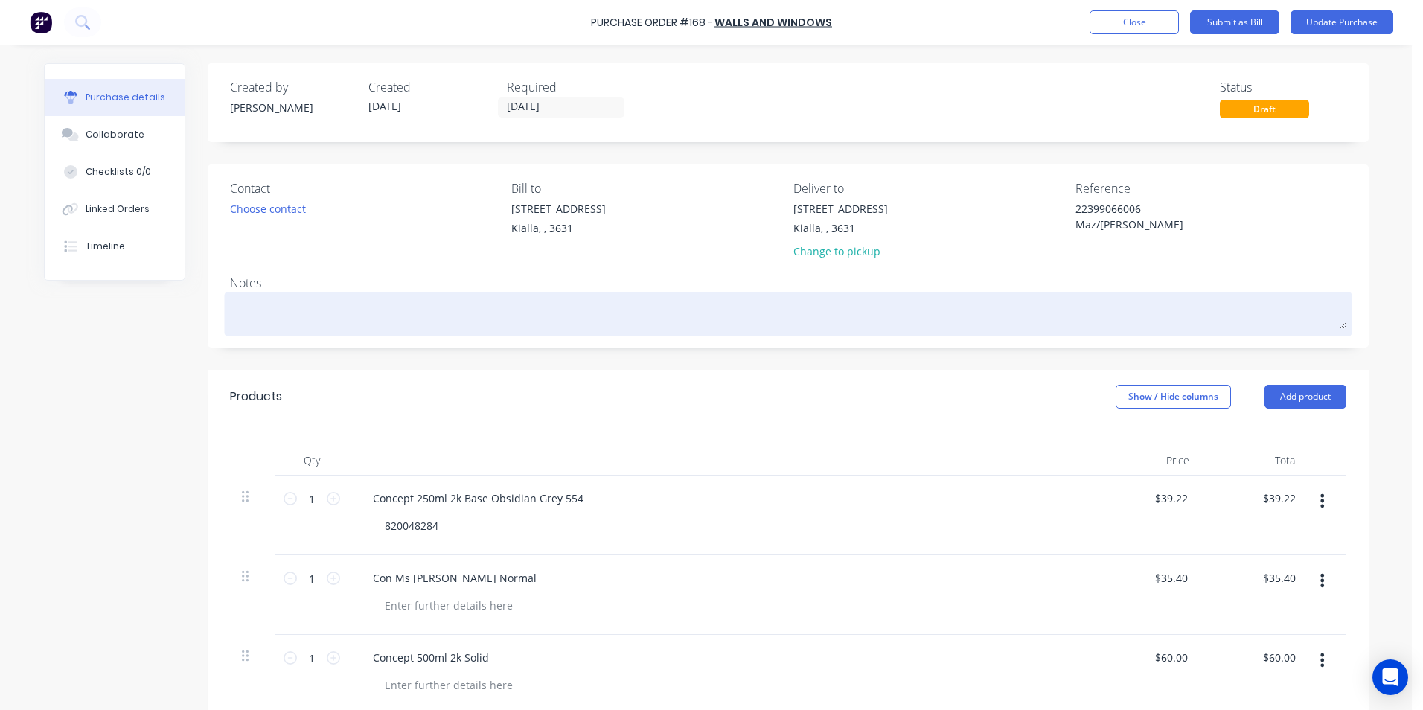
click at [571, 319] on textarea at bounding box center [788, 312] width 1117 height 33
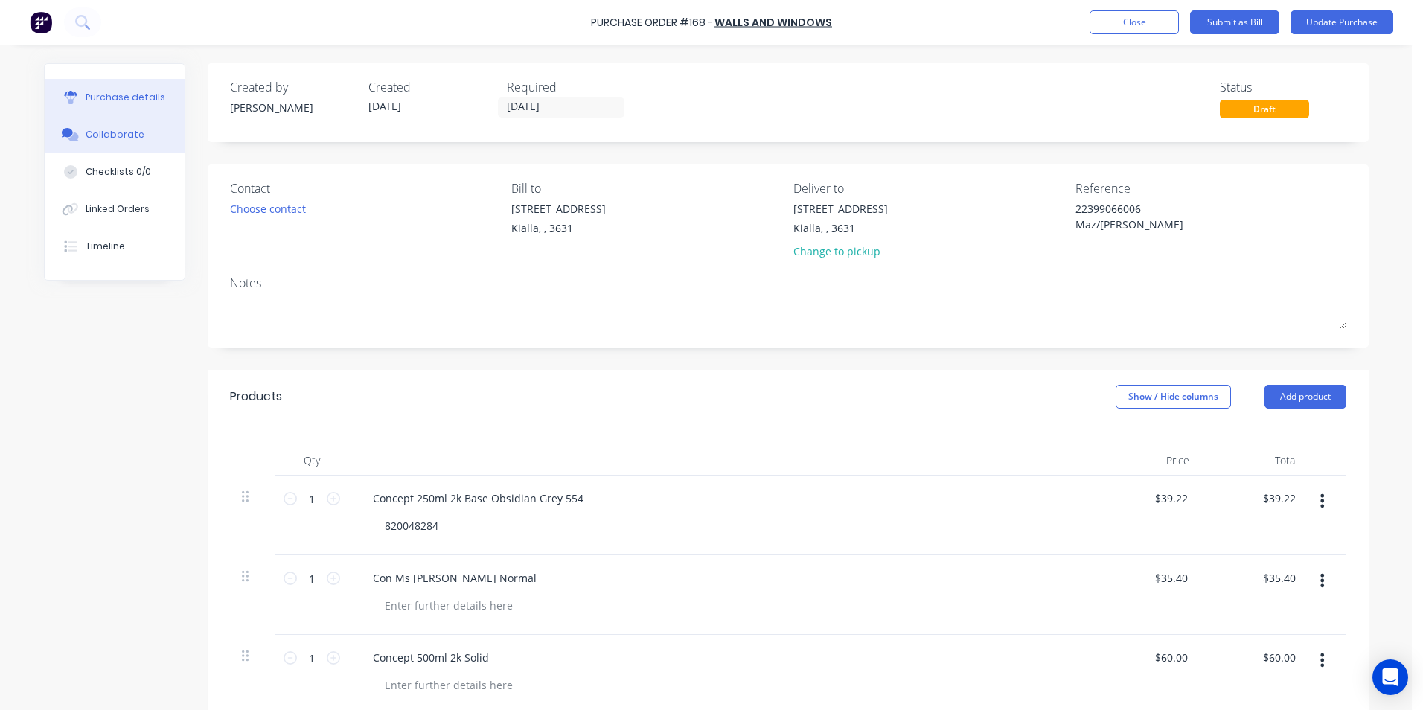
click at [88, 136] on div "Collaborate" at bounding box center [115, 134] width 59 height 13
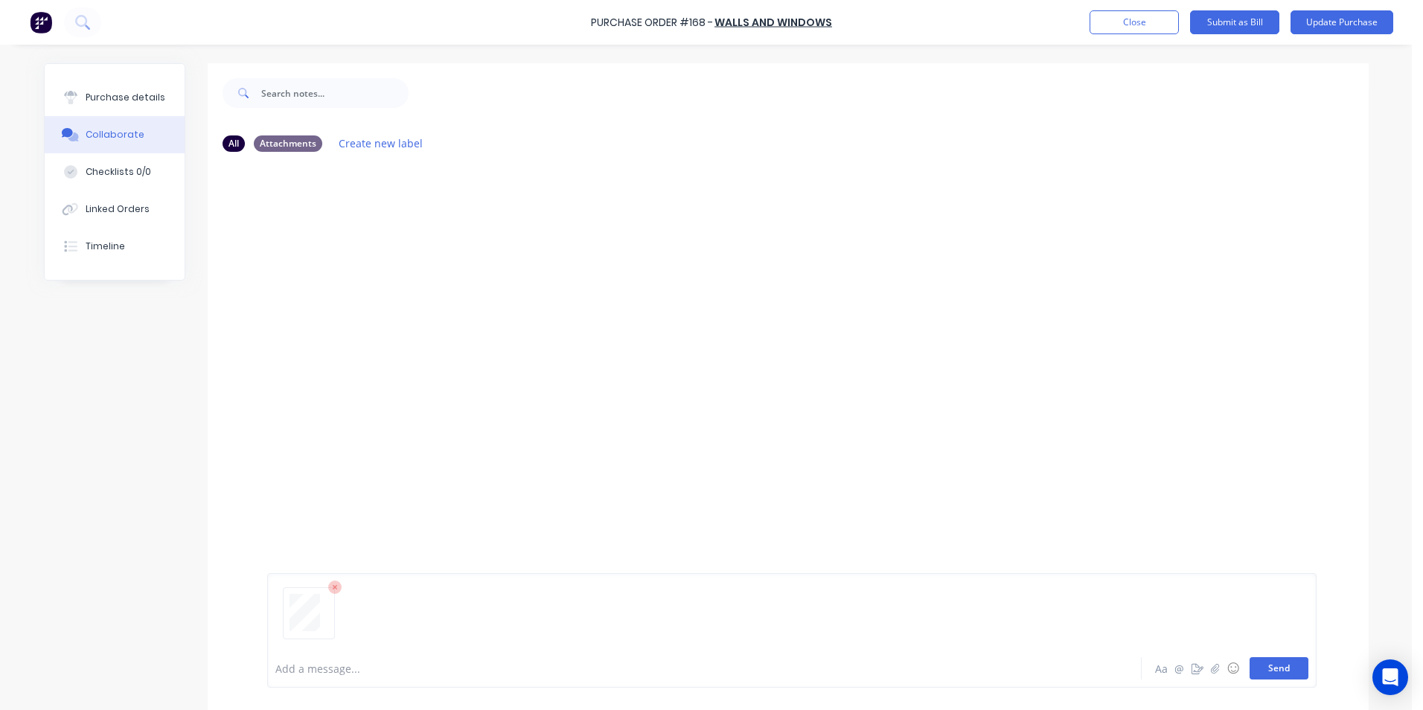
click at [1273, 667] on button "Send" at bounding box center [1279, 668] width 59 height 22
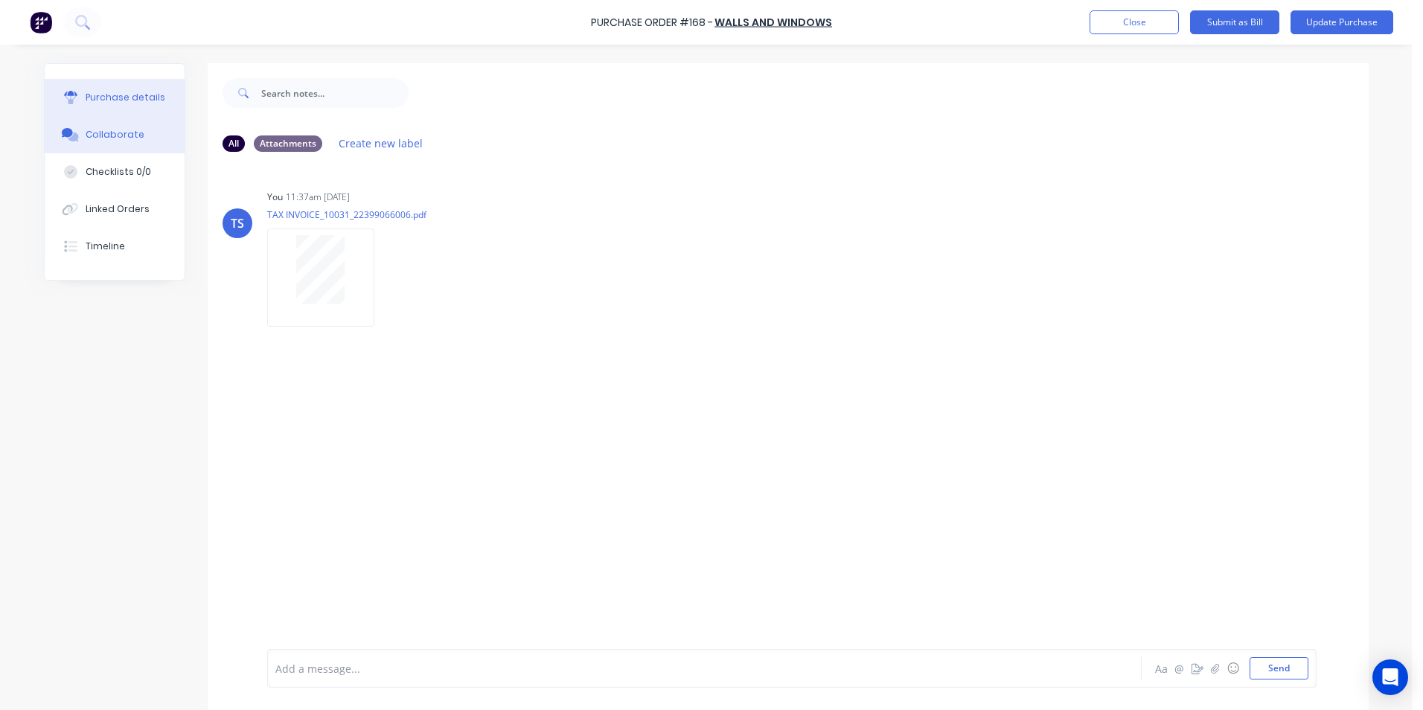
click at [116, 92] on div "Purchase details" at bounding box center [126, 97] width 80 height 13
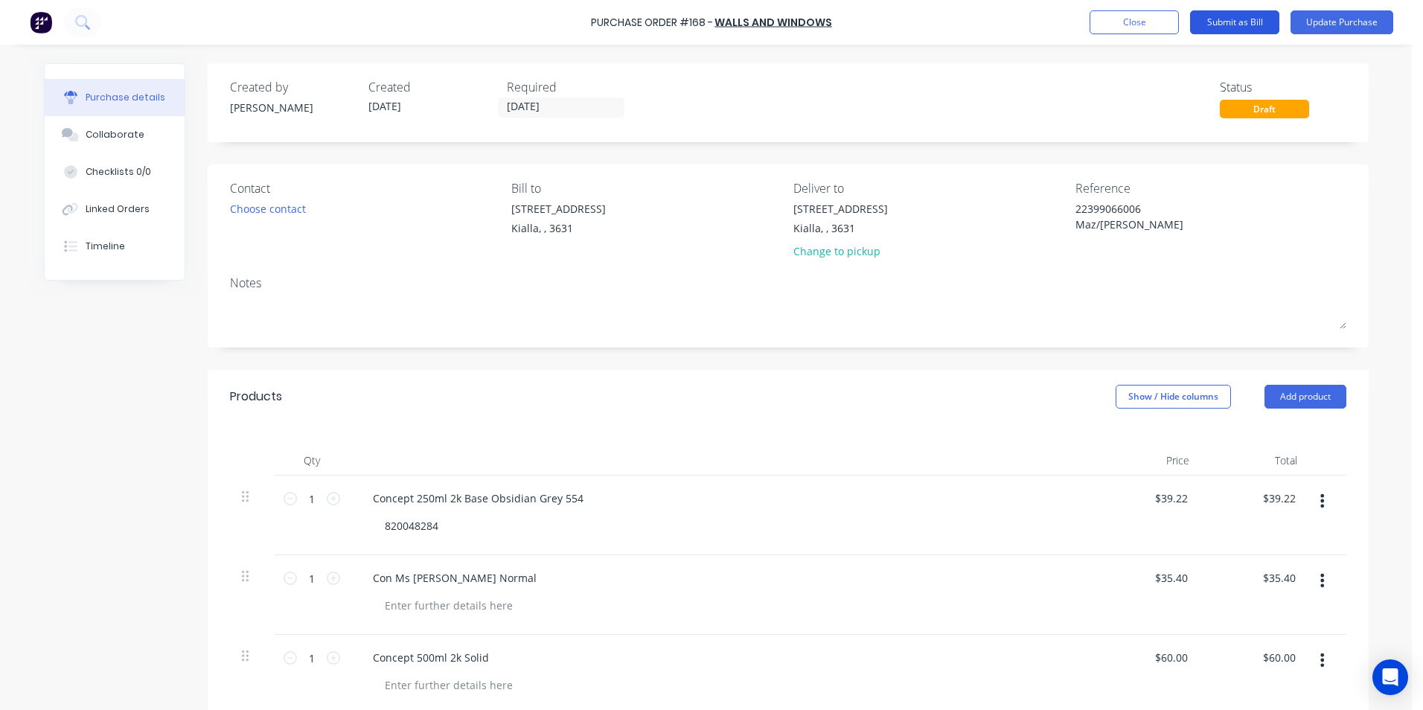
click at [1230, 22] on button "Submit as Bill" at bounding box center [1234, 22] width 89 height 24
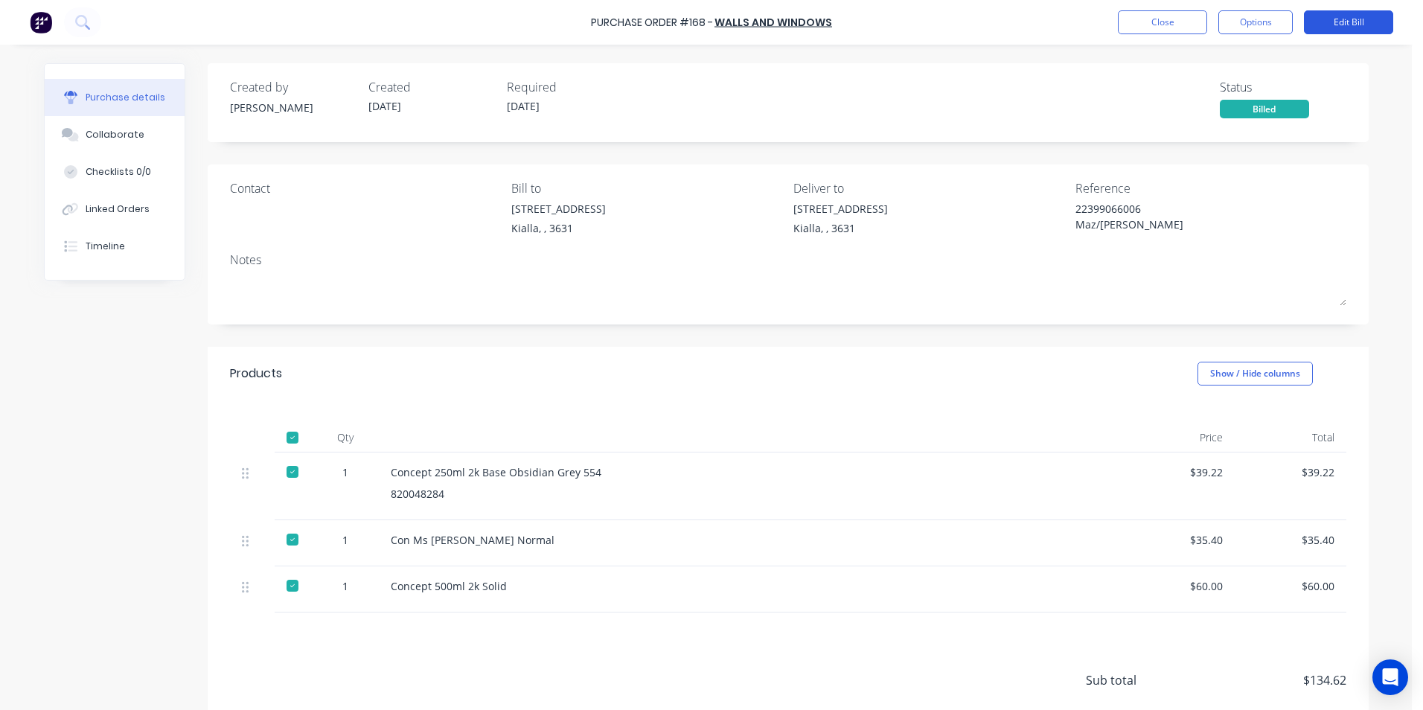
click at [1345, 22] on button "Edit Bill" at bounding box center [1348, 22] width 89 height 24
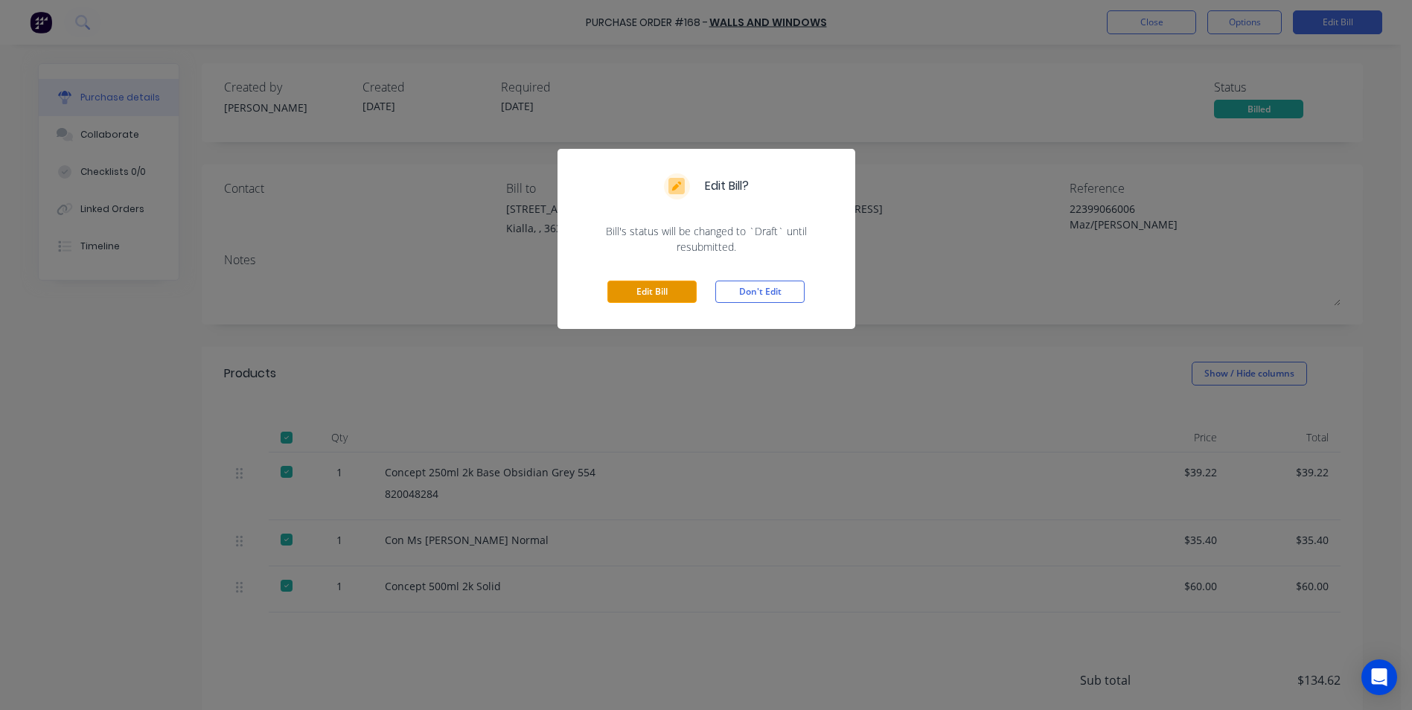
click at [657, 285] on button "Edit Bill" at bounding box center [651, 292] width 89 height 22
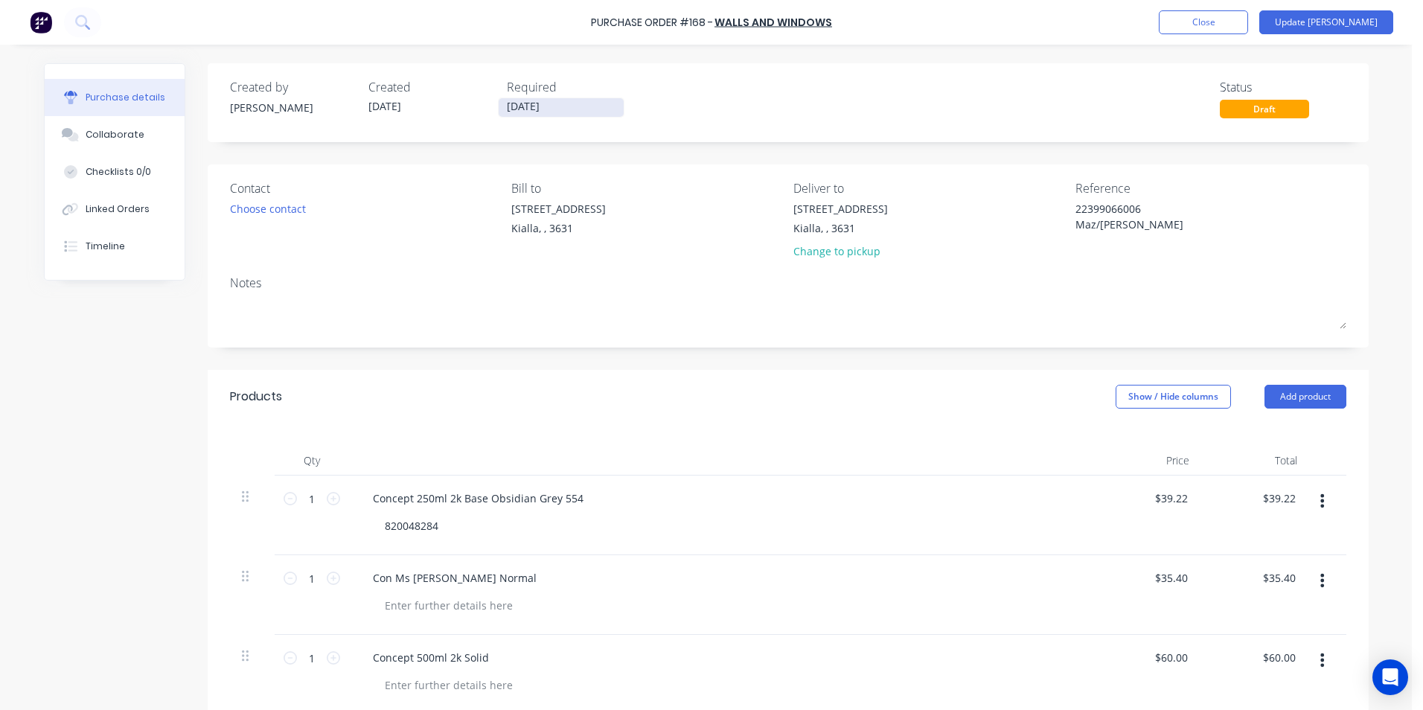
click at [546, 106] on input "[DATE]" at bounding box center [561, 107] width 125 height 19
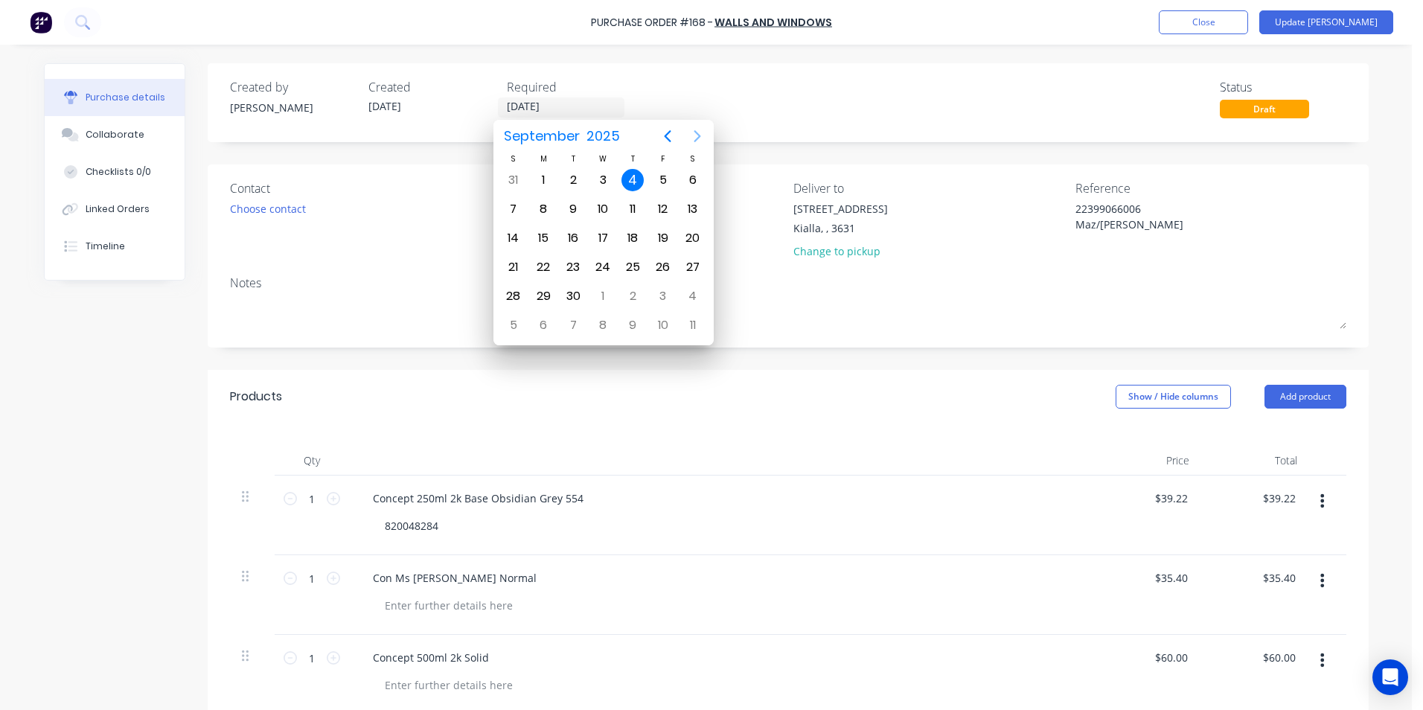
click at [699, 139] on icon "Next page" at bounding box center [698, 136] width 18 height 18
click at [667, 294] on div "31" at bounding box center [663, 296] width 22 height 22
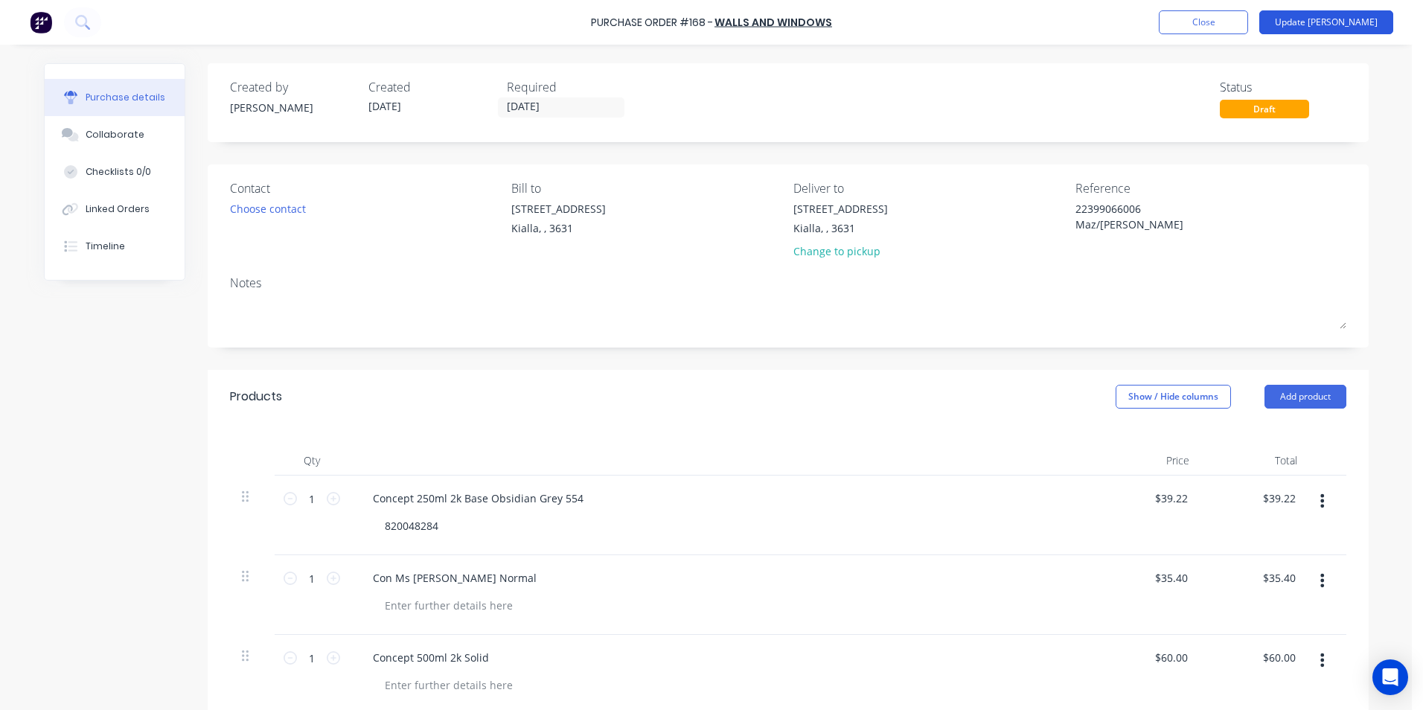
click at [1353, 21] on button "Update [PERSON_NAME]" at bounding box center [1327, 22] width 134 height 24
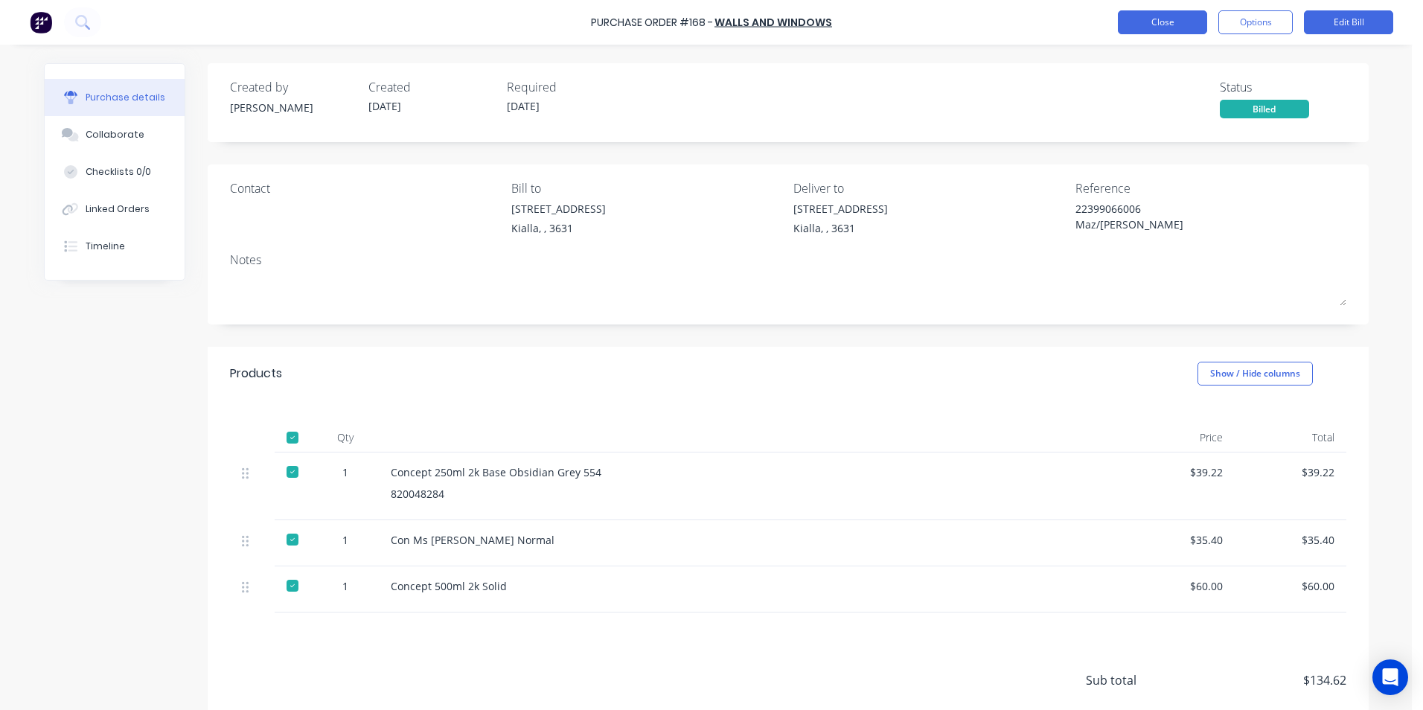
click at [1164, 22] on button "Close" at bounding box center [1162, 22] width 89 height 24
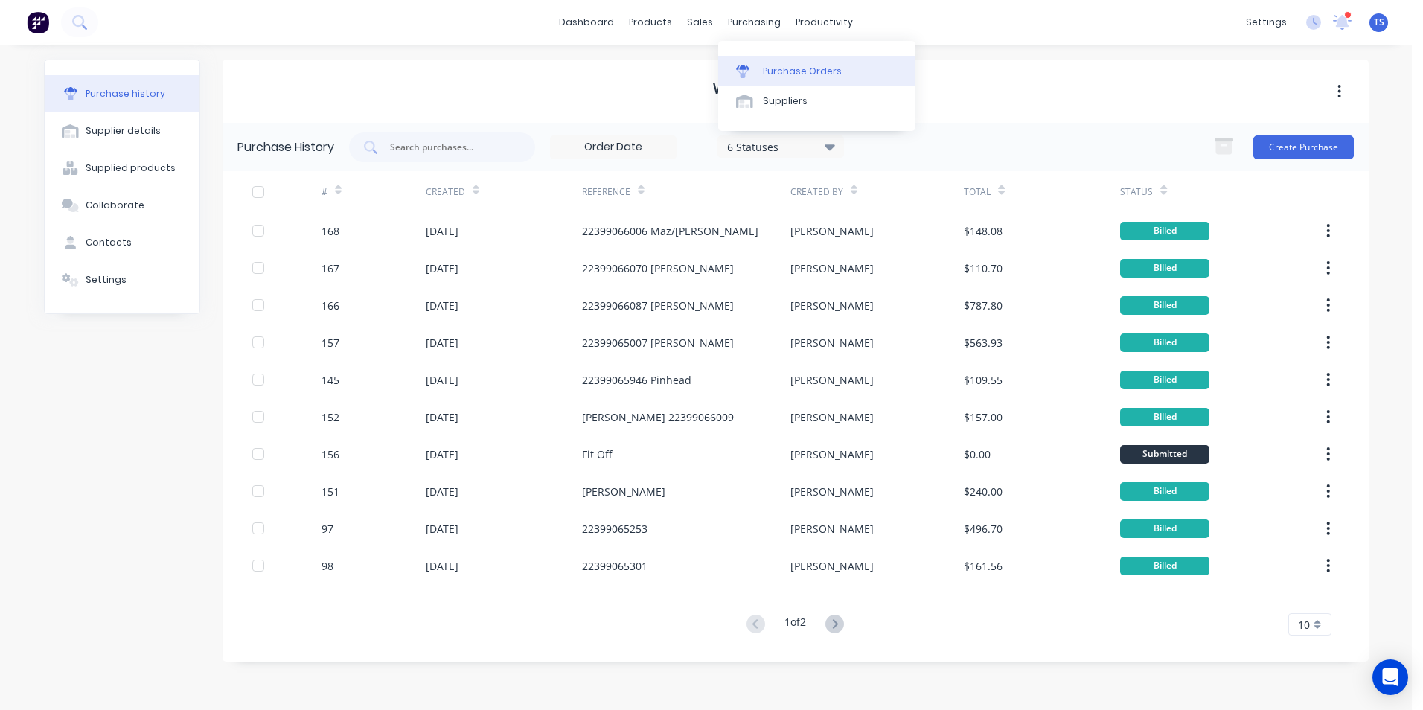
click at [796, 65] on div "Purchase Orders" at bounding box center [802, 71] width 79 height 13
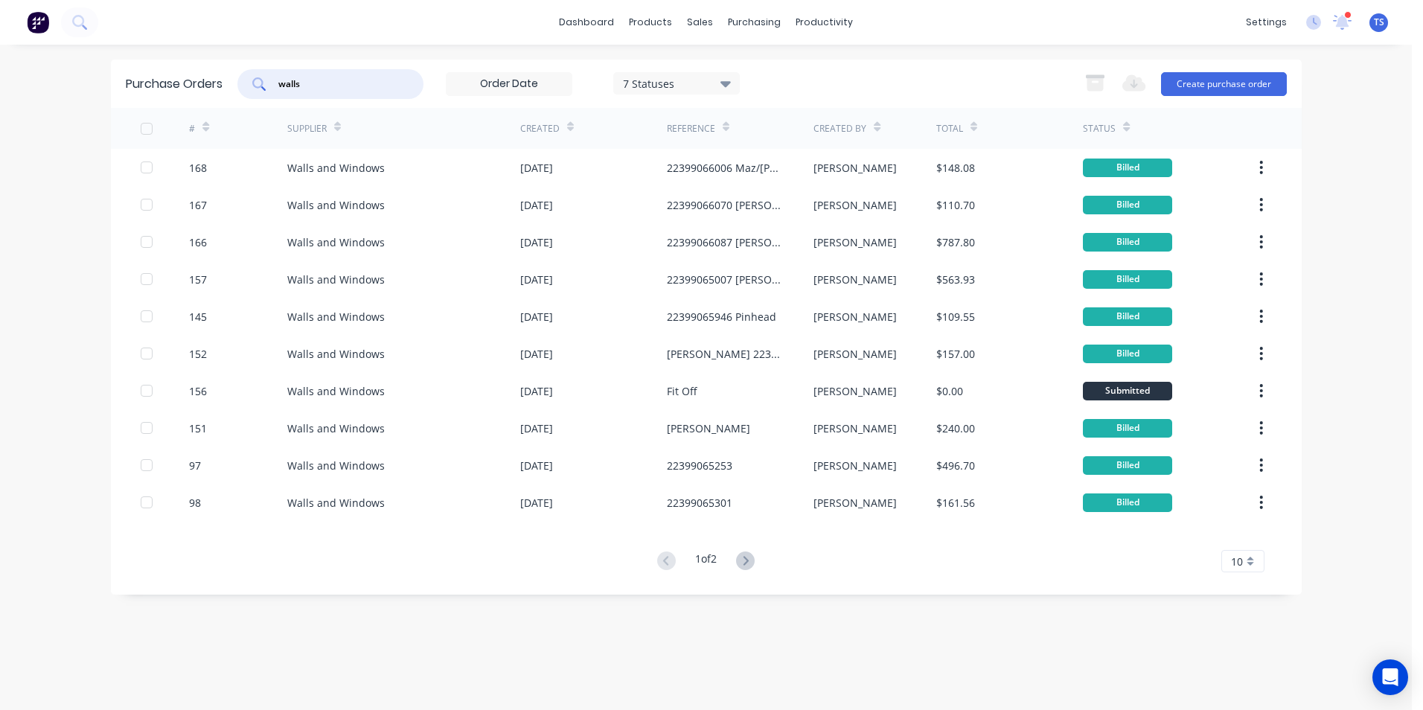
click at [312, 80] on input "walls" at bounding box center [339, 84] width 124 height 15
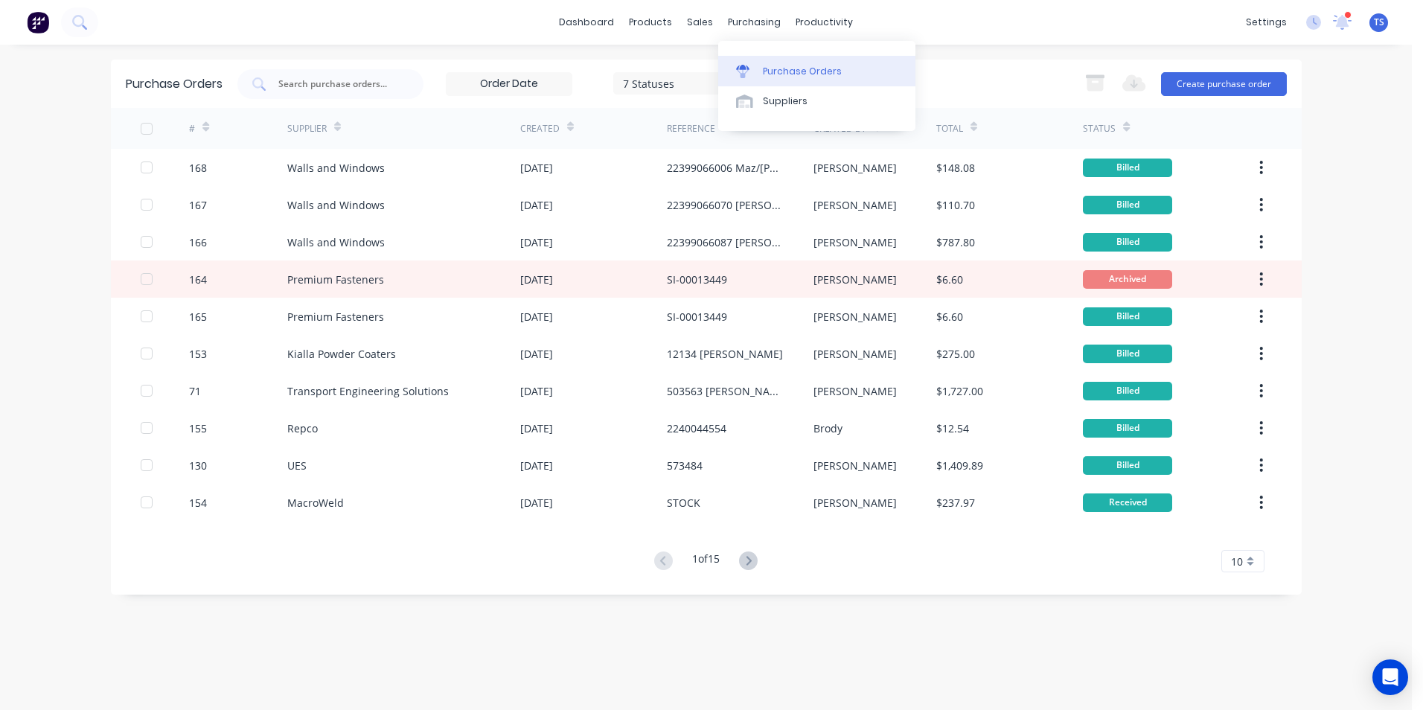
click at [803, 69] on div "Purchase Orders" at bounding box center [802, 71] width 79 height 13
click at [730, 83] on icon at bounding box center [726, 84] width 10 height 6
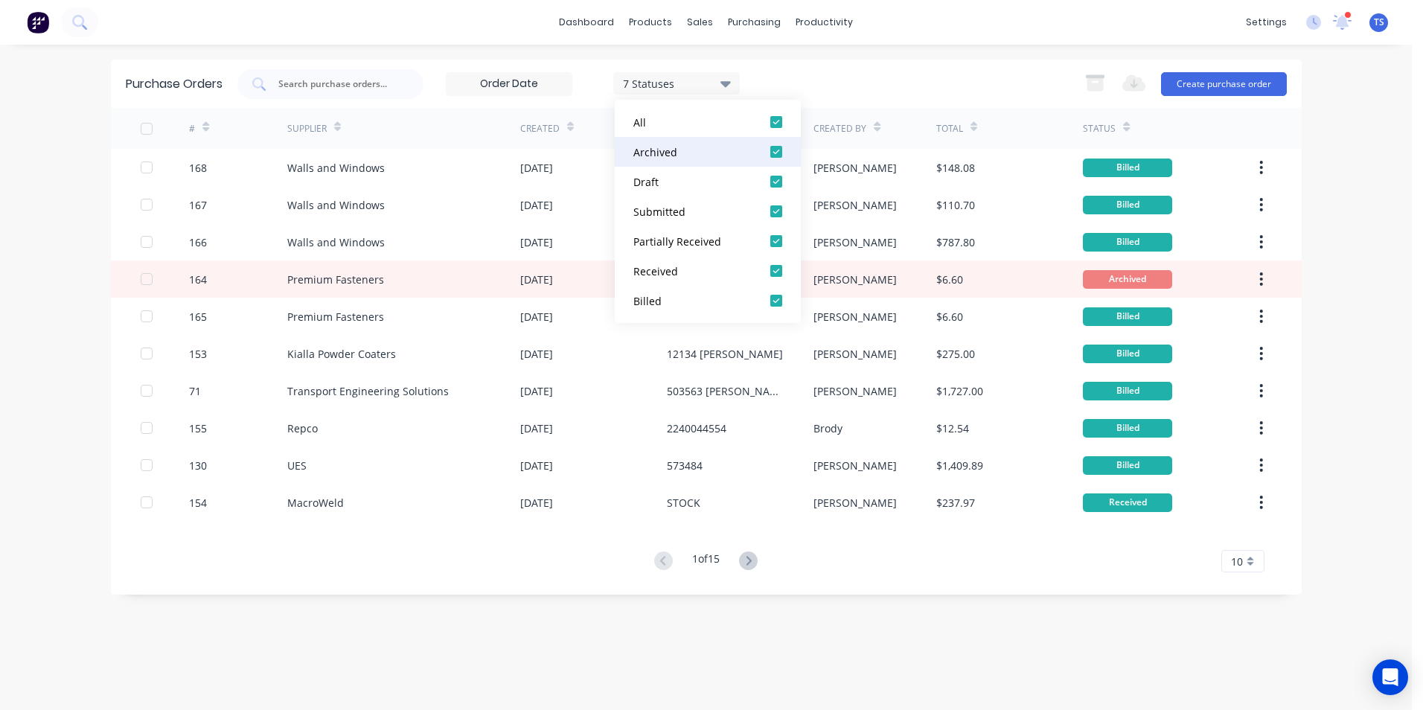
click at [777, 149] on div at bounding box center [777, 152] width 30 height 30
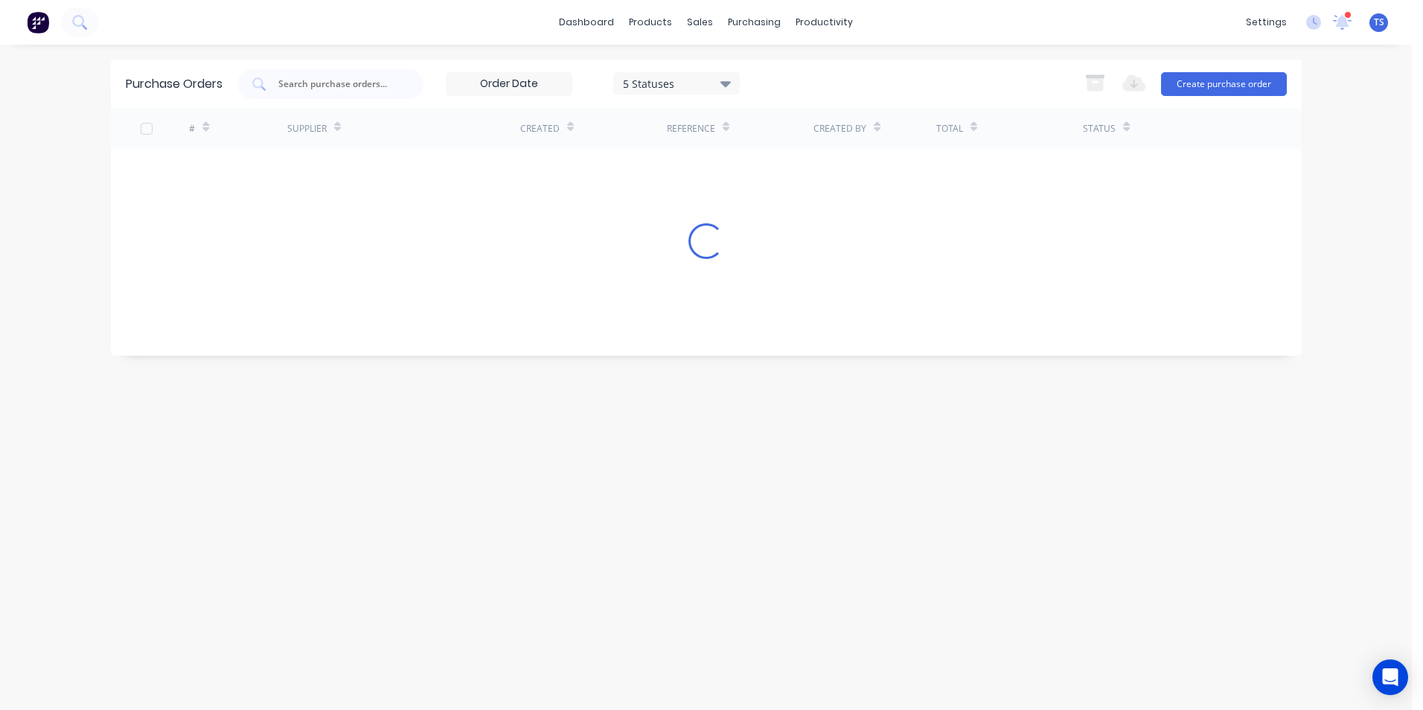
click at [893, 77] on div "5 Statuses 5 Statuses Export to Excel (XLSX) Create purchase order" at bounding box center [762, 84] width 1050 height 30
